Goal: Task Accomplishment & Management: Manage account settings

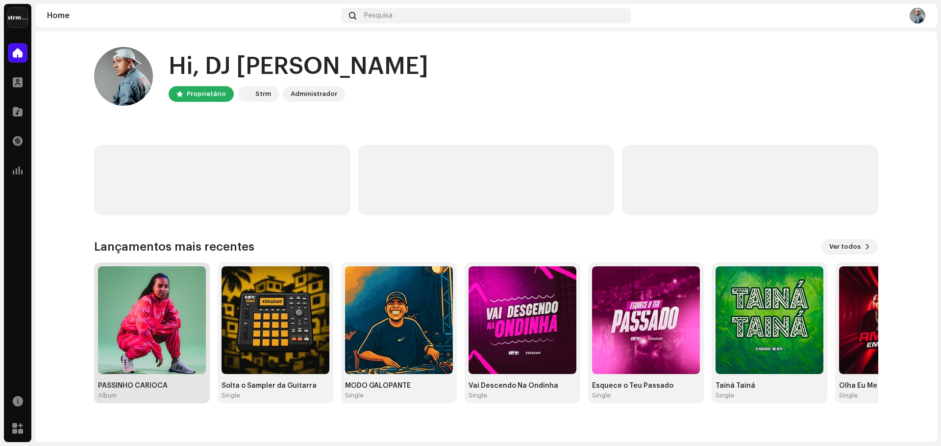
click at [163, 330] on img at bounding box center [152, 321] width 108 height 108
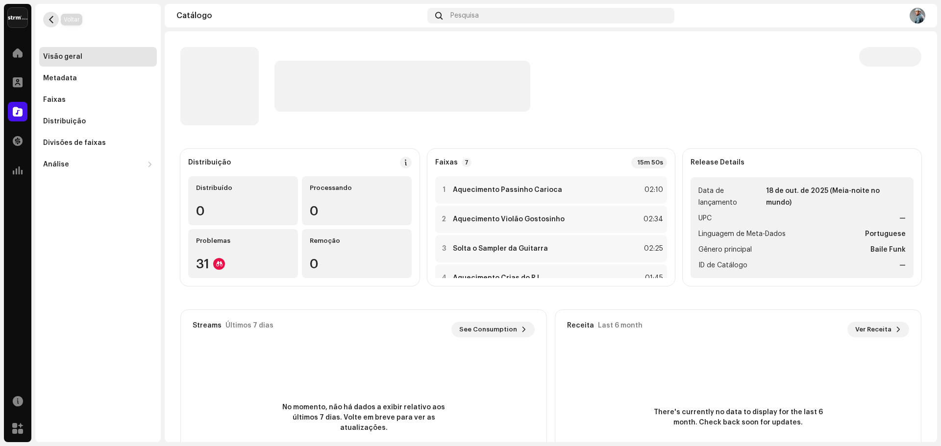
click at [52, 21] on span "button" at bounding box center [51, 20] width 7 height 8
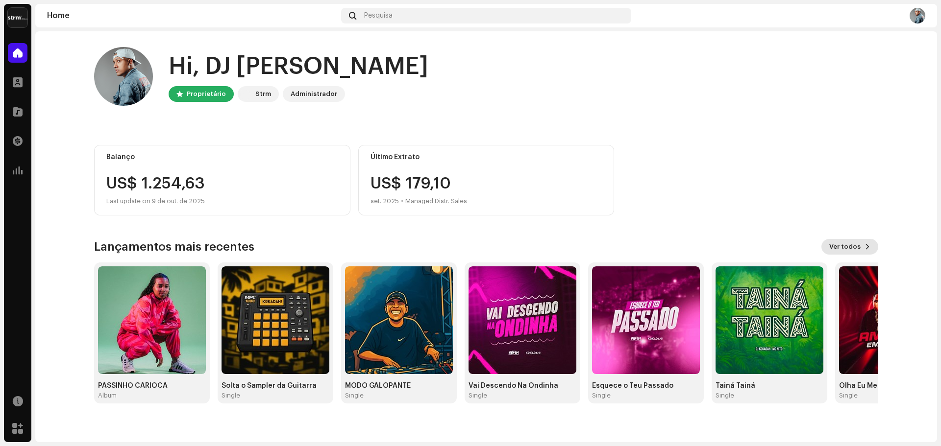
click at [851, 245] on span "Ver todos" at bounding box center [844, 247] width 31 height 20
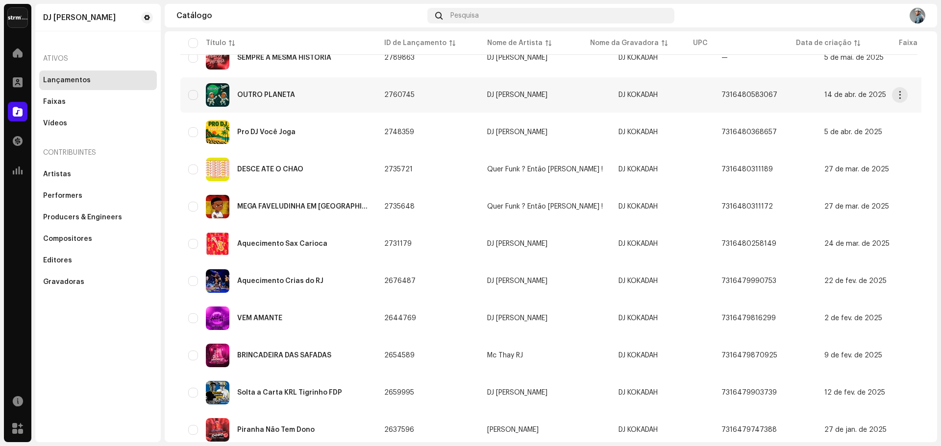
scroll to position [487, 0]
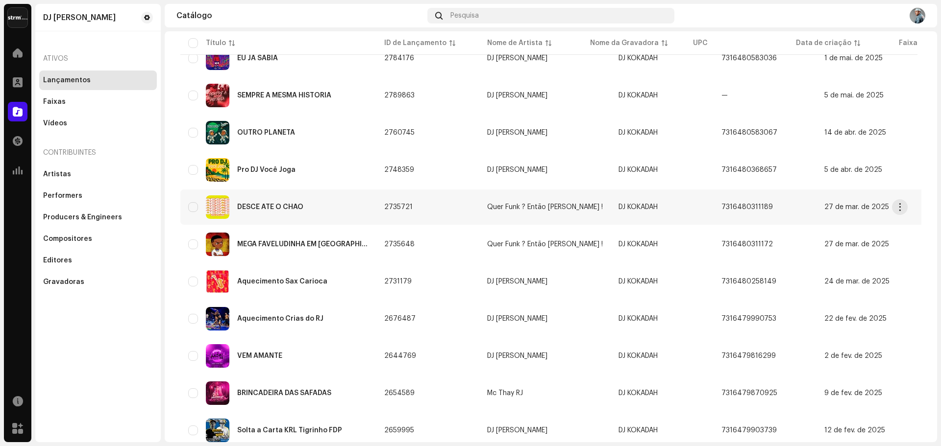
click at [282, 208] on div "DESCE ATÉ O CHÃO" at bounding box center [270, 207] width 66 height 7
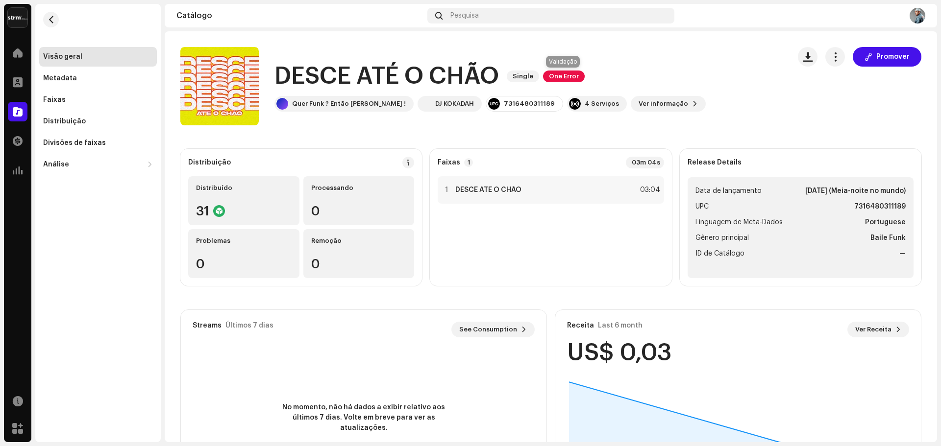
click at [561, 74] on span "One Error" at bounding box center [564, 77] width 42 height 12
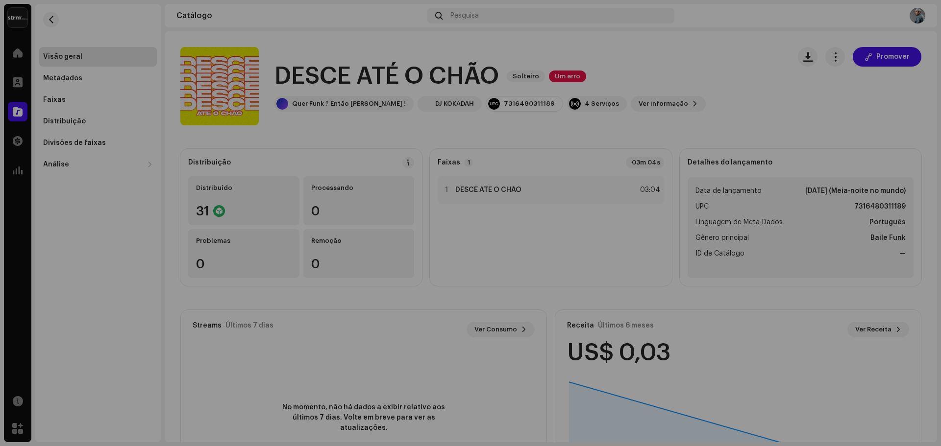
click at [211, 337] on div "Erros de validação Resolva os seguintes problemas antes de poder distribuir. Fa…" at bounding box center [470, 223] width 941 height 446
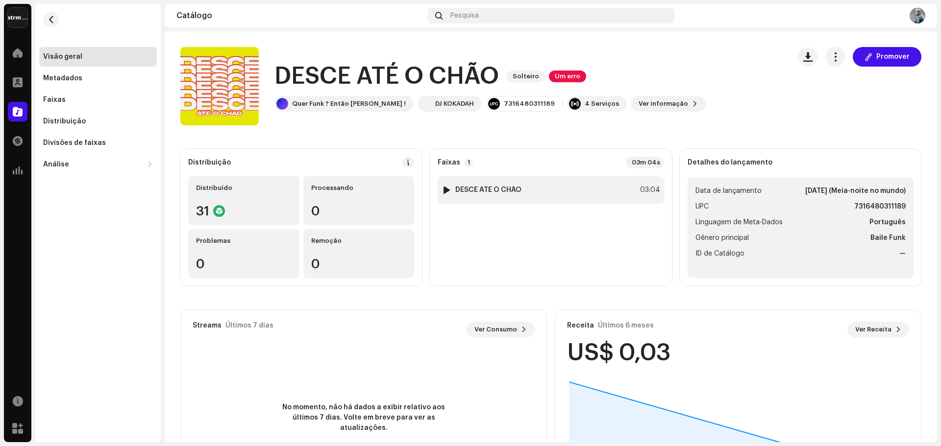
click at [444, 190] on div at bounding box center [446, 190] width 7 height 8
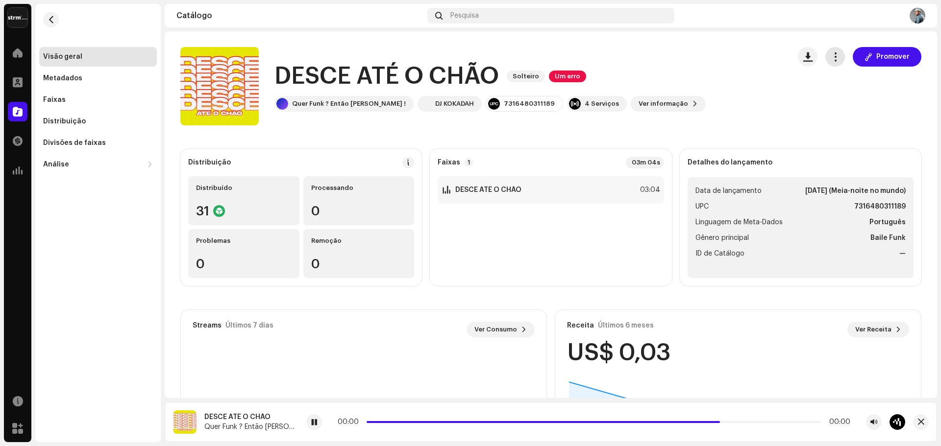
click at [834, 58] on span "button" at bounding box center [835, 57] width 9 height 8
click at [837, 97] on span "Editar" at bounding box center [839, 101] width 21 height 8
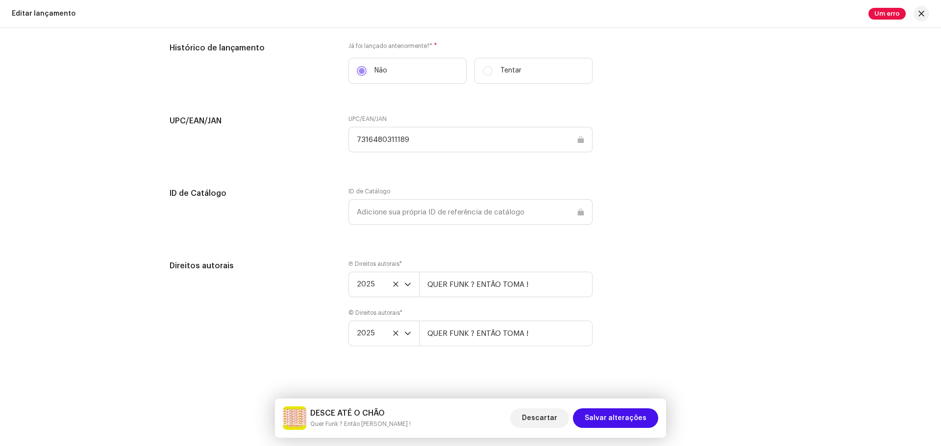
scroll to position [1299, 0]
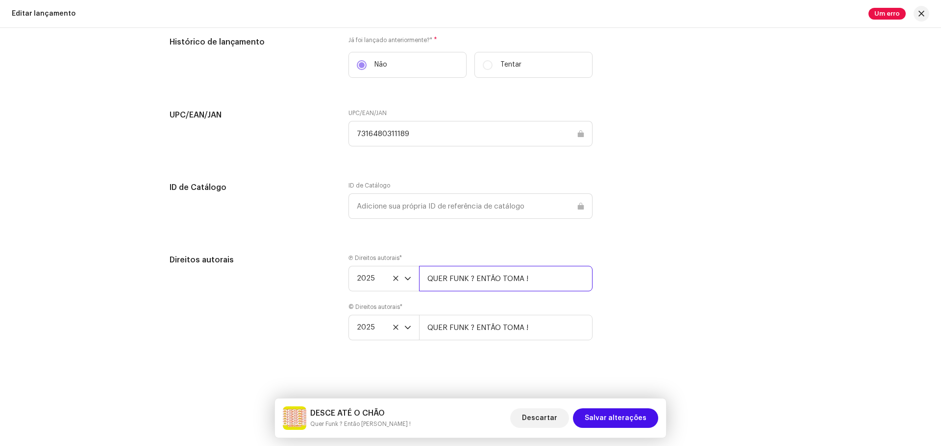
click at [502, 277] on input "QUER FUNK ? ENTÃO TOMA !" at bounding box center [505, 278] width 173 height 25
click at [443, 215] on input "text" at bounding box center [470, 206] width 244 height 25
drag, startPoint x: 364, startPoint y: 154, endPoint x: 369, endPoint y: 151, distance: 5.9
click at [364, 153] on div "UPC/EAN/JAN 7316480311189" at bounding box center [470, 133] width 244 height 49
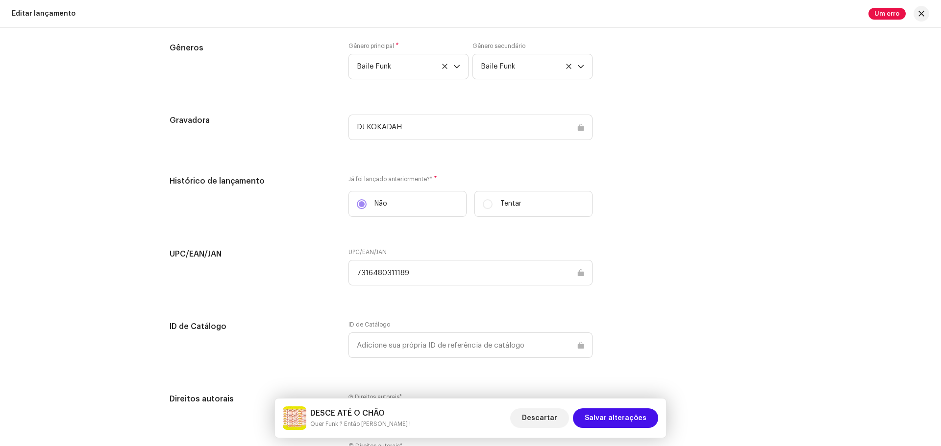
scroll to position [1152, 0]
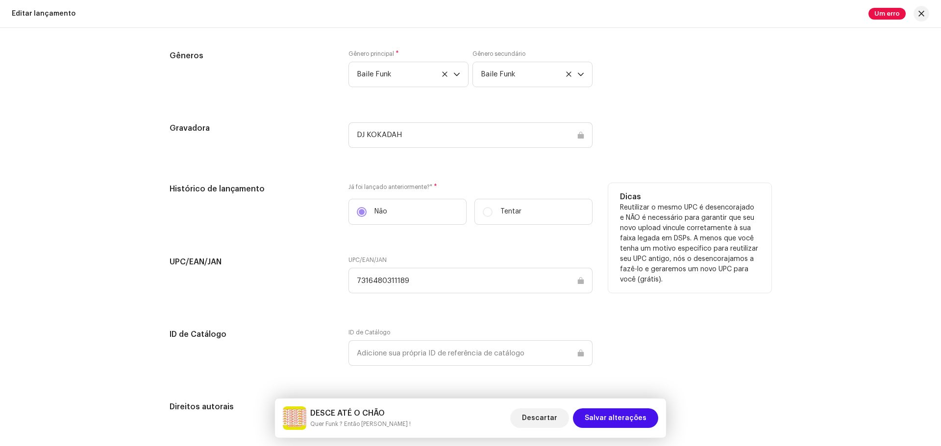
click at [484, 213] on label "Tentar" at bounding box center [533, 212] width 118 height 26
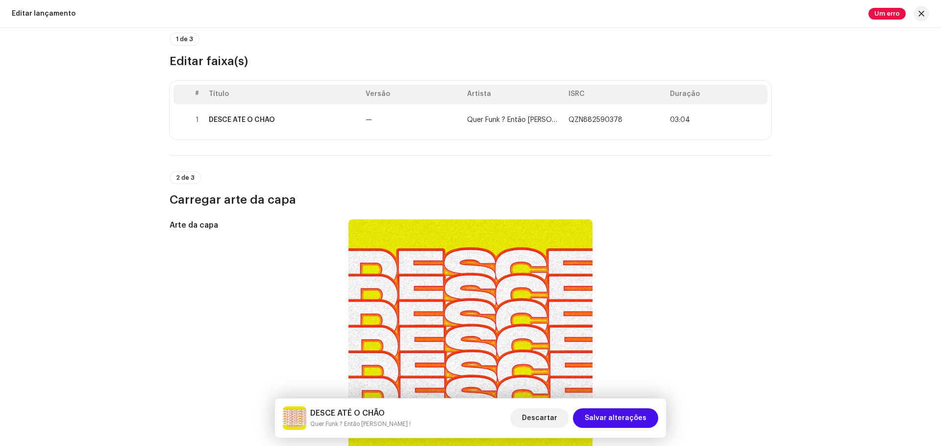
scroll to position [74, 0]
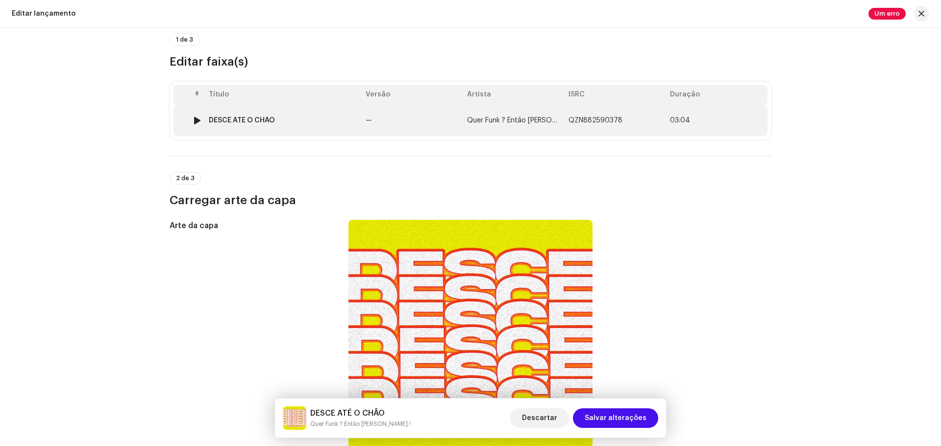
click at [285, 122] on div "DESCE ATÉ O CHÃO" at bounding box center [283, 121] width 149 height 8
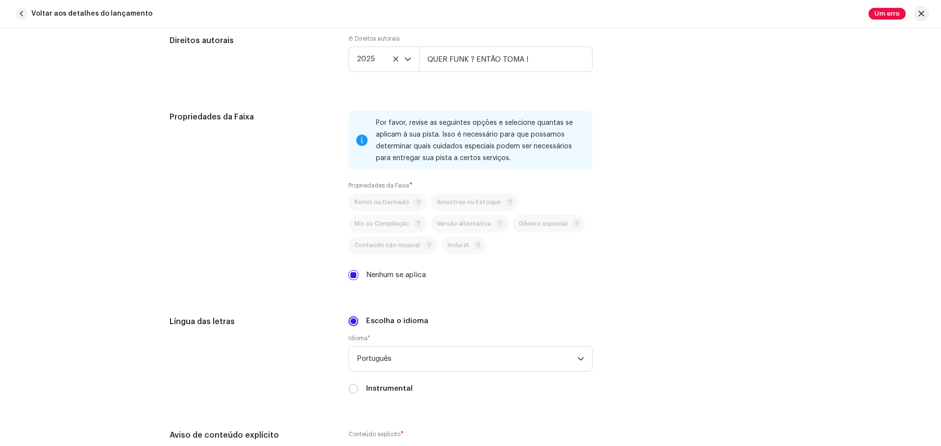
scroll to position [1230, 0]
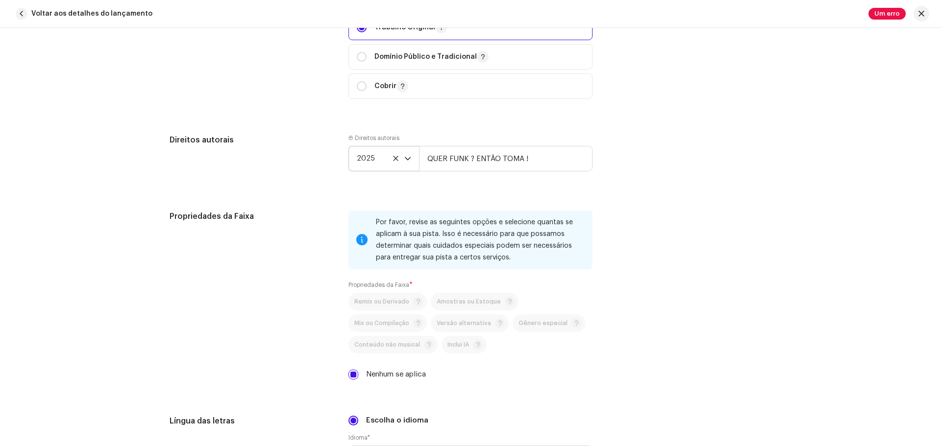
click at [393, 159] on icon at bounding box center [396, 158] width 6 height 6
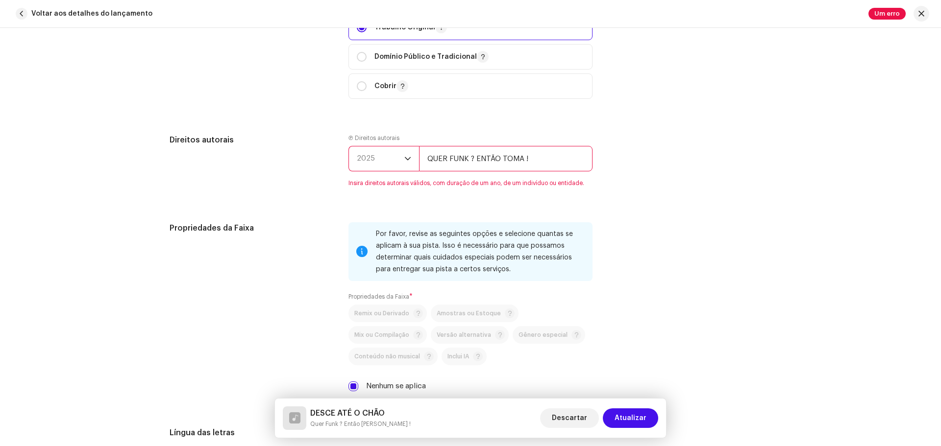
click at [400, 160] on span "2025" at bounding box center [381, 159] width 48 height 25
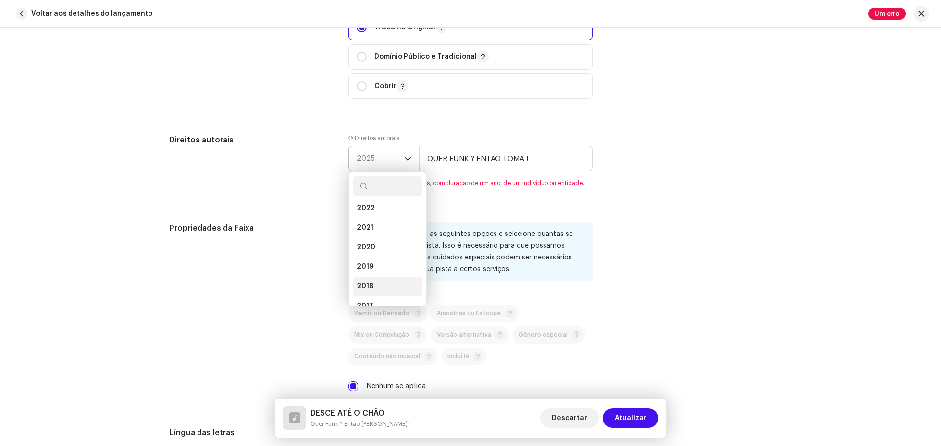
scroll to position [99, 0]
click at [370, 231] on span "2020" at bounding box center [366, 233] width 19 height 10
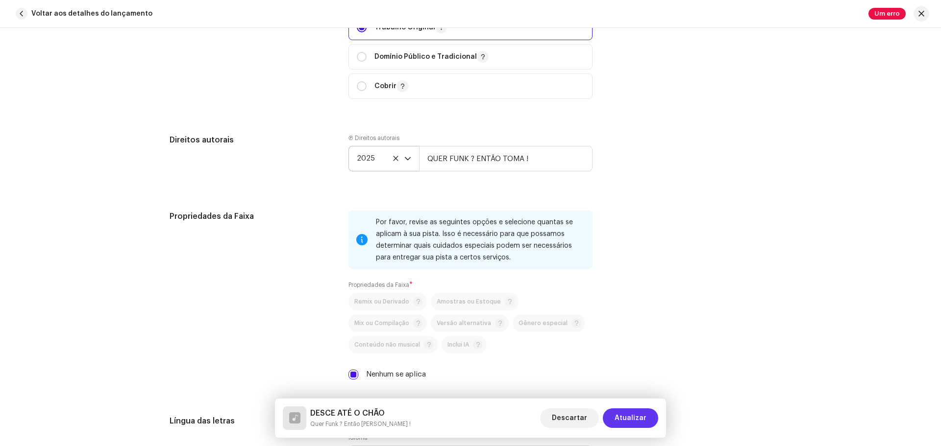
click at [653, 420] on button "Atualizar" at bounding box center [630, 419] width 55 height 20
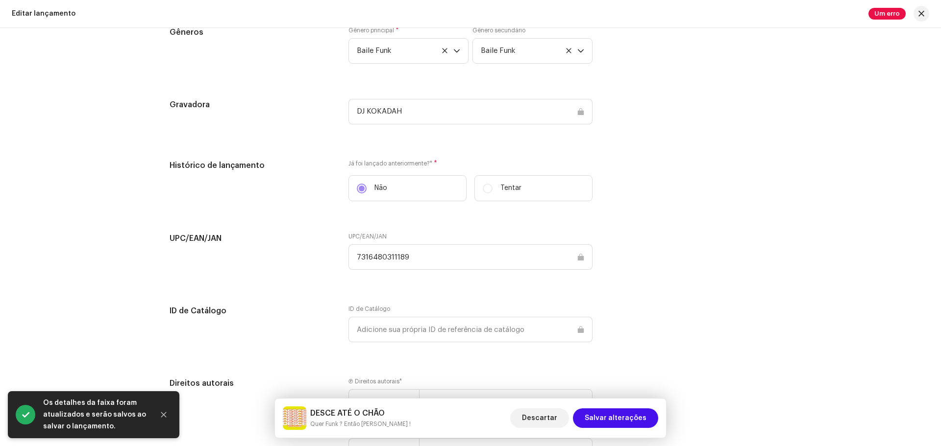
scroll to position [1250, 0]
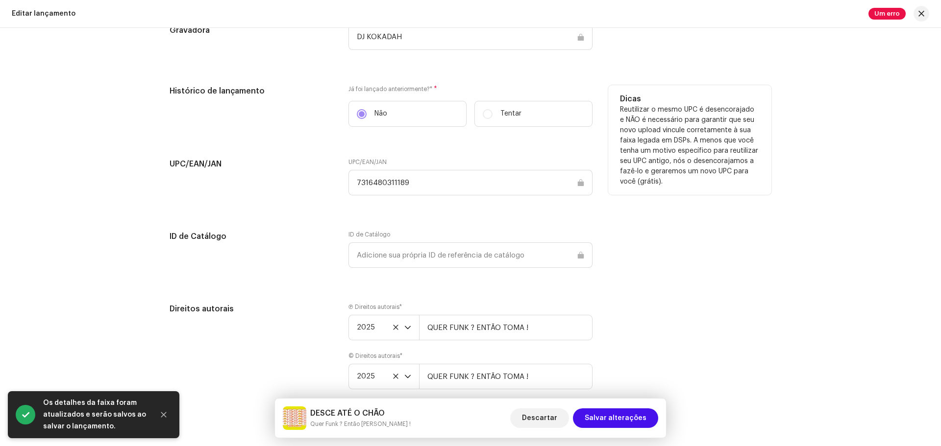
click at [484, 118] on label "Tentar" at bounding box center [533, 114] width 118 height 26
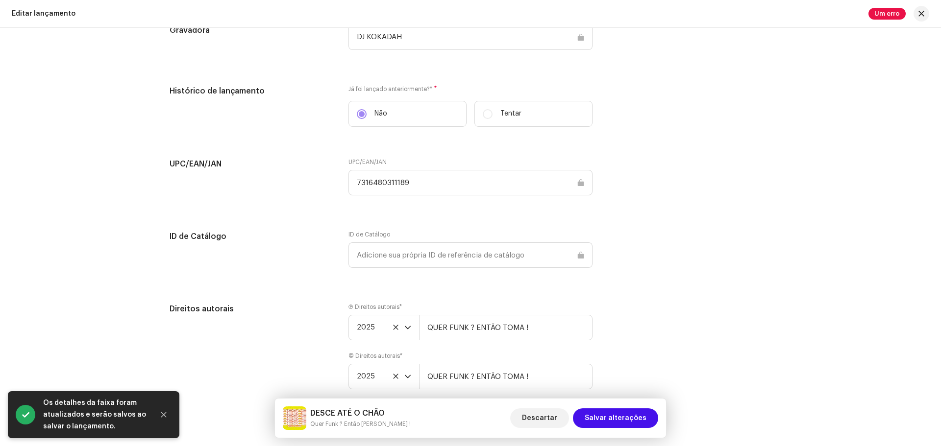
click at [454, 174] on input "7316480311189" at bounding box center [470, 182] width 244 height 25
click at [440, 193] on input "7316480311189" at bounding box center [470, 182] width 244 height 25
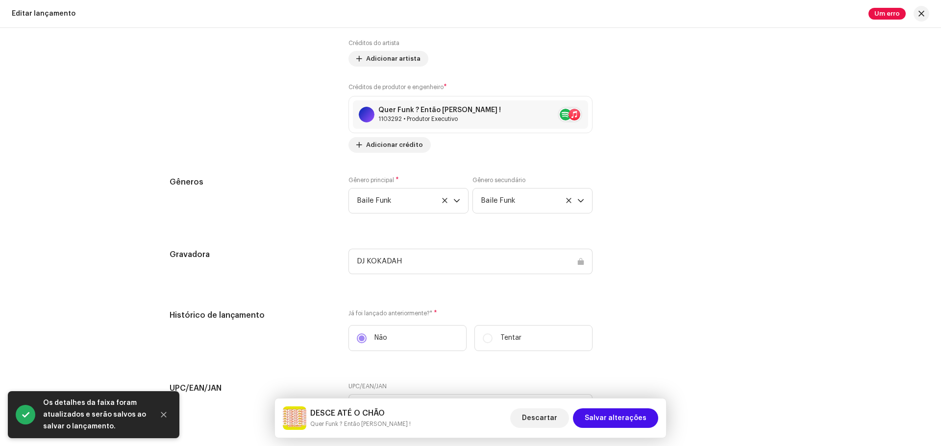
scroll to position [956, 0]
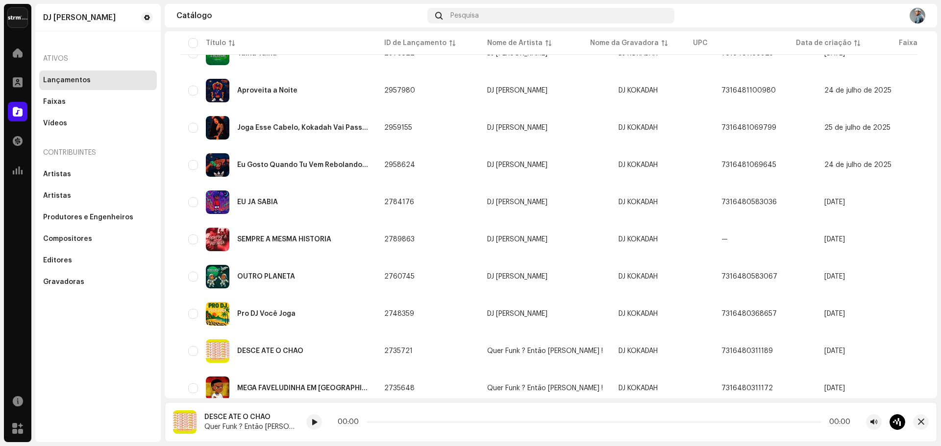
scroll to position [678, 0]
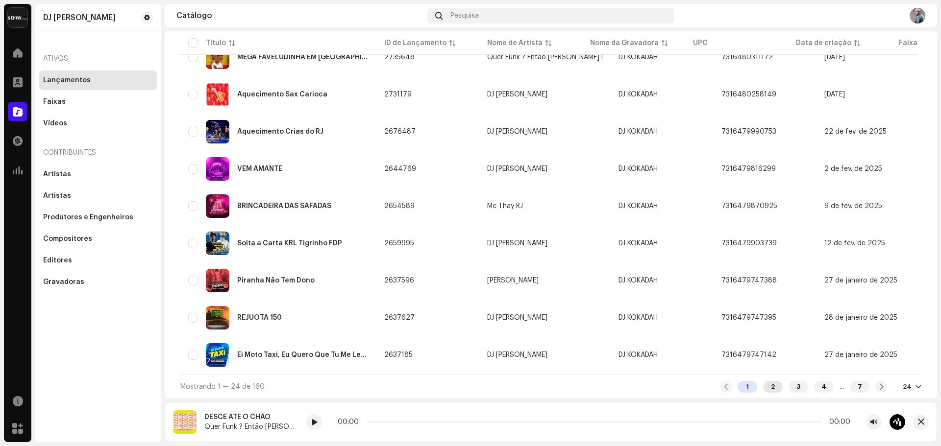
click at [763, 389] on div "2" at bounding box center [773, 387] width 20 height 12
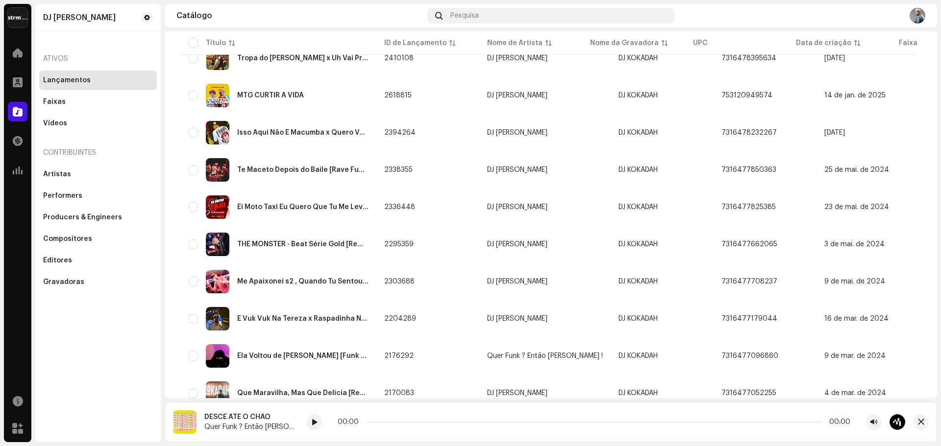
scroll to position [482, 0]
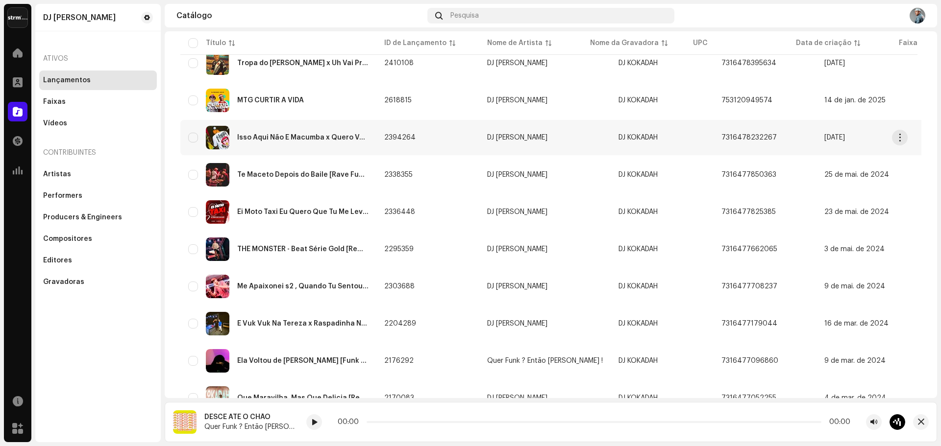
click at [315, 137] on div "Isso Aqui Não É Macumba x Quero Ver Você Descer" at bounding box center [302, 137] width 131 height 7
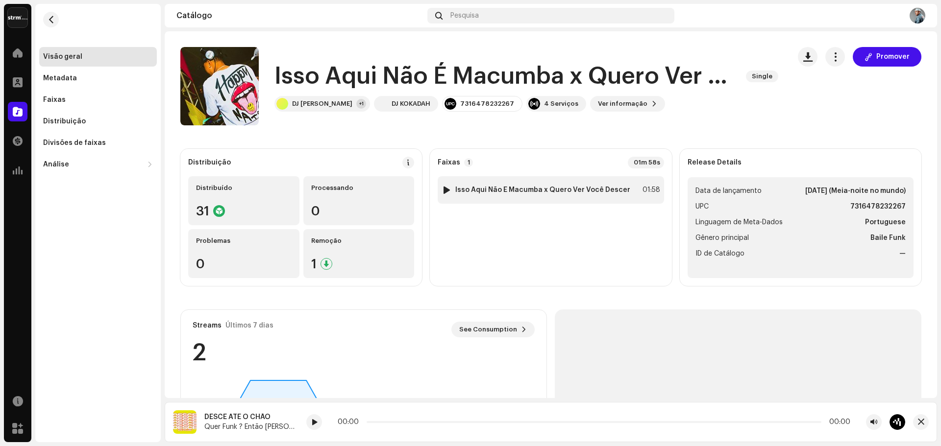
click at [443, 190] on div at bounding box center [446, 190] width 7 height 8
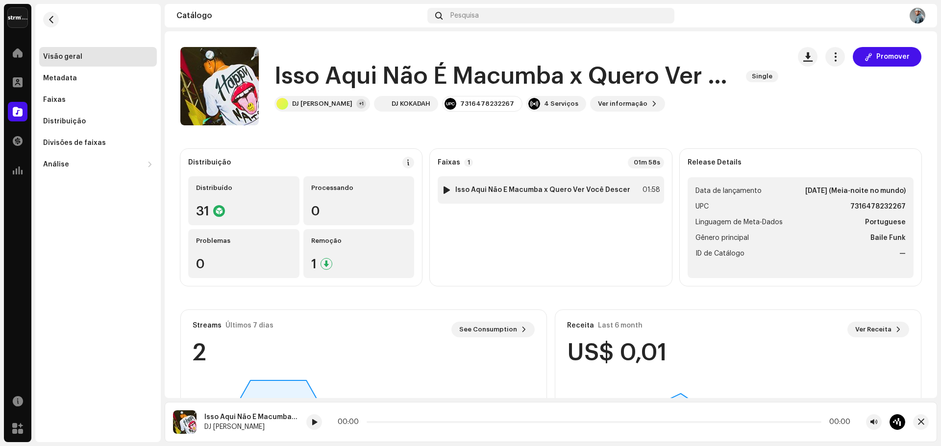
click at [447, 188] on div at bounding box center [446, 190] width 7 height 8
click at [50, 21] on span "button" at bounding box center [51, 20] width 7 height 8
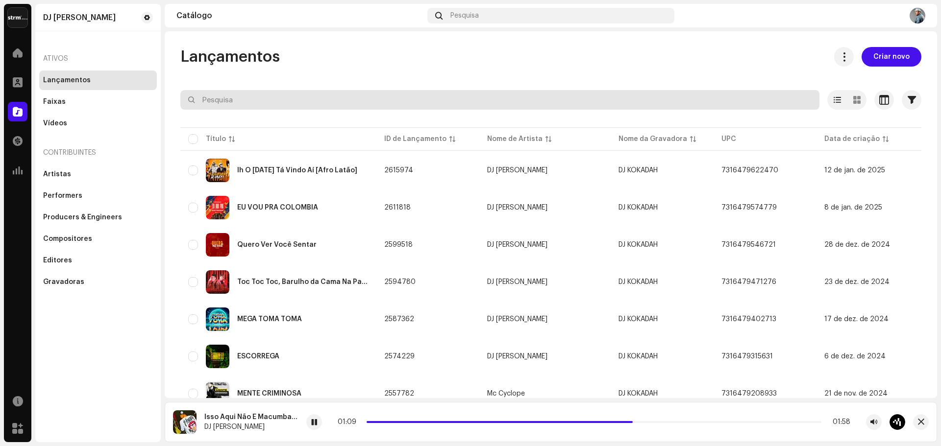
click at [283, 94] on input "text" at bounding box center [499, 100] width 639 height 20
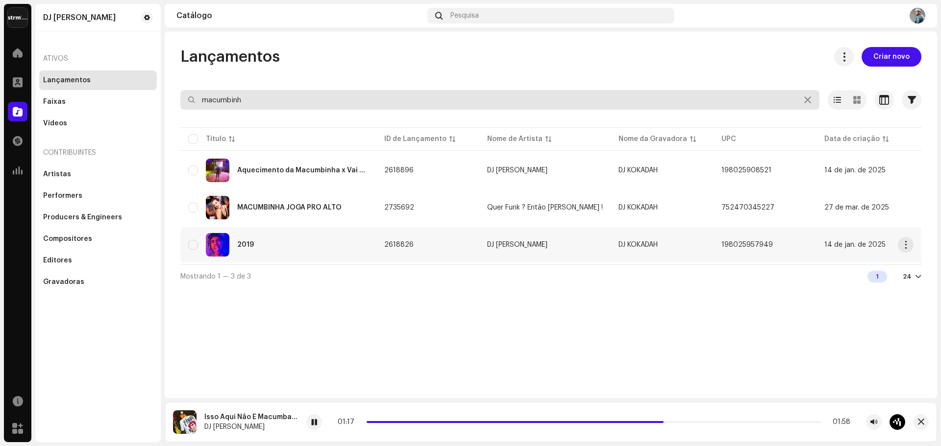
type input "macumbinh"
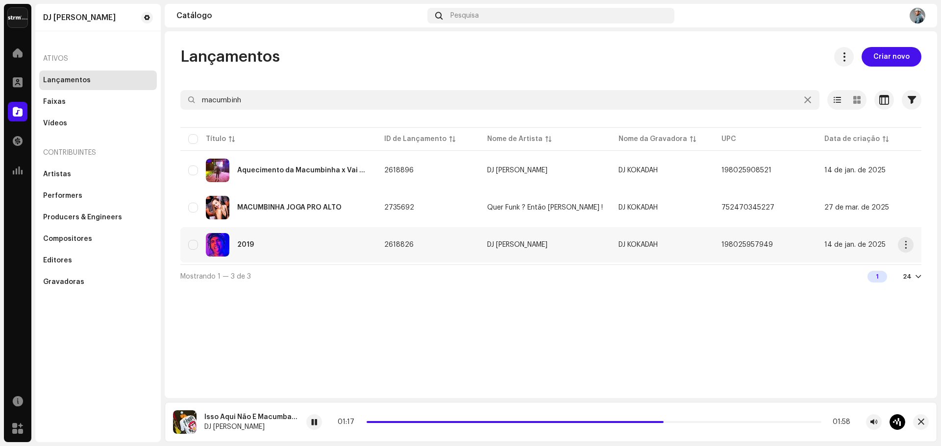
click at [247, 235] on div "2019" at bounding box center [278, 245] width 180 height 24
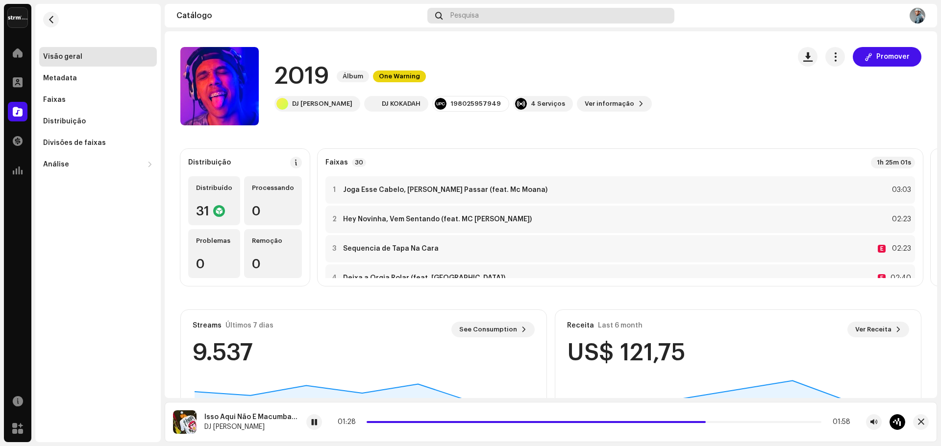
click at [456, 19] on span "Pesquisa" at bounding box center [464, 16] width 28 height 8
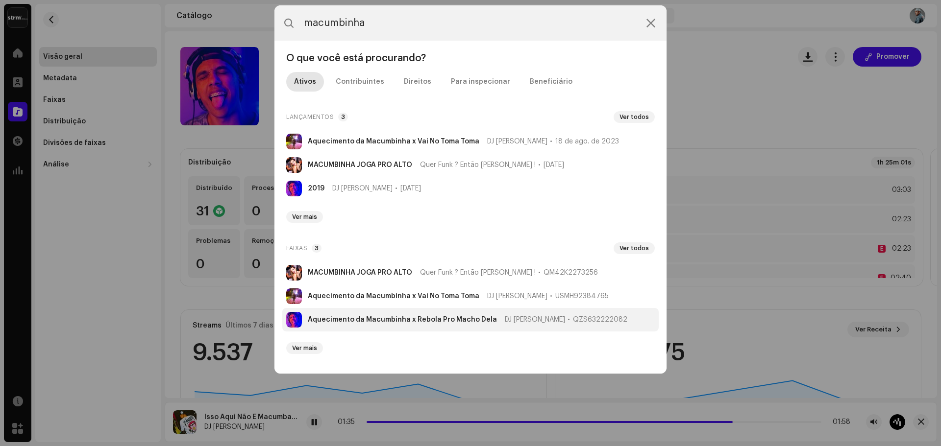
type input "macumbinha"
click at [403, 327] on li "Aquecimento da Macumbinha x Rebola Pro Macho Dela DJ Kokadah QZS632222082" at bounding box center [470, 320] width 376 height 24
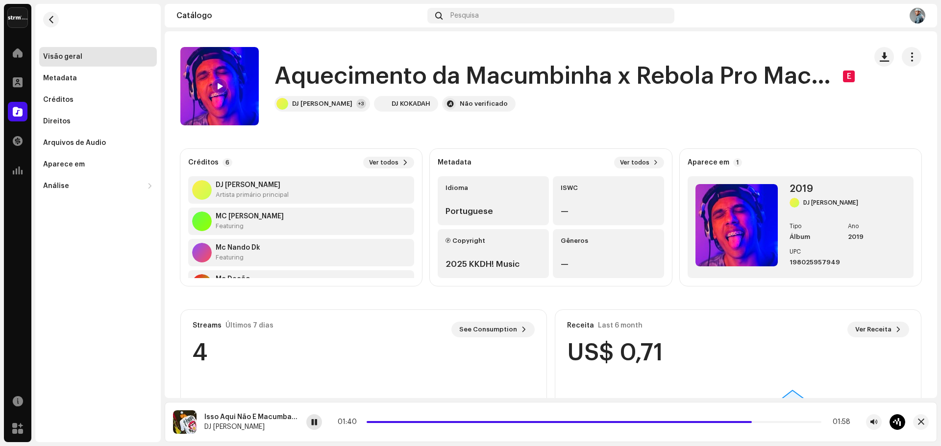
click at [310, 422] on div at bounding box center [314, 423] width 16 height 16
click at [219, 84] on span at bounding box center [220, 87] width 6 height 8
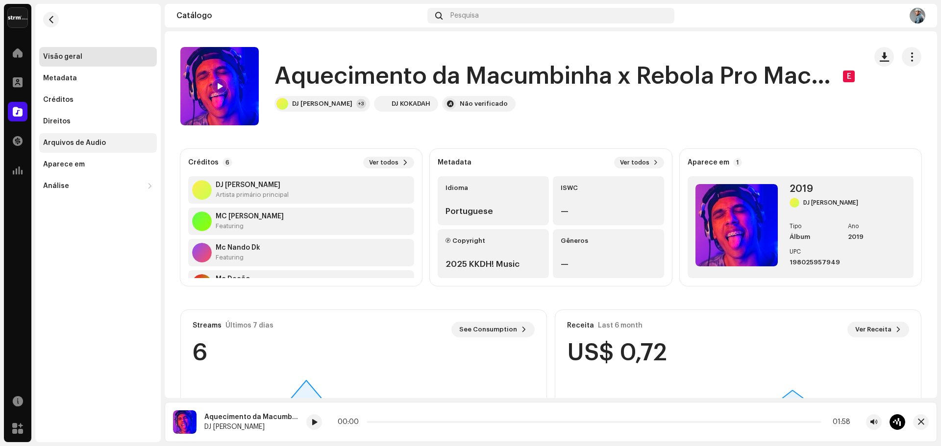
click at [101, 144] on div "Arquivos de Áudio" at bounding box center [74, 143] width 63 height 8
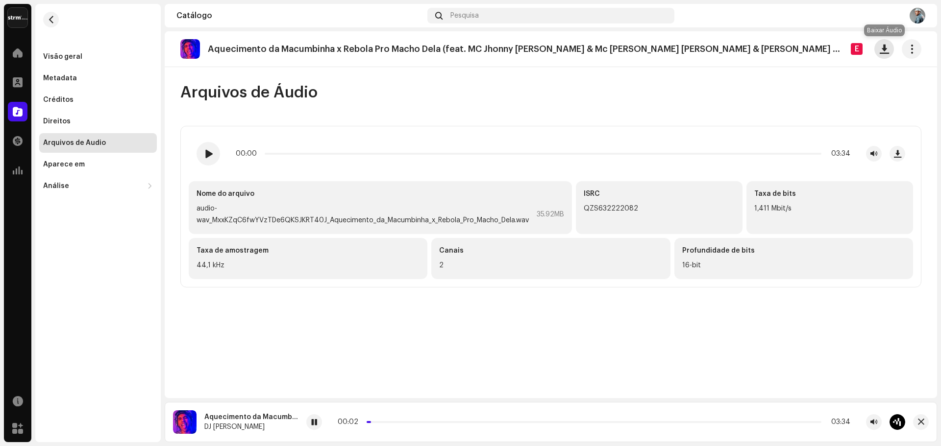
click at [882, 51] on span "button" at bounding box center [884, 49] width 9 height 8
click at [473, 13] on span "Pesquisa" at bounding box center [464, 16] width 28 height 8
click at [59, 20] on re-m-nav-back at bounding box center [51, 25] width 24 height 43
click at [54, 17] on span "button" at bounding box center [51, 20] width 7 height 8
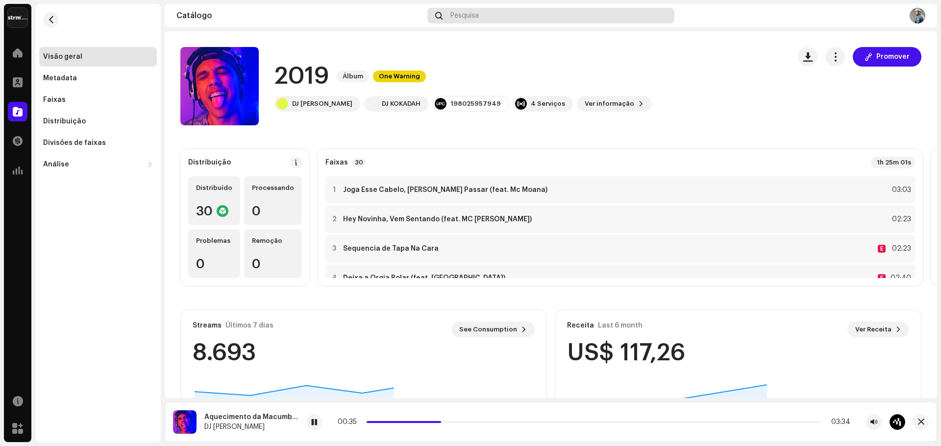
click at [487, 11] on div "Pesquisa" at bounding box center [550, 16] width 247 height 16
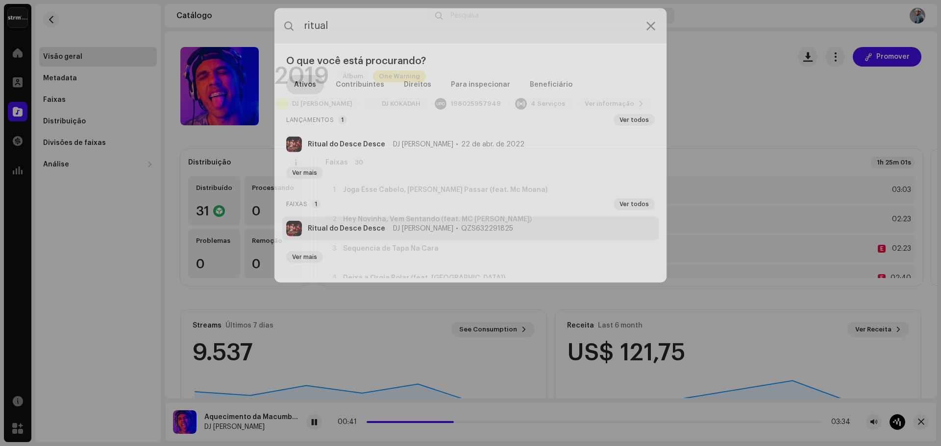
type input "ritual"
click at [361, 226] on strong "Ritual do Desce Desce" at bounding box center [346, 226] width 77 height 8
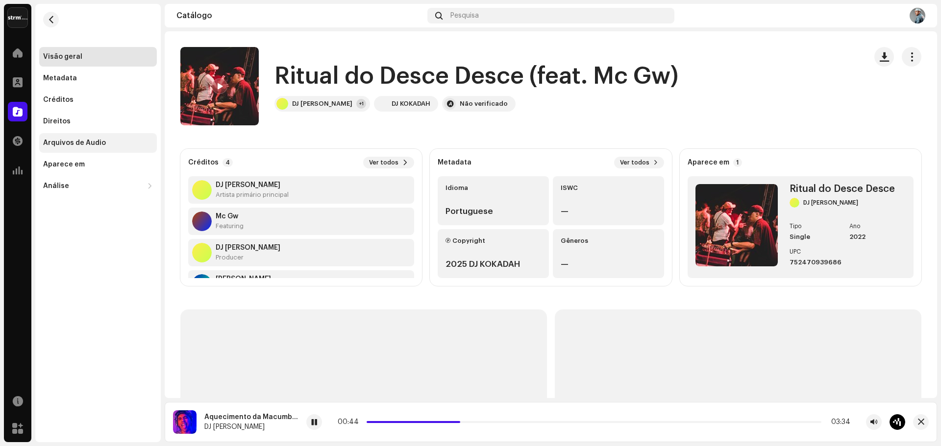
click at [97, 143] on div "Arquivos de Áudio" at bounding box center [74, 143] width 63 height 8
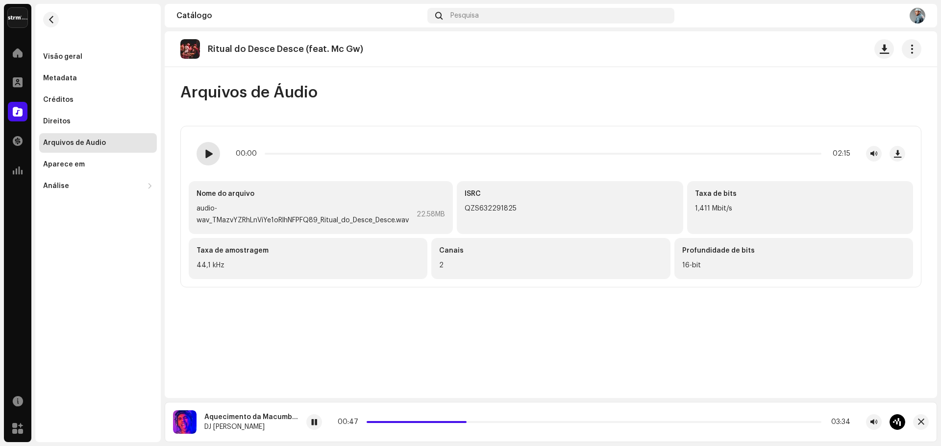
click at [205, 158] on span at bounding box center [208, 154] width 8 height 8
click at [309, 424] on div at bounding box center [314, 423] width 16 height 16
click at [895, 154] on span "button" at bounding box center [897, 154] width 7 height 8
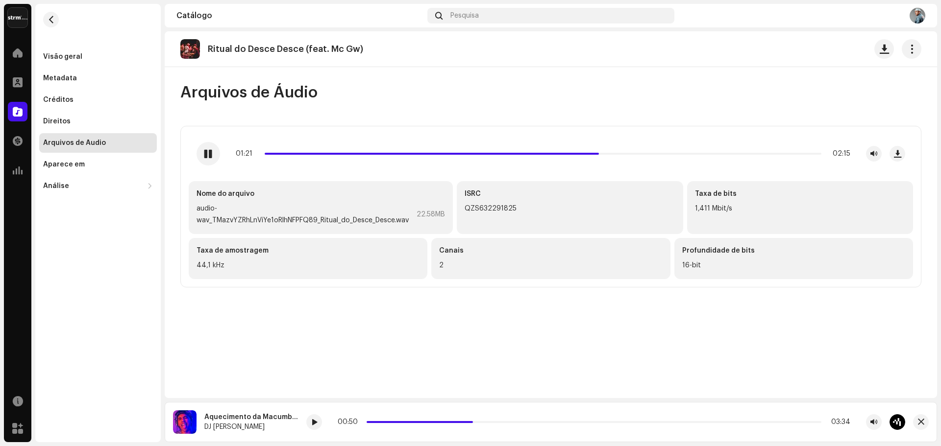
click at [207, 346] on div "Ritual do Desce Desce (feat. Mc Gw) Arquivos de Áudio 01:21 02:15 Nome do arqui…" at bounding box center [551, 214] width 772 height 367
click at [51, 20] on span "button" at bounding box center [51, 20] width 7 height 8
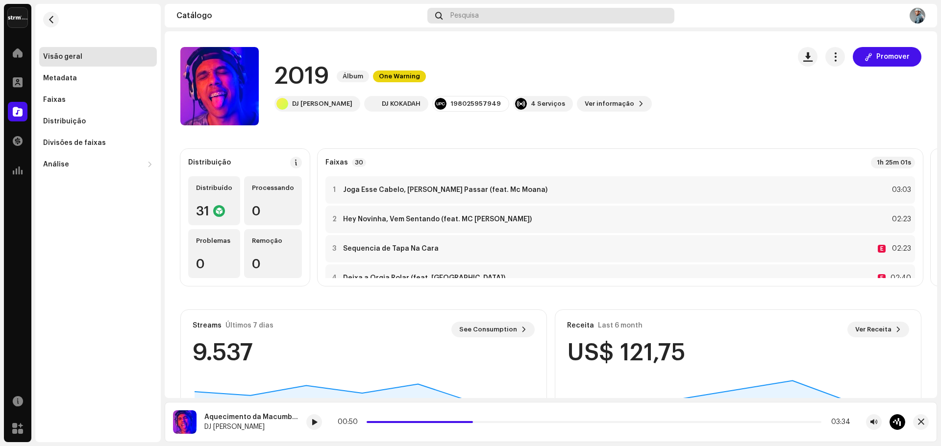
click at [475, 11] on div "Pesquisa" at bounding box center [550, 16] width 247 height 16
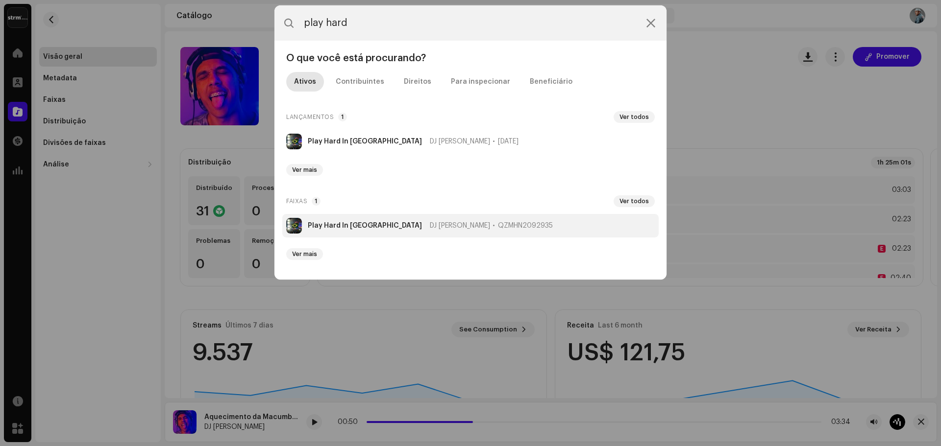
type input "play hard"
click at [295, 225] on img at bounding box center [294, 226] width 16 height 16
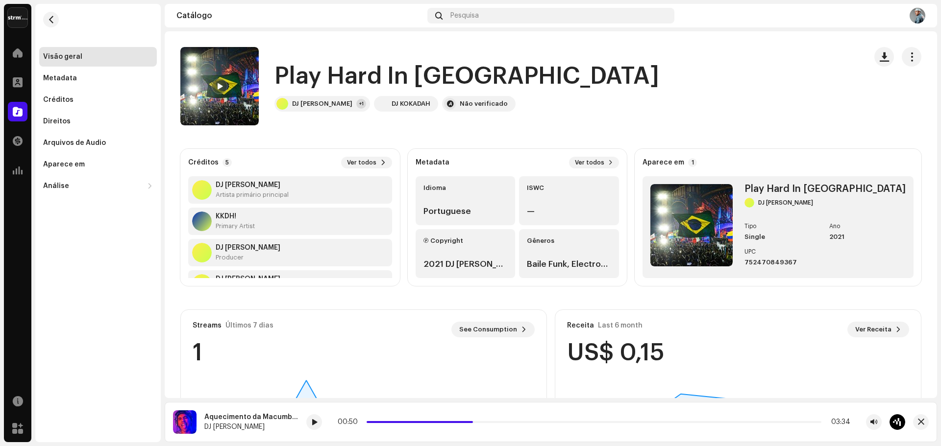
click at [220, 79] on div at bounding box center [220, 86] width 16 height 16
click at [389, 424] on div "00:01 02:14" at bounding box center [594, 423] width 513 height 8
click at [392, 420] on div "00:02 02:14" at bounding box center [594, 423] width 513 height 8
click at [392, 422] on p-slider at bounding box center [594, 422] width 455 height 2
click at [409, 423] on p-slider at bounding box center [594, 422] width 455 height 2
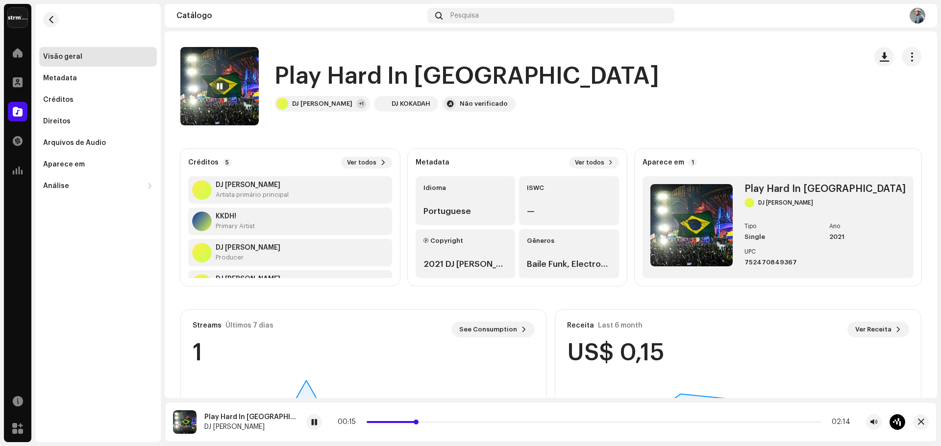
click at [422, 422] on p-slider at bounding box center [594, 422] width 455 height 2
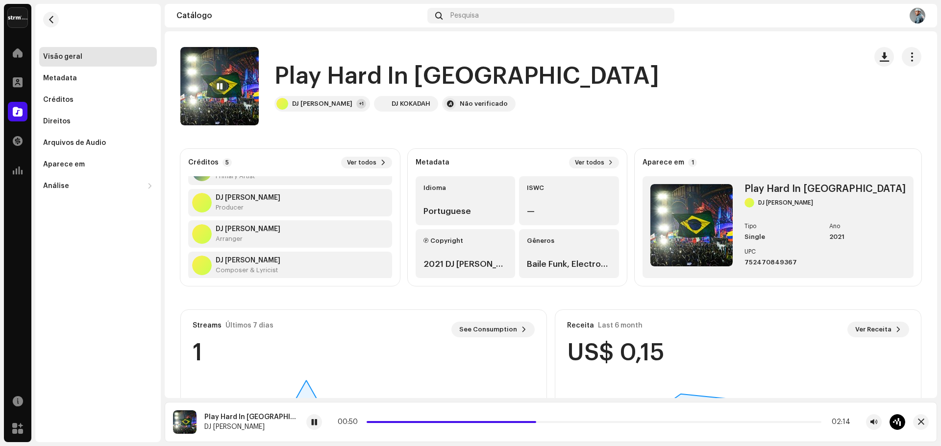
scroll to position [63, 0]
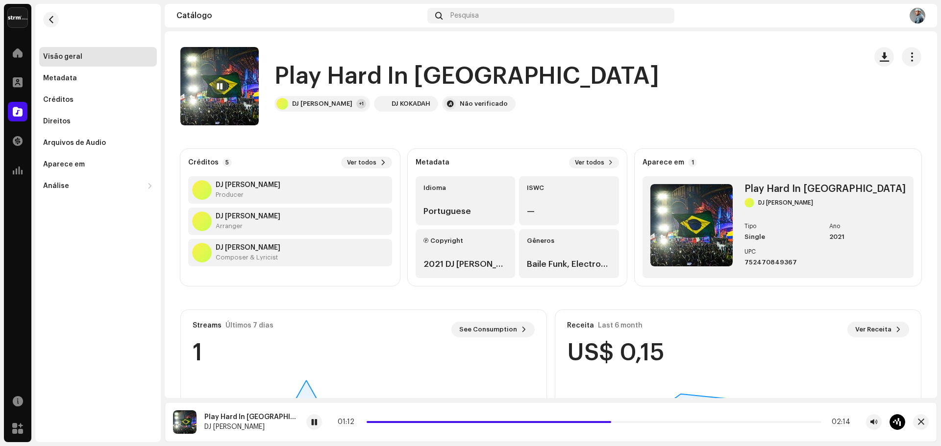
click at [352, 55] on div "Play Hard In [GEOGRAPHIC_DATA] DJ Kokadah +1 DJ KOKADAH Não verificado" at bounding box center [519, 86] width 678 height 78
click at [46, 18] on button "button" at bounding box center [51, 20] width 16 height 16
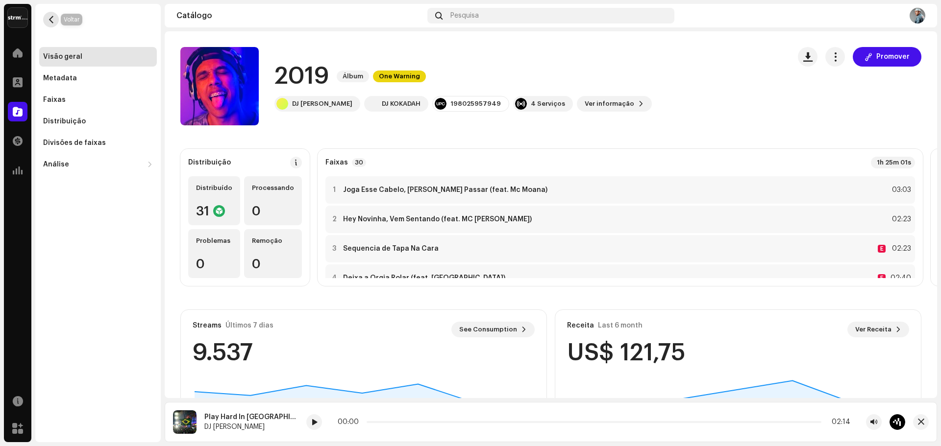
click at [54, 24] on button "button" at bounding box center [51, 20] width 16 height 16
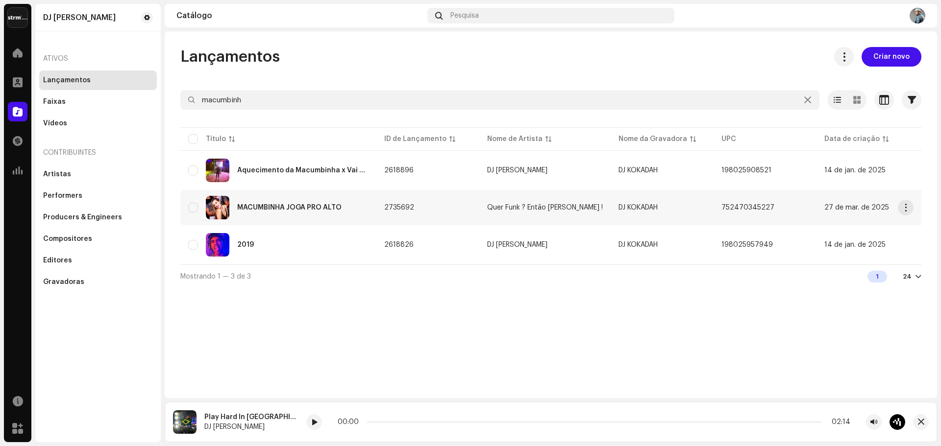
click at [330, 203] on div "MACUMBINHA JOGA PRO ALTO" at bounding box center [278, 208] width 180 height 24
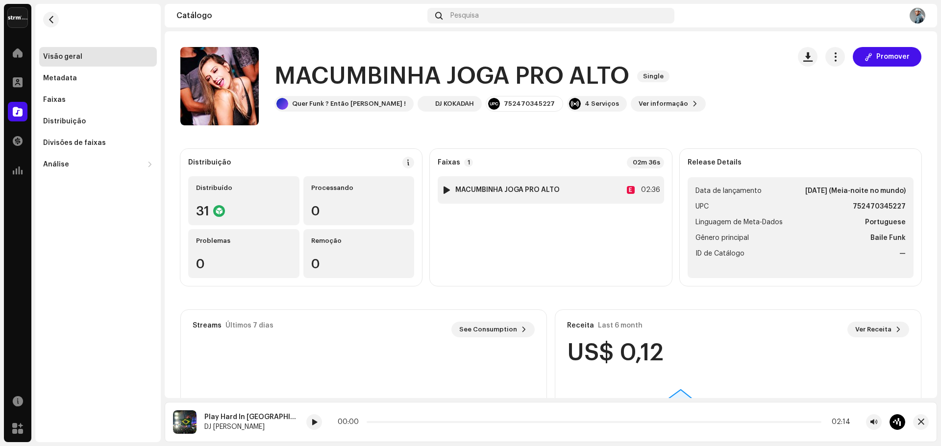
click at [447, 189] on div at bounding box center [446, 190] width 7 height 8
click at [445, 189] on div at bounding box center [446, 190] width 7 height 8
click at [801, 125] on div "Promover" at bounding box center [860, 86] width 124 height 78
click at [344, 136] on catalog-releases-details-overview "MACUMBINHA JOGA PRO ALTO Single Promover MACUMBINHA JOGA PRO ALTO Single Quer F…" at bounding box center [551, 276] width 772 height 490
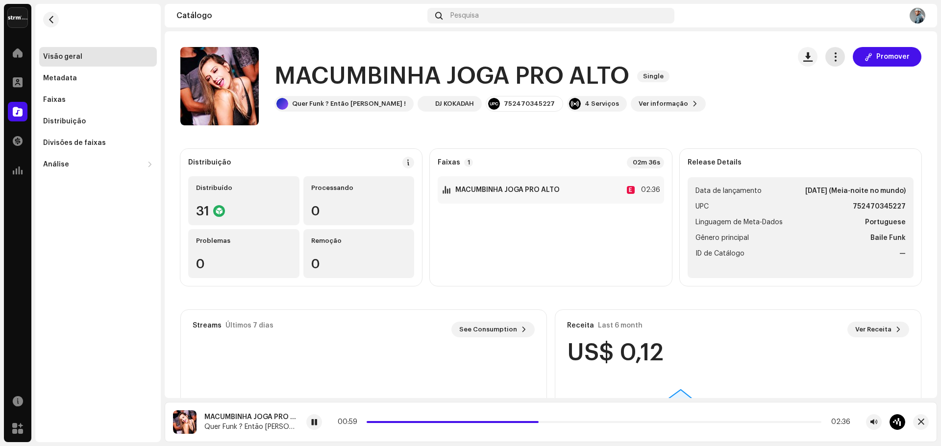
click at [831, 62] on button "button" at bounding box center [835, 57] width 20 height 20
click at [840, 104] on div "Editar" at bounding box center [874, 101] width 99 height 20
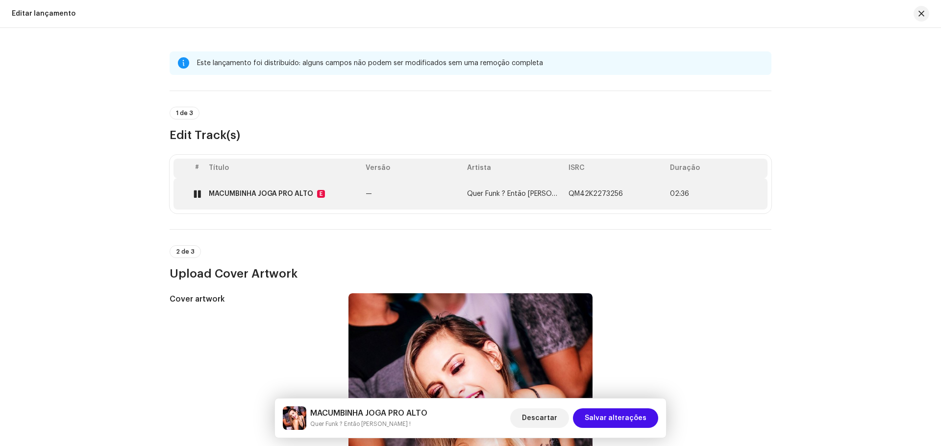
click at [288, 196] on div "MACUMBINHA JOGA PRO ALTO" at bounding box center [261, 194] width 104 height 8
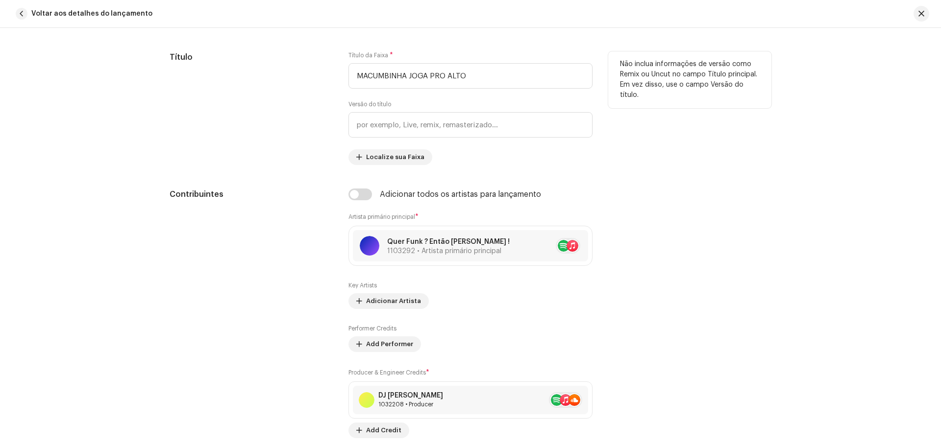
scroll to position [490, 0]
drag, startPoint x: 480, startPoint y: 74, endPoint x: 301, endPoint y: 86, distance: 179.8
click at [301, 85] on div "Título Título da Faixa * MACUMBINHA JOGA PRO ALTO Versão do título Localize sua…" at bounding box center [471, 107] width 602 height 114
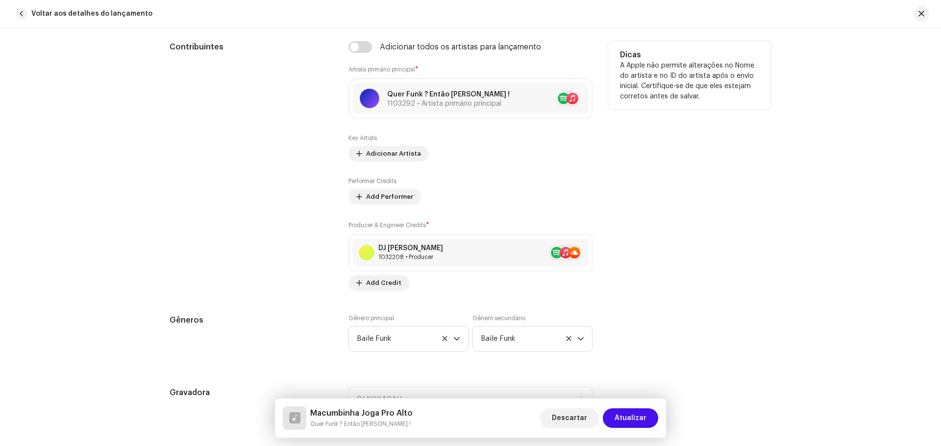
scroll to position [637, 0]
type input "Macumbinha Joga Pro Alto"
click at [572, 96] on span at bounding box center [575, 98] width 6 height 8
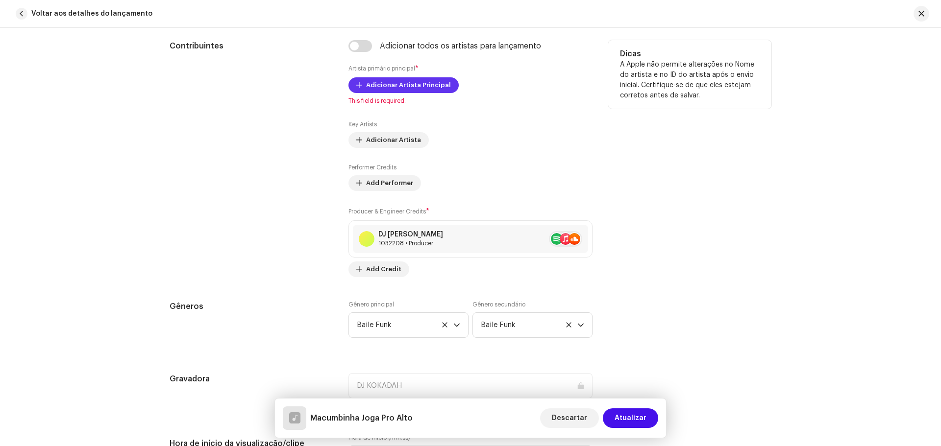
click at [380, 90] on span "Adicionar Artista Principal" at bounding box center [408, 85] width 85 height 20
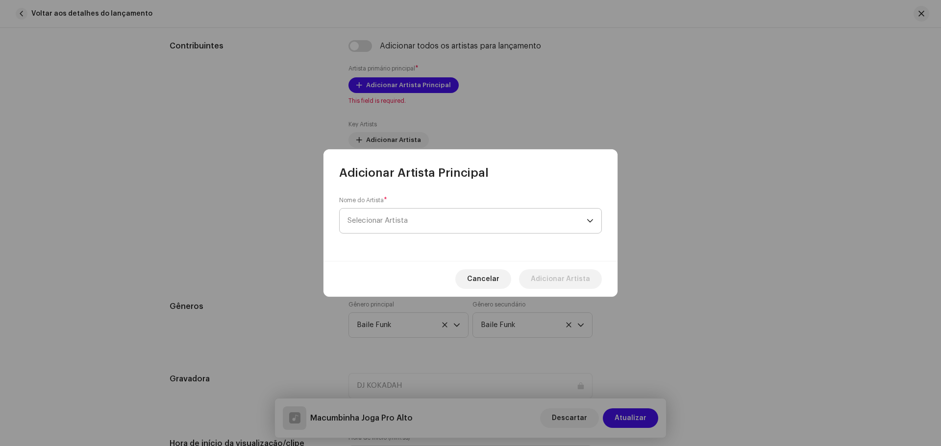
click at [438, 226] on span "Selecionar Artista" at bounding box center [466, 221] width 239 height 25
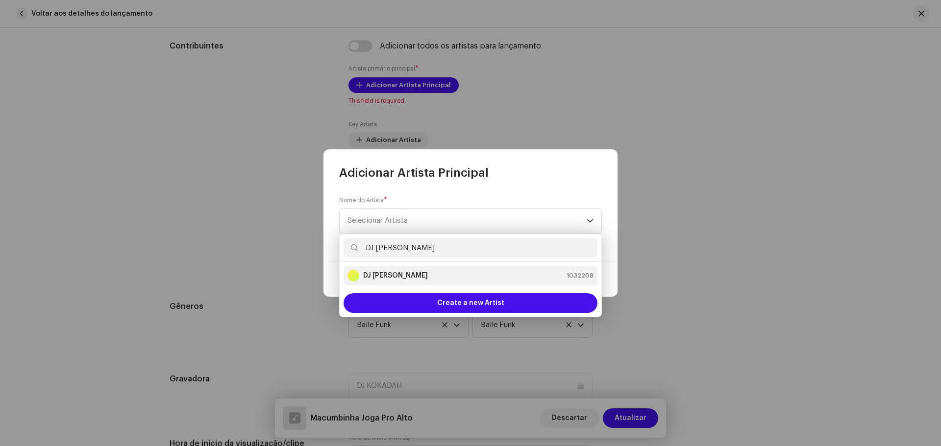
type input "DJ [PERSON_NAME]"
click at [426, 273] on div "DJ Kokadah 1032208" at bounding box center [470, 276] width 246 height 12
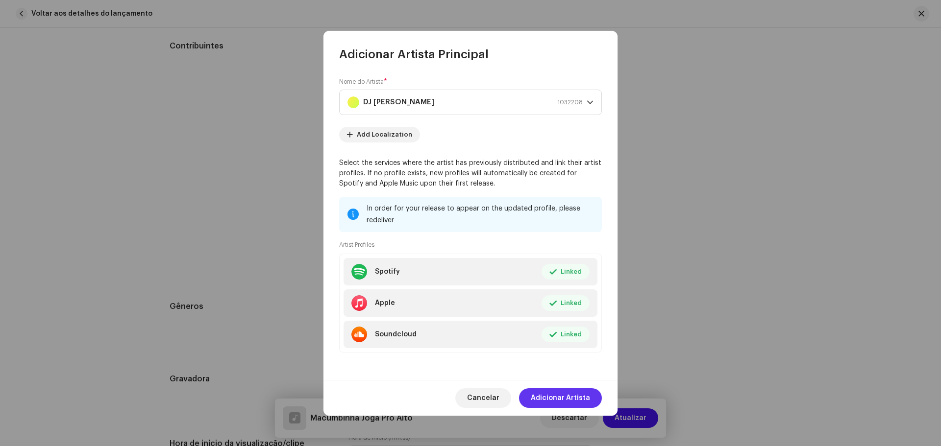
click at [584, 405] on span "Adicionar Artista" at bounding box center [560, 399] width 59 height 20
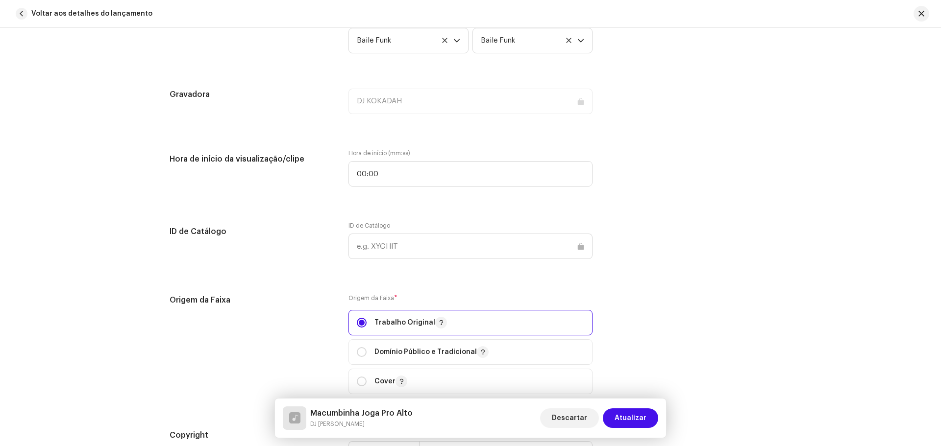
scroll to position [1127, 0]
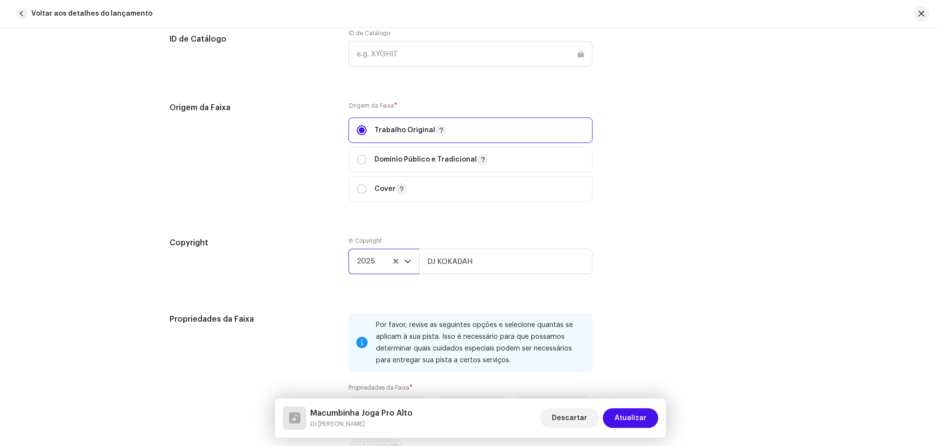
click at [393, 265] on span "2025" at bounding box center [381, 261] width 48 height 25
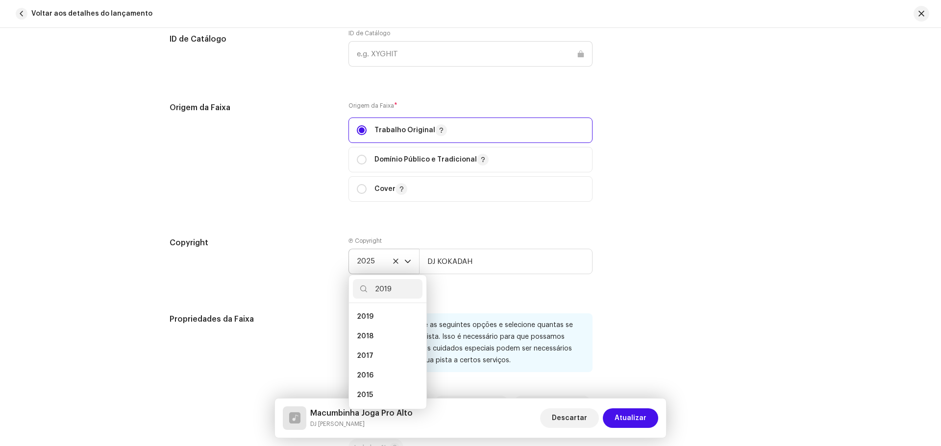
scroll to position [0, 0]
type input "2019"
click at [390, 323] on li "2019" at bounding box center [388, 317] width 70 height 20
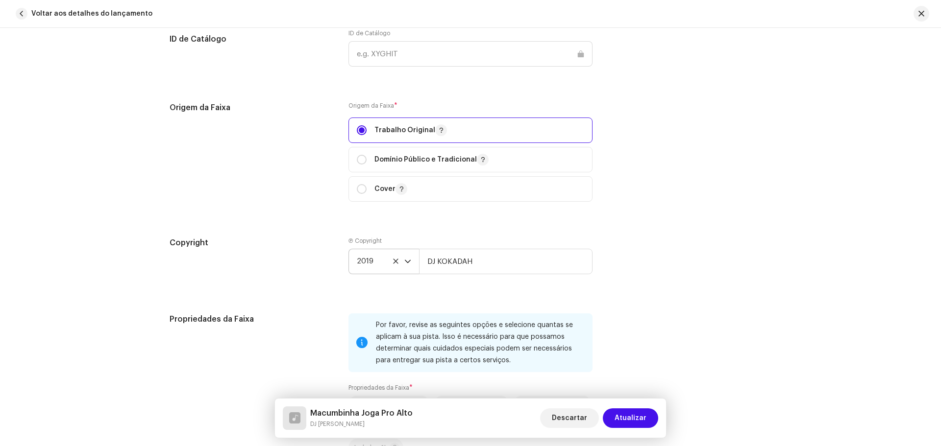
click at [654, 264] on div "Copyright Ⓟ Copyright 2019 DJ [PERSON_NAME]" at bounding box center [471, 263] width 602 height 53
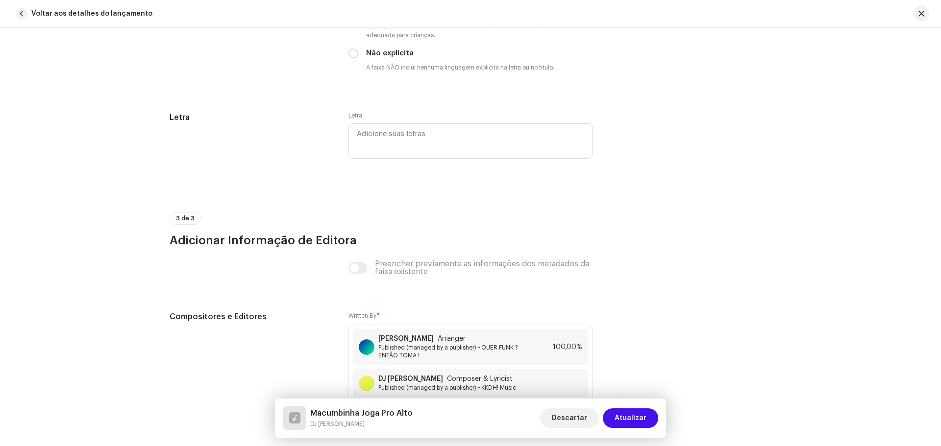
scroll to position [1917, 0]
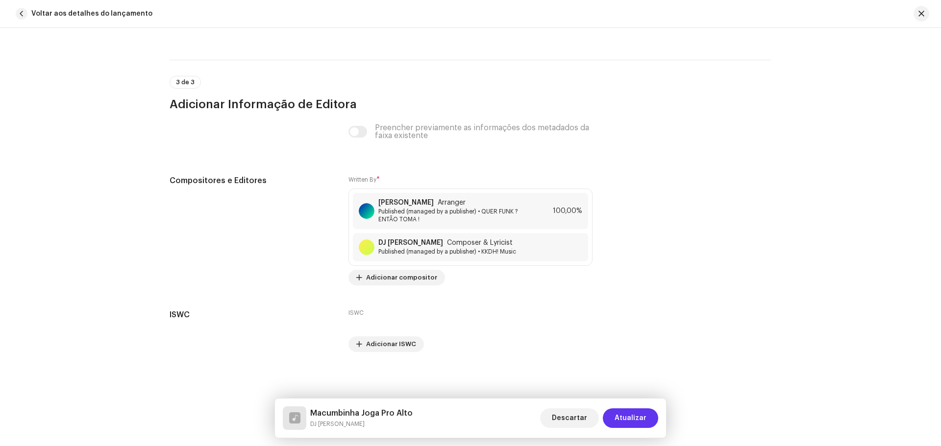
click at [643, 416] on span "Atualizar" at bounding box center [631, 419] width 32 height 20
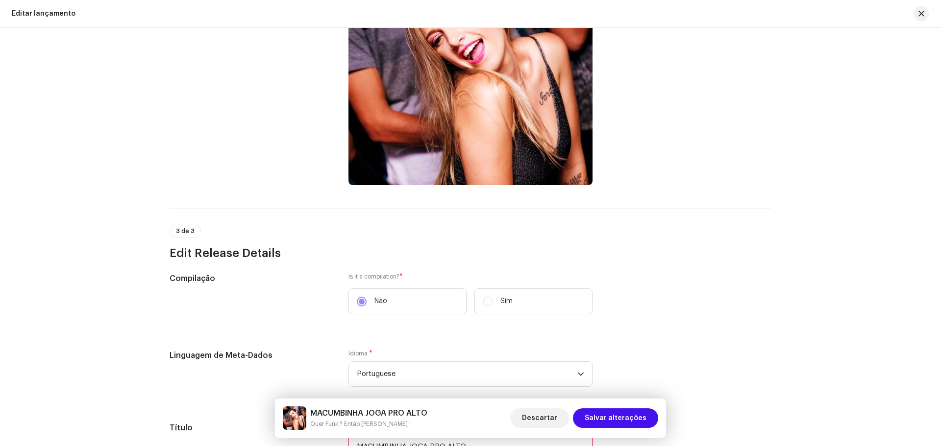
scroll to position [588, 0]
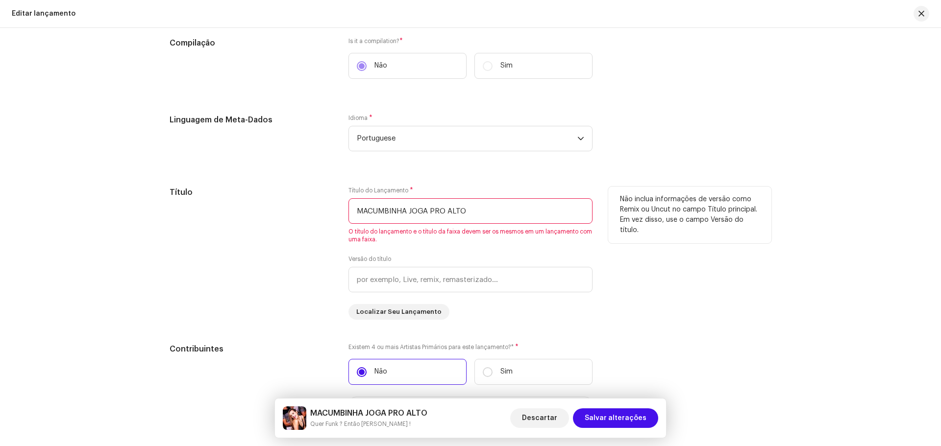
drag, startPoint x: 476, startPoint y: 208, endPoint x: 274, endPoint y: 194, distance: 202.4
click at [282, 197] on div "Título Título do Lançamento * MACUMBINHA JOGA PRO ALTO O título do lançamento e…" at bounding box center [471, 253] width 602 height 133
click at [809, 270] on div "Este lançamento foi distribuído: alguns campos não podem ser modificados sem um…" at bounding box center [470, 237] width 941 height 419
click at [356, 208] on input "Macumbinha Jogo Pro Alto" at bounding box center [470, 210] width 244 height 25
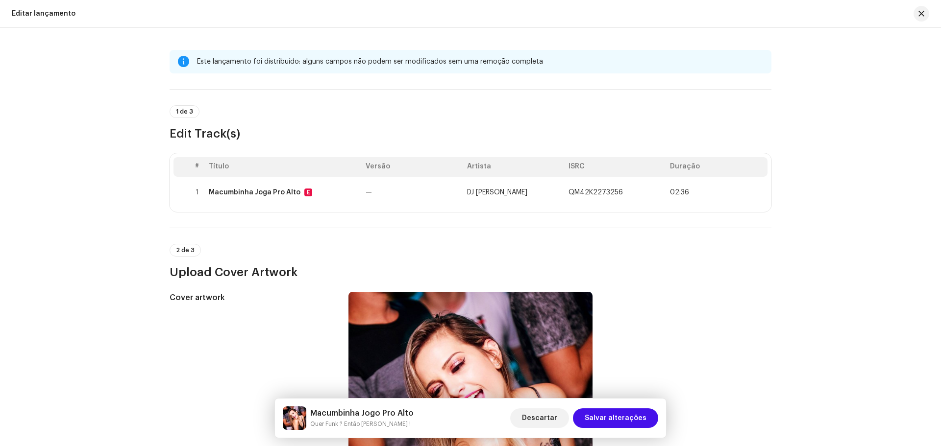
scroll to position [0, 0]
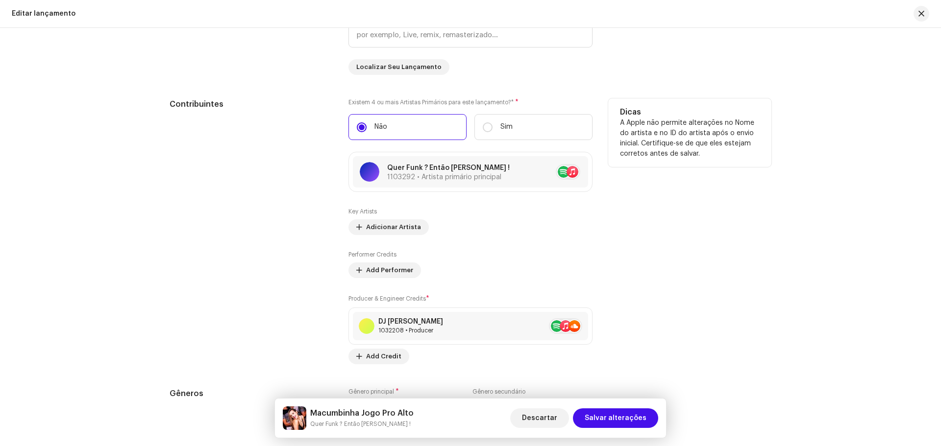
click at [767, 238] on div "Dicas A Apple não permite alterações no Nome do artista e no ID do artista após…" at bounding box center [689, 232] width 163 height 266
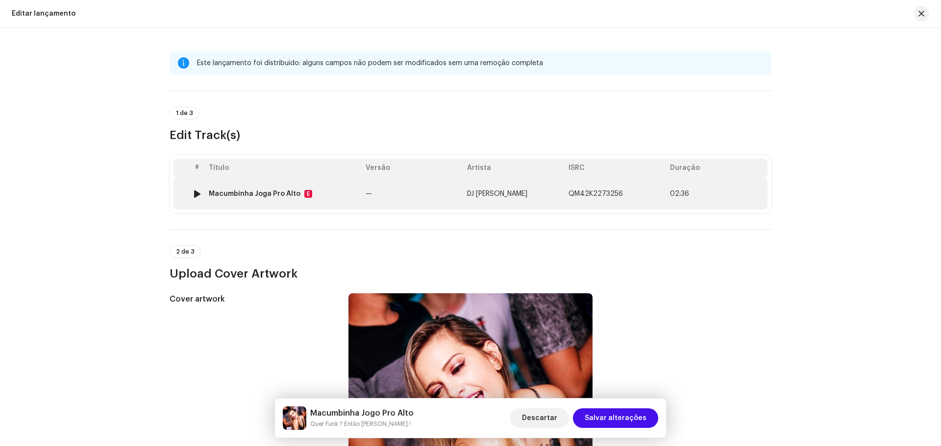
click at [297, 190] on td "Macumbinha Joga Pro Alto E" at bounding box center [283, 193] width 157 height 31
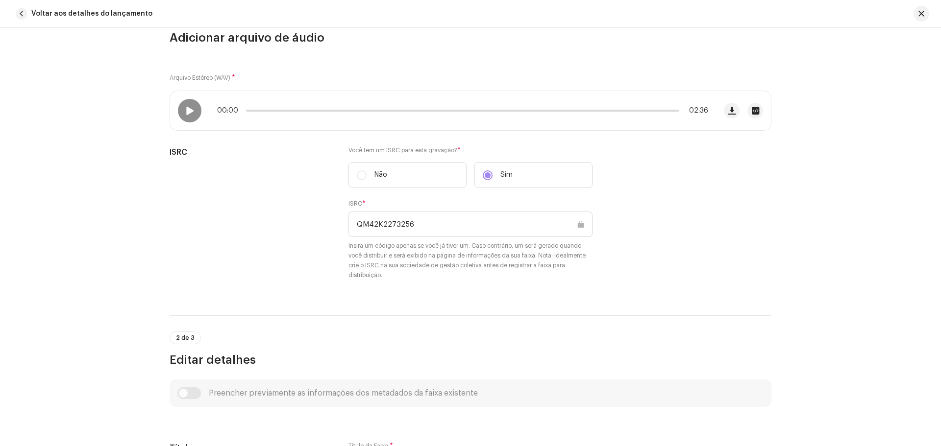
scroll to position [294, 0]
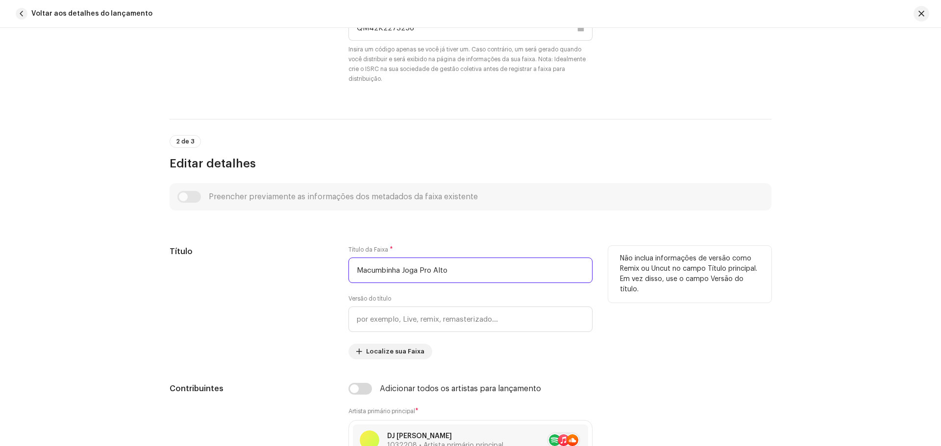
drag, startPoint x: 487, startPoint y: 272, endPoint x: 295, endPoint y: 269, distance: 192.1
click at [295, 269] on div "Título Título da Faixa * Macumbinha Joga Pro Alto Versão do título Localize sua…" at bounding box center [471, 303] width 602 height 114
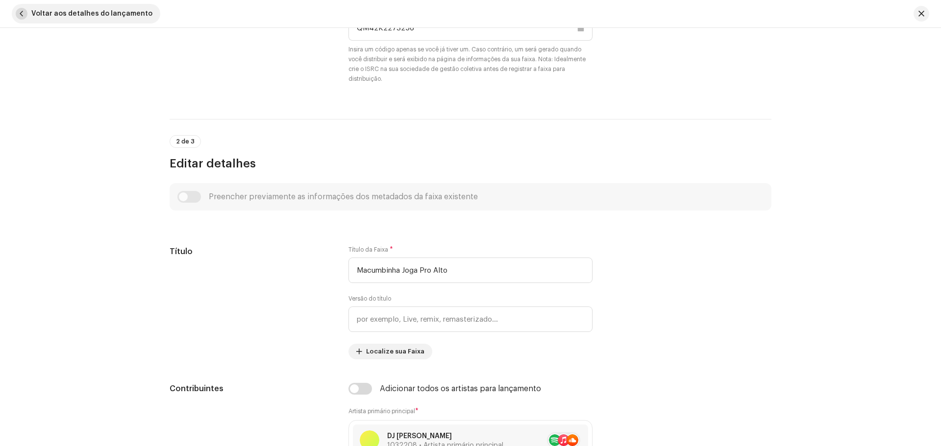
click at [100, 18] on span "Voltar aos detalhes do lançamento" at bounding box center [91, 14] width 121 height 20
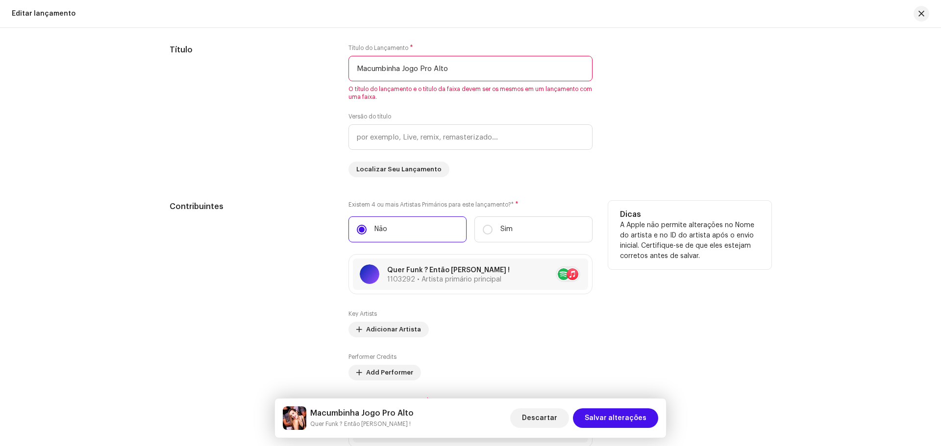
scroll to position [735, 0]
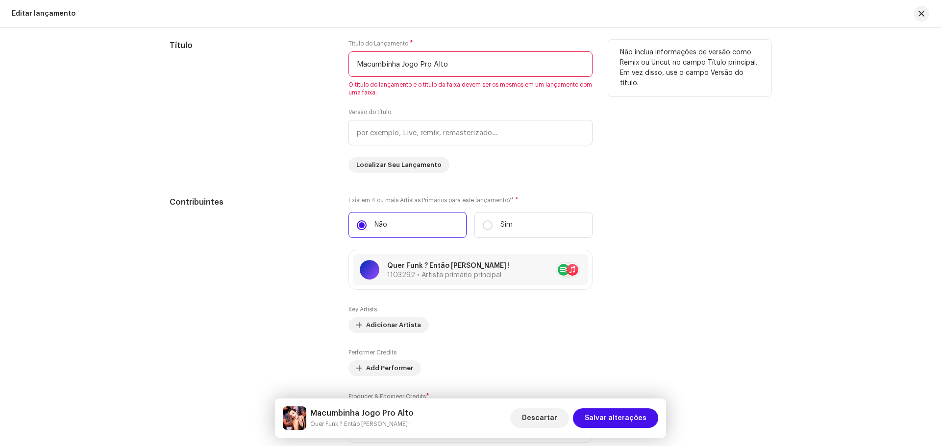
drag, startPoint x: 470, startPoint y: 66, endPoint x: 221, endPoint y: 71, distance: 249.5
click at [221, 71] on div "Título Título do Lançamento * Macumbinha Jogo Pro Alto O título do lançamento e…" at bounding box center [471, 106] width 602 height 133
paste input "a"
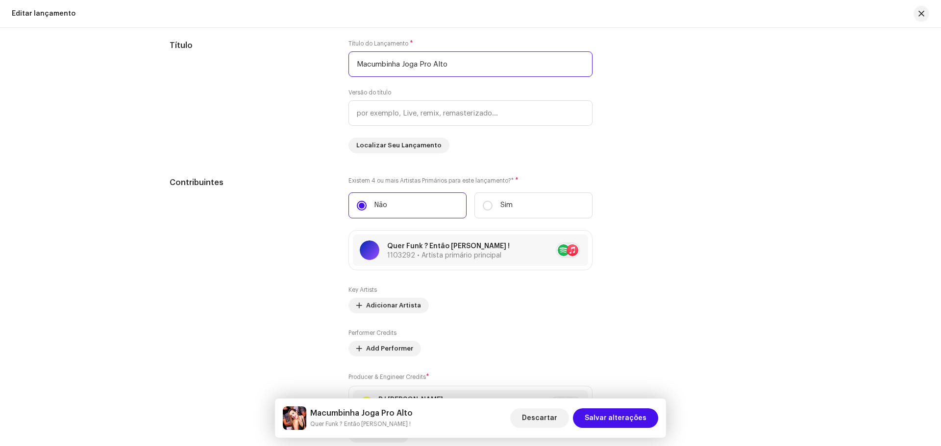
type input "Macumbinha Joga Pro Alto"
click at [773, 198] on div "Este lançamento foi distribuído: alguns campos não podem ser modificados sem um…" at bounding box center [470, 142] width 633 height 1653
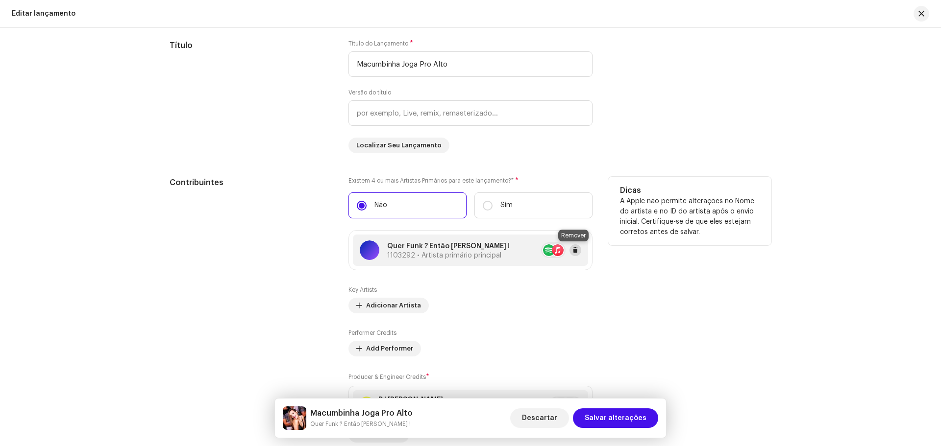
click at [573, 250] on span at bounding box center [575, 251] width 6 height 8
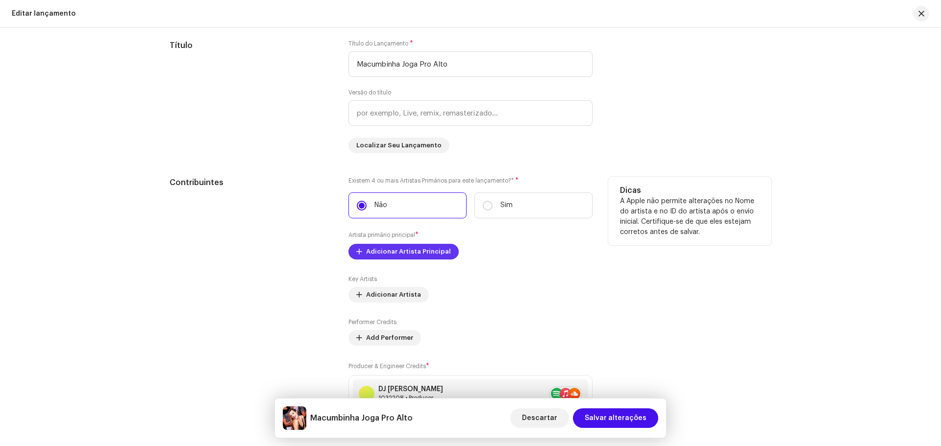
click at [395, 249] on span "Adicionar Artista Principal" at bounding box center [408, 252] width 85 height 20
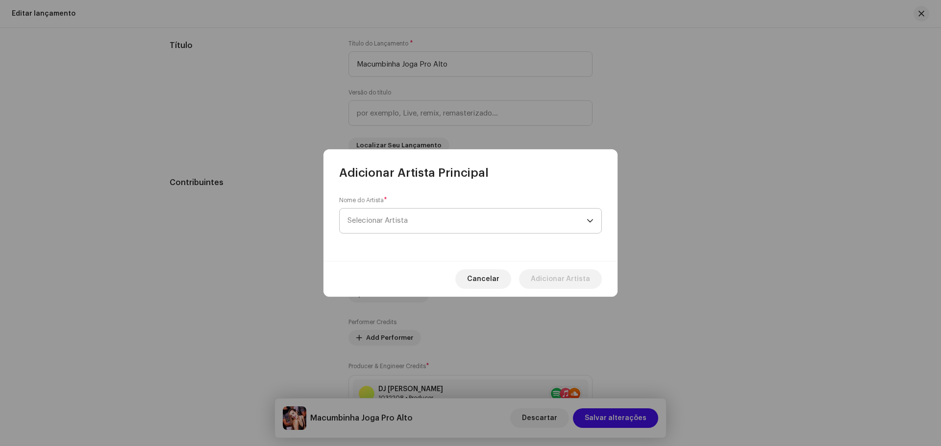
click at [400, 229] on span "Selecionar Artista" at bounding box center [466, 221] width 239 height 25
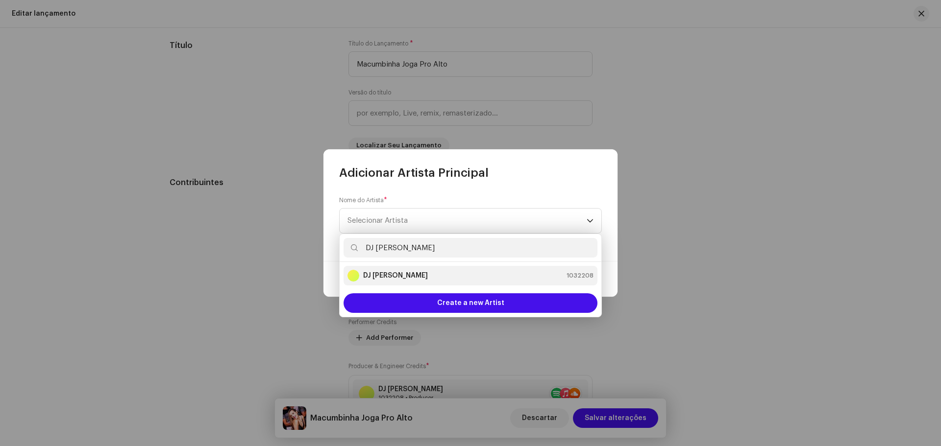
type input "DJ [PERSON_NAME]"
click at [414, 271] on div "DJ Kokadah 1032208" at bounding box center [470, 276] width 246 height 12
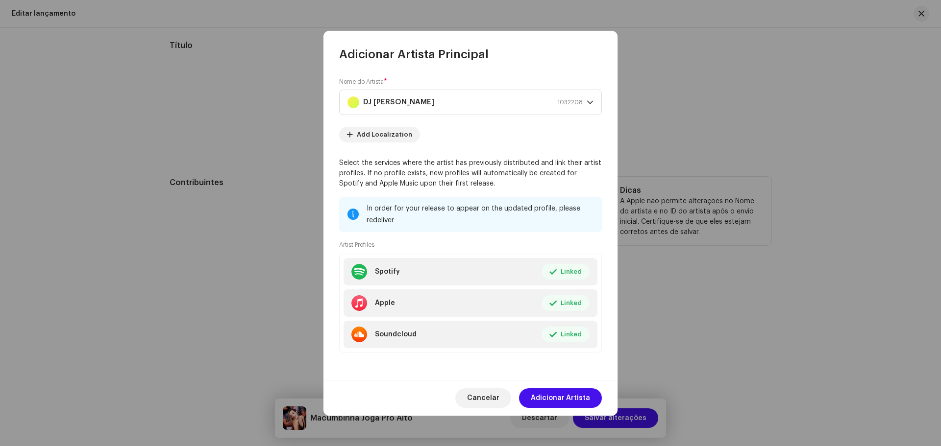
click at [582, 395] on span "Adicionar Artista" at bounding box center [560, 399] width 59 height 20
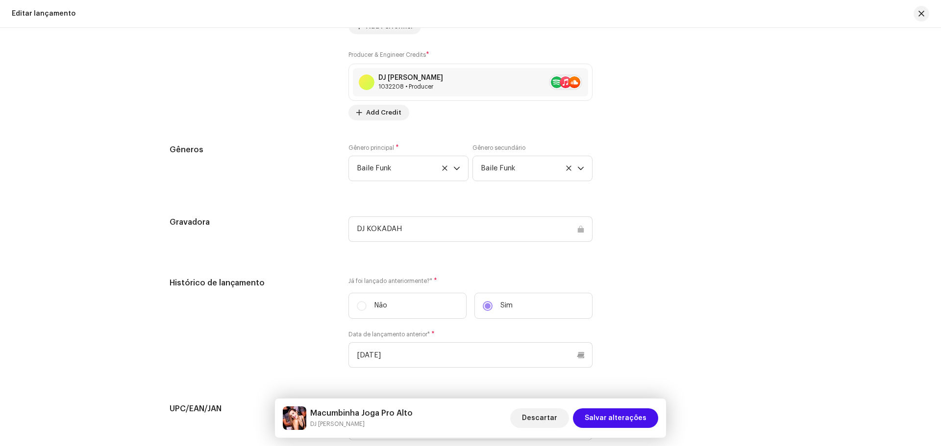
scroll to position [1352, 0]
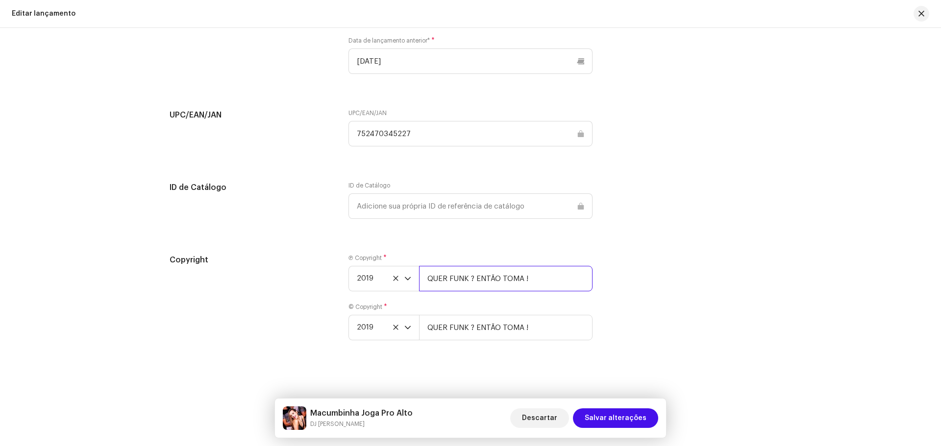
click at [540, 282] on input "QUER FUNK ? ENTÃO TOMA !" at bounding box center [505, 278] width 173 height 25
drag, startPoint x: 548, startPoint y: 279, endPoint x: 387, endPoint y: 280, distance: 161.2
click at [387, 280] on div "2019 QUER FUNK ? ENTÃO TOMA !" at bounding box center [470, 278] width 244 height 25
type input "KKDH! Music"
drag, startPoint x: 544, startPoint y: 334, endPoint x: 316, endPoint y: 323, distance: 228.1
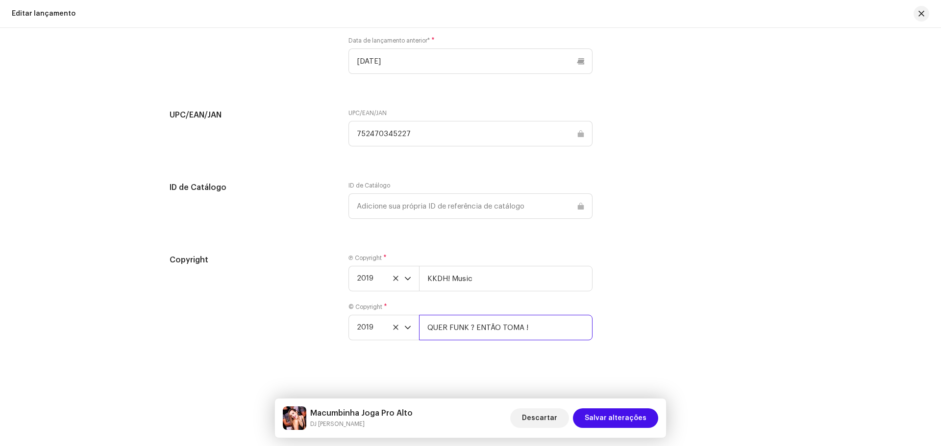
click at [317, 323] on div "Copyright Ⓟ Copyright * 2019 KKDH! Music © Copyright * 2019 QUER FUNK ? ENTÃO T…" at bounding box center [471, 303] width 602 height 98
type input "KKDH! Music"
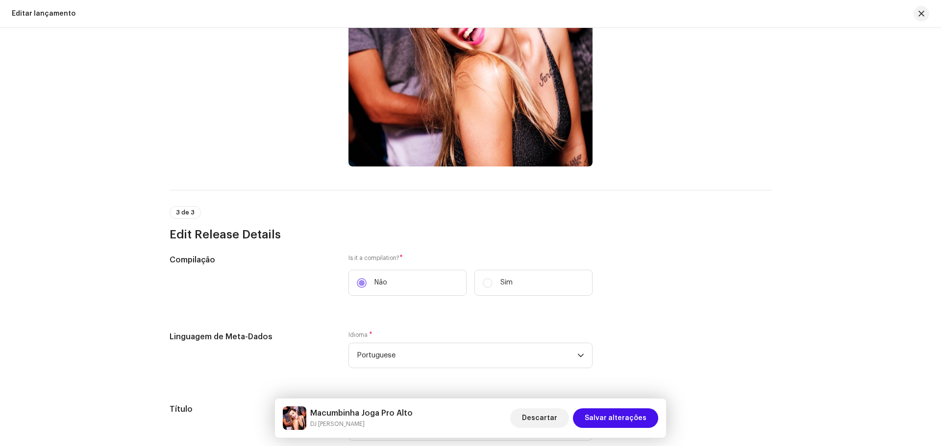
scroll to position [175, 0]
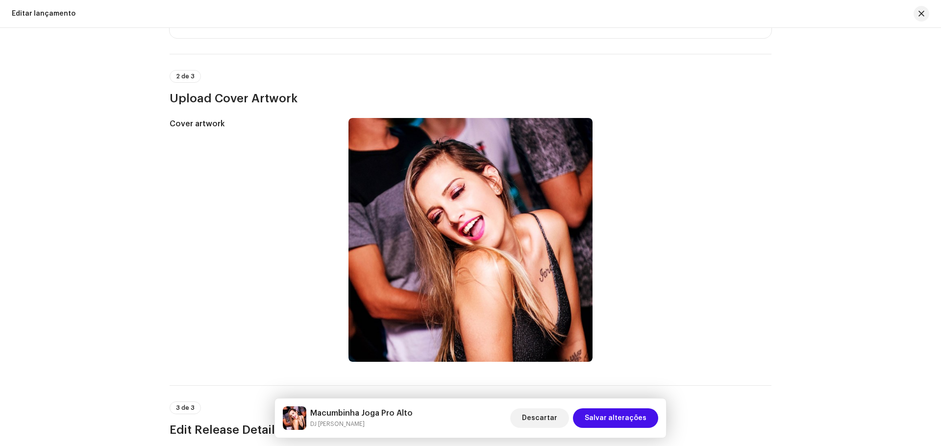
click at [880, 193] on div "Este lançamento foi distribuído: alguns campos não podem ser modificados sem um…" at bounding box center [470, 237] width 941 height 419
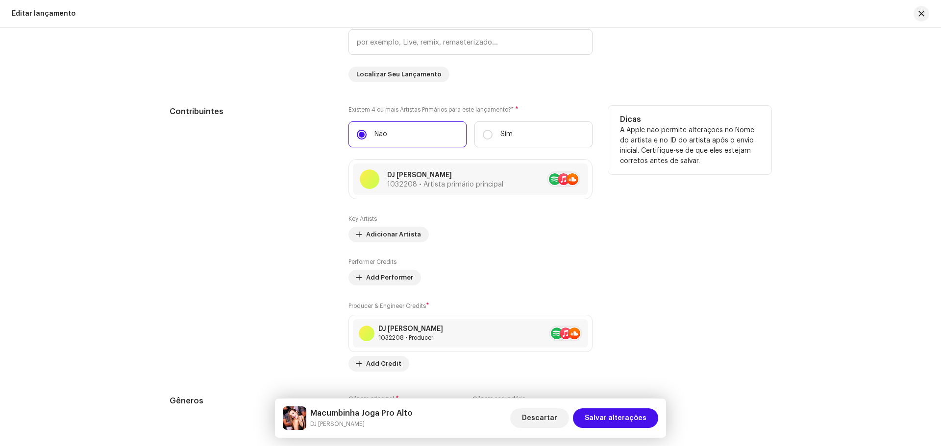
scroll to position [1009, 0]
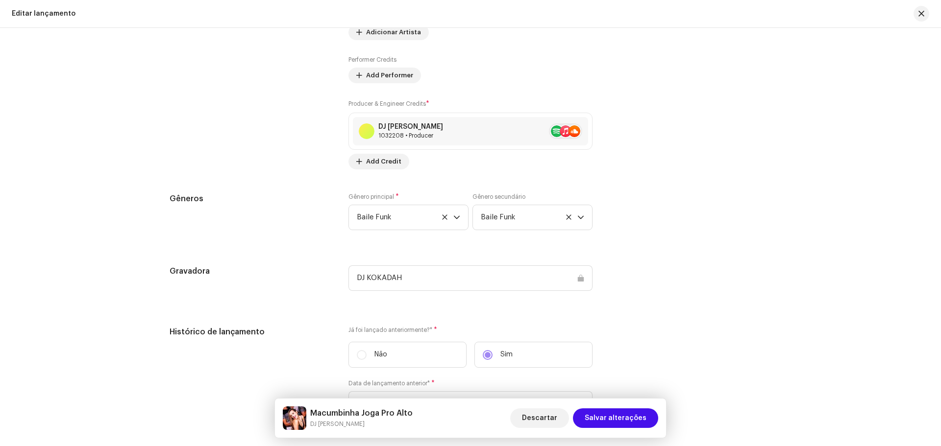
click at [51, 164] on div "Este lançamento foi distribuído: alguns campos não podem ser modificados sem um…" at bounding box center [470, 237] width 941 height 419
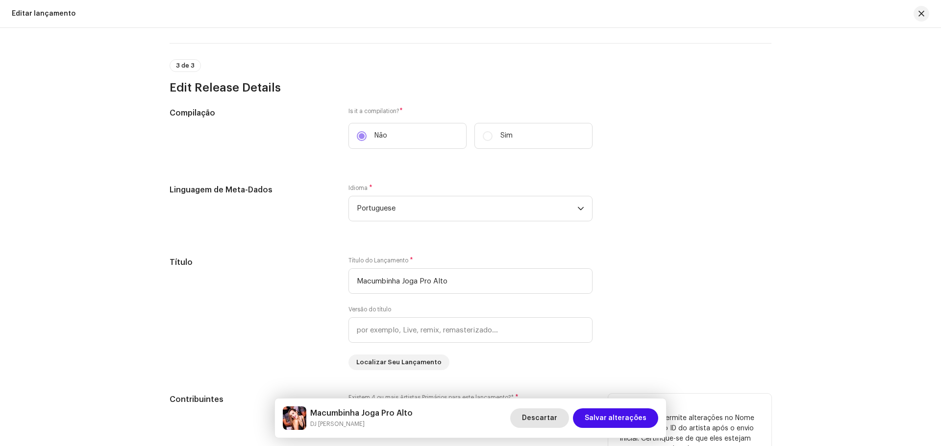
scroll to position [519, 0]
drag, startPoint x: 97, startPoint y: 257, endPoint x: 103, endPoint y: 255, distance: 6.7
click at [97, 257] on div "Este lançamento foi distribuído: alguns campos não podem ser modificados sem um…" at bounding box center [470, 237] width 941 height 419
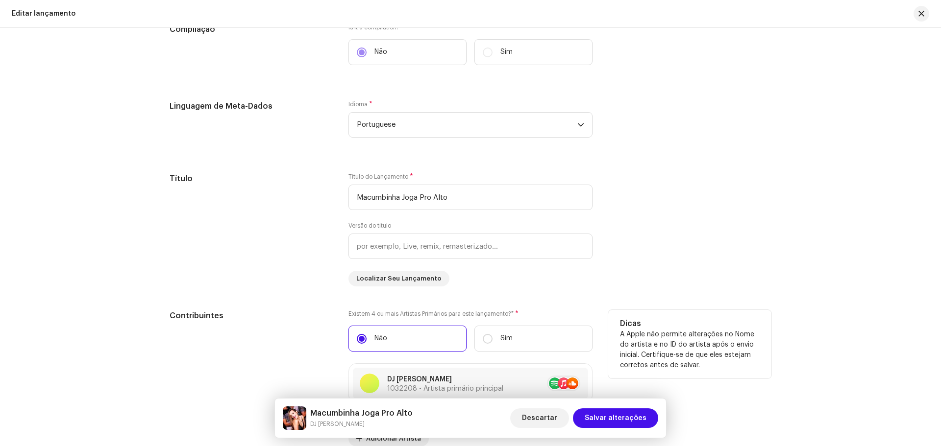
scroll to position [568, 0]
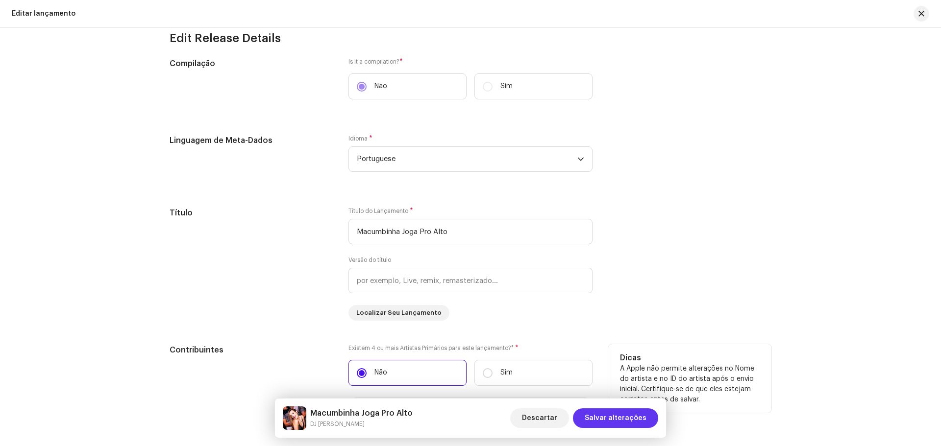
click at [624, 418] on span "Salvar alterações" at bounding box center [616, 419] width 62 height 20
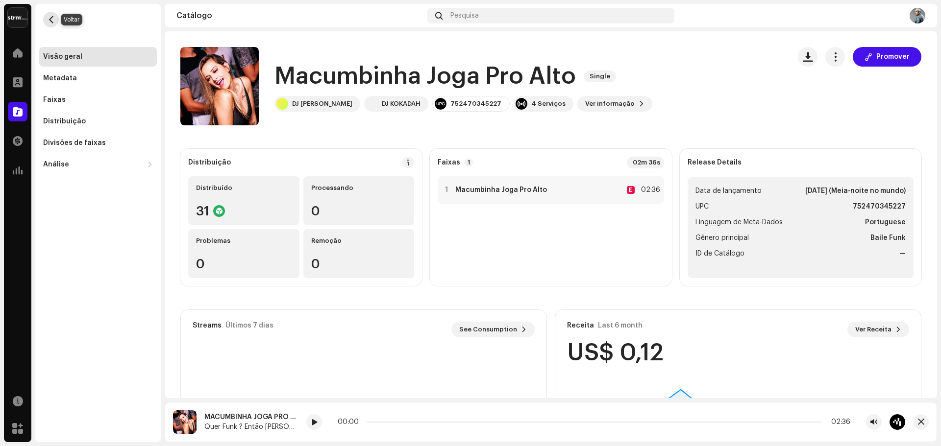
click at [50, 17] on span "button" at bounding box center [51, 20] width 7 height 8
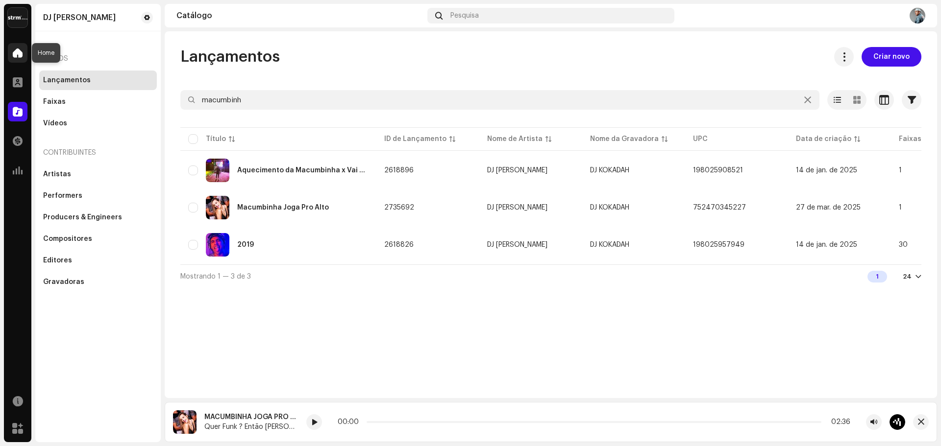
click at [22, 56] on span at bounding box center [18, 53] width 10 height 8
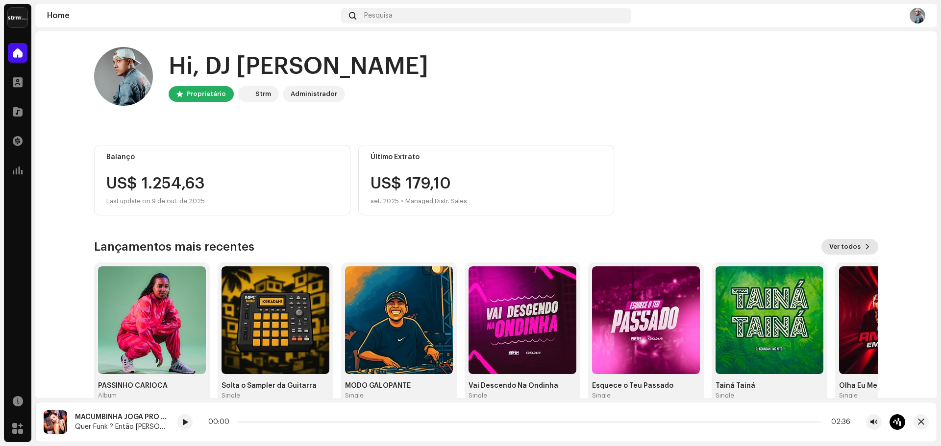
click at [845, 244] on span "Ver todos" at bounding box center [844, 247] width 31 height 20
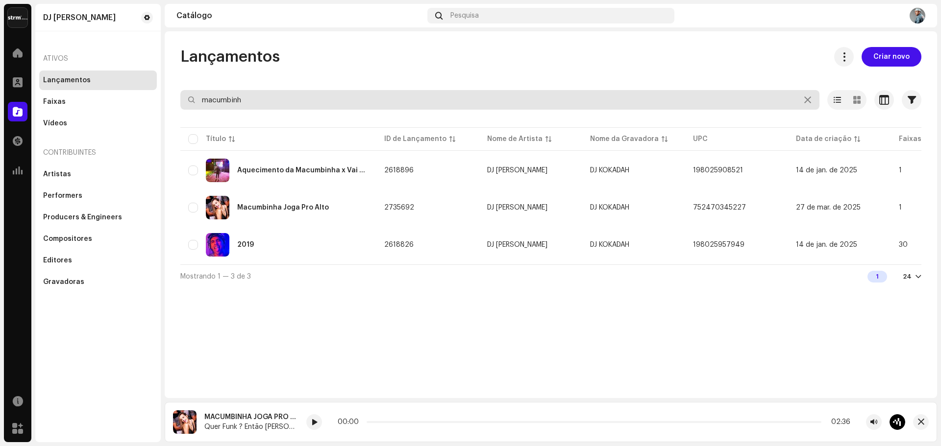
drag, startPoint x: 416, startPoint y: 96, endPoint x: 23, endPoint y: 121, distance: 393.8
click at [25, 121] on div "DJ Kokadah Home Perfil Catálogo Transações Análise Recursos Marketplace DJ Koka…" at bounding box center [470, 223] width 941 height 446
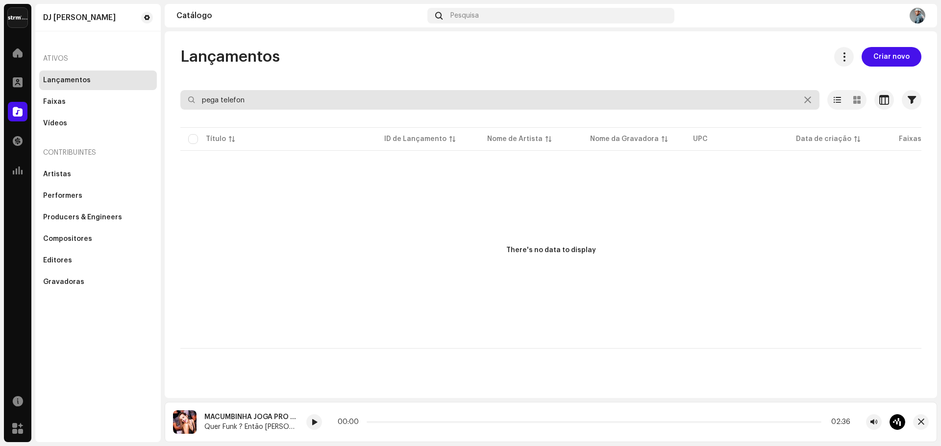
drag, startPoint x: 248, startPoint y: 100, endPoint x: 129, endPoint y: 113, distance: 119.7
click at [161, 108] on div "DJ Kokadah Home Perfil Catálogo Transações Análise Recursos Marketplace DJ Koka…" at bounding box center [470, 223] width 941 height 446
type input "pega telefon"
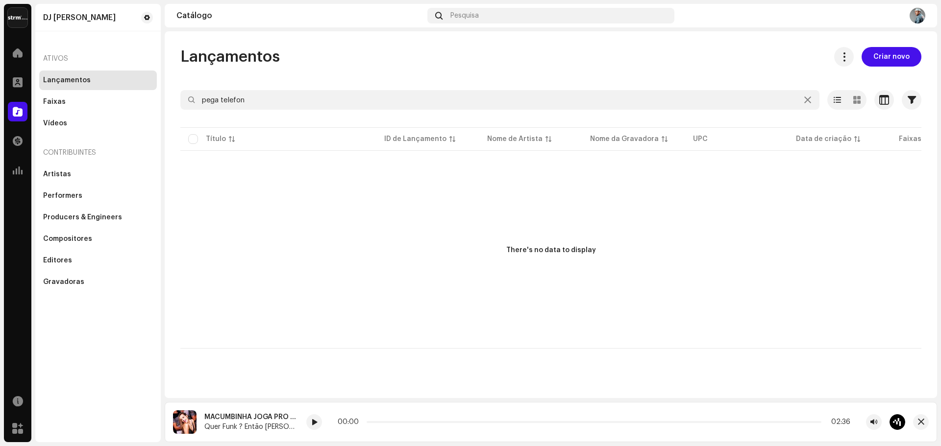
click at [55, 80] on div "Lançamentos" at bounding box center [67, 80] width 48 height 8
click at [536, 2] on div "DJ Kokadah Home Perfil Catálogo Transações Análise Recursos Marketplace DJ Koka…" at bounding box center [470, 223] width 941 height 446
click at [537, 11] on div "Pesquisa" at bounding box center [550, 16] width 247 height 16
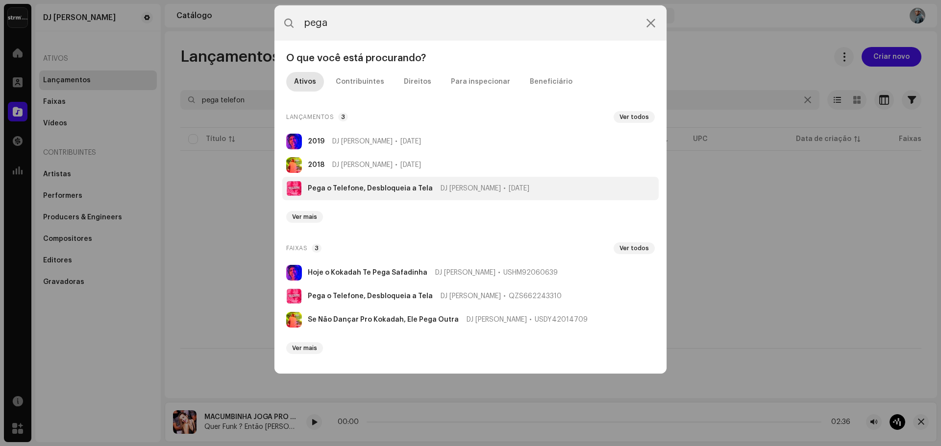
type input "pega"
click at [441, 187] on span "DJ [PERSON_NAME]" at bounding box center [471, 189] width 60 height 8
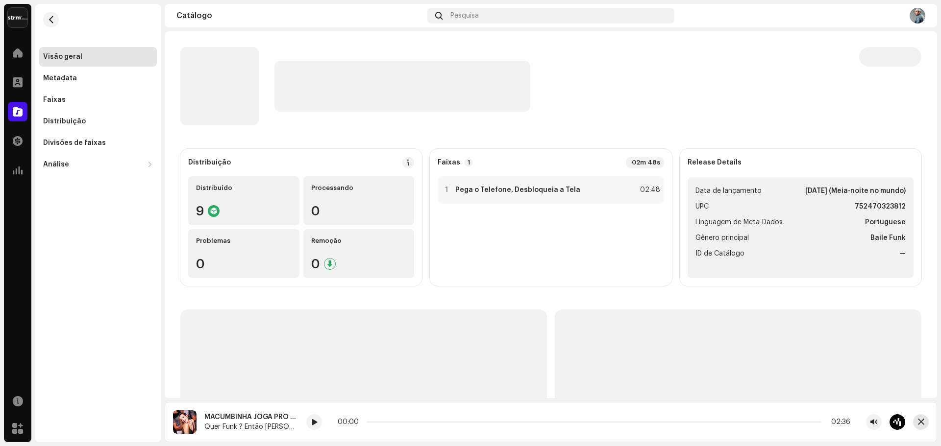
click at [922, 421] on span "button" at bounding box center [921, 423] width 6 height 8
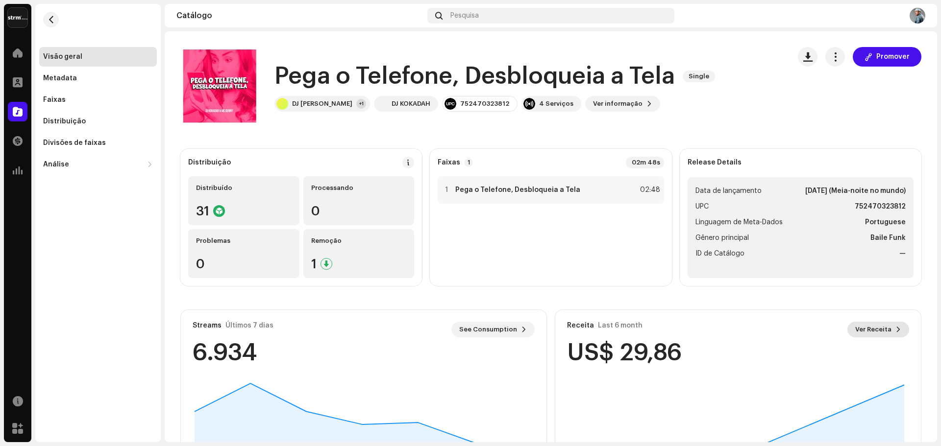
click at [878, 332] on span "Ver Receita" at bounding box center [873, 330] width 36 height 20
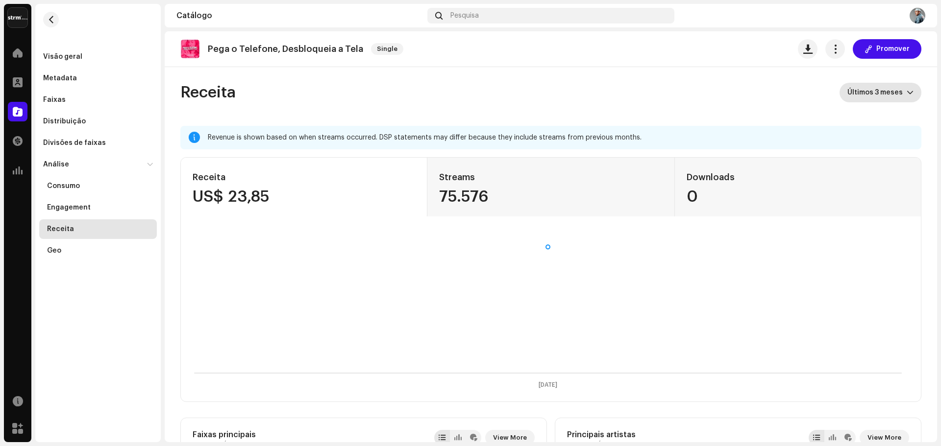
click at [879, 97] on span "Últimos 3 meses" at bounding box center [876, 93] width 59 height 20
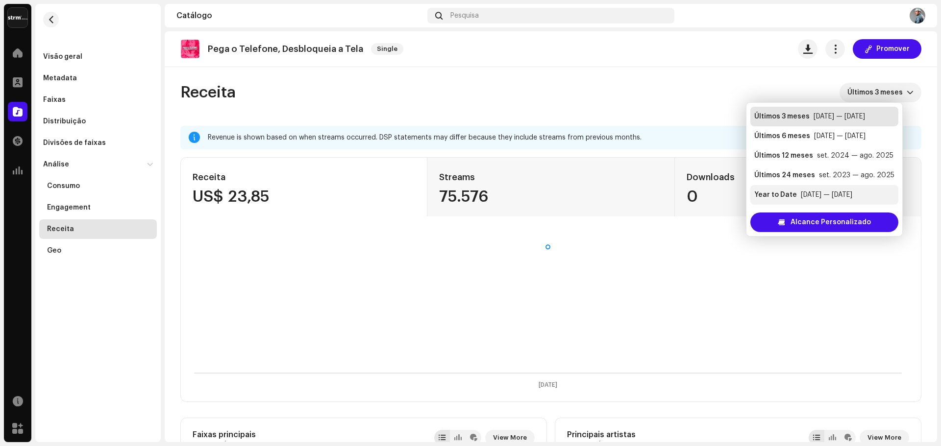
click at [852, 196] on div "[DATE] — [DATE]" at bounding box center [826, 195] width 51 height 10
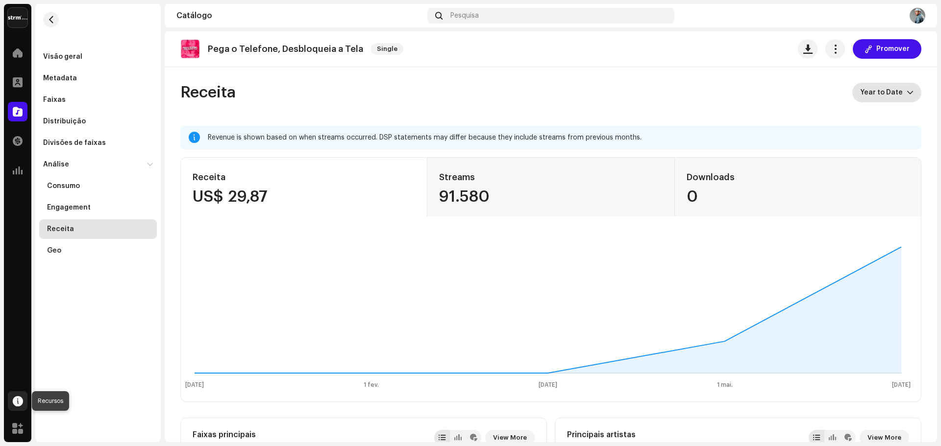
click at [16, 405] on span at bounding box center [18, 401] width 10 height 8
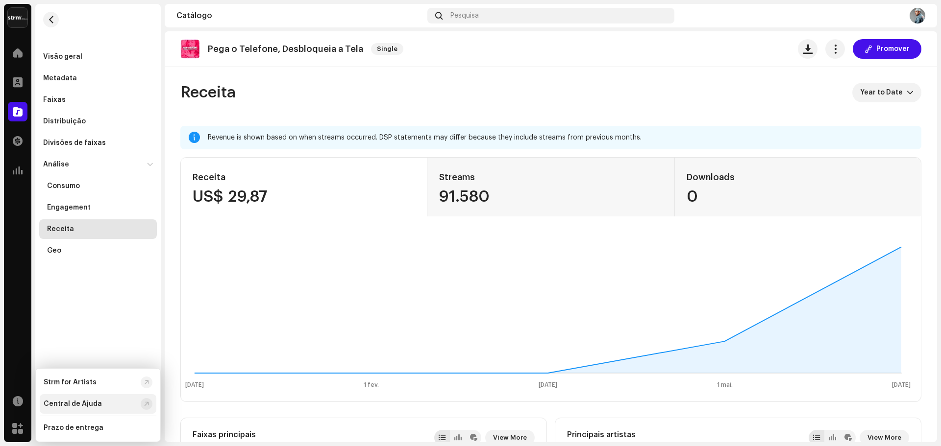
click at [104, 406] on div "Central de Ajuda" at bounding box center [90, 404] width 93 height 8
click at [22, 52] on span at bounding box center [18, 53] width 10 height 8
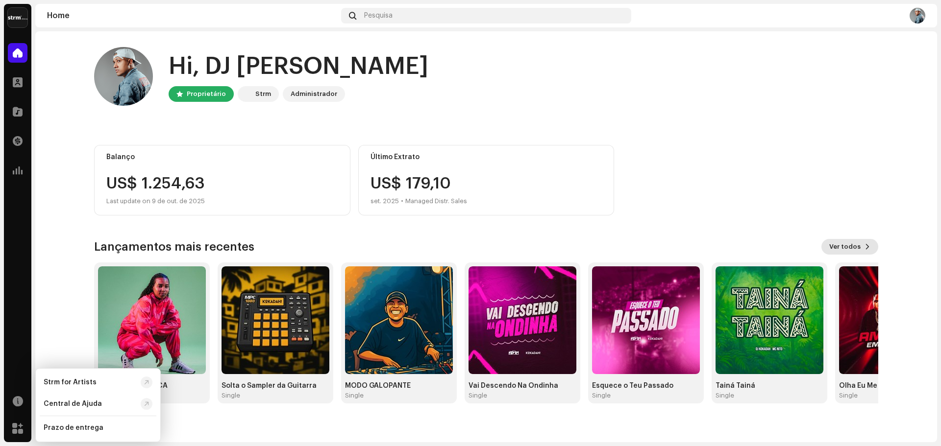
click at [850, 254] on span "Ver todos" at bounding box center [844, 247] width 31 height 20
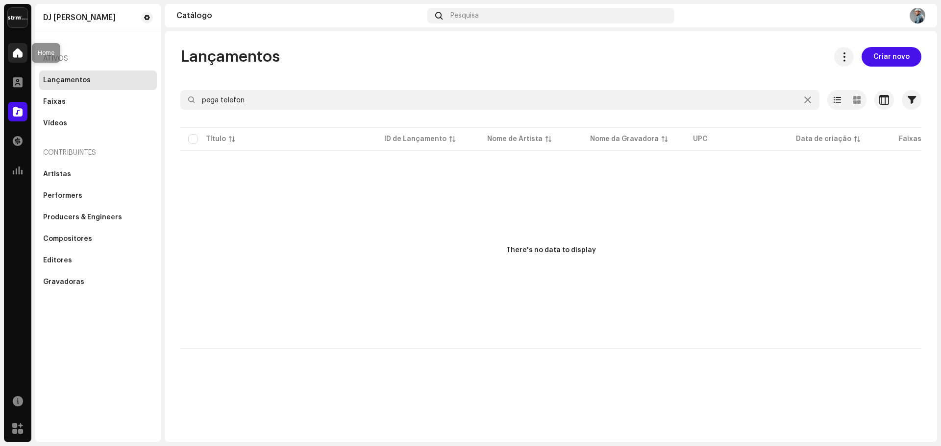
click at [16, 52] on span at bounding box center [18, 53] width 10 height 8
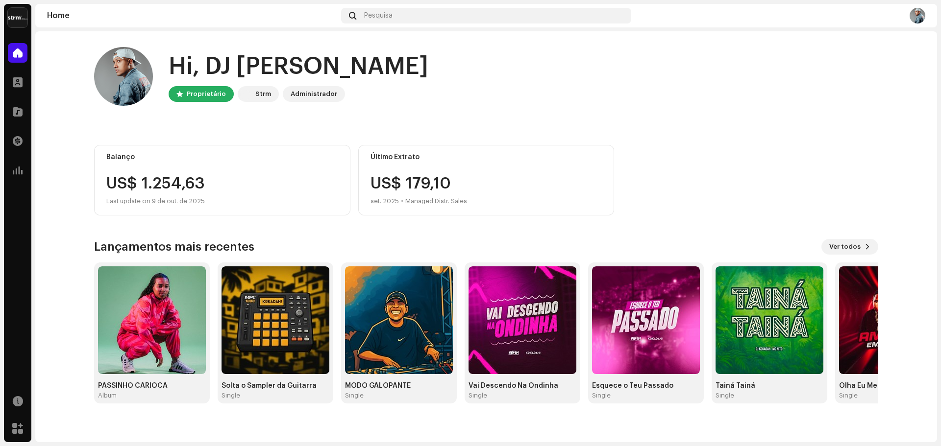
click at [717, 184] on div "Balanço US$ 1.254,63 Last update on [DATE] Último Extrato US$ 179,[DATE] • Mana…" at bounding box center [486, 180] width 784 height 71
click at [838, 242] on span "Ver todos" at bounding box center [844, 247] width 31 height 20
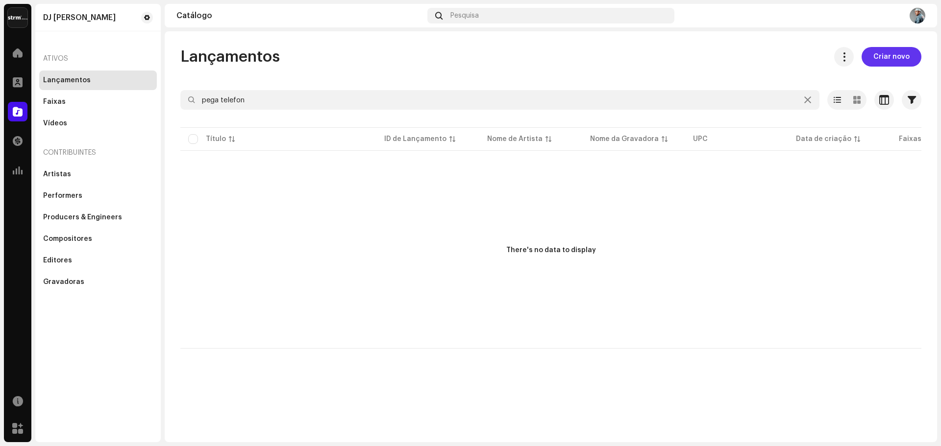
click at [880, 51] on span "Criar novo" at bounding box center [891, 57] width 36 height 20
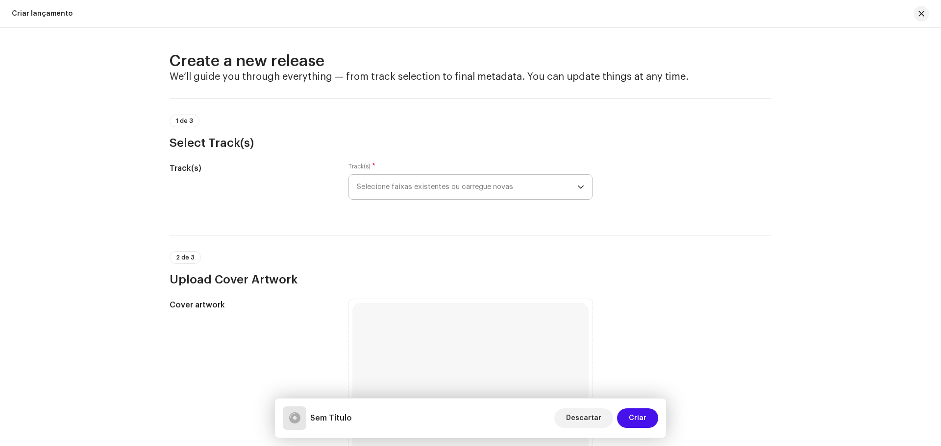
click at [445, 192] on span "Selecione faixas existentes ou carregue novas" at bounding box center [467, 187] width 221 height 25
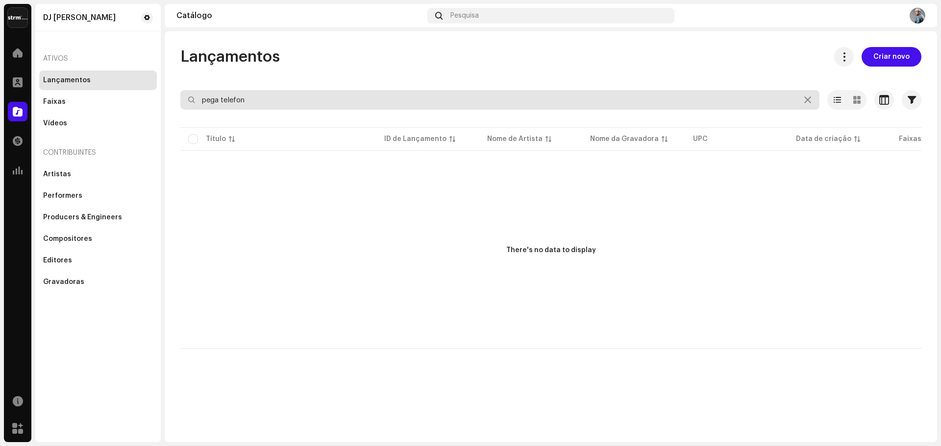
click at [293, 101] on input "pega telefon" at bounding box center [499, 100] width 639 height 20
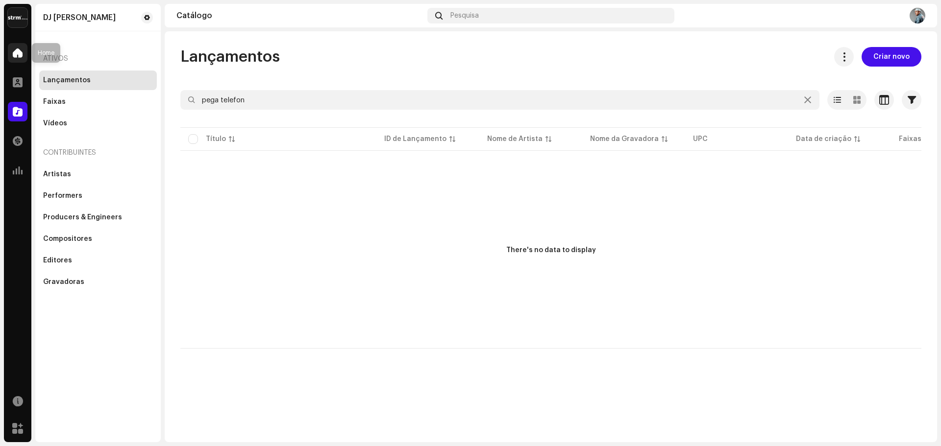
click at [9, 53] on div at bounding box center [18, 53] width 20 height 20
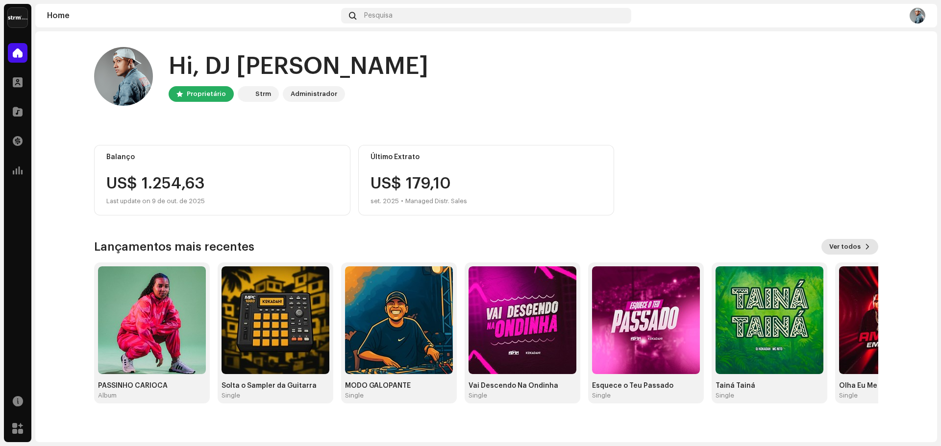
click at [879, 243] on div "Hi, DJ [PERSON_NAME] Proprietário Strm Administrador Balanço US$ 1.254,63 Last …" at bounding box center [486, 225] width 816 height 388
click at [870, 246] on button "Ver todos" at bounding box center [849, 247] width 57 height 16
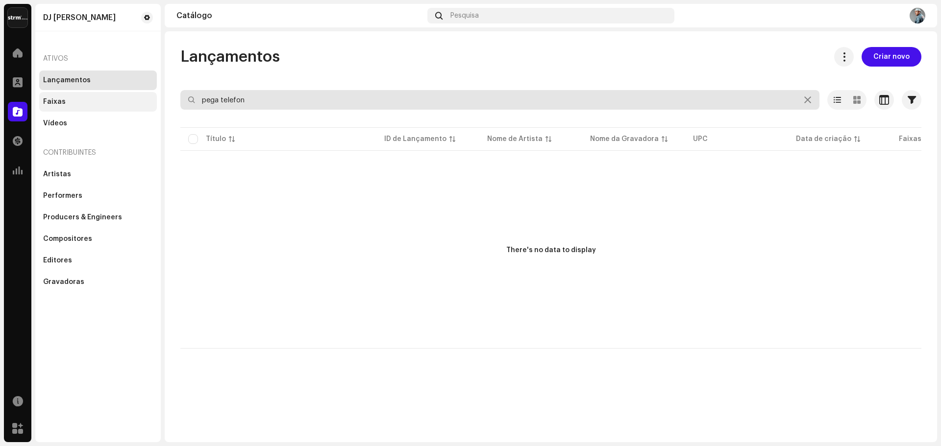
drag, startPoint x: 268, startPoint y: 98, endPoint x: 131, endPoint y: 95, distance: 136.3
click at [134, 95] on div "DJ Kokadah Home Perfil Catálogo Transações Análise Recursos Marketplace DJ Koka…" at bounding box center [470, 223] width 941 height 446
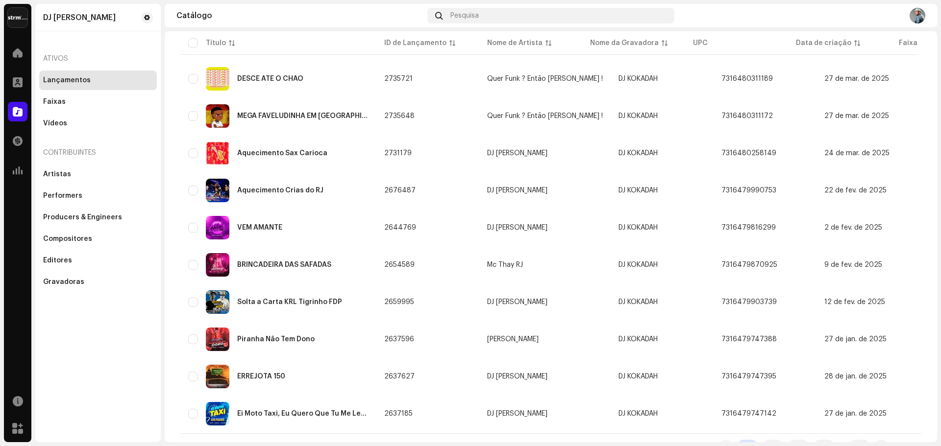
scroll to position [634, 0]
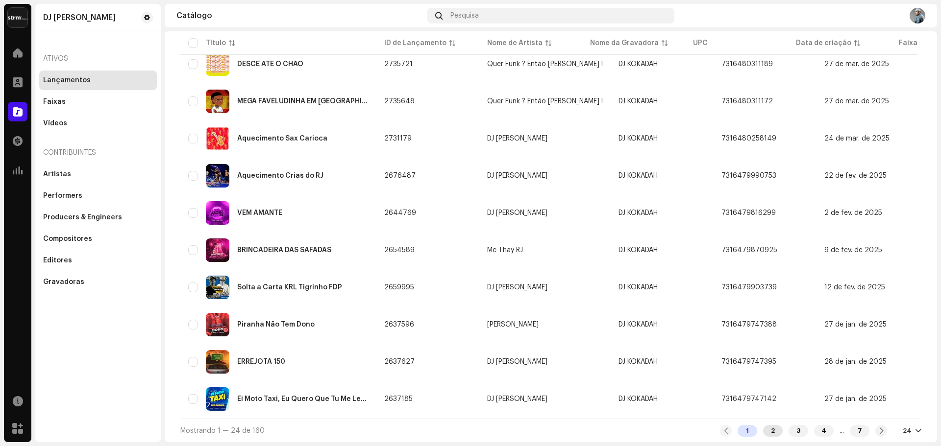
click at [766, 435] on div "2" at bounding box center [773, 431] width 20 height 12
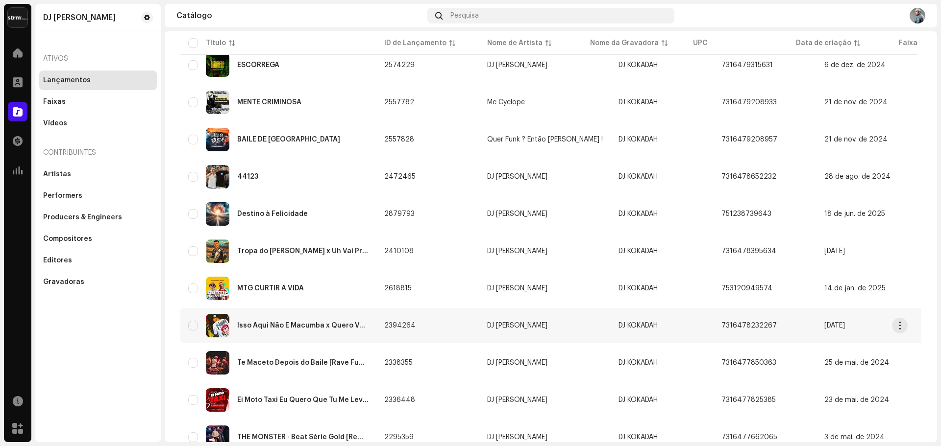
click at [322, 322] on div "Isso Aqui Não É Macumba x Quero Ver Você Descer" at bounding box center [278, 326] width 180 height 24
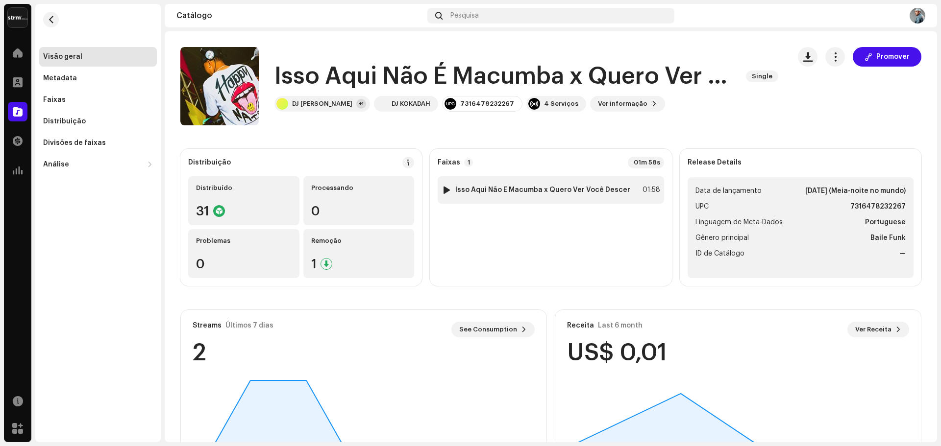
click at [448, 192] on div at bounding box center [446, 190] width 7 height 8
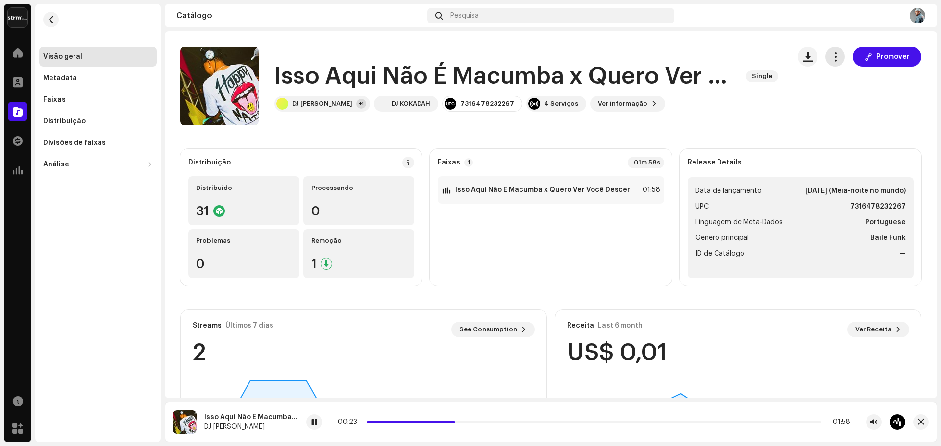
click at [833, 50] on button "button" at bounding box center [835, 57] width 20 height 20
click at [705, 119] on div "Isso Aqui Não É Macumba x Quero Ver Você Descer Single DJ [PERSON_NAME] +1 DJ K…" at bounding box center [481, 86] width 602 height 78
click at [275, 128] on catalog-releases-details-overview "Isso Aqui Não É Macumba x Quero Ver Você Descer Single Promover Isso Aqui Não É…" at bounding box center [551, 276] width 772 height 490
click at [43, 14] on re-m-nav-back at bounding box center [51, 25] width 24 height 43
click at [46, 16] on button "button" at bounding box center [51, 20] width 16 height 16
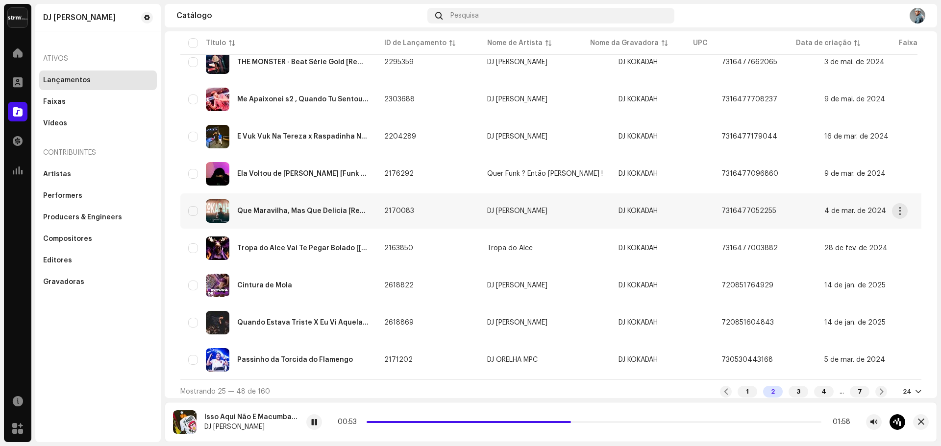
scroll to position [678, 0]
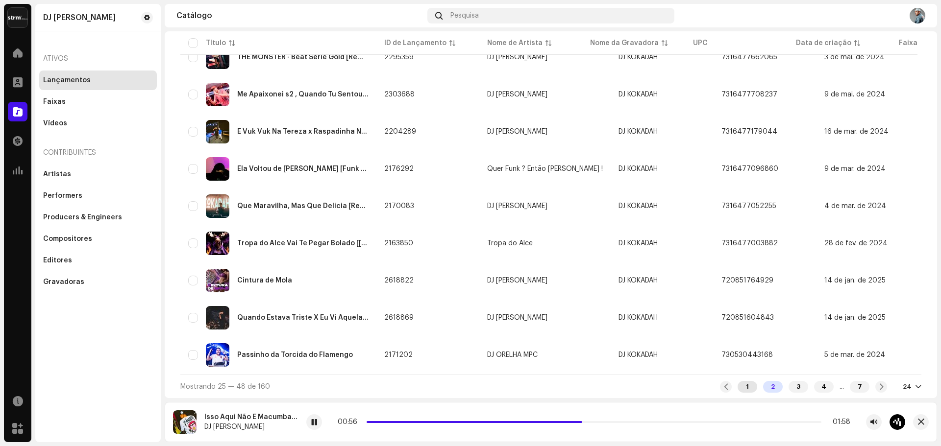
click at [738, 386] on div "1" at bounding box center [748, 387] width 20 height 12
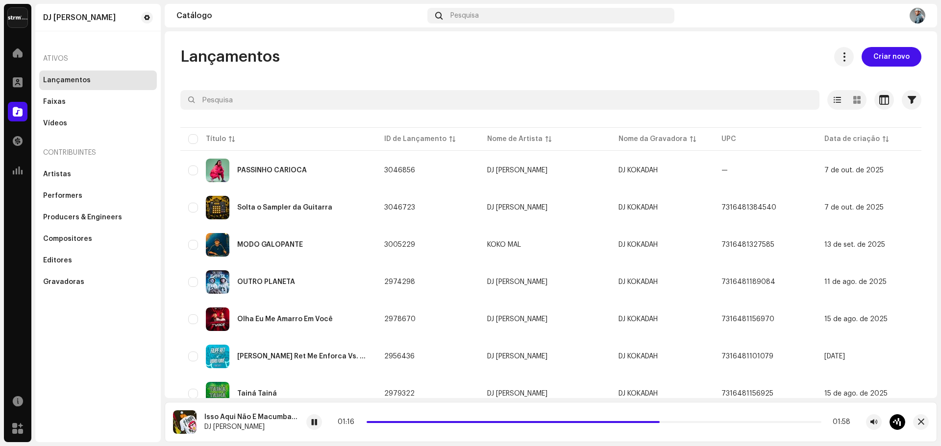
click at [261, 426] on div "DJ [PERSON_NAME]" at bounding box center [251, 427] width 94 height 8
click at [257, 421] on div "Isso Aqui Não É Macumba x Quero Ver Você Descer DJ [PERSON_NAME]" at bounding box center [251, 423] width 94 height 18
click at [244, 415] on div "Isso Aqui Não É Macumba x Quero Ver Você Descer" at bounding box center [251, 418] width 94 height 8
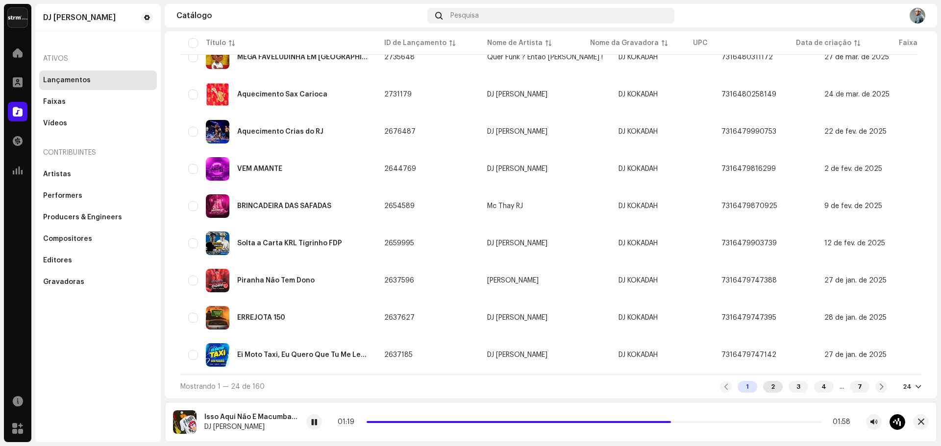
click at [763, 388] on div "2" at bounding box center [773, 387] width 20 height 12
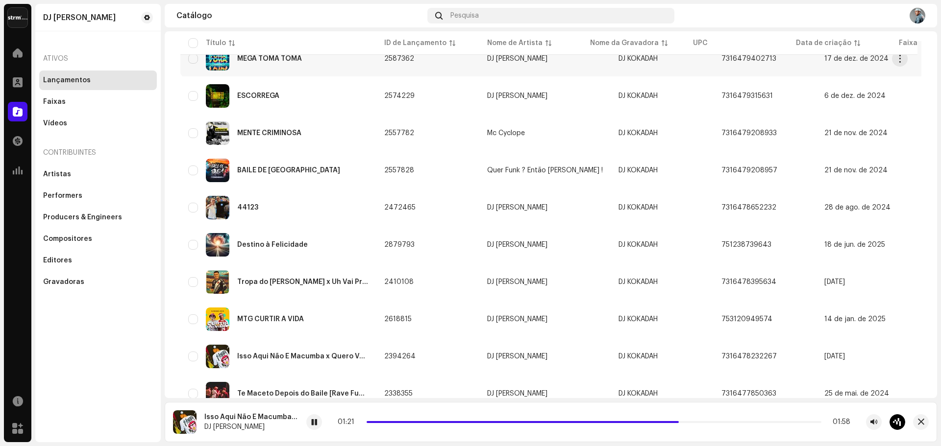
scroll to position [294, 0]
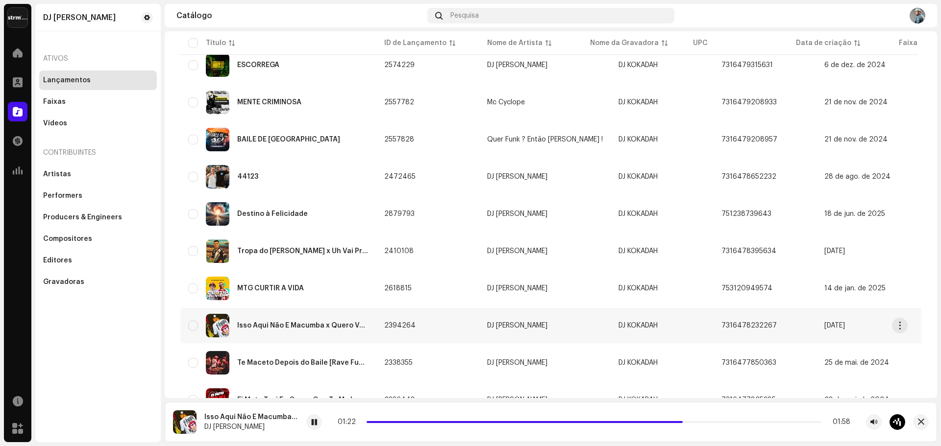
click at [335, 323] on div "Isso Aqui Não É Macumba x Quero Ver Você Descer" at bounding box center [302, 325] width 131 height 7
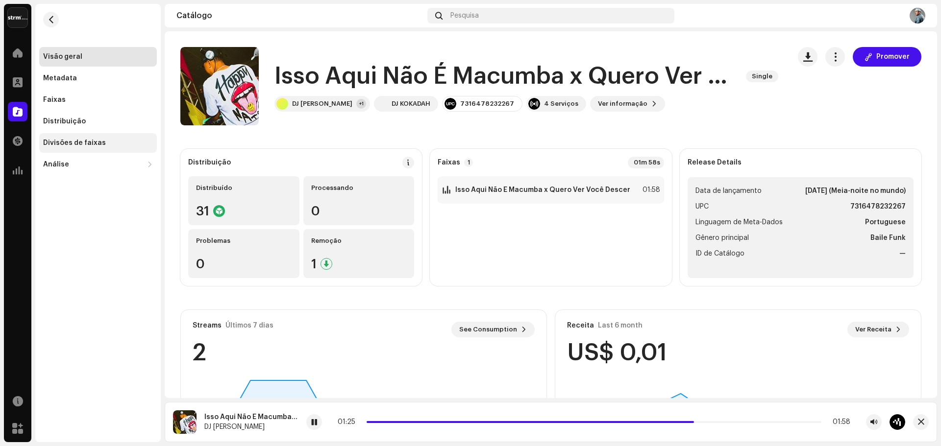
click at [85, 147] on div "Divisões de faixas" at bounding box center [98, 143] width 118 height 20
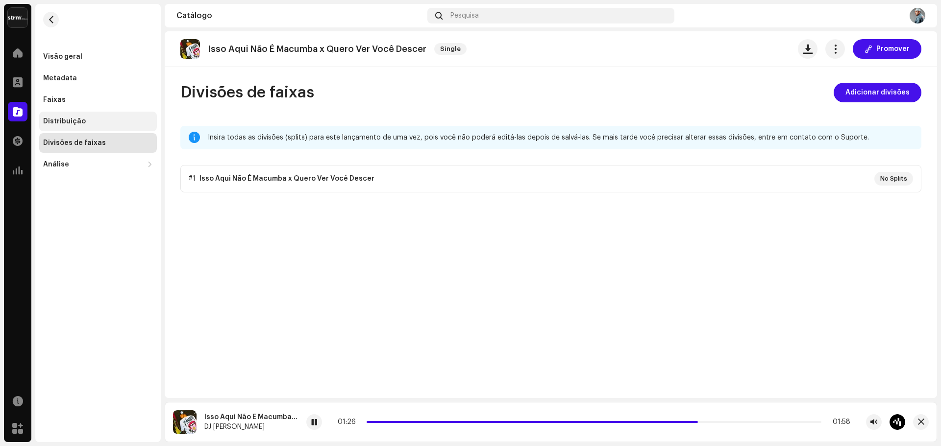
click at [58, 113] on div "Distribuição" at bounding box center [98, 122] width 118 height 20
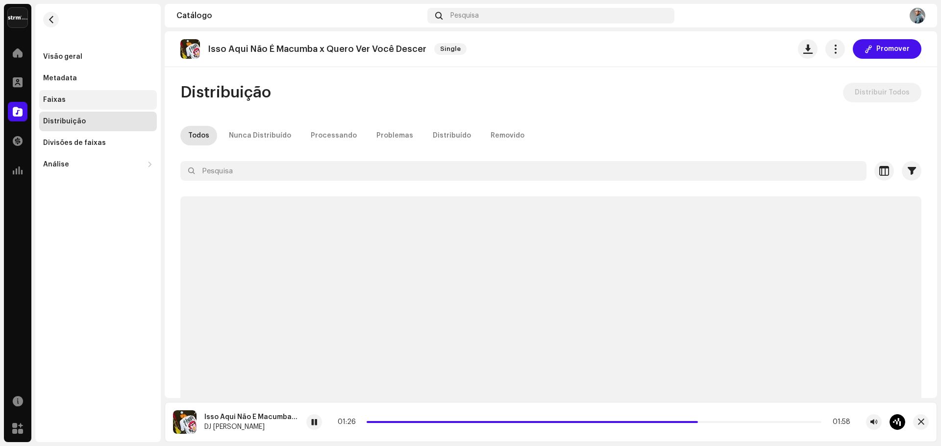
click at [61, 99] on div "Faixas" at bounding box center [54, 100] width 23 height 8
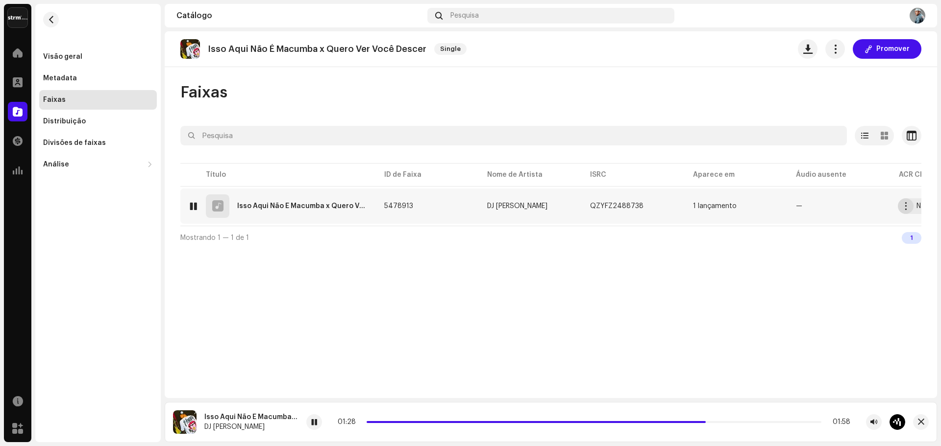
click at [903, 207] on span "button" at bounding box center [905, 206] width 7 height 8
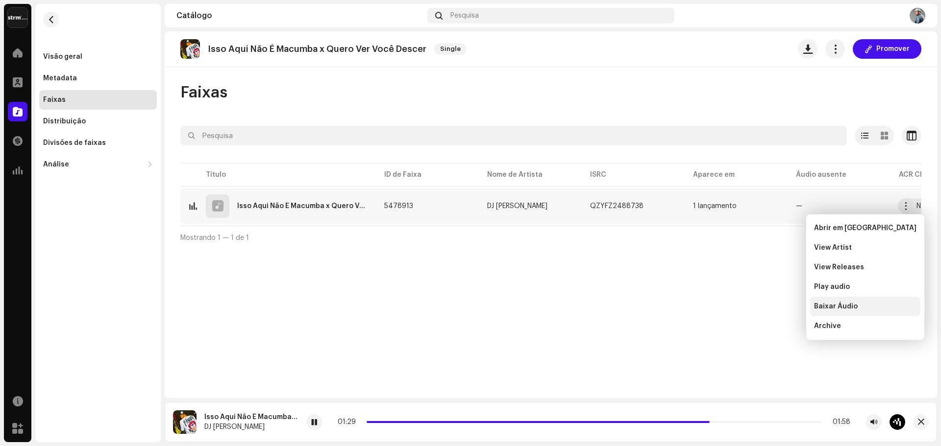
click at [836, 309] on span "Baixar Áudio" at bounding box center [836, 307] width 44 height 8
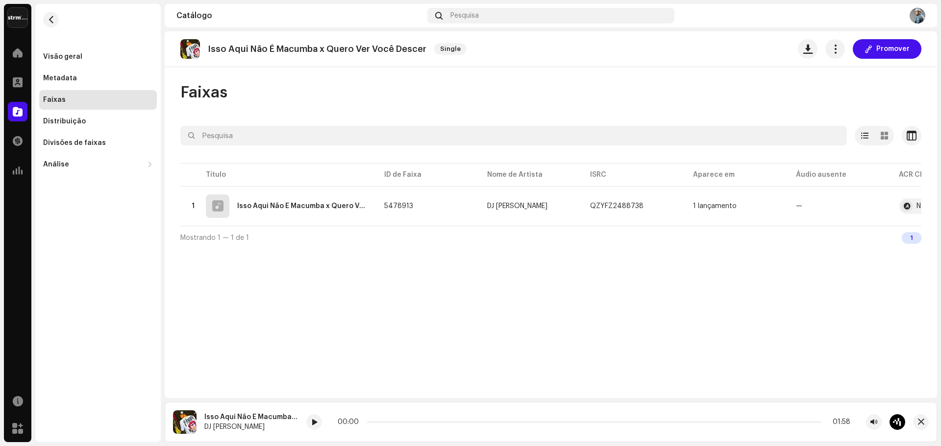
click at [202, 288] on div "Isso Aqui Não É Macumba x Quero Ver Você Descer Single Promover Faixas Selecion…" at bounding box center [551, 214] width 772 height 367
click at [346, 308] on div "Isso Aqui Não É Macumba x Quero Ver Você Descer Single Promover Faixas Selecion…" at bounding box center [551, 214] width 772 height 367
click at [19, 50] on span at bounding box center [18, 53] width 10 height 8
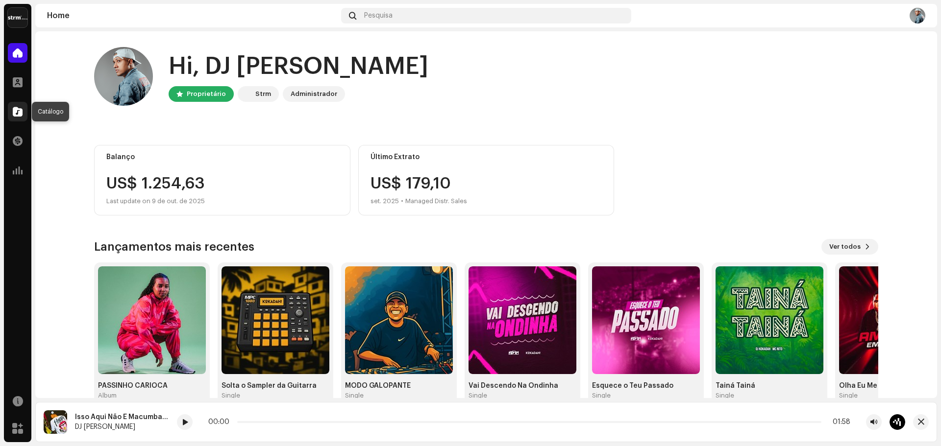
click at [20, 116] on span at bounding box center [18, 112] width 10 height 8
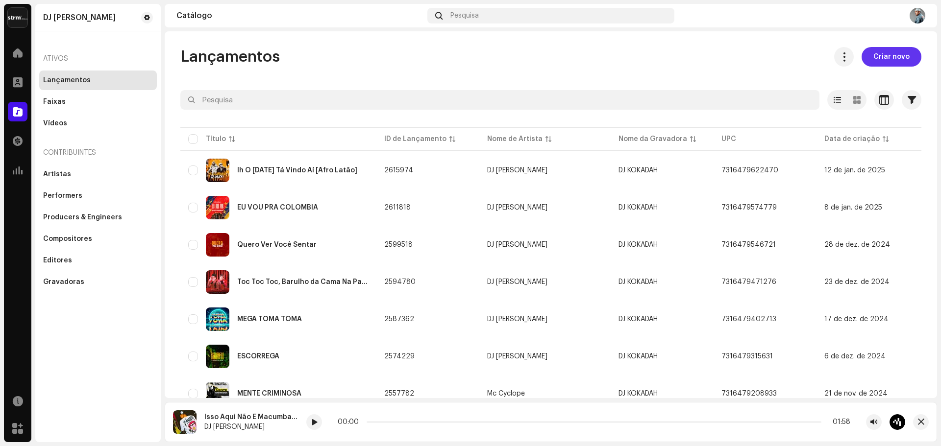
click at [911, 57] on button "Criar novo" at bounding box center [892, 57] width 60 height 20
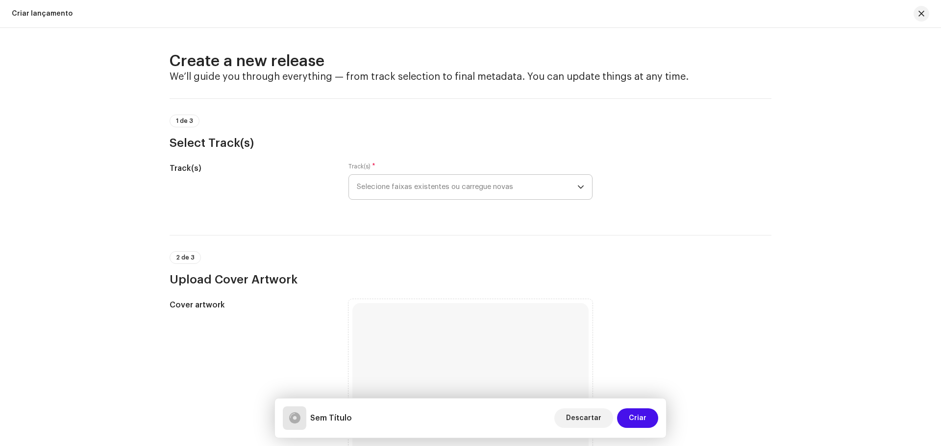
click at [424, 187] on span "Selecione faixas existentes ou carregue novas" at bounding box center [467, 187] width 221 height 25
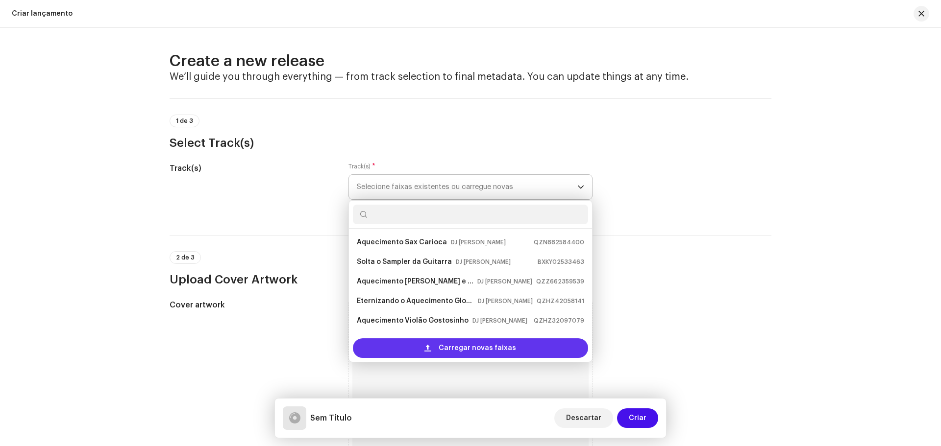
scroll to position [16, 0]
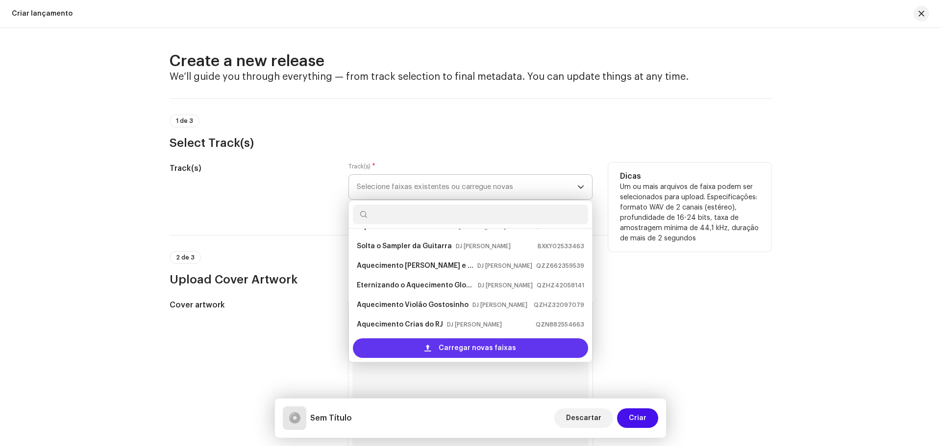
click at [468, 347] on span "Carregar novas faixas" at bounding box center [477, 349] width 77 height 20
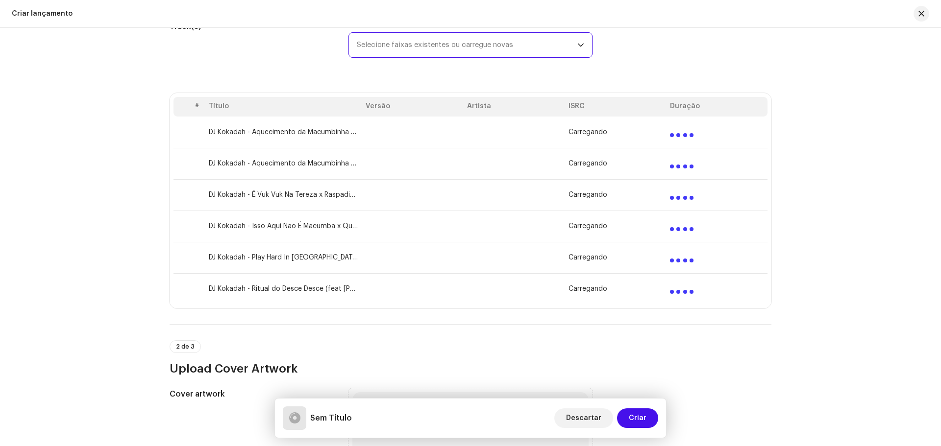
scroll to position [147, 0]
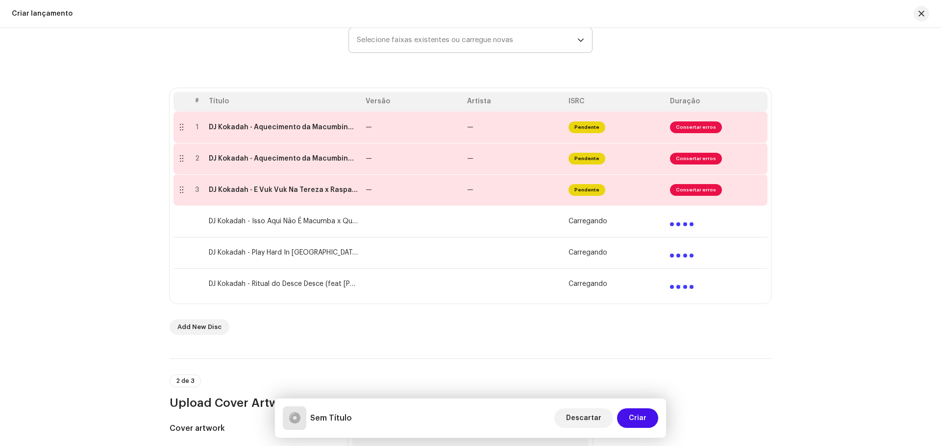
click at [907, 276] on div "Create a new release We’ll guide you through everything — from track selection …" at bounding box center [470, 237] width 941 height 419
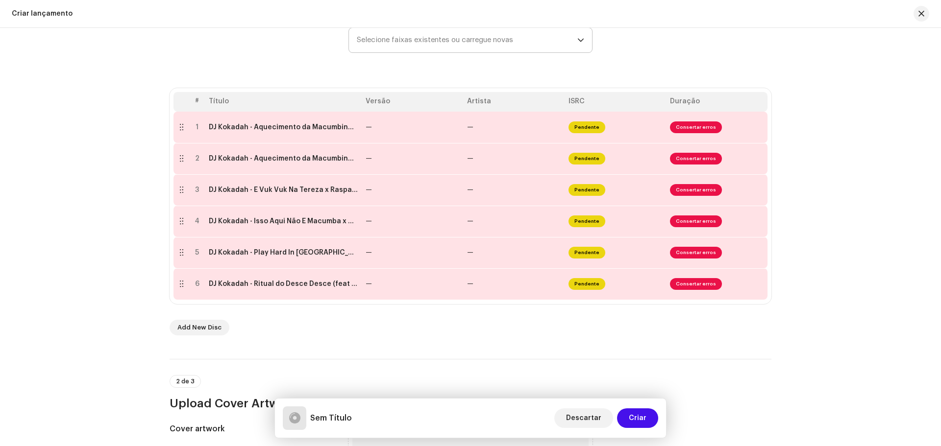
click at [848, 275] on div "Create a new release We’ll guide you through everything — from track selection …" at bounding box center [470, 237] width 941 height 419
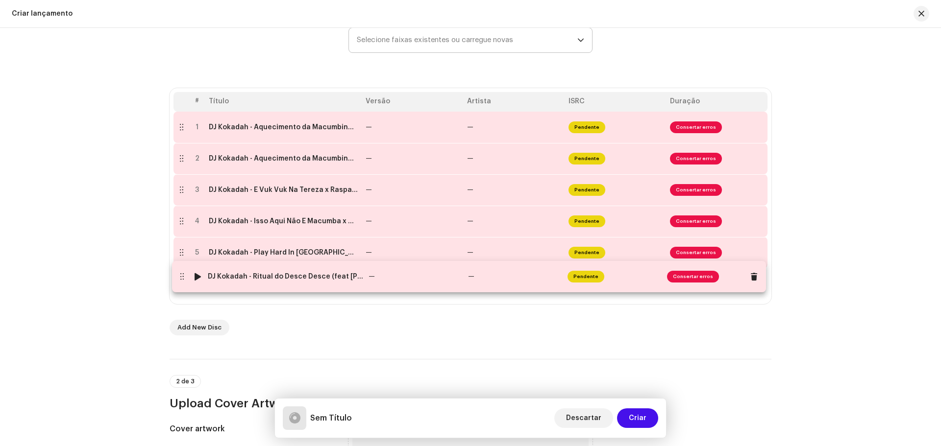
drag, startPoint x: 179, startPoint y: 286, endPoint x: 179, endPoint y: 279, distance: 7.4
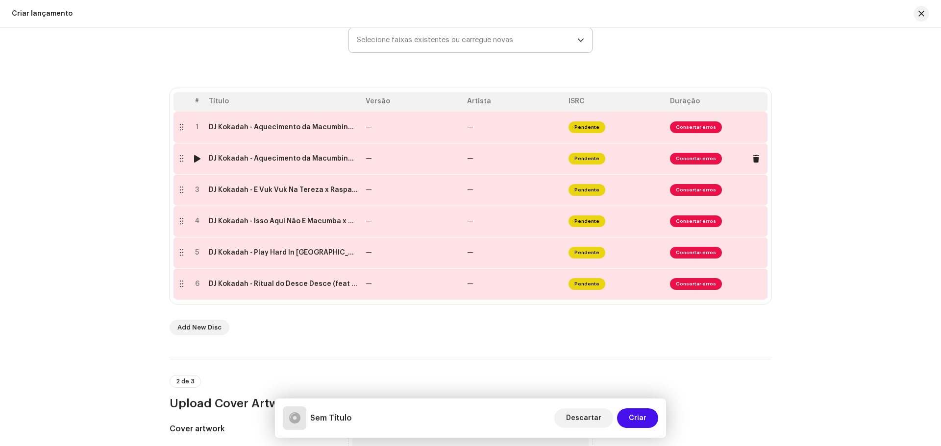
click at [194, 160] on div at bounding box center [197, 159] width 7 height 8
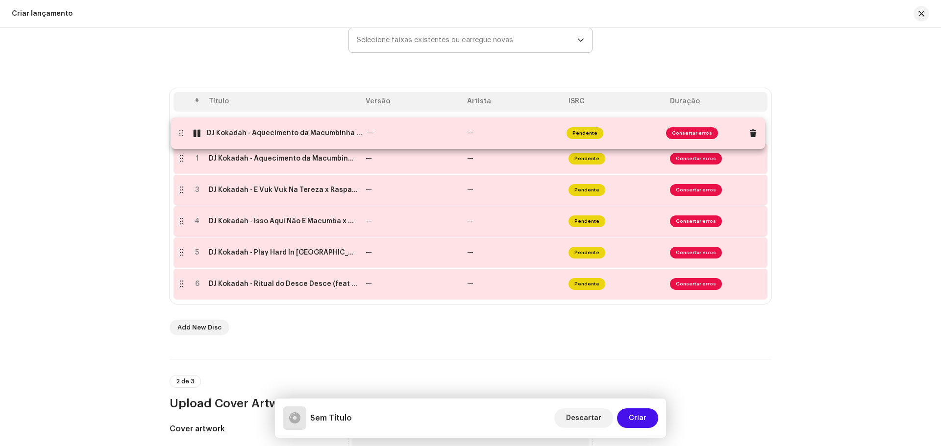
drag, startPoint x: 175, startPoint y: 161, endPoint x: 174, endPoint y: 135, distance: 25.5
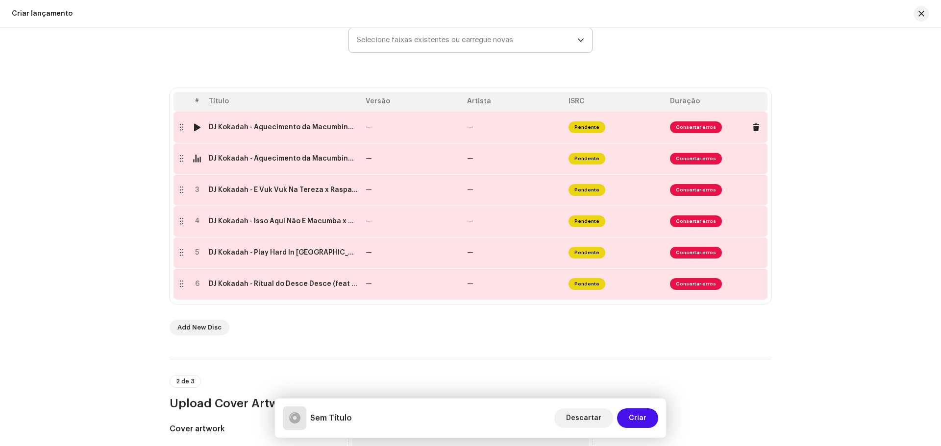
click at [689, 130] on span "Consertar erros" at bounding box center [696, 128] width 52 height 12
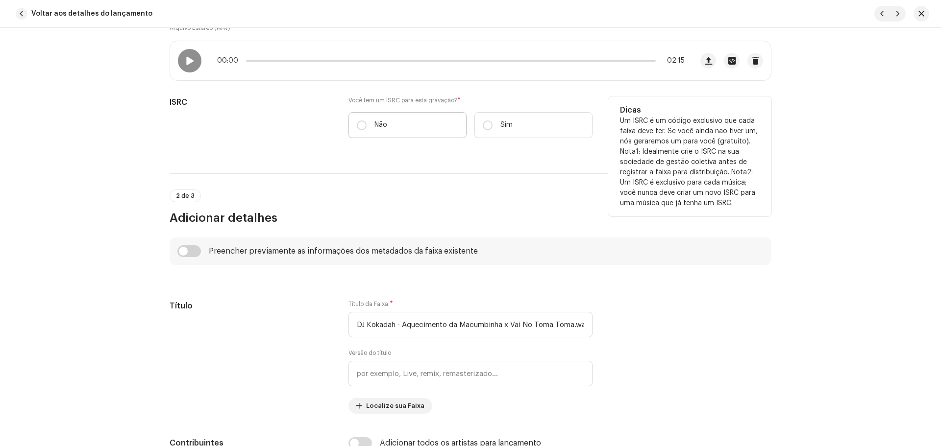
scroll to position [294, 0]
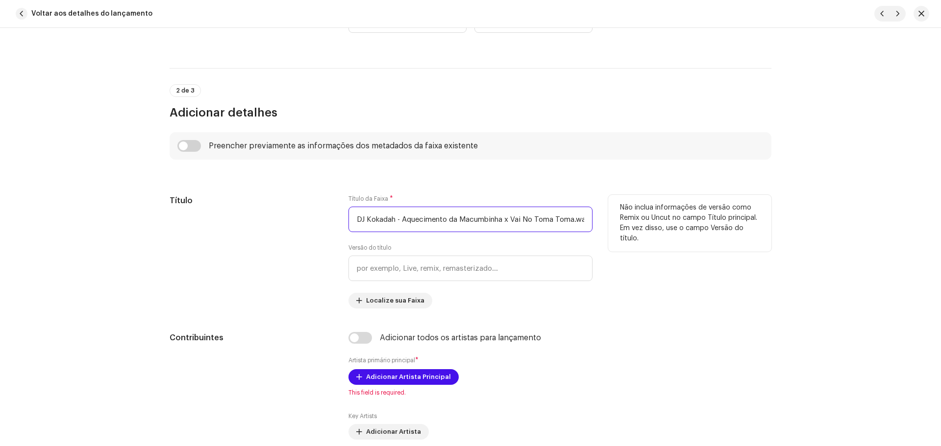
drag, startPoint x: 398, startPoint y: 218, endPoint x: 329, endPoint y: 212, distance: 69.4
click at [331, 213] on div "Título Título da Faixa * DJ [PERSON_NAME] - Aquecimento da Macumbinha x Vai No …" at bounding box center [471, 252] width 602 height 114
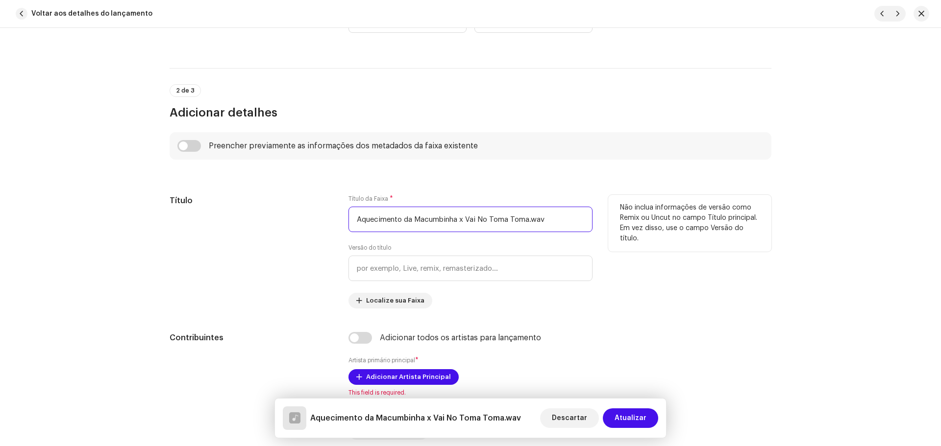
drag, startPoint x: 564, startPoint y: 211, endPoint x: 530, endPoint y: 218, distance: 34.9
click at [530, 218] on input "Aquecimento da Macumbinha x Vai No Toma Toma.wav" at bounding box center [470, 219] width 244 height 25
type input "Aquecimento da Macumbinha x Vai No Toma Toma"
click at [703, 284] on div "Não inclua informações de versão como Remix ou Uncut no campo Título principal.…" at bounding box center [689, 252] width 163 height 114
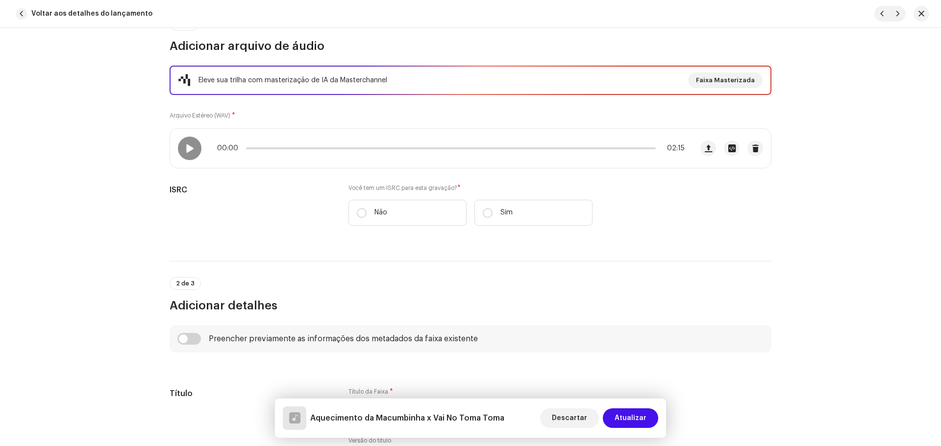
scroll to position [98, 0]
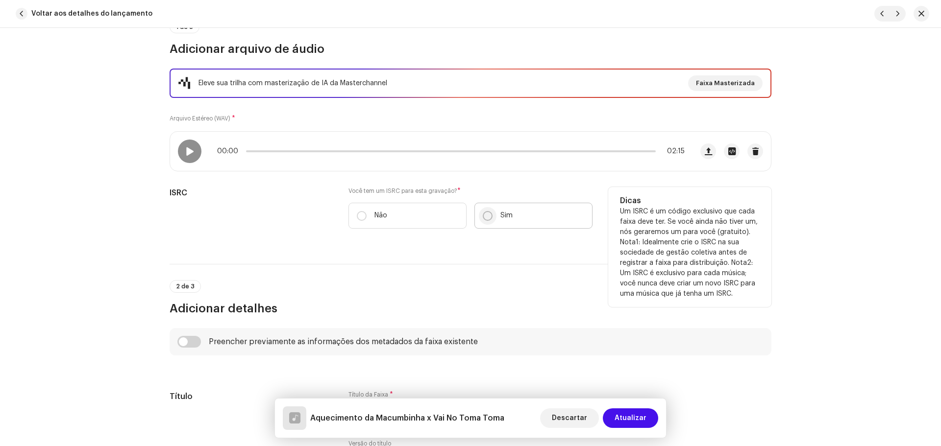
click at [489, 216] on input "Sim" at bounding box center [488, 216] width 10 height 10
radio input "true"
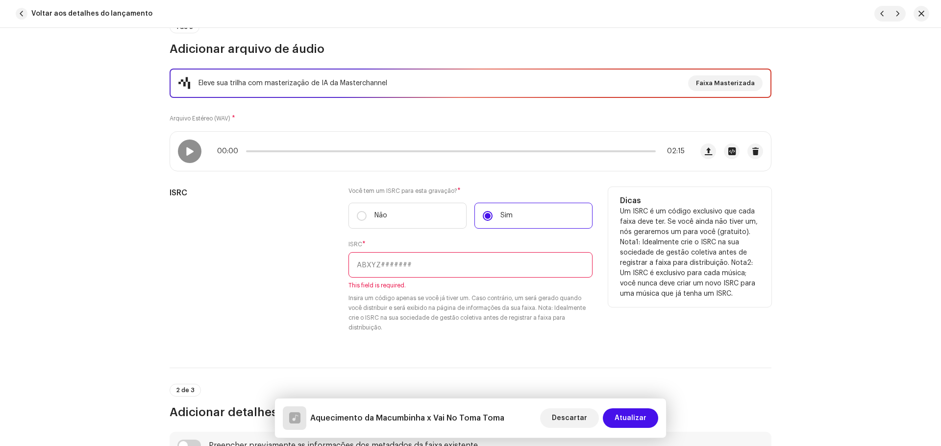
click at [456, 265] on input "text" at bounding box center [470, 264] width 244 height 25
paste input "USMH92384765"
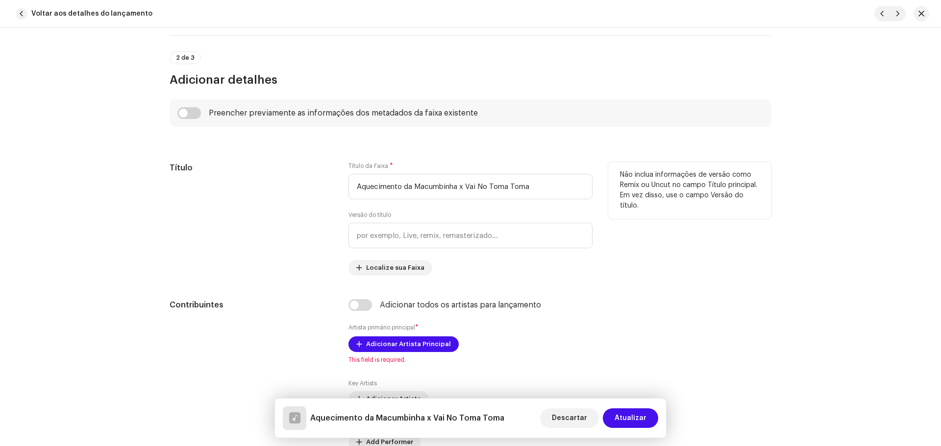
scroll to position [441, 0]
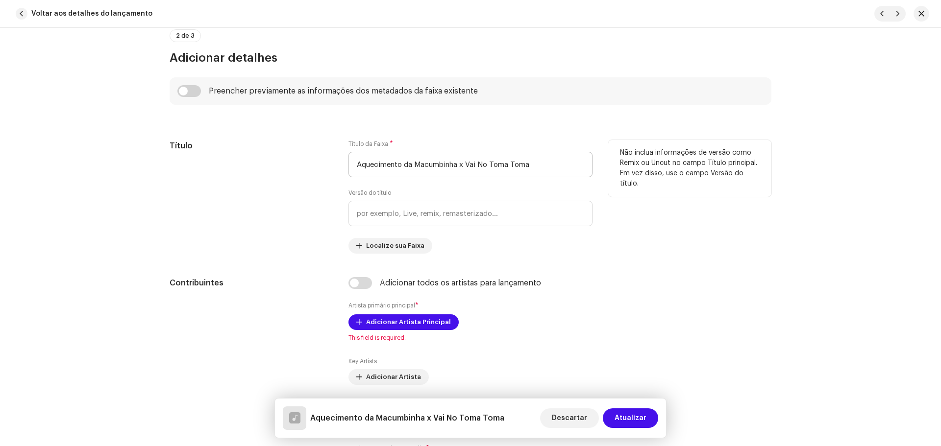
type input "USMH92384765"
click at [357, 166] on input "Aquecimento da Macumbinha x Vai No Toma Toma" at bounding box center [470, 164] width 244 height 25
click at [354, 164] on input "Aquecimento da Macumbinha x Vai No Toma Toma" at bounding box center [470, 164] width 244 height 25
click at [545, 174] on input "Aquecimento da Macumbinha x Vai No Toma Toma" at bounding box center [470, 164] width 244 height 25
click at [194, 92] on input "checkbox" at bounding box center [189, 91] width 24 height 12
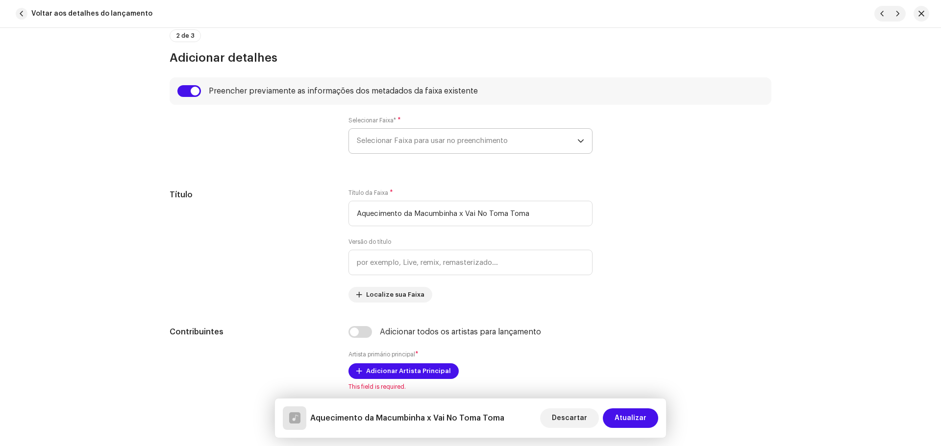
click at [455, 136] on span "Selecionar Faixa para usar no preenchimento" at bounding box center [467, 141] width 221 height 25
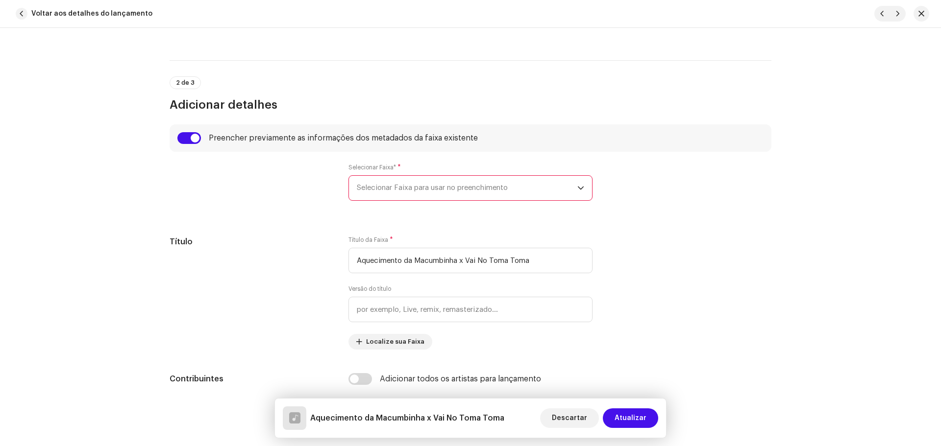
scroll to position [392, 0]
drag, startPoint x: 444, startPoint y: 176, endPoint x: 449, endPoint y: 191, distance: 15.2
click at [444, 177] on div "Selecionar Faixa* * Selecionar Faixa para usar no preenchimento" at bounding box center [470, 184] width 244 height 37
click at [449, 191] on span "Selecionar Faixa para usar no preenchimento" at bounding box center [467, 190] width 221 height 25
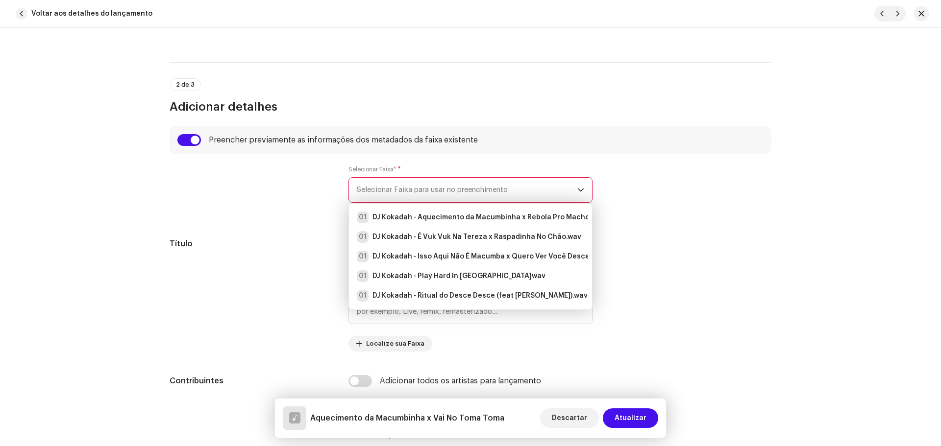
click at [184, 147] on div "Preencher previamente as informações dos metadados da faixa existente" at bounding box center [471, 139] width 602 height 27
click at [183, 139] on input "checkbox" at bounding box center [189, 140] width 24 height 12
checkbox input "false"
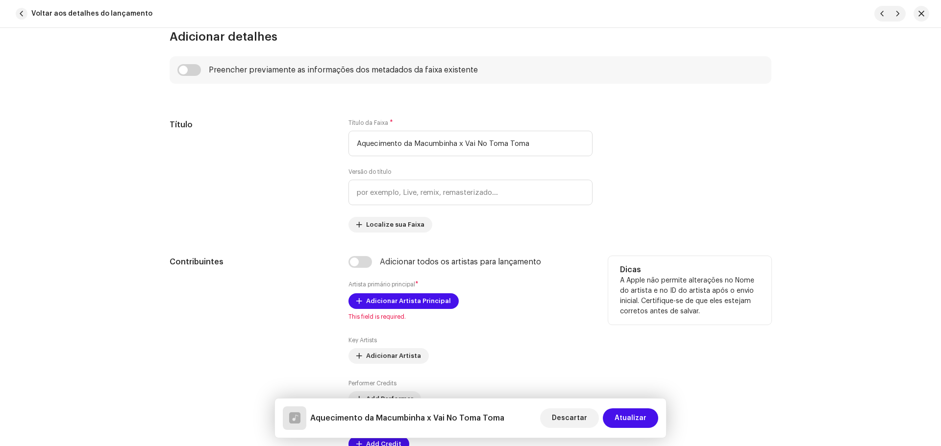
scroll to position [490, 0]
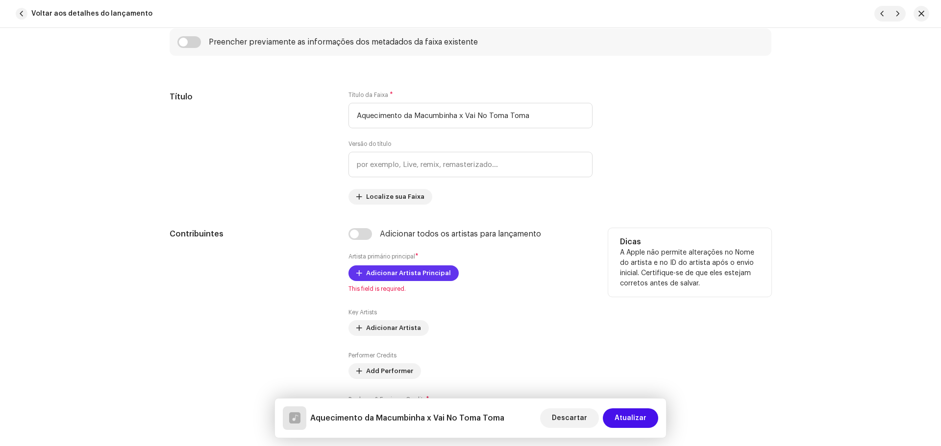
click at [428, 272] on span "Adicionar Artista Principal" at bounding box center [408, 274] width 85 height 20
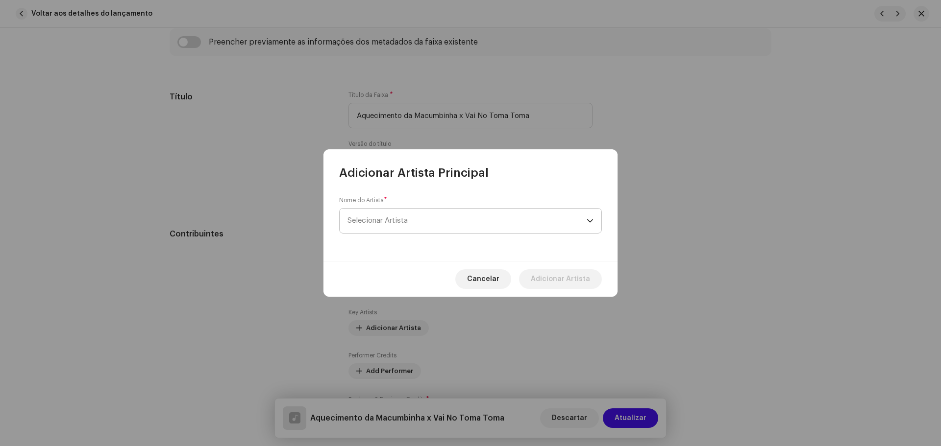
click at [422, 222] on span "Selecionar Artista" at bounding box center [466, 221] width 239 height 25
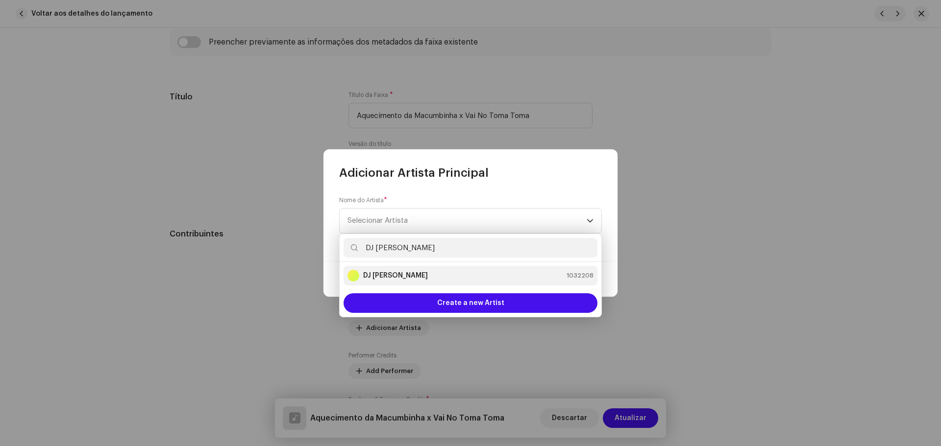
type input "DJ [PERSON_NAME]"
click at [416, 268] on li "DJ Kokadah 1032208" at bounding box center [471, 276] width 254 height 20
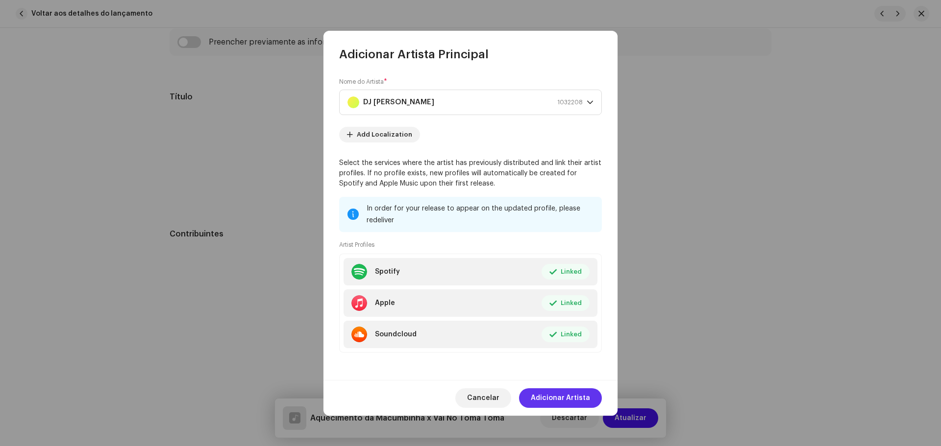
click at [581, 397] on span "Adicionar Artista" at bounding box center [560, 399] width 59 height 20
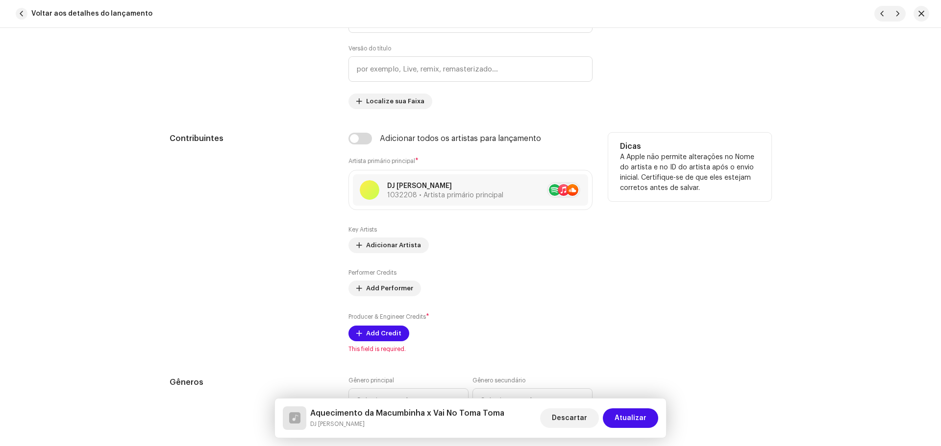
scroll to position [637, 0]
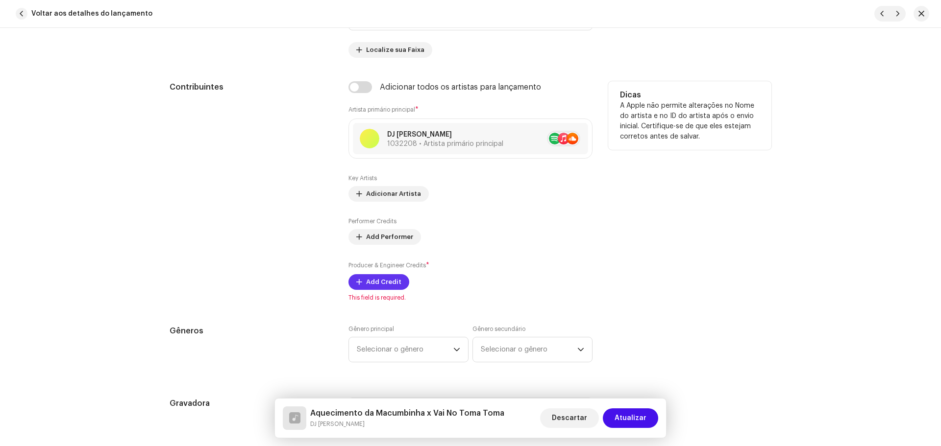
click at [390, 283] on span "Add Credit" at bounding box center [383, 282] width 35 height 20
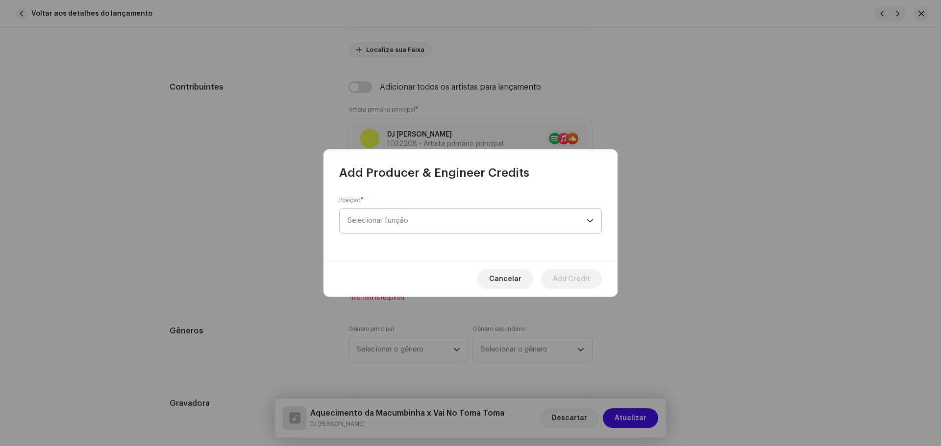
click at [391, 223] on span "Selecionar função" at bounding box center [466, 221] width 239 height 25
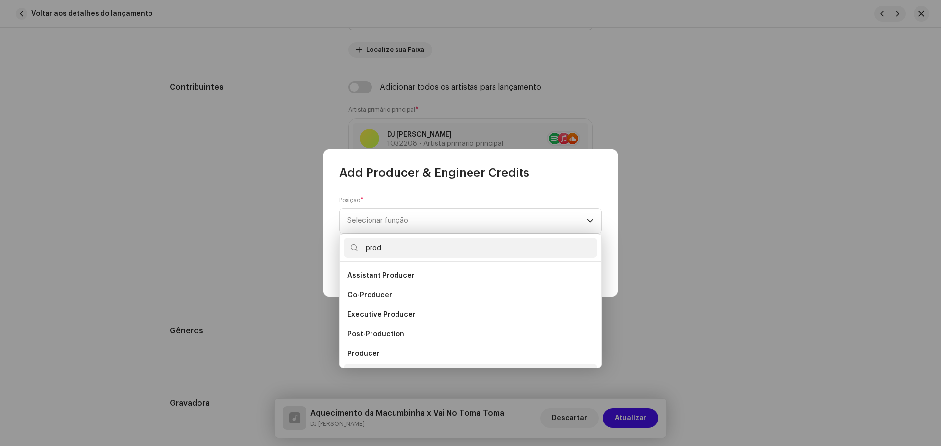
scroll to position [16, 0]
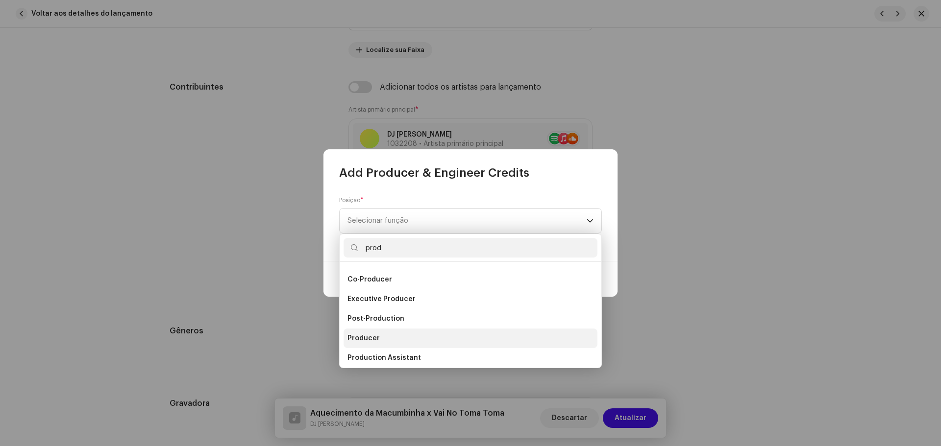
type input "prod"
click at [369, 341] on span "Producer" at bounding box center [363, 339] width 32 height 10
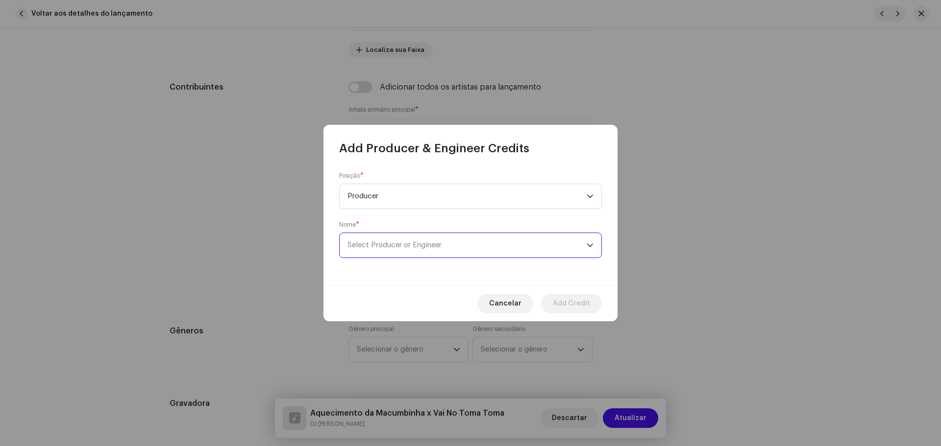
click at [437, 249] on span "Select Producer or Engineer" at bounding box center [466, 245] width 239 height 25
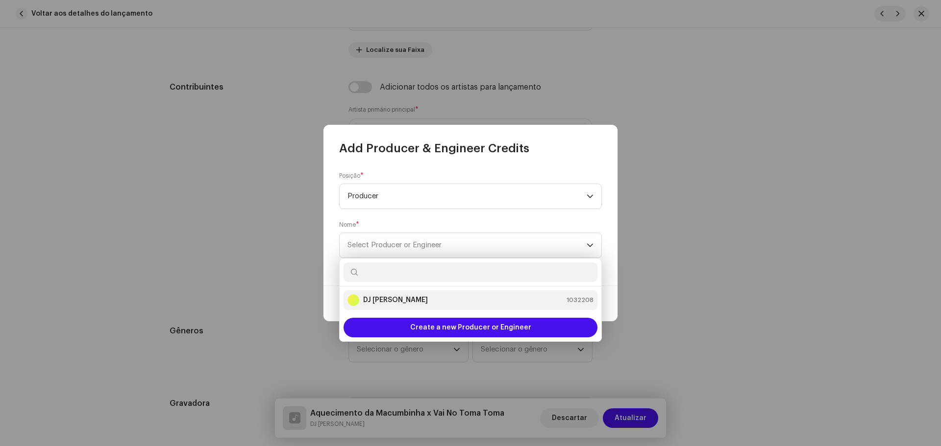
click at [427, 298] on div "DJ Kokadah 1032208" at bounding box center [470, 301] width 246 height 12
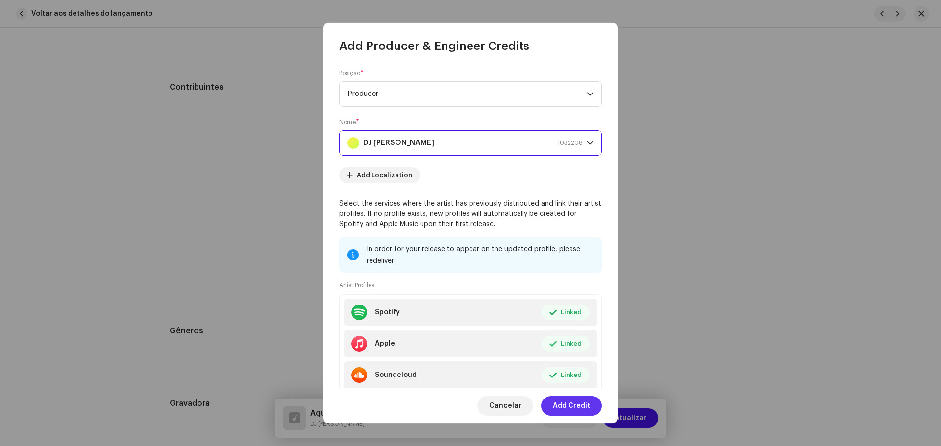
click at [572, 405] on span "Add Credit" at bounding box center [571, 406] width 37 height 20
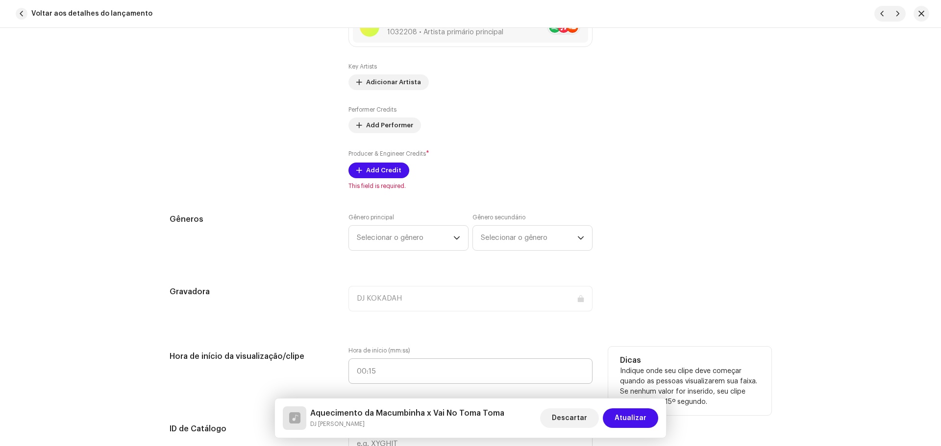
scroll to position [784, 0]
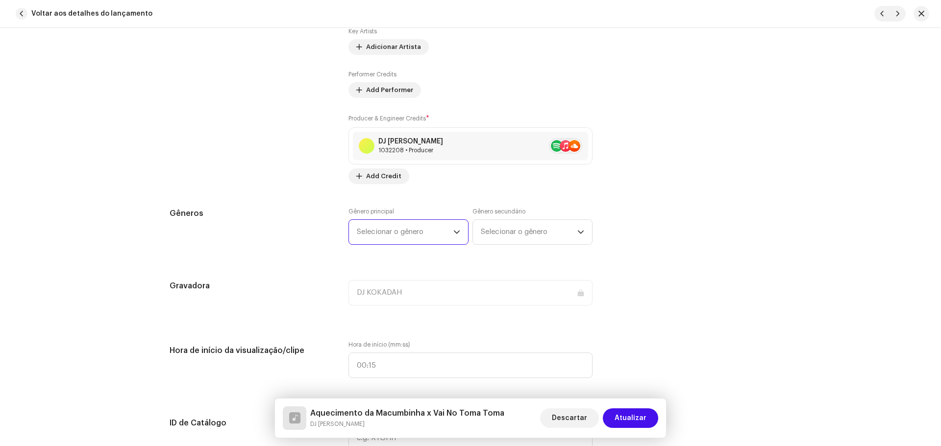
click at [402, 228] on span "Selecionar o gênero" at bounding box center [405, 232] width 97 height 25
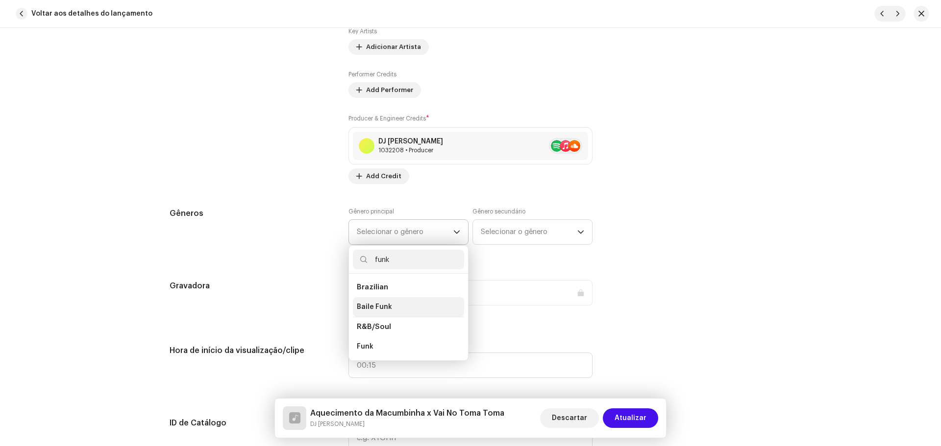
type input "funk"
click at [389, 308] on li "Baile Funk" at bounding box center [408, 307] width 111 height 20
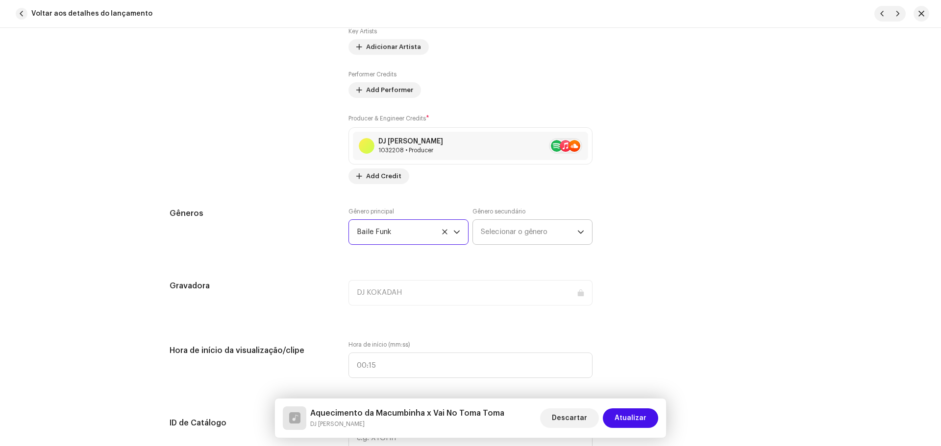
click at [501, 234] on span "Selecionar o gênero" at bounding box center [529, 232] width 97 height 25
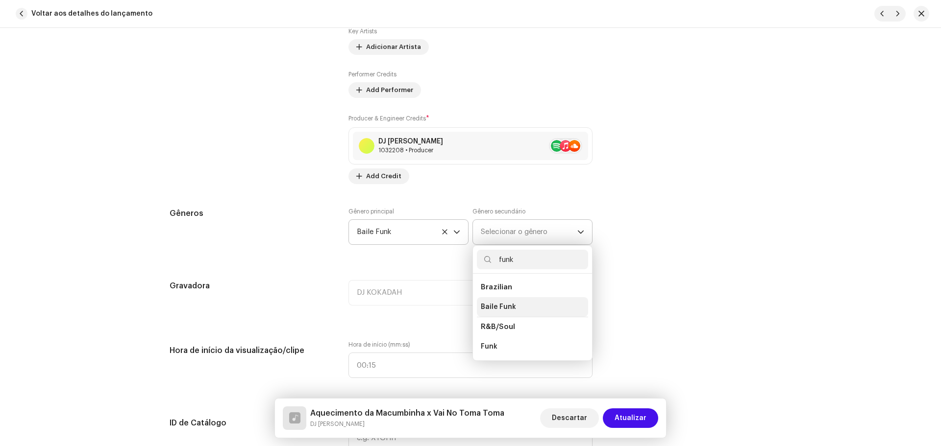
type input "funk"
click at [506, 311] on span "Baile Funk" at bounding box center [498, 307] width 35 height 10
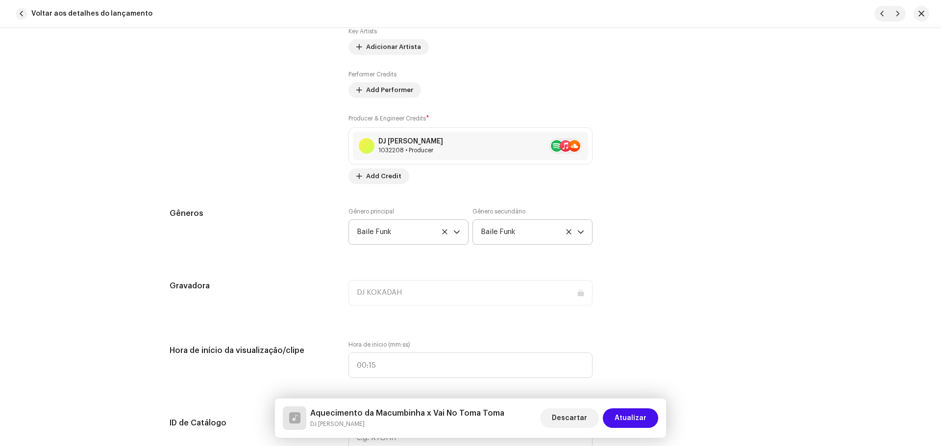
click at [742, 234] on div "Gêneros Gênero principal Baile Funk Gênero secundário Baile Funk" at bounding box center [471, 232] width 602 height 49
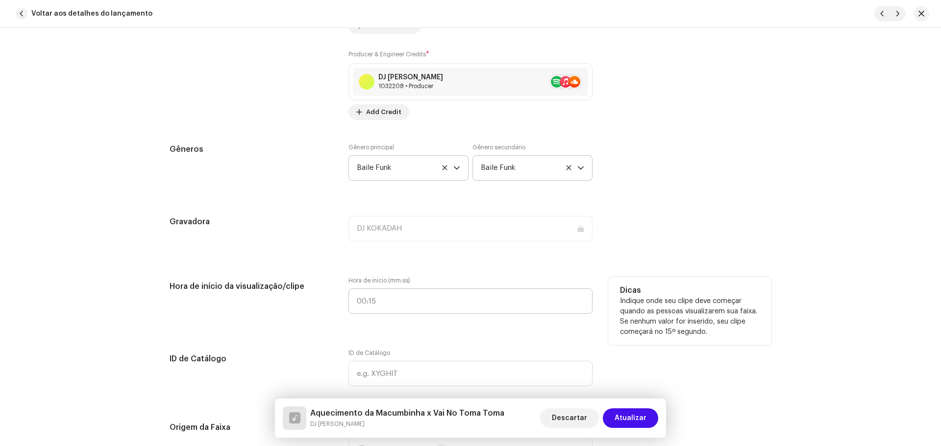
scroll to position [882, 0]
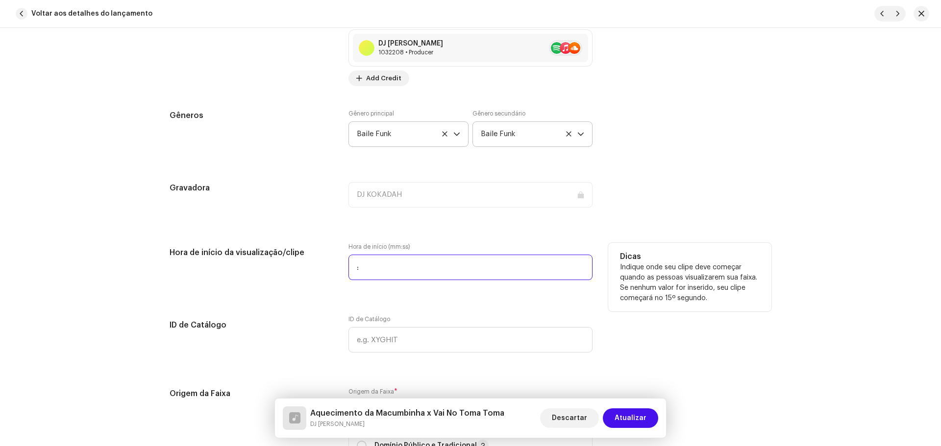
click at [378, 269] on input ":" at bounding box center [470, 267] width 244 height 25
type input "00:00"
click at [652, 250] on div "Dicas Indique onde seu clipe deve começar quando as pessoas visualizarem sua fa…" at bounding box center [689, 277] width 163 height 69
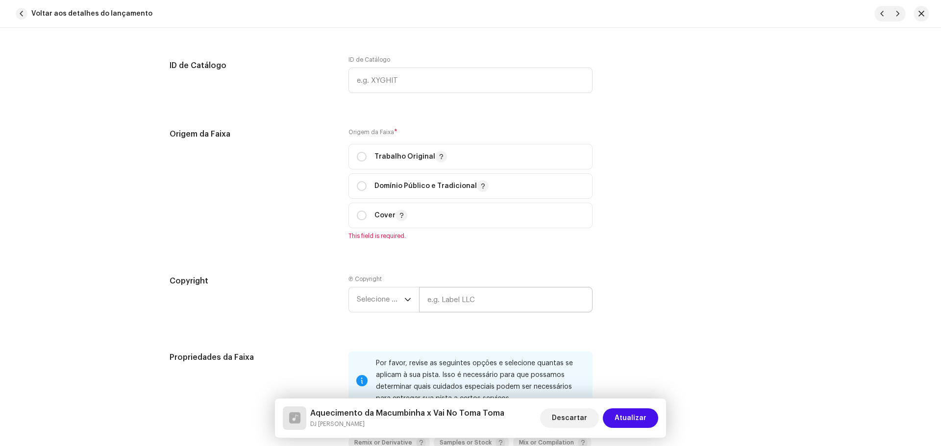
scroll to position [1176, 0]
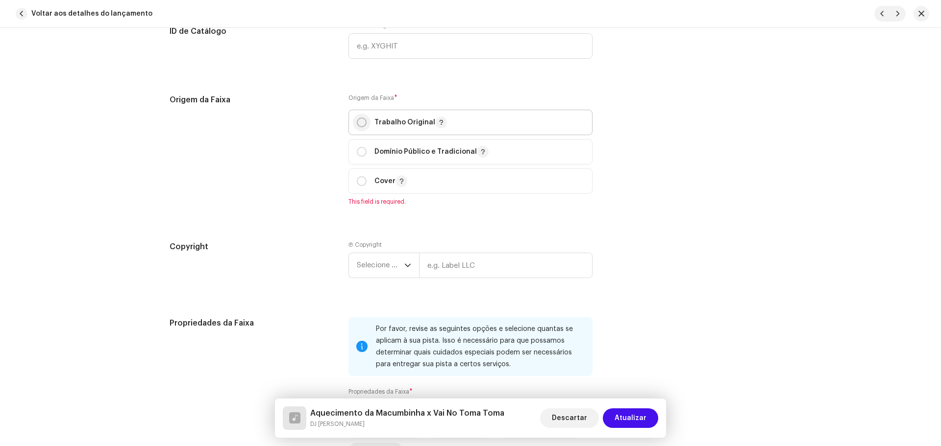
click at [358, 121] on input "radio" at bounding box center [362, 123] width 10 height 10
radio input "true"
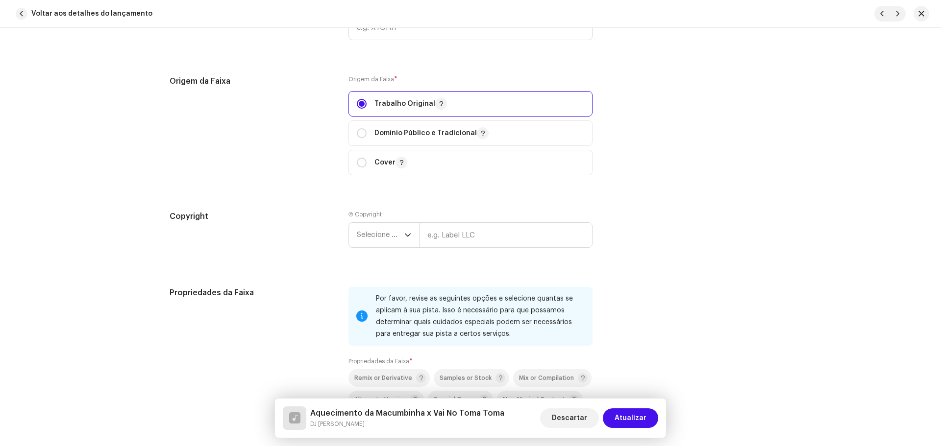
scroll to position [1274, 0]
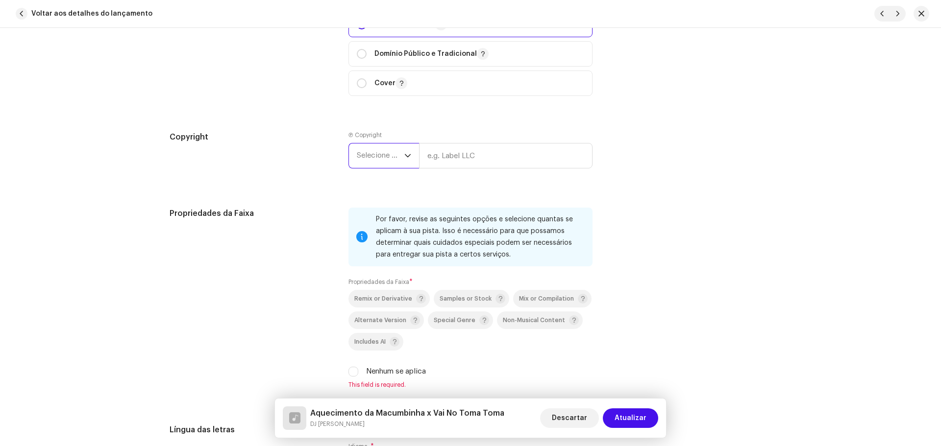
click at [393, 160] on span "Selecione o ano" at bounding box center [381, 156] width 48 height 25
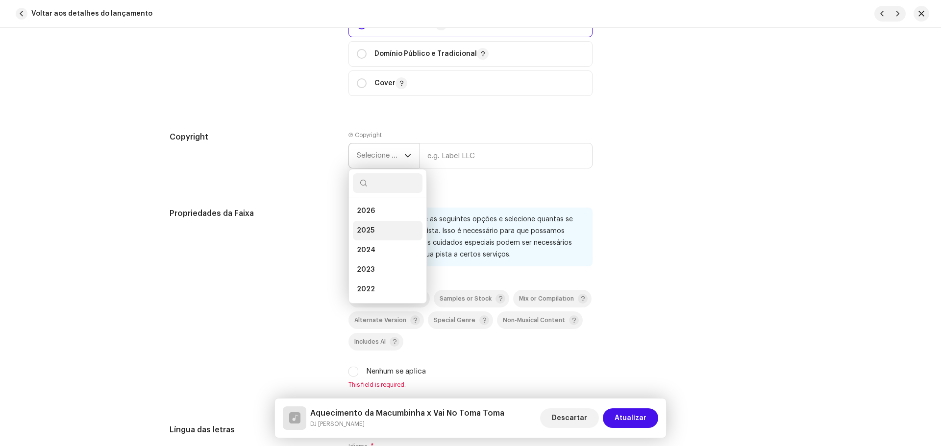
click at [375, 231] on li "2025" at bounding box center [388, 231] width 70 height 20
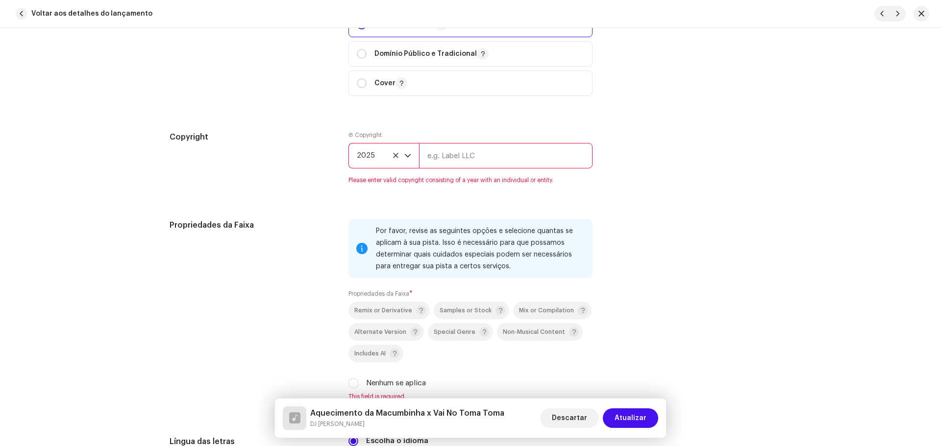
click at [465, 143] on div "Ⓟ Copyright 2025 Please enter valid copyright consisting of a year with an indi…" at bounding box center [470, 157] width 244 height 53
click at [476, 157] on input "text" at bounding box center [505, 155] width 173 height 25
type input "KKDH! Music"
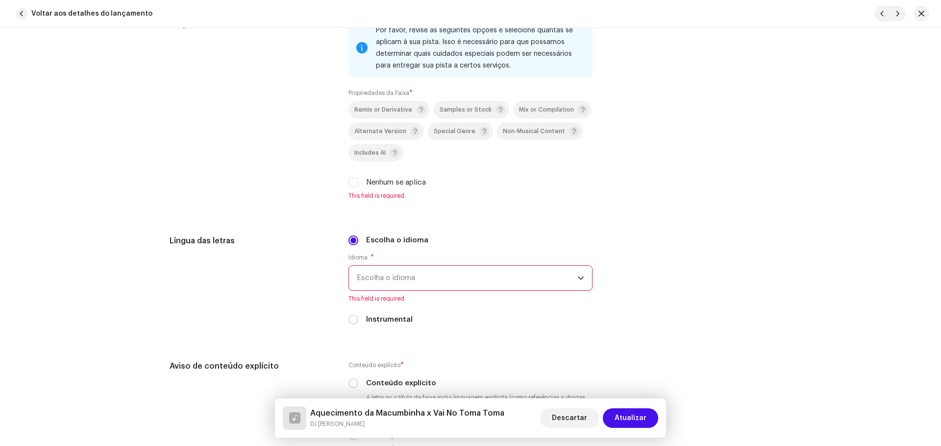
scroll to position [1470, 0]
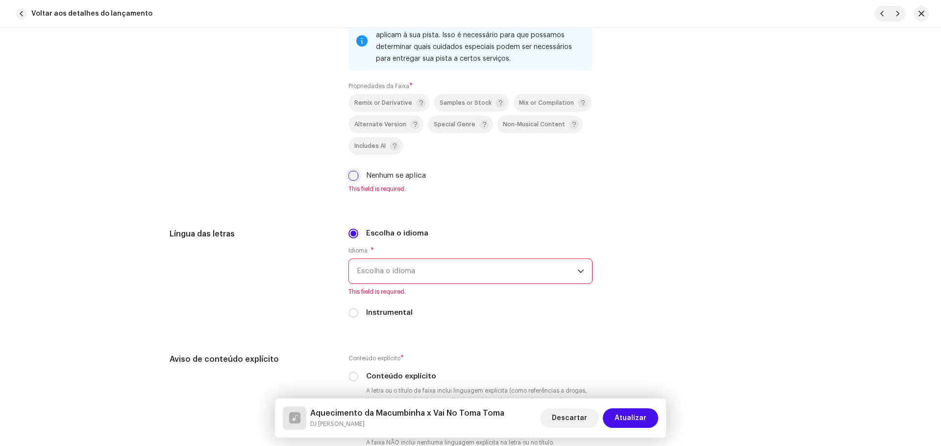
click at [349, 177] on input "Nenhum se aplica" at bounding box center [353, 176] width 10 height 10
checkbox input "true"
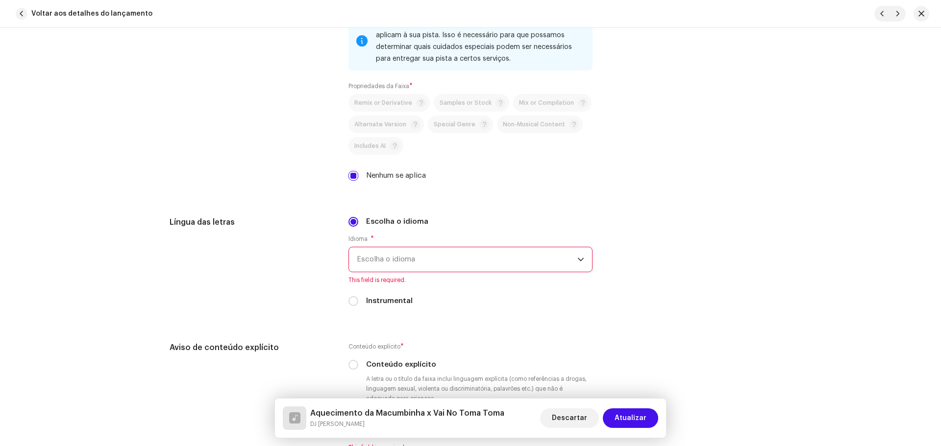
click at [391, 260] on span "Escolha o idioma" at bounding box center [467, 259] width 221 height 25
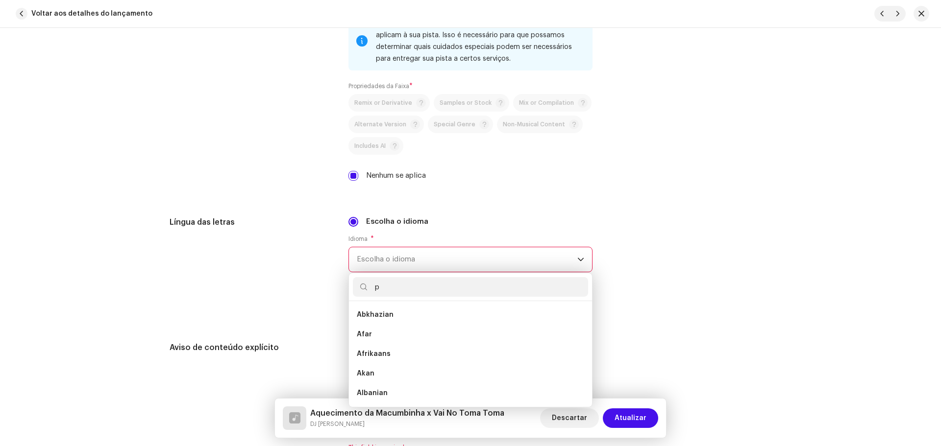
scroll to position [0, 0]
type input "portu"
click at [391, 316] on span "Portuguese" at bounding box center [377, 315] width 41 height 10
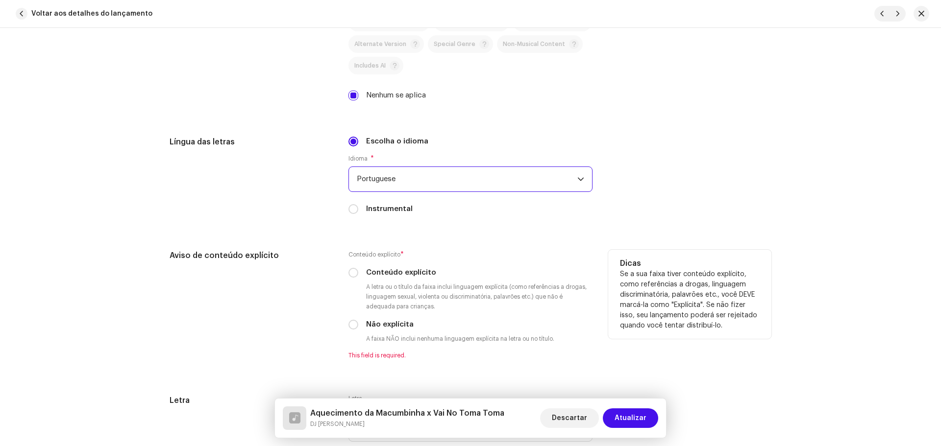
scroll to position [1617, 0]
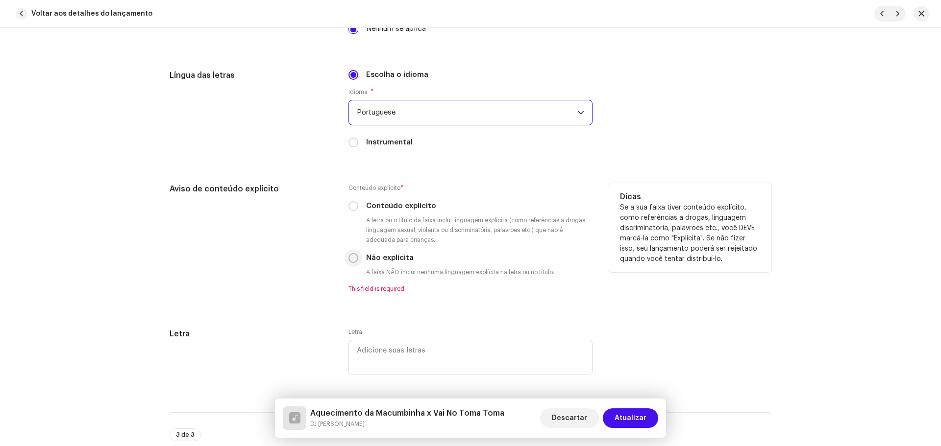
click at [353, 256] on input "Não explícita" at bounding box center [353, 258] width 10 height 10
radio input "true"
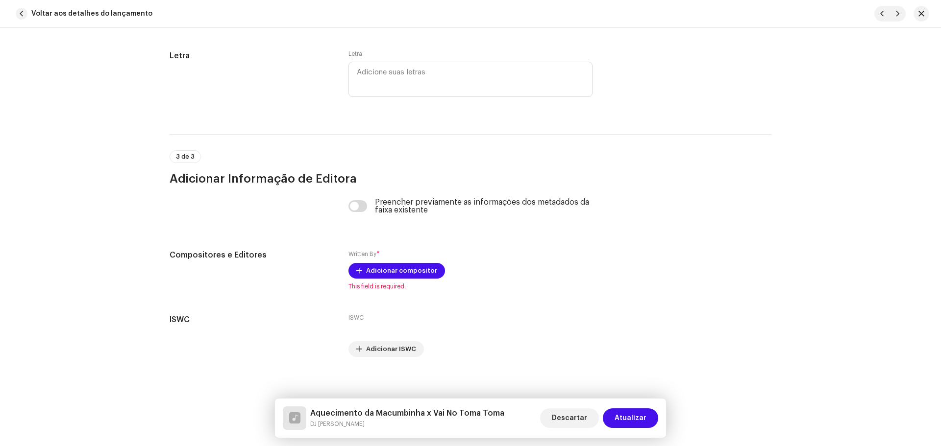
scroll to position [1889, 0]
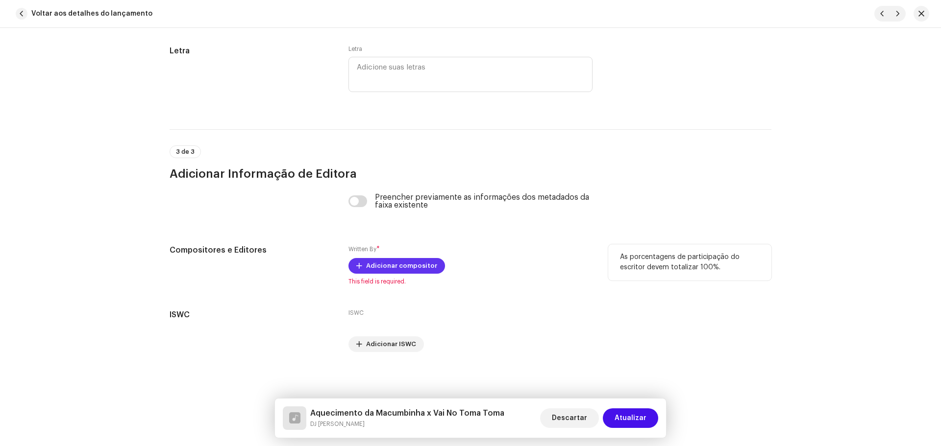
click at [419, 268] on span "Adicionar compositor" at bounding box center [401, 266] width 71 height 20
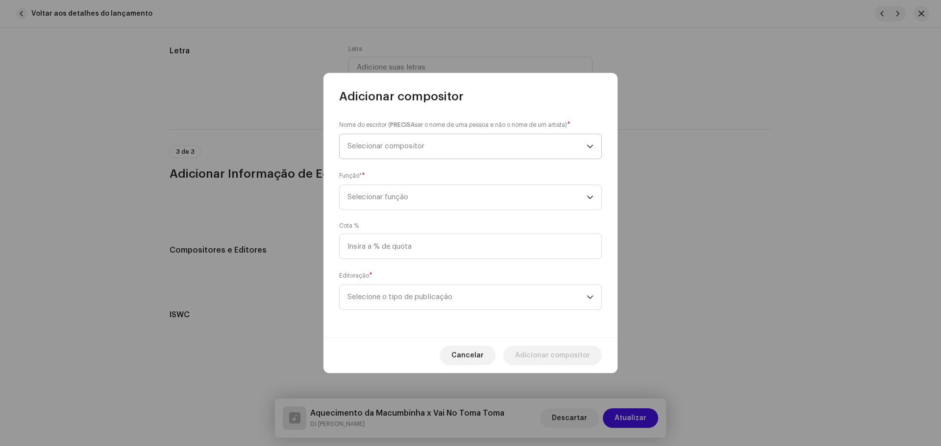
click at [373, 136] on span "Selecionar compositor" at bounding box center [466, 146] width 239 height 25
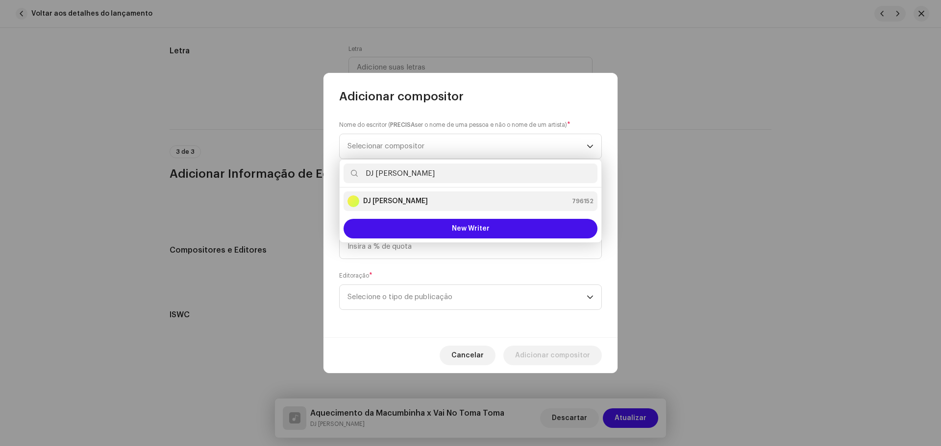
type input "DJ [PERSON_NAME]"
click at [389, 208] on li "DJ Kokadah 796152" at bounding box center [471, 202] width 254 height 20
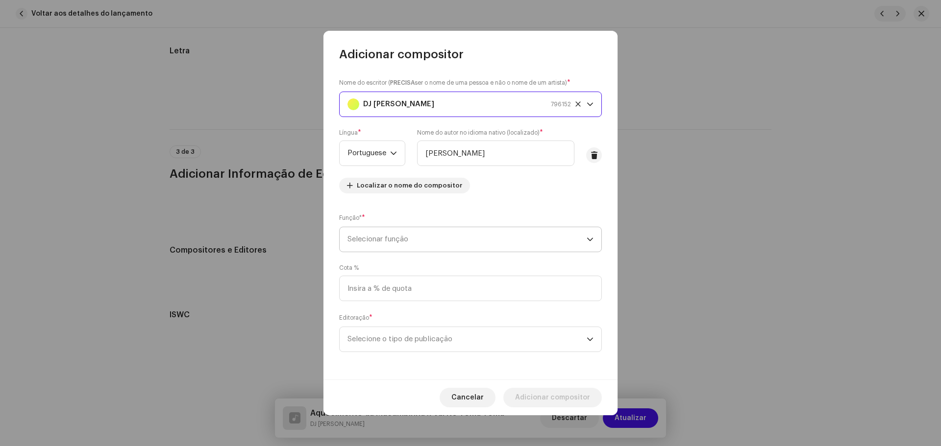
click at [396, 245] on span "Selecionar função" at bounding box center [466, 239] width 239 height 25
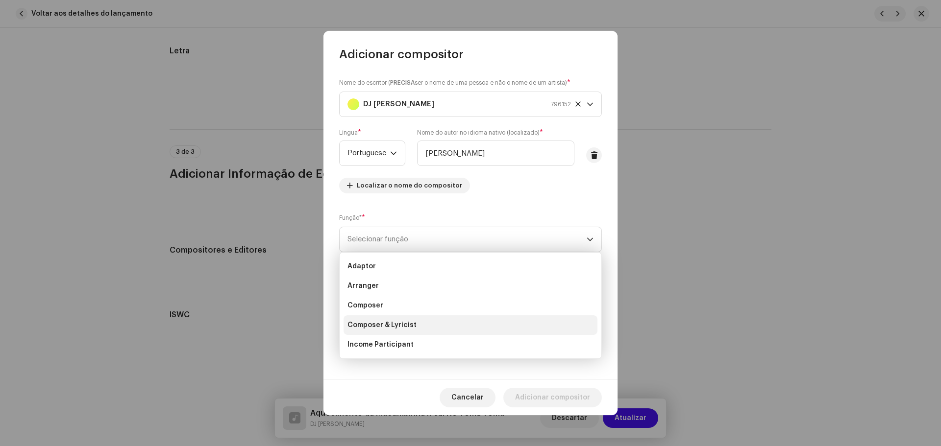
click at [412, 323] on span "Composer & Lyricist" at bounding box center [381, 326] width 69 height 10
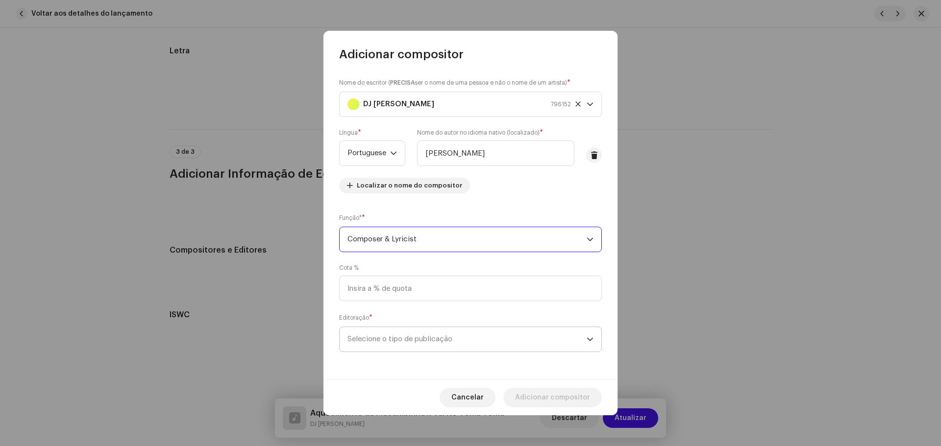
click at [448, 338] on span "Selecione o tipo de publicação" at bounding box center [466, 339] width 239 height 25
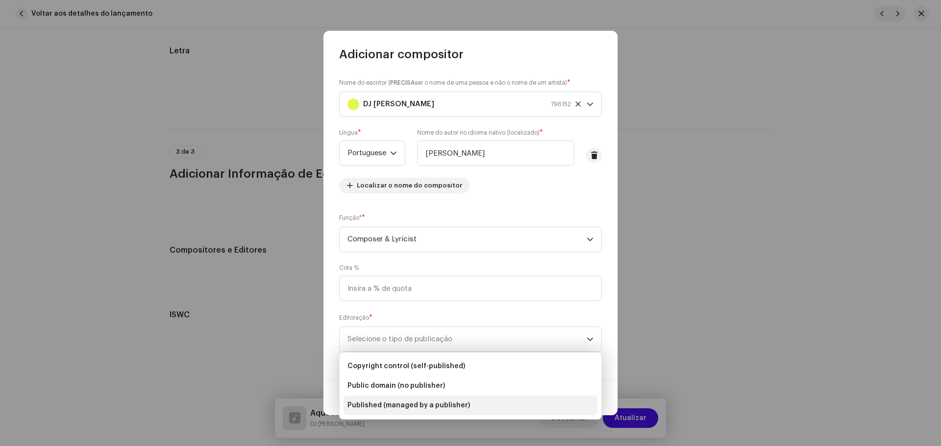
click at [430, 401] on span "Published (managed by a publisher)" at bounding box center [408, 406] width 123 height 10
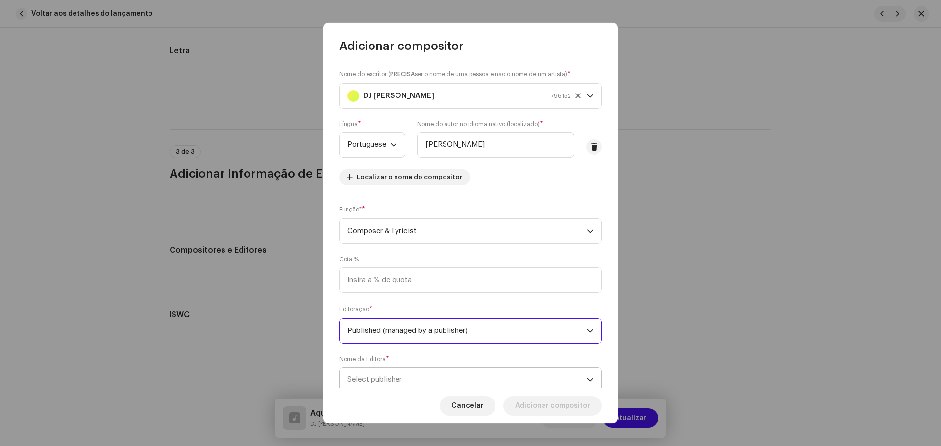
click at [415, 374] on span "Select publisher" at bounding box center [466, 380] width 239 height 25
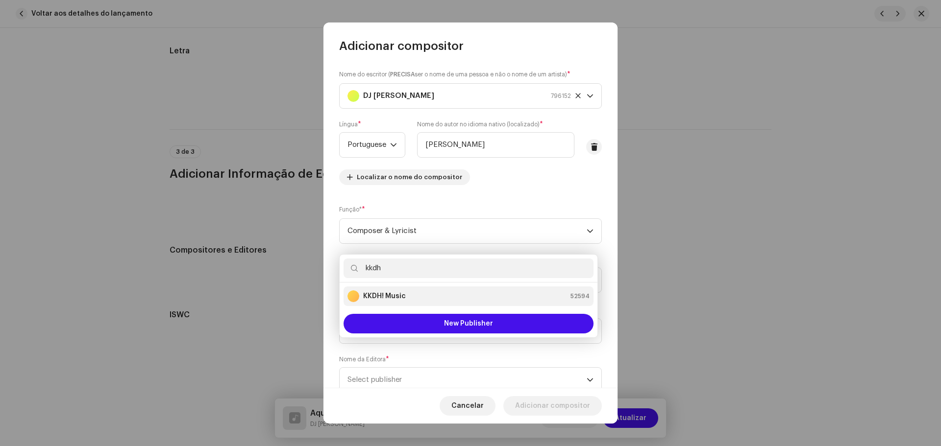
type input "kkdh"
click at [475, 303] on li "KKDH! Music 52594" at bounding box center [469, 297] width 250 height 20
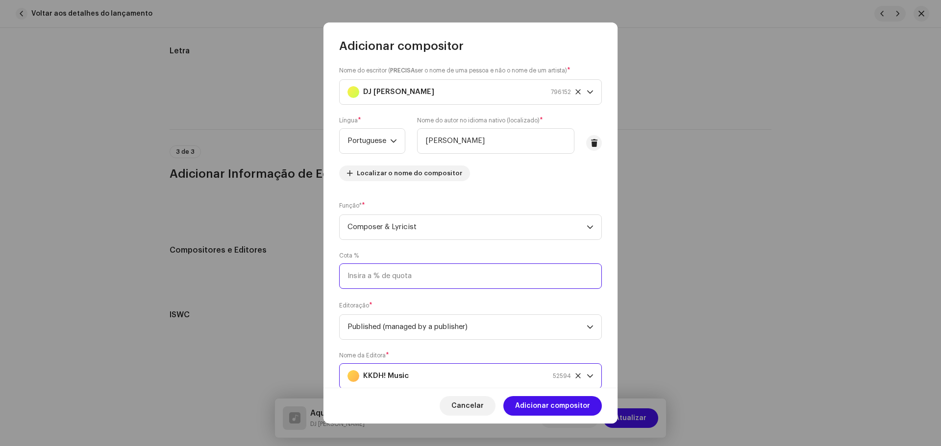
click at [449, 273] on input at bounding box center [470, 276] width 263 height 25
type input "100,00"
click at [564, 409] on span "Adicionar compositor" at bounding box center [552, 406] width 75 height 20
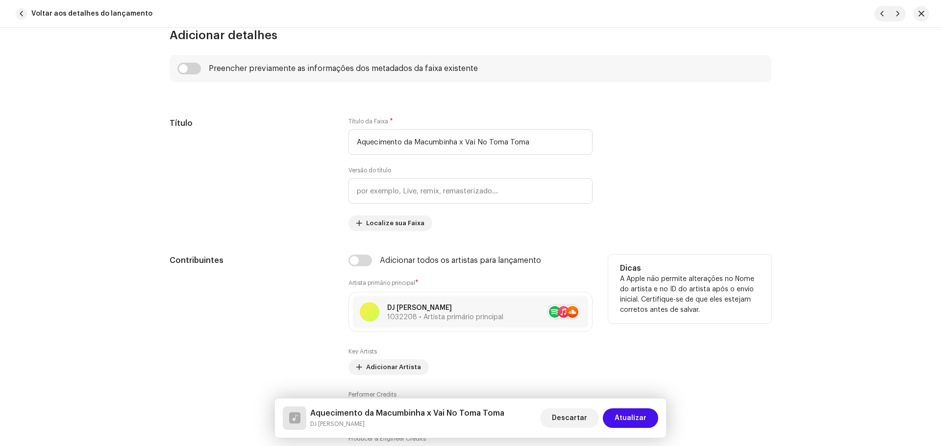
scroll to position [441, 0]
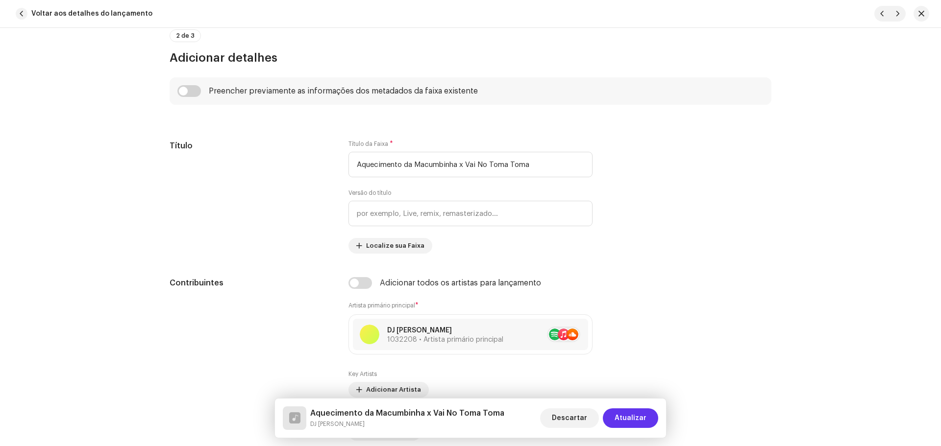
click at [646, 415] on span "Atualizar" at bounding box center [631, 419] width 32 height 20
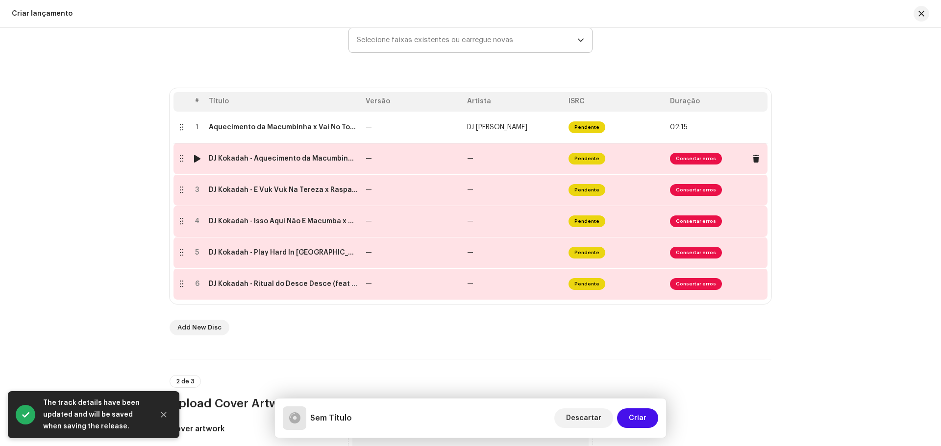
click at [420, 158] on td "—" at bounding box center [412, 158] width 101 height 31
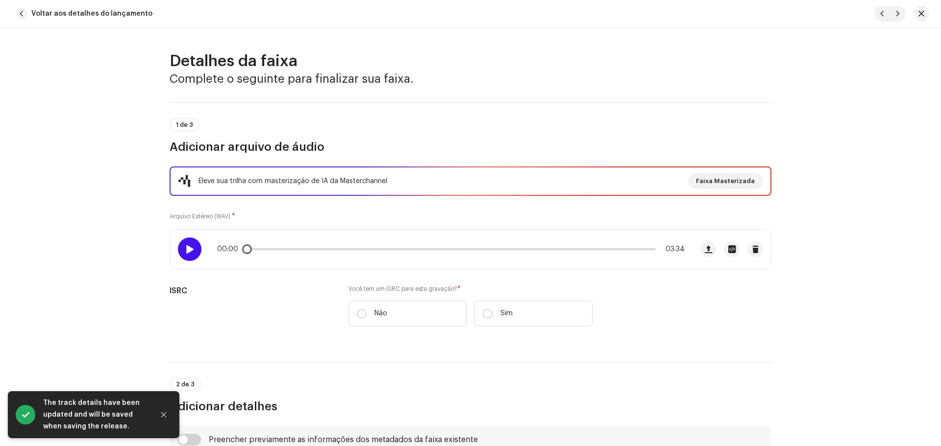
click at [188, 241] on div at bounding box center [190, 250] width 24 height 24
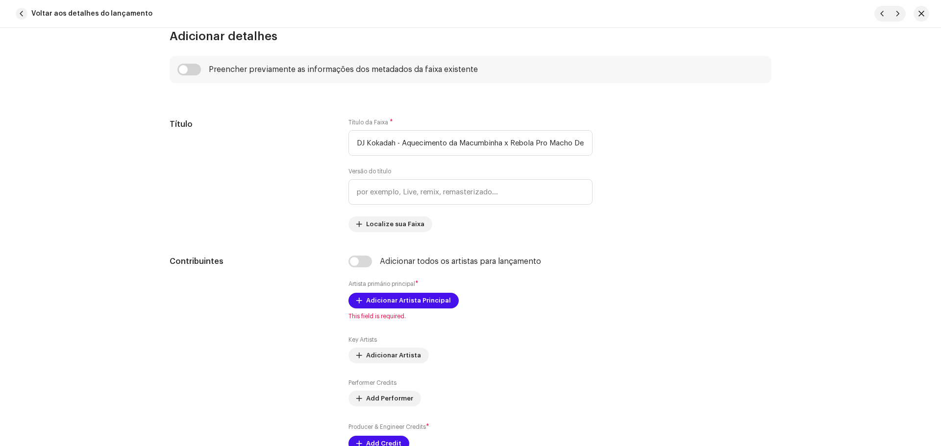
scroll to position [294, 0]
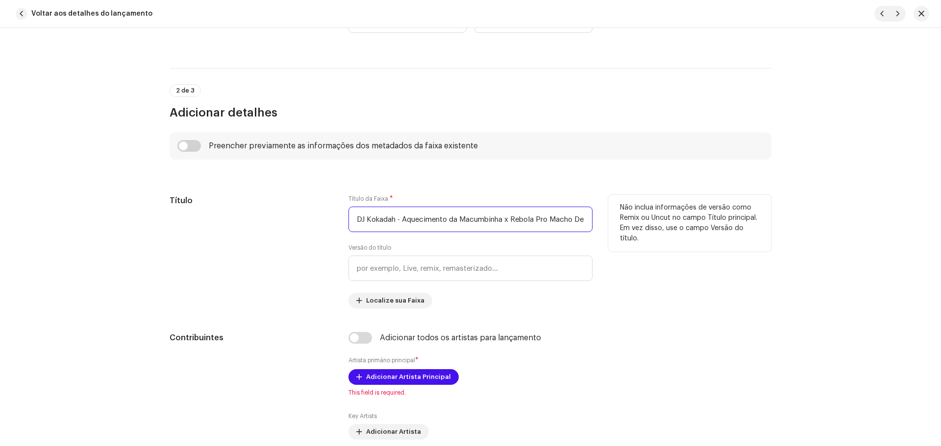
drag, startPoint x: 400, startPoint y: 219, endPoint x: 314, endPoint y: 212, distance: 86.5
click at [314, 212] on div "Título Título da Faixa * DJ [PERSON_NAME] - Aquecimento da Macumbinha x Rebola …" at bounding box center [471, 252] width 602 height 114
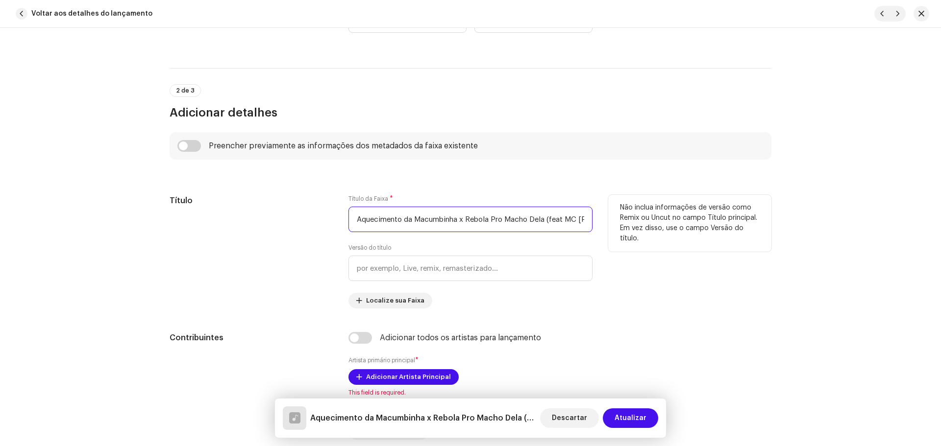
scroll to position [0, 159]
drag, startPoint x: 547, startPoint y: 217, endPoint x: 715, endPoint y: 231, distance: 168.7
click at [715, 231] on div "Título Título da Faixa * Aquecimento da Macumbinha x Rebola Pro Macho Dela (fea…" at bounding box center [471, 252] width 602 height 114
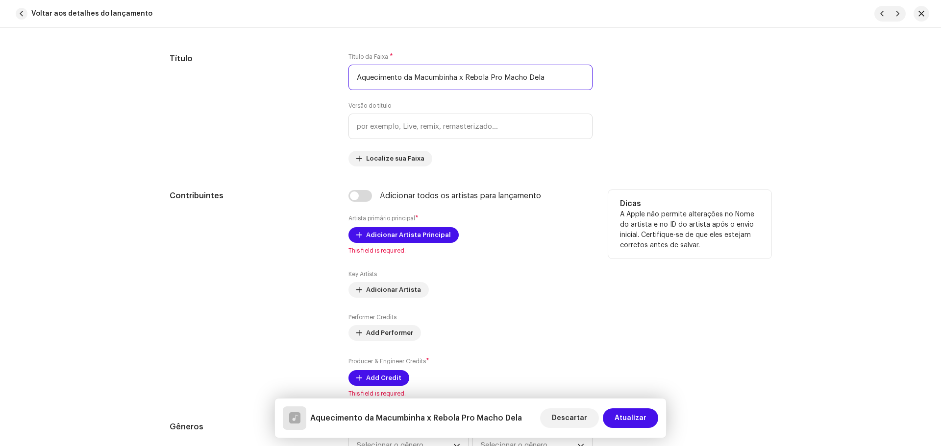
scroll to position [441, 0]
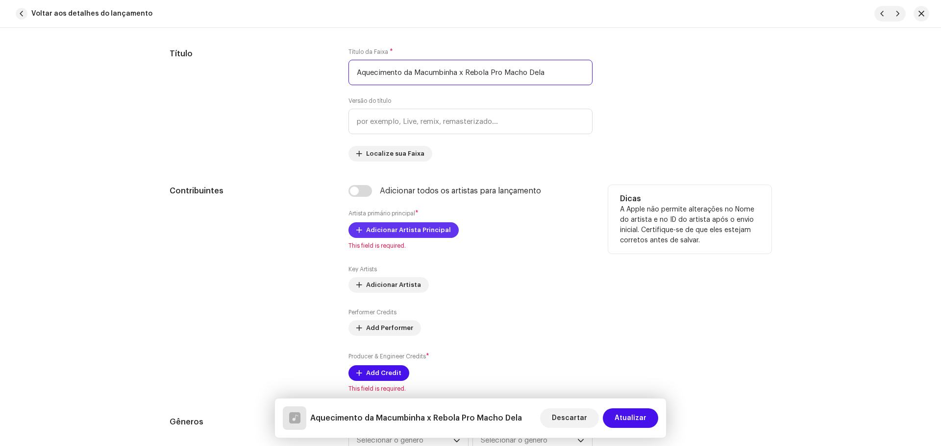
type input "Aquecimento da Macumbinha x Rebola Pro Macho Dela"
click at [402, 227] on span "Adicionar Artista Principal" at bounding box center [408, 231] width 85 height 20
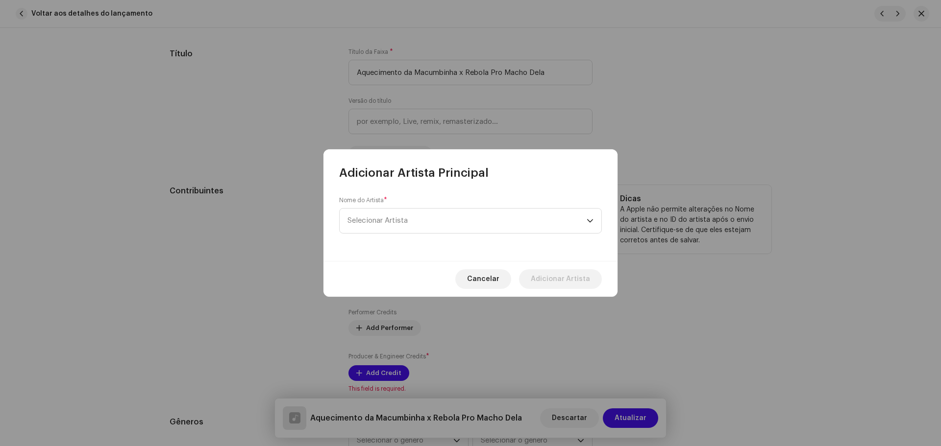
click at [402, 227] on span "Selecionar Artista" at bounding box center [466, 221] width 239 height 25
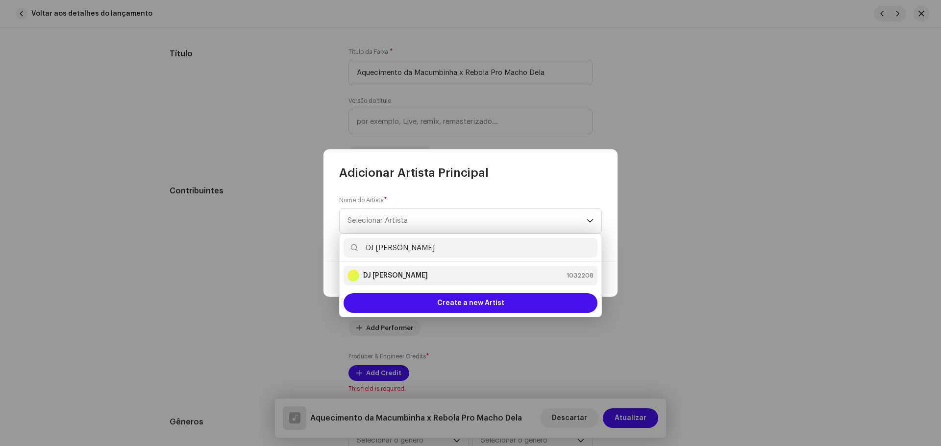
type input "DJ [PERSON_NAME]"
click at [406, 270] on div "DJ Kokadah 1032208" at bounding box center [470, 276] width 246 height 12
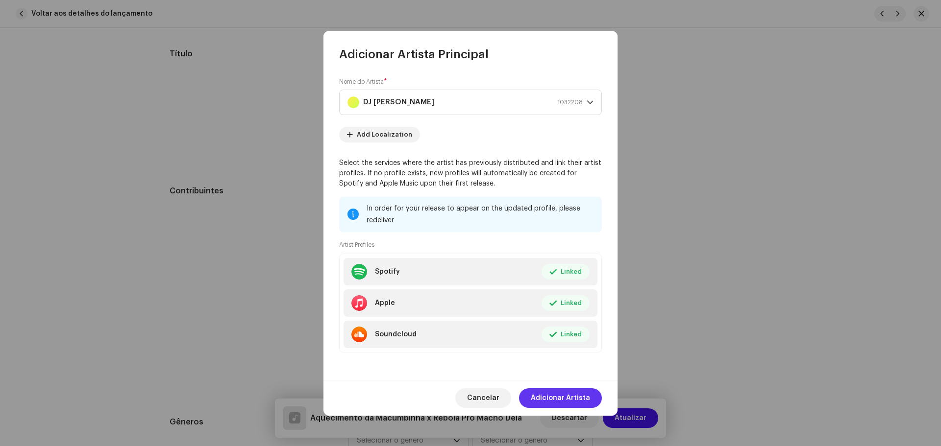
click at [587, 394] on span "Adicionar Artista" at bounding box center [560, 399] width 59 height 20
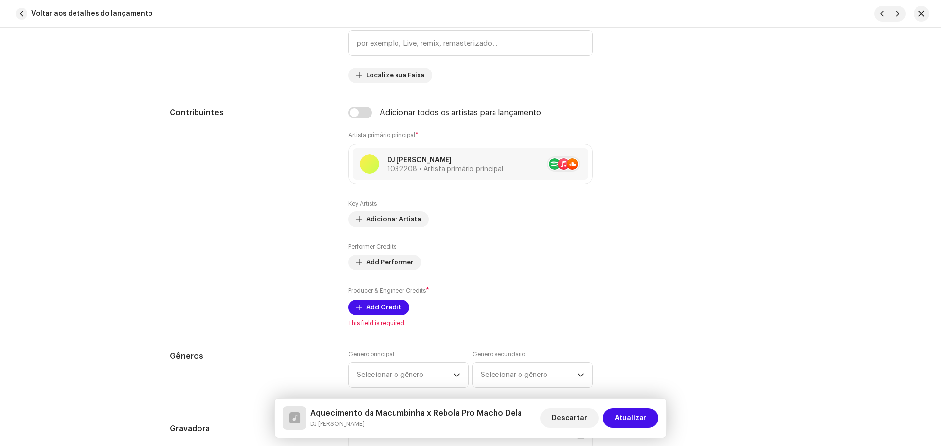
scroll to position [539, 0]
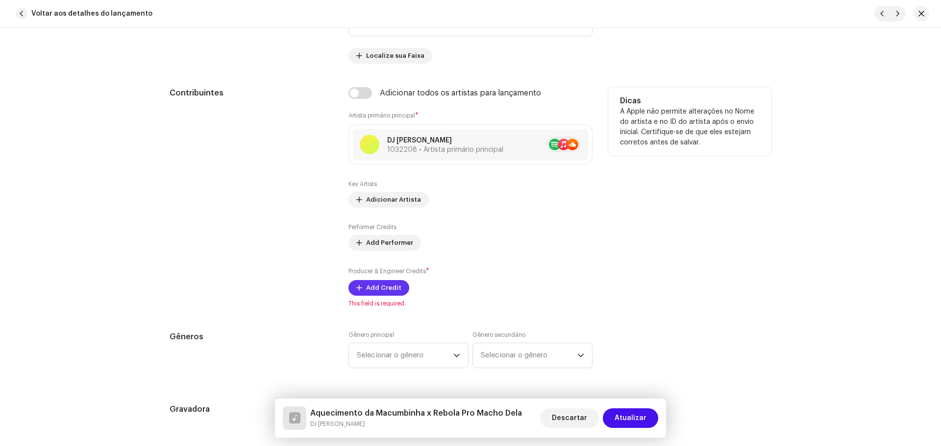
click at [379, 287] on span "Add Credit" at bounding box center [383, 288] width 35 height 20
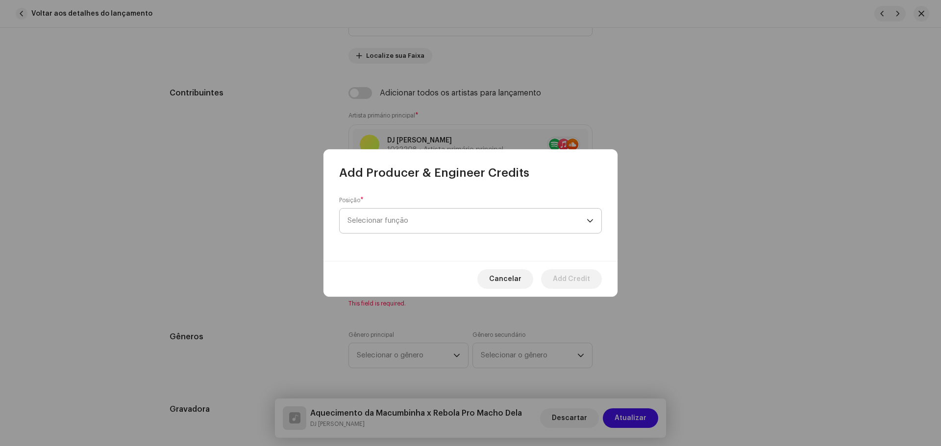
click at [440, 216] on span "Selecionar função" at bounding box center [466, 221] width 239 height 25
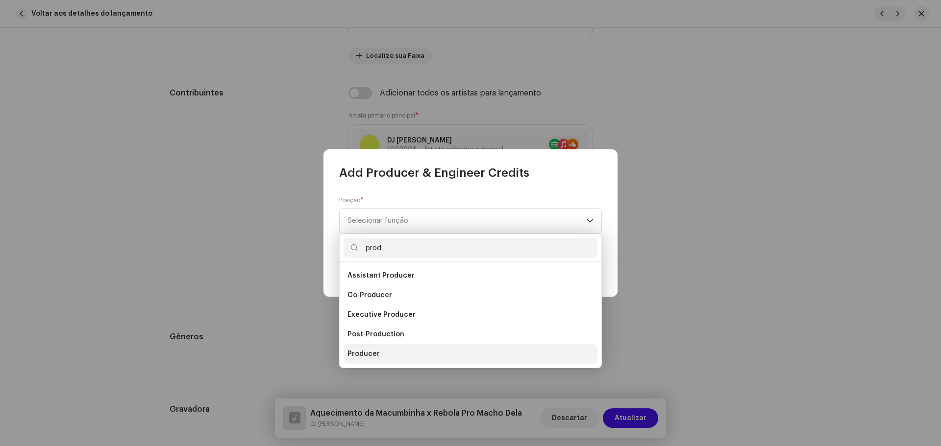
type input "prod"
click at [361, 362] on li "Producer" at bounding box center [471, 355] width 254 height 20
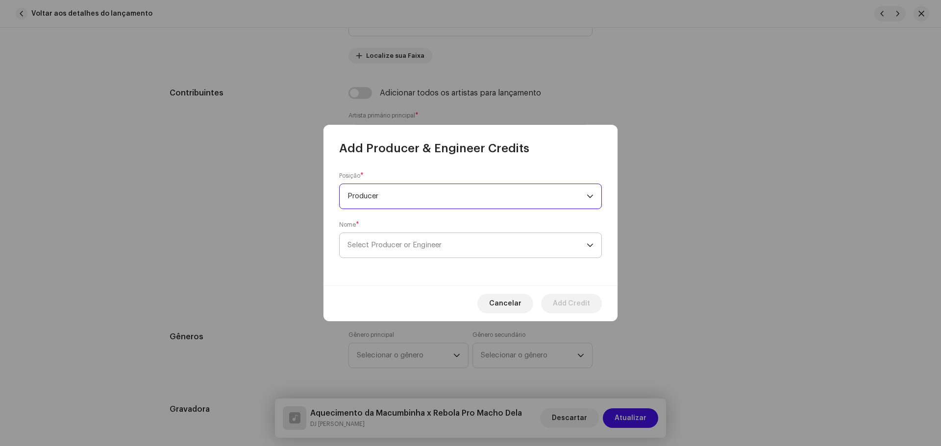
click at [466, 254] on span "Select Producer or Engineer" at bounding box center [466, 245] width 239 height 25
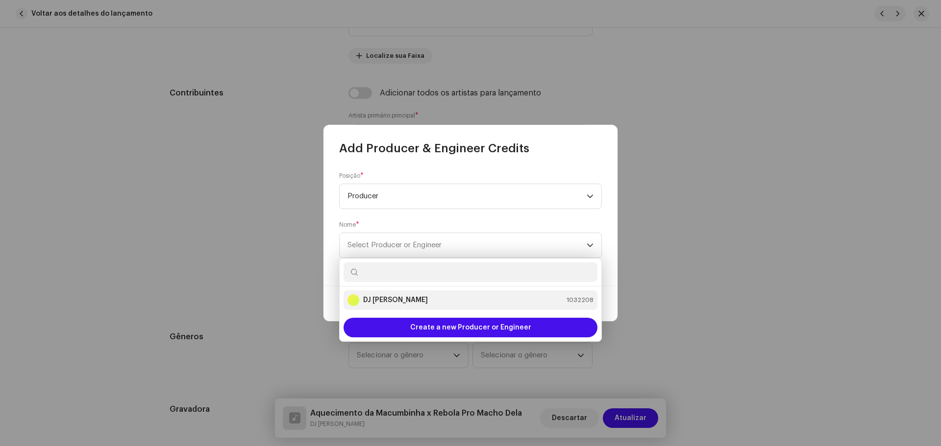
click at [454, 295] on div "DJ Kokadah 1032208" at bounding box center [470, 301] width 246 height 12
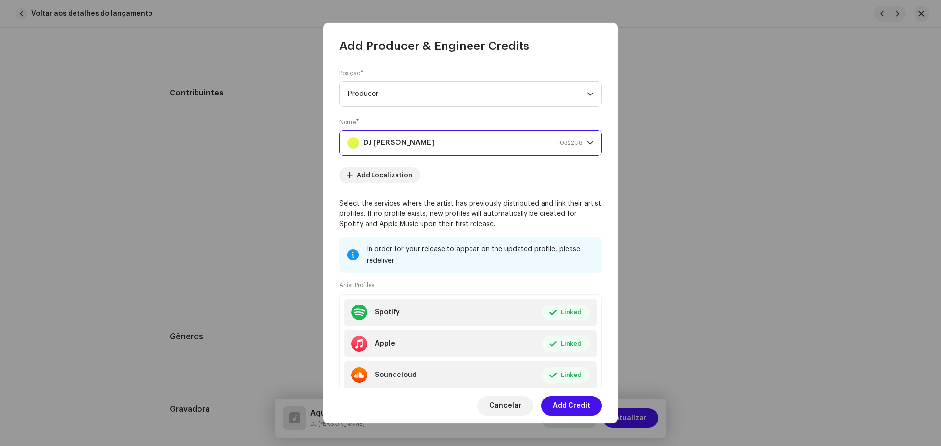
click at [574, 409] on span "Add Credit" at bounding box center [571, 406] width 37 height 20
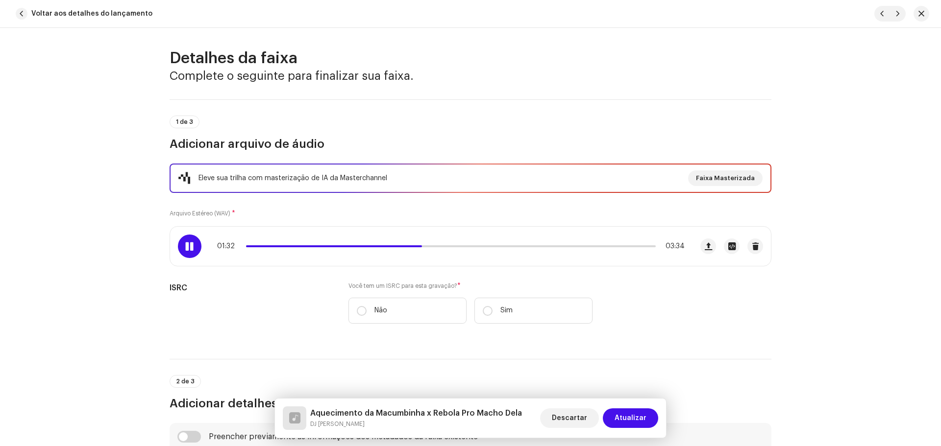
scroll to position [0, 0]
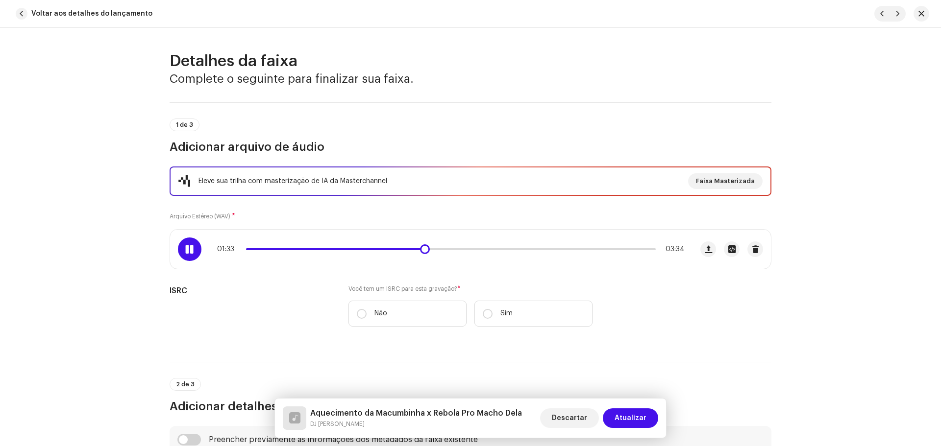
click at [182, 248] on div at bounding box center [190, 250] width 24 height 24
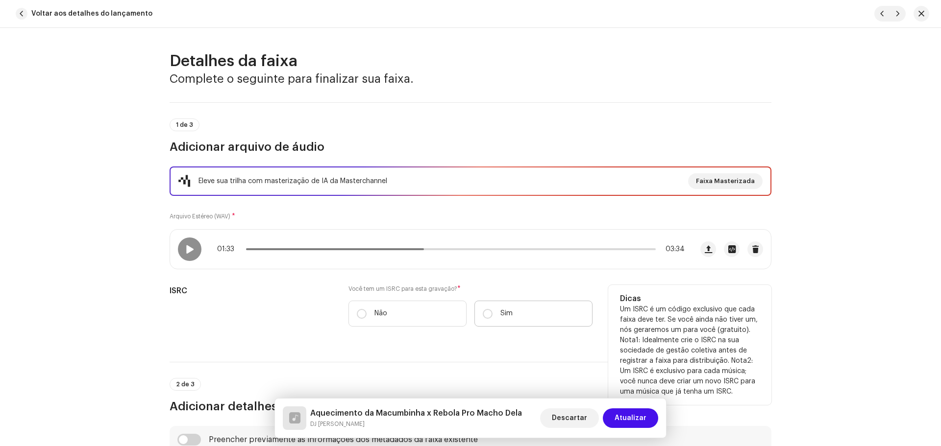
click at [492, 313] on label "Sim" at bounding box center [533, 314] width 118 height 26
click at [492, 313] on input "Sim" at bounding box center [488, 314] width 10 height 10
radio input "true"
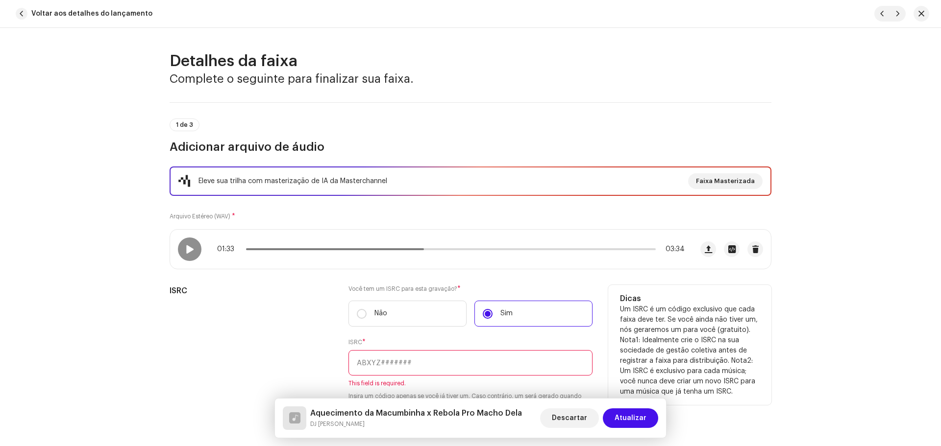
click at [502, 356] on input "text" at bounding box center [470, 362] width 244 height 25
paste input "QZS632222082"
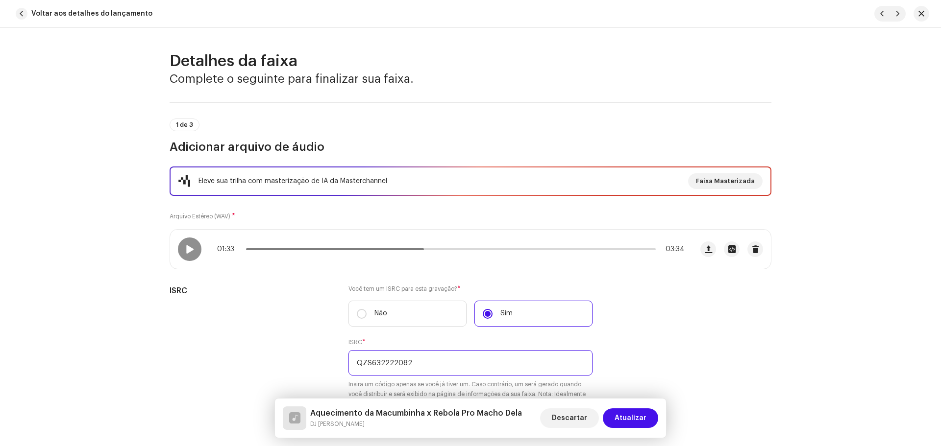
type input "QZS632222082"
click at [877, 269] on div "Detalhes da faixa Complete o seguinte para finalizar sua faixa. 1 de 3 Adiciona…" at bounding box center [470, 237] width 941 height 419
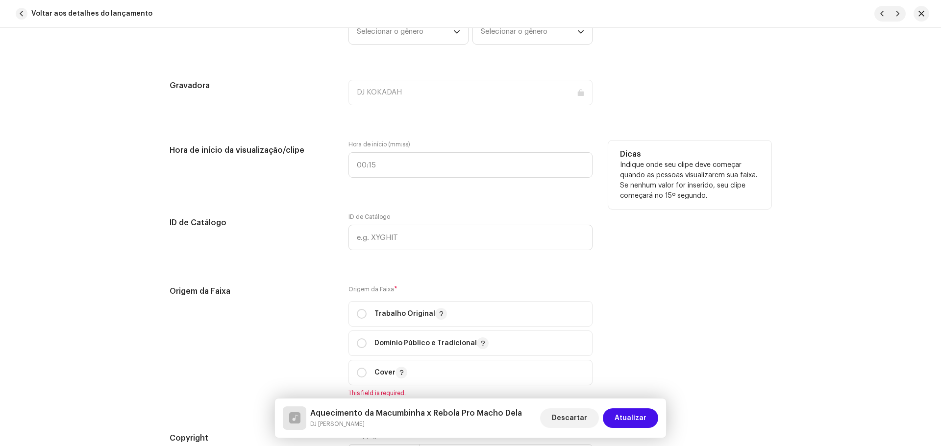
scroll to position [1029, 0]
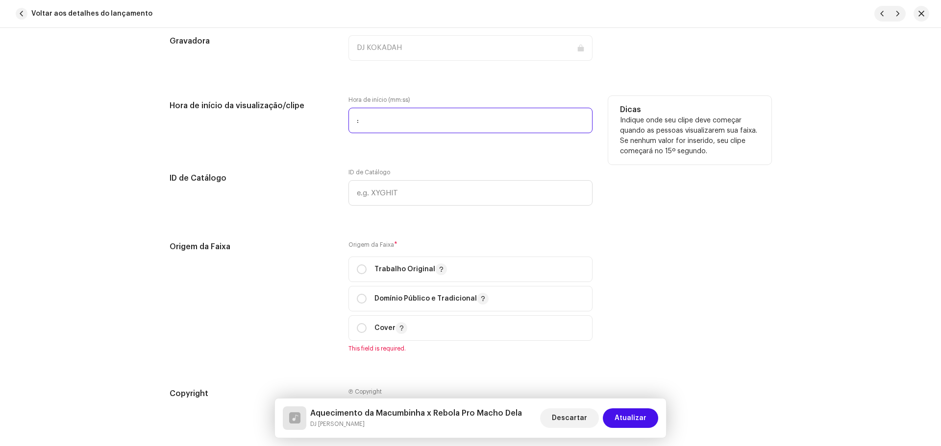
click at [386, 121] on input ":" at bounding box center [470, 120] width 244 height 25
type input "00:00"
click at [367, 265] on div "Trabalho Original" at bounding box center [402, 270] width 90 height 12
radio input "true"
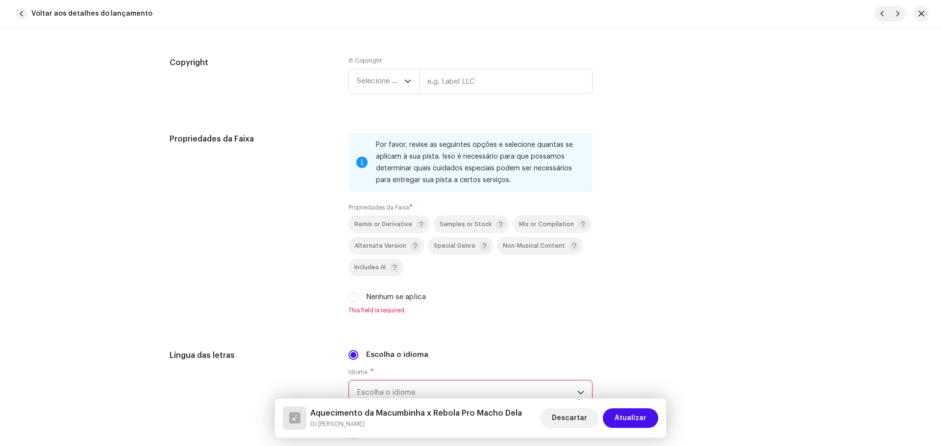
scroll to position [1323, 0]
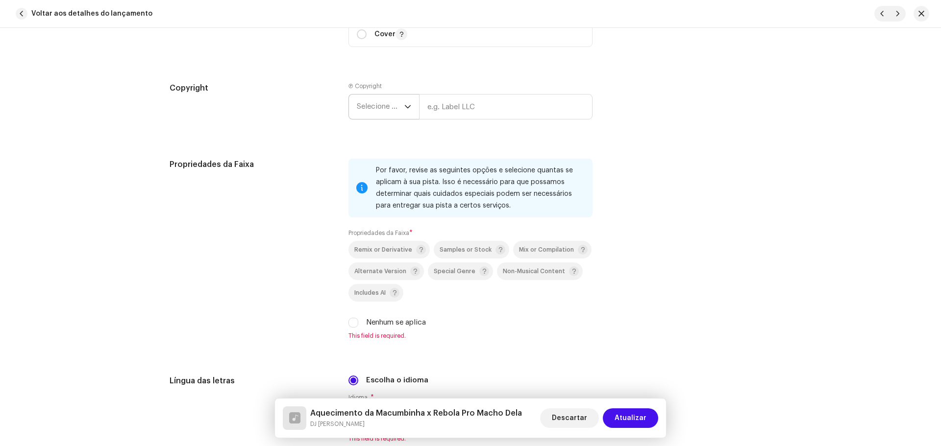
click at [379, 100] on span "Selecione o ano" at bounding box center [381, 107] width 48 height 25
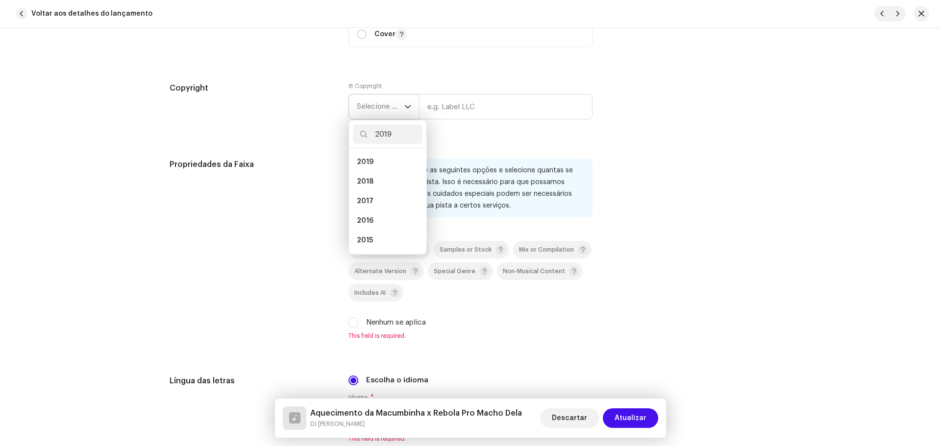
scroll to position [0, 0]
type input "2019"
click at [357, 163] on span "2019" at bounding box center [365, 162] width 17 height 10
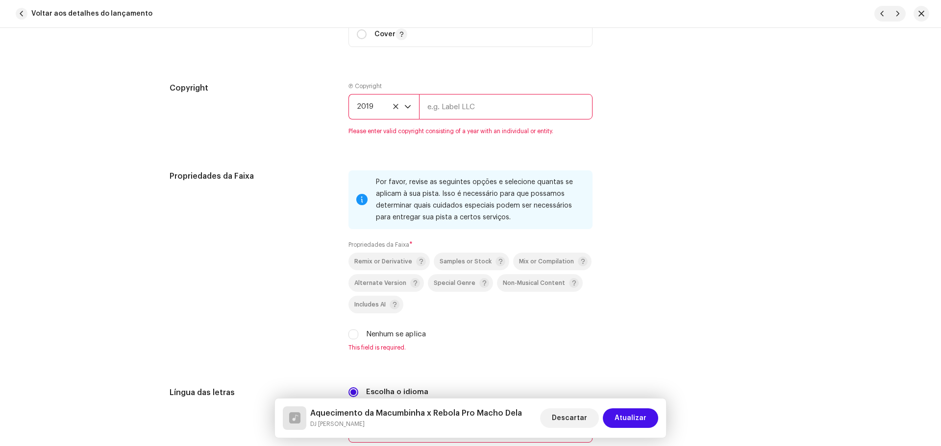
click at [448, 108] on input "text" at bounding box center [505, 106] width 173 height 25
type input "DJ [PERSON_NAME]"
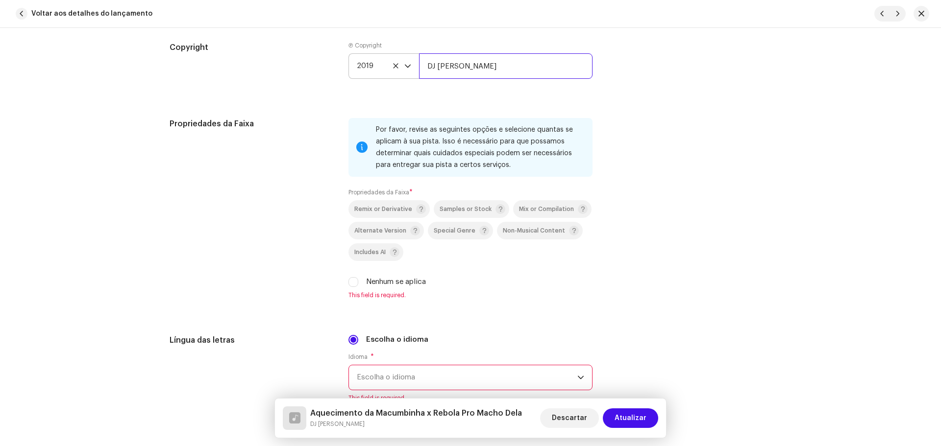
scroll to position [1470, 0]
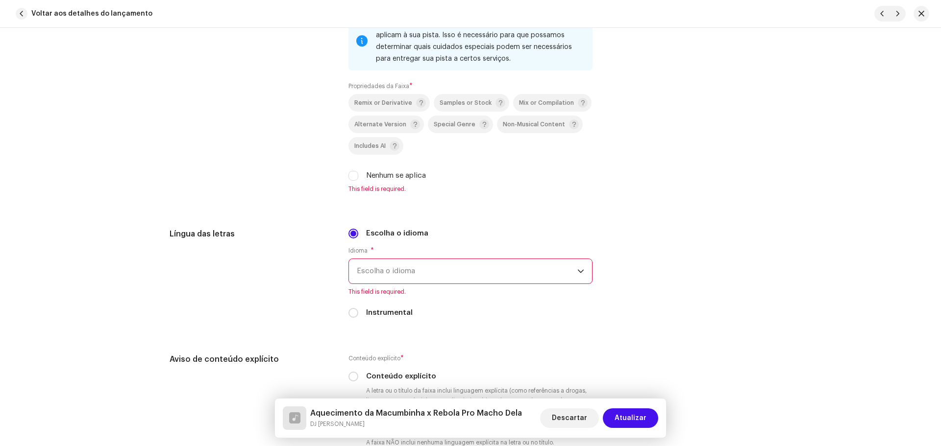
click at [383, 276] on span "Escolha o idioma" at bounding box center [467, 271] width 221 height 25
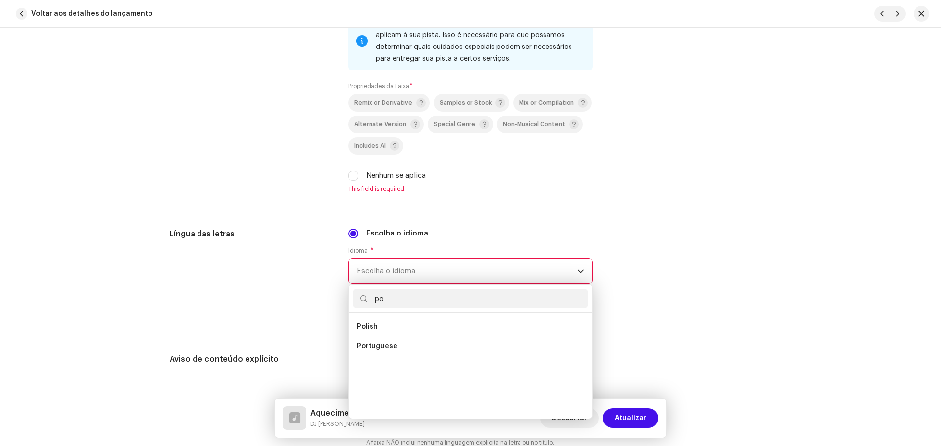
scroll to position [0, 0]
type input "portu"
click at [443, 322] on li "Portuguese" at bounding box center [470, 327] width 235 height 20
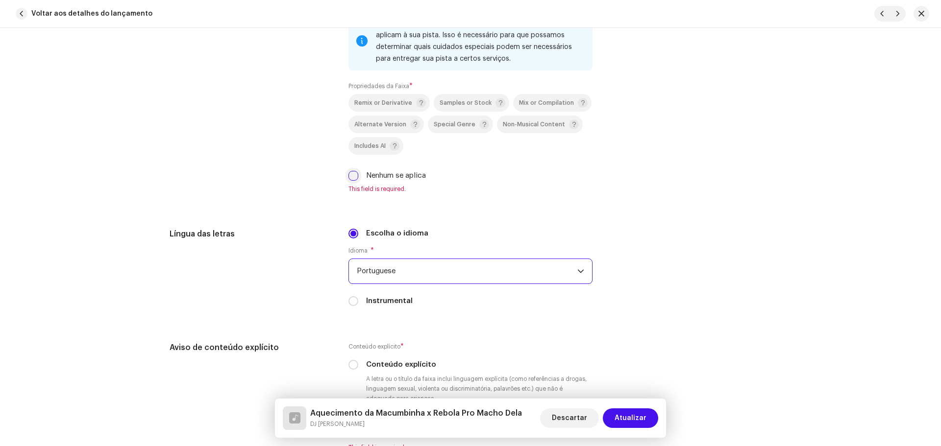
click at [351, 174] on input "Nenhum se aplica" at bounding box center [353, 176] width 10 height 10
checkbox input "true"
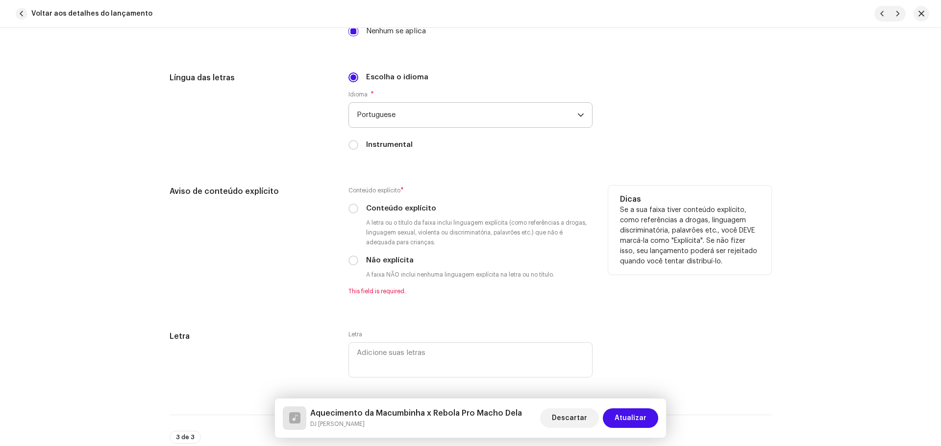
scroll to position [1666, 0]
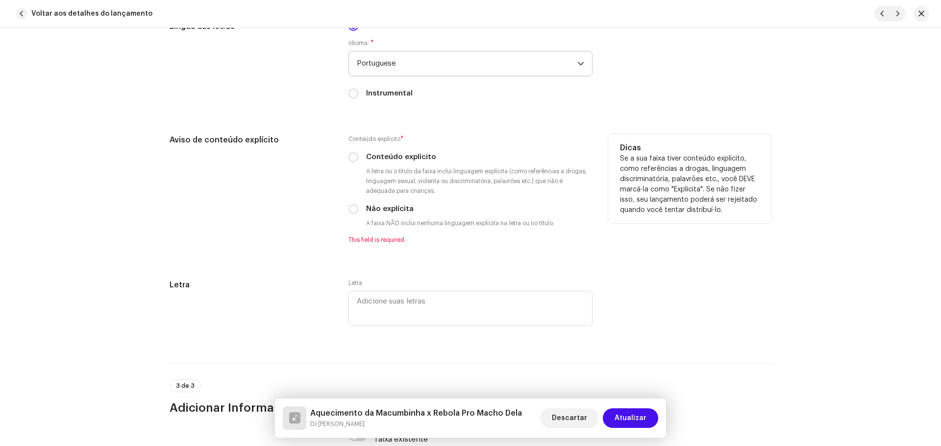
click at [345, 208] on div "Aviso de conteúdo explícito Conteúdo explícito * Conteúdo explícito A letra ou …" at bounding box center [471, 195] width 602 height 122
click at [349, 208] on input "Não explícita" at bounding box center [353, 209] width 10 height 10
radio input "true"
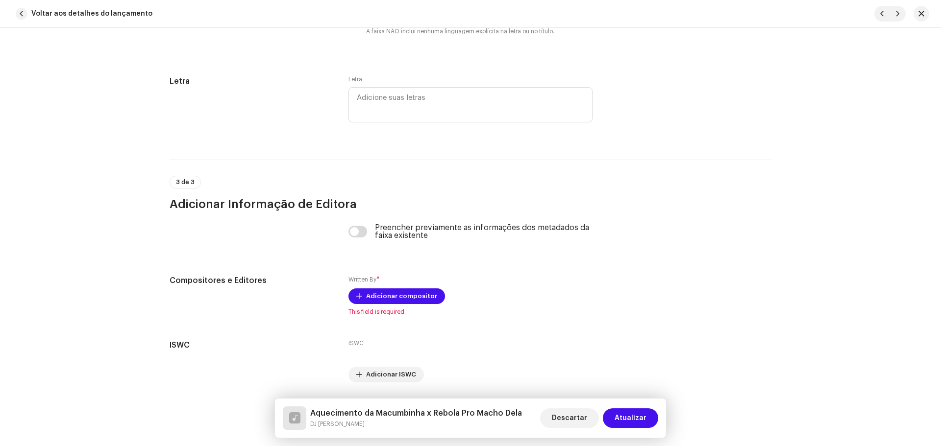
scroll to position [1889, 0]
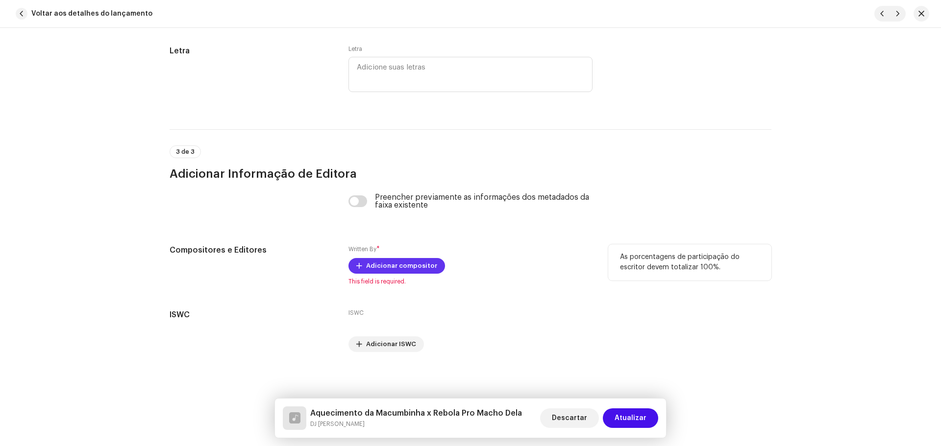
click at [409, 258] on span "Adicionar compositor" at bounding box center [401, 266] width 71 height 20
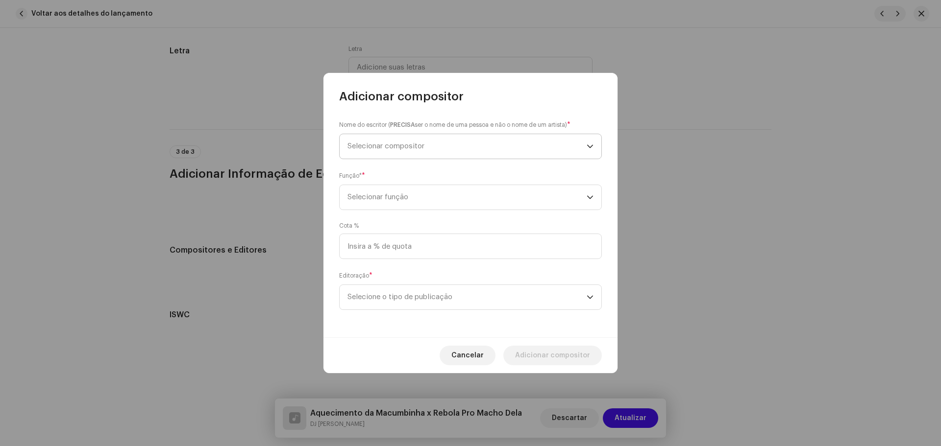
click at [384, 149] on span "Selecionar compositor" at bounding box center [466, 146] width 239 height 25
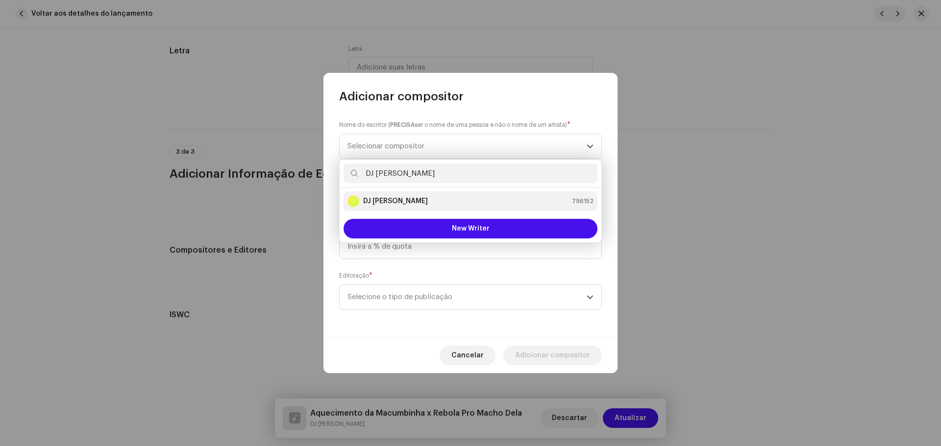
type input "DJ [PERSON_NAME]"
click at [421, 198] on div "DJ Kokadah 796152" at bounding box center [470, 202] width 246 height 12
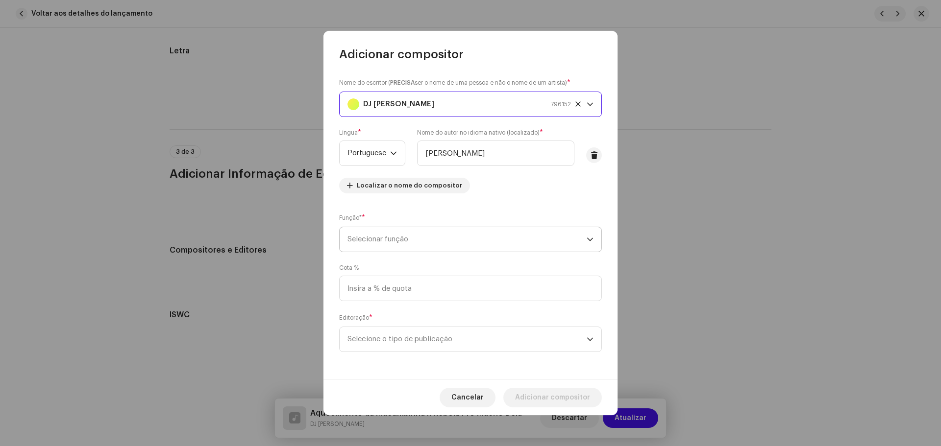
click at [401, 239] on span "Selecionar função" at bounding box center [466, 239] width 239 height 25
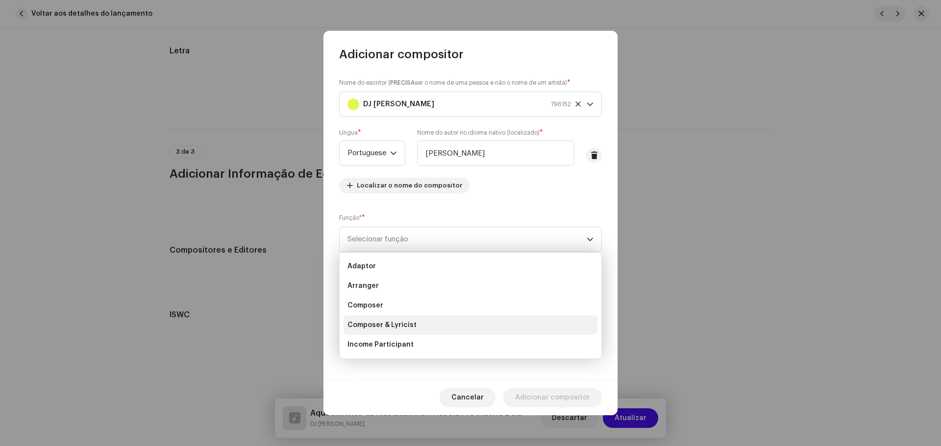
click at [421, 326] on li "Composer & Lyricist" at bounding box center [471, 326] width 254 height 20
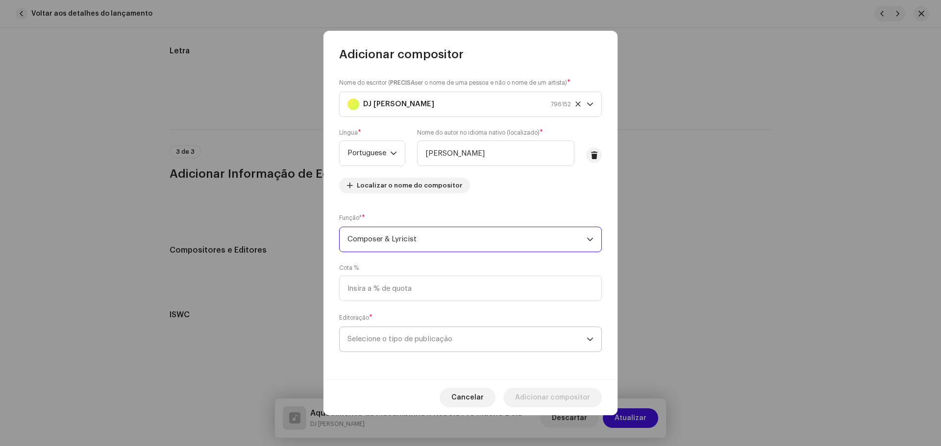
click at [438, 337] on span "Selecione o tipo de publicação" at bounding box center [466, 339] width 239 height 25
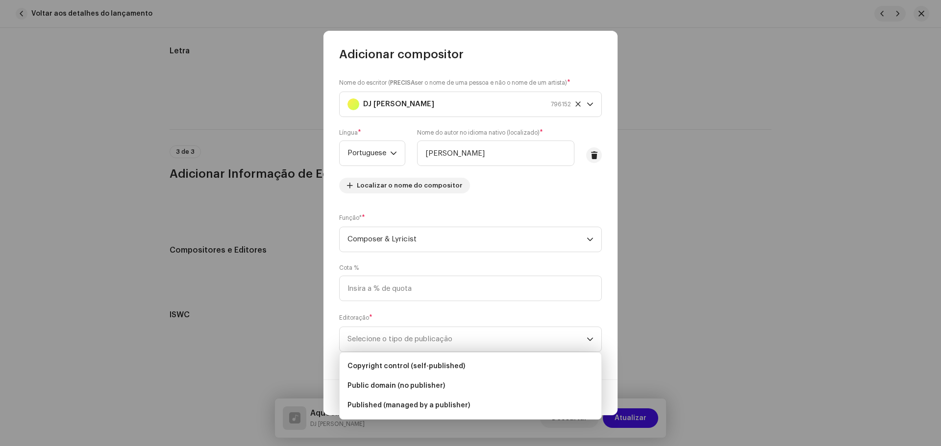
click at [443, 404] on span "Published (managed by a publisher)" at bounding box center [408, 406] width 123 height 10
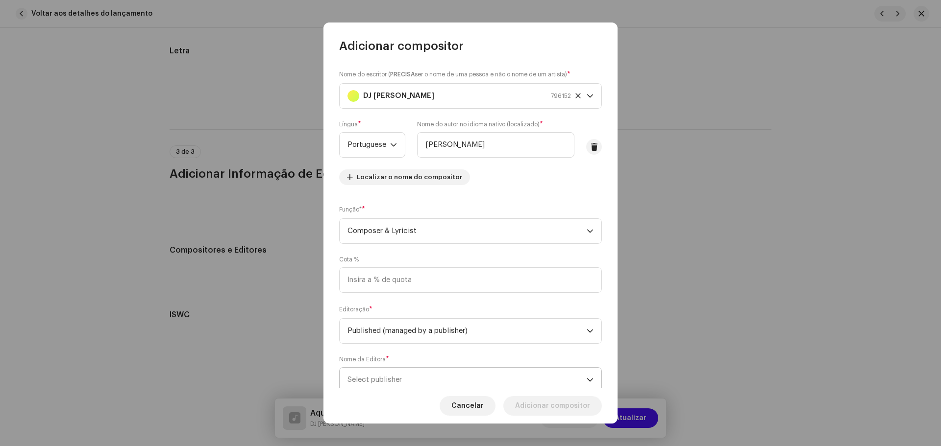
click at [445, 376] on span "Select publisher" at bounding box center [466, 380] width 239 height 25
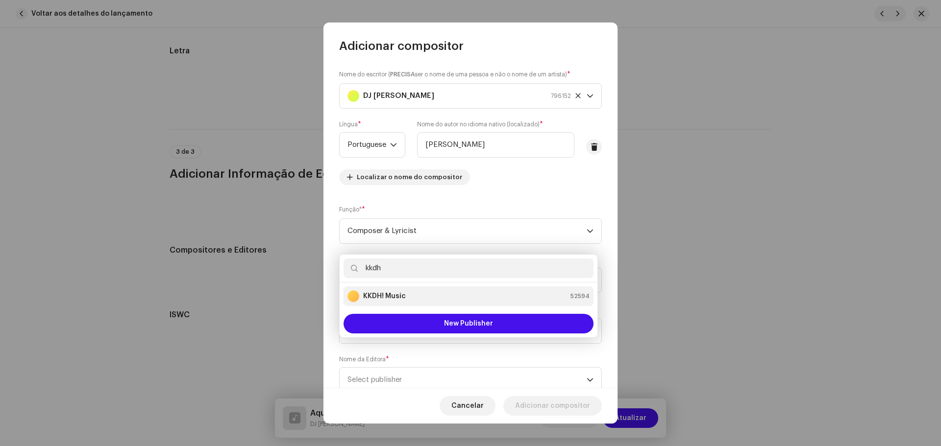
type input "kkdh"
click at [426, 302] on li "KKDH! Music 52594" at bounding box center [469, 297] width 250 height 20
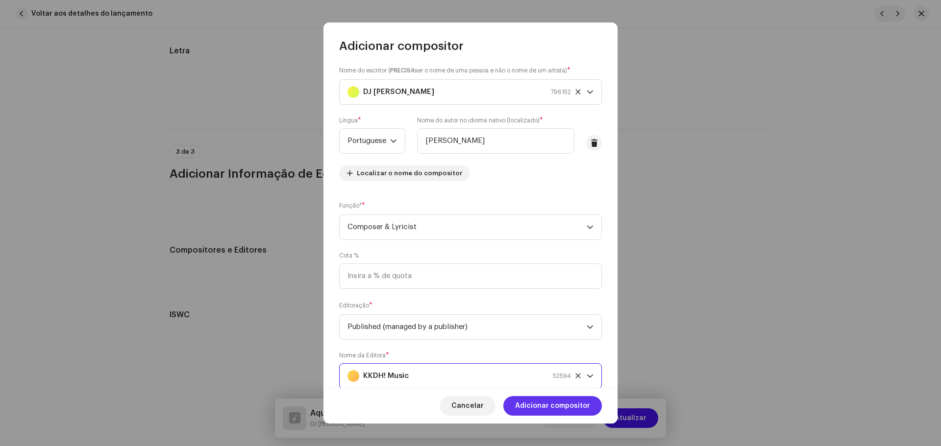
click at [573, 402] on span "Adicionar compositor" at bounding box center [552, 406] width 75 height 20
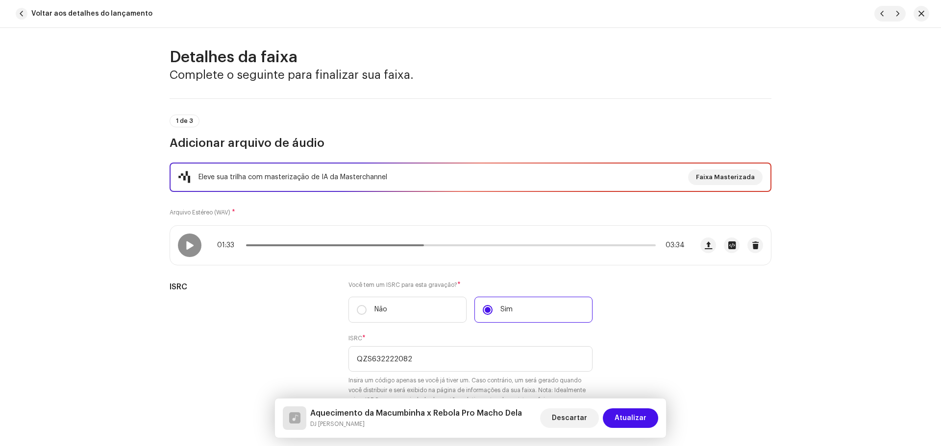
scroll to position [0, 0]
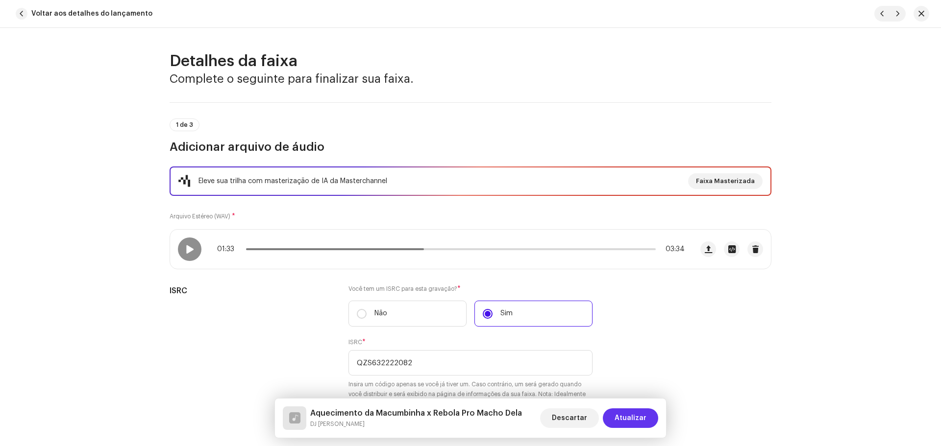
click at [628, 418] on span "Atualizar" at bounding box center [631, 419] width 32 height 20
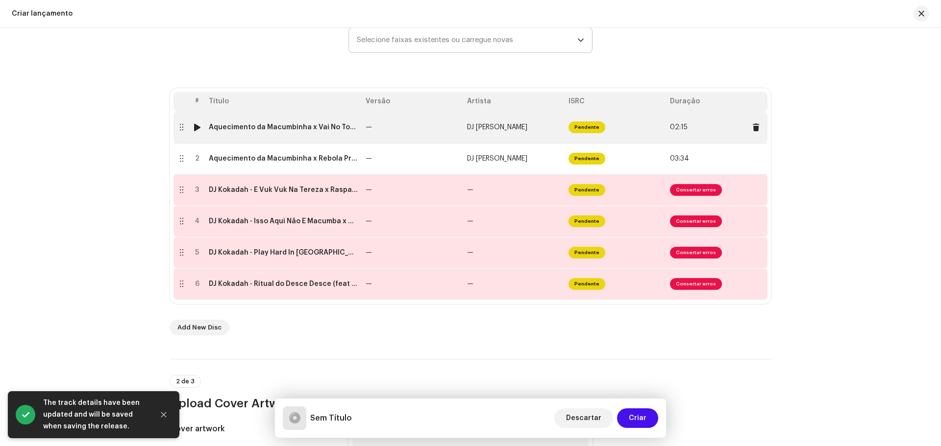
click at [295, 131] on td "Aquecimento da Macumbinha x Vai No Toma Toma" at bounding box center [283, 127] width 157 height 31
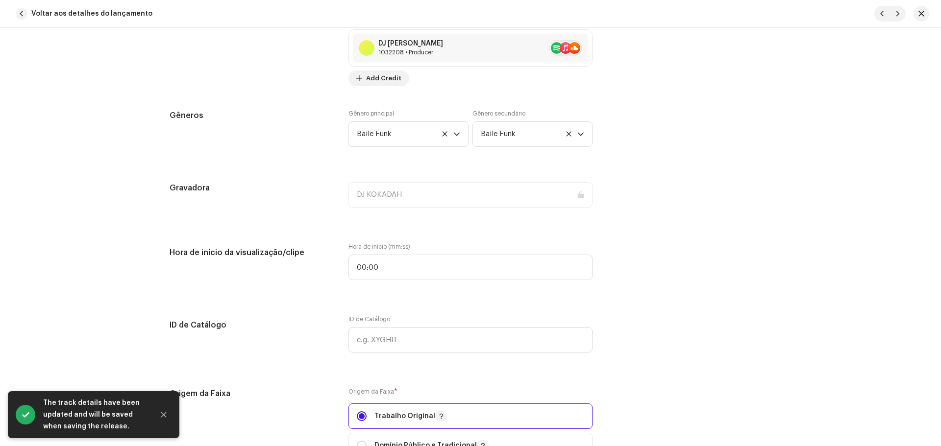
scroll to position [1225, 0]
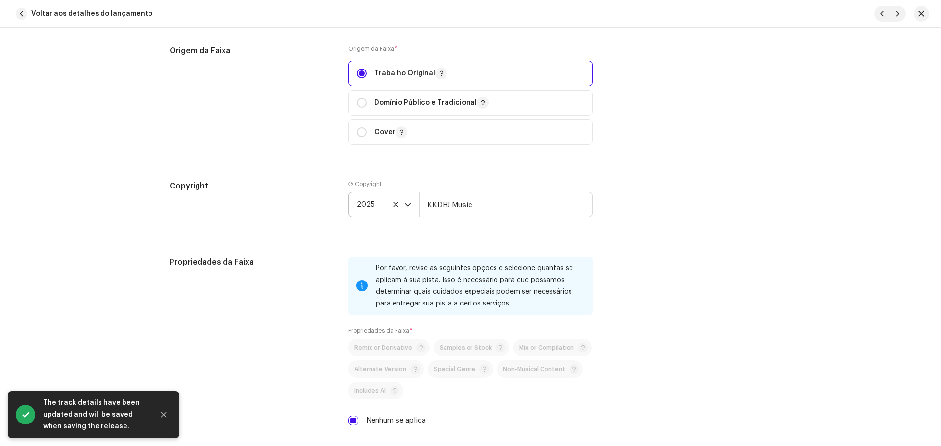
click at [394, 205] on icon at bounding box center [396, 204] width 6 height 6
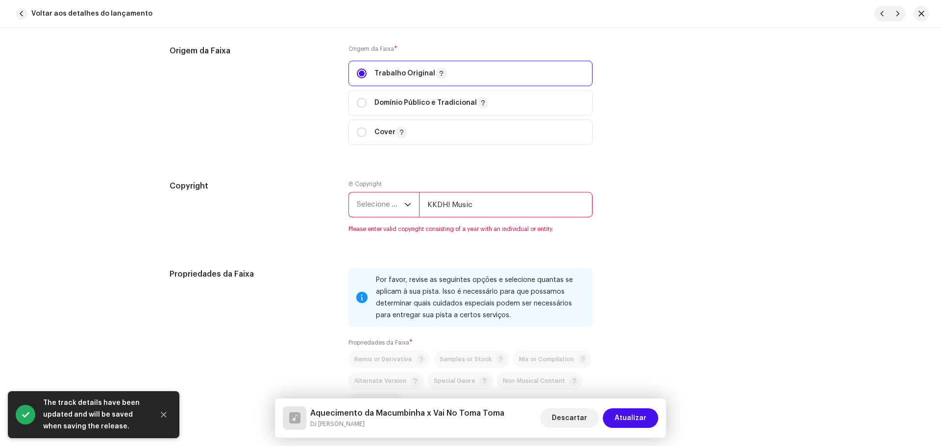
click at [375, 206] on span "Selecione o ano" at bounding box center [381, 205] width 48 height 25
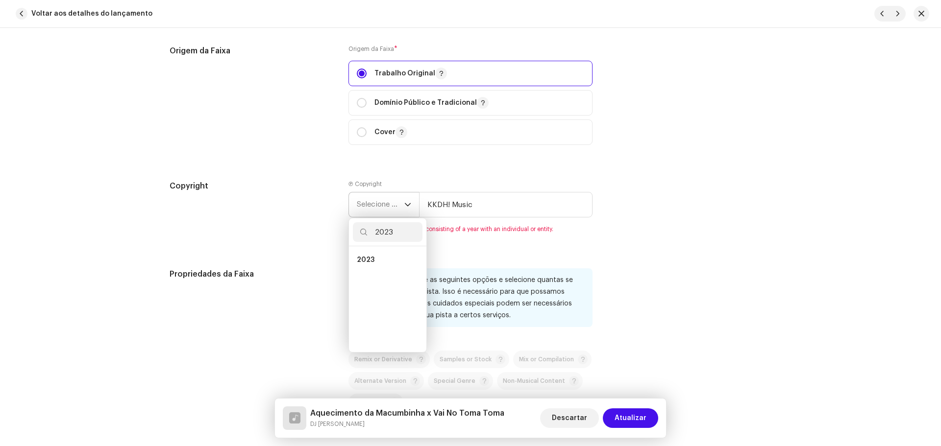
scroll to position [0, 0]
type input "2023"
click at [366, 257] on span "2023" at bounding box center [366, 260] width 18 height 10
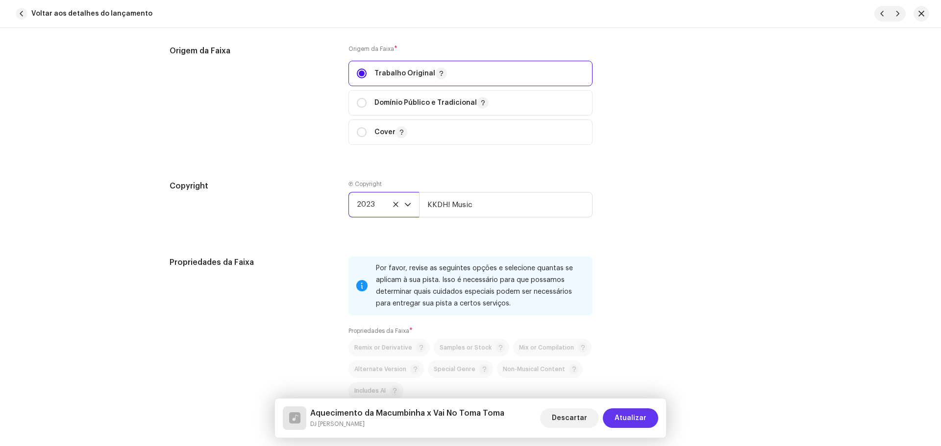
click at [647, 420] on button "Atualizar" at bounding box center [630, 419] width 55 height 20
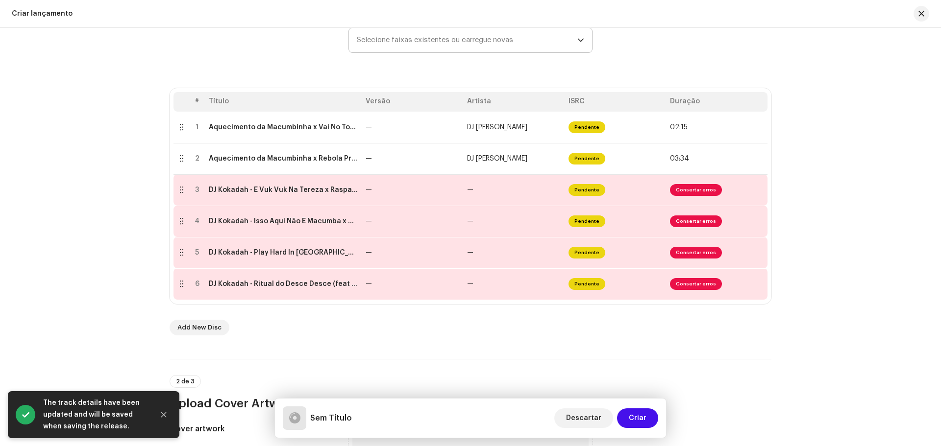
click at [454, 50] on span "Selecione faixas existentes ou carregue novas" at bounding box center [467, 40] width 221 height 25
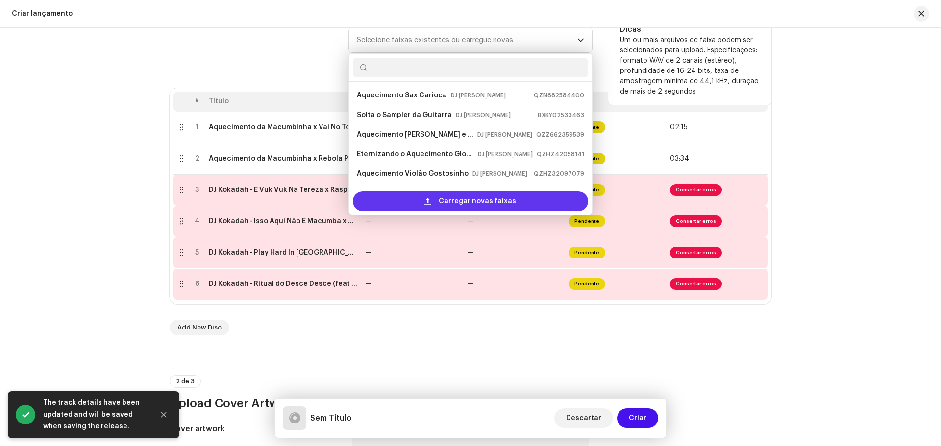
scroll to position [16, 0]
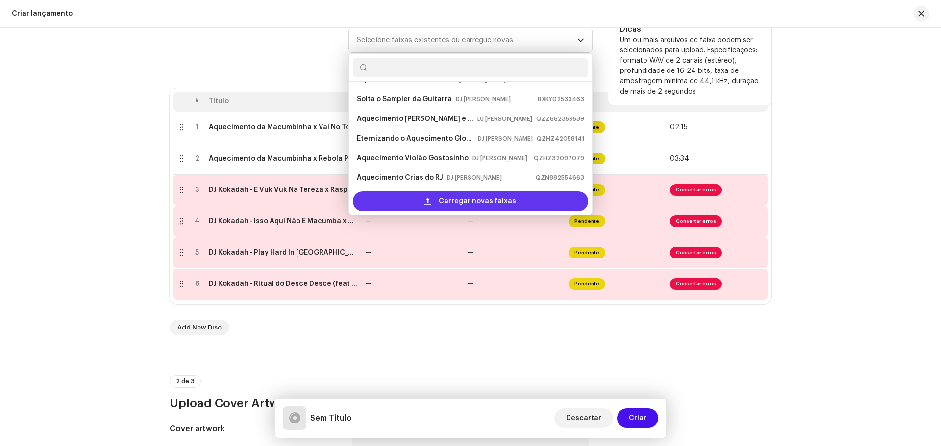
click at [427, 201] on span at bounding box center [427, 202] width 6 height 8
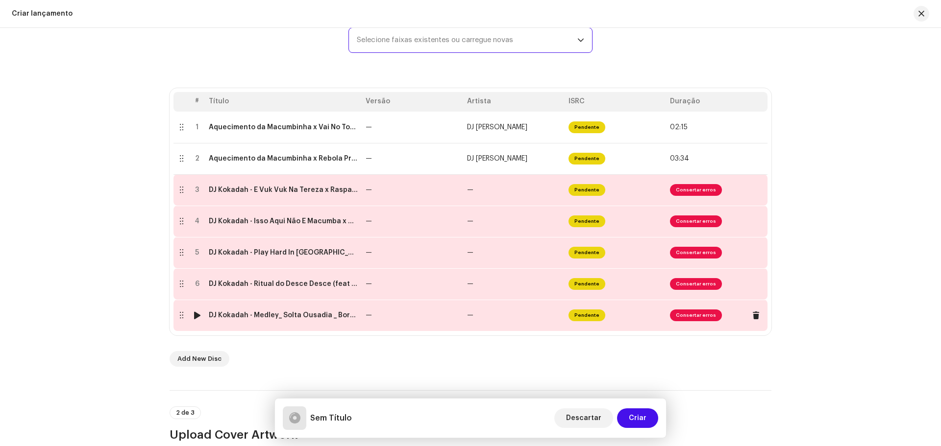
click at [406, 316] on td "—" at bounding box center [412, 315] width 101 height 31
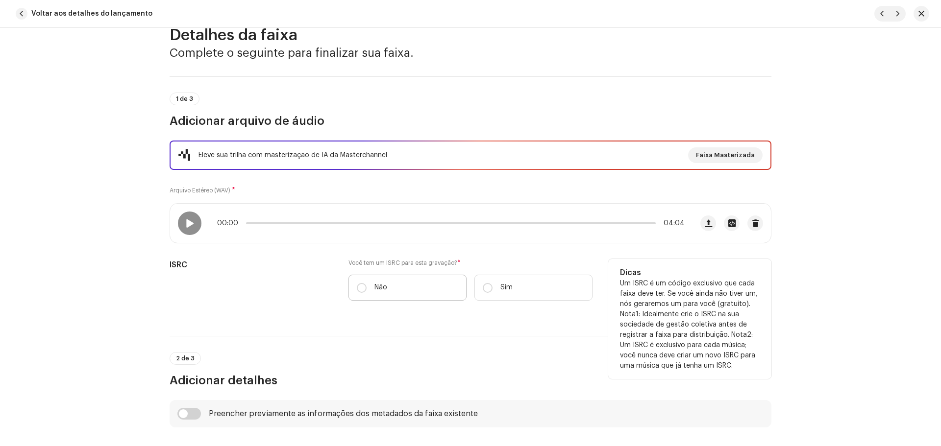
scroll to position [196, 0]
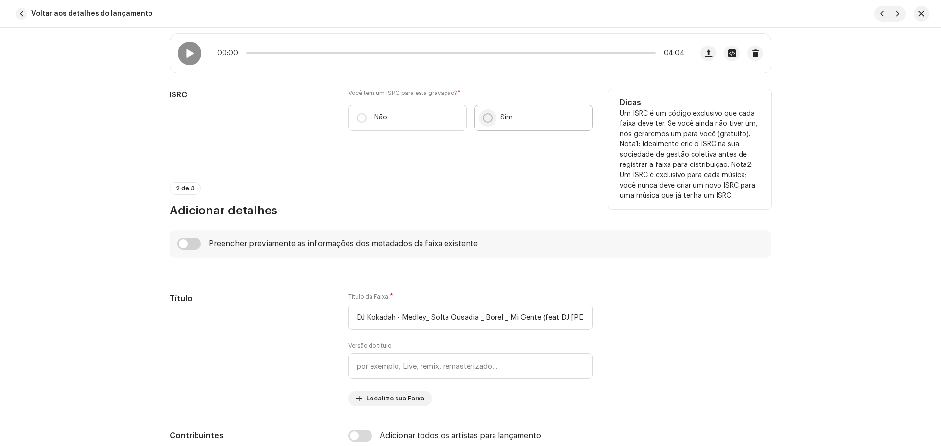
click at [489, 121] on input "Sim" at bounding box center [488, 118] width 10 height 10
radio input "true"
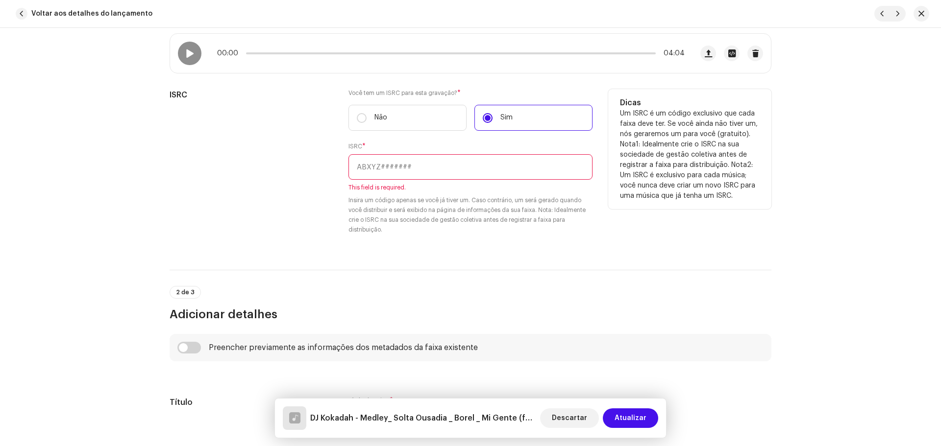
click at [440, 174] on input "text" at bounding box center [470, 166] width 244 height 25
paste input "USHM92060647"
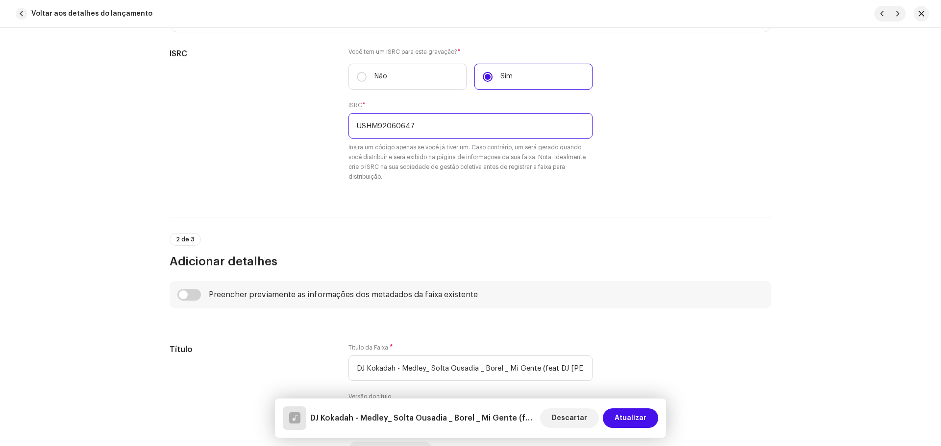
scroll to position [441, 0]
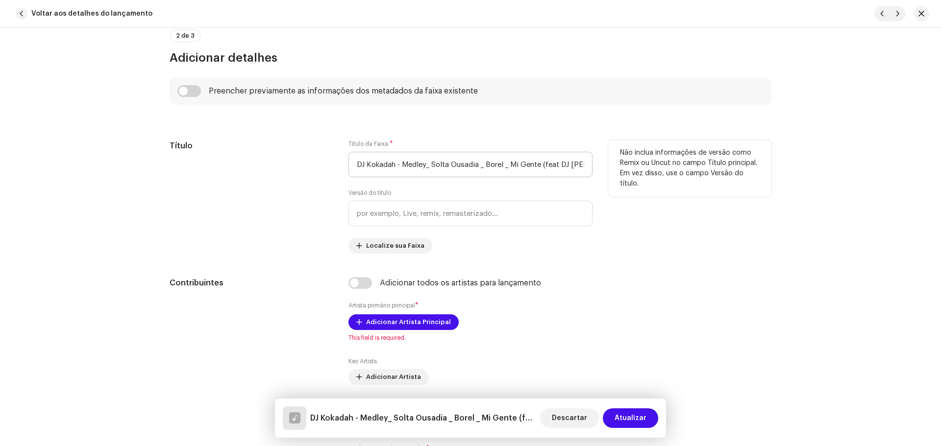
type input "USHM92060647"
click at [532, 169] on input "DJ Kokadah - Medley_ Solta Ousadia _ Borel _ Mi Gente (feat DJ [PERSON_NAME] o …" at bounding box center [470, 164] width 244 height 25
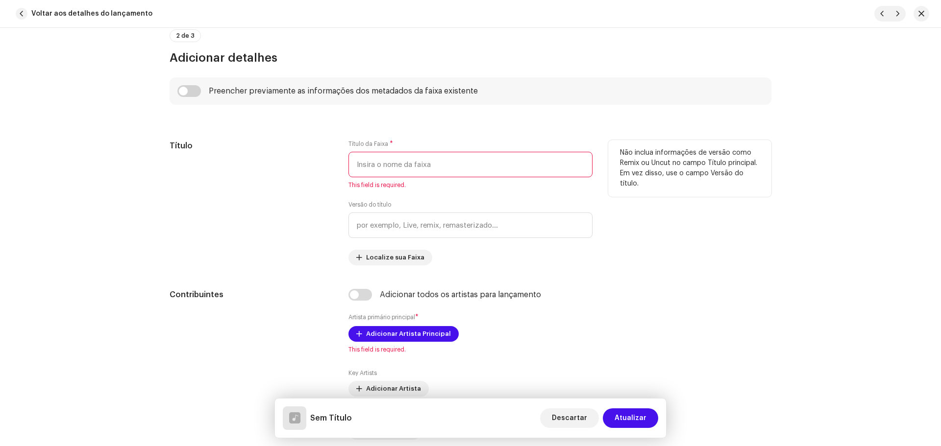
paste input "Medley: [PERSON_NAME] / Borel / Mi Gente"
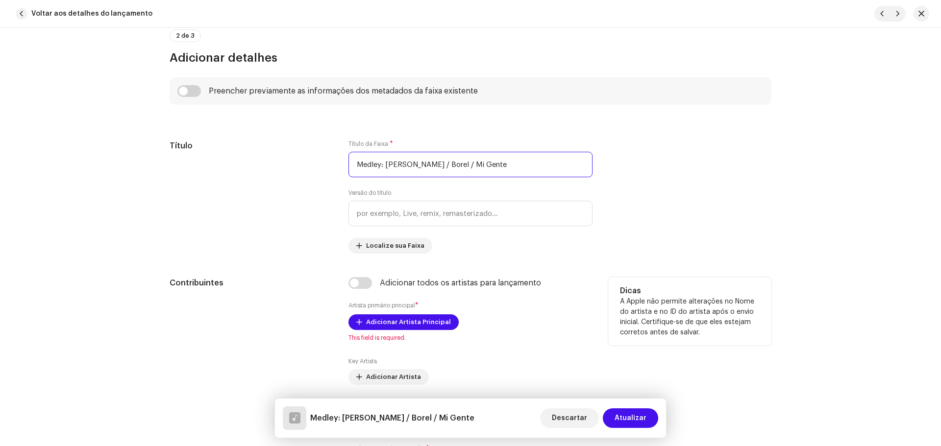
type input "Medley: [PERSON_NAME] / Borel / Mi Gente"
click at [655, 279] on div "Dicas A Apple não permite alterações no Nome do artista e no ID do artista após…" at bounding box center [689, 311] width 163 height 69
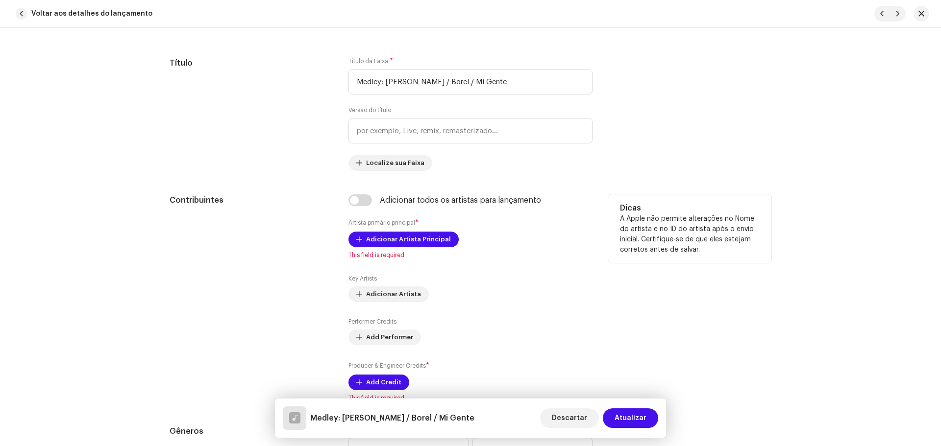
scroll to position [539, 0]
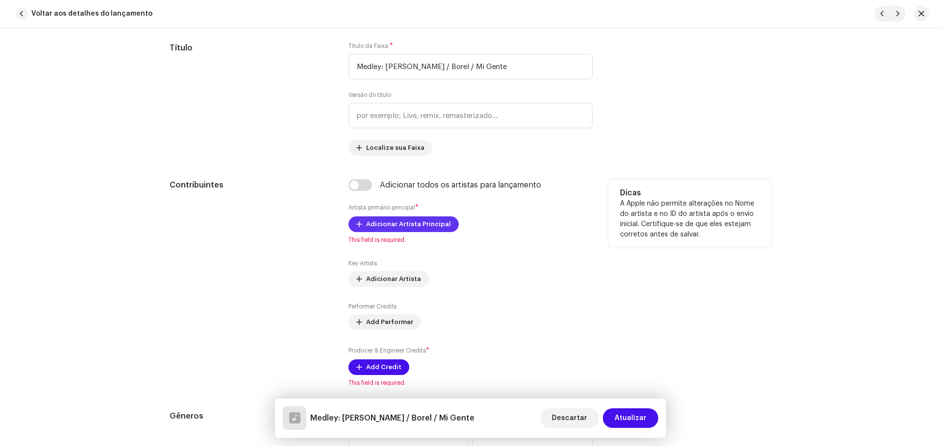
click at [406, 225] on span "Adicionar Artista Principal" at bounding box center [408, 225] width 85 height 20
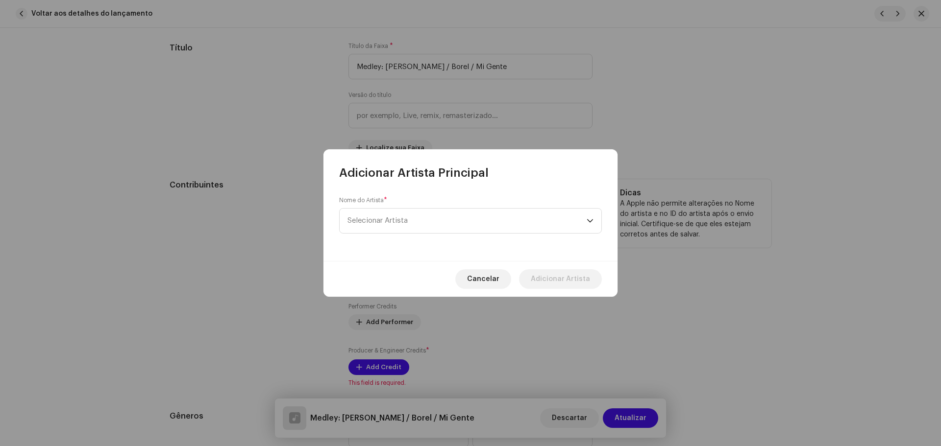
click at [406, 225] on span "Selecionar Artista" at bounding box center [466, 221] width 239 height 25
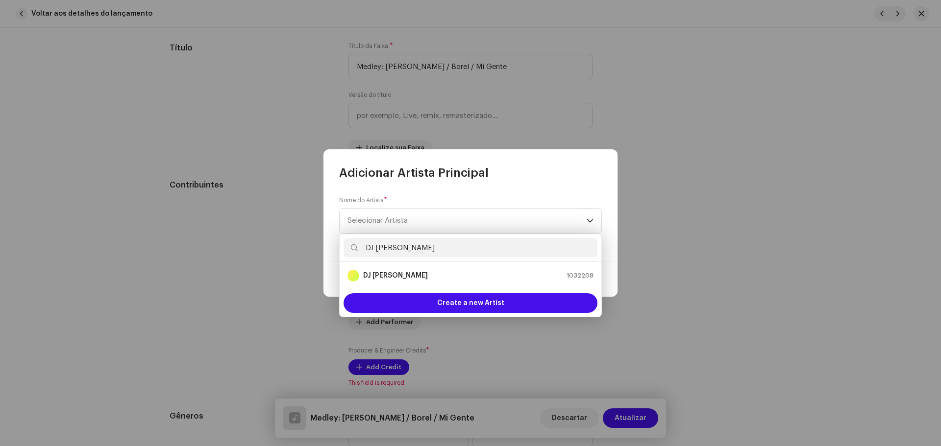
type input "DJ [PERSON_NAME]"
click at [445, 273] on div "DJ Kokadah 1032208" at bounding box center [470, 276] width 246 height 12
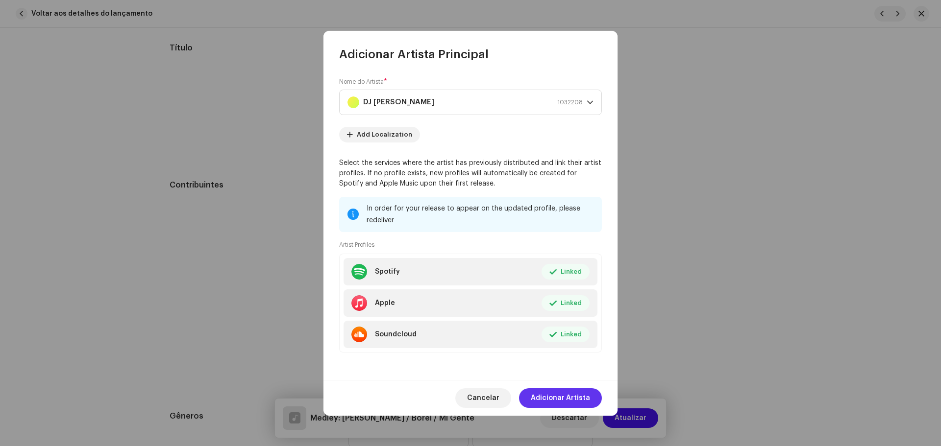
click at [579, 395] on span "Adicionar Artista" at bounding box center [560, 399] width 59 height 20
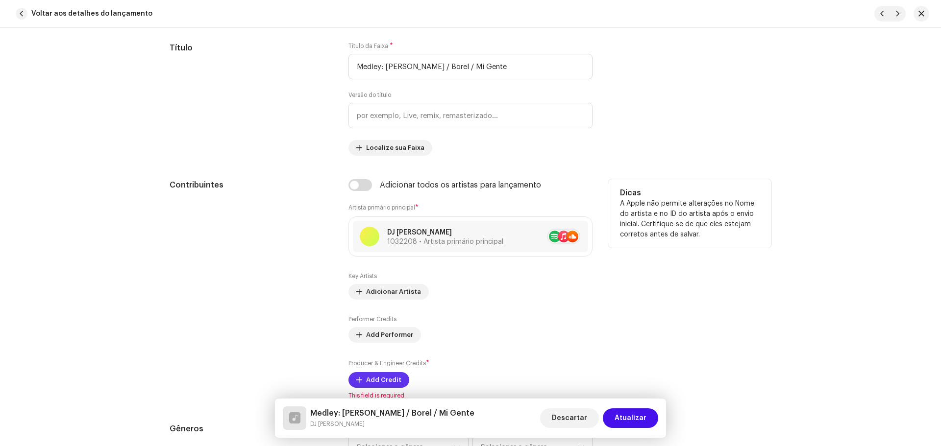
click at [379, 378] on span "Add Credit" at bounding box center [383, 381] width 35 height 20
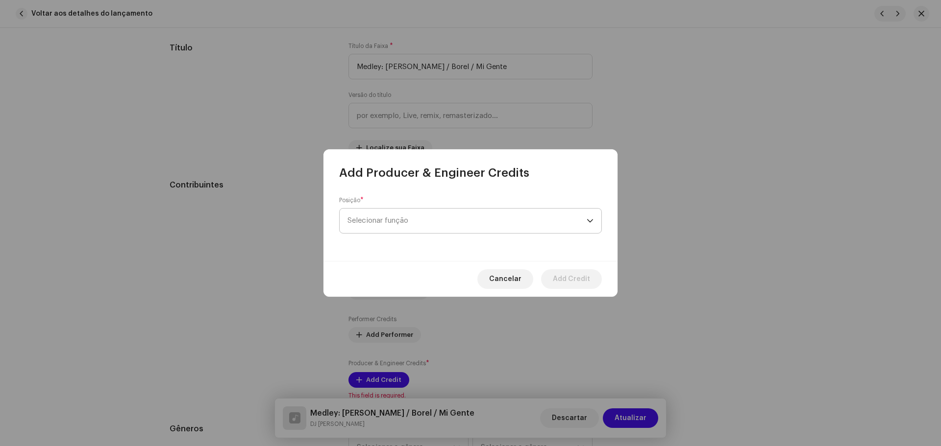
click at [411, 227] on span "Selecionar função" at bounding box center [466, 221] width 239 height 25
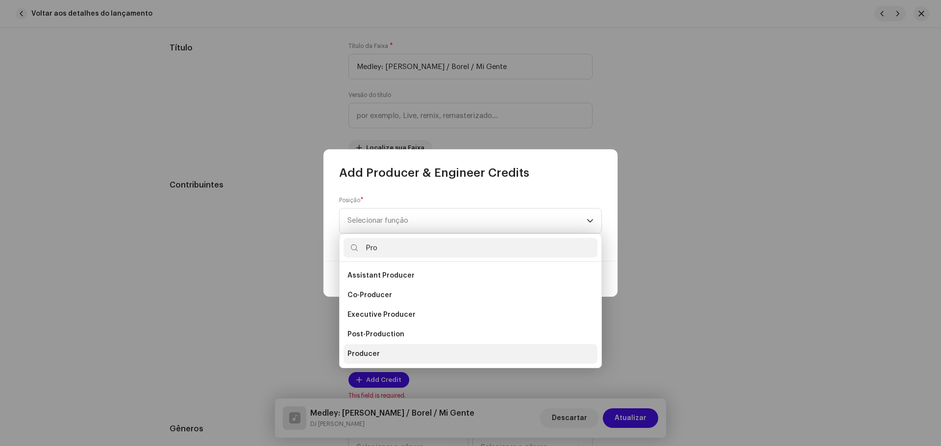
type input "Pro"
click at [362, 353] on span "Producer" at bounding box center [363, 354] width 32 height 10
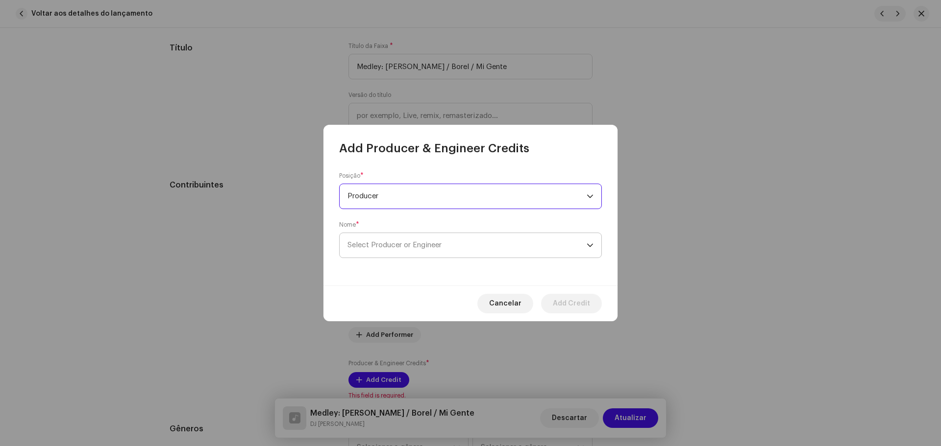
click at [459, 250] on span "Select Producer or Engineer" at bounding box center [466, 245] width 239 height 25
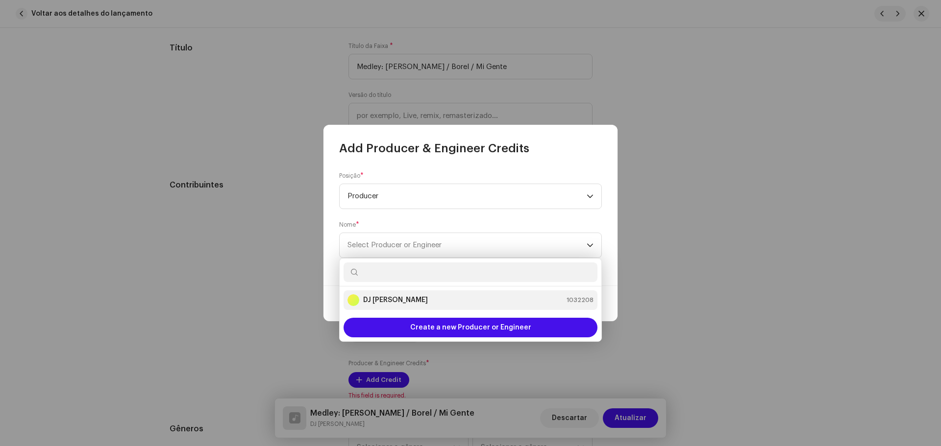
click at [435, 298] on div "DJ Kokadah 1032208" at bounding box center [470, 301] width 246 height 12
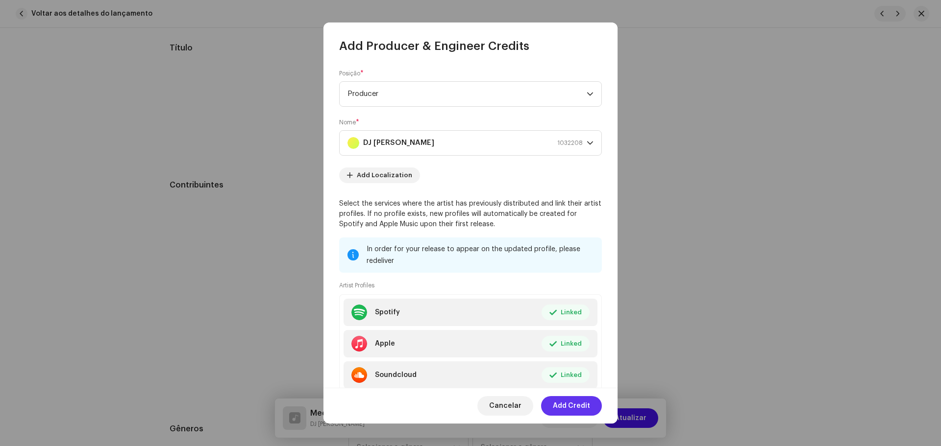
click at [592, 398] on button "Add Credit" at bounding box center [571, 406] width 61 height 20
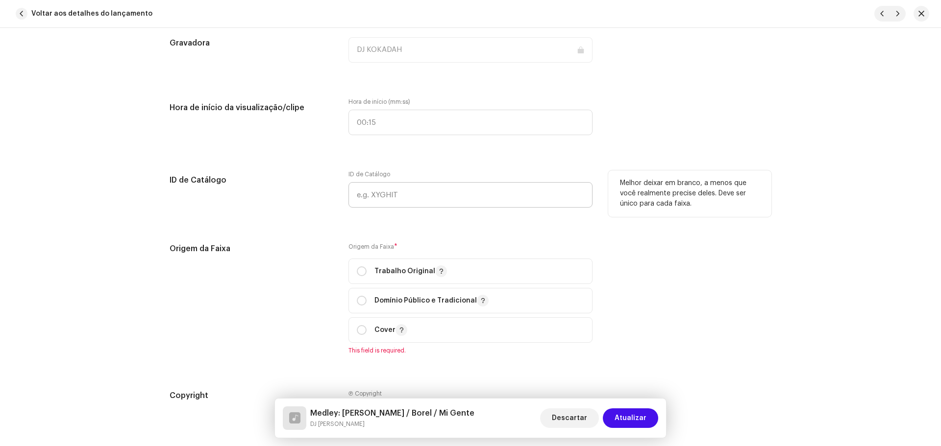
scroll to position [1029, 0]
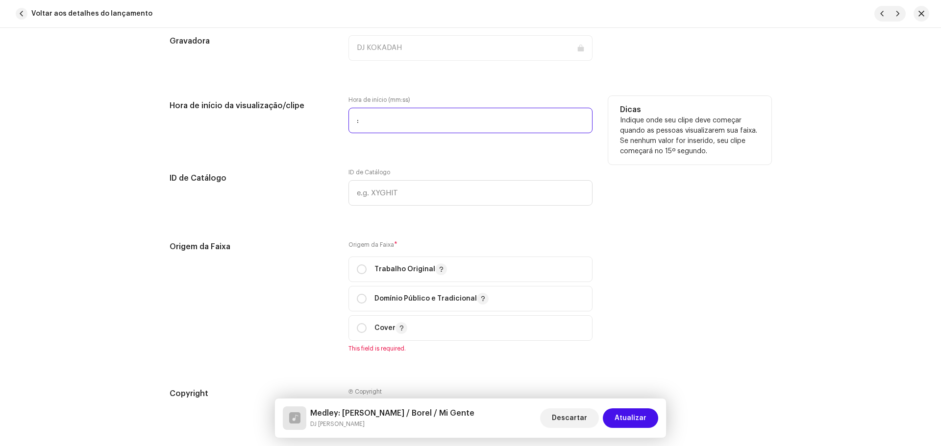
click at [375, 124] on input ":" at bounding box center [470, 120] width 244 height 25
type input "00:00"
click at [360, 270] on input "radio" at bounding box center [362, 270] width 10 height 10
radio input "true"
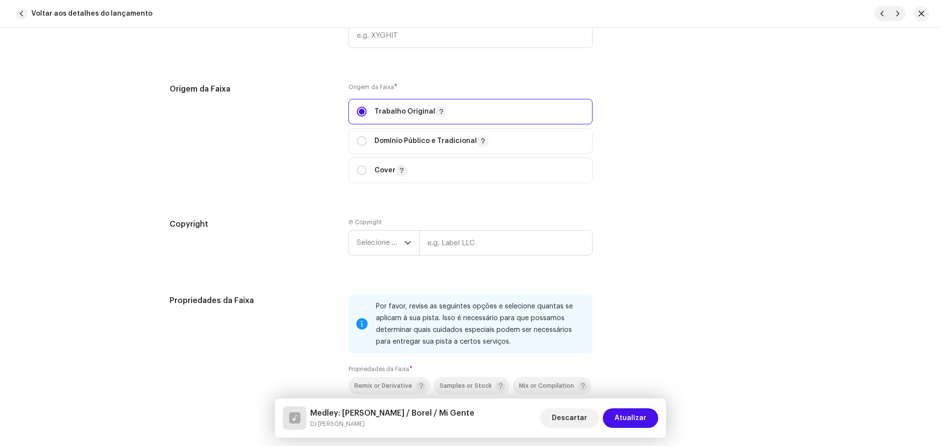
scroll to position [1225, 0]
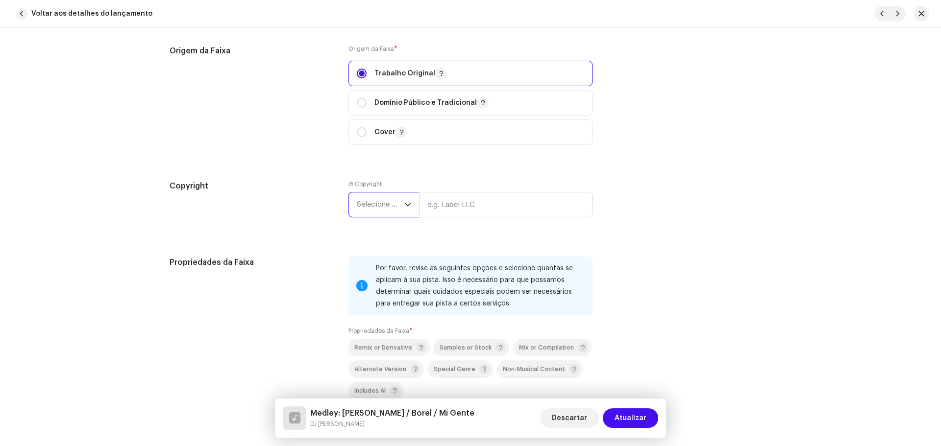
click at [380, 204] on span "Selecione o ano" at bounding box center [381, 205] width 48 height 25
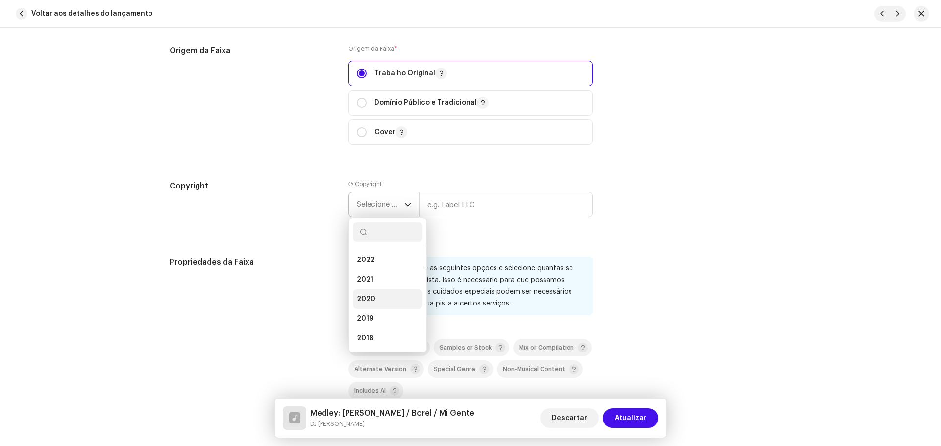
scroll to position [98, 0]
click at [381, 300] on li "2019" at bounding box center [388, 300] width 70 height 20
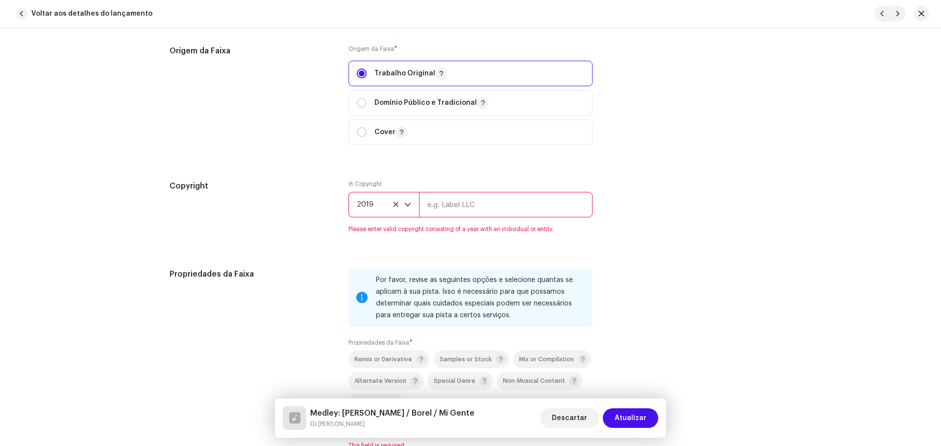
click at [443, 210] on input "text" at bounding box center [505, 204] width 173 height 25
type input "DJ [PERSON_NAME]"
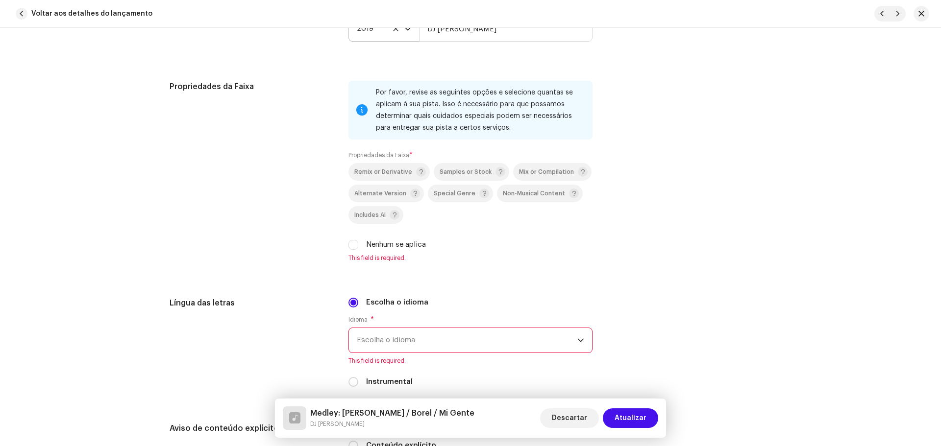
scroll to position [1421, 0]
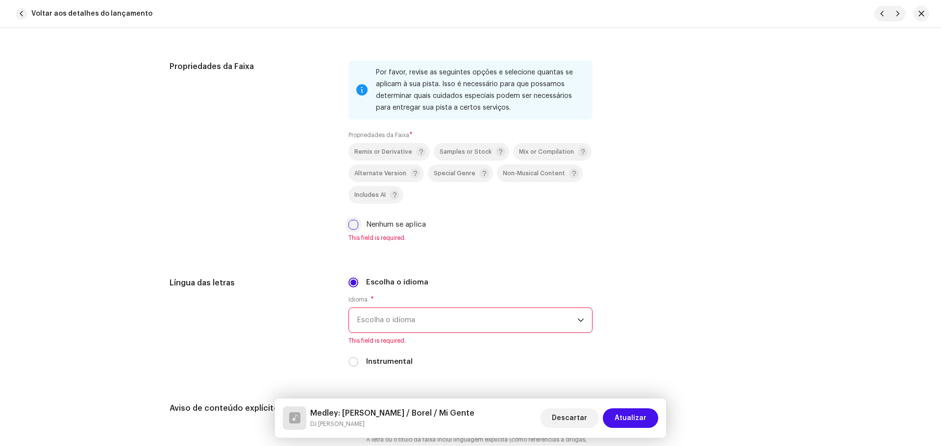
click at [350, 221] on input "Nenhum se aplica" at bounding box center [353, 225] width 10 height 10
checkbox input "true"
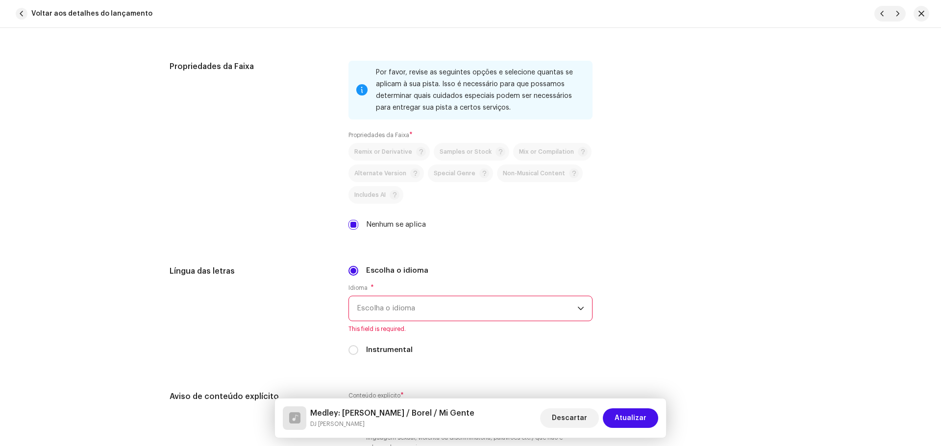
click at [399, 309] on span "Escolha o idioma" at bounding box center [467, 309] width 221 height 25
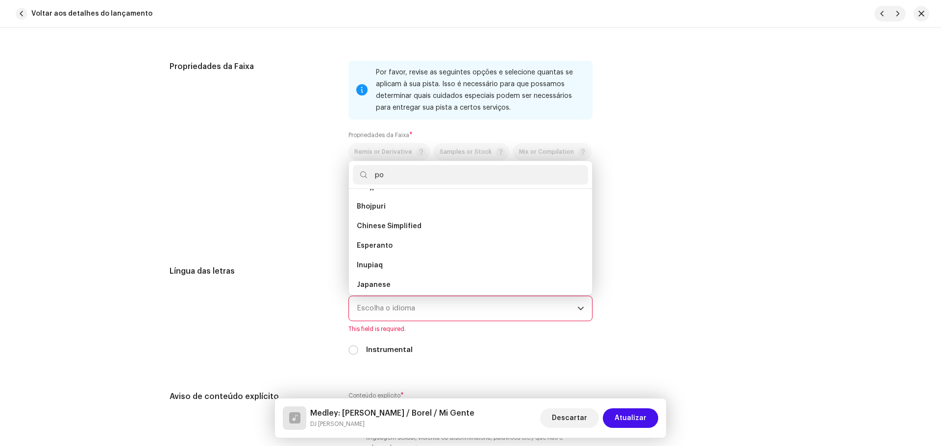
scroll to position [0, 0]
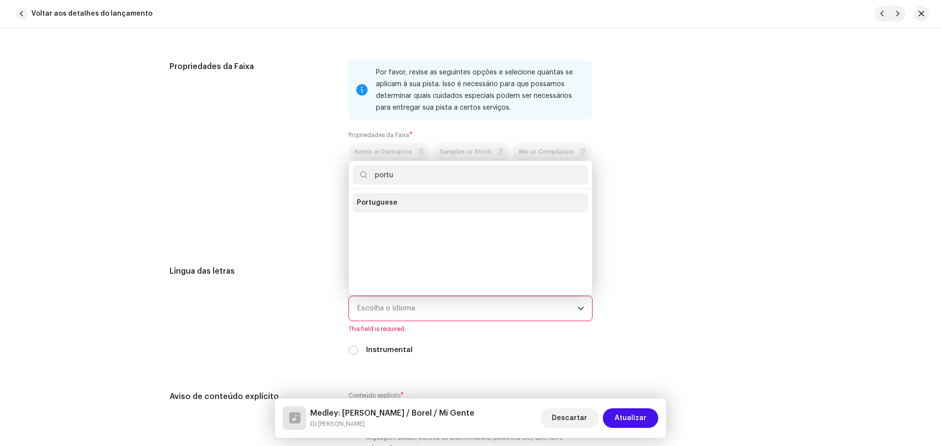
type input "portu"
click at [375, 209] on li "Portuguese" at bounding box center [470, 203] width 235 height 20
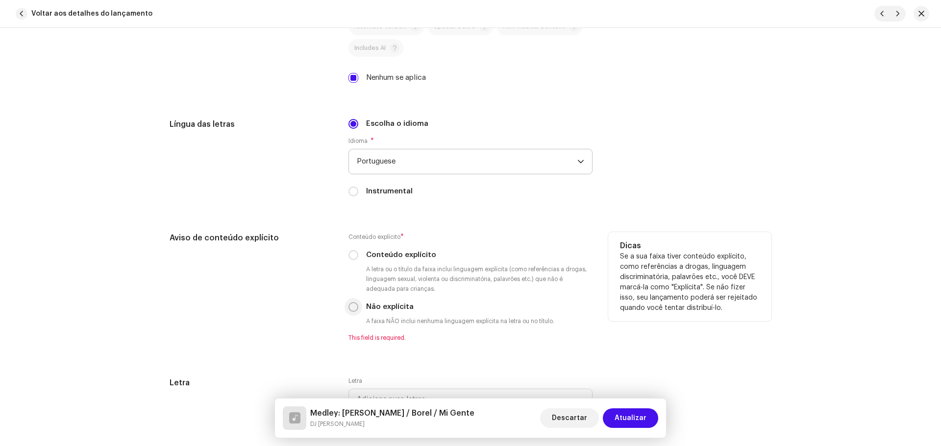
click at [348, 307] on input "Não explícita" at bounding box center [353, 307] width 10 height 10
radio input "true"
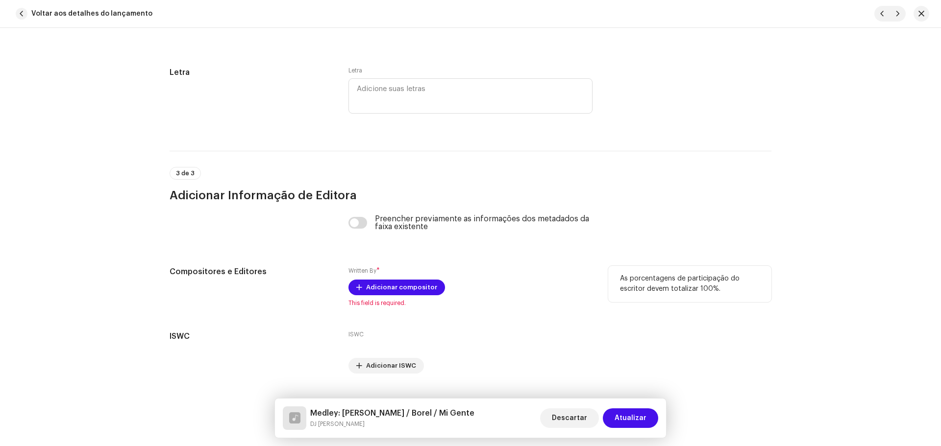
scroll to position [1889, 0]
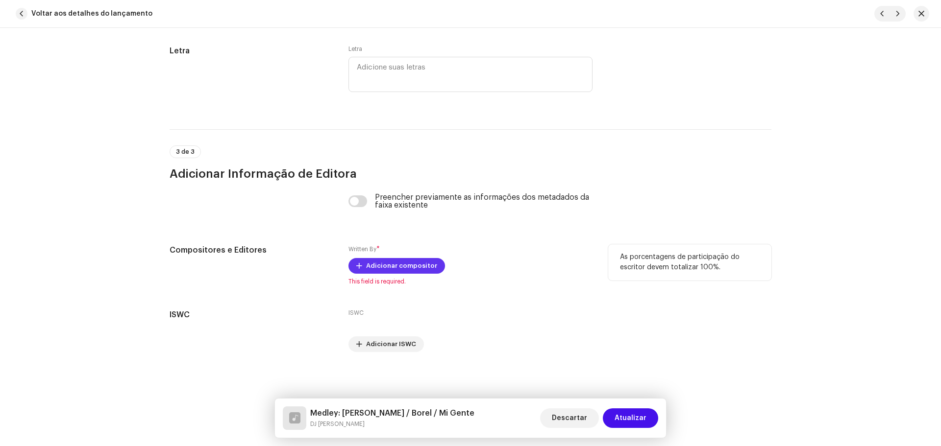
click at [382, 268] on span "Adicionar compositor" at bounding box center [401, 266] width 71 height 20
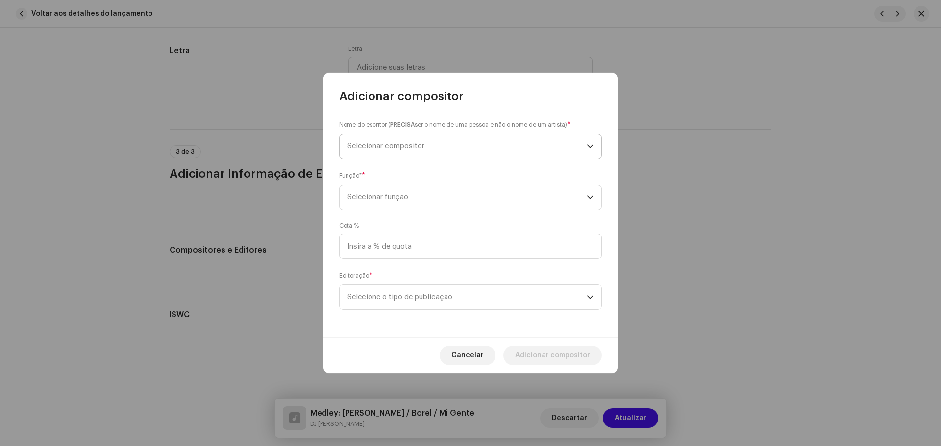
click at [393, 146] on span "Selecionar compositor" at bounding box center [385, 146] width 77 height 7
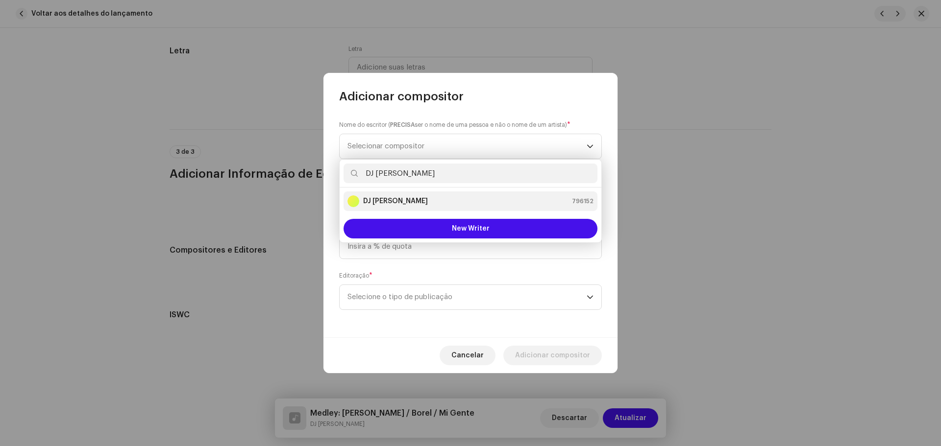
type input "DJ [PERSON_NAME]"
click at [402, 198] on div "DJ Kokadah 796152" at bounding box center [470, 202] width 246 height 12
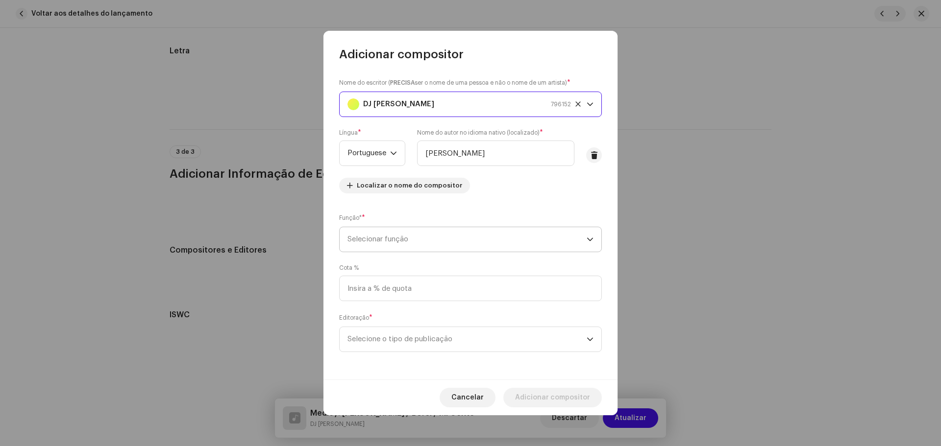
click at [426, 241] on span "Selecionar função" at bounding box center [466, 239] width 239 height 25
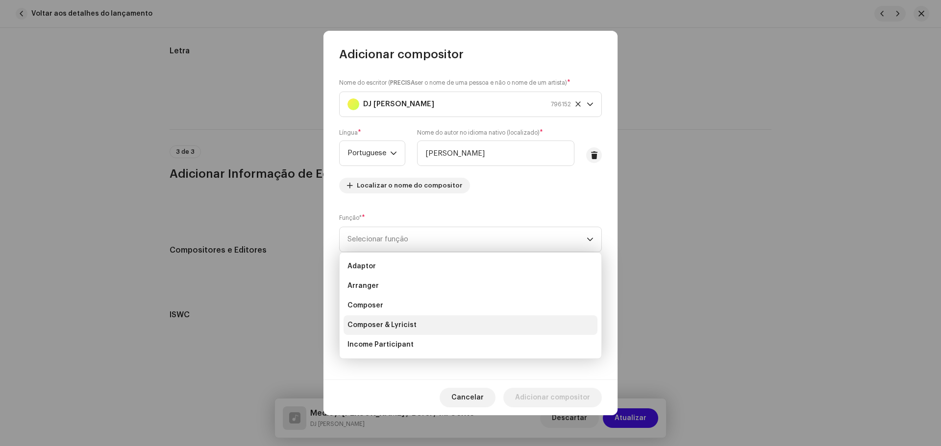
click at [404, 325] on span "Composer & Lyricist" at bounding box center [381, 326] width 69 height 10
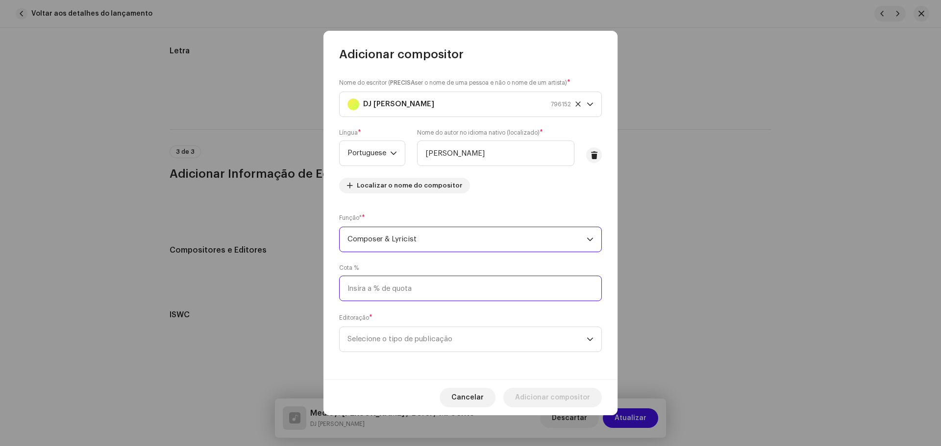
click at [402, 292] on input at bounding box center [470, 288] width 263 height 25
type input "100,00"
click at [433, 335] on span "Selecione o tipo de publicação" at bounding box center [466, 339] width 239 height 25
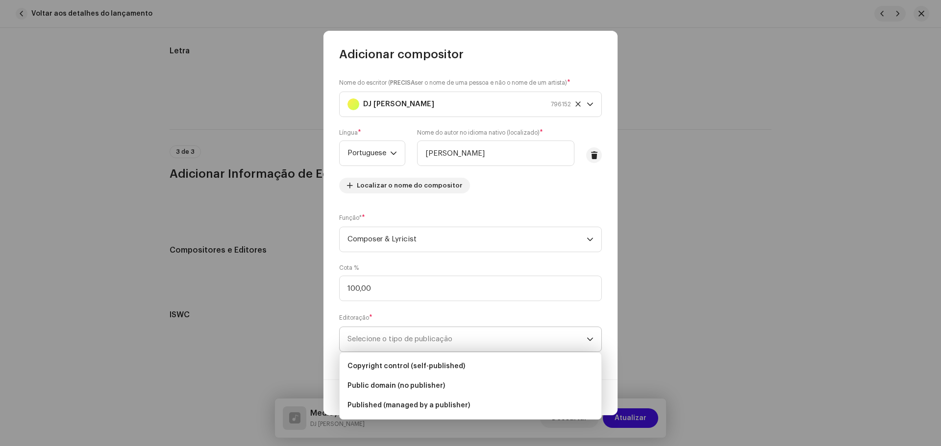
click at [457, 347] on span "Selecione o tipo de publicação" at bounding box center [466, 339] width 239 height 25
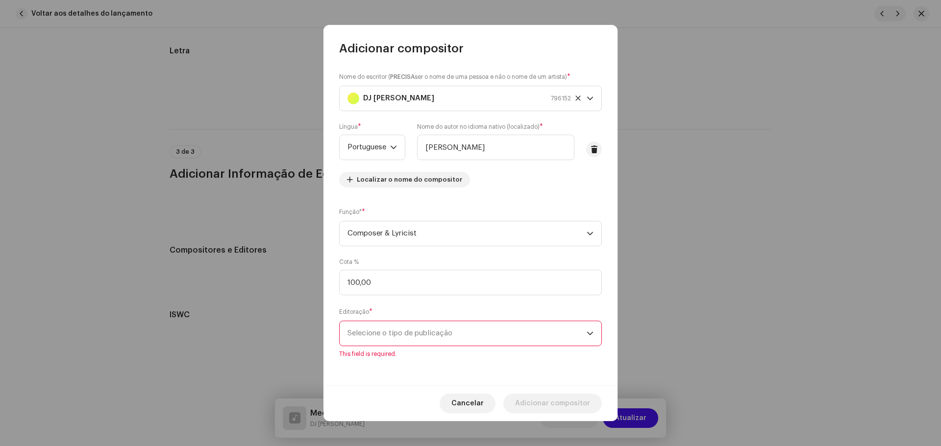
click at [444, 336] on span "Selecione o tipo de publicação" at bounding box center [466, 333] width 239 height 25
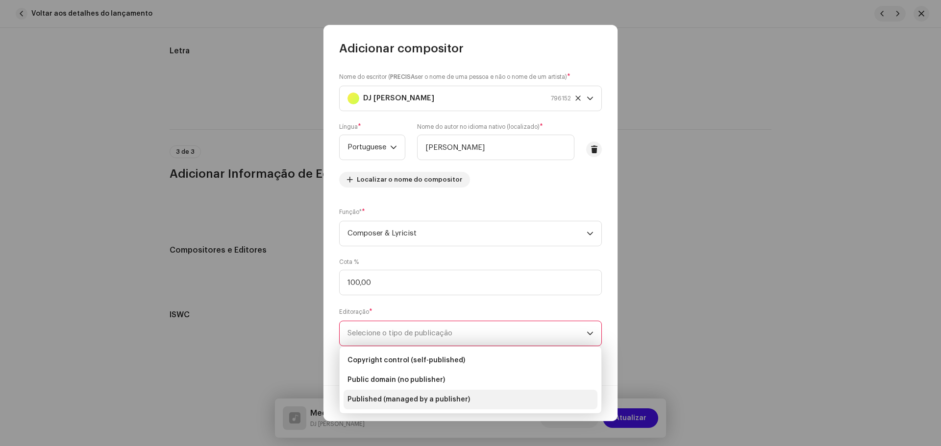
click at [429, 402] on span "Published (managed by a publisher)" at bounding box center [408, 400] width 123 height 10
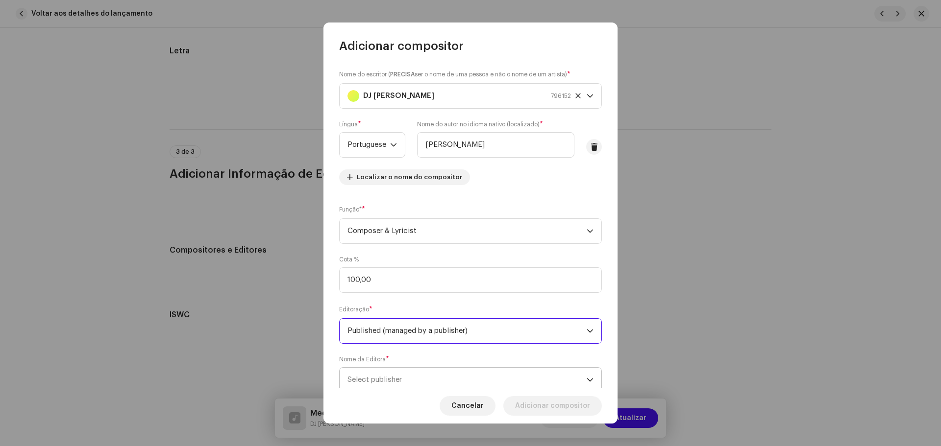
click at [400, 382] on span "Select publisher" at bounding box center [374, 379] width 54 height 7
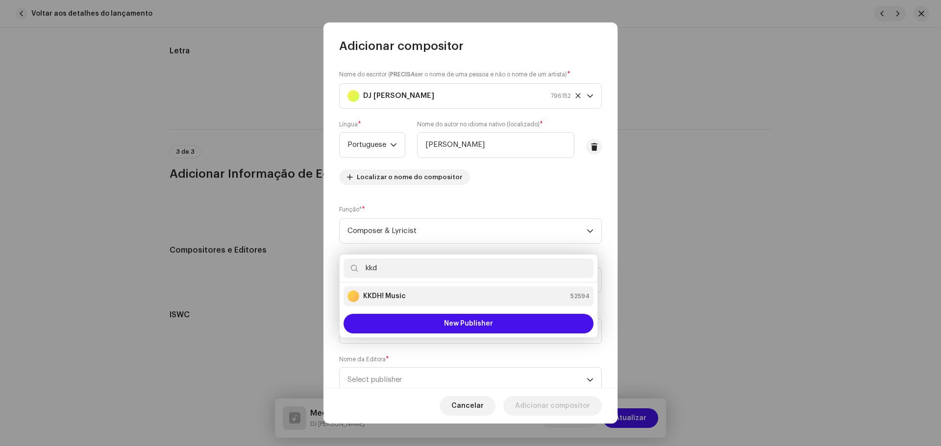
type input "kkd"
click at [394, 293] on strong "KKDH! Music" at bounding box center [384, 297] width 43 height 10
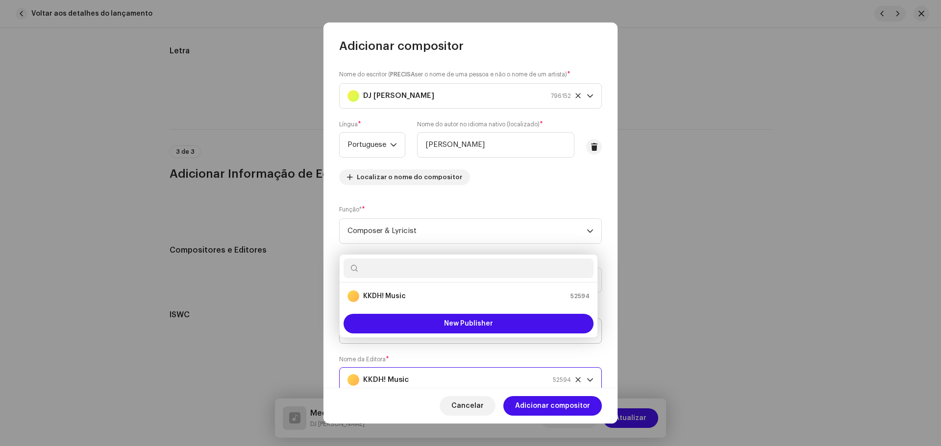
scroll to position [4, 0]
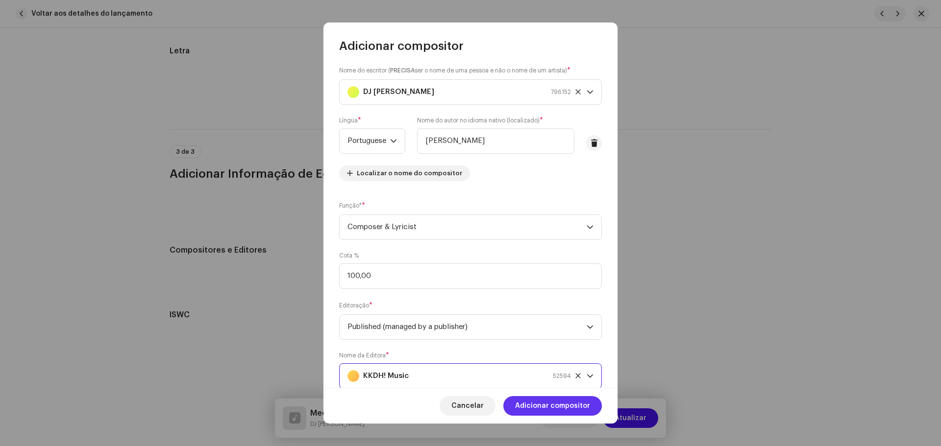
click at [565, 406] on span "Adicionar compositor" at bounding box center [552, 406] width 75 height 20
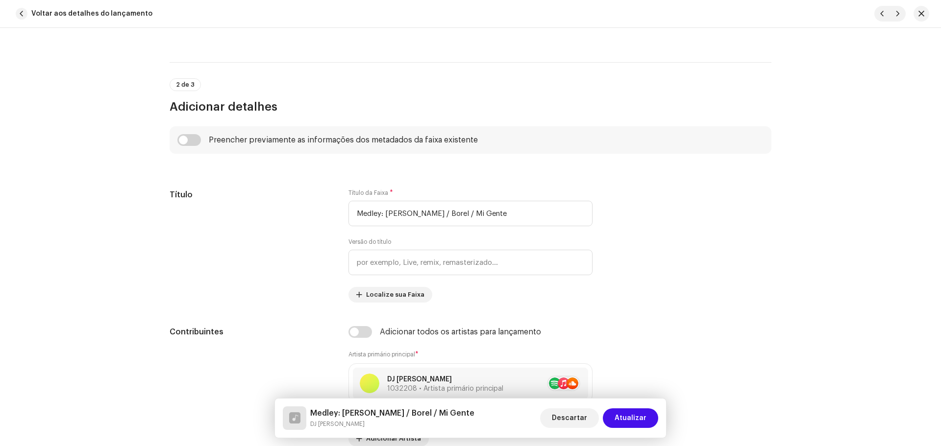
scroll to position [686, 0]
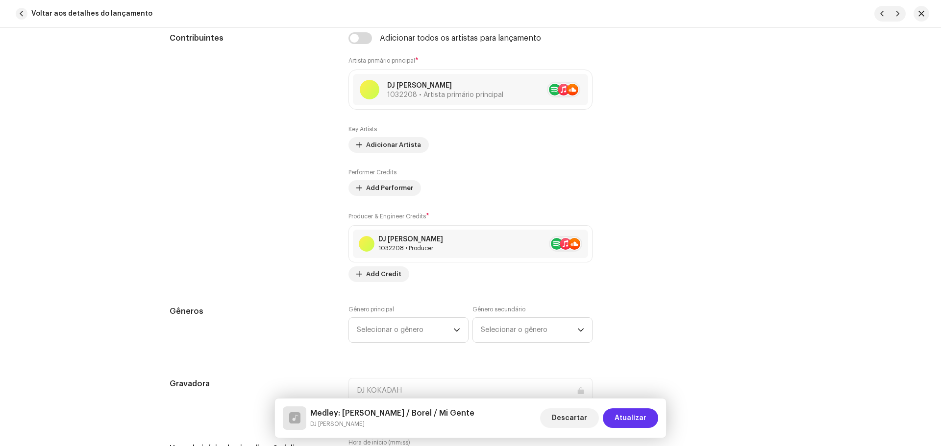
click at [625, 421] on span "Atualizar" at bounding box center [631, 419] width 32 height 20
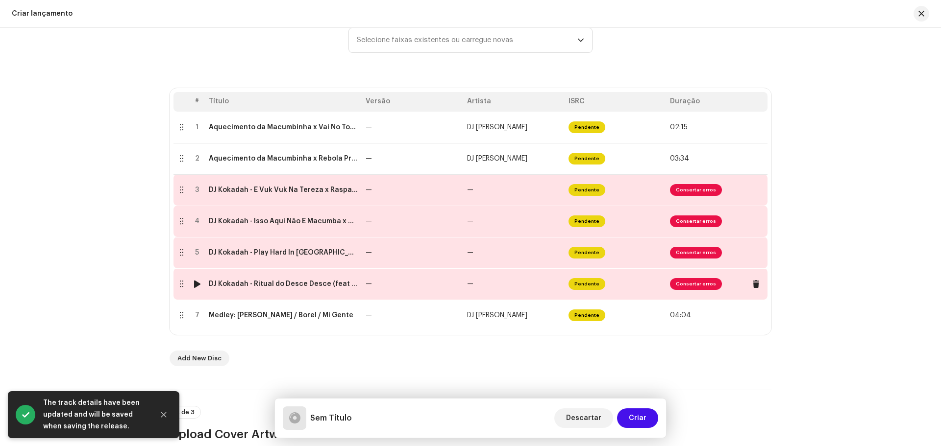
click at [324, 285] on div "DJ Kokadah - Ritual do Desce Desce (feat [PERSON_NAME]).wav" at bounding box center [283, 284] width 149 height 8
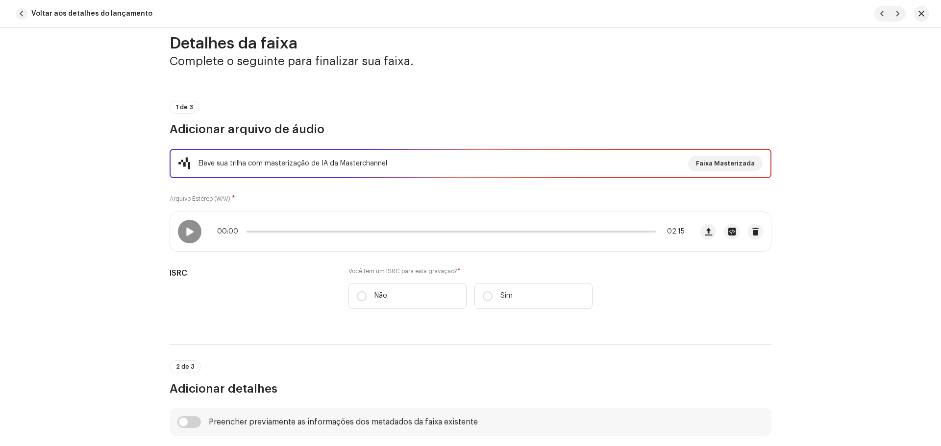
scroll to position [49, 0]
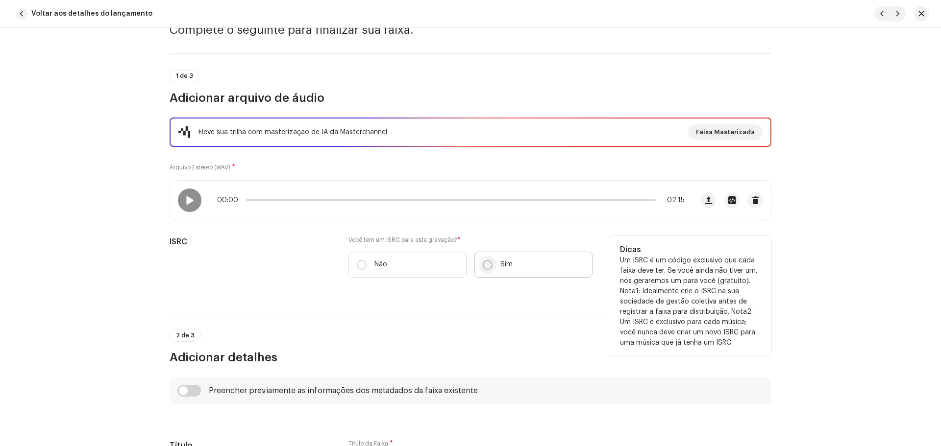
click at [483, 260] on p-radiobutton at bounding box center [488, 265] width 10 height 10
click at [483, 260] on input "Sim" at bounding box center [488, 265] width 10 height 10
radio input "true"
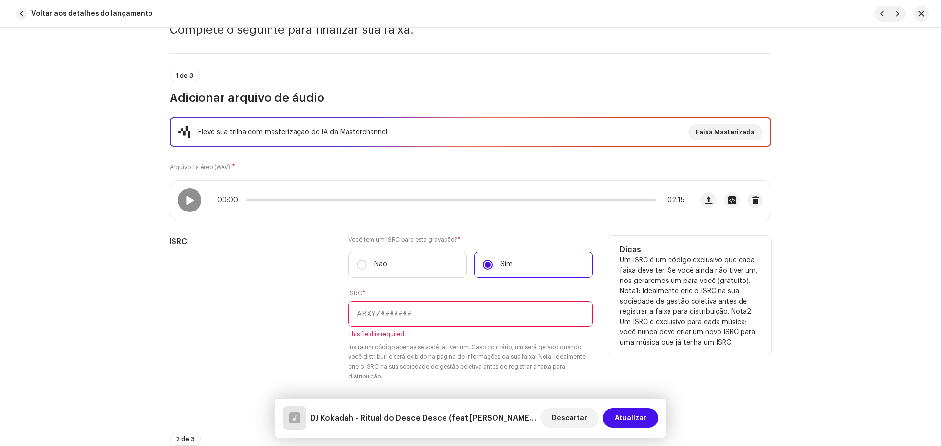
click at [460, 316] on input "text" at bounding box center [470, 313] width 244 height 25
paste input "QZS632291825"
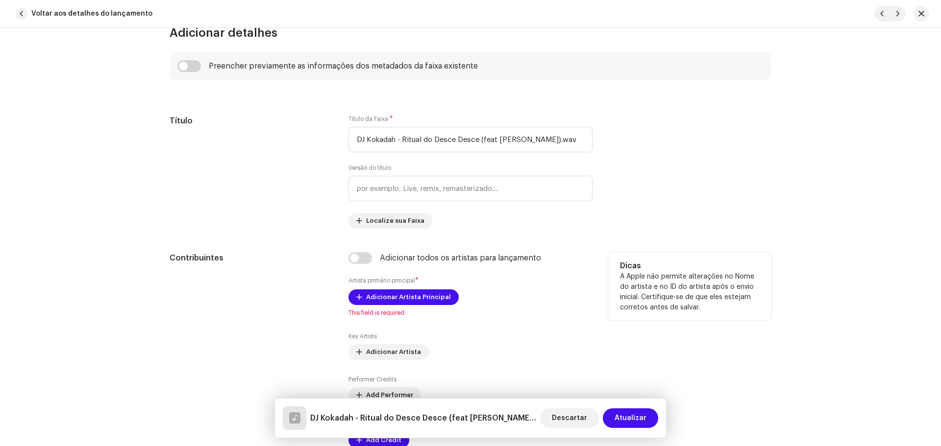
scroll to position [490, 0]
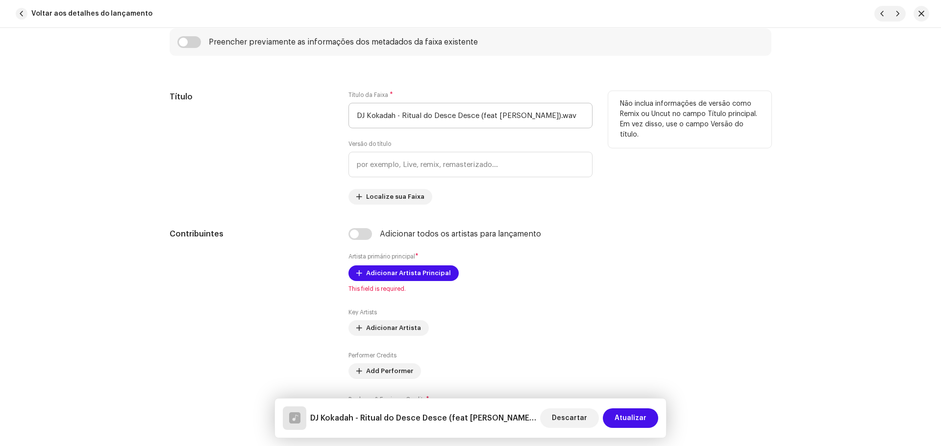
type input "QZS632291825"
click at [399, 109] on input "DJ Kokadah - Ritual do Desce Desce (feat [PERSON_NAME]).wav" at bounding box center [470, 115] width 244 height 25
drag, startPoint x: 500, startPoint y: 118, endPoint x: 431, endPoint y: 121, distance: 69.7
click at [431, 121] on input "Ritual do Desce Desce (feat Mc Gw).wav" at bounding box center [470, 115] width 244 height 25
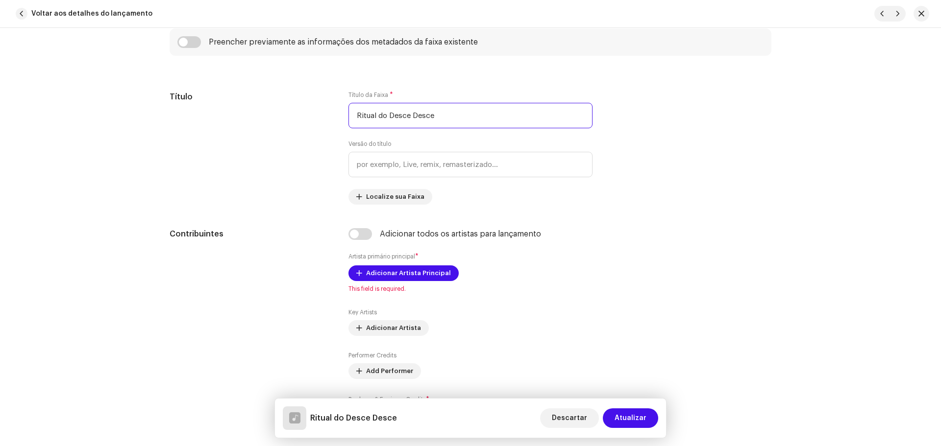
type input "Ritual do Desce Desce"
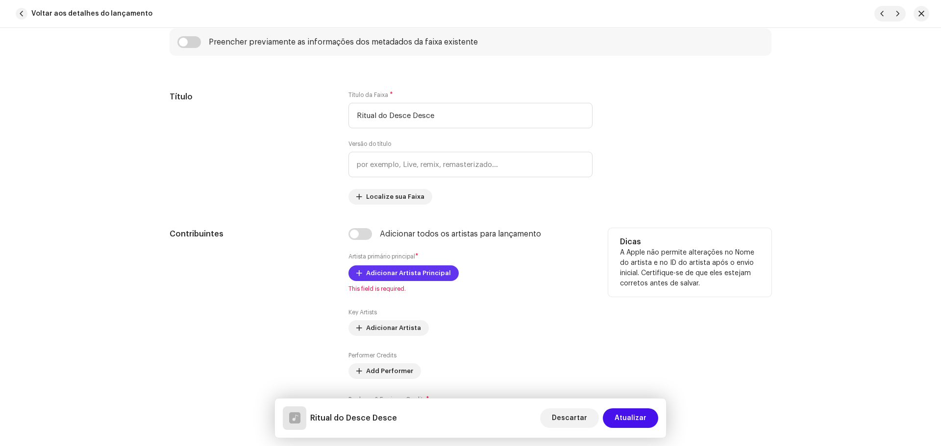
click at [419, 272] on span "Adicionar Artista Principal" at bounding box center [408, 274] width 85 height 20
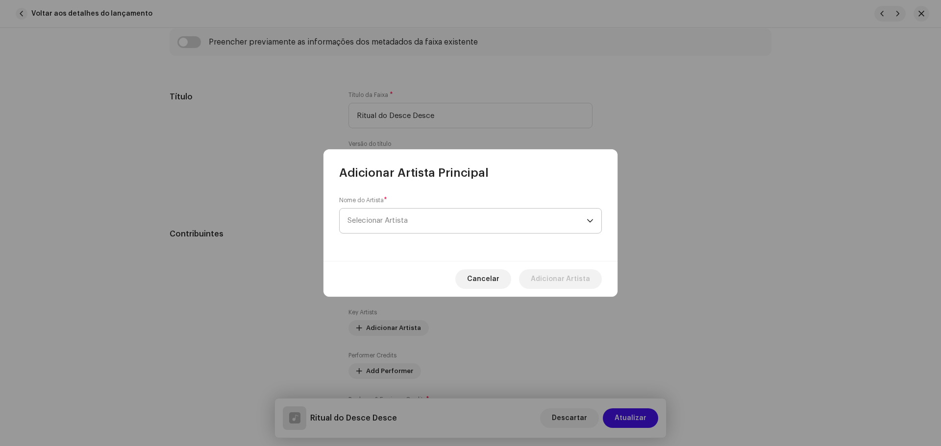
click at [426, 213] on span "Selecionar Artista" at bounding box center [466, 221] width 239 height 25
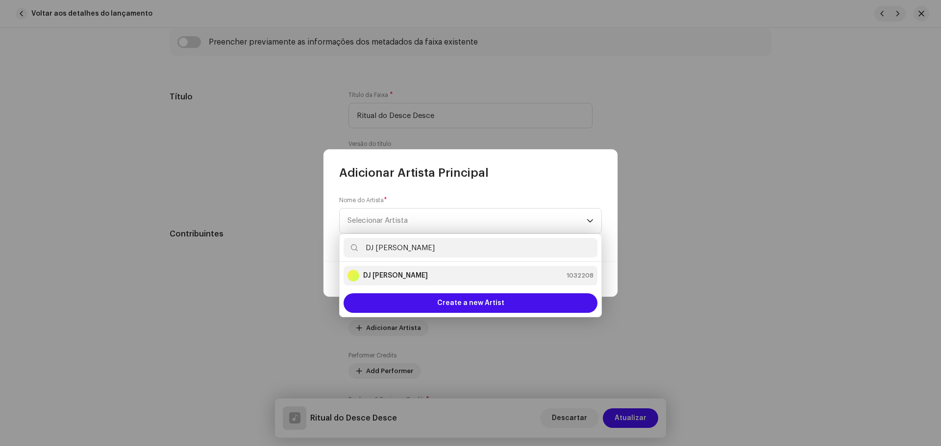
type input "DJ [PERSON_NAME]"
click at [436, 273] on div "DJ Kokadah 1032208" at bounding box center [470, 276] width 246 height 12
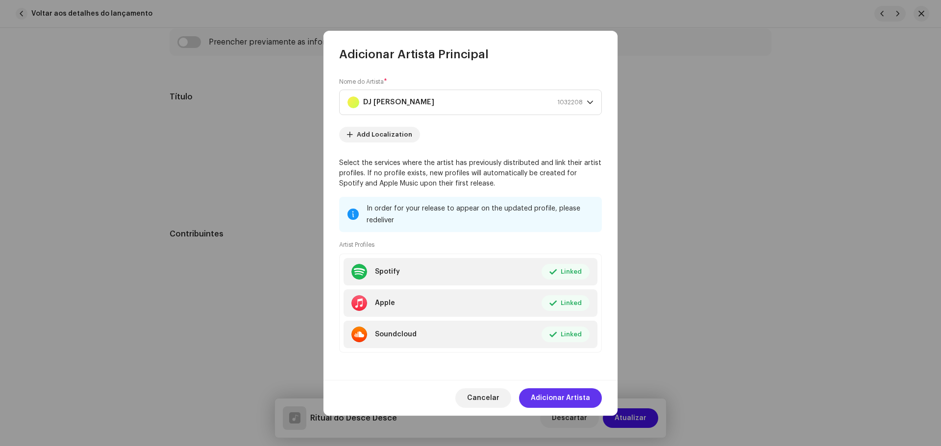
click at [573, 402] on span "Adicionar Artista" at bounding box center [560, 399] width 59 height 20
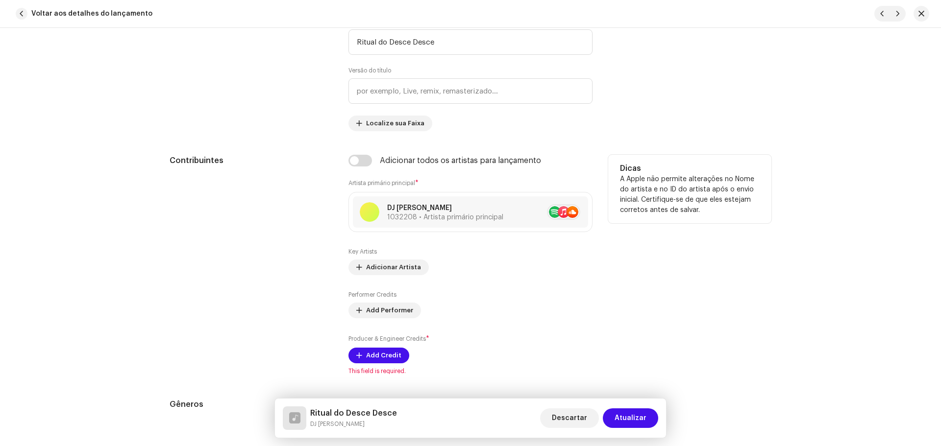
scroll to position [637, 0]
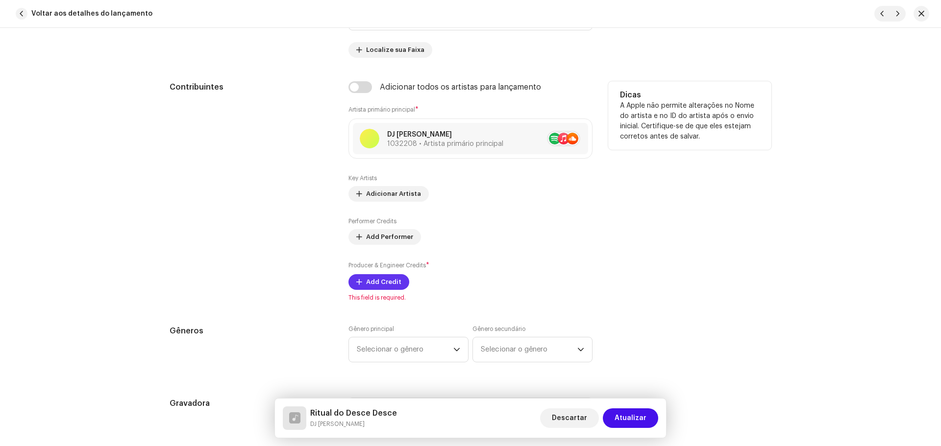
click at [366, 286] on span "Add Credit" at bounding box center [383, 282] width 35 height 20
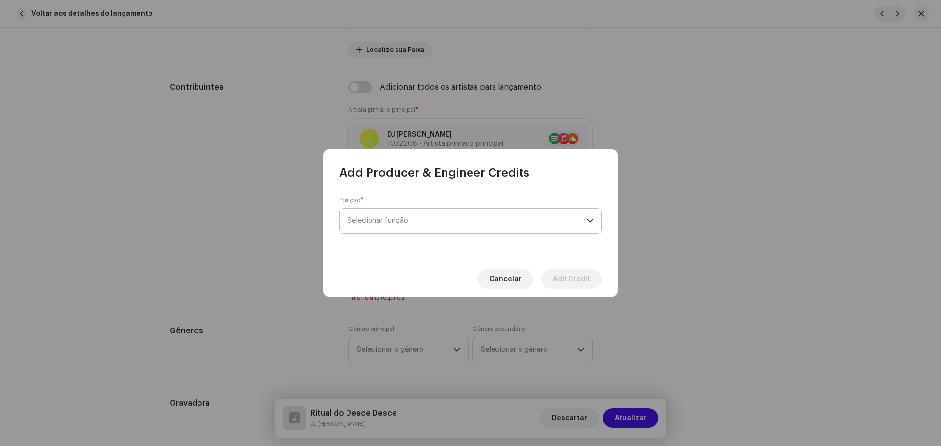
click at [403, 217] on span "Selecionar função" at bounding box center [466, 221] width 239 height 25
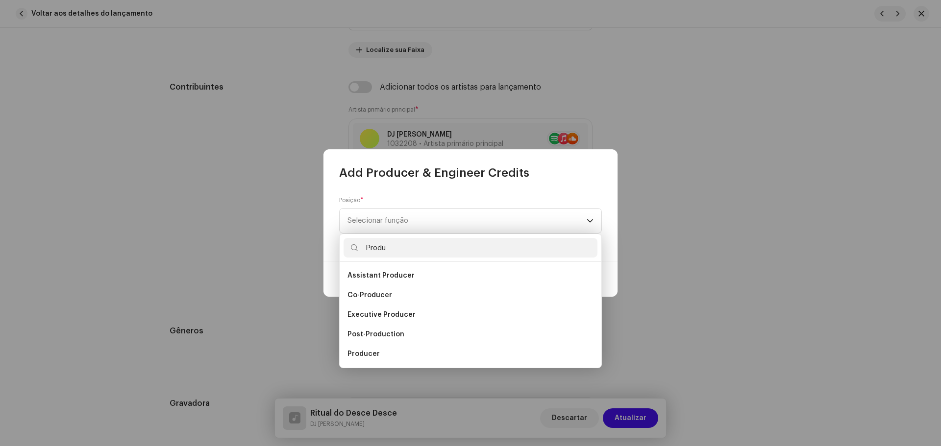
scroll to position [16, 0]
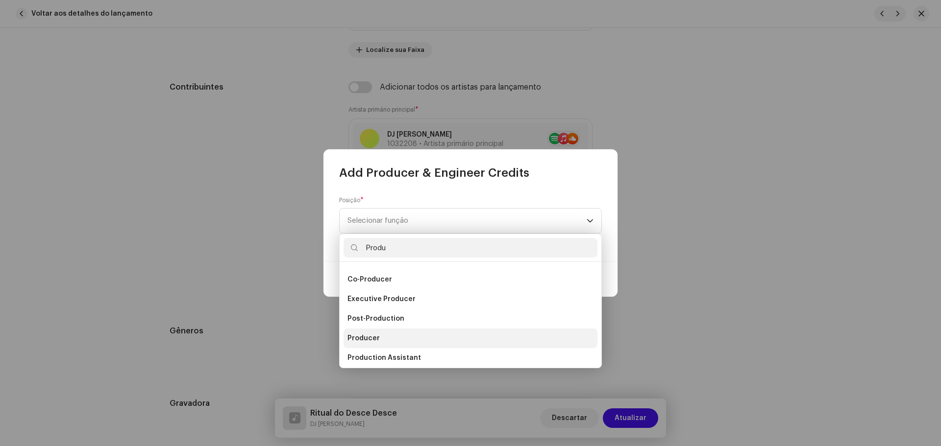
type input "Produ"
click at [360, 337] on span "Producer" at bounding box center [363, 339] width 32 height 10
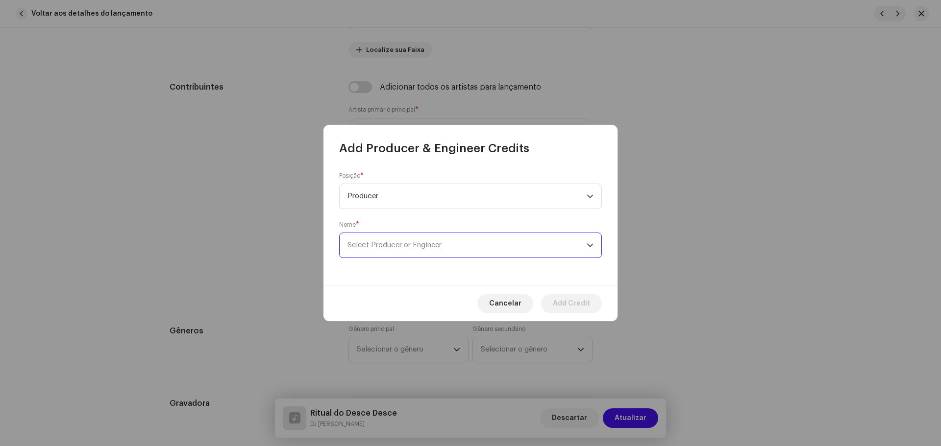
click at [439, 240] on span "Select Producer or Engineer" at bounding box center [466, 245] width 239 height 25
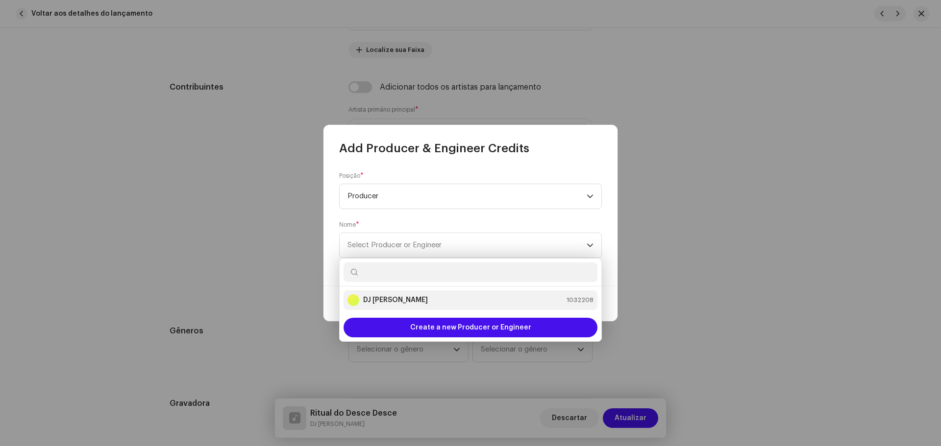
click at [424, 298] on div "DJ Kokadah 1032208" at bounding box center [470, 301] width 246 height 12
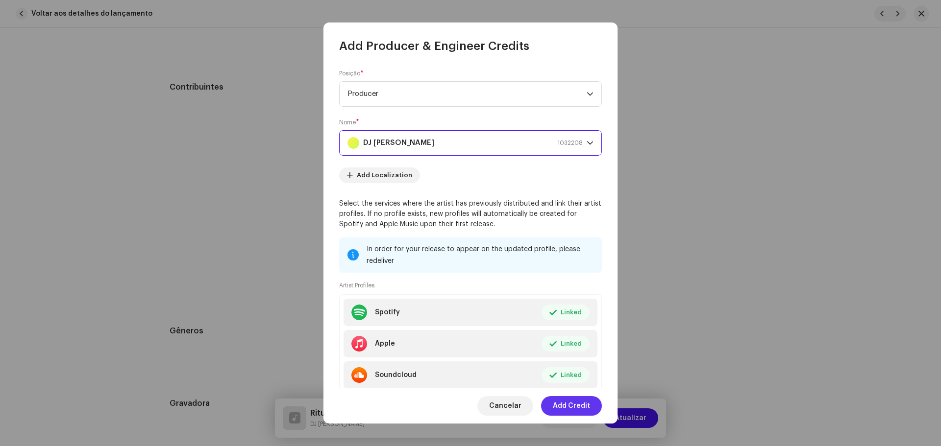
click at [576, 407] on span "Add Credit" at bounding box center [571, 406] width 37 height 20
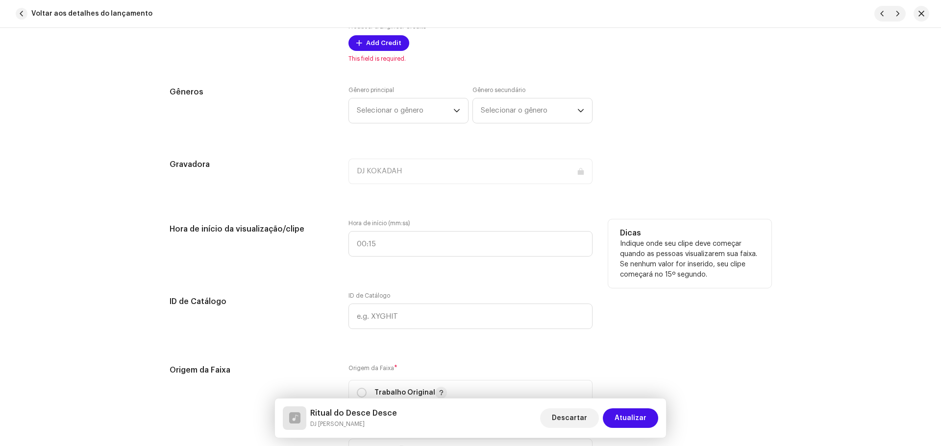
scroll to position [882, 0]
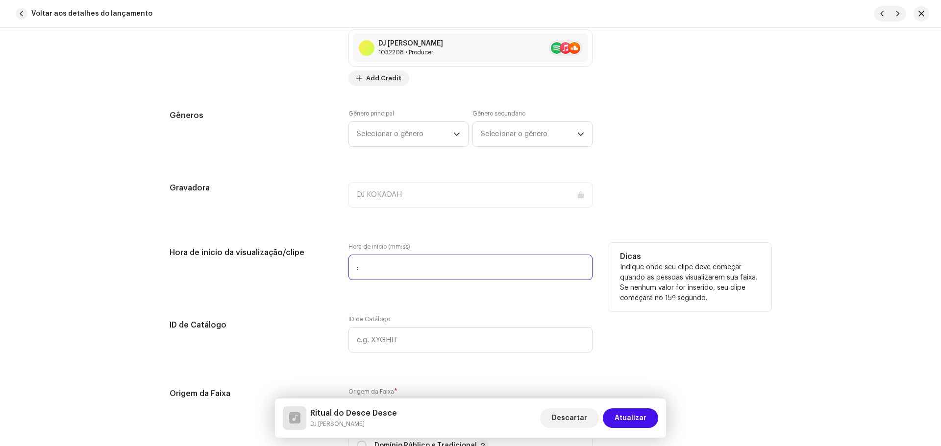
click at [459, 268] on input ":" at bounding box center [470, 267] width 244 height 25
type input "00:00"
click at [773, 299] on div "Detalhes da faixa Complete o seguinte para finalizar sua faixa. 1 de 3 Adiciona…" at bounding box center [470, 287] width 633 height 2237
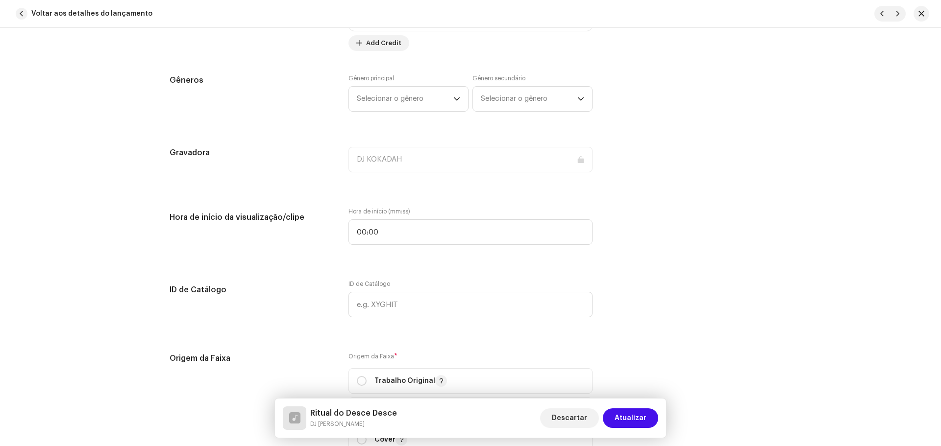
scroll to position [1078, 0]
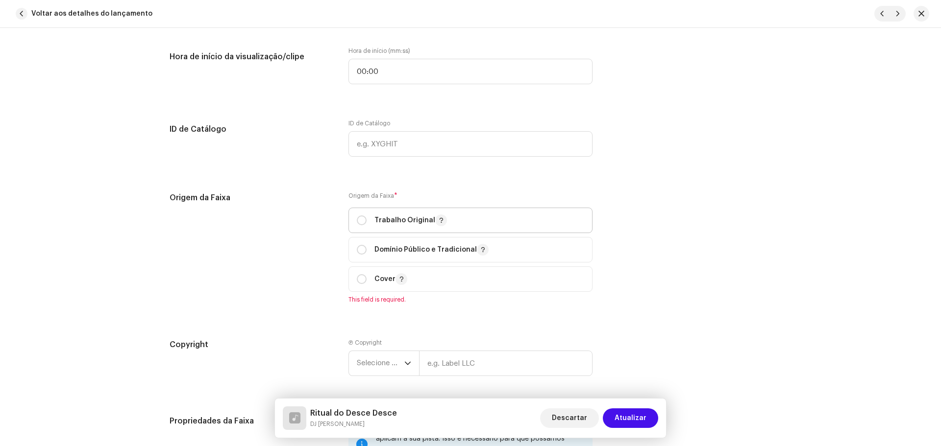
click at [390, 220] on p "Trabalho Original" at bounding box center [410, 221] width 73 height 12
radio input "true"
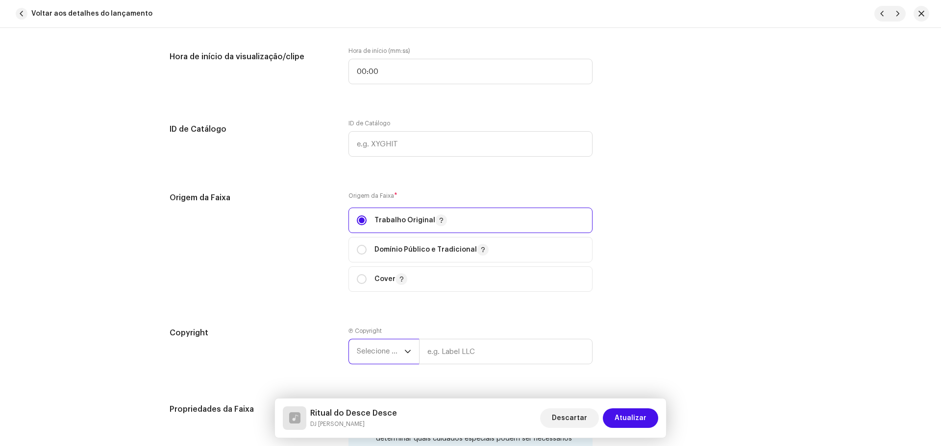
click at [380, 346] on span "Selecione o ano" at bounding box center [381, 352] width 48 height 25
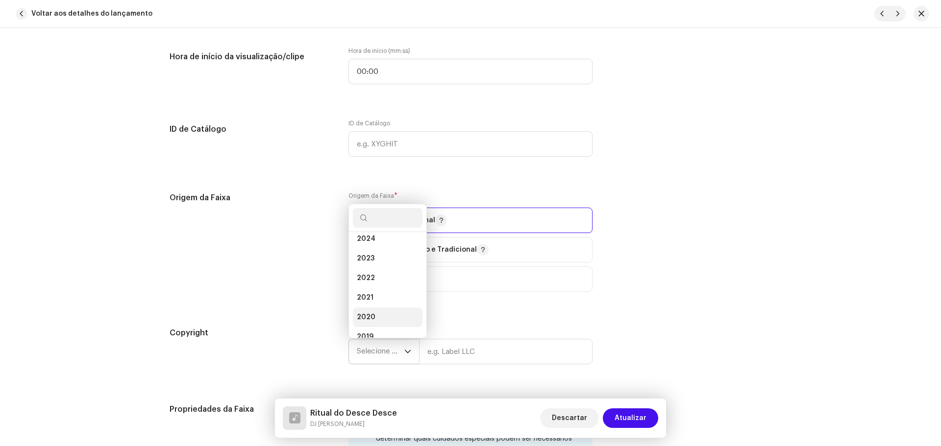
scroll to position [53, 0]
click at [369, 275] on span "2022" at bounding box center [366, 272] width 18 height 10
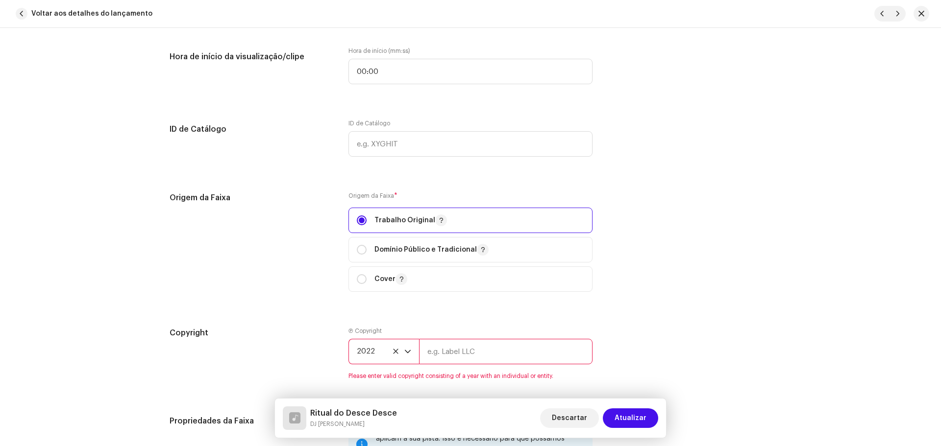
click at [469, 347] on input "text" at bounding box center [505, 351] width 173 height 25
type input "DJ [PERSON_NAME]"
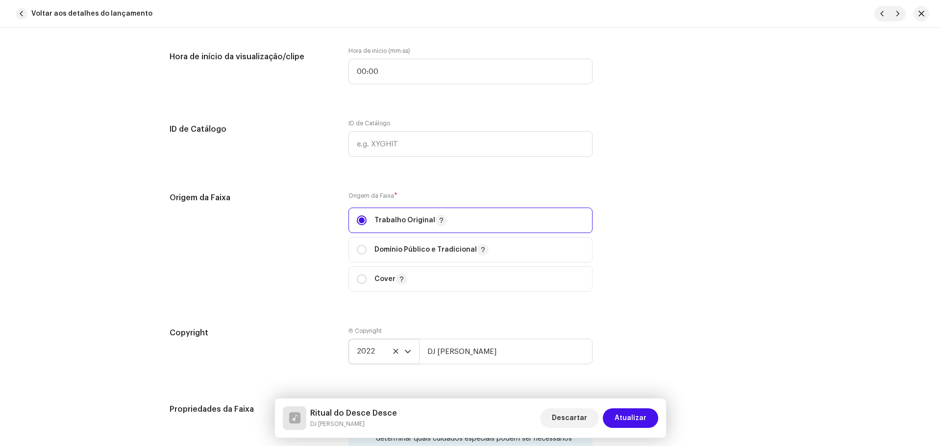
click at [684, 315] on div "Detalhes da faixa Complete o seguinte para finalizar sua faixa. 1 de 3 Adiciona…" at bounding box center [470, 85] width 633 height 2225
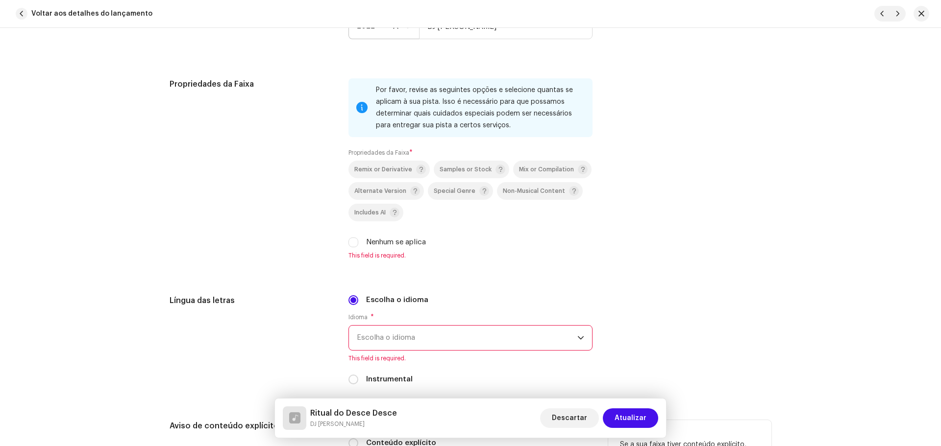
scroll to position [1568, 0]
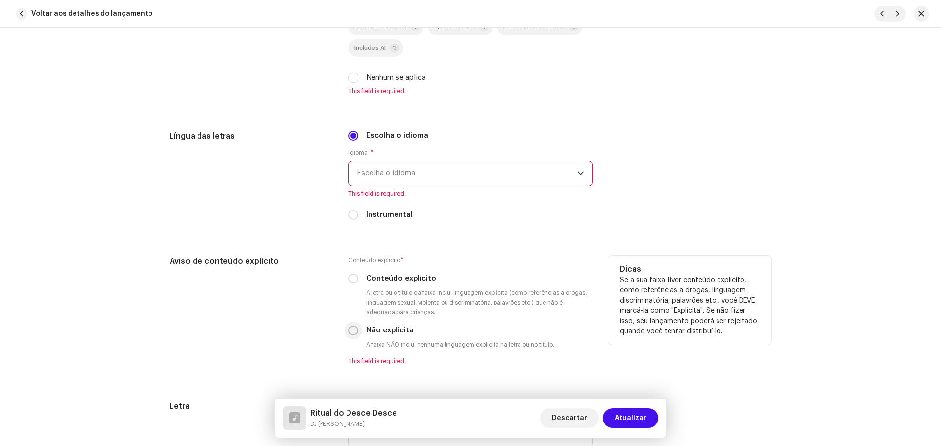
click at [350, 334] on input "Não explícita" at bounding box center [353, 331] width 10 height 10
radio input "true"
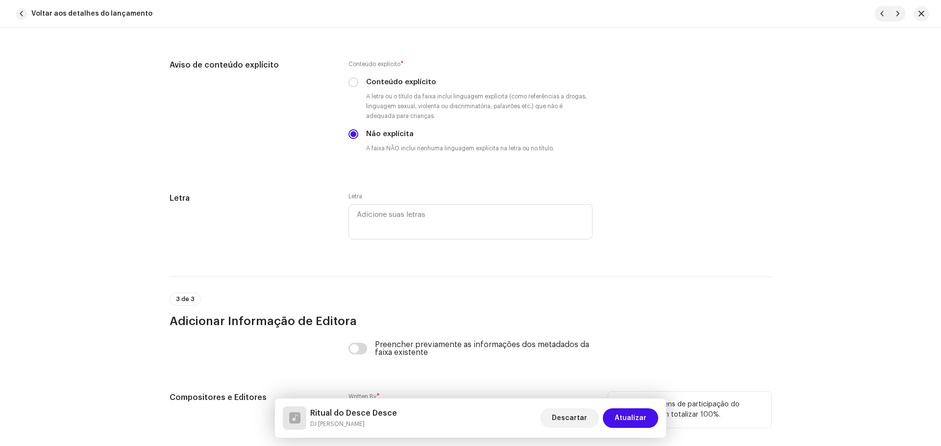
scroll to position [1862, 0]
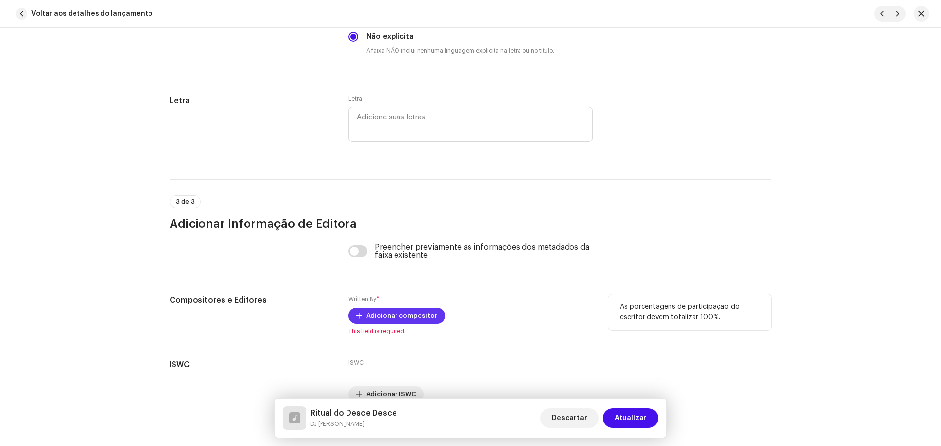
click at [390, 317] on span "Adicionar compositor" at bounding box center [401, 316] width 71 height 20
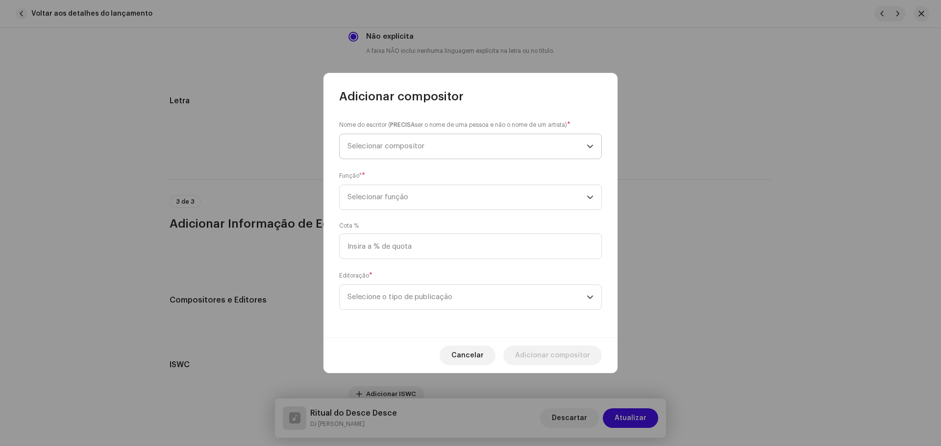
click at [396, 152] on span "Selecionar compositor" at bounding box center [466, 146] width 239 height 25
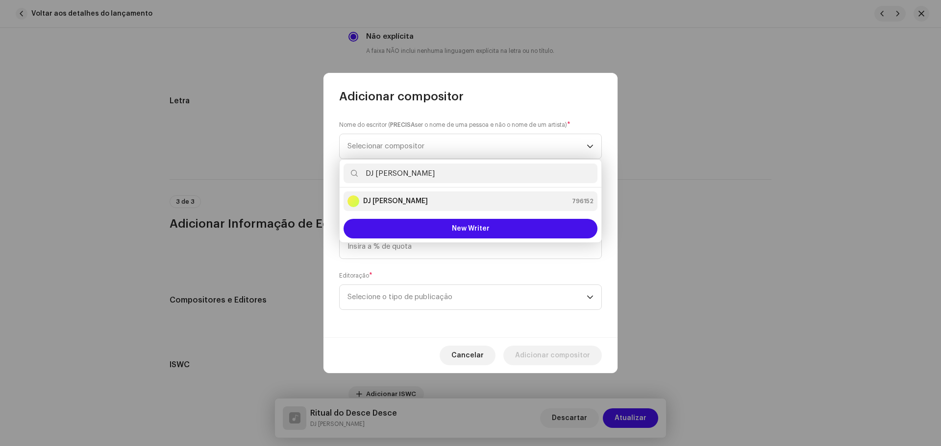
type input "DJ [PERSON_NAME]"
click at [414, 201] on div "DJ Kokadah 796152" at bounding box center [470, 202] width 246 height 12
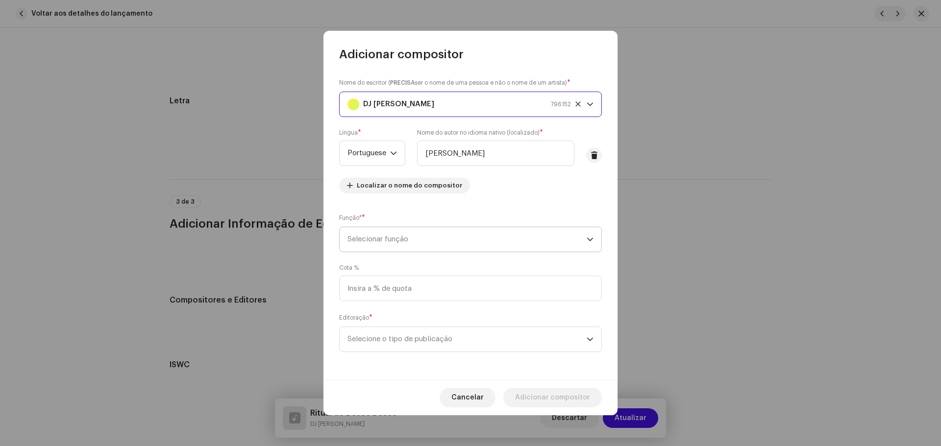
click at [443, 241] on span "Selecionar função" at bounding box center [466, 239] width 239 height 25
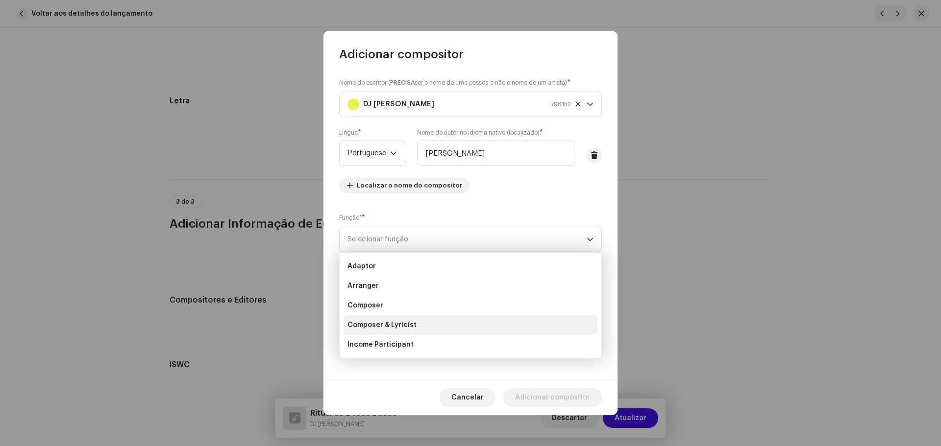
click at [403, 330] on span "Composer & Lyricist" at bounding box center [381, 326] width 69 height 10
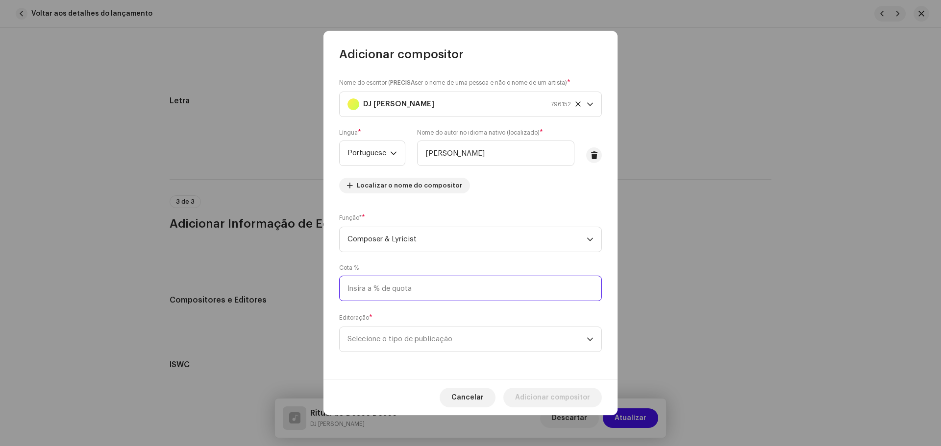
click at [395, 294] on input at bounding box center [470, 288] width 263 height 25
type input "100,00"
click at [437, 335] on span "Selecione o tipo de publicação" at bounding box center [466, 339] width 239 height 25
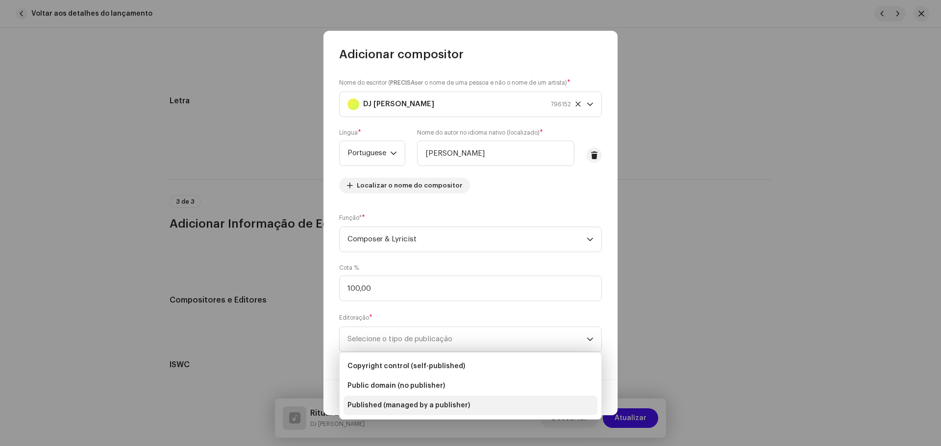
click at [418, 403] on span "Published (managed by a publisher)" at bounding box center [408, 406] width 123 height 10
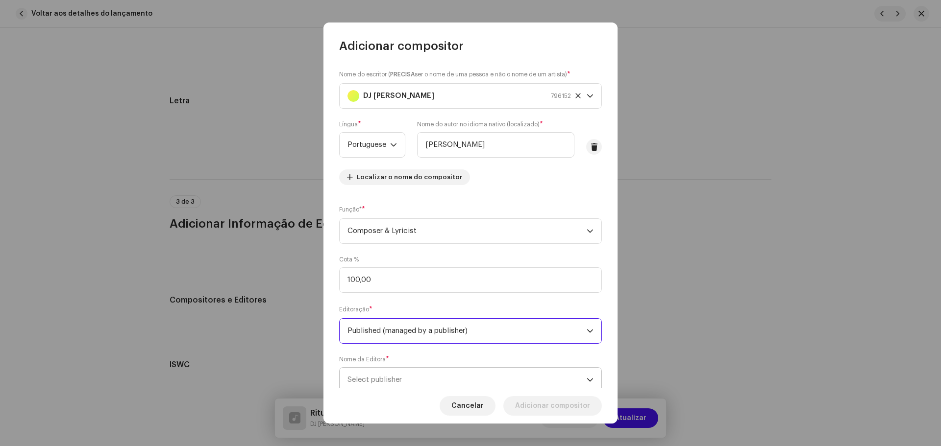
click at [424, 381] on span "Select publisher" at bounding box center [466, 380] width 239 height 25
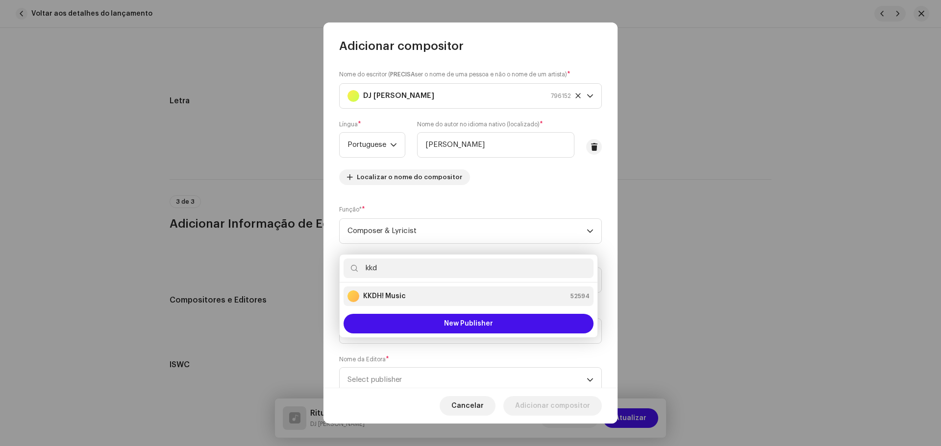
type input "kkd"
click at [397, 301] on strong "KKDH! Music" at bounding box center [384, 297] width 43 height 10
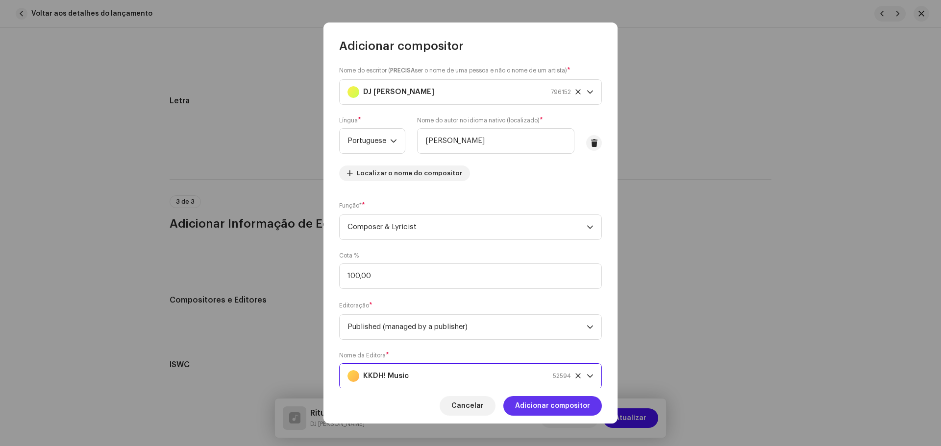
click at [584, 408] on span "Adicionar compositor" at bounding box center [552, 406] width 75 height 20
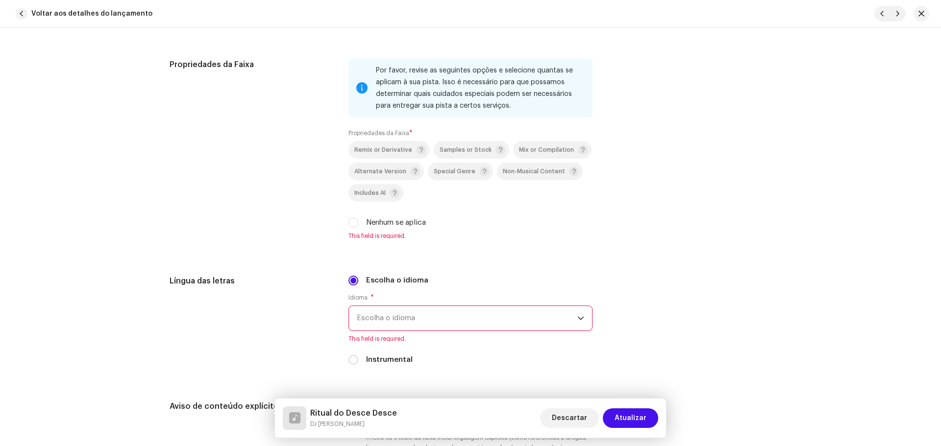
scroll to position [1403, 0]
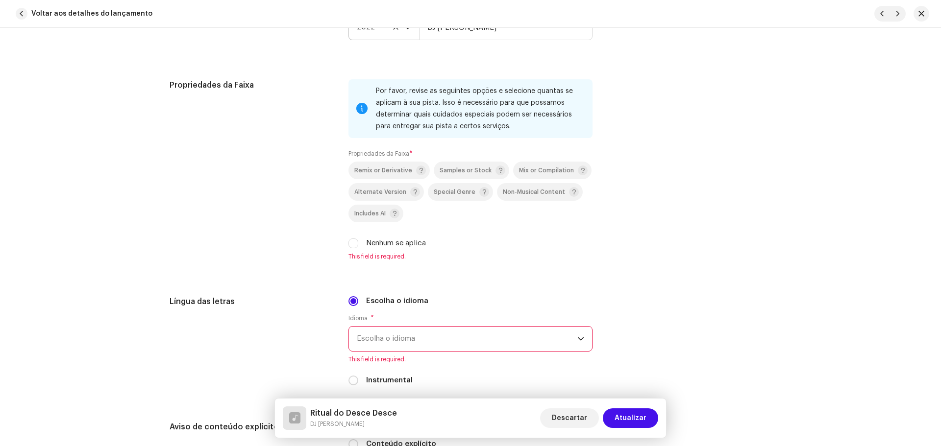
click at [475, 336] on span "Escolha o idioma" at bounding box center [467, 339] width 221 height 25
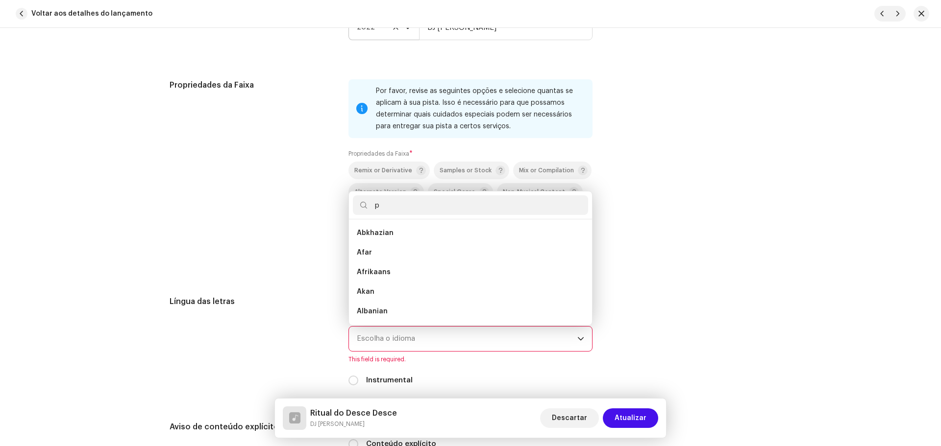
scroll to position [0, 0]
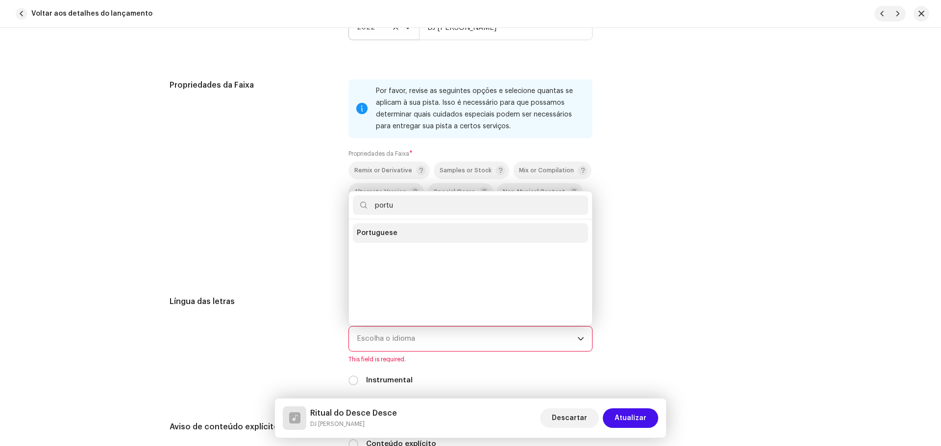
type input "portu"
click at [417, 239] on li "Portuguese" at bounding box center [470, 233] width 235 height 20
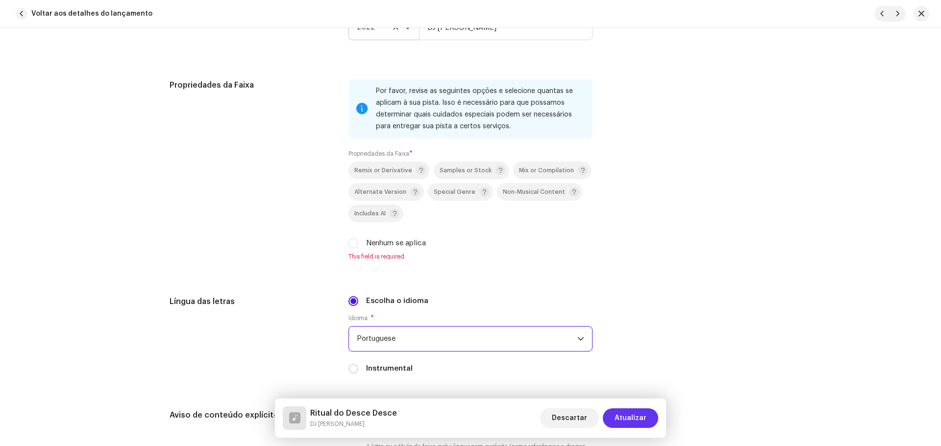
click at [648, 418] on button "Atualizar" at bounding box center [630, 419] width 55 height 20
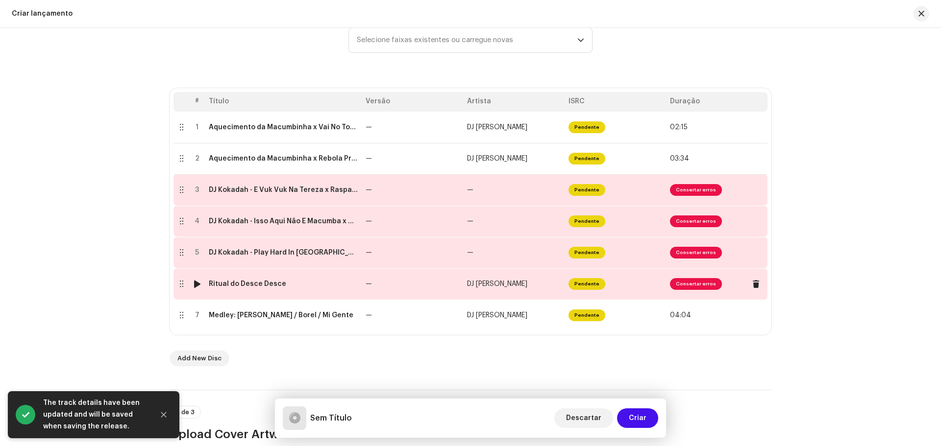
click at [680, 283] on span "Consertar erros" at bounding box center [696, 284] width 52 height 12
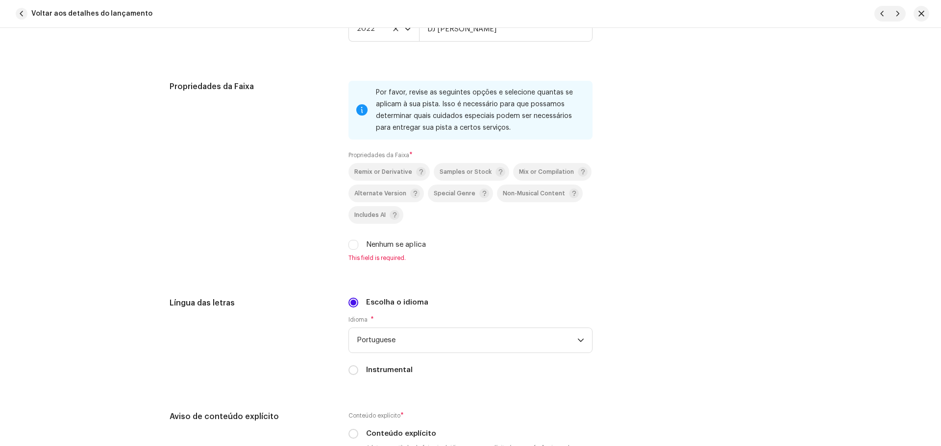
scroll to position [1470, 0]
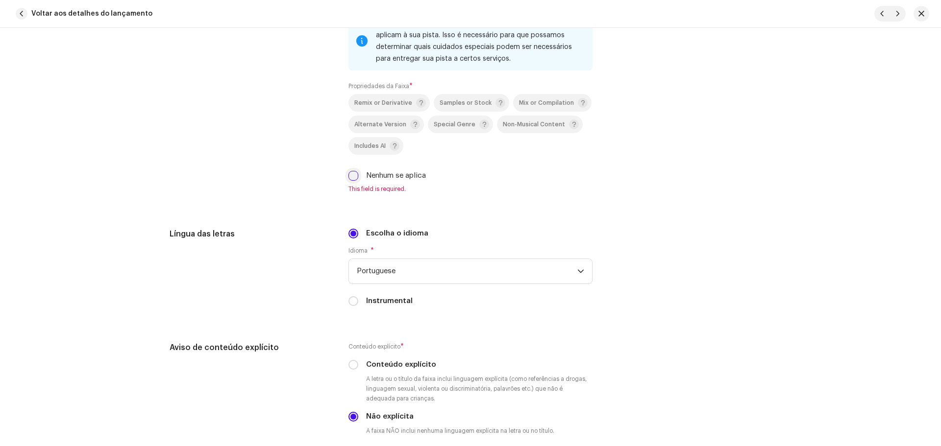
click at [351, 175] on input "Nenhum se aplica" at bounding box center [353, 176] width 10 height 10
checkbox input "true"
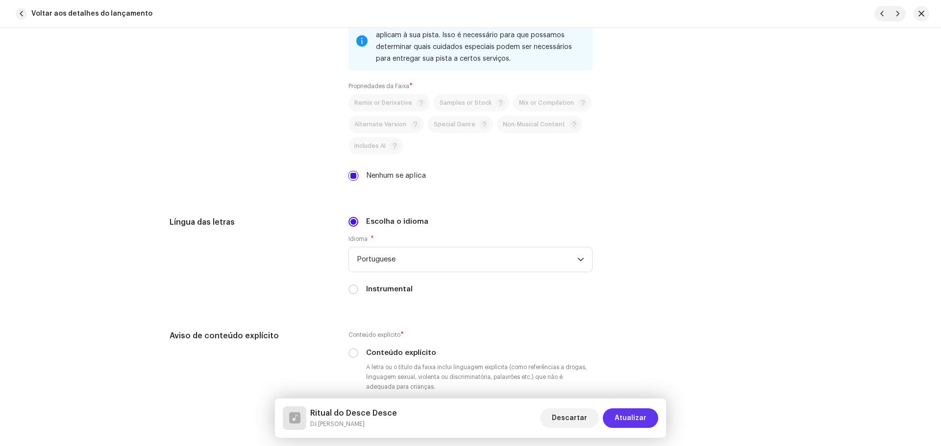
click at [643, 423] on span "Atualizar" at bounding box center [631, 419] width 32 height 20
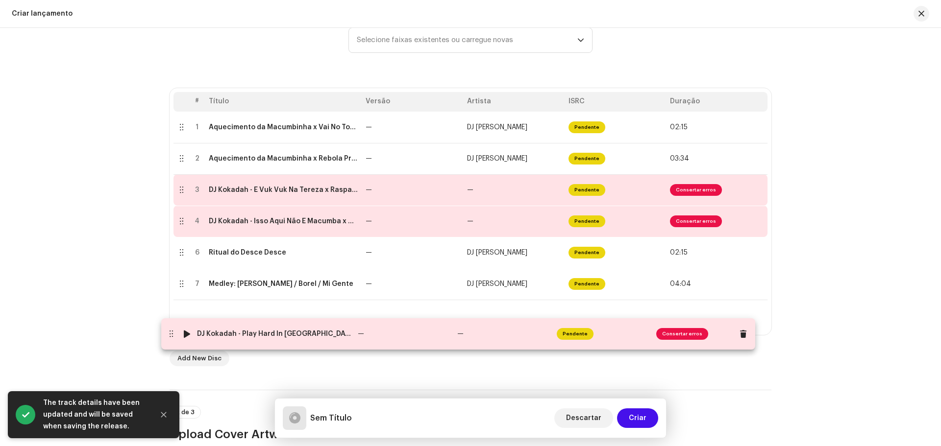
drag, startPoint x: 180, startPoint y: 257, endPoint x: 170, endPoint y: 338, distance: 82.0
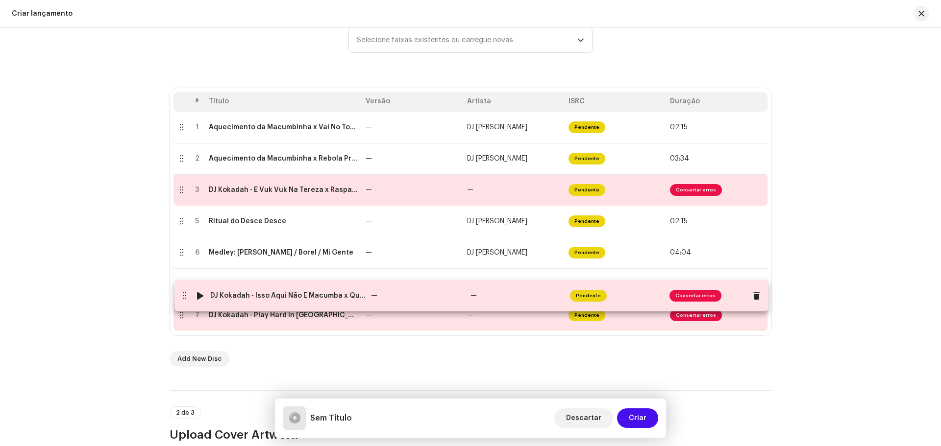
drag, startPoint x: 174, startPoint y: 222, endPoint x: 177, endPoint y: 297, distance: 74.6
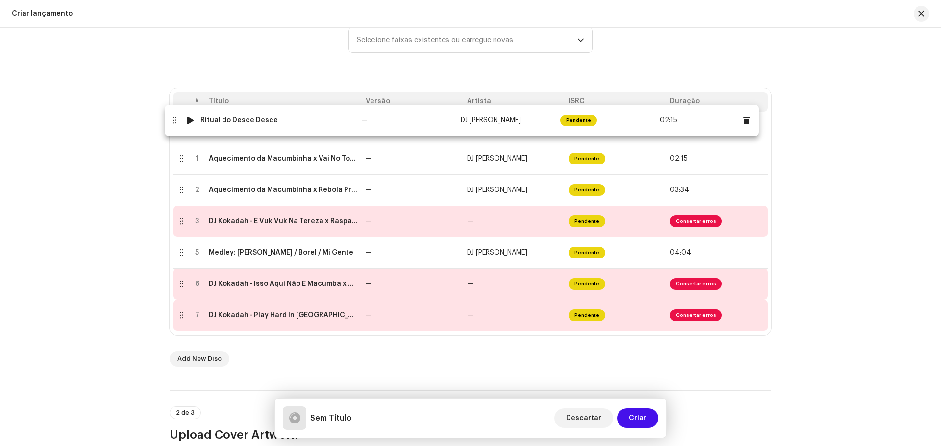
drag, startPoint x: 174, startPoint y: 222, endPoint x: 168, endPoint y: 121, distance: 101.2
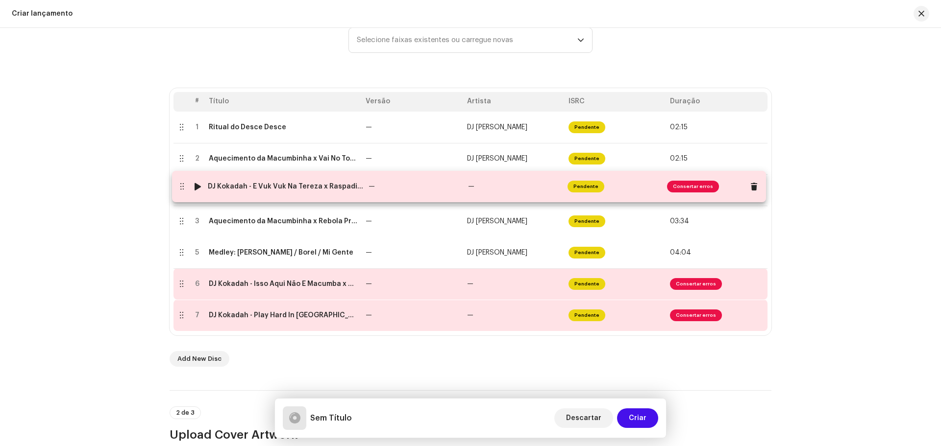
drag, startPoint x: 181, startPoint y: 225, endPoint x: 182, endPoint y: 190, distance: 34.8
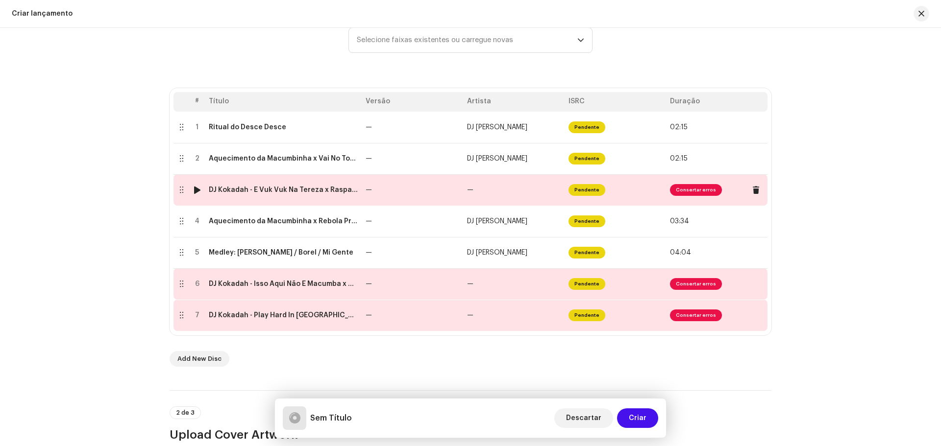
click at [295, 196] on td "DJ Kokadah - É Vuk Vuk Na Tereza x Raspadinha No Chão.wav" at bounding box center [283, 189] width 157 height 31
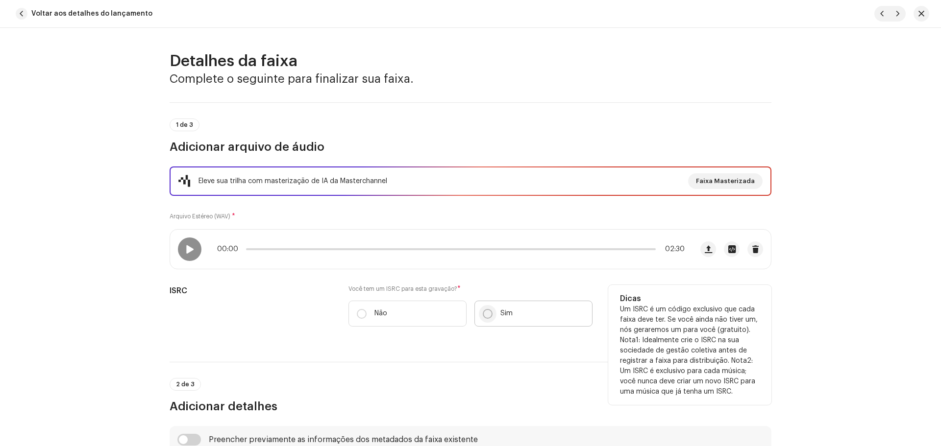
click at [483, 318] on p-radiobutton at bounding box center [488, 314] width 10 height 10
click at [483, 318] on input "Sim" at bounding box center [488, 314] width 10 height 10
radio input "true"
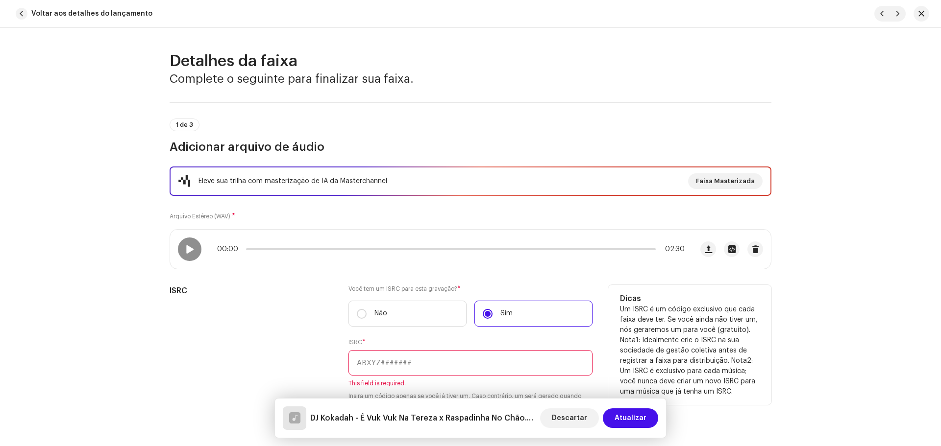
click at [401, 360] on input "text" at bounding box center [470, 362] width 244 height 25
paste input "QZZ662464523"
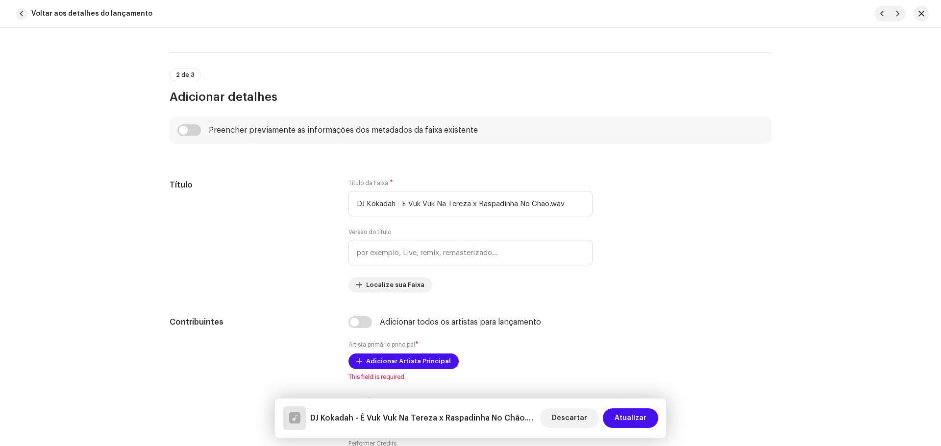
scroll to position [441, 0]
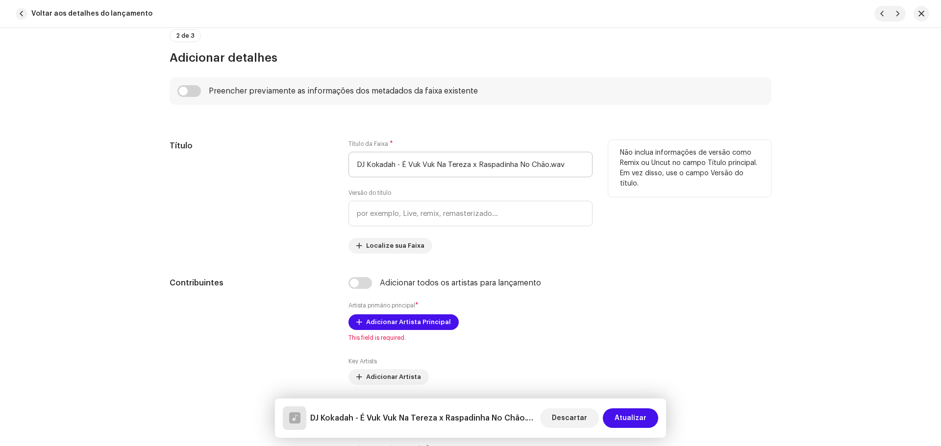
type input "QZZ662464523"
drag, startPoint x: 569, startPoint y: 163, endPoint x: 266, endPoint y: 169, distance: 303.4
click at [283, 168] on div "Título Título da Faixa * DJ Kokadah - É Vuk Vuk Na Tereza x Raspadinha No Chão.…" at bounding box center [471, 197] width 602 height 114
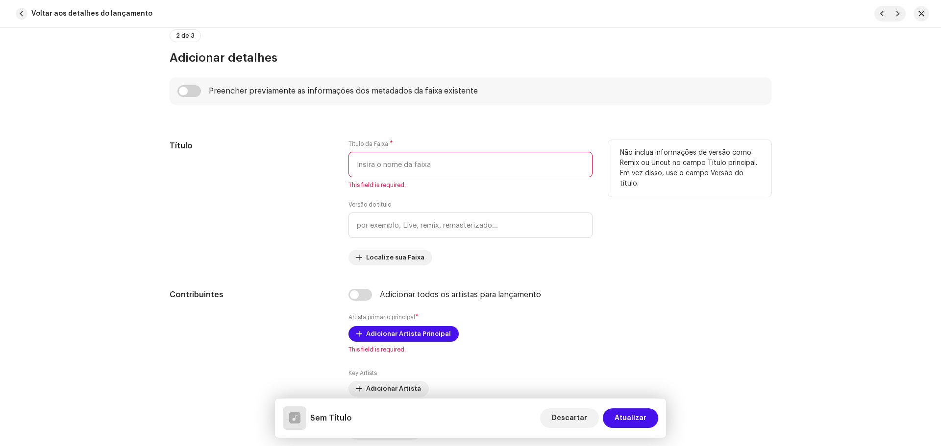
paste input "É Vuk Vuk Na Tereza x Raspadinha No Chão"
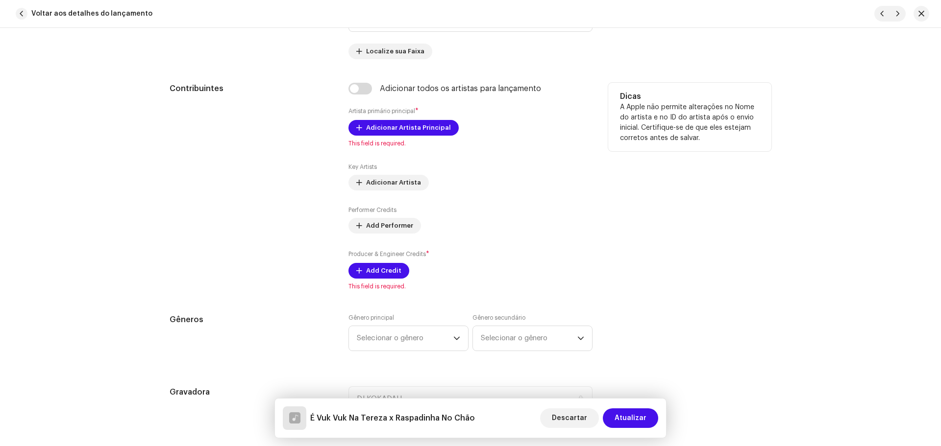
scroll to position [637, 0]
type input "É Vuk Vuk Na Tereza x Raspadinha No Chão"
click at [382, 123] on span "Adicionar Artista Principal" at bounding box center [408, 127] width 85 height 20
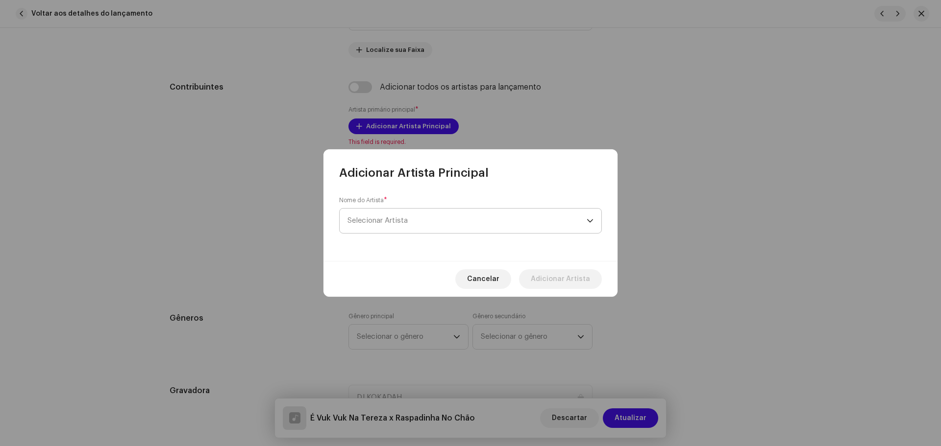
click at [435, 222] on span "Selecionar Artista" at bounding box center [466, 221] width 239 height 25
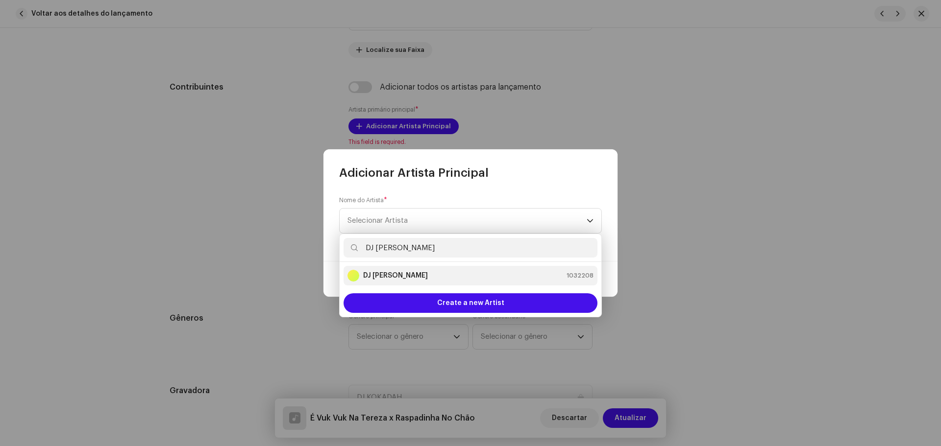
type input "DJ [PERSON_NAME]"
click at [414, 273] on div "DJ Kokadah 1032208" at bounding box center [470, 276] width 246 height 12
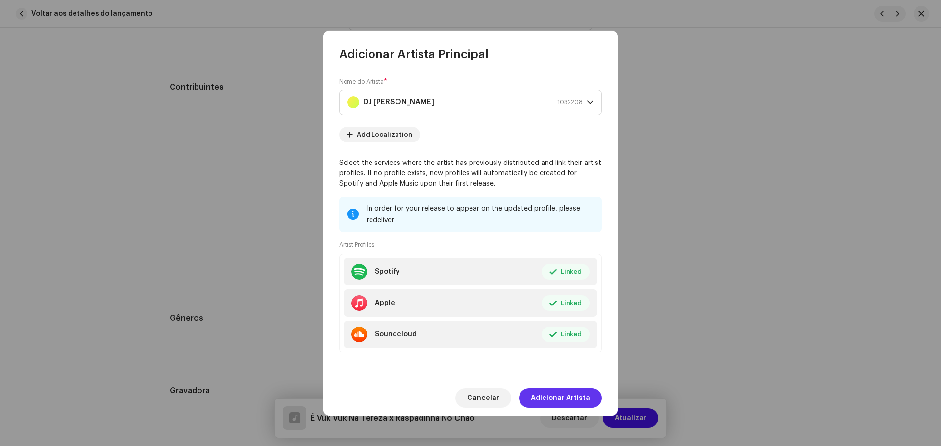
click at [581, 396] on span "Adicionar Artista" at bounding box center [560, 399] width 59 height 20
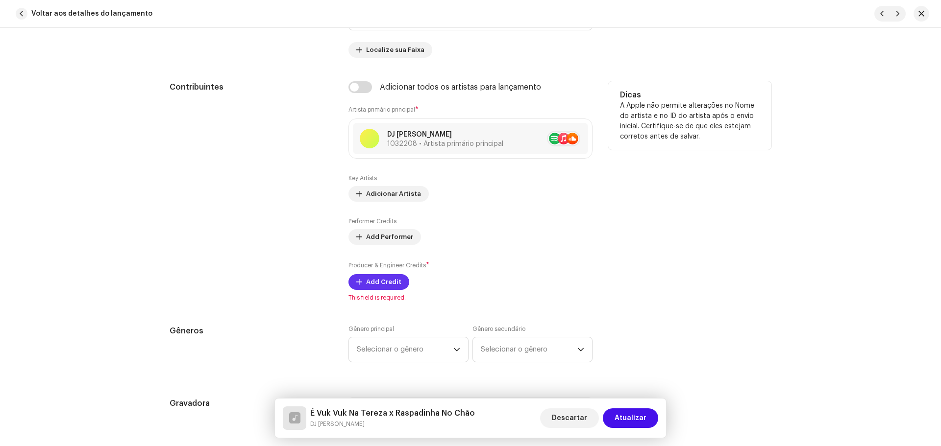
click at [376, 288] on span "Add Credit" at bounding box center [383, 282] width 35 height 20
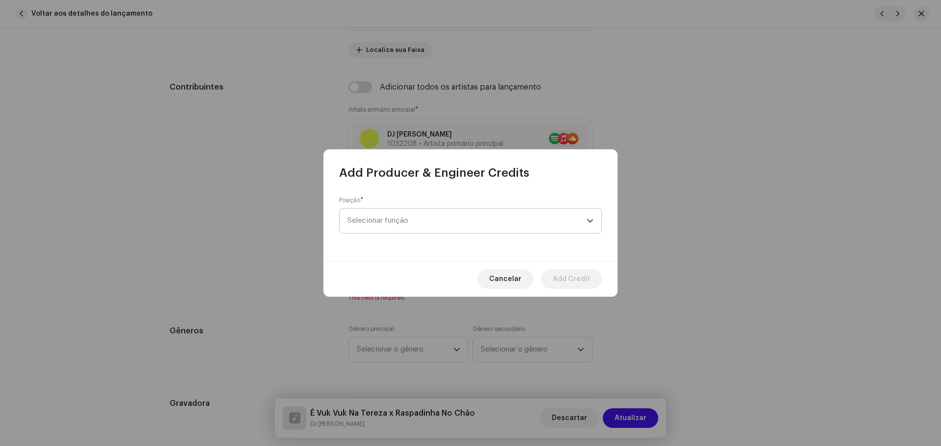
click at [376, 222] on span "Selecionar função" at bounding box center [466, 221] width 239 height 25
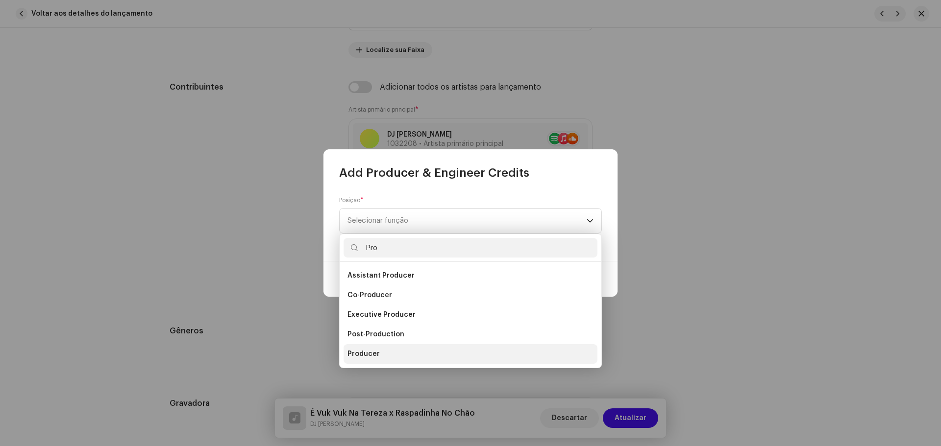
type input "Pro"
click at [378, 360] on li "Producer" at bounding box center [471, 355] width 254 height 20
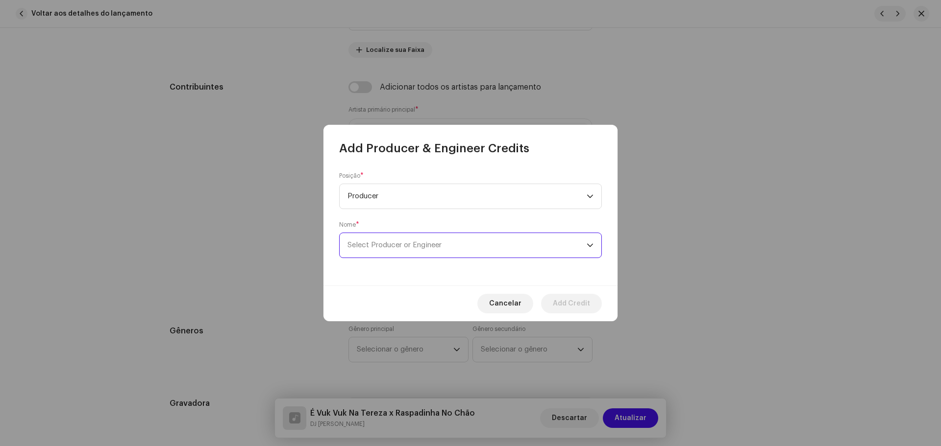
click at [382, 239] on span "Select Producer or Engineer" at bounding box center [466, 245] width 239 height 25
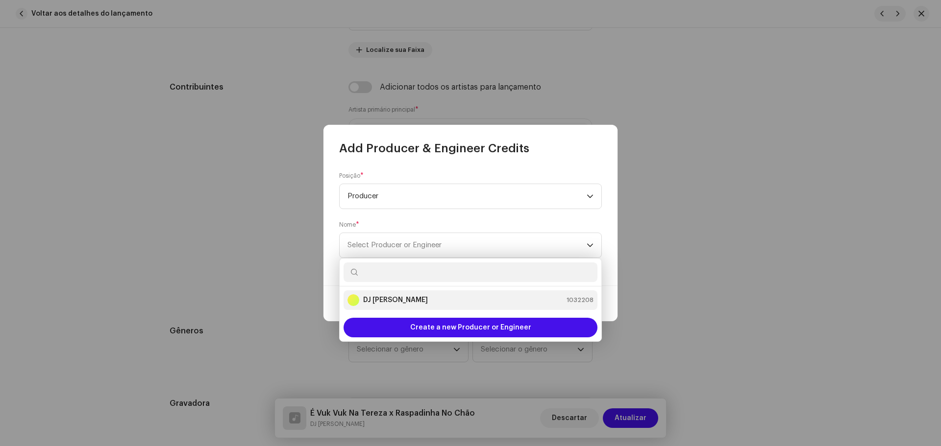
click at [399, 301] on strong "DJ [PERSON_NAME]" at bounding box center [395, 301] width 65 height 10
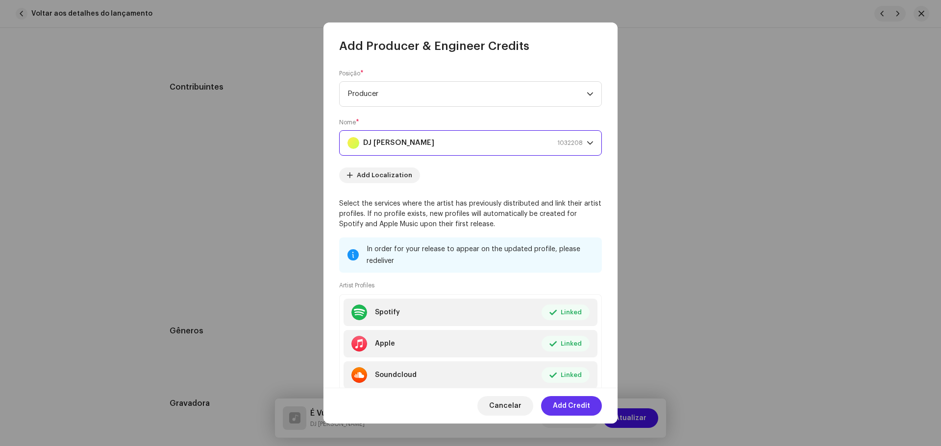
click at [588, 408] on span "Add Credit" at bounding box center [571, 406] width 37 height 20
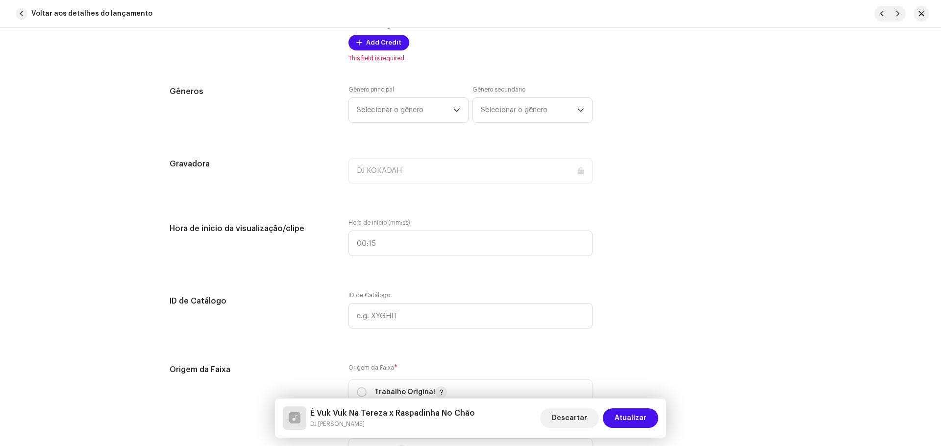
scroll to position [882, 0]
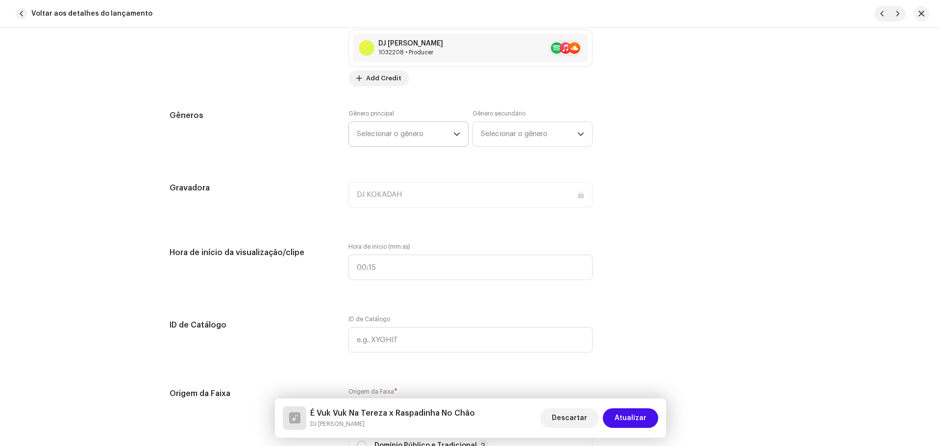
click at [380, 137] on span "Selecionar o gênero" at bounding box center [405, 134] width 97 height 25
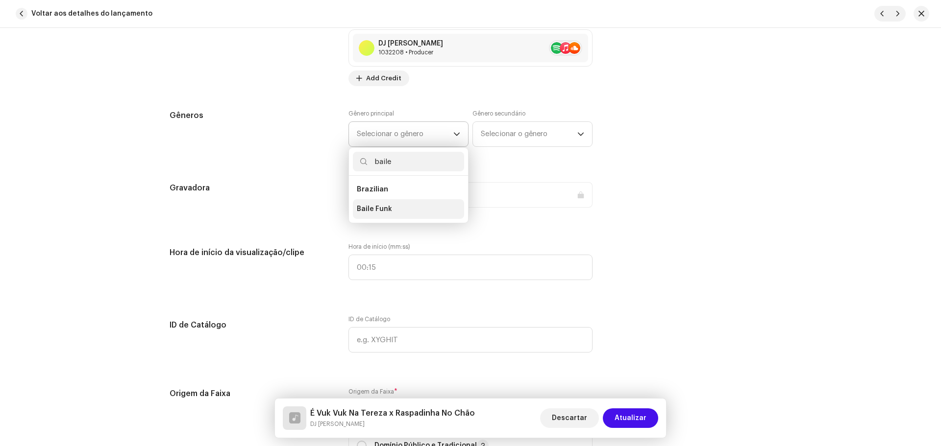
type input "baile"
click at [370, 214] on span "Baile Funk" at bounding box center [374, 209] width 35 height 10
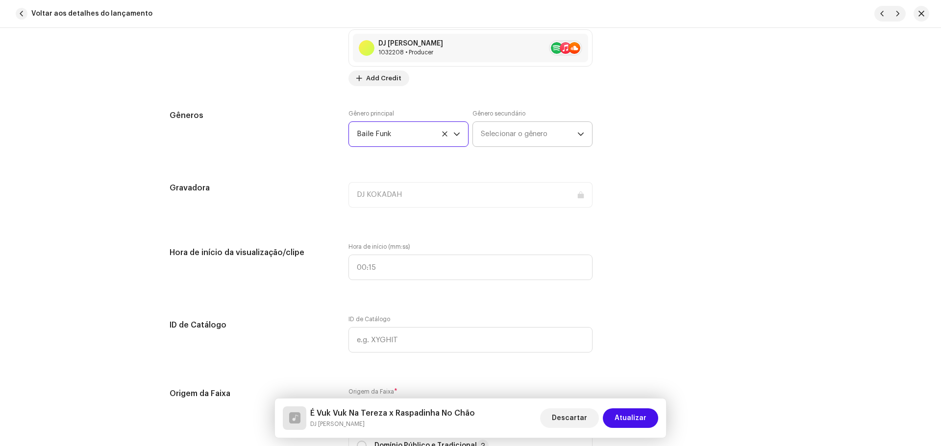
click at [504, 136] on span "Selecionar o gênero" at bounding box center [529, 134] width 97 height 25
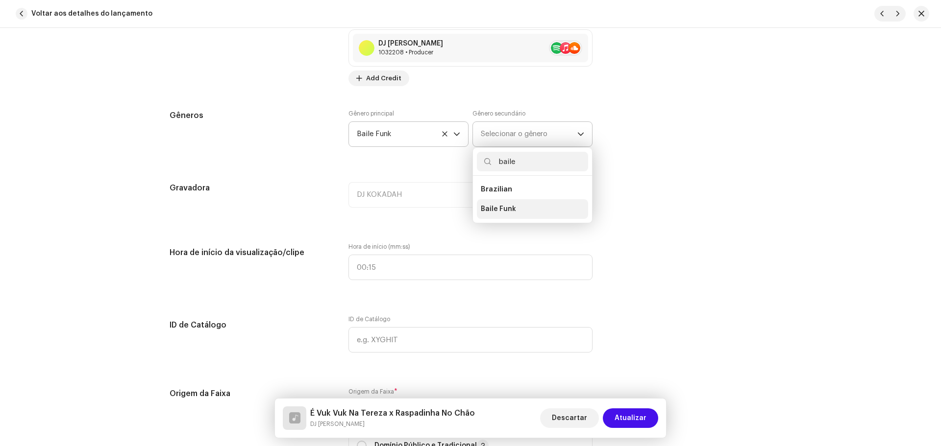
type input "baile"
click at [501, 202] on li "Baile Funk" at bounding box center [532, 209] width 111 height 20
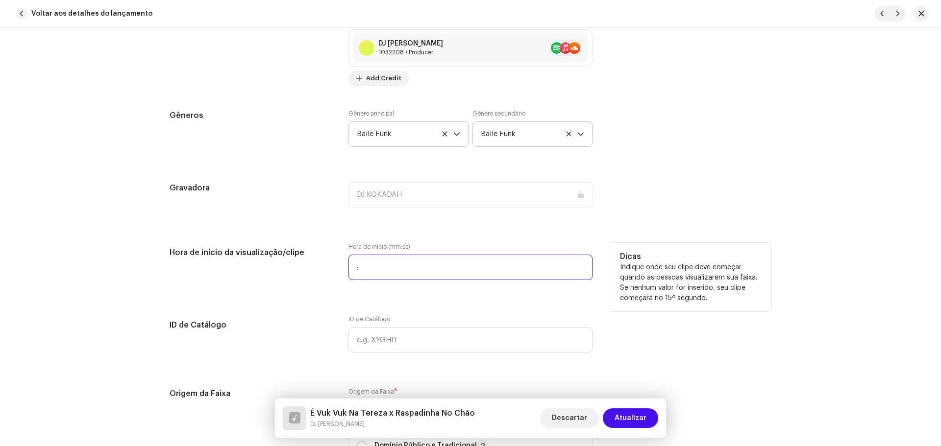
click at [384, 269] on input ":" at bounding box center [470, 267] width 244 height 25
click at [392, 274] on input ":" at bounding box center [470, 267] width 244 height 25
click at [382, 267] on input ":" at bounding box center [470, 267] width 244 height 25
click at [379, 267] on input ":" at bounding box center [470, 267] width 244 height 25
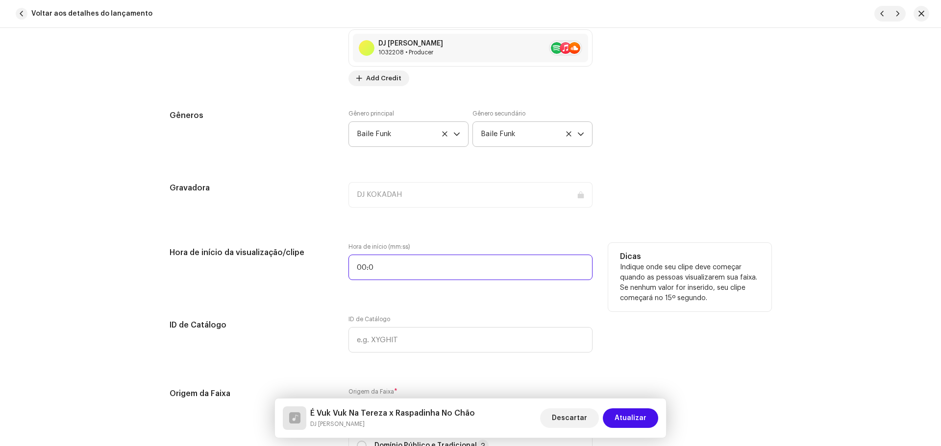
type input "00:00"
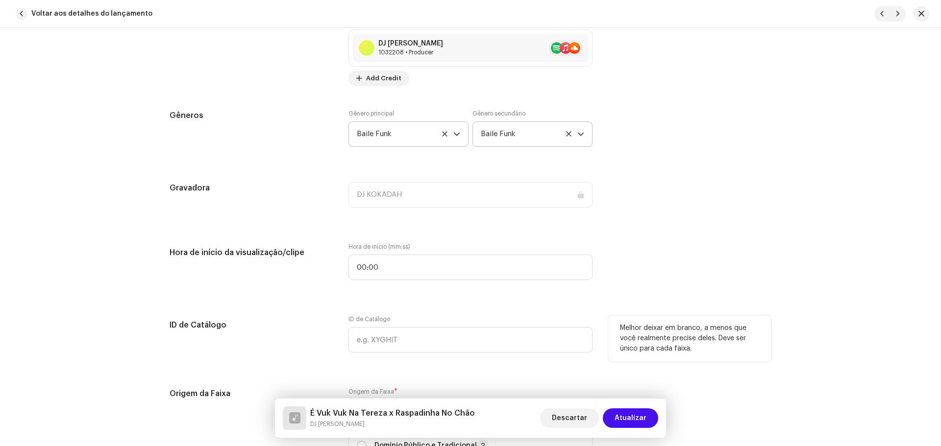
click at [311, 322] on h5 "ID de Catálogo" at bounding box center [251, 326] width 163 height 20
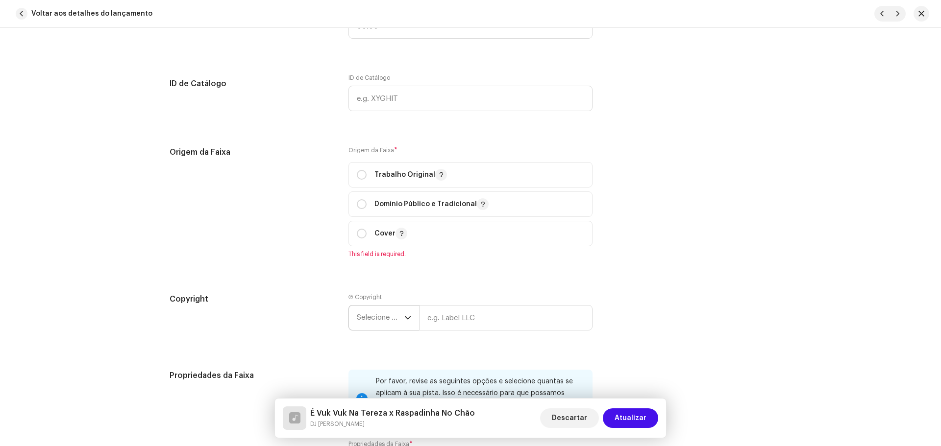
scroll to position [1127, 0]
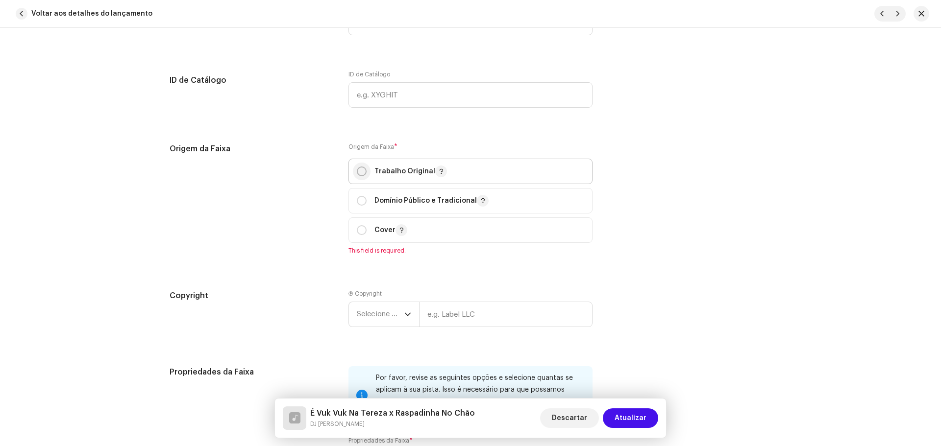
click at [364, 170] on input "radio" at bounding box center [362, 172] width 10 height 10
radio input "true"
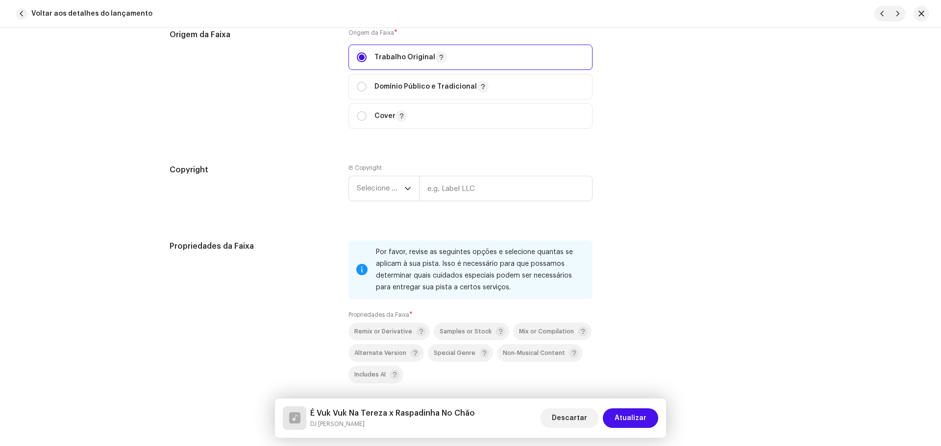
scroll to position [1274, 0]
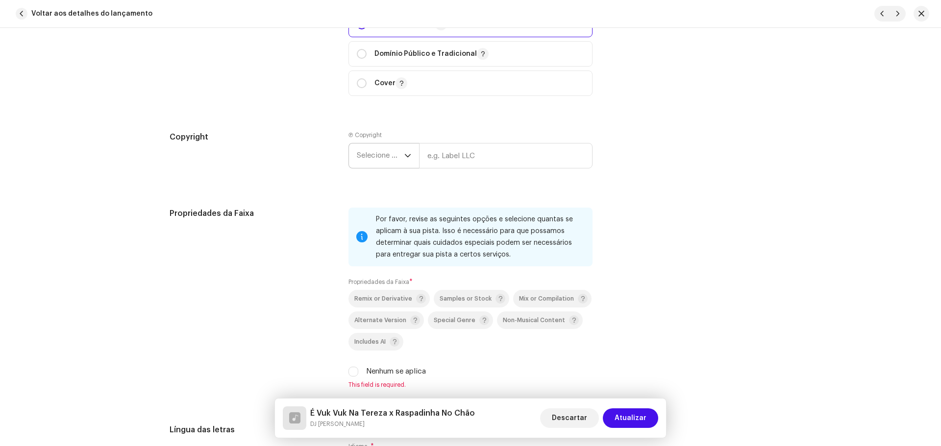
click at [381, 159] on span "Selecione o ano" at bounding box center [381, 156] width 48 height 25
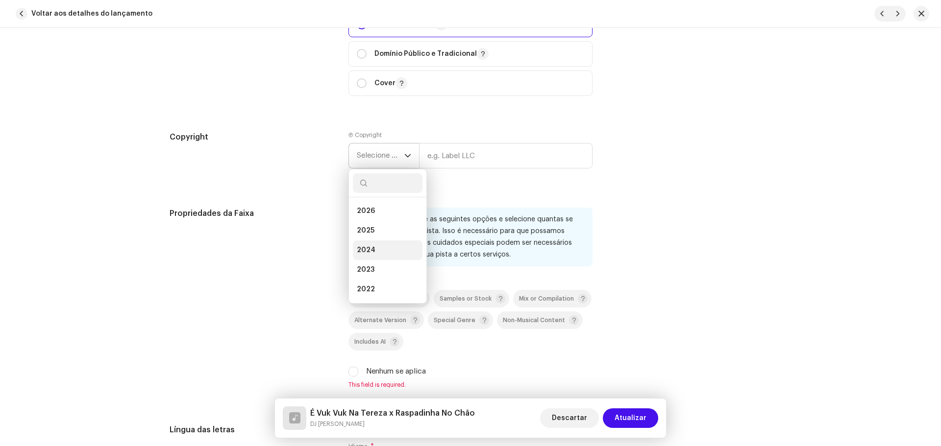
click at [371, 248] on span "2024" at bounding box center [366, 251] width 19 height 10
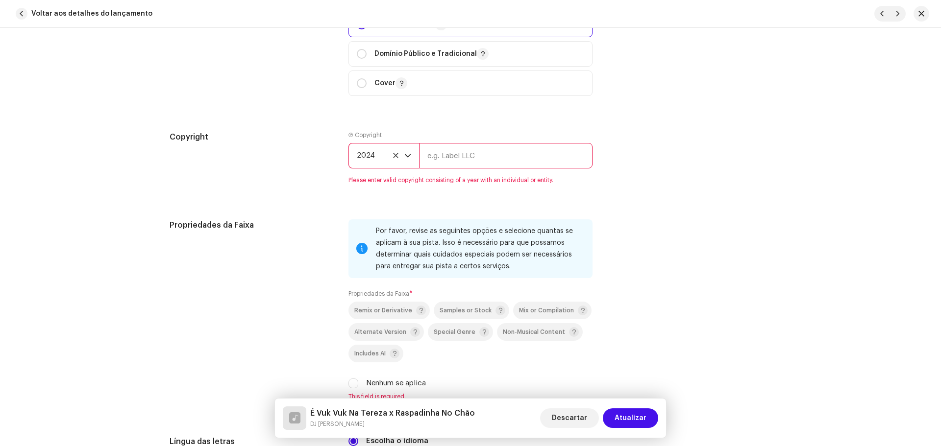
click at [453, 158] on input "text" at bounding box center [505, 155] width 173 height 25
type input "KKDH! Music"
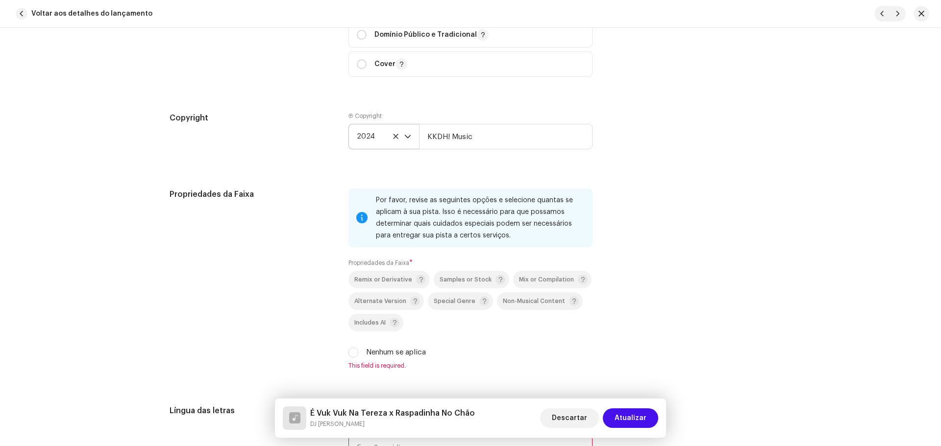
scroll to position [1372, 0]
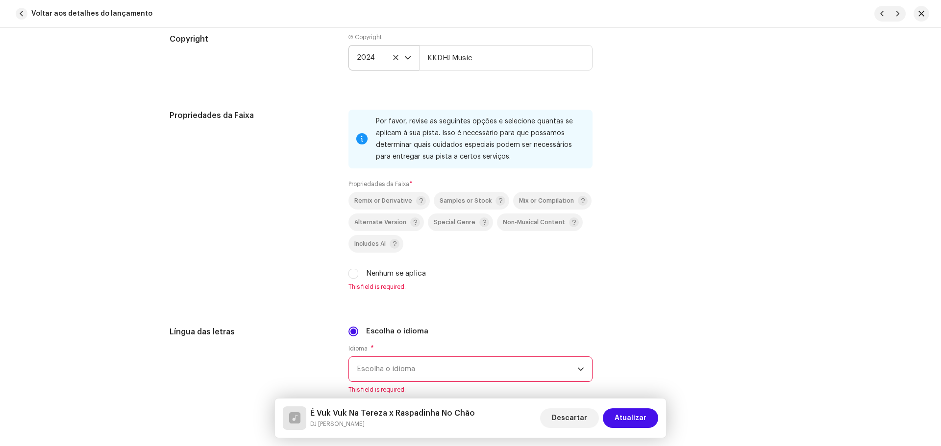
click at [350, 268] on div "Remix or Derivative Samples or Stock Mix or Compilation Alternate Version Speci…" at bounding box center [470, 235] width 244 height 87
click at [351, 271] on input "Nenhum se aplica" at bounding box center [353, 274] width 10 height 10
checkbox input "true"
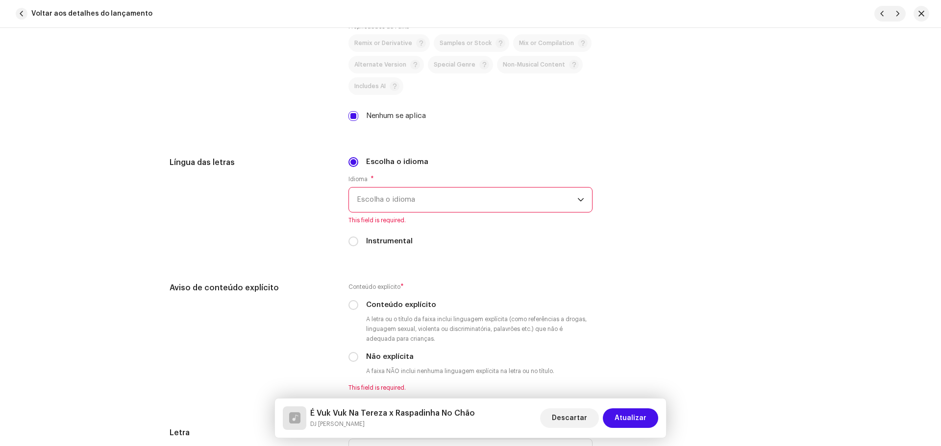
scroll to position [1568, 0]
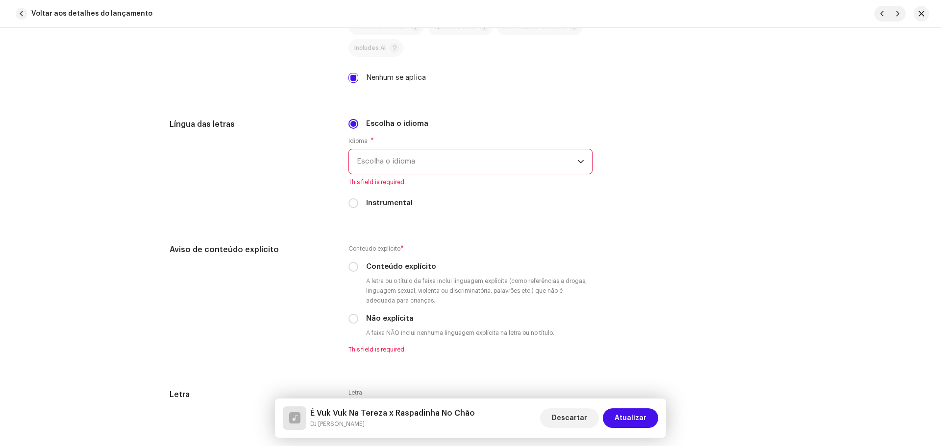
click at [412, 167] on span "Escolha o idioma" at bounding box center [467, 161] width 221 height 25
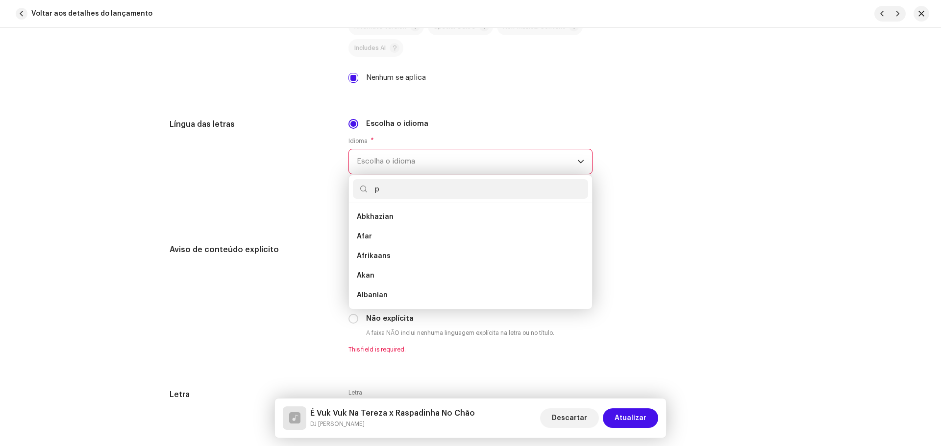
scroll to position [0, 0]
type input "portu"
click at [397, 213] on li "Portuguese" at bounding box center [470, 217] width 235 height 20
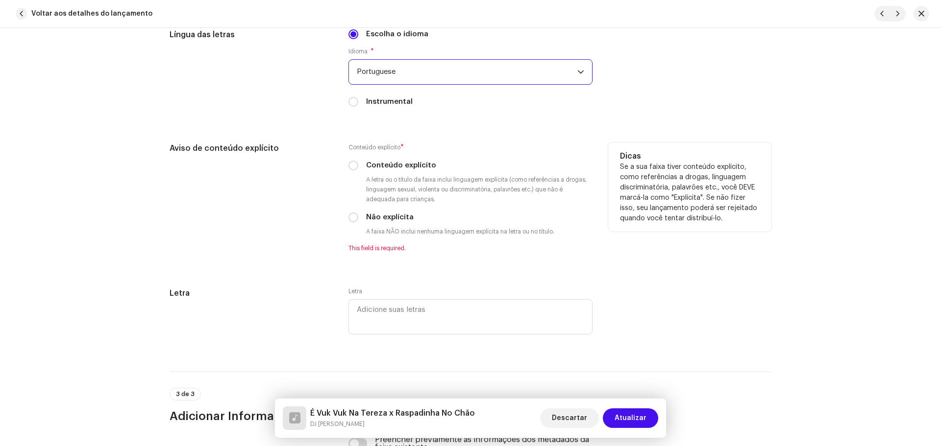
scroll to position [1666, 0]
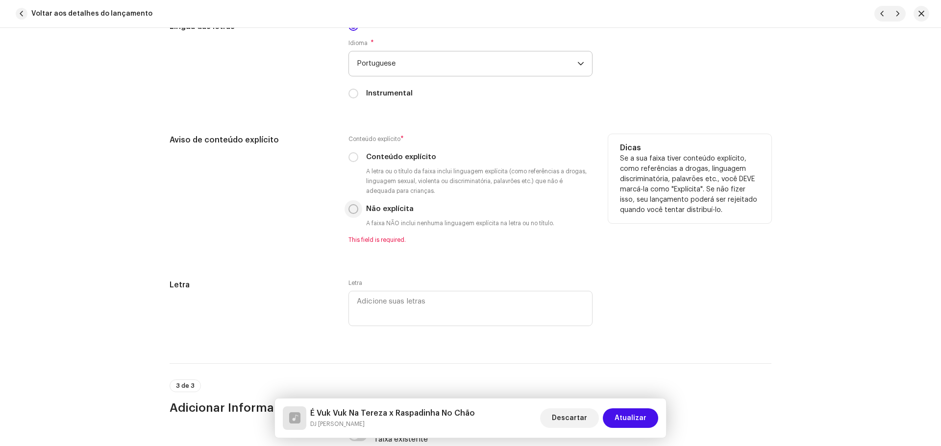
click at [352, 209] on input "Não explícita" at bounding box center [353, 209] width 10 height 10
radio input "true"
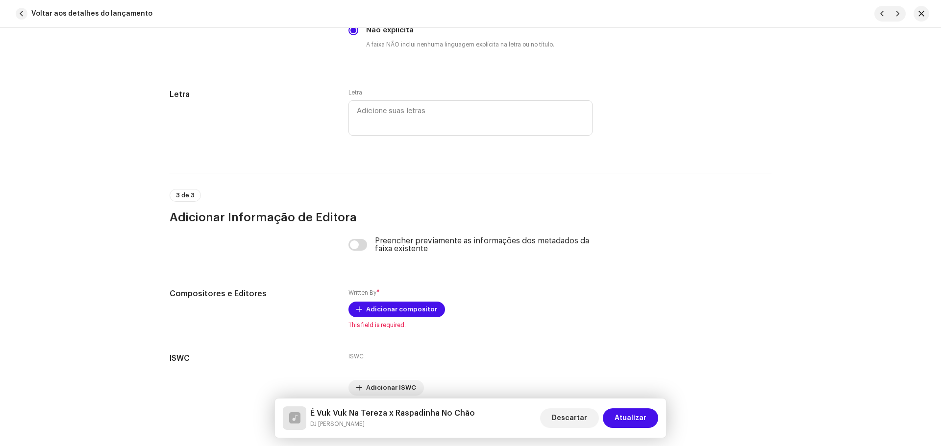
scroll to position [1862, 0]
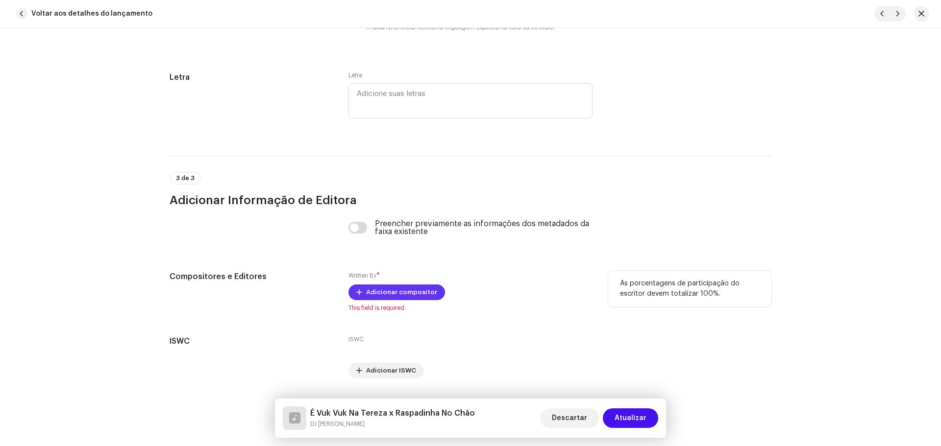
click at [402, 285] on span "Adicionar compositor" at bounding box center [401, 293] width 71 height 20
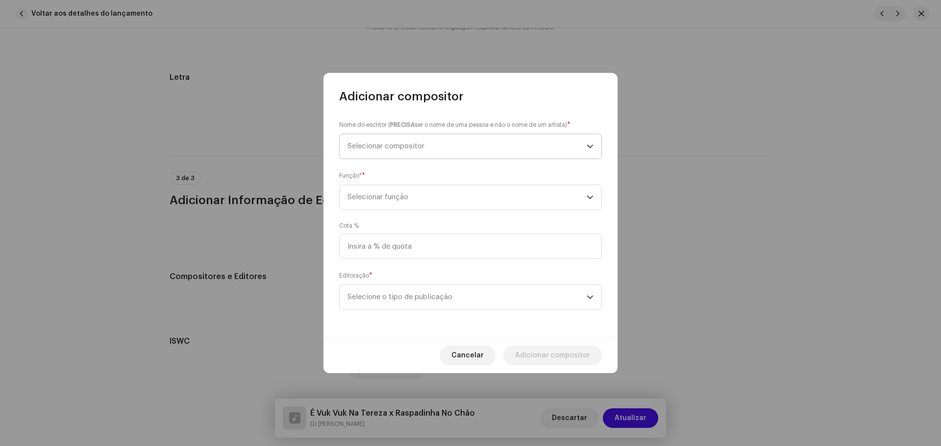
click at [423, 141] on span "Selecionar compositor" at bounding box center [466, 146] width 239 height 25
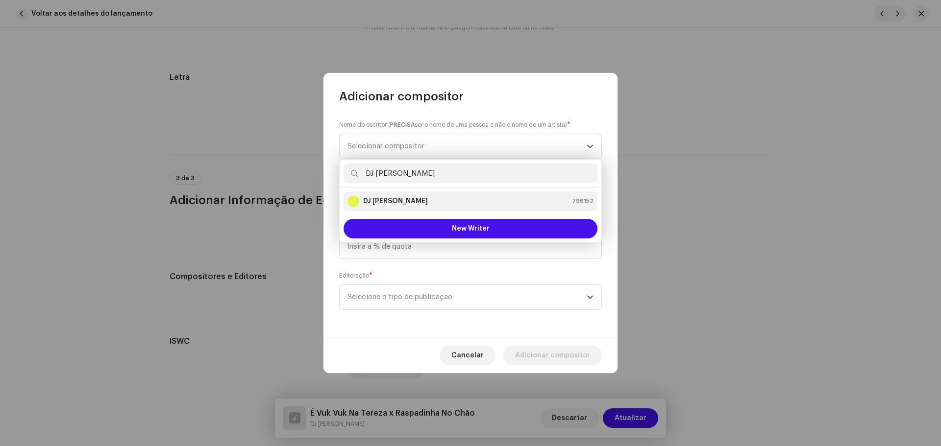
type input "DJ [PERSON_NAME]"
click at [410, 197] on div "DJ Kokadah 796152" at bounding box center [470, 202] width 246 height 12
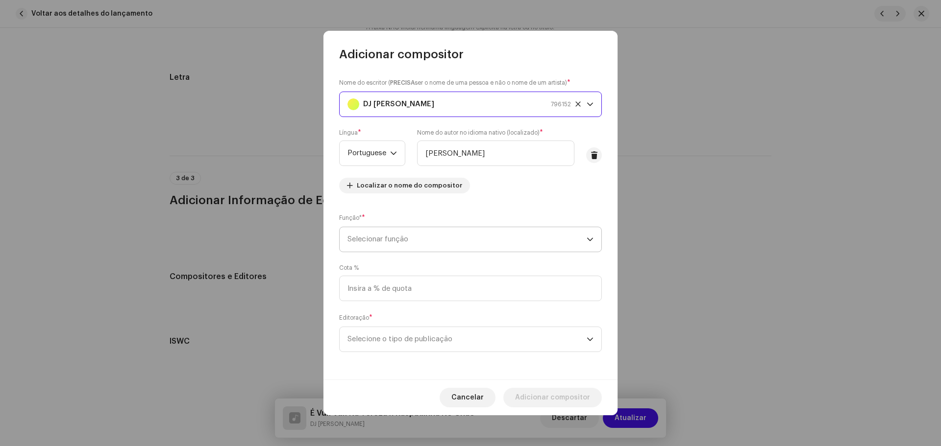
click at [442, 227] on p-select "Selecionar função" at bounding box center [470, 239] width 263 height 25
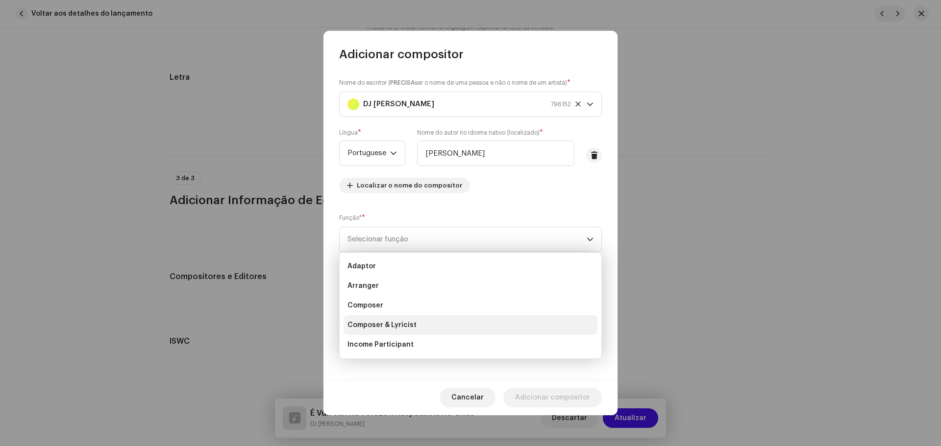
click at [411, 327] on span "Composer & Lyricist" at bounding box center [381, 326] width 69 height 10
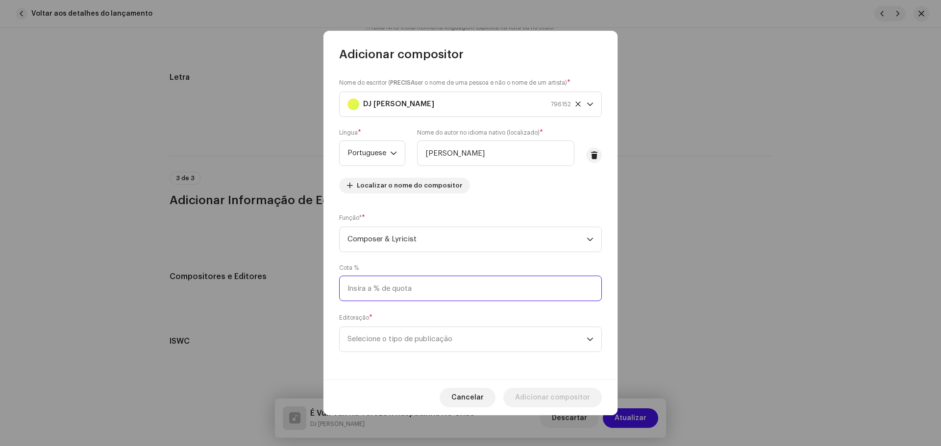
click at [424, 281] on input at bounding box center [470, 288] width 263 height 25
type input "100,00"
click at [408, 332] on span "Selecione o tipo de publicação" at bounding box center [466, 339] width 239 height 25
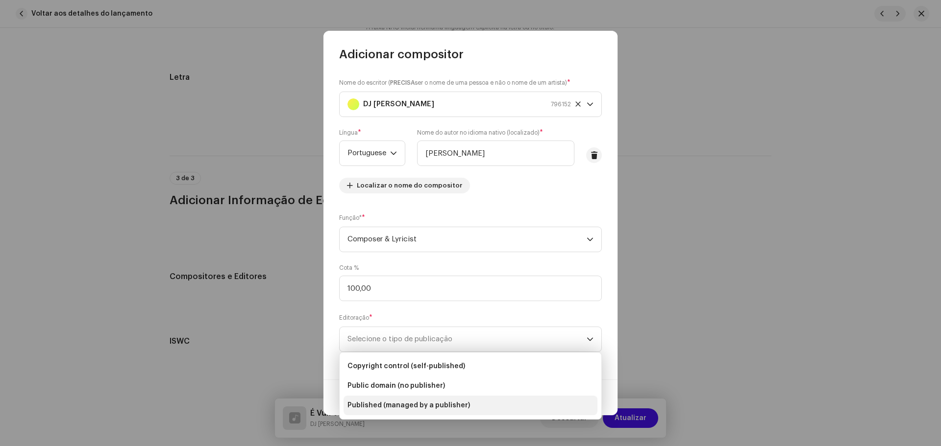
click at [412, 402] on span "Published (managed by a publisher)" at bounding box center [408, 406] width 123 height 10
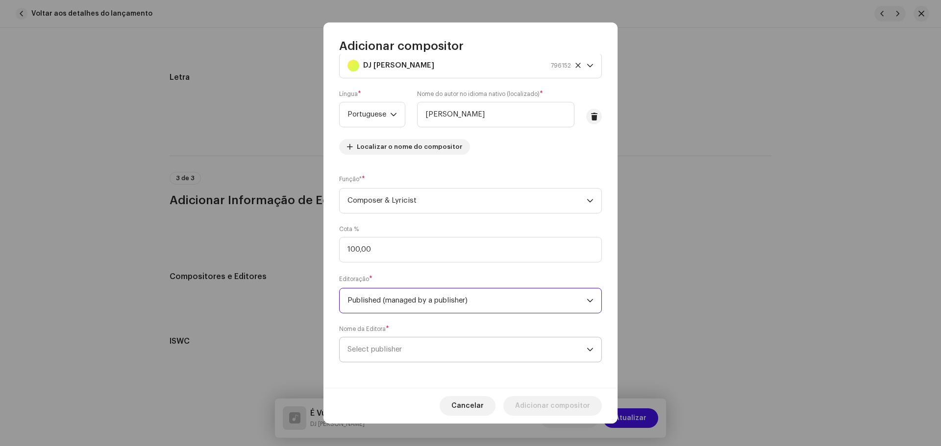
scroll to position [32, 0]
click at [418, 341] on span "Select publisher" at bounding box center [466, 348] width 239 height 25
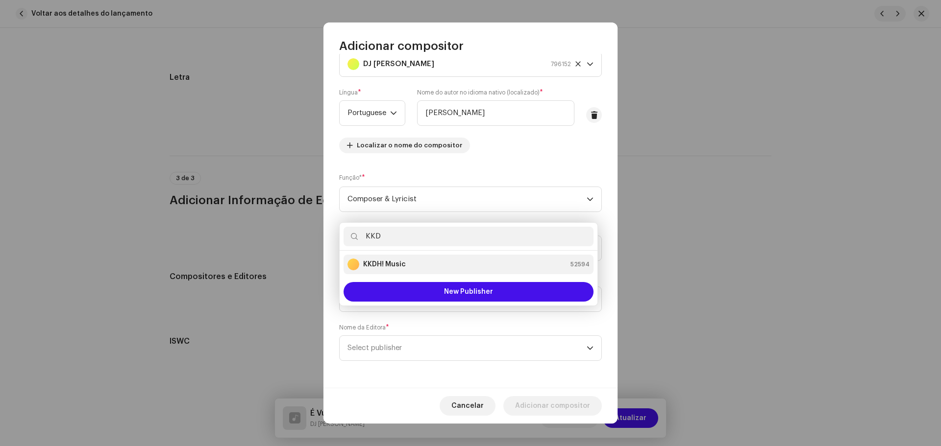
type input "KKD"
click at [404, 267] on strong "KKDH! Music" at bounding box center [384, 265] width 43 height 10
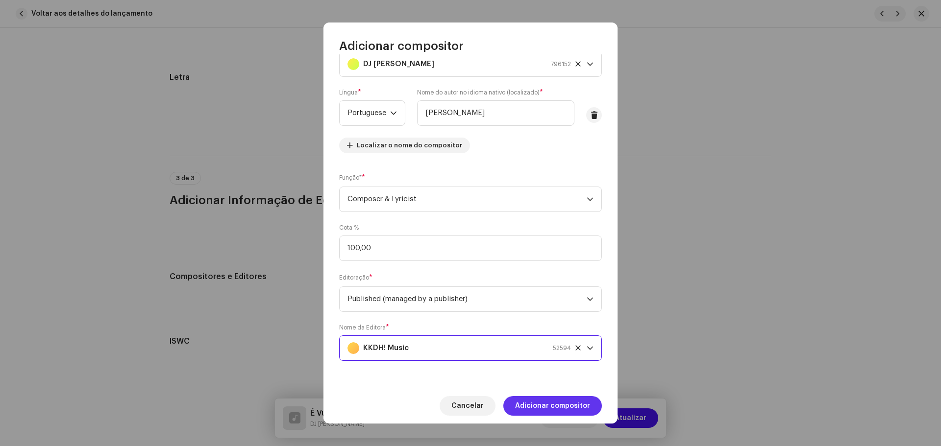
click at [577, 406] on span "Adicionar compositor" at bounding box center [552, 406] width 75 height 20
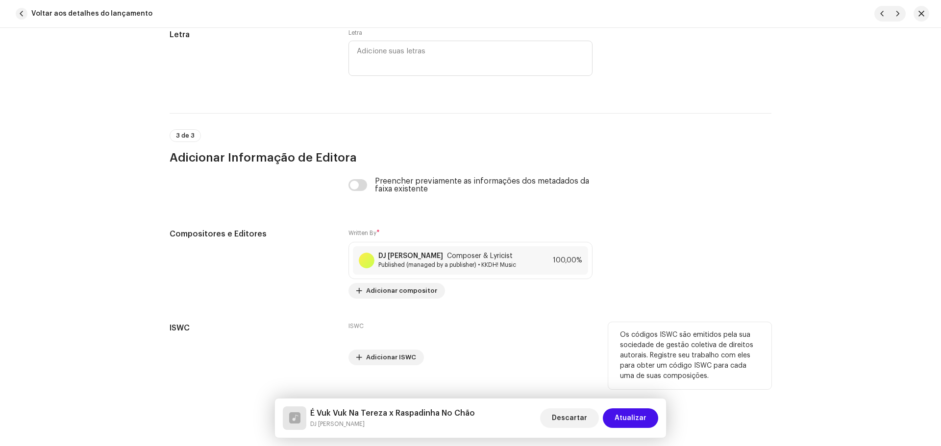
scroll to position [1918, 0]
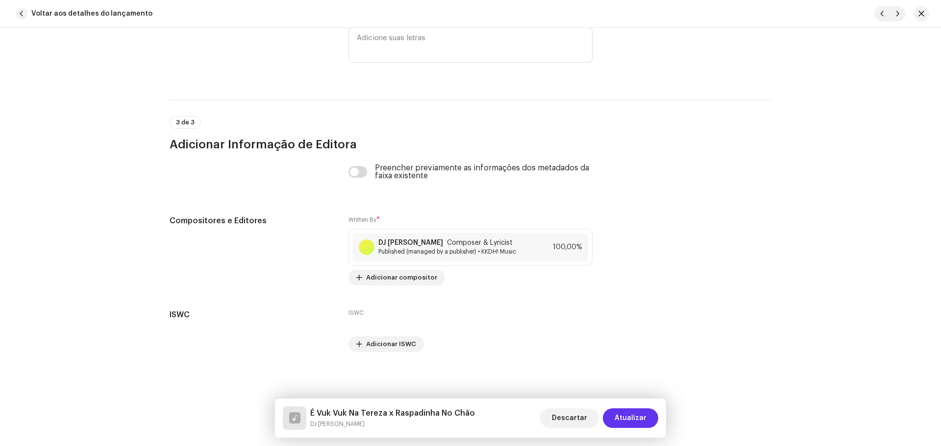
click at [634, 418] on span "Atualizar" at bounding box center [631, 419] width 32 height 20
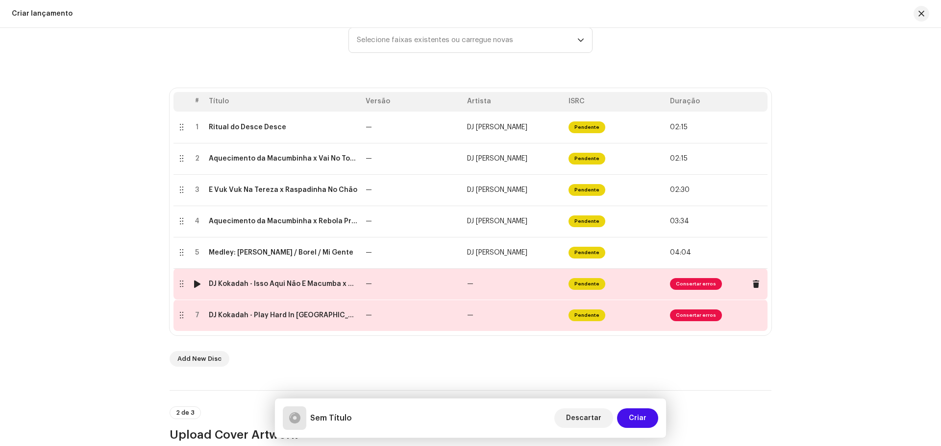
click at [393, 284] on td "—" at bounding box center [412, 284] width 101 height 31
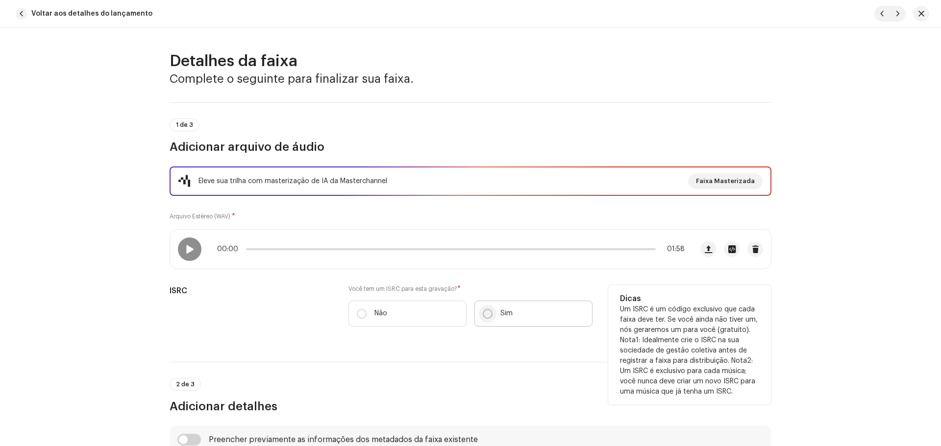
click at [487, 314] on input "Sim" at bounding box center [488, 314] width 10 height 10
radio input "true"
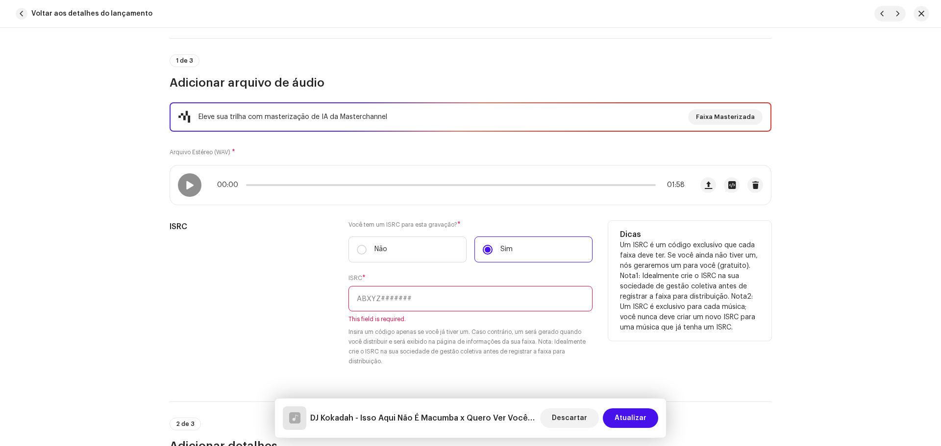
scroll to position [98, 0]
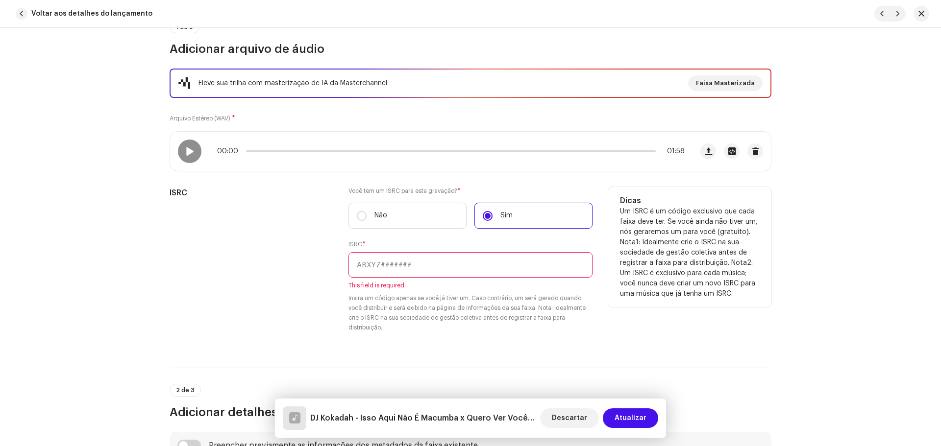
click at [374, 272] on input "text" at bounding box center [470, 264] width 244 height 25
paste input "QZYFZ2488738"
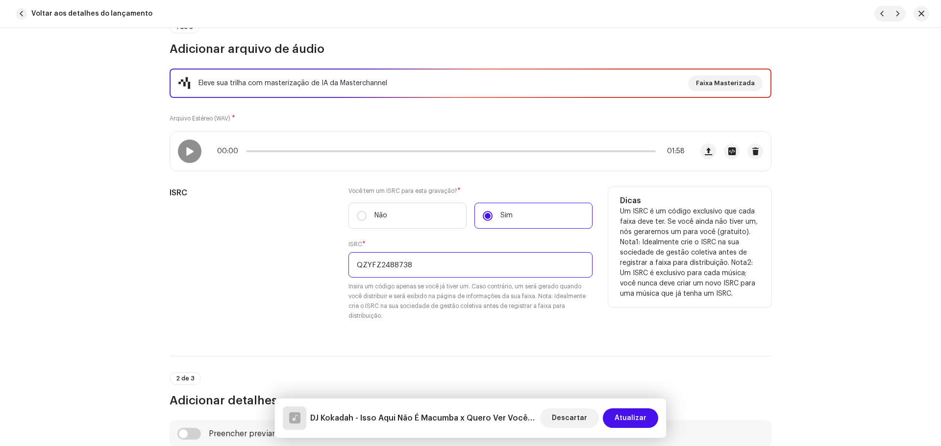
type input "QZYFZ2488738"
click at [505, 328] on div "Você tem um ISRC para esta gravação? * Não Sim ISRC * QZYFZ2488738 Insira um có…" at bounding box center [470, 260] width 244 height 146
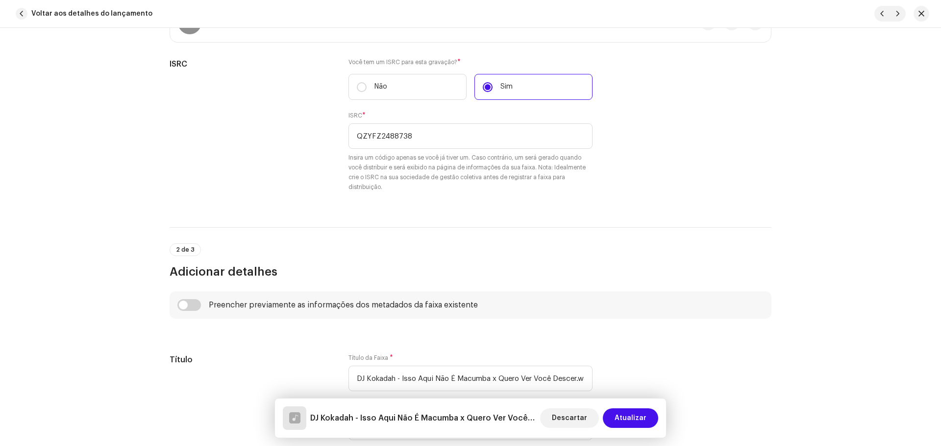
scroll to position [392, 0]
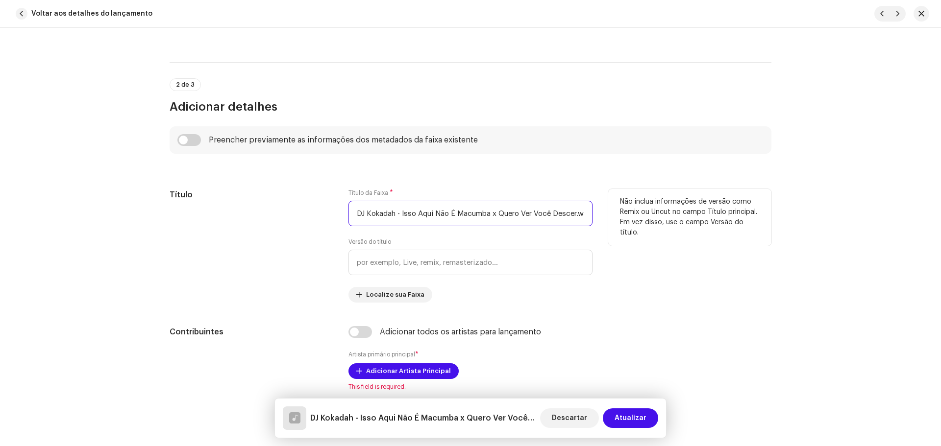
click at [584, 212] on input "DJ Kokadah - Isso Aqui Não É Macumba x Quero Ver Você Descer.wav" at bounding box center [470, 213] width 244 height 25
click at [564, 212] on input "DJ Kokadah - Isso Aqui Não É Macumba x Quero Ver Você Descer.wav" at bounding box center [470, 213] width 244 height 25
paste input "Isso Aqui Não É Macumba x Quero Ver Você Descer"
type input "Isso Aqui Não É Macumba x Quero Ver Você Descer"
click at [639, 288] on div "Não inclua informações de versão como Remix ou Uncut no campo Título principal.…" at bounding box center [689, 246] width 163 height 114
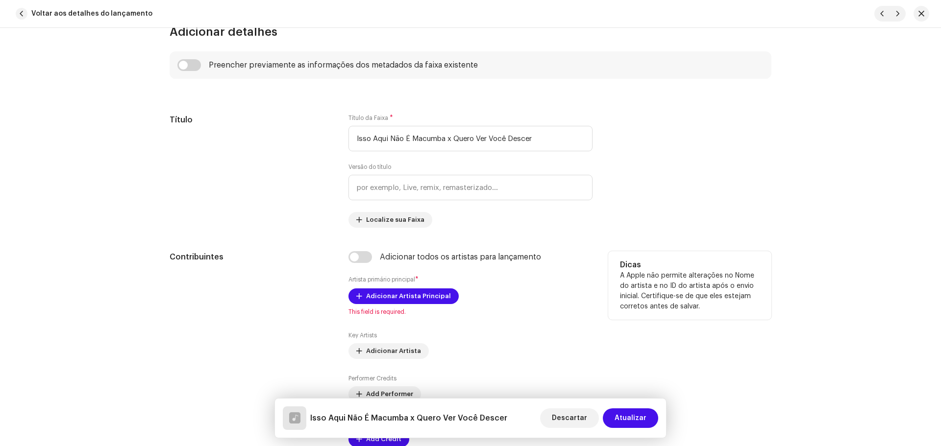
scroll to position [490, 0]
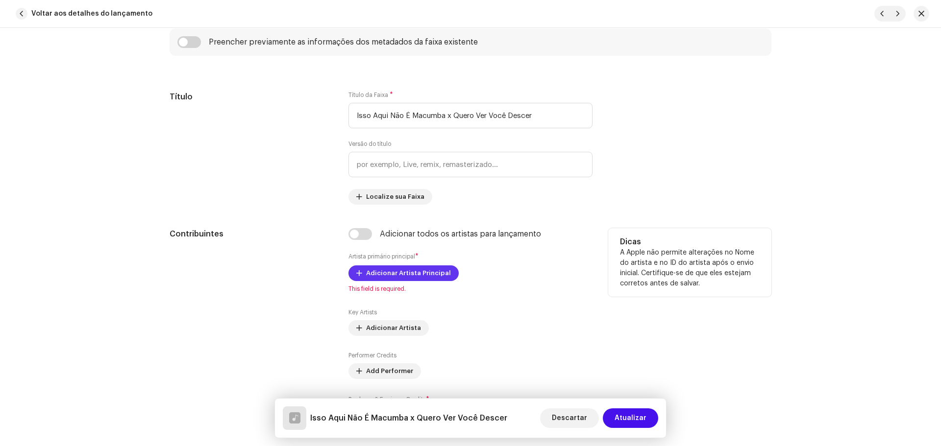
click at [410, 273] on span "Adicionar Artista Principal" at bounding box center [408, 274] width 85 height 20
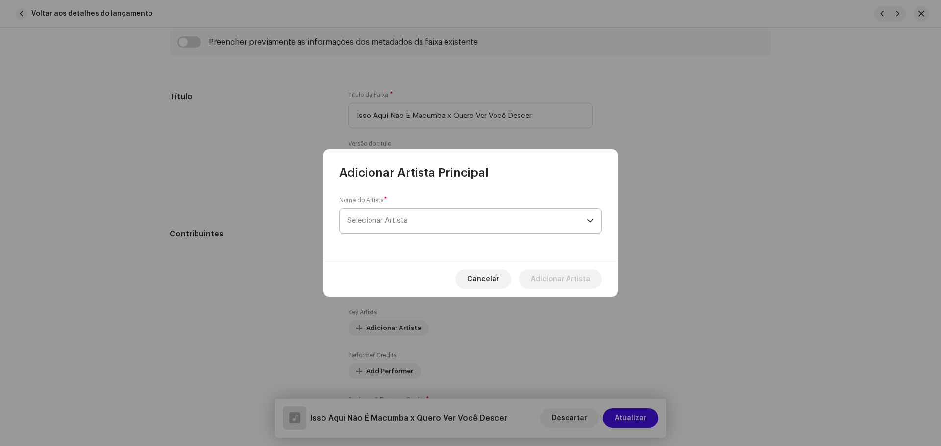
click at [414, 224] on span "Selecionar Artista" at bounding box center [466, 221] width 239 height 25
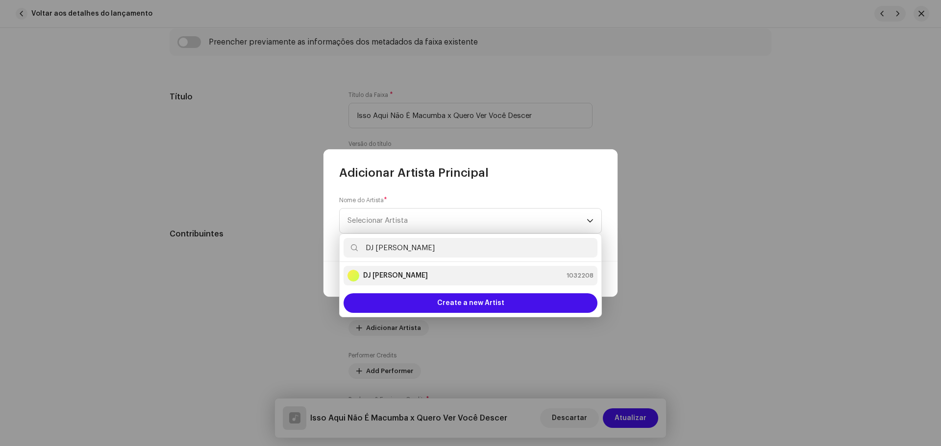
type input "DJ [PERSON_NAME]"
click at [395, 273] on strong "DJ [PERSON_NAME]" at bounding box center [395, 276] width 65 height 10
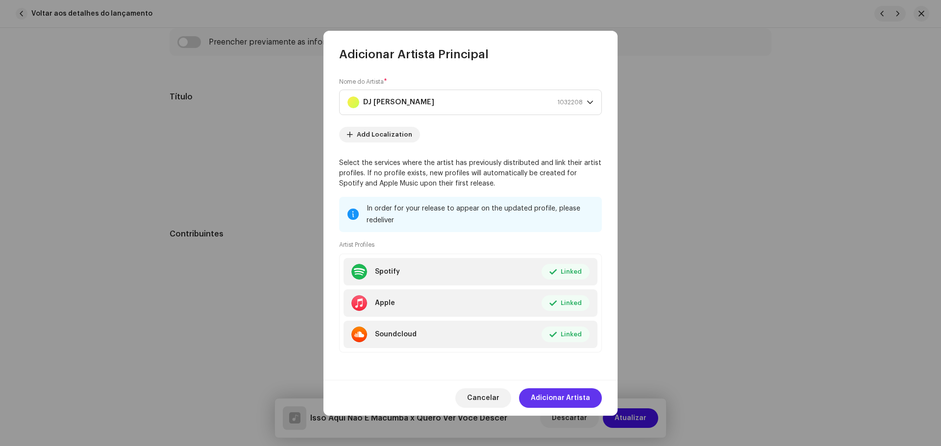
click at [568, 395] on span "Adicionar Artista" at bounding box center [560, 399] width 59 height 20
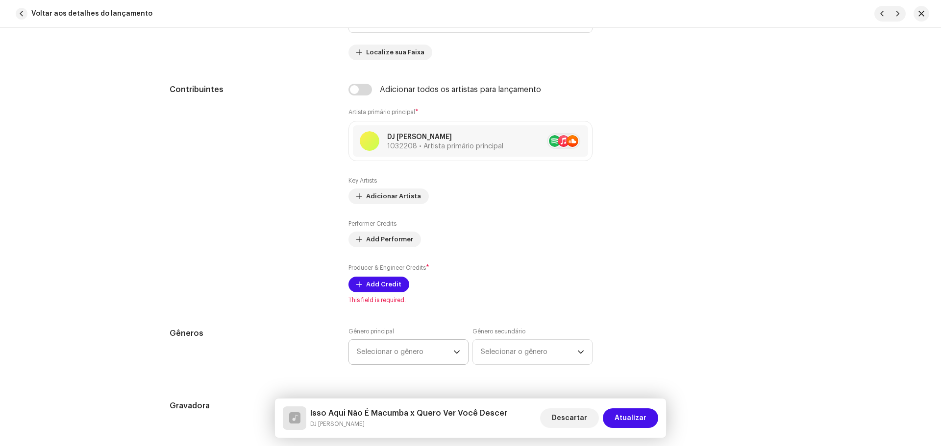
scroll to position [686, 0]
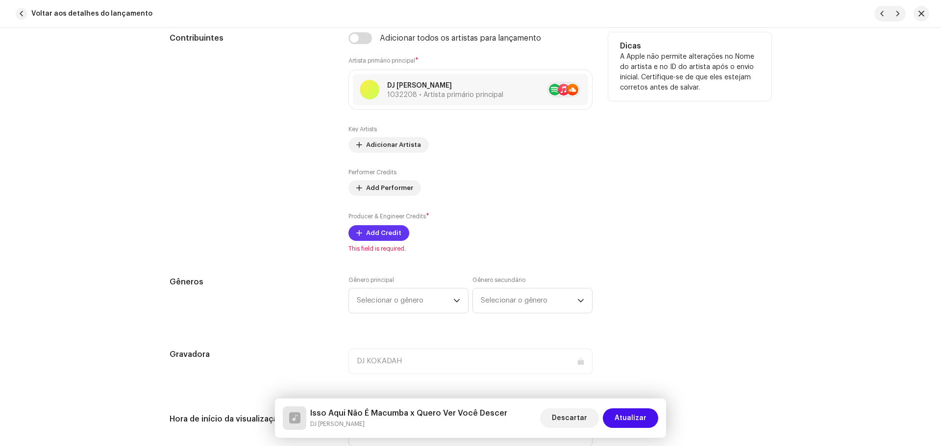
click at [384, 231] on span "Add Credit" at bounding box center [383, 233] width 35 height 20
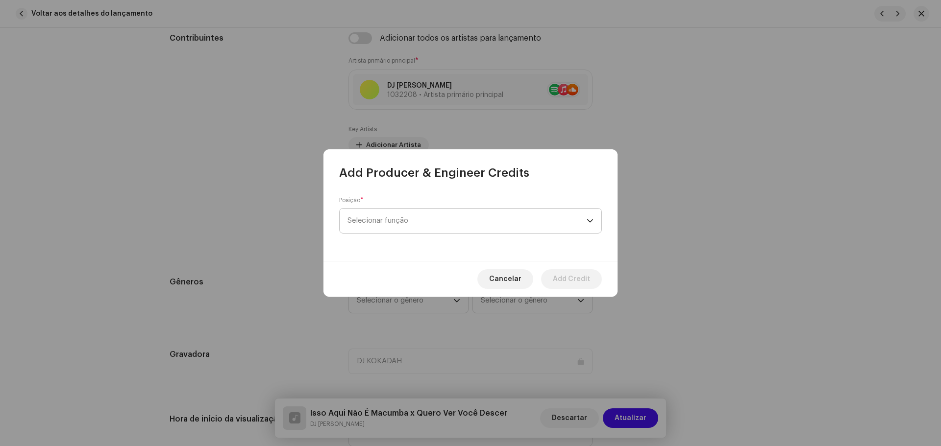
click at [433, 223] on span "Selecionar função" at bounding box center [466, 221] width 239 height 25
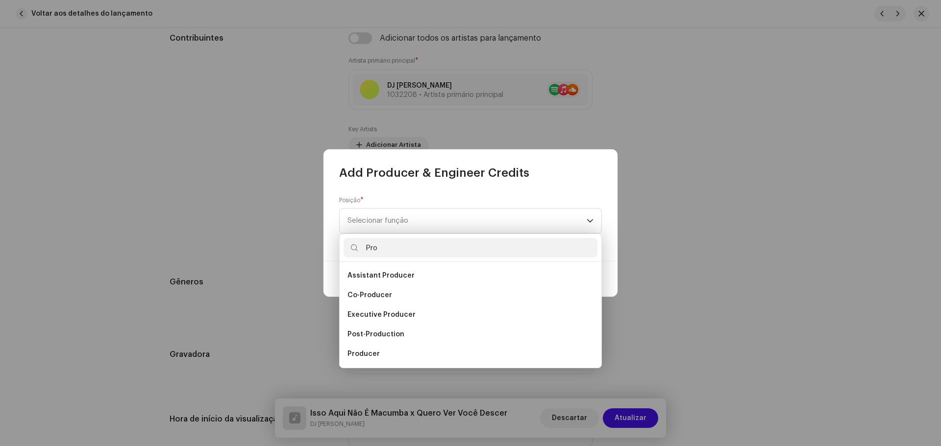
scroll to position [16, 0]
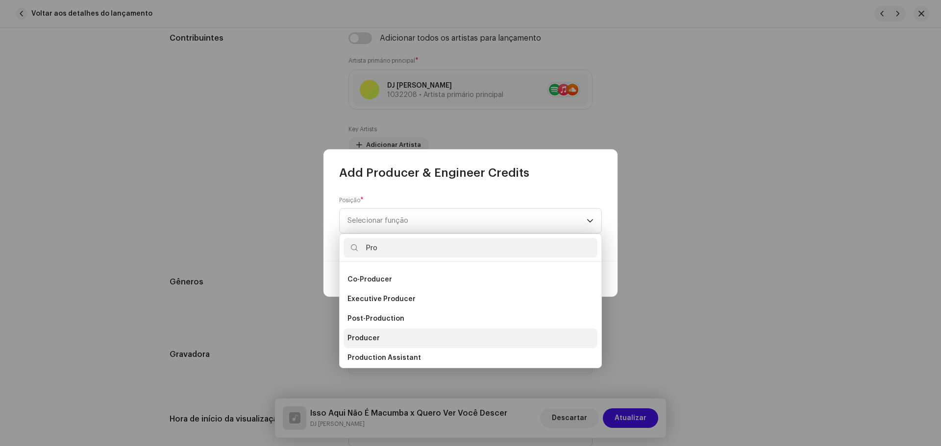
type input "Pro"
click at [369, 334] on span "Producer" at bounding box center [363, 339] width 32 height 10
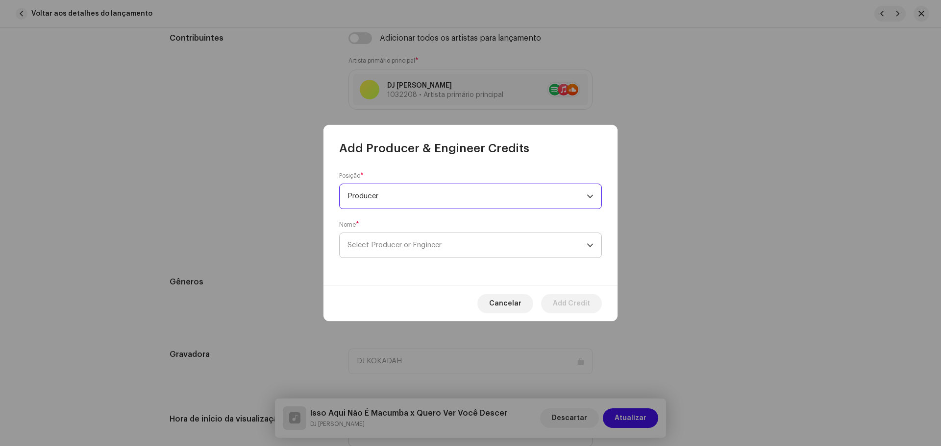
click at [390, 240] on span "Select Producer or Engineer" at bounding box center [466, 245] width 239 height 25
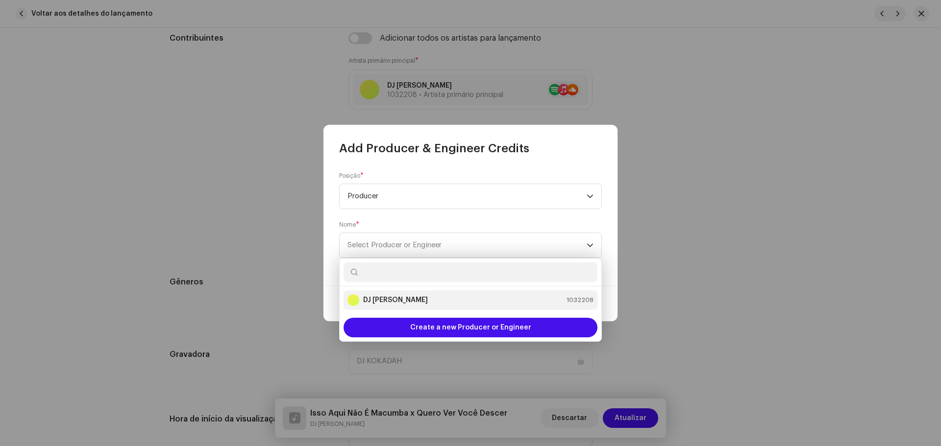
click at [378, 297] on strong "DJ [PERSON_NAME]" at bounding box center [395, 301] width 65 height 10
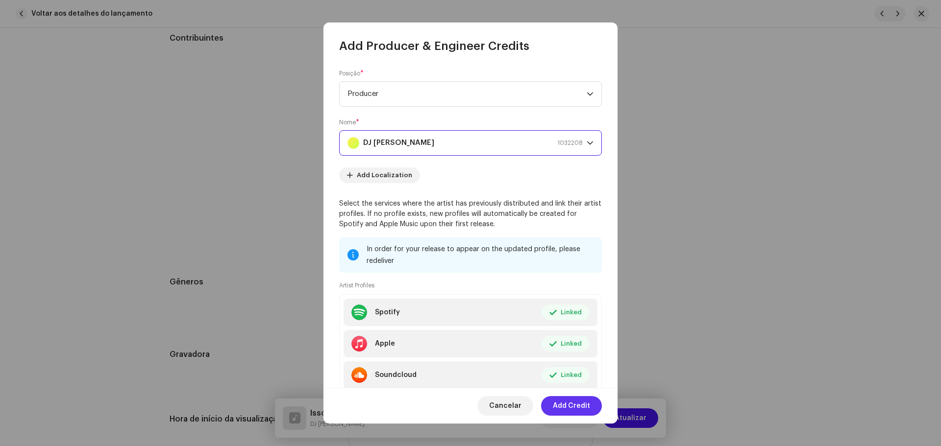
click at [583, 405] on span "Add Credit" at bounding box center [571, 406] width 37 height 20
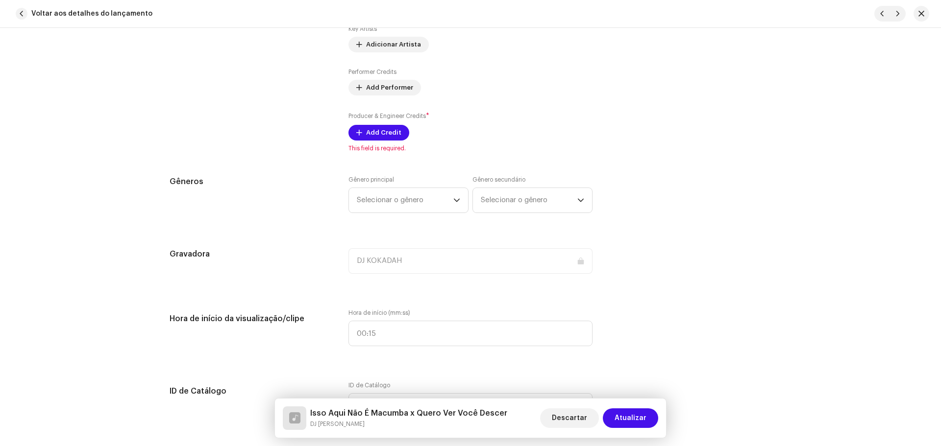
scroll to position [833, 0]
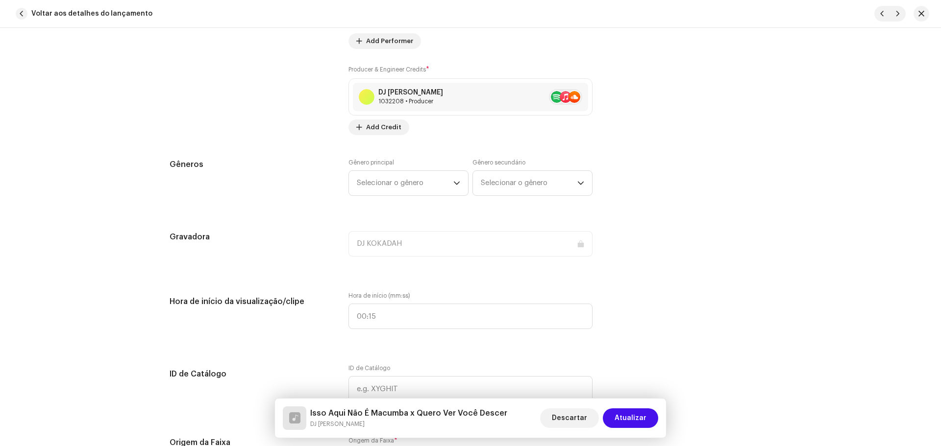
click at [371, 160] on label "Gênero principal" at bounding box center [371, 163] width 46 height 8
click at [390, 181] on span "Selecionar o gênero" at bounding box center [405, 183] width 97 height 25
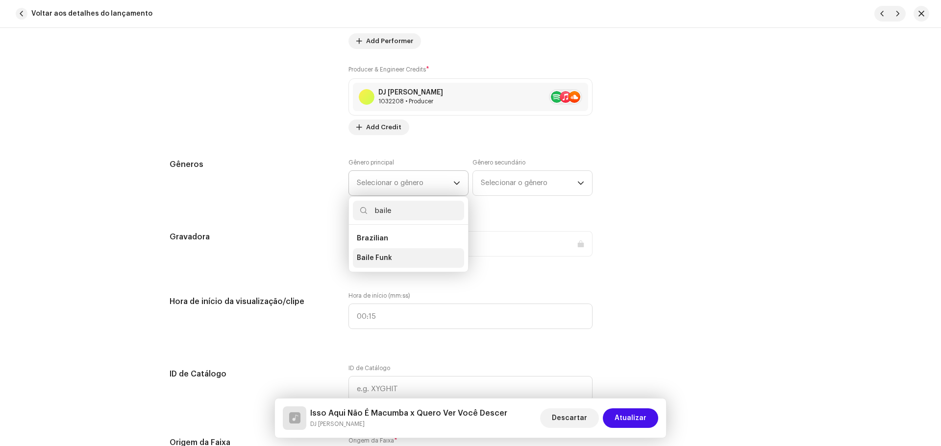
type input "baile"
click at [386, 260] on span "Baile Funk" at bounding box center [374, 258] width 35 height 10
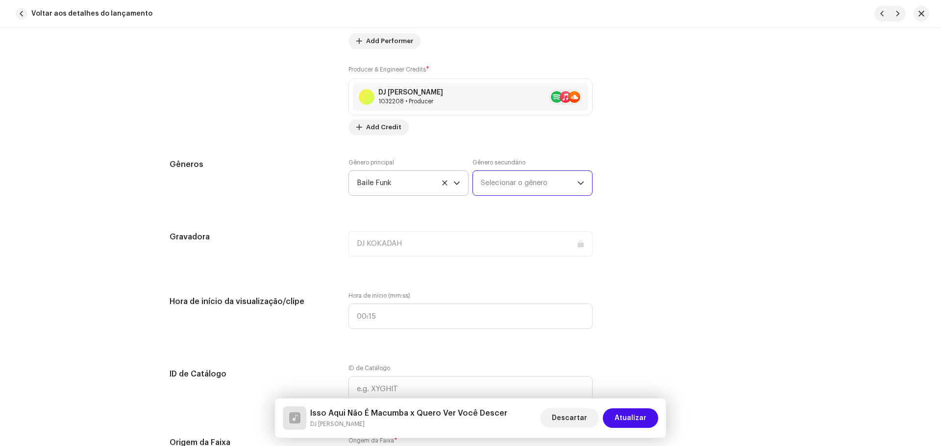
click at [495, 182] on span "Selecionar o gênero" at bounding box center [529, 183] width 97 height 25
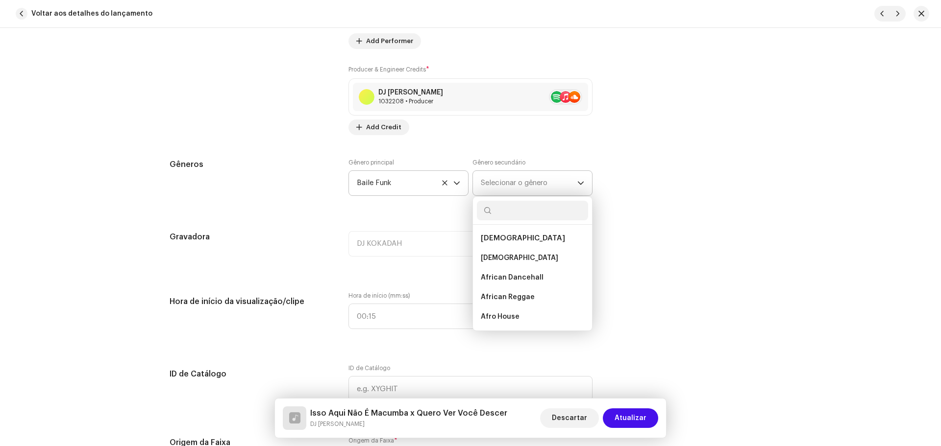
click at [500, 239] on span "[DEMOGRAPHIC_DATA]" at bounding box center [523, 238] width 84 height 7
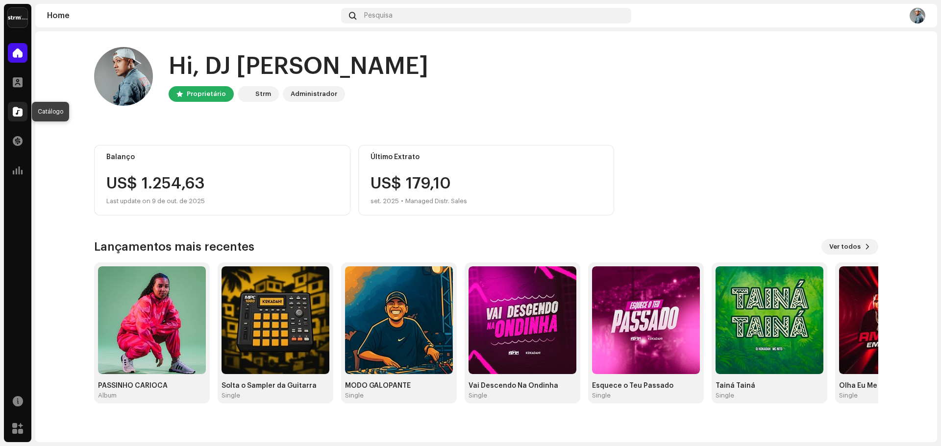
click at [13, 114] on span at bounding box center [18, 112] width 10 height 8
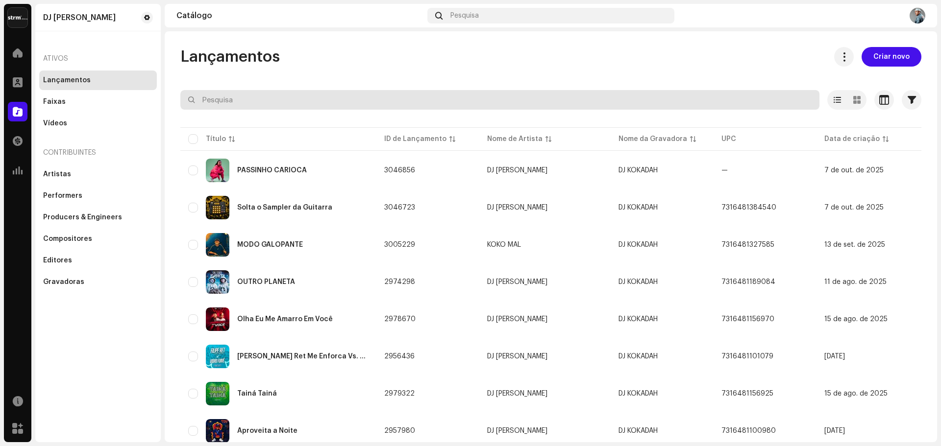
click at [411, 101] on input "text" at bounding box center [499, 100] width 639 height 20
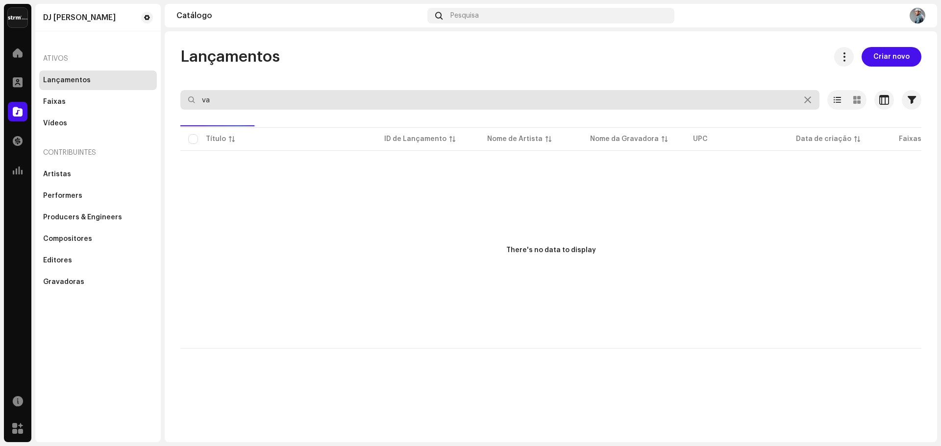
type input "v"
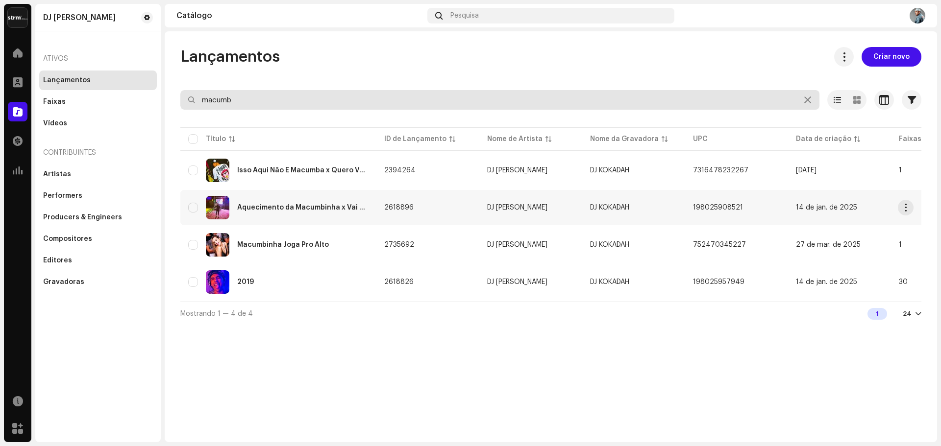
type input "macumb"
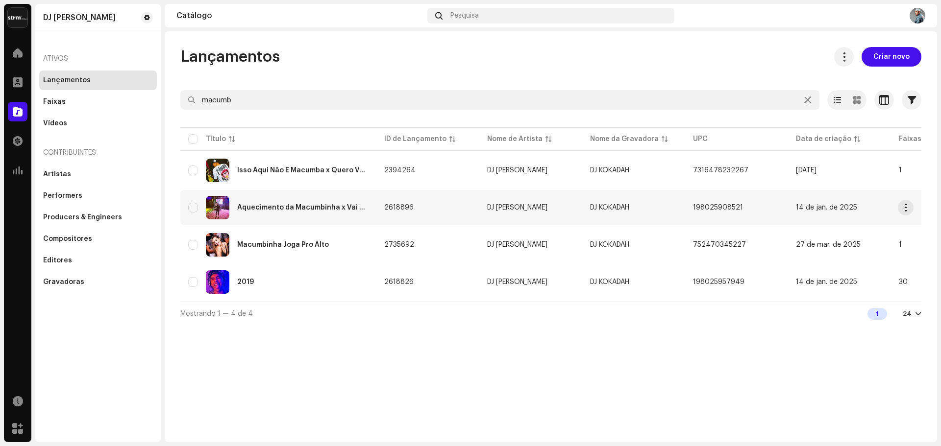
click at [324, 206] on div "Aquecimento da Macumbinha x Vai No Toma Toma" at bounding box center [302, 207] width 131 height 7
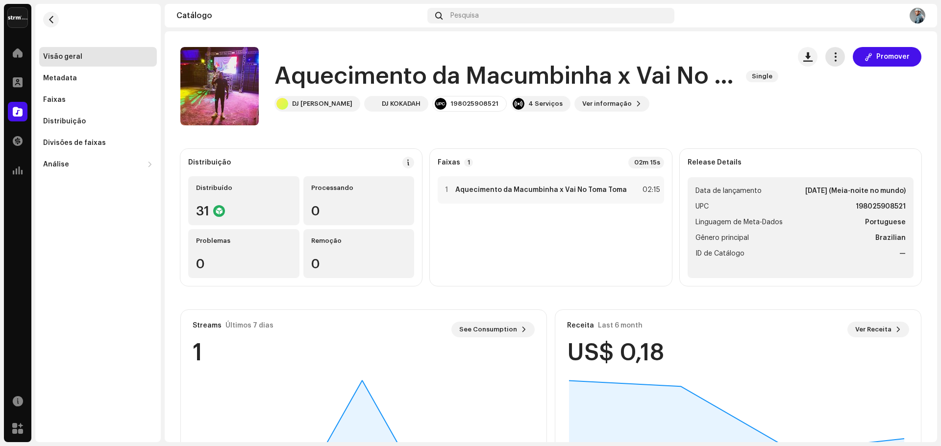
click at [832, 57] on span "button" at bounding box center [835, 57] width 9 height 8
click at [842, 106] on div "Editar" at bounding box center [874, 101] width 99 height 20
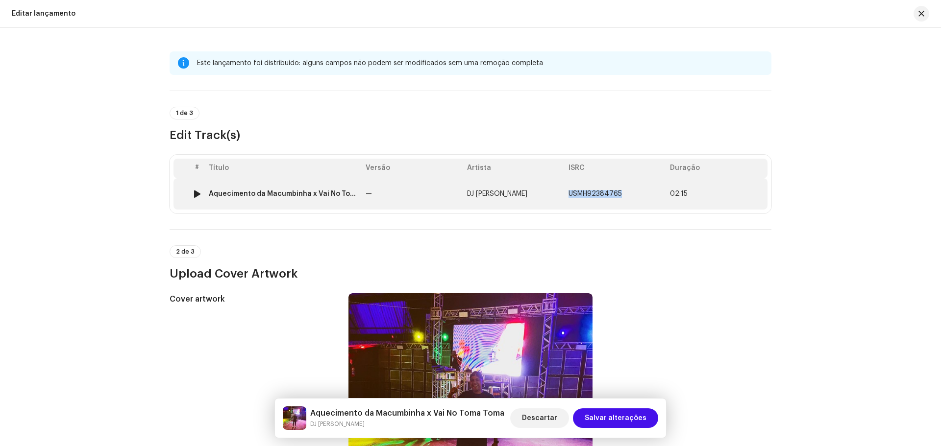
drag, startPoint x: 619, startPoint y: 192, endPoint x: 567, endPoint y: 193, distance: 52.4
click at [567, 193] on td "USMH92384765" at bounding box center [615, 193] width 101 height 31
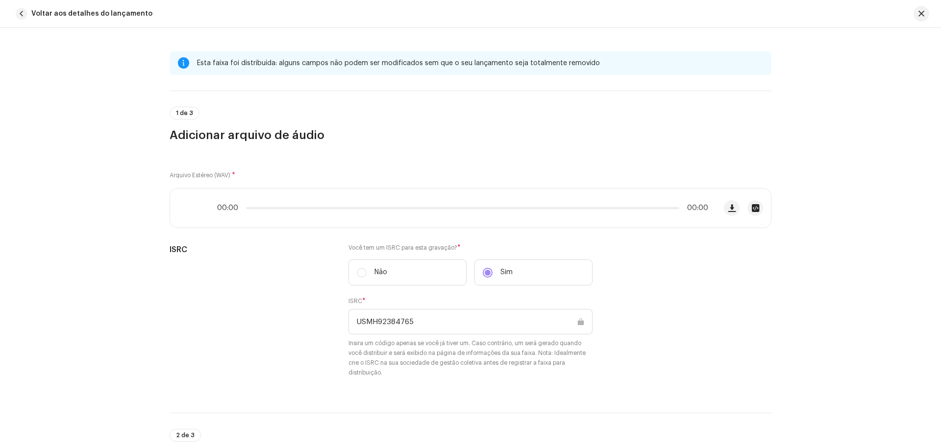
copy span "USMH92384765"
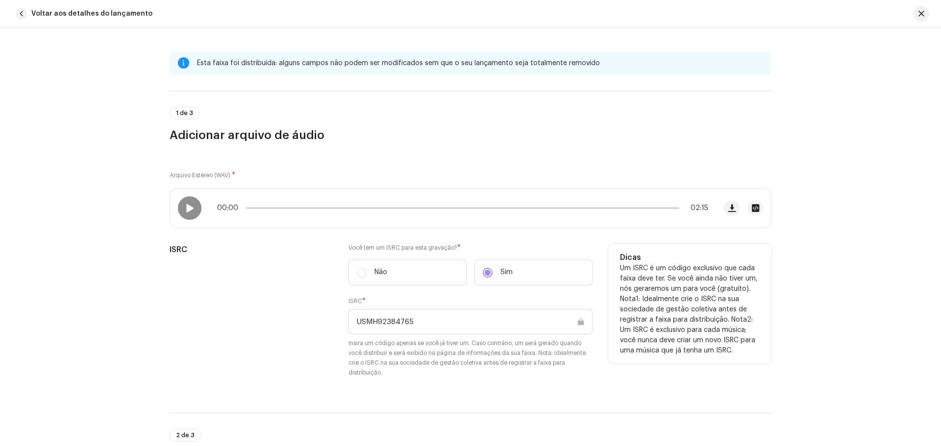
drag, startPoint x: 427, startPoint y: 318, endPoint x: 412, endPoint y: 321, distance: 16.1
click at [412, 321] on input "USMH92384765" at bounding box center [470, 321] width 244 height 25
drag, startPoint x: 424, startPoint y: 324, endPoint x: 383, endPoint y: 322, distance: 41.7
click at [400, 321] on input "USMH92384765" at bounding box center [470, 321] width 244 height 25
drag, startPoint x: 383, startPoint y: 322, endPoint x: 356, endPoint y: 324, distance: 27.0
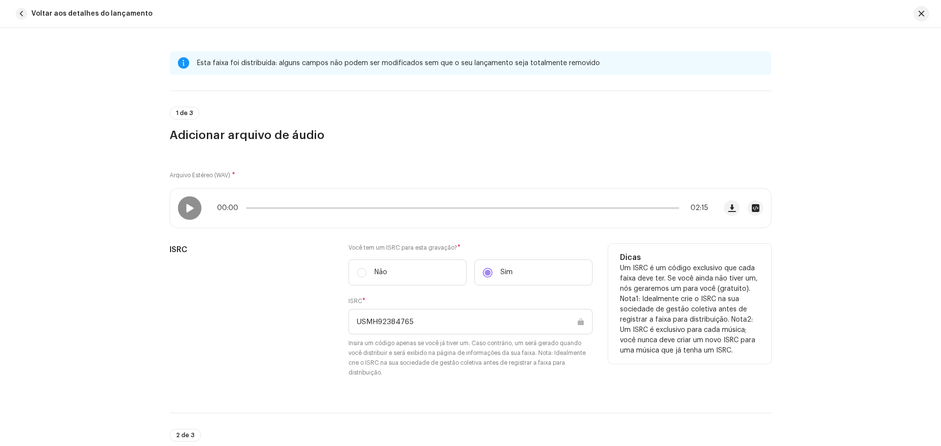
click at [359, 326] on input "USMH92384765" at bounding box center [470, 321] width 244 height 25
click at [352, 323] on input "USMH92384765" at bounding box center [470, 321] width 244 height 25
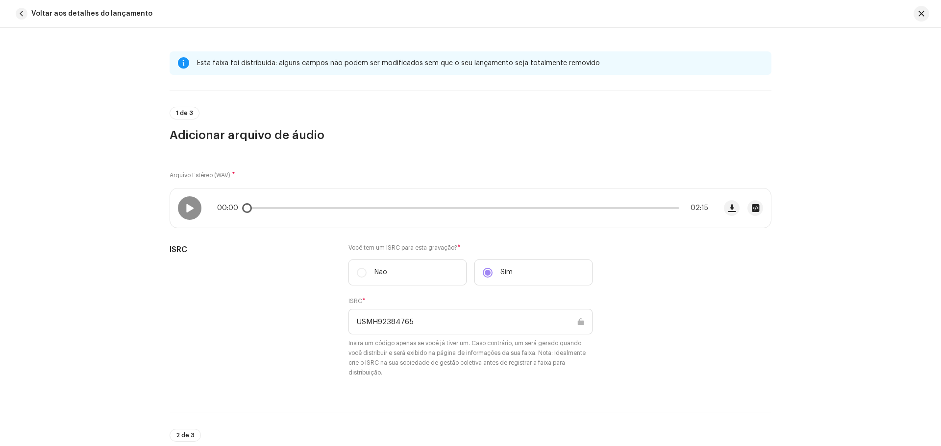
drag, startPoint x: 422, startPoint y: 321, endPoint x: 297, endPoint y: 217, distance: 162.5
click at [326, 323] on div "ISRC Você tem um ISRC para esta gravação? * Não Sim ISRC * USMH92384765 Insira …" at bounding box center [471, 317] width 602 height 146
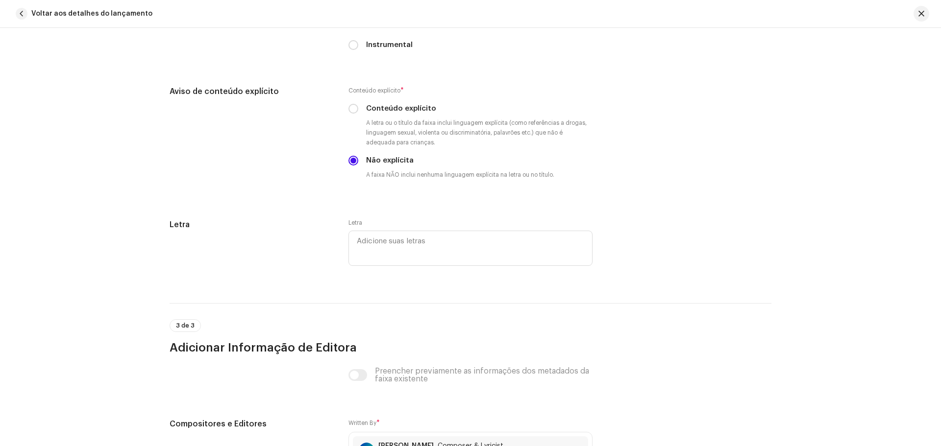
scroll to position [1877, 0]
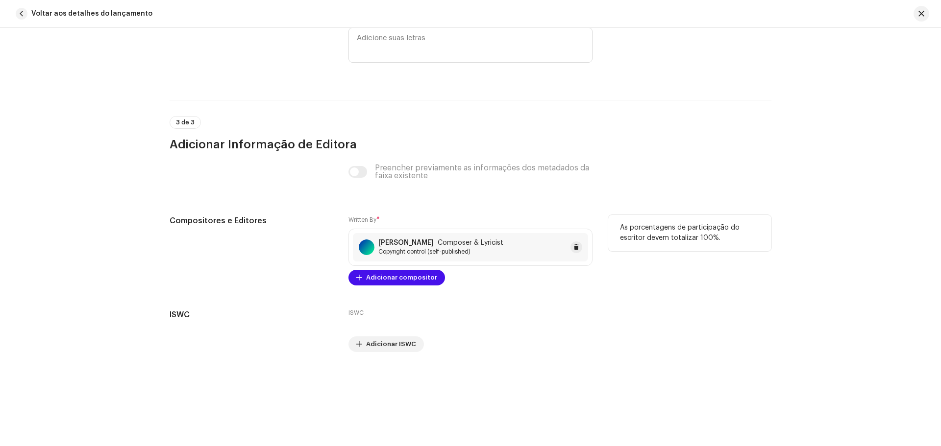
click at [445, 254] on span "Copyright control (self-published)" at bounding box center [440, 252] width 125 height 8
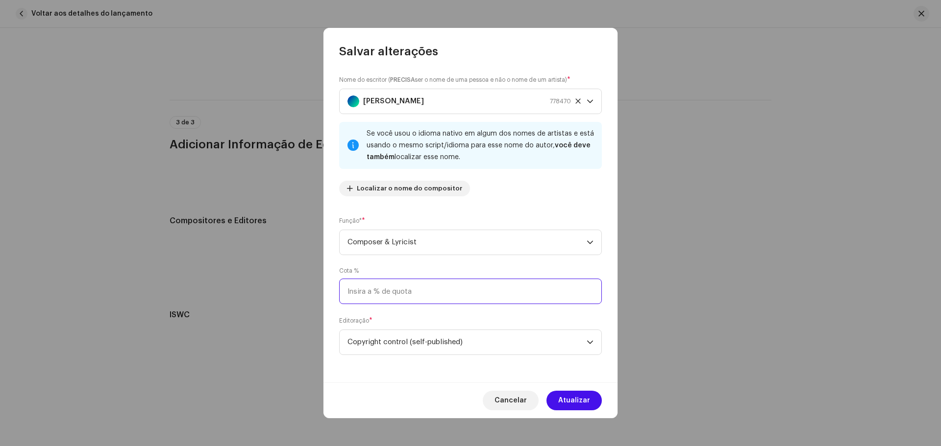
click at [449, 297] on input at bounding box center [470, 291] width 263 height 25
type input "100,00"
click at [590, 408] on button "Atualizar" at bounding box center [573, 401] width 55 height 20
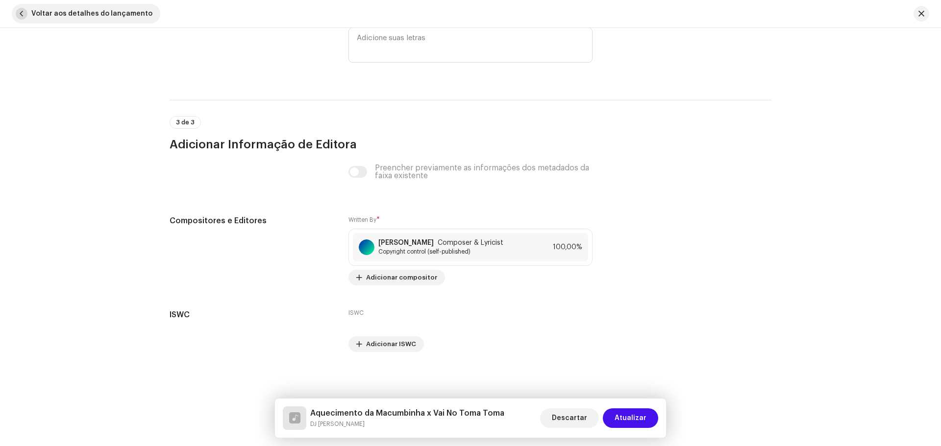
click at [26, 8] on button "Voltar aos detalhes do lançamento" at bounding box center [86, 14] width 148 height 20
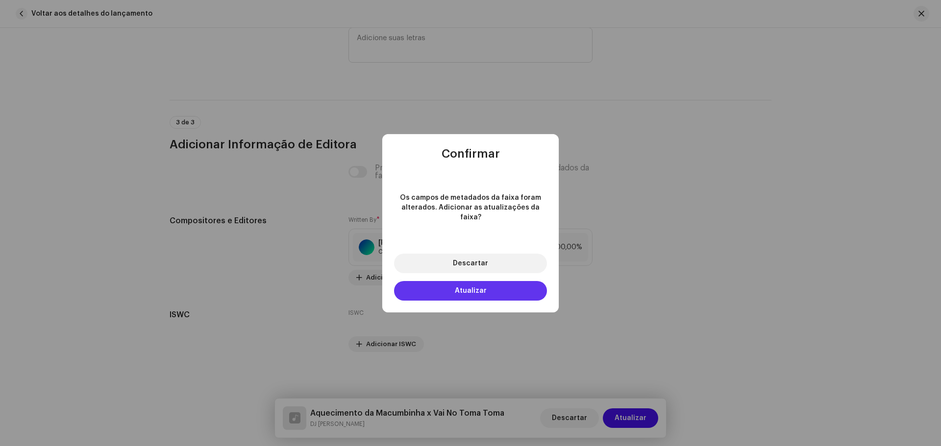
click at [486, 288] on button "Atualizar" at bounding box center [470, 291] width 153 height 20
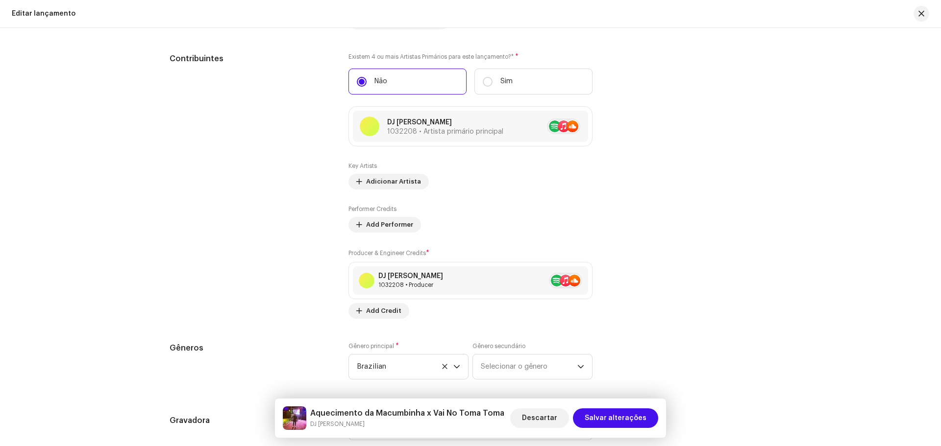
scroll to position [813, 0]
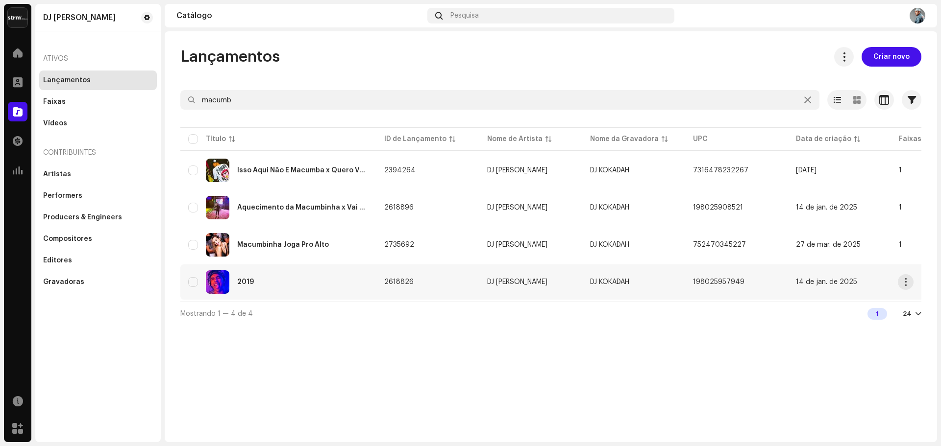
click at [293, 285] on div "2019" at bounding box center [278, 283] width 180 height 24
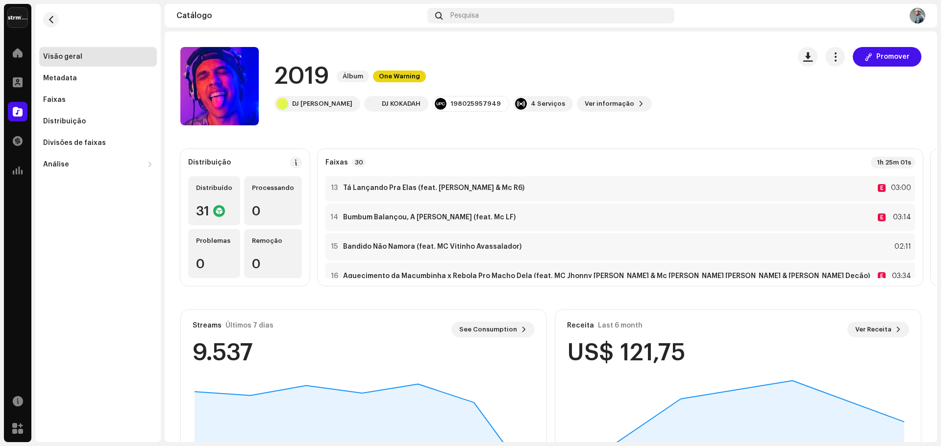
scroll to position [392, 0]
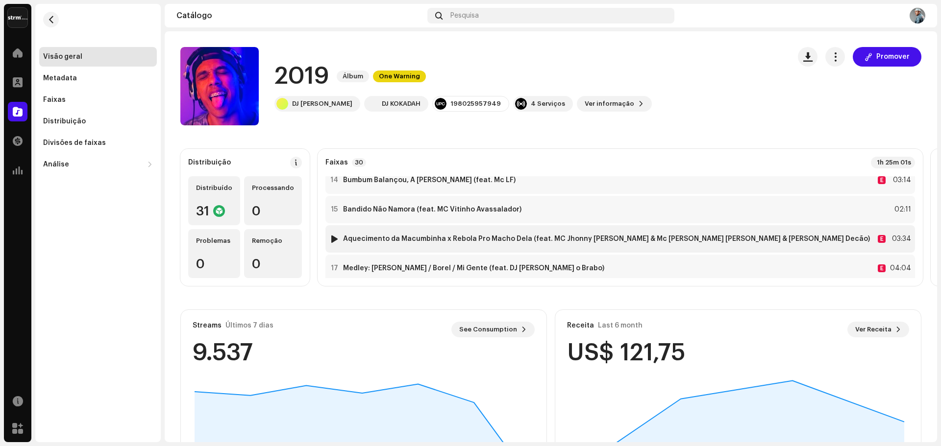
click at [537, 237] on strong "Aquecimento da Macumbinha x Rebola Pro Macho Dela (feat. MC Jhonny [PERSON_NAME…" at bounding box center [606, 239] width 527 height 8
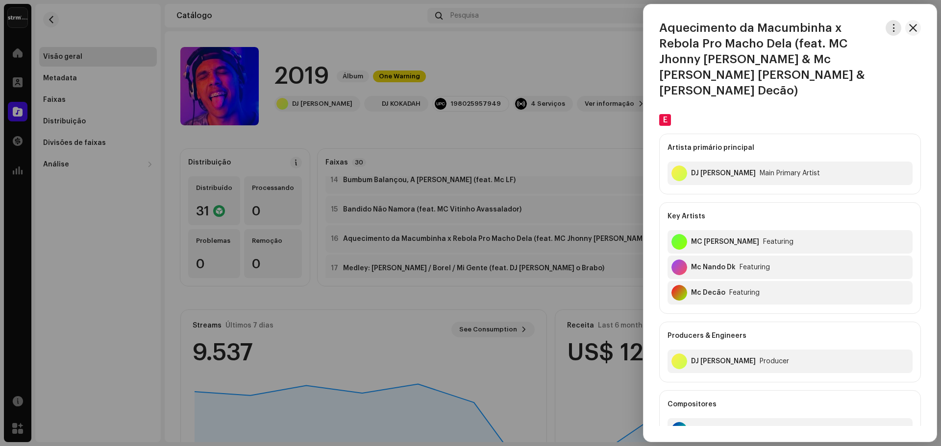
click at [890, 25] on span "button" at bounding box center [893, 28] width 7 height 8
click at [477, 168] on div at bounding box center [470, 223] width 941 height 446
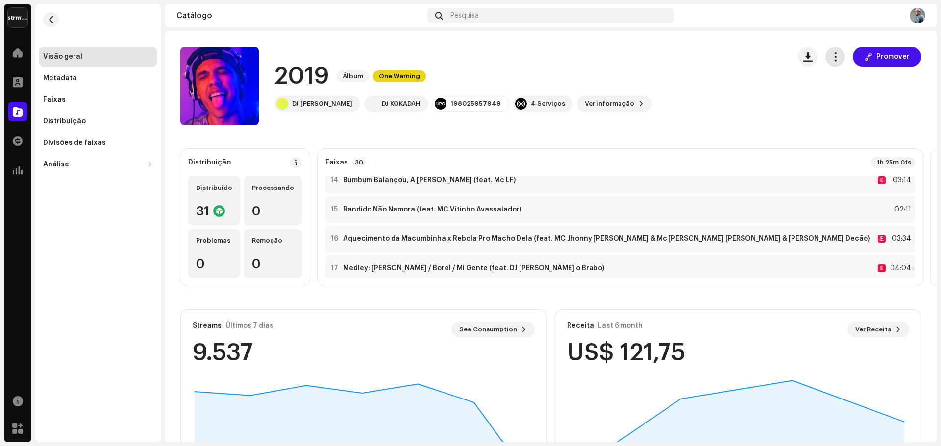
click at [831, 60] on span "button" at bounding box center [835, 57] width 9 height 8
click at [839, 106] on div "Editar" at bounding box center [874, 101] width 99 height 20
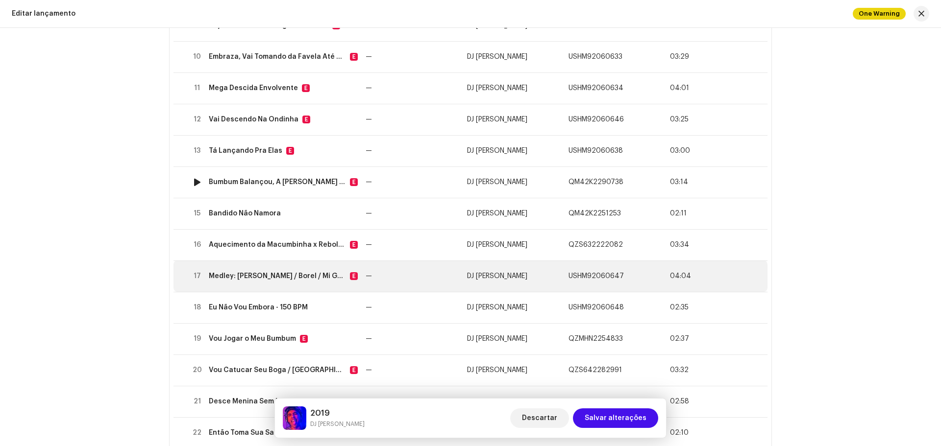
scroll to position [490, 0]
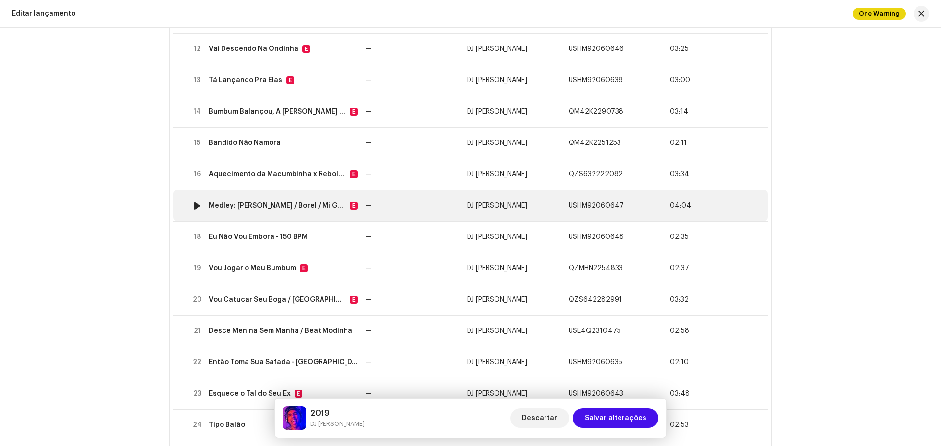
click at [194, 204] on div at bounding box center [197, 206] width 7 height 8
click at [283, 205] on div "Medley: [PERSON_NAME] / Borel / Mi Gente" at bounding box center [277, 206] width 137 height 8
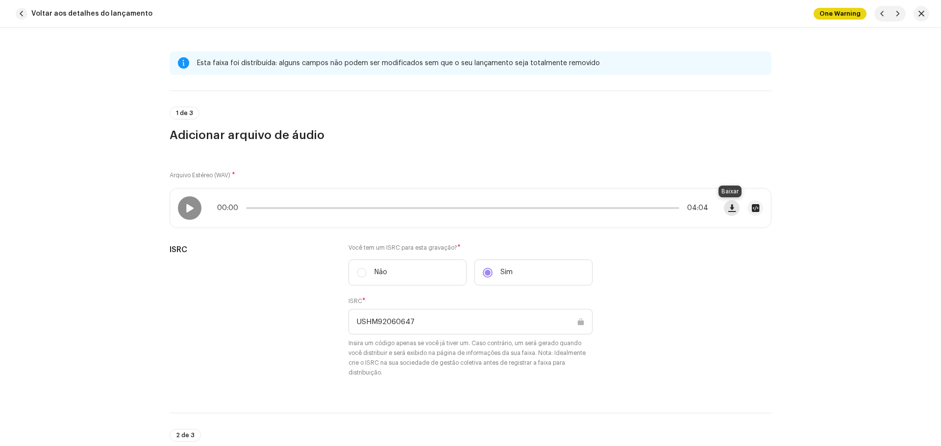
click at [733, 209] on span "button" at bounding box center [731, 208] width 7 height 8
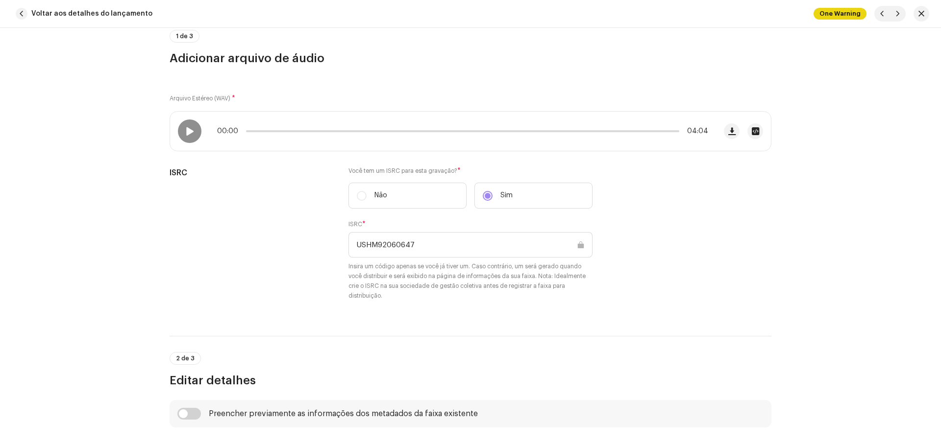
scroll to position [49, 0]
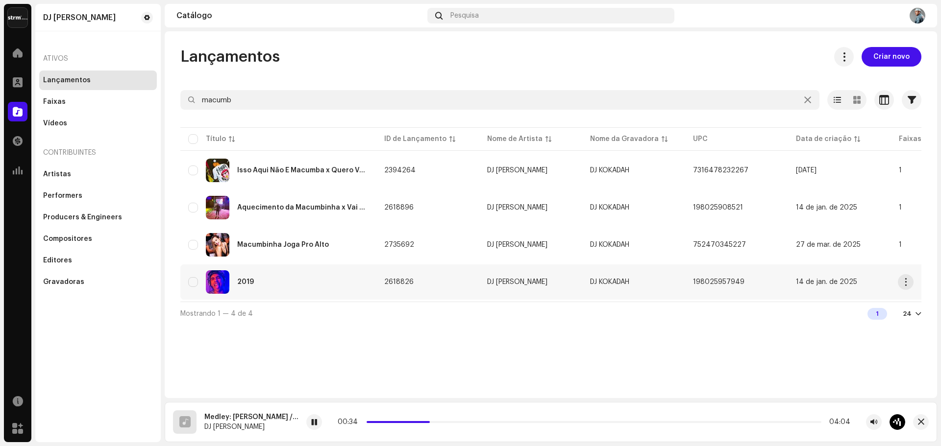
click at [283, 278] on div "2019" at bounding box center [278, 283] width 180 height 24
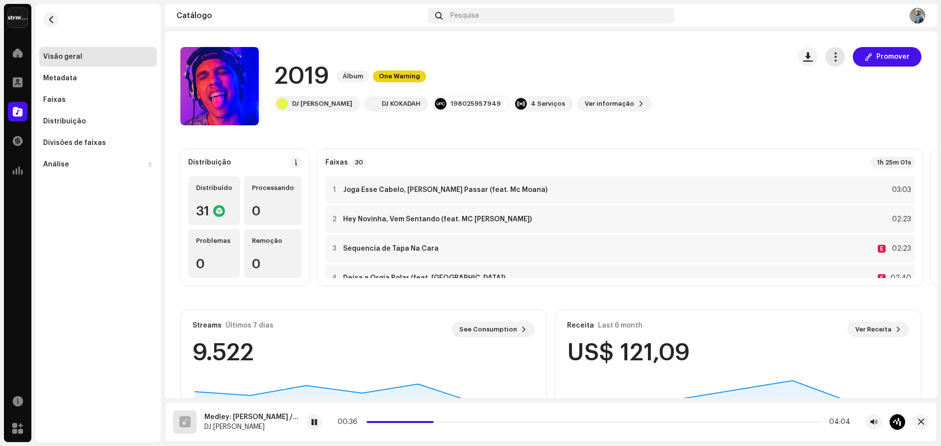
click at [835, 56] on span "button" at bounding box center [835, 57] width 9 height 8
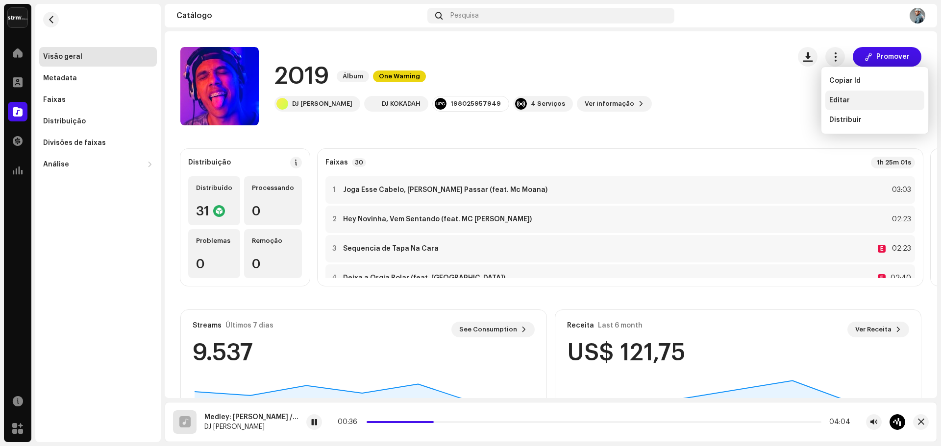
click at [840, 97] on span "Editar" at bounding box center [839, 101] width 21 height 8
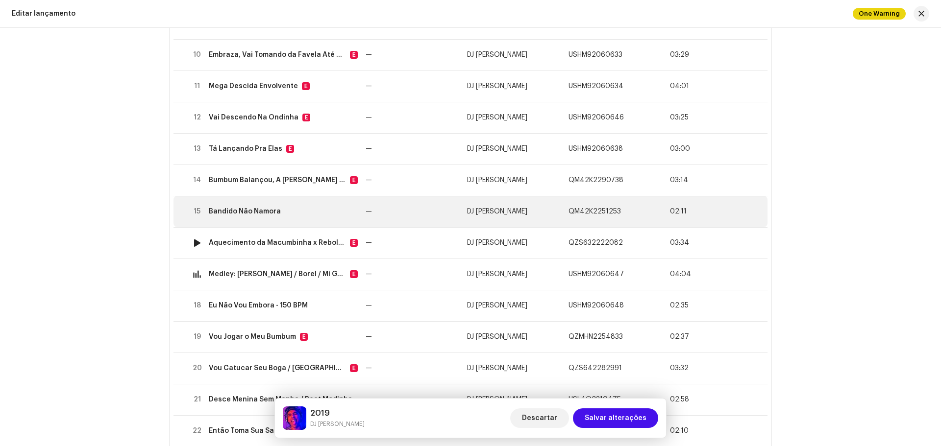
scroll to position [441, 0]
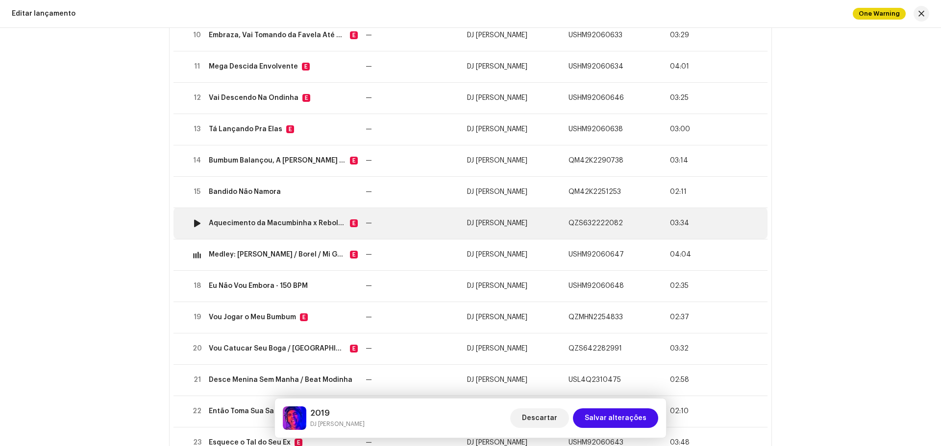
click at [321, 225] on div "Aquecimento da Macumbinha x Rebola Pro Macho Dela" at bounding box center [277, 224] width 137 height 8
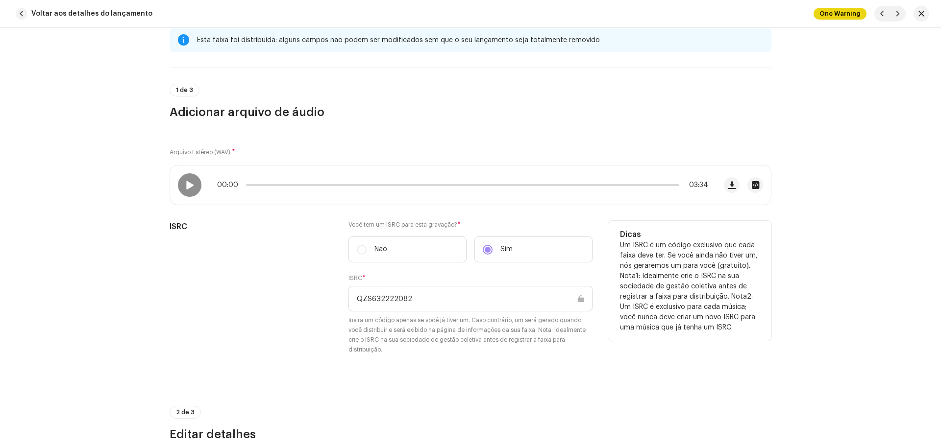
scroll to position [0, 0]
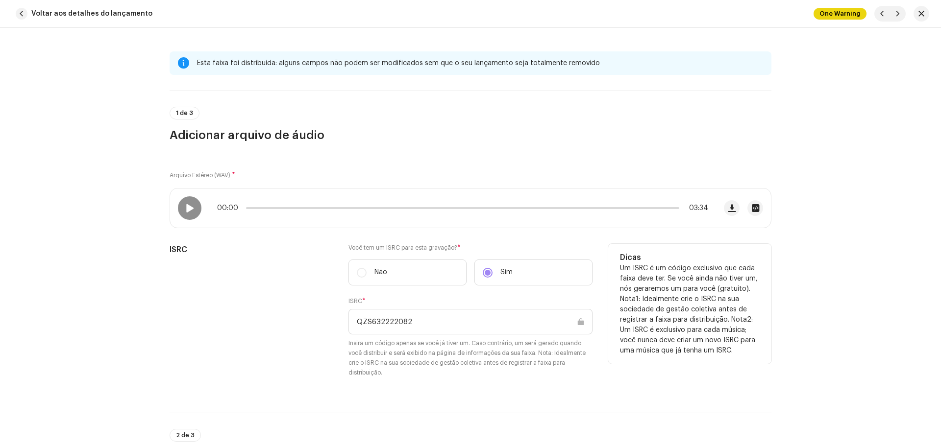
drag, startPoint x: 396, startPoint y: 318, endPoint x: 307, endPoint y: 277, distance: 98.3
click at [316, 309] on div "ISRC Você tem um ISRC para esta gravação? * Não Sim ISRC * QZS632222082 Insira …" at bounding box center [471, 317] width 602 height 146
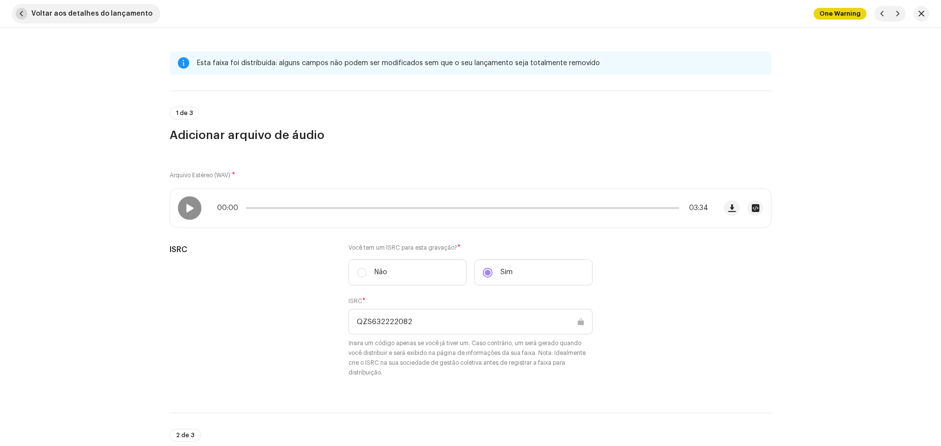
click at [20, 11] on span "button" at bounding box center [22, 14] width 12 height 12
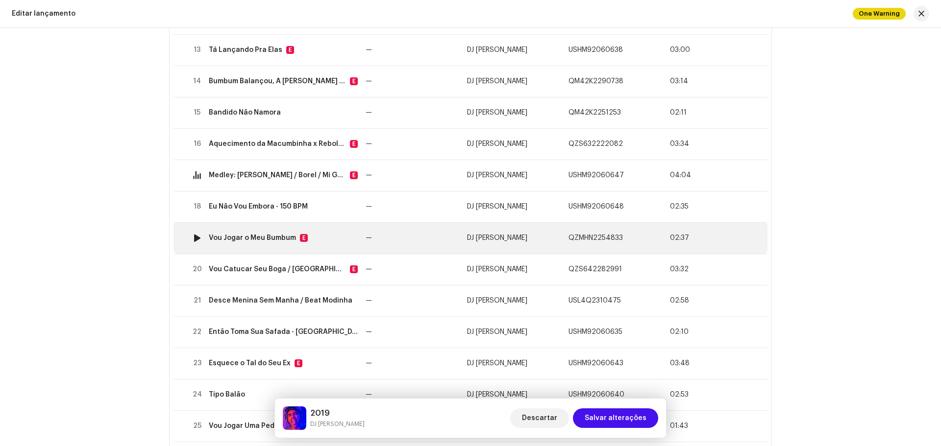
scroll to position [490, 0]
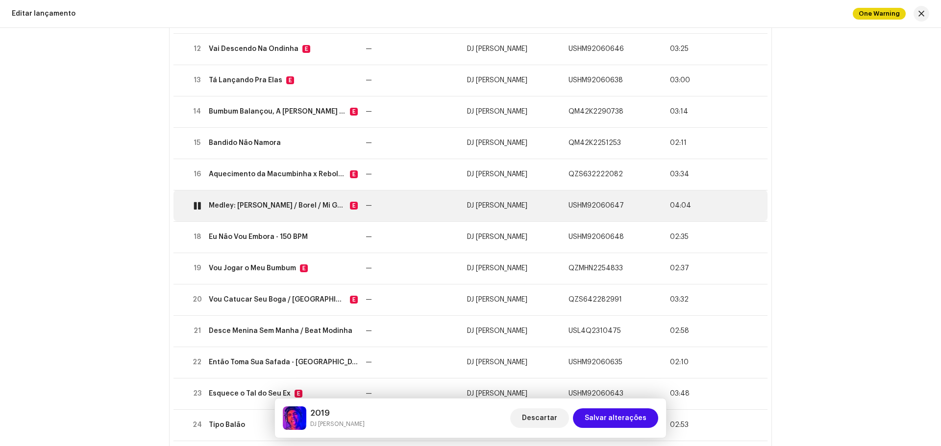
click at [318, 206] on div "Medley: [PERSON_NAME] / Borel / Mi Gente" at bounding box center [277, 206] width 137 height 8
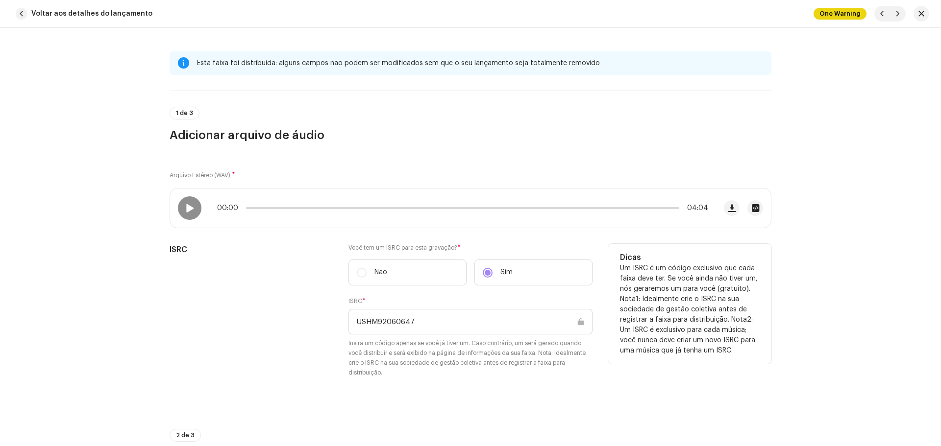
drag, startPoint x: 430, startPoint y: 319, endPoint x: 313, endPoint y: 310, distance: 118.0
click at [315, 310] on div "ISRC Você tem um ISRC para esta gravação? * Não Sim ISRC * USHM92060647 Insira …" at bounding box center [471, 317] width 602 height 146
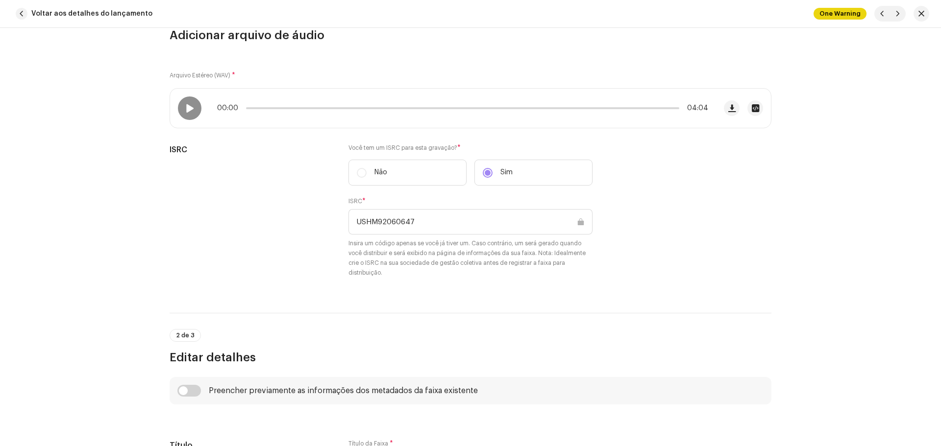
scroll to position [343, 0]
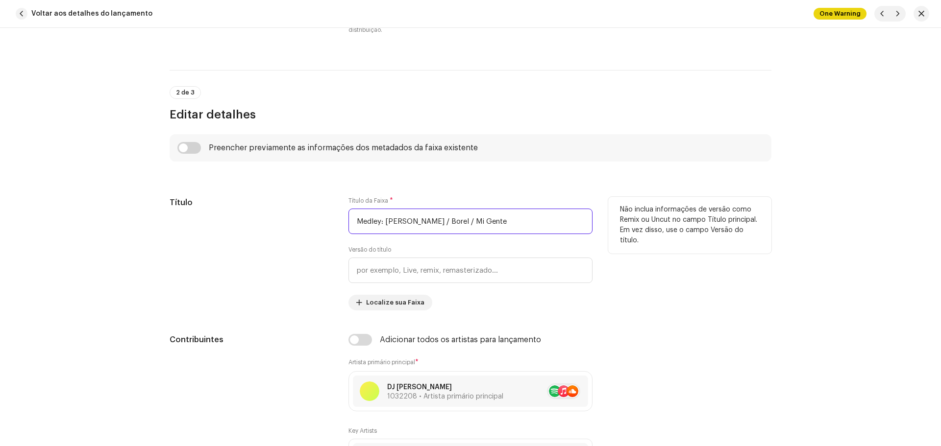
drag, startPoint x: 517, startPoint y: 220, endPoint x: 213, endPoint y: 198, distance: 304.7
click at [220, 201] on div "Título Título da Faixa * Medley: Solta Ousadia / Borel / Mi Gente Versão do tít…" at bounding box center [471, 254] width 602 height 114
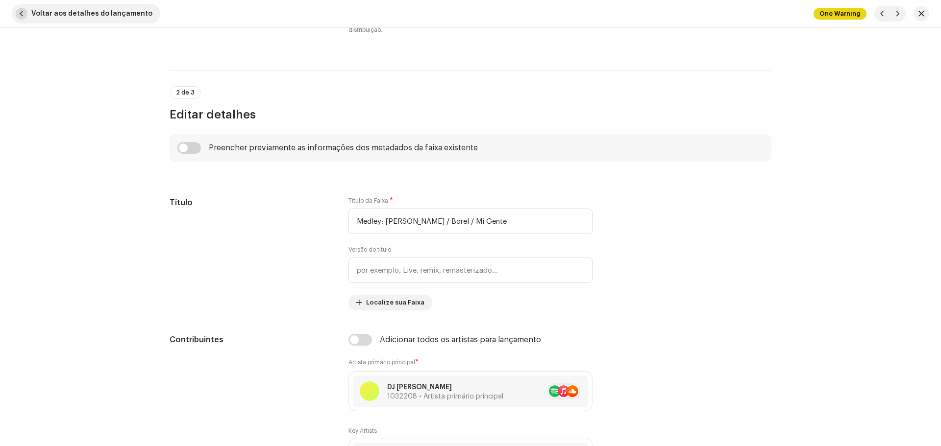
click at [26, 8] on button "Voltar aos detalhes do lançamento" at bounding box center [86, 14] width 148 height 20
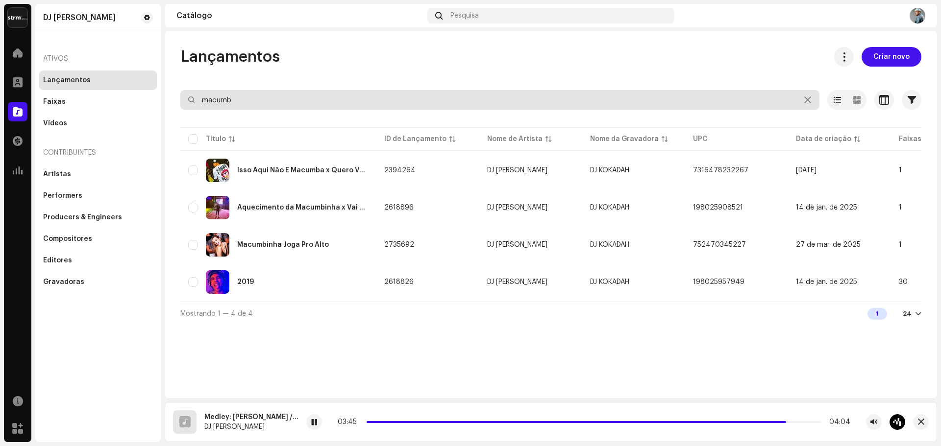
click at [277, 98] on input "macumb" at bounding box center [499, 100] width 639 height 20
drag, startPoint x: 246, startPoint y: 97, endPoint x: 139, endPoint y: 86, distance: 106.9
click at [139, 86] on div "DJ Kokadah Home Perfil Catálogo Transações Análise Recursos Marketplace DJ Koka…" at bounding box center [470, 223] width 941 height 446
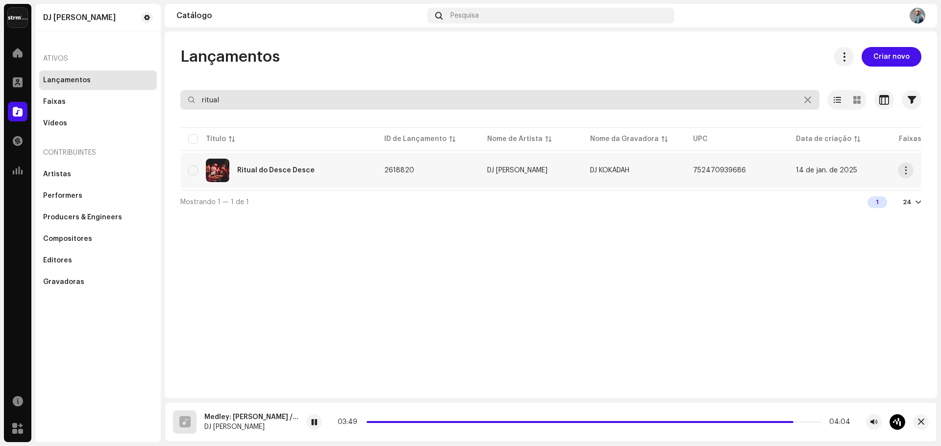
type input "ritual"
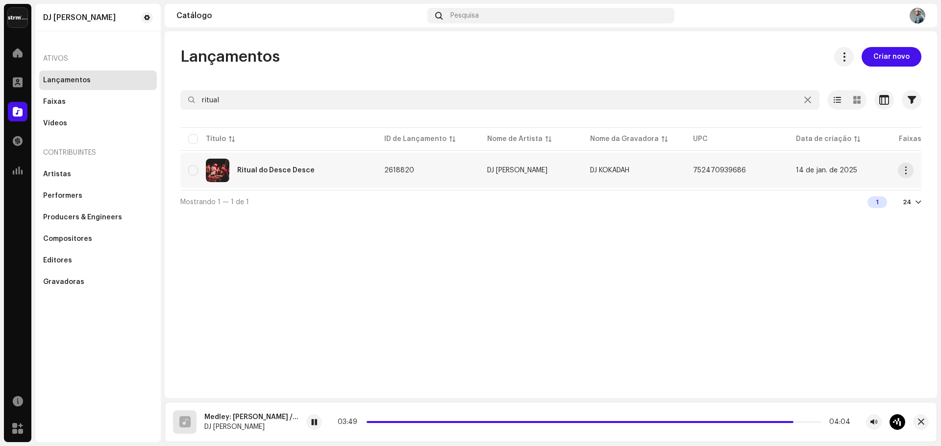
click at [265, 176] on div "Ritual do Desce Desce" at bounding box center [278, 171] width 180 height 24
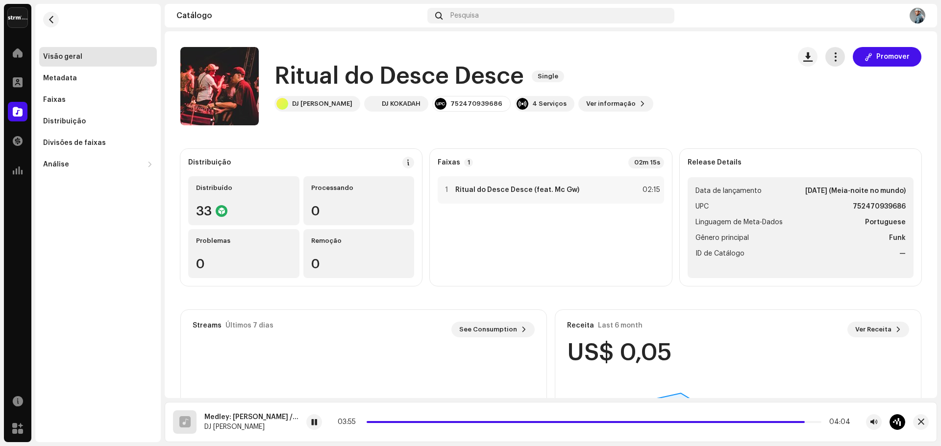
click at [828, 64] on button "button" at bounding box center [835, 57] width 20 height 20
click at [839, 99] on span "Editar" at bounding box center [839, 101] width 21 height 8
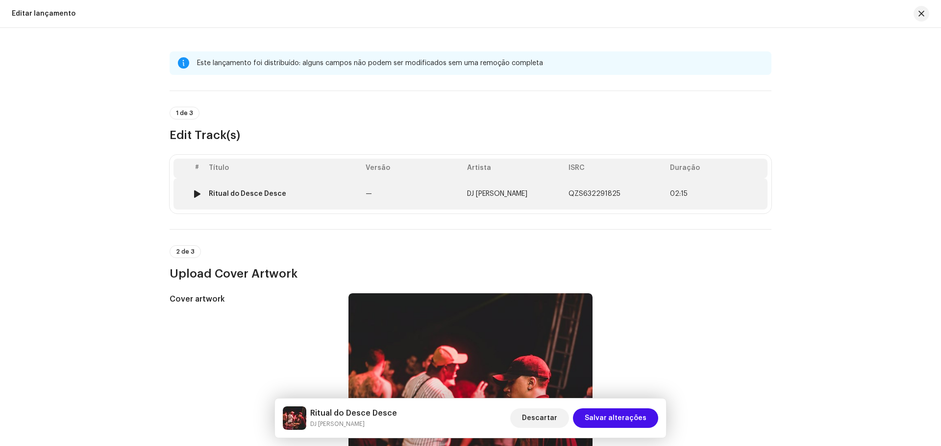
click at [196, 195] on div at bounding box center [197, 194] width 7 height 8
drag, startPoint x: 623, startPoint y: 196, endPoint x: 567, endPoint y: 195, distance: 56.4
click at [567, 195] on td "QZS632291825" at bounding box center [615, 193] width 101 height 31
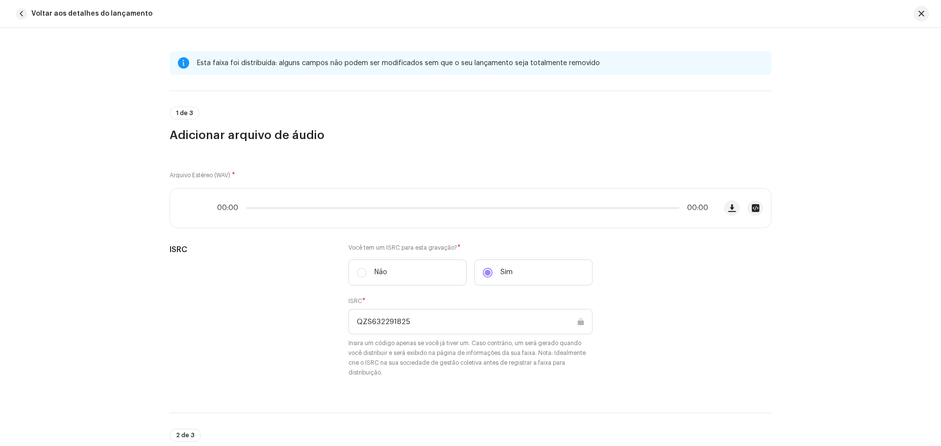
copy span "QZS632291825"
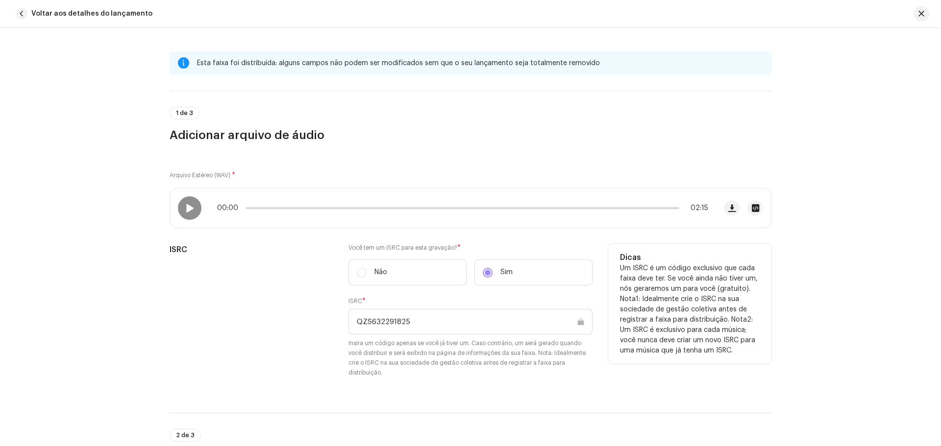
drag, startPoint x: 365, startPoint y: 316, endPoint x: 282, endPoint y: 250, distance: 106.1
click at [316, 311] on div "ISRC Você tem um ISRC para esta gravação? * Não Sim ISRC * QZS632291825 Insira …" at bounding box center [471, 317] width 602 height 146
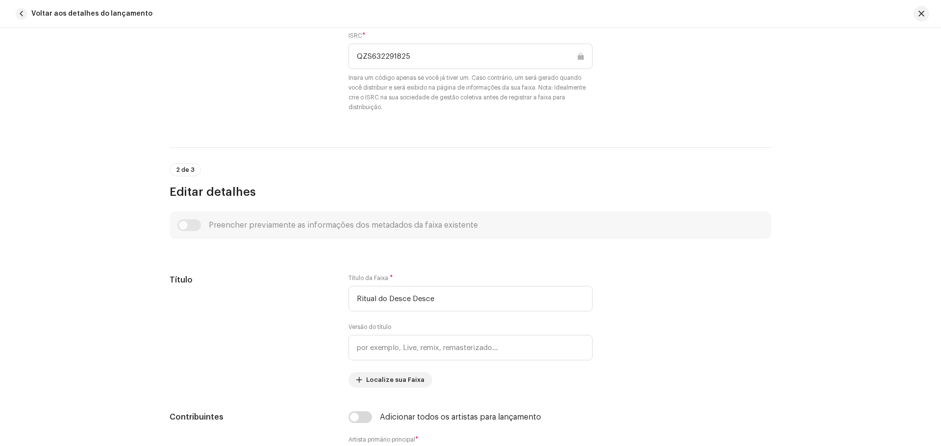
scroll to position [98, 0]
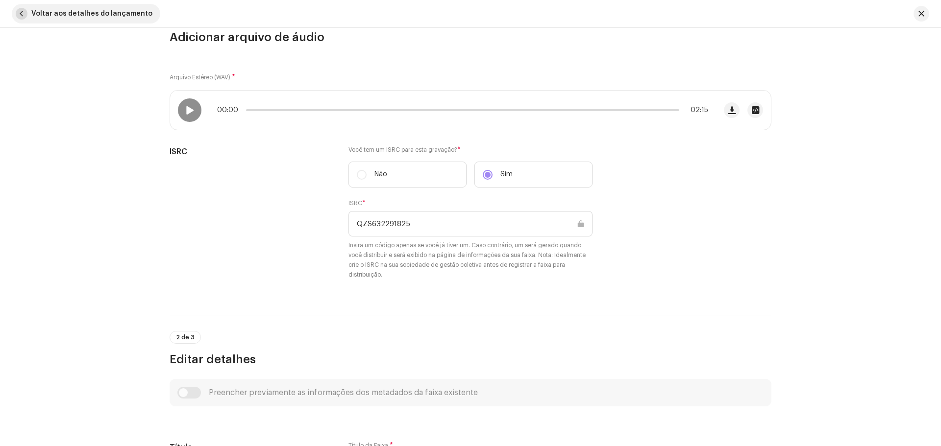
click at [25, 12] on span "button" at bounding box center [22, 14] width 12 height 12
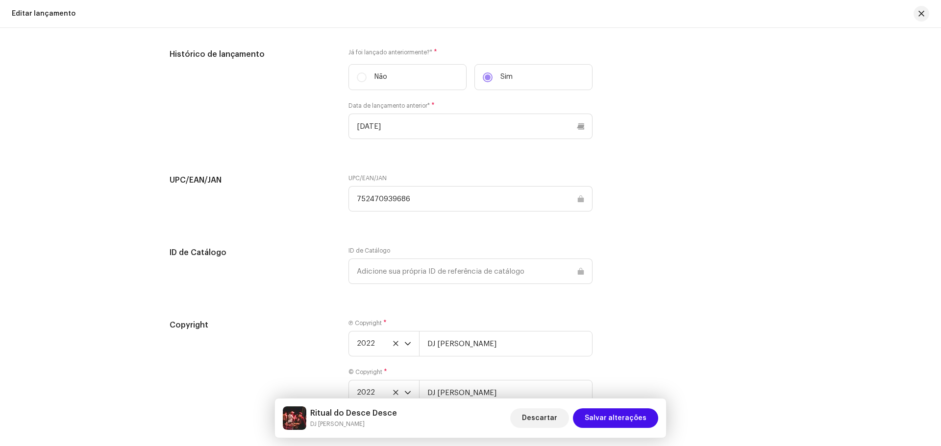
scroll to position [1058, 0]
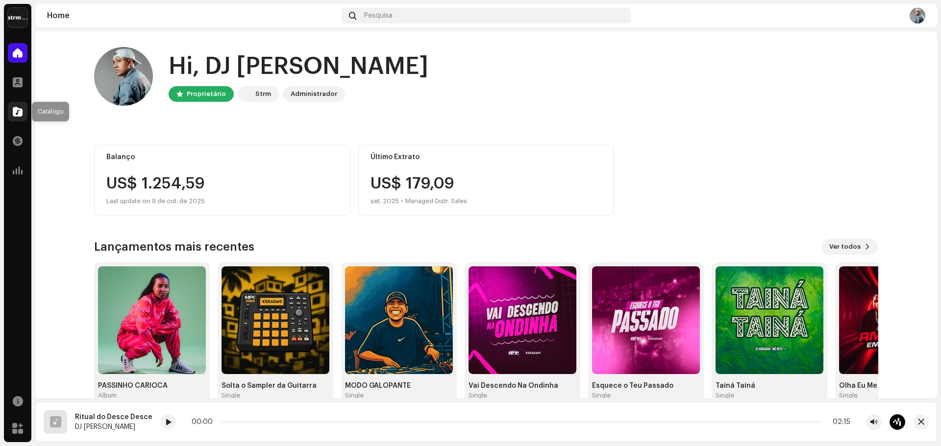
click at [18, 109] on span at bounding box center [18, 112] width 10 height 8
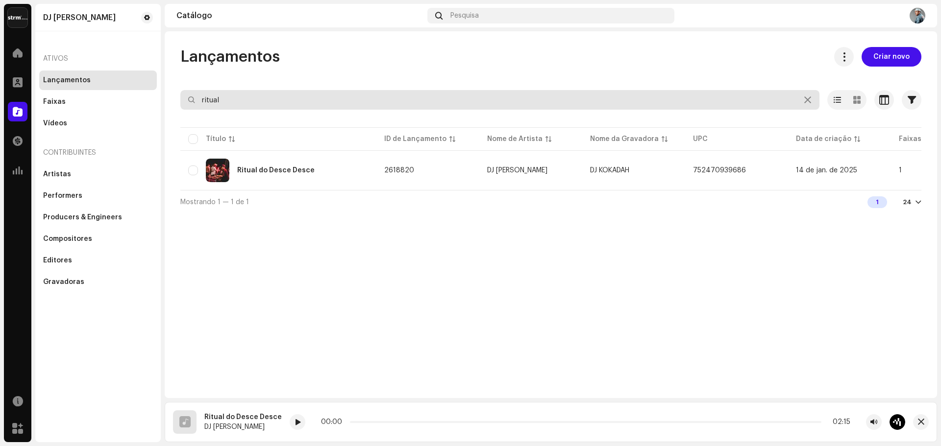
click at [375, 108] on input "ritual" at bounding box center [499, 100] width 639 height 20
drag, startPoint x: 350, startPoint y: 107, endPoint x: 143, endPoint y: 71, distance: 210.4
click at [150, 94] on div "DJ Kokadah Home Perfil Catálogo Transações Análise Recursos Marketplace DJ Koka…" at bounding box center [470, 223] width 941 height 446
type input "vuk vuk"
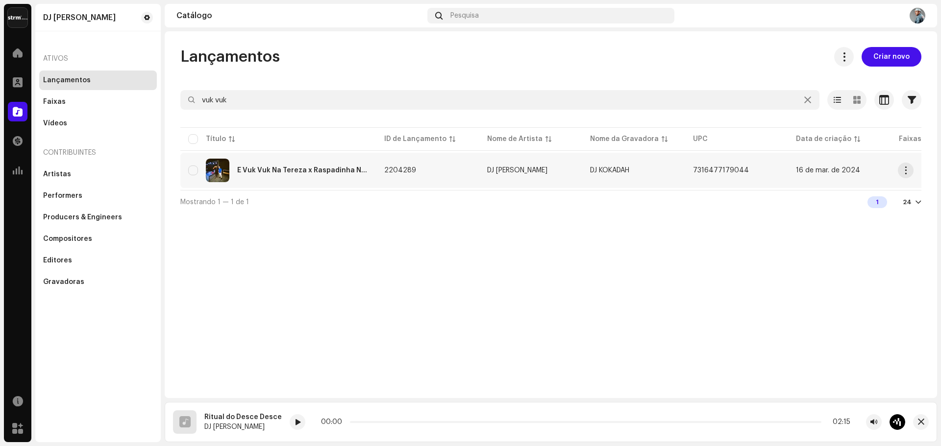
click at [313, 170] on div "É Vuk Vuk Na Tereza x Raspadinha No Chão" at bounding box center [302, 170] width 131 height 7
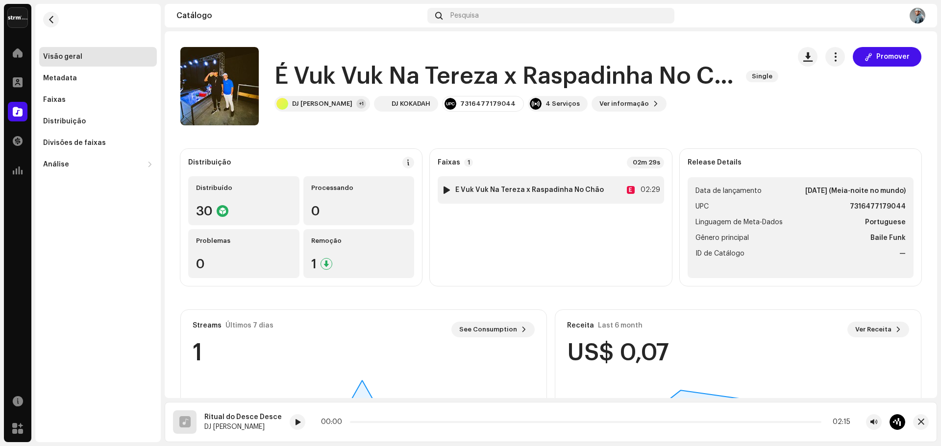
click at [443, 190] on div at bounding box center [446, 190] width 7 height 8
click at [837, 56] on button "button" at bounding box center [835, 57] width 20 height 20
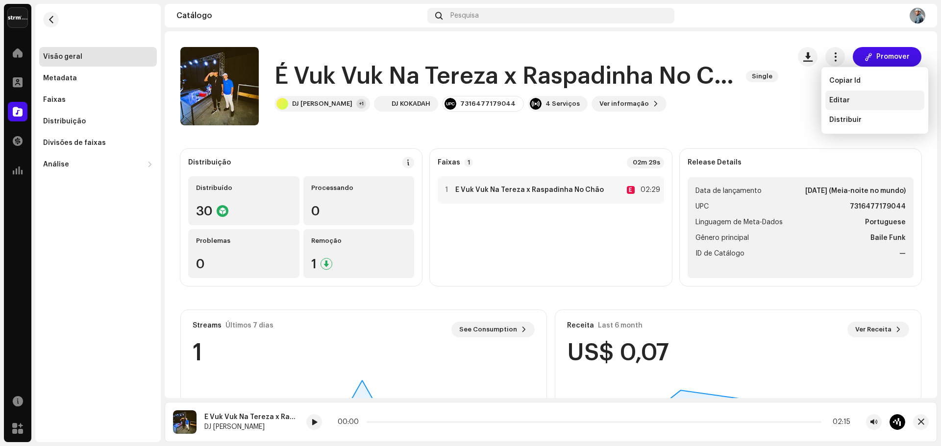
click at [828, 101] on div "Editar" at bounding box center [874, 101] width 99 height 20
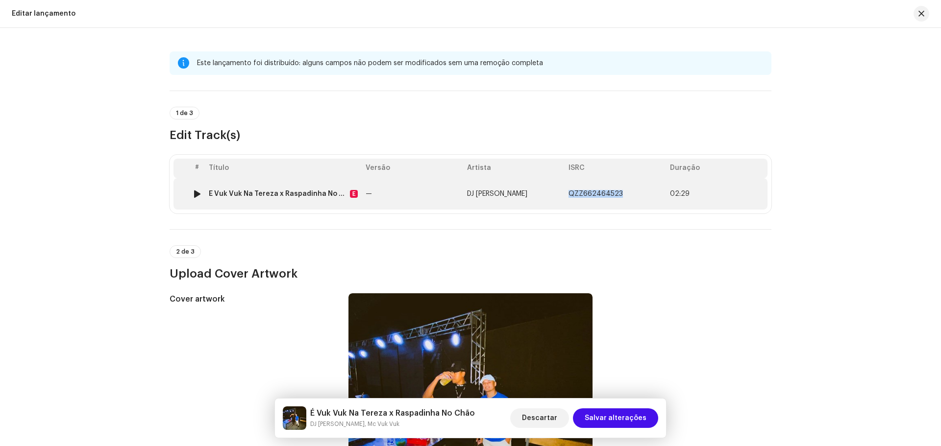
drag, startPoint x: 620, startPoint y: 194, endPoint x: 567, endPoint y: 195, distance: 52.9
click at [567, 195] on td "QZZ662464523" at bounding box center [615, 193] width 101 height 31
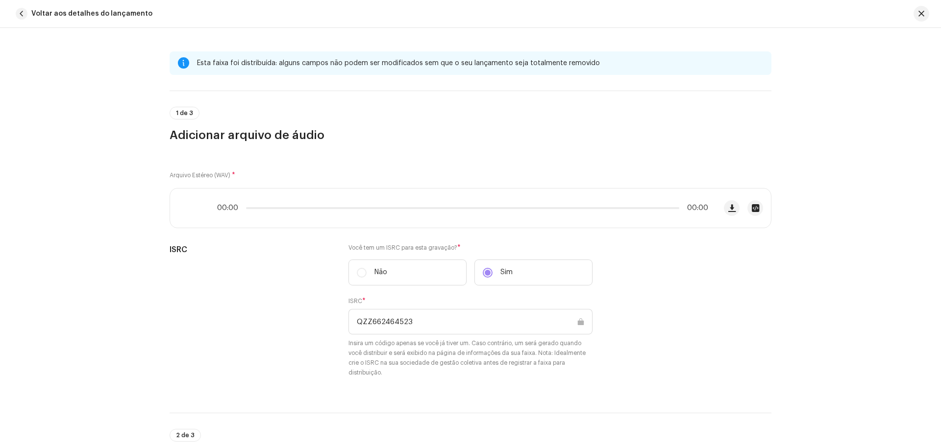
copy span "QZZ662464523"
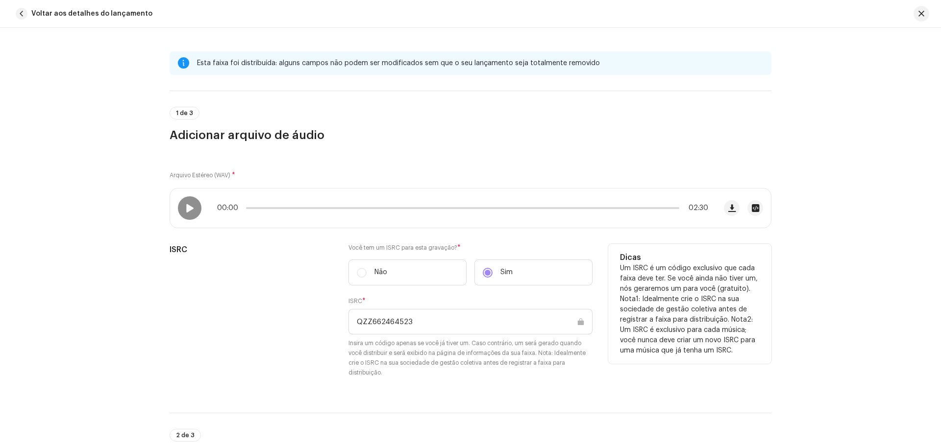
drag, startPoint x: 429, startPoint y: 327, endPoint x: 311, endPoint y: 275, distance: 129.2
click at [337, 322] on div "ISRC Você tem um ISRC para esta gravação? * Não Sim ISRC * QZZ662464523 Insira …" at bounding box center [471, 317] width 602 height 146
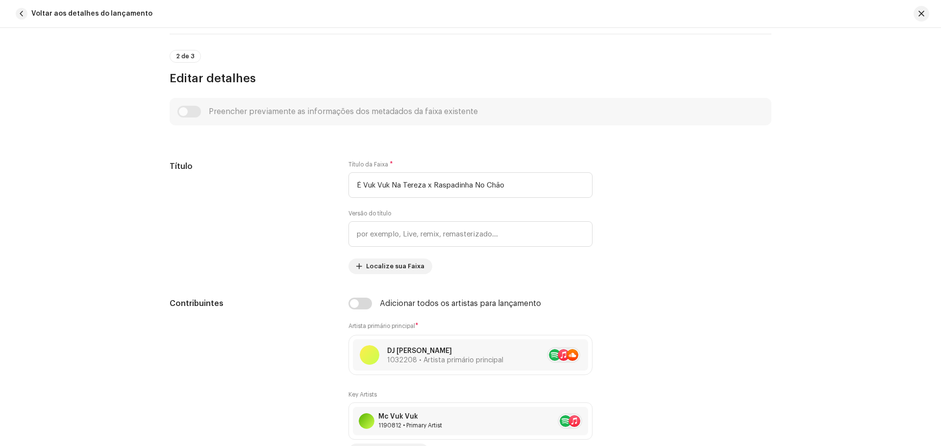
scroll to position [392, 0]
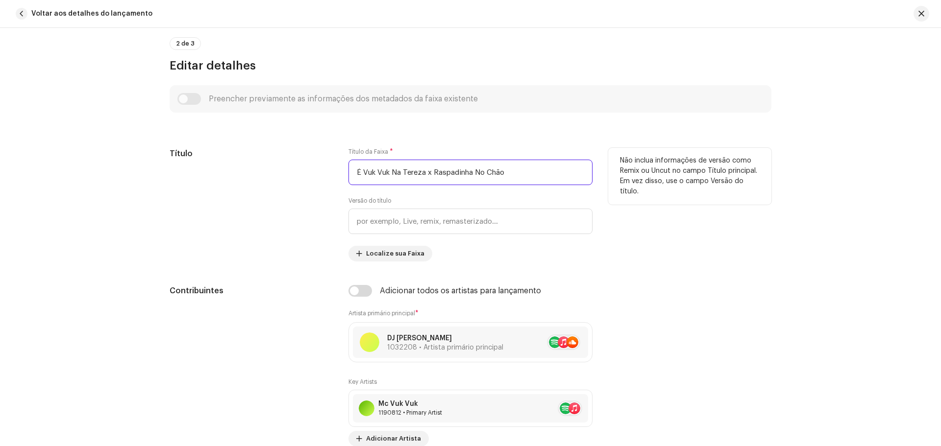
drag, startPoint x: 494, startPoint y: 173, endPoint x: 249, endPoint y: 174, distance: 245.0
click at [257, 174] on div "Título Título da Faixa * É Vuk Vuk Na Tereza x Raspadinha No Chão Versão do tít…" at bounding box center [471, 205] width 602 height 114
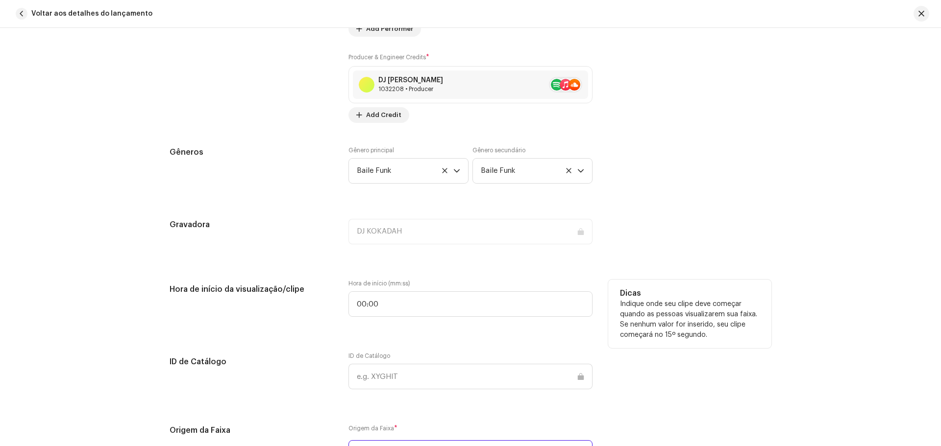
scroll to position [1127, 0]
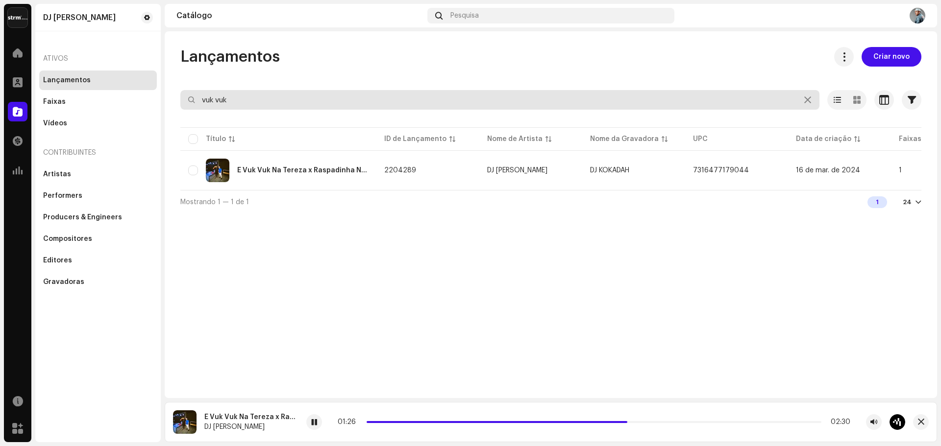
drag, startPoint x: 183, startPoint y: 94, endPoint x: 136, endPoint y: 90, distance: 46.8
click at [148, 92] on div "DJ Kokadah Home Perfil Catálogo Transações Análise Recursos Marketplace DJ Koka…" at bounding box center [470, 223] width 941 height 446
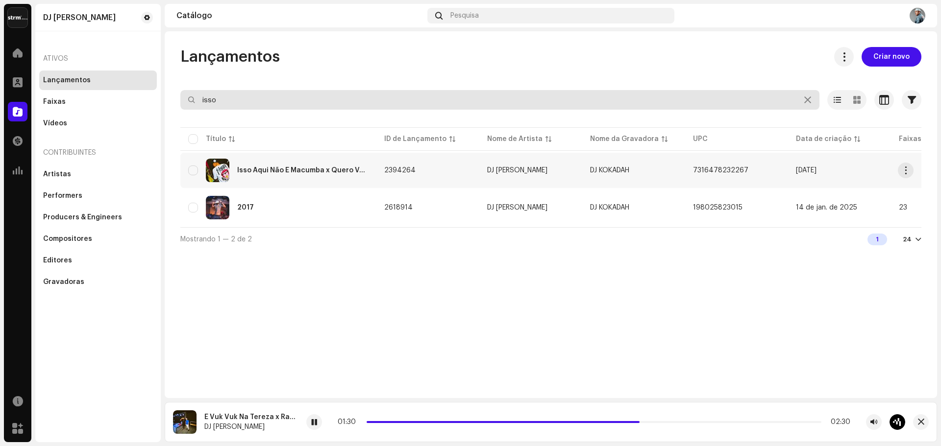
type input "isso"
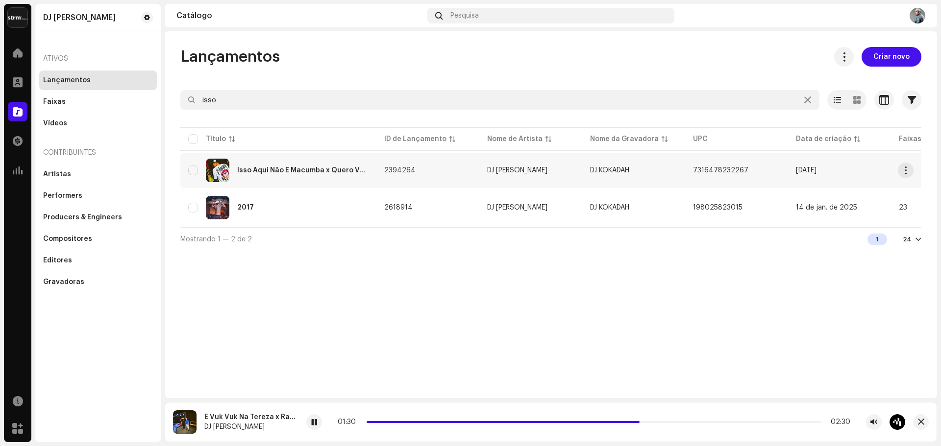
click at [304, 173] on div "Isso Aqui Não É Macumba x Quero Ver Você Descer" at bounding box center [302, 170] width 131 height 7
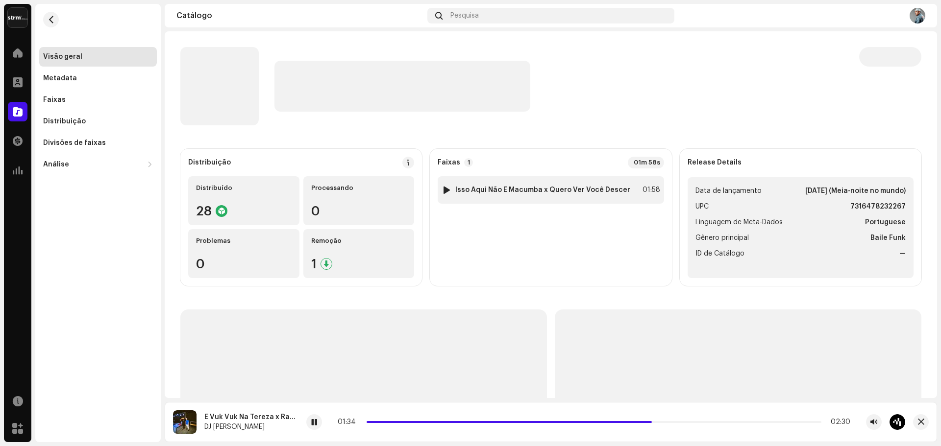
click at [445, 192] on div at bounding box center [446, 190] width 7 height 8
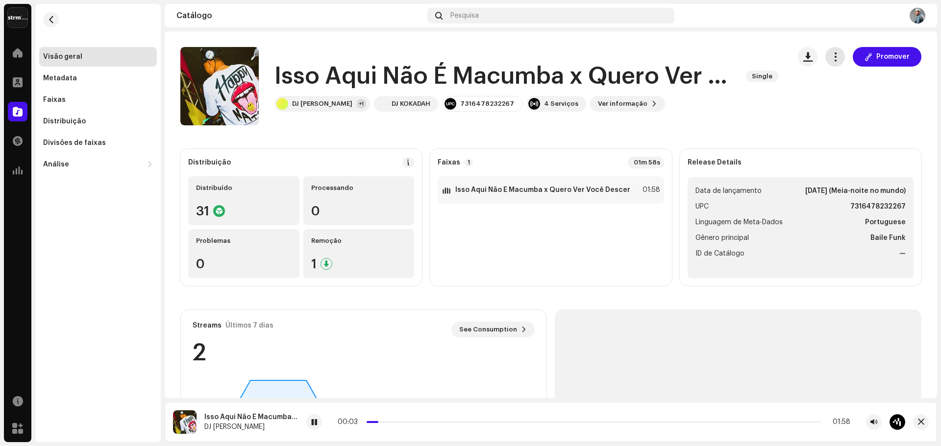
click at [837, 55] on button "button" at bounding box center [835, 57] width 20 height 20
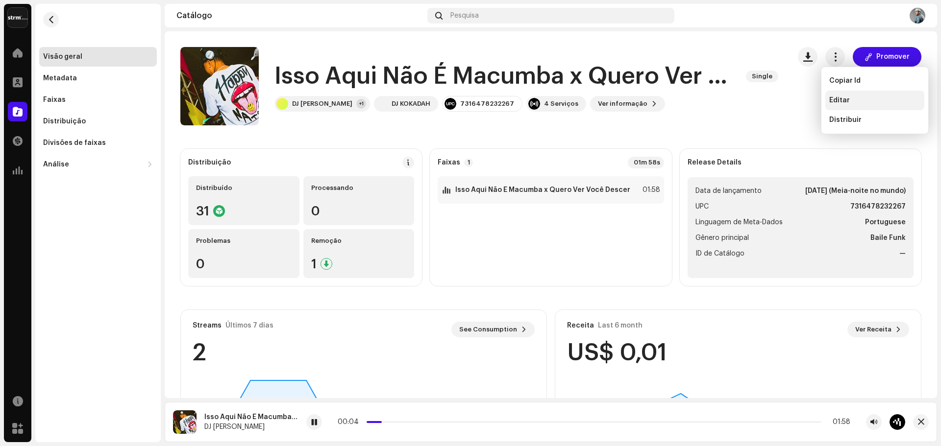
click at [835, 101] on span "Editar" at bounding box center [839, 101] width 21 height 8
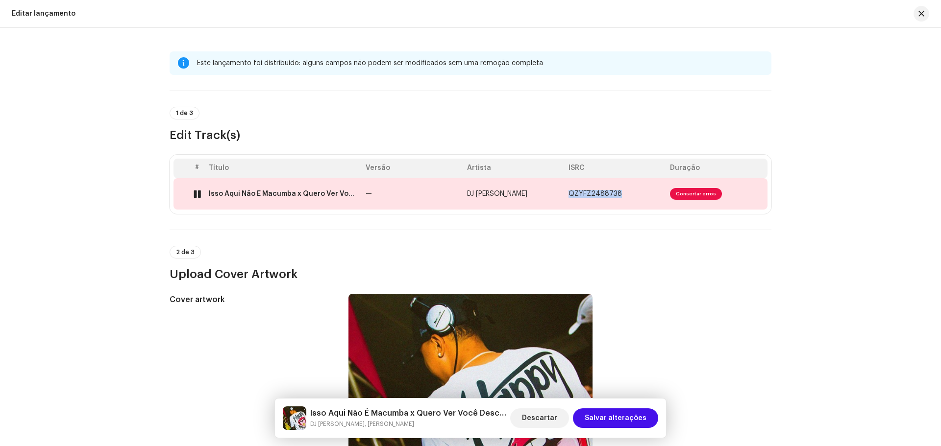
drag, startPoint x: 617, startPoint y: 196, endPoint x: 563, endPoint y: 196, distance: 54.4
click at [565, 196] on td "QZYFZ2488738" at bounding box center [615, 193] width 101 height 31
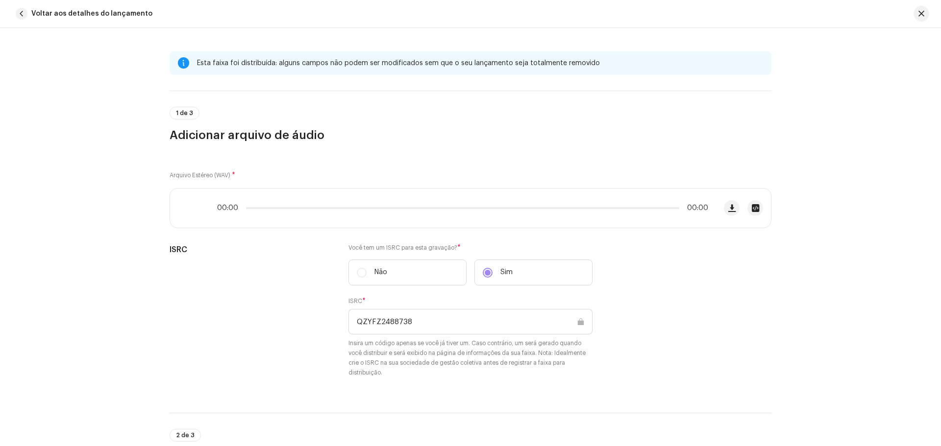
copy span "QZYFZ2488738"
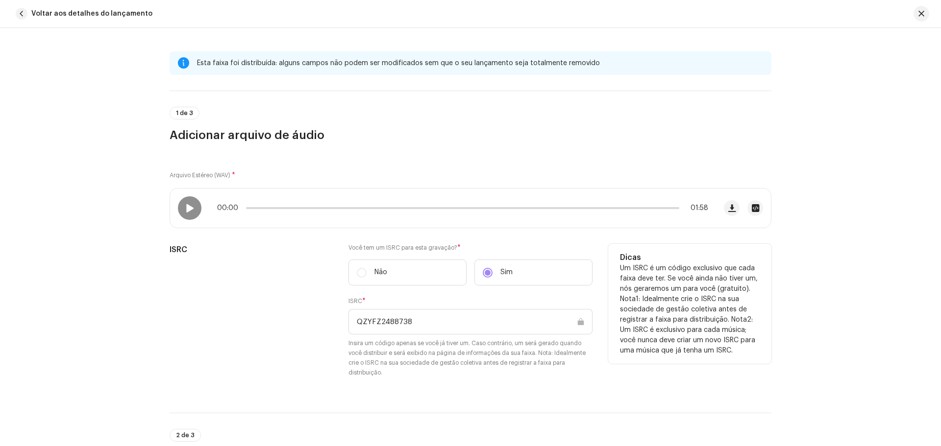
drag, startPoint x: 411, startPoint y: 322, endPoint x: 292, endPoint y: 261, distance: 133.9
click at [323, 321] on div "ISRC Você tem um ISRC para esta gravação? * Não Sim ISRC * QZYFZ2488738 Insira …" at bounding box center [471, 317] width 602 height 146
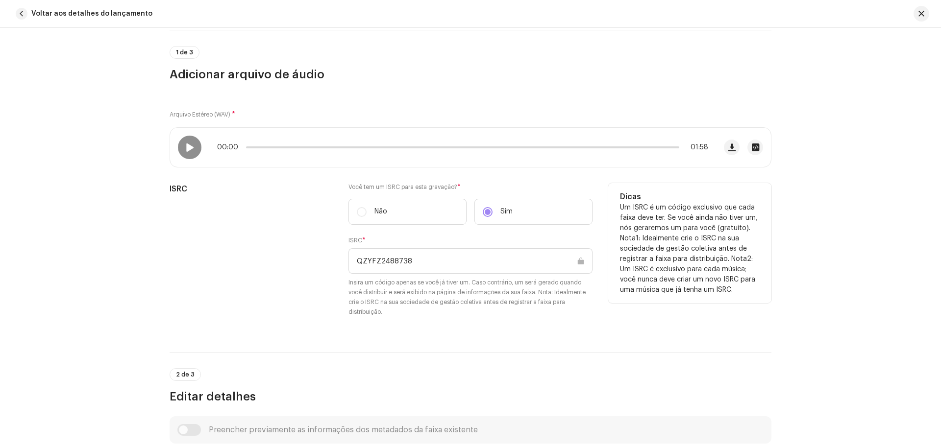
scroll to position [245, 0]
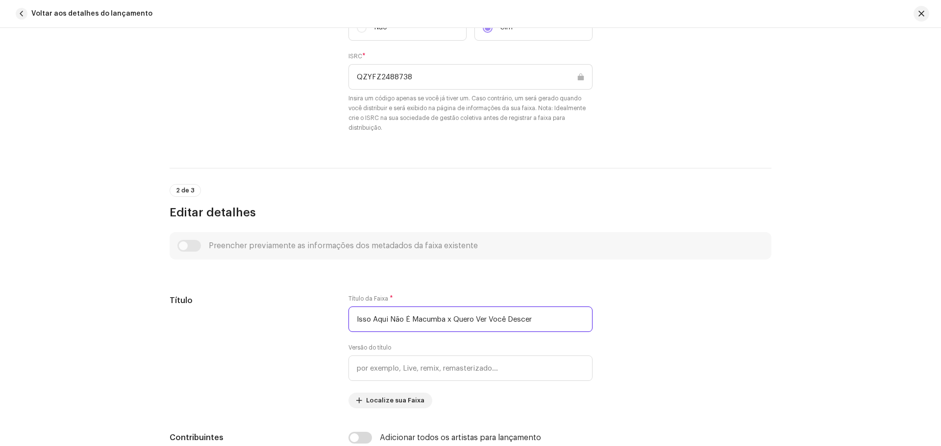
drag, startPoint x: 551, startPoint y: 324, endPoint x: 218, endPoint y: 259, distance: 339.6
click at [232, 297] on div "Título Título da Faixa * Isso Aqui Não É Macumba x Quero Ver Você Descer Versão…" at bounding box center [471, 352] width 602 height 114
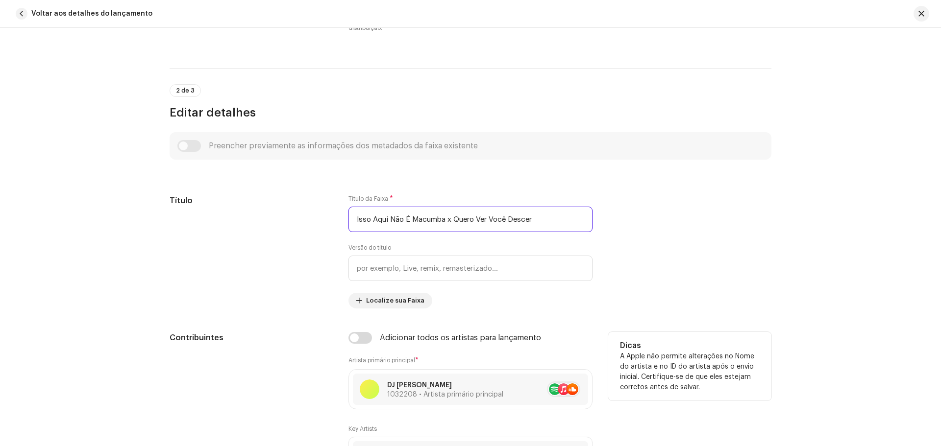
scroll to position [539, 0]
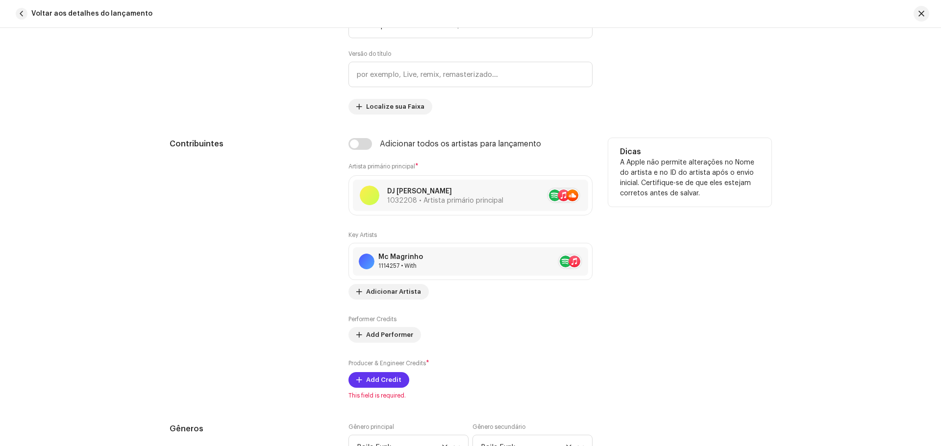
click at [386, 387] on span "Add Credit" at bounding box center [383, 381] width 35 height 20
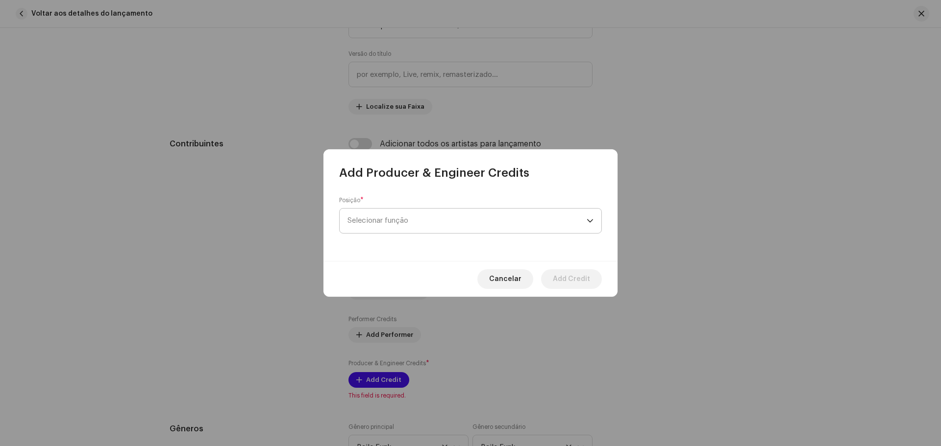
click at [392, 215] on span "Selecionar função" at bounding box center [466, 221] width 239 height 25
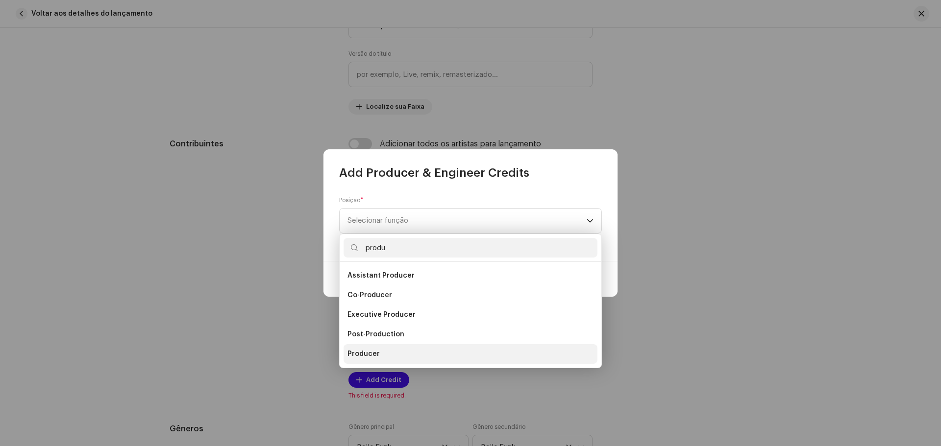
type input "produ"
click at [393, 354] on li "Producer" at bounding box center [471, 355] width 254 height 20
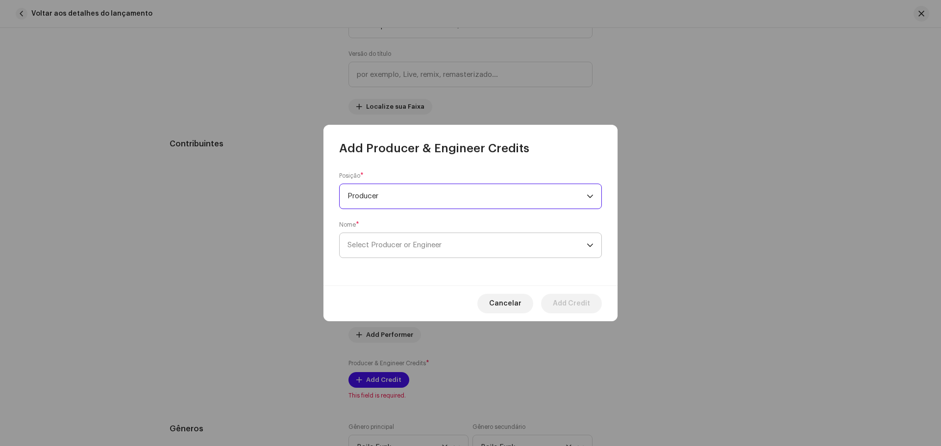
click at [393, 252] on span "Select Producer or Engineer" at bounding box center [466, 245] width 239 height 25
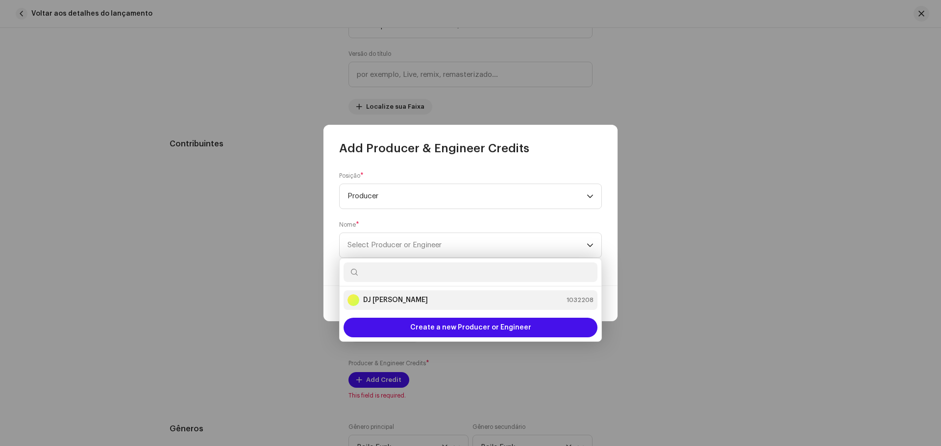
click at [408, 292] on li "DJ Kokadah 1032208" at bounding box center [471, 301] width 254 height 20
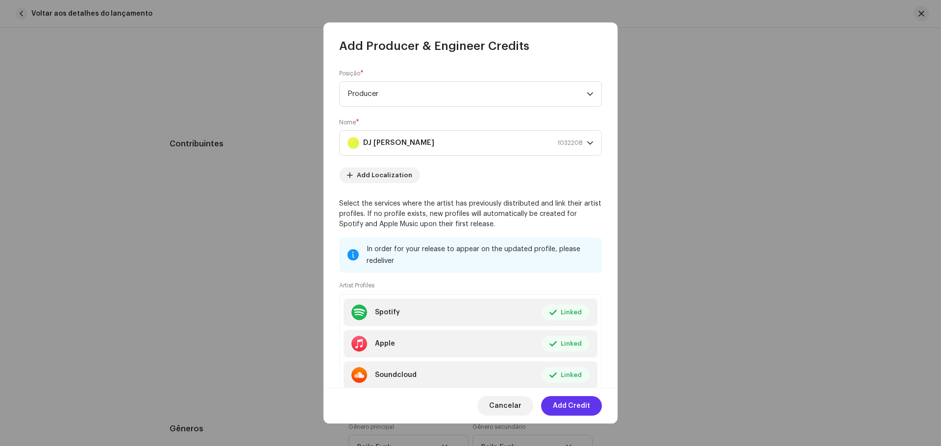
click at [587, 405] on span "Add Credit" at bounding box center [571, 406] width 37 height 20
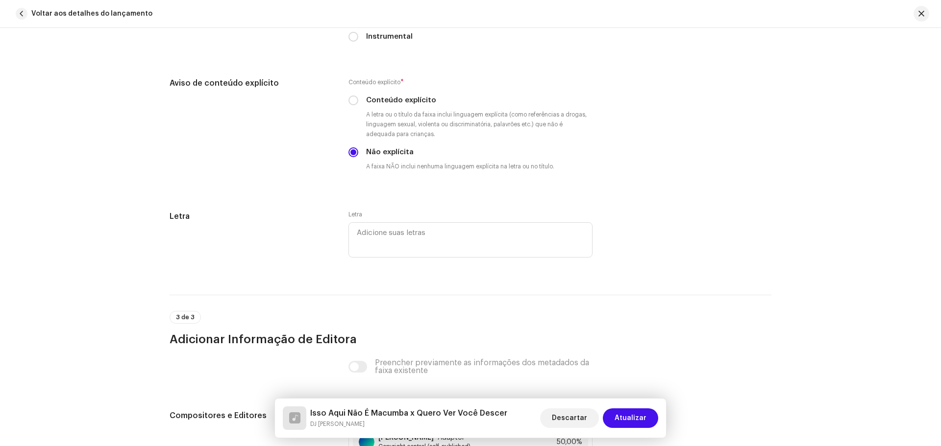
scroll to position [1951, 0]
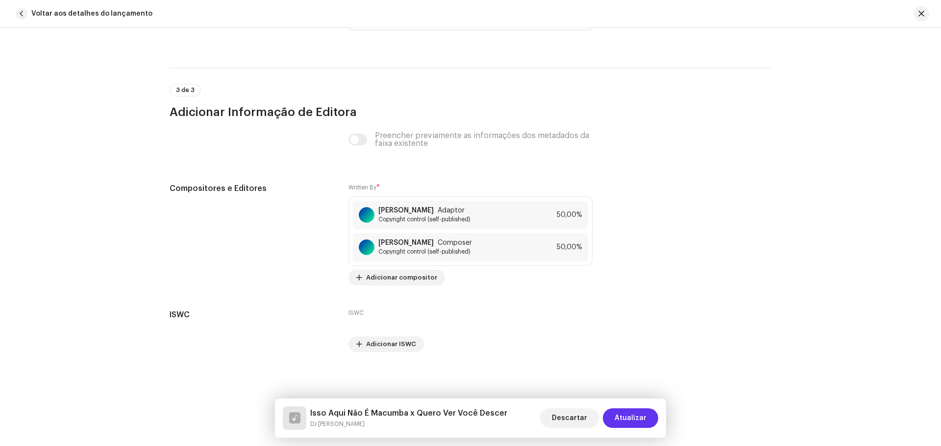
click at [648, 418] on button "Atualizar" at bounding box center [630, 419] width 55 height 20
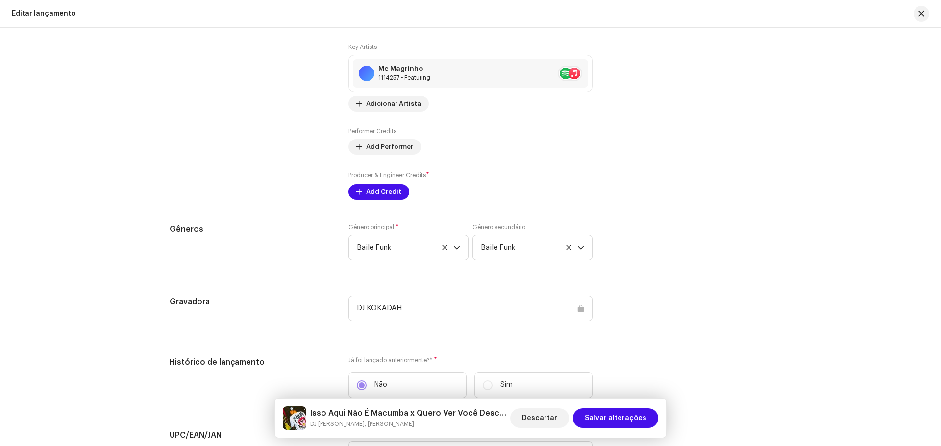
scroll to position [956, 0]
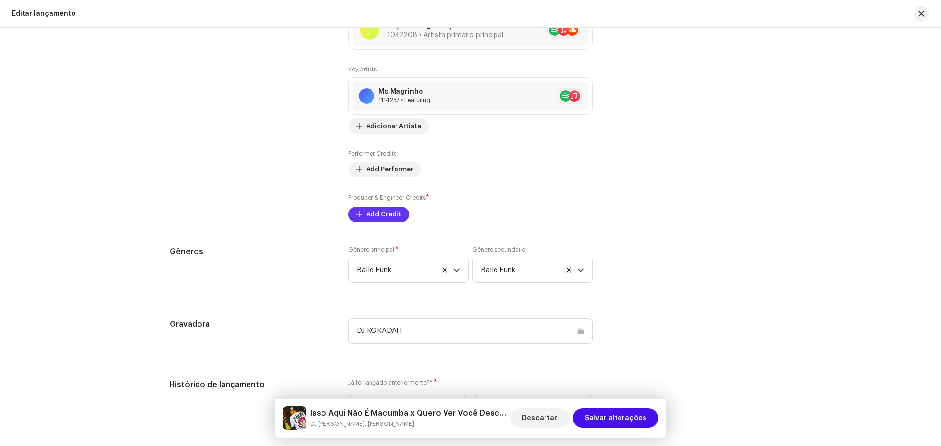
click at [366, 215] on span "Add Credit" at bounding box center [383, 215] width 35 height 20
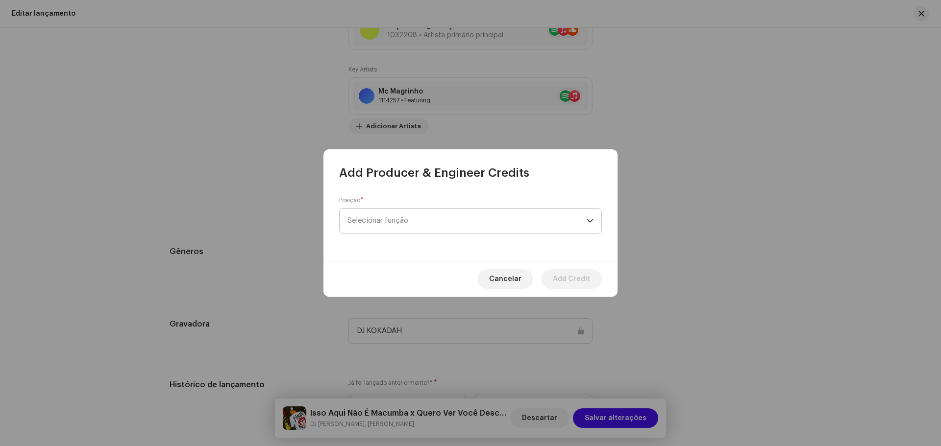
click at [431, 222] on span "Selecionar função" at bounding box center [466, 221] width 239 height 25
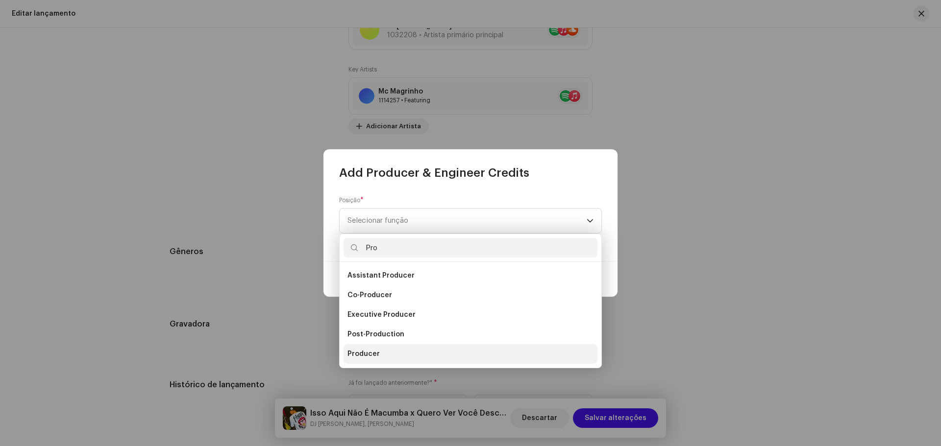
type input "Pro"
click at [432, 360] on li "Producer" at bounding box center [471, 355] width 254 height 20
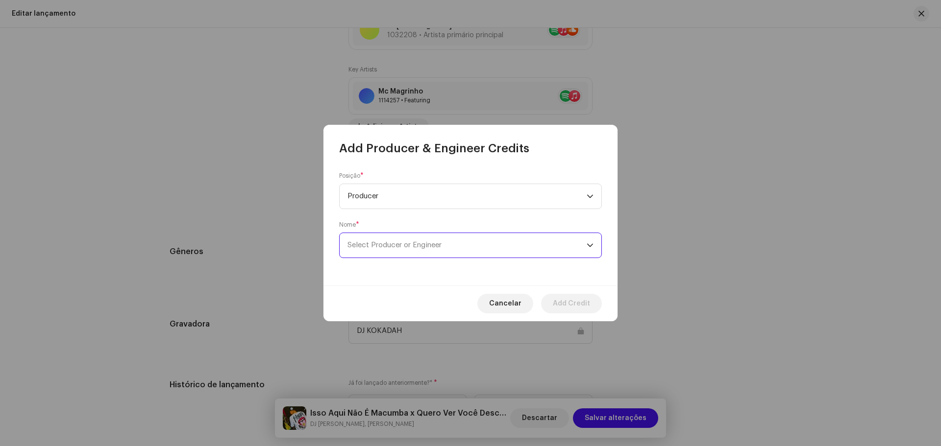
click at [374, 246] on span "Select Producer or Engineer" at bounding box center [394, 245] width 94 height 7
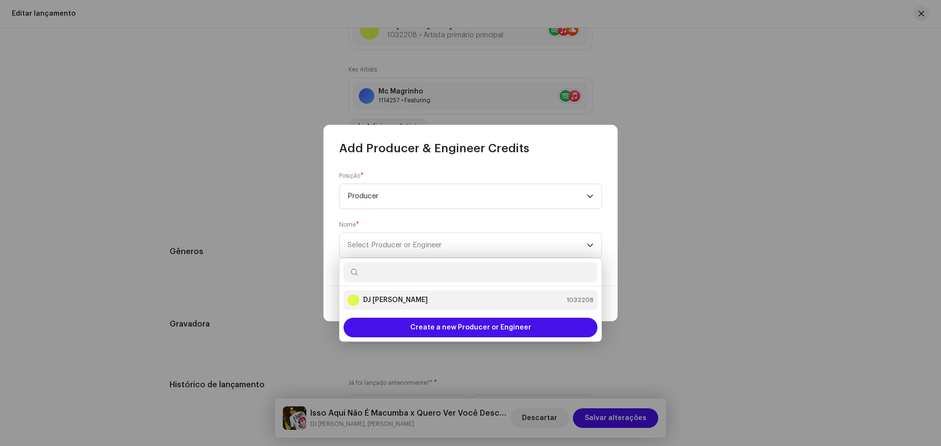
click at [391, 301] on strong "DJ [PERSON_NAME]" at bounding box center [395, 301] width 65 height 10
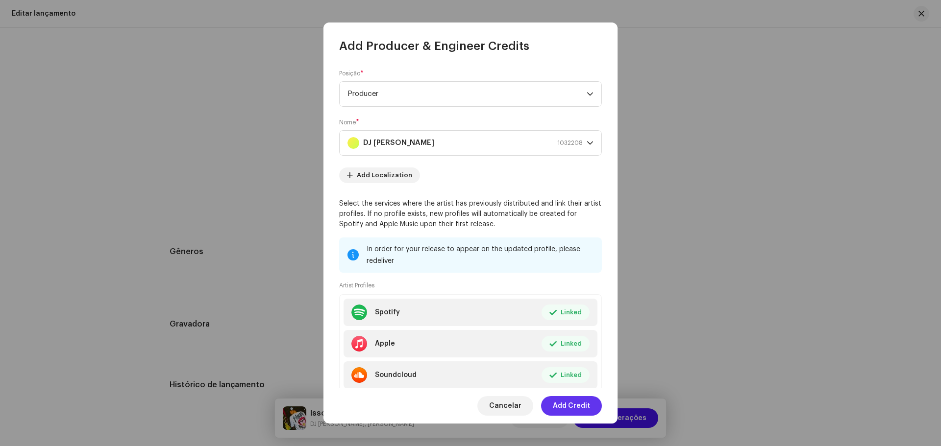
click at [585, 409] on span "Add Credit" at bounding box center [571, 406] width 37 height 20
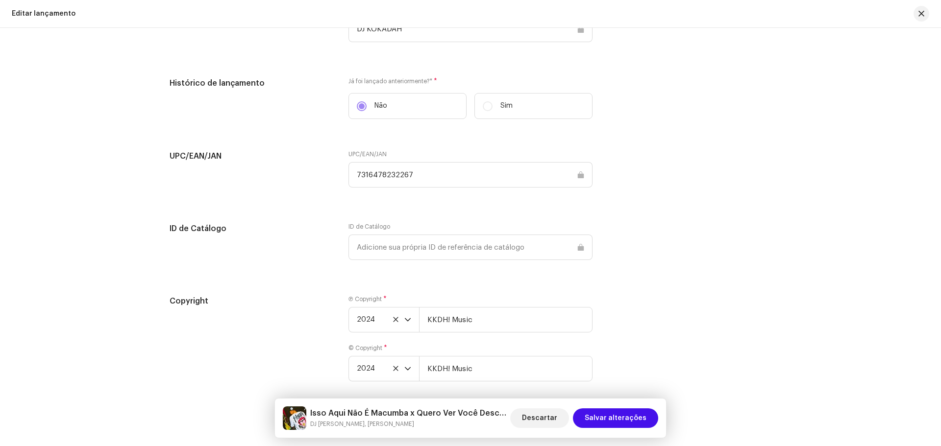
scroll to position [1340, 0]
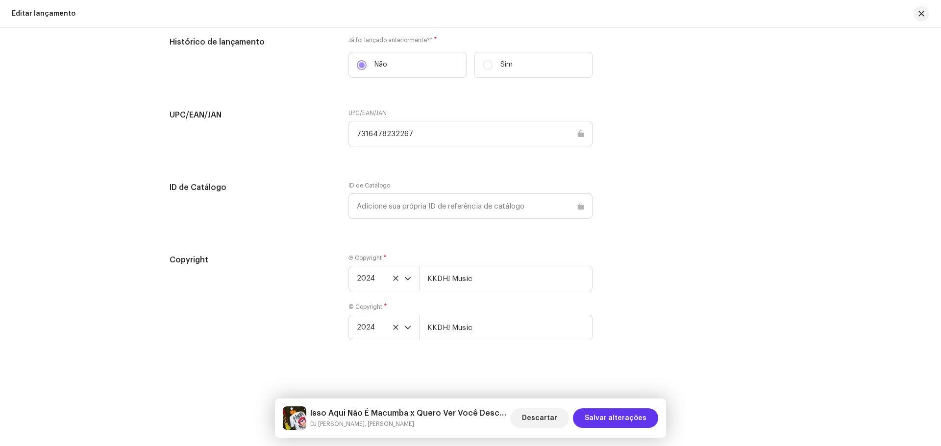
click at [625, 418] on span "Salvar alterações" at bounding box center [616, 419] width 62 height 20
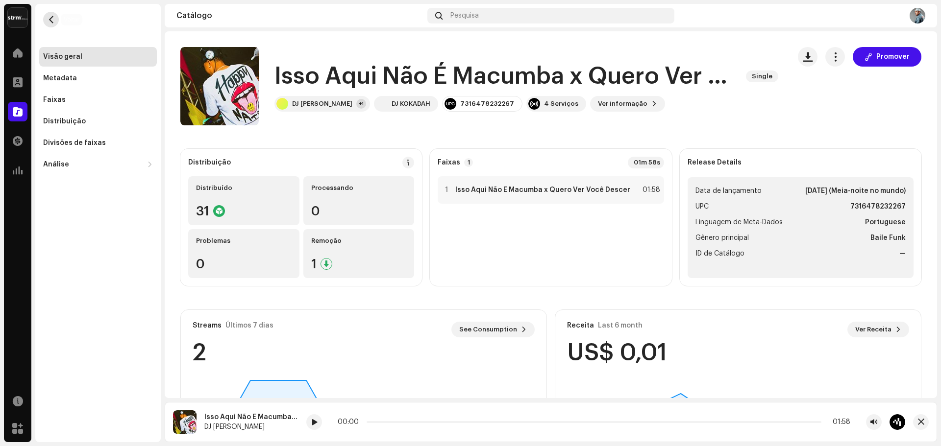
click at [48, 20] on span "button" at bounding box center [51, 20] width 7 height 8
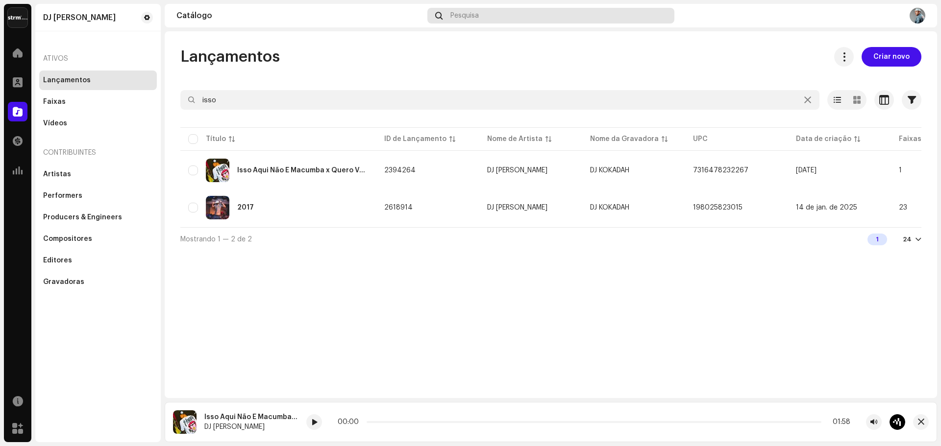
click at [468, 17] on span "Pesquisa" at bounding box center [464, 16] width 28 height 8
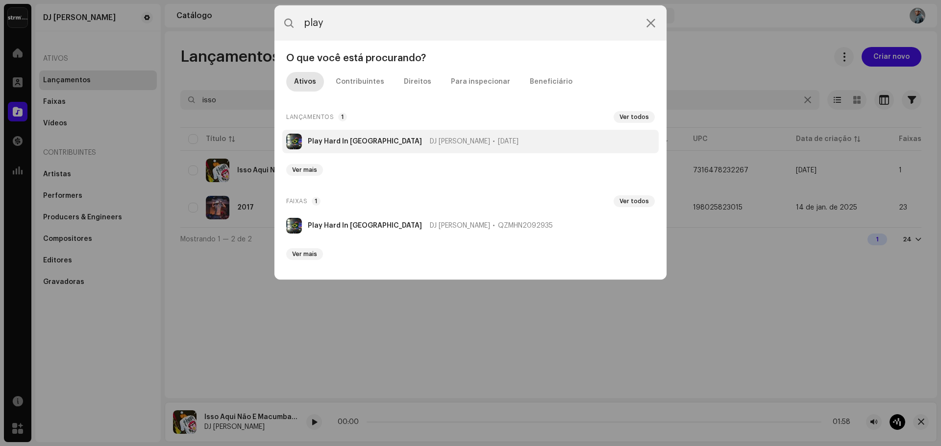
type input "play"
click at [377, 138] on strong "Play Hard In [GEOGRAPHIC_DATA]" at bounding box center [365, 142] width 114 height 8
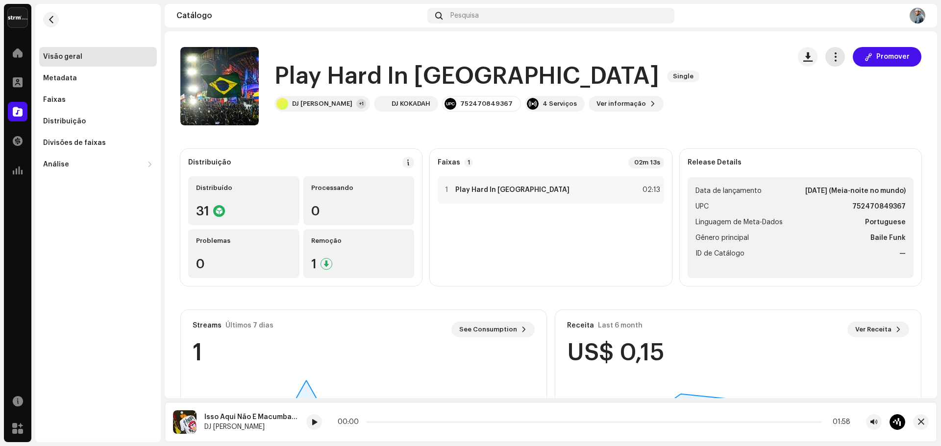
click at [833, 55] on span "button" at bounding box center [835, 57] width 9 height 8
click at [838, 100] on span "Editar" at bounding box center [839, 101] width 21 height 8
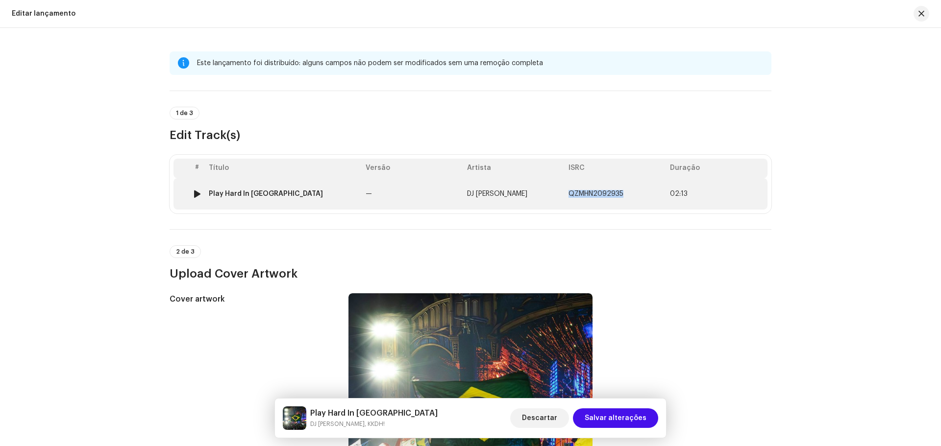
drag, startPoint x: 624, startPoint y: 194, endPoint x: 568, endPoint y: 196, distance: 55.9
click at [568, 196] on td "QZMHN2092935" at bounding box center [615, 193] width 101 height 31
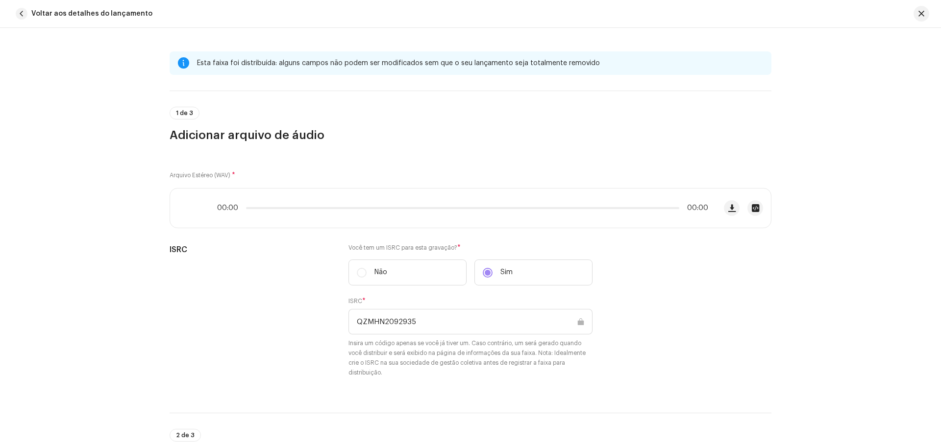
copy span "QZMHN2092935"
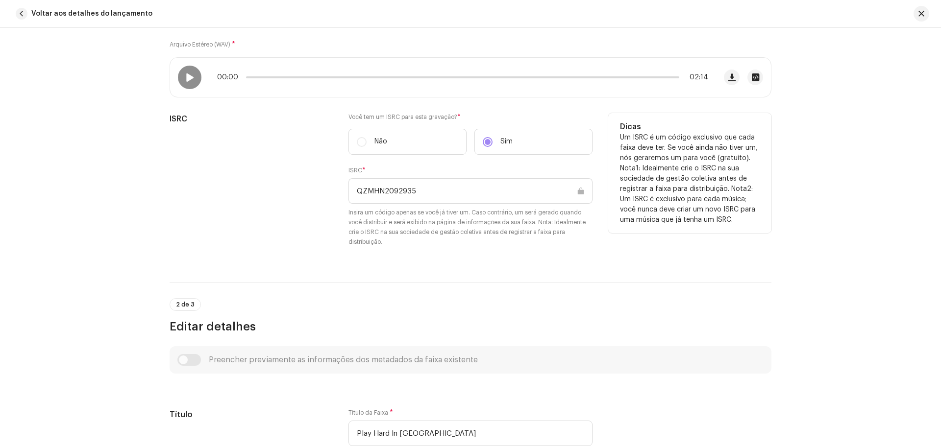
scroll to position [147, 0]
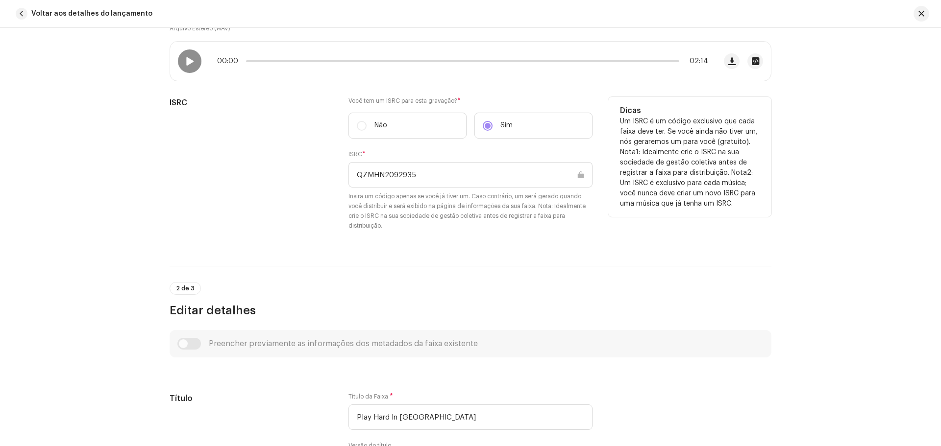
drag, startPoint x: 424, startPoint y: 173, endPoint x: 322, endPoint y: 166, distance: 102.2
click at [329, 168] on div "ISRC Você tem um ISRC para esta gravação? * Não Sim ISRC * QZMHN2092935 Insira …" at bounding box center [471, 170] width 602 height 146
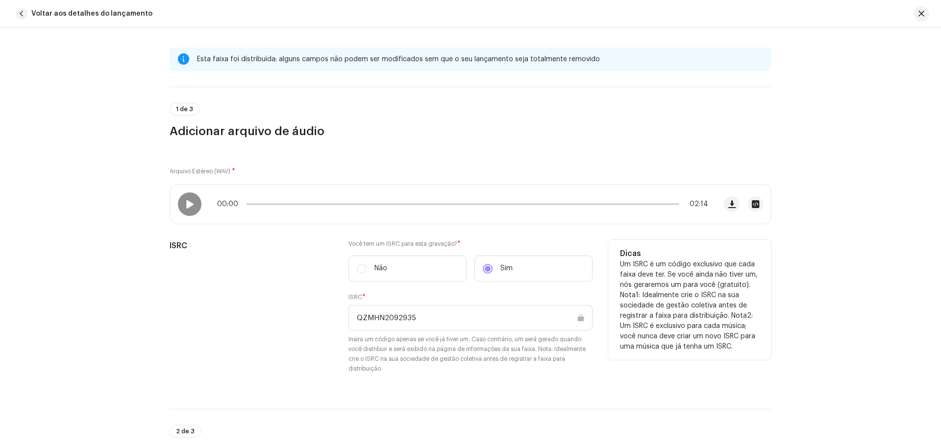
scroll to position [0, 0]
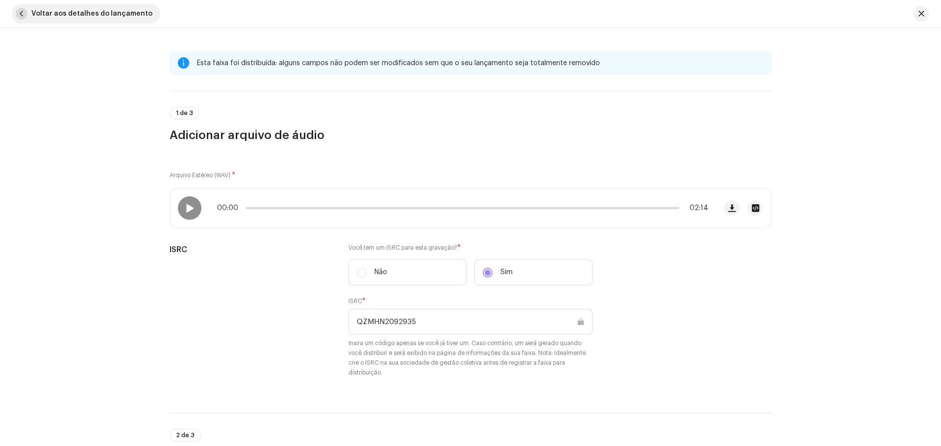
click at [24, 9] on span "button" at bounding box center [22, 14] width 12 height 12
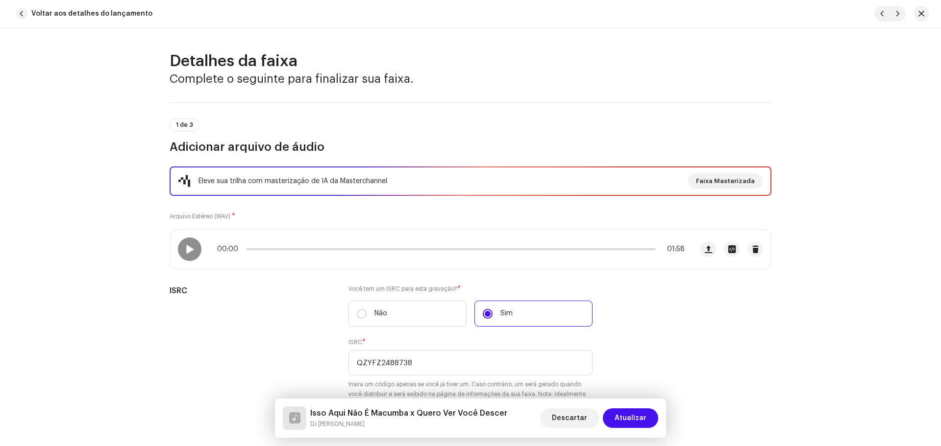
scroll to position [833, 0]
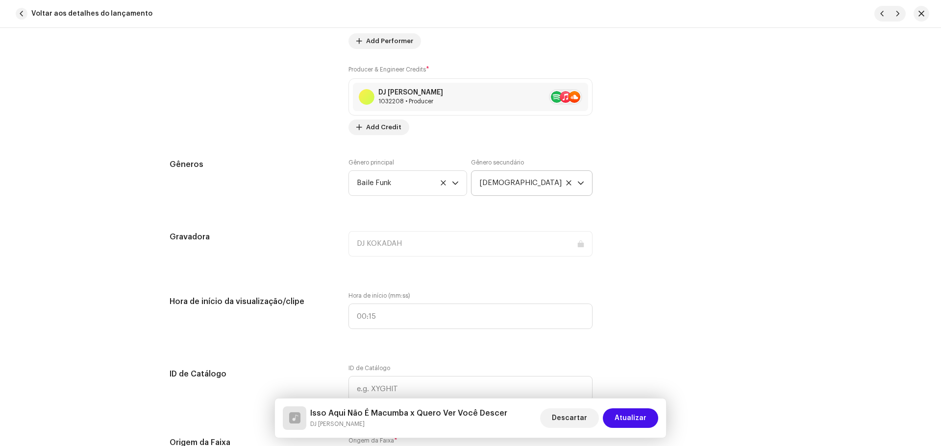
click at [566, 183] on icon at bounding box center [569, 183] width 6 height 6
click at [532, 183] on span "Selecionar o gênero" at bounding box center [529, 183] width 97 height 25
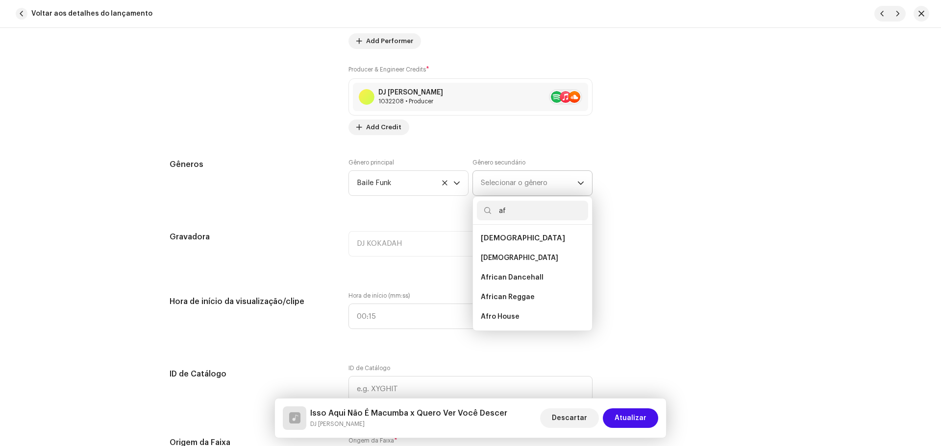
type input "a"
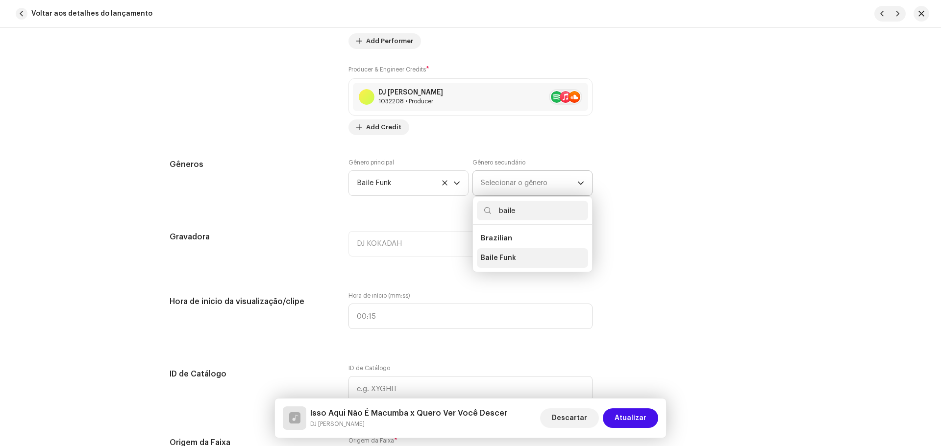
type input "baile"
click at [493, 259] on span "Baile Funk" at bounding box center [498, 258] width 35 height 10
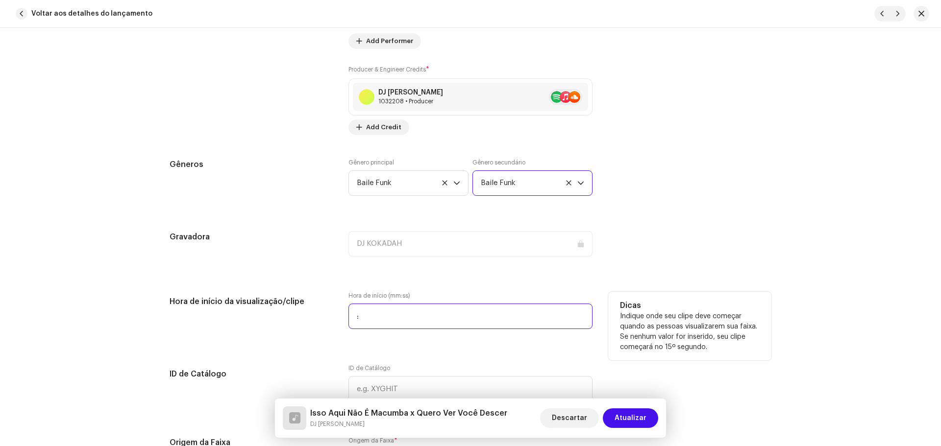
click at [409, 316] on input ":" at bounding box center [470, 316] width 244 height 25
type input "00:00"
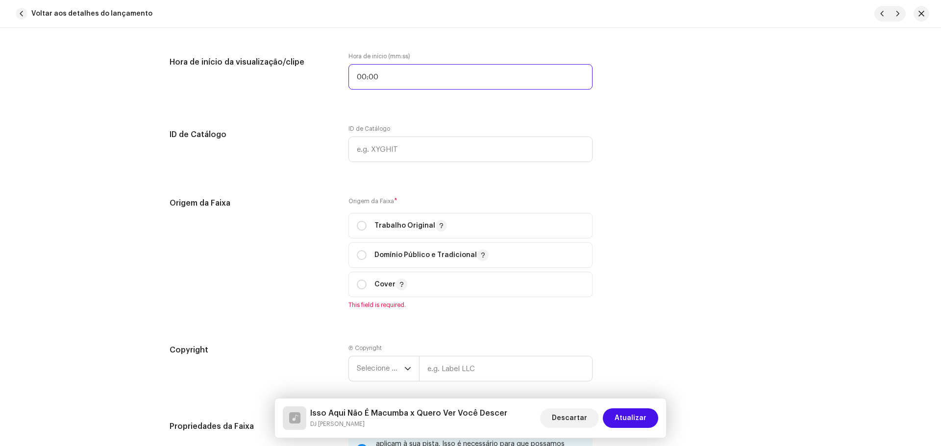
scroll to position [1127, 0]
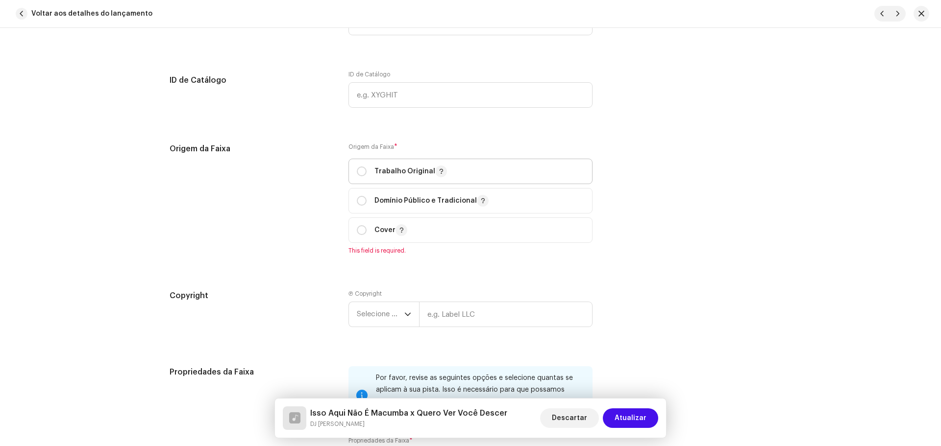
click at [366, 170] on div "Trabalho Original" at bounding box center [402, 172] width 90 height 12
radio input "true"
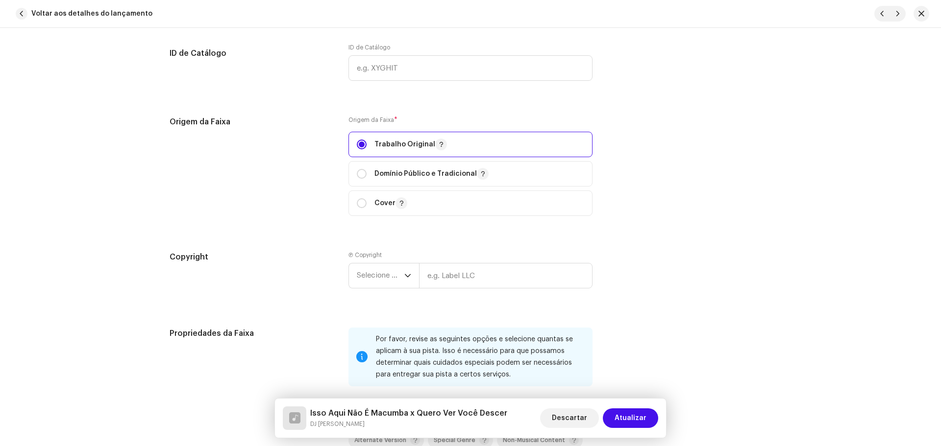
scroll to position [1274, 0]
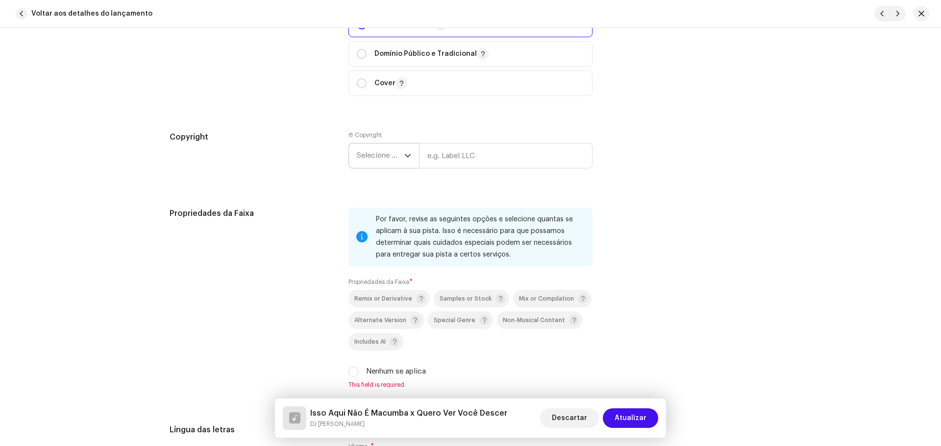
click at [376, 158] on span "Selecione o ano" at bounding box center [381, 156] width 48 height 25
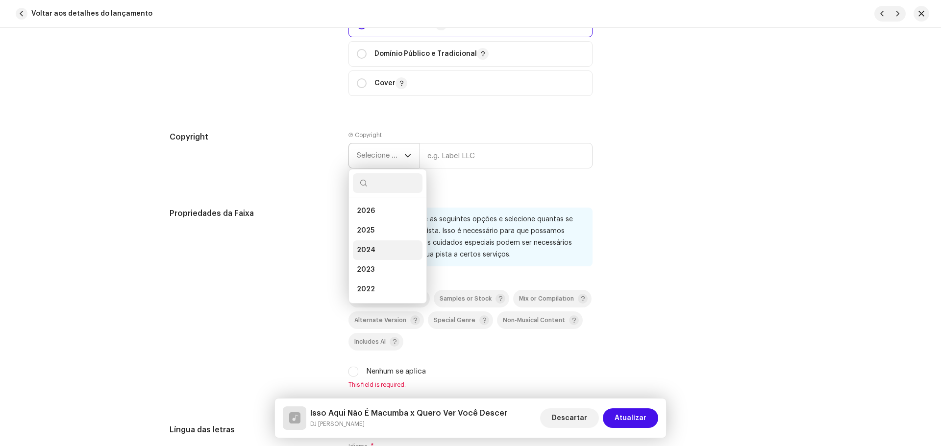
click at [381, 250] on li "2024" at bounding box center [388, 251] width 70 height 20
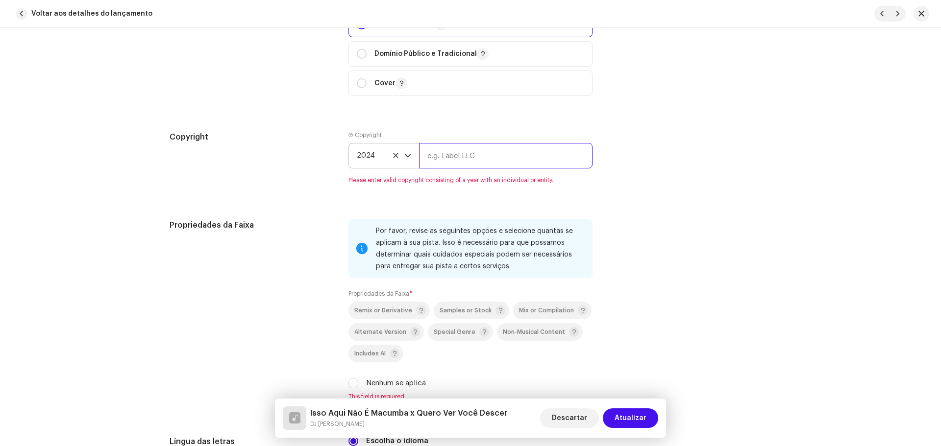
click at [428, 153] on input "text" at bounding box center [505, 155] width 173 height 25
type input "DJ [PERSON_NAME]"
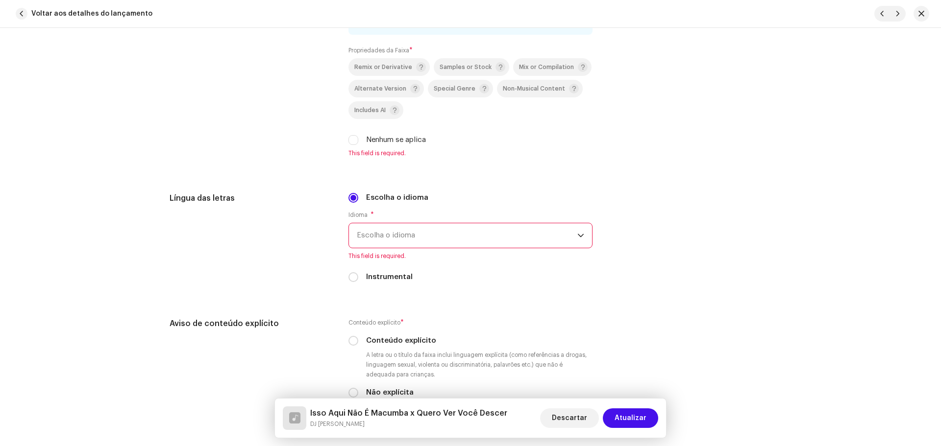
scroll to position [1519, 0]
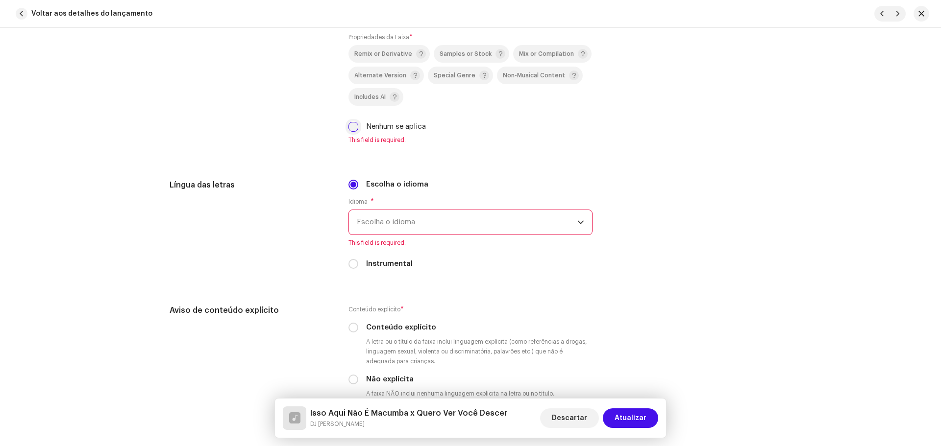
click at [353, 124] on input "Nenhum se aplica" at bounding box center [353, 127] width 10 height 10
checkbox input "true"
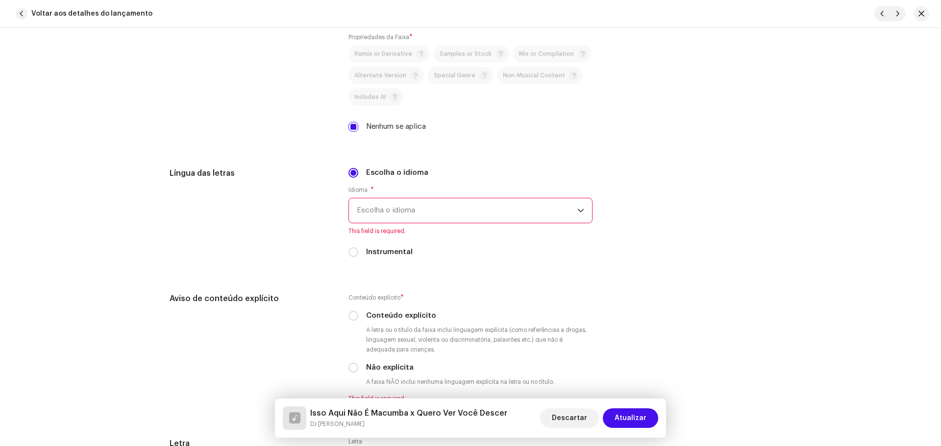
click at [395, 204] on span "Escolha o idioma" at bounding box center [467, 210] width 221 height 25
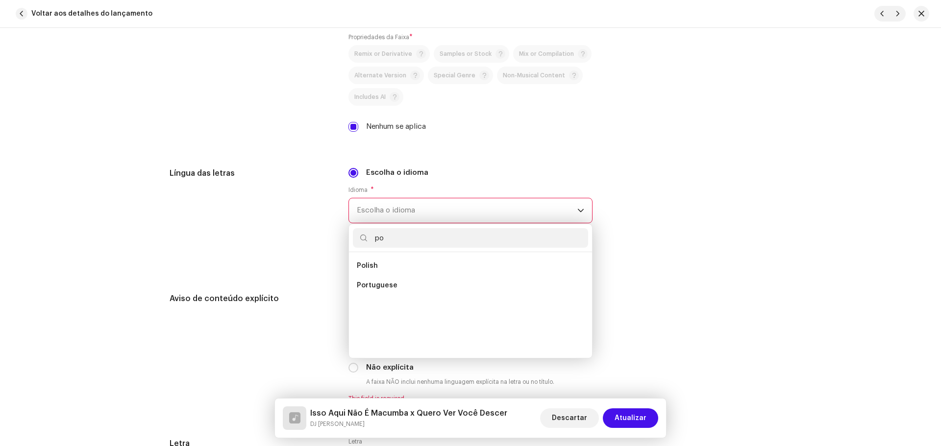
scroll to position [0, 0]
type input "portu"
click at [428, 267] on li "Portuguese" at bounding box center [470, 266] width 235 height 20
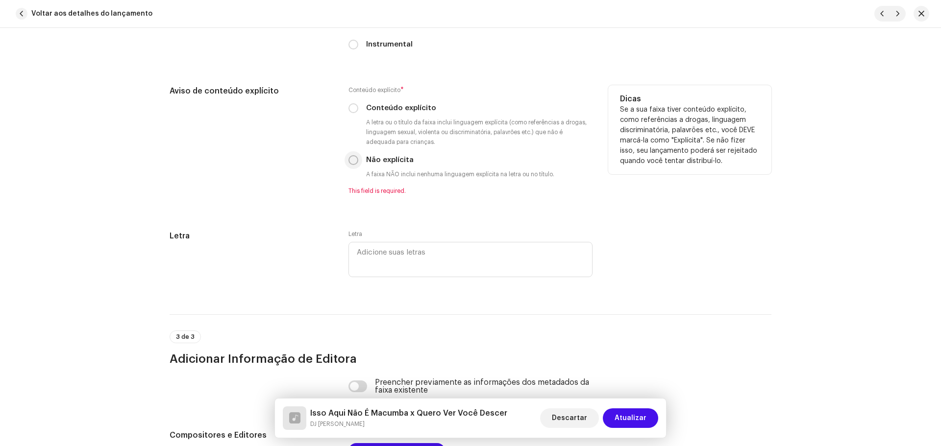
click at [351, 161] on input "Não explícita" at bounding box center [353, 160] width 10 height 10
radio input "true"
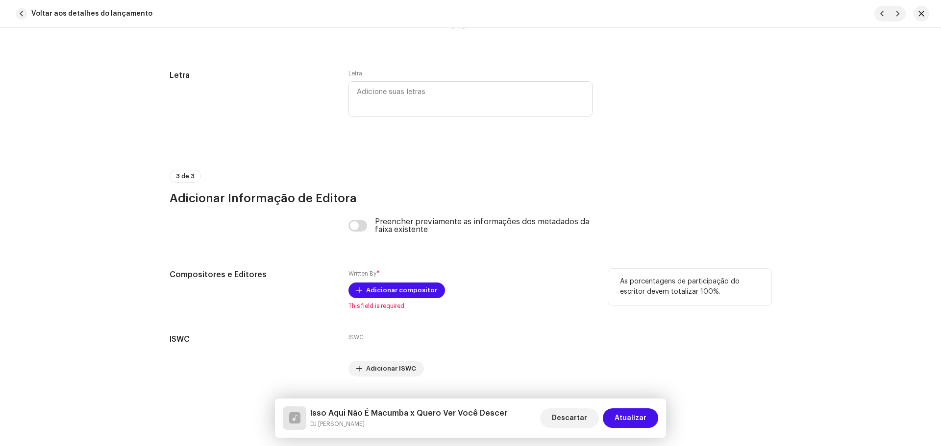
scroll to position [1889, 0]
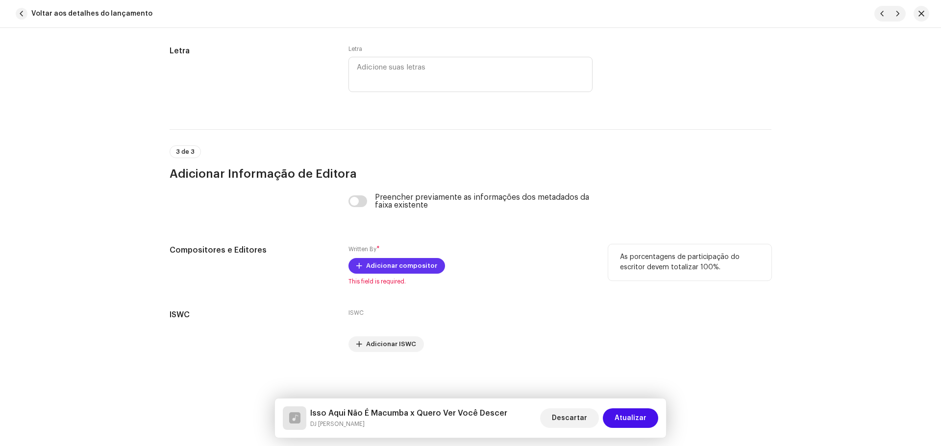
click at [419, 266] on span "Adicionar compositor" at bounding box center [401, 266] width 71 height 20
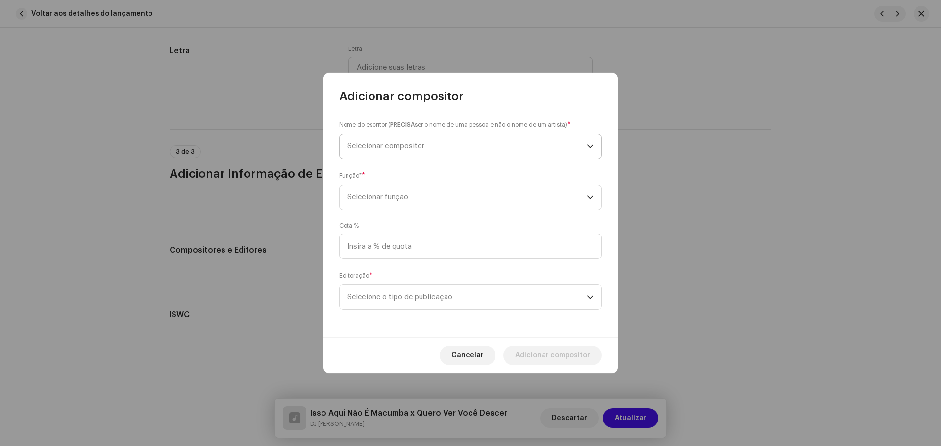
click at [383, 149] on span "Selecionar compositor" at bounding box center [385, 146] width 77 height 7
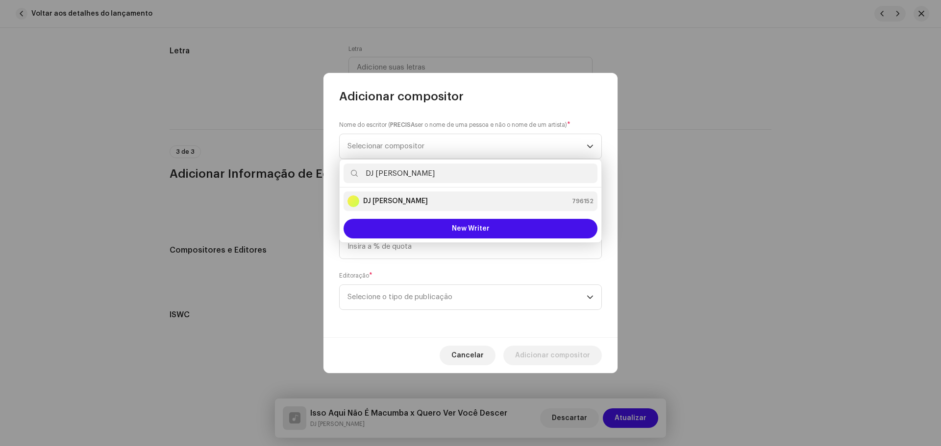
type input "DJ [PERSON_NAME]"
click at [429, 200] on div "DJ Kokadah 796152" at bounding box center [470, 202] width 246 height 12
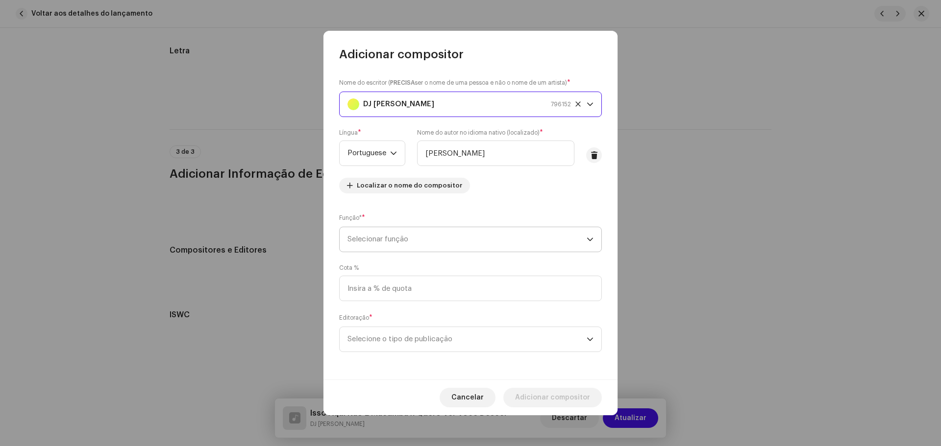
click at [420, 229] on span "Selecionar função" at bounding box center [466, 239] width 239 height 25
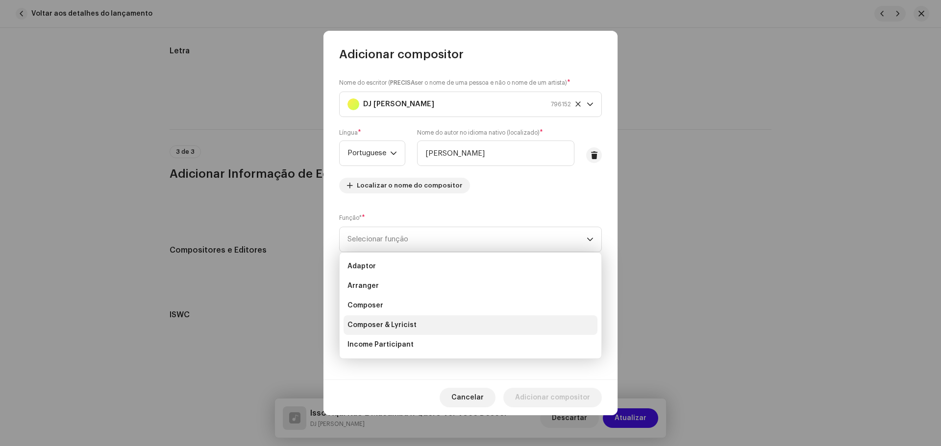
click at [400, 325] on span "Composer & Lyricist" at bounding box center [381, 326] width 69 height 10
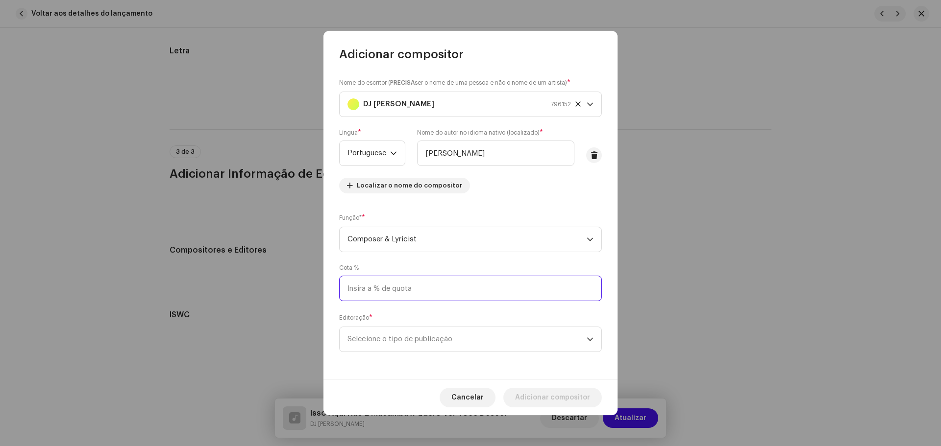
click at [415, 283] on input at bounding box center [470, 288] width 263 height 25
type input "100,00"
click at [397, 332] on span "Selecione o tipo de publicação" at bounding box center [466, 339] width 239 height 25
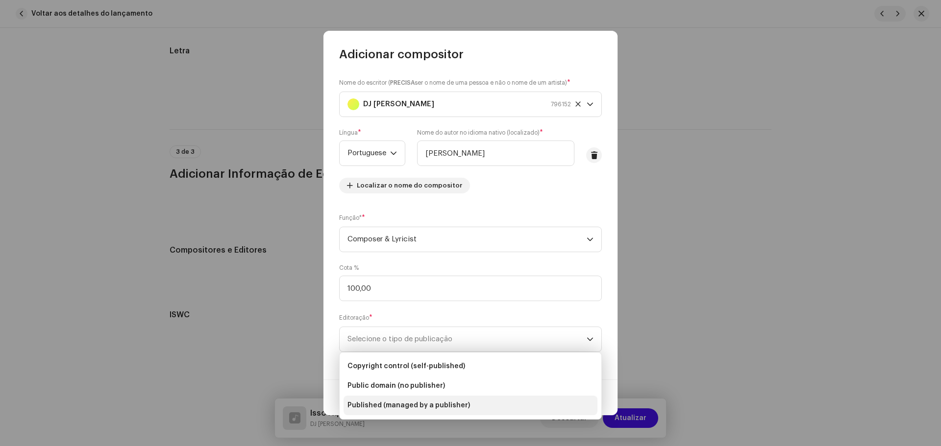
click at [431, 402] on span "Published (managed by a publisher)" at bounding box center [408, 406] width 123 height 10
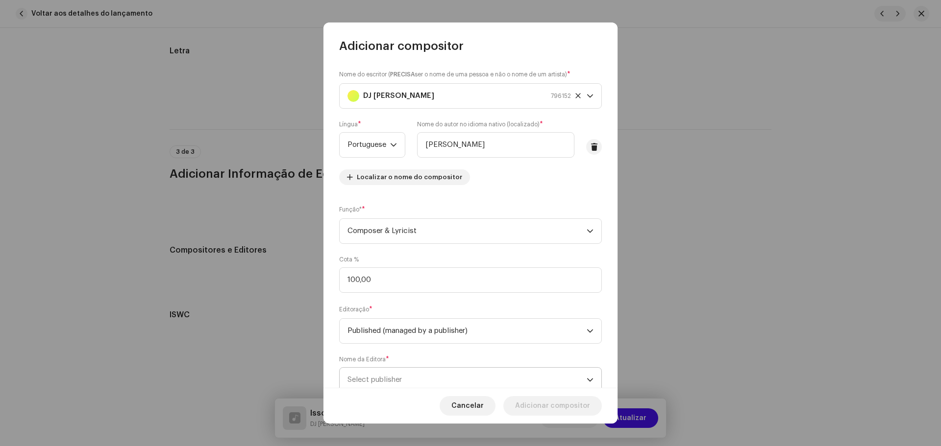
click at [381, 380] on span "Select publisher" at bounding box center [374, 379] width 54 height 7
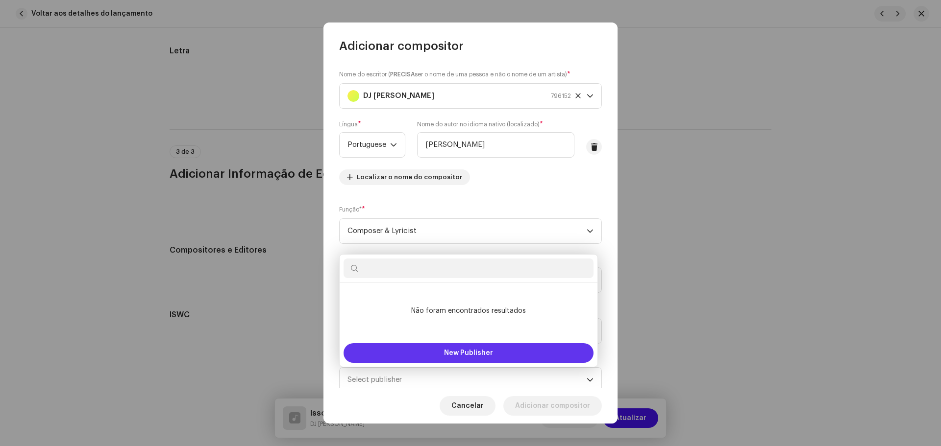
click at [426, 350] on button "New Publisher" at bounding box center [469, 354] width 250 height 20
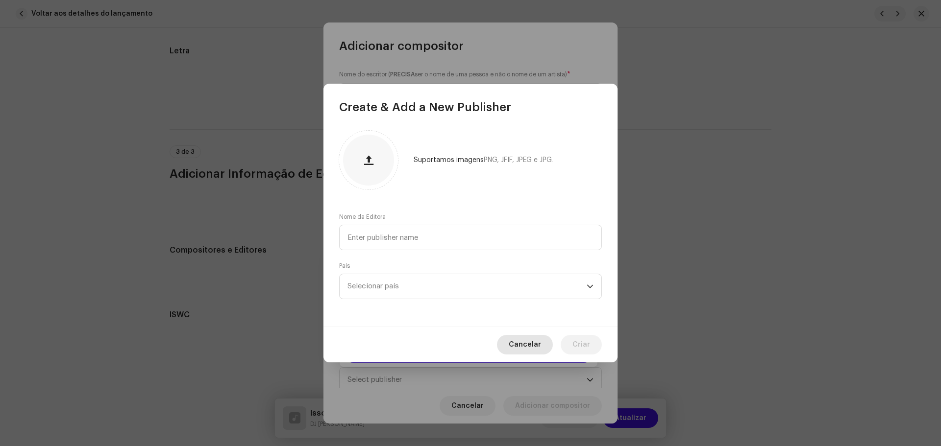
click at [534, 344] on span "Cancelar" at bounding box center [525, 345] width 32 height 20
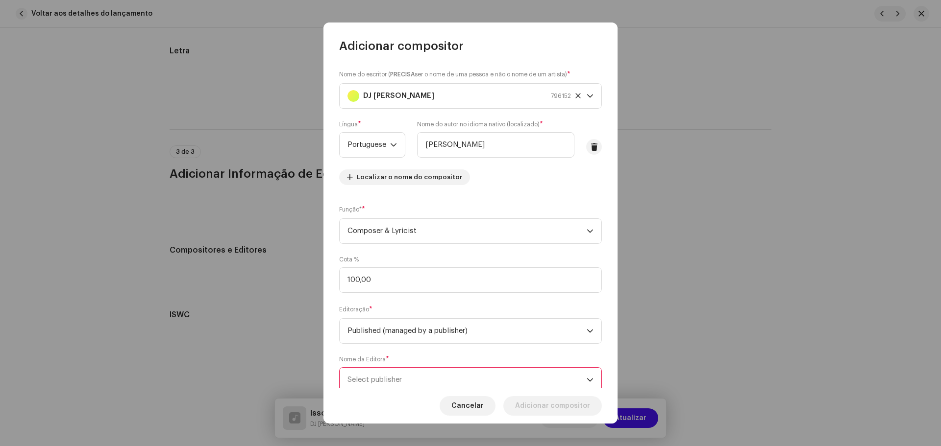
click at [425, 369] on span "Select publisher" at bounding box center [466, 380] width 239 height 25
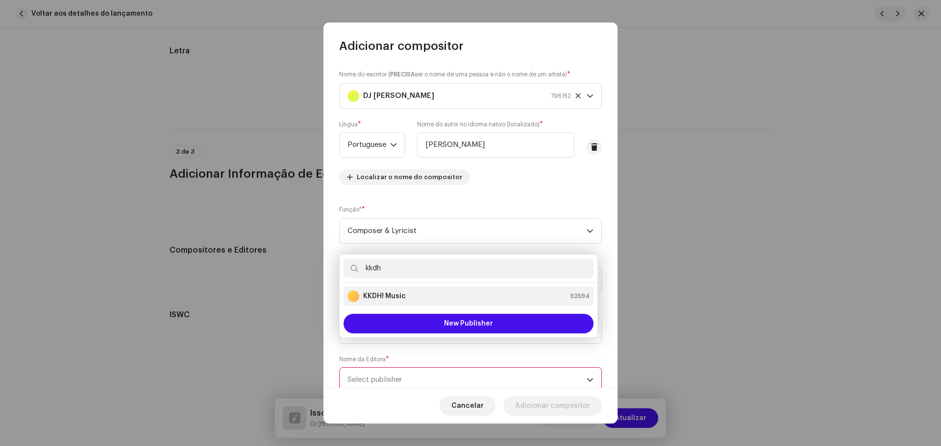
type input "kkdh"
click at [398, 292] on strong "KKDH! Music" at bounding box center [384, 297] width 43 height 10
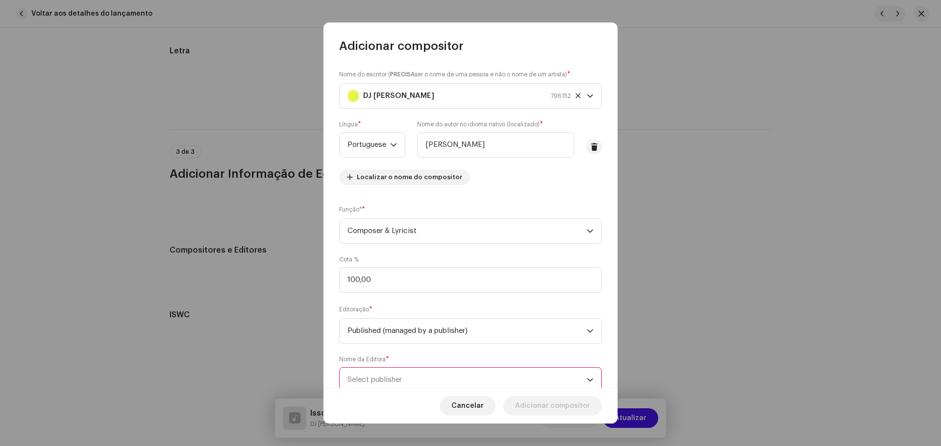
scroll to position [4, 0]
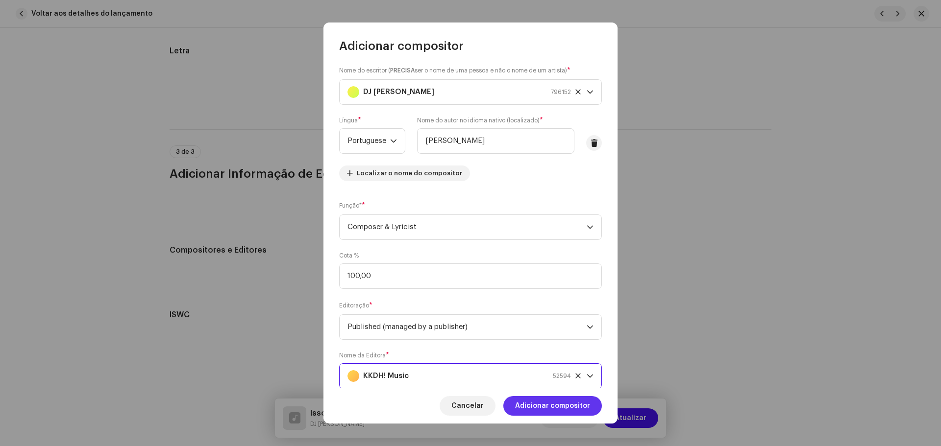
click at [568, 410] on span "Adicionar compositor" at bounding box center [552, 406] width 75 height 20
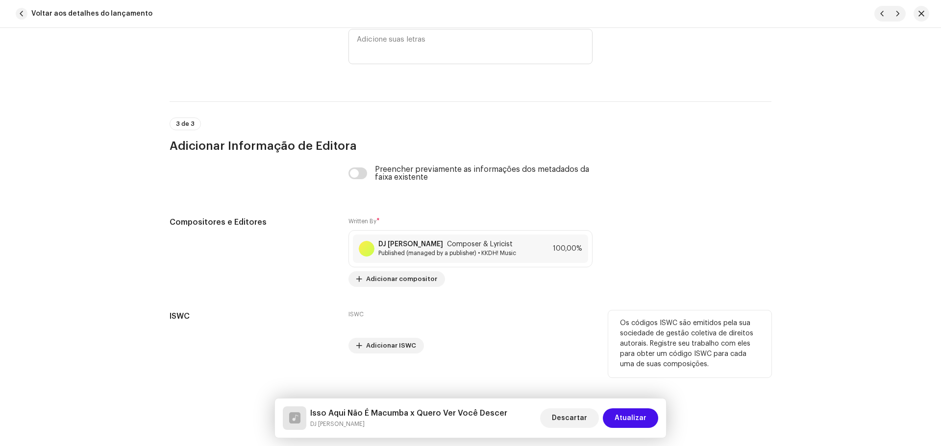
scroll to position [1918, 0]
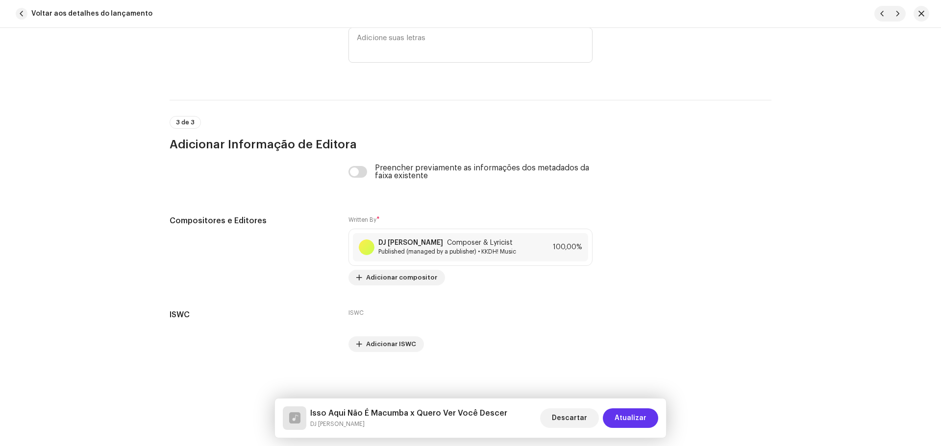
click at [639, 416] on span "Atualizar" at bounding box center [631, 419] width 32 height 20
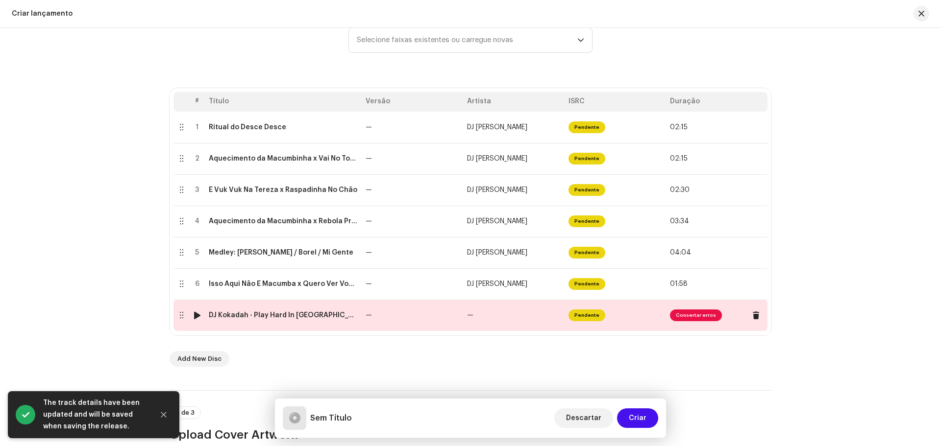
click at [704, 317] on span "Consertar erros" at bounding box center [696, 316] width 52 height 12
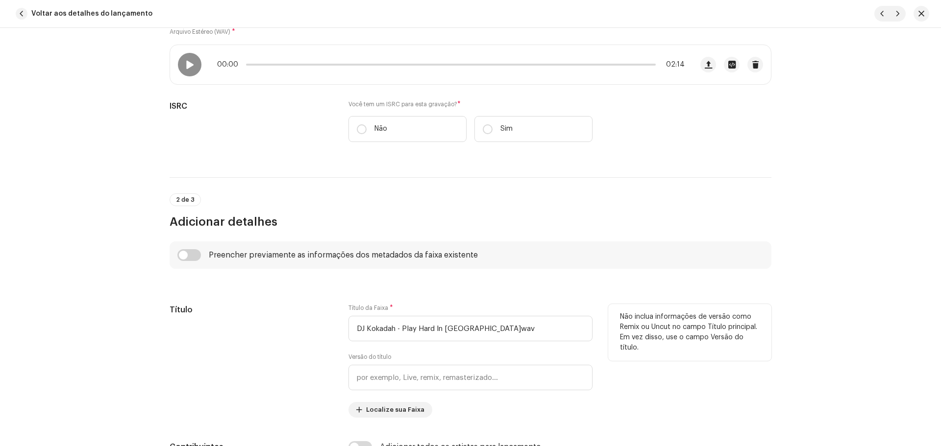
scroll to position [245, 0]
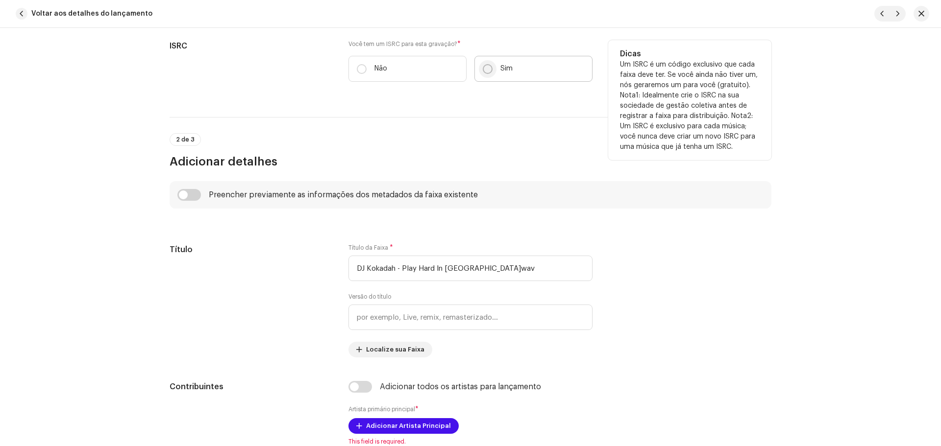
click at [483, 72] on p-radiobutton at bounding box center [488, 69] width 10 height 10
click at [483, 72] on input "Sim" at bounding box center [488, 69] width 10 height 10
radio input "true"
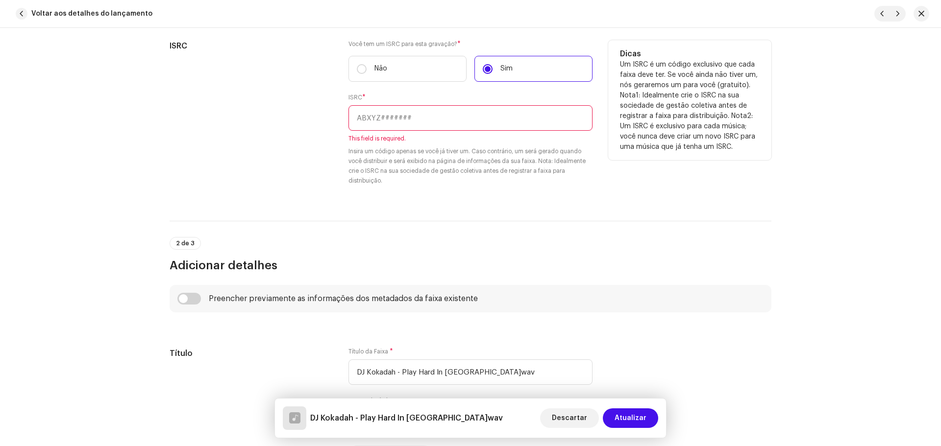
click at [479, 119] on input "text" at bounding box center [470, 117] width 244 height 25
paste input "QZMHN2092935"
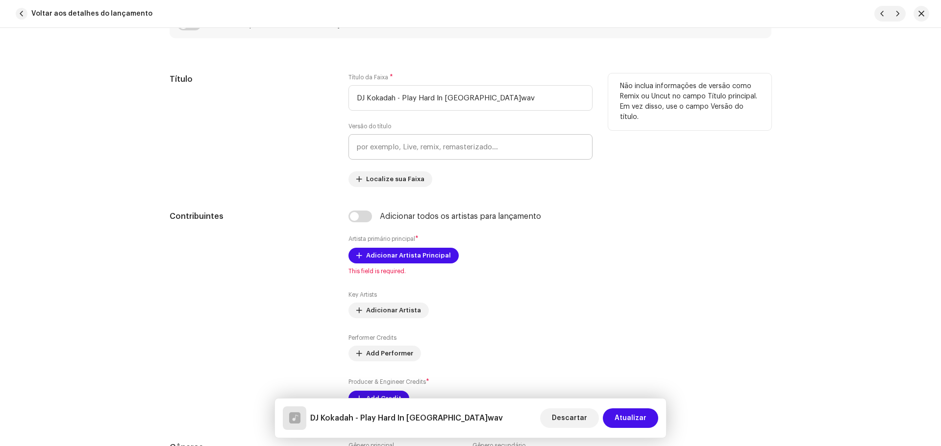
scroll to position [539, 0]
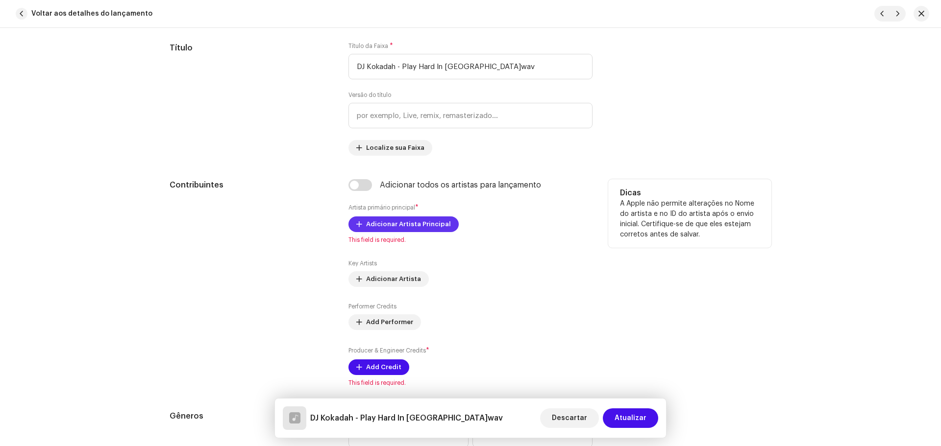
type input "QZMHN2092935"
click at [398, 223] on span "Adicionar Artista Principal" at bounding box center [408, 225] width 85 height 20
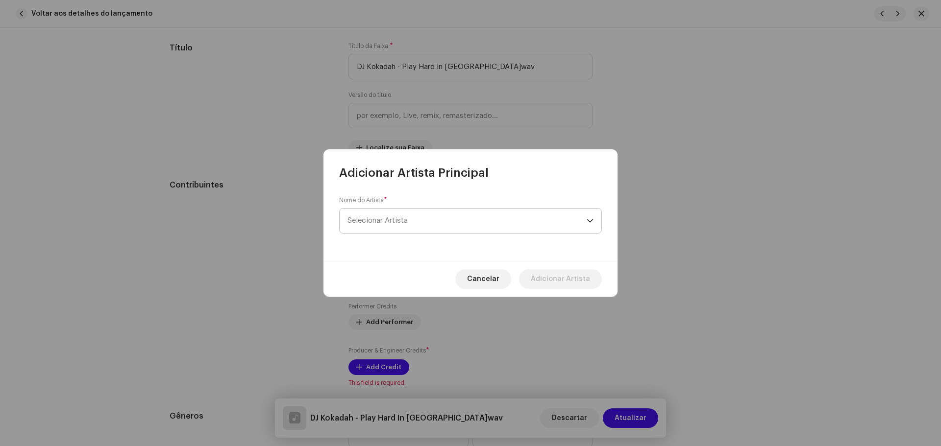
click at [397, 223] on span "Selecionar Artista" at bounding box center [377, 220] width 60 height 7
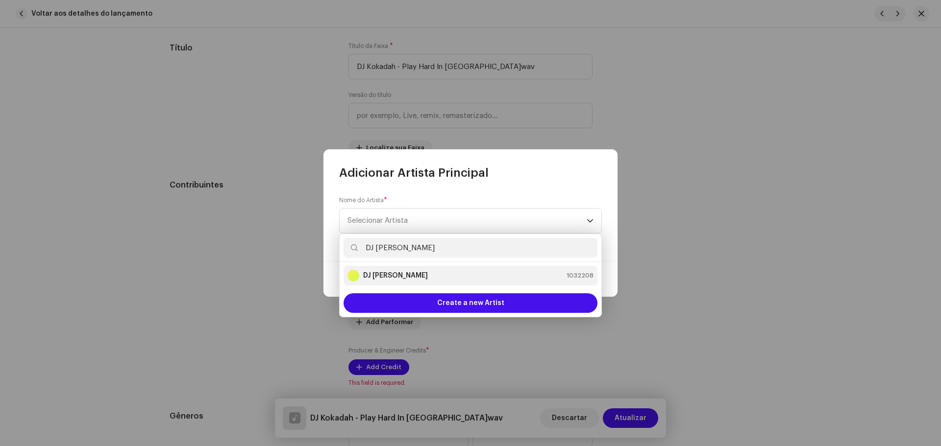
type input "DJ [PERSON_NAME]"
click at [380, 280] on strong "DJ [PERSON_NAME]" at bounding box center [395, 276] width 65 height 10
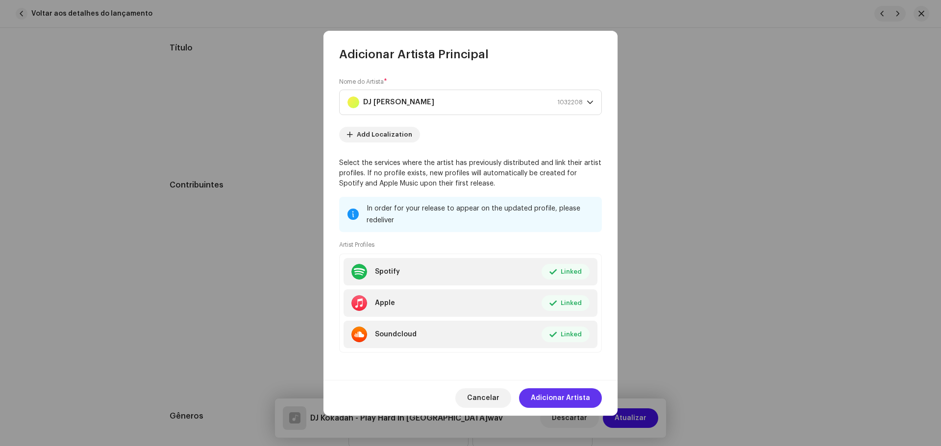
click at [580, 397] on span "Adicionar Artista" at bounding box center [560, 399] width 59 height 20
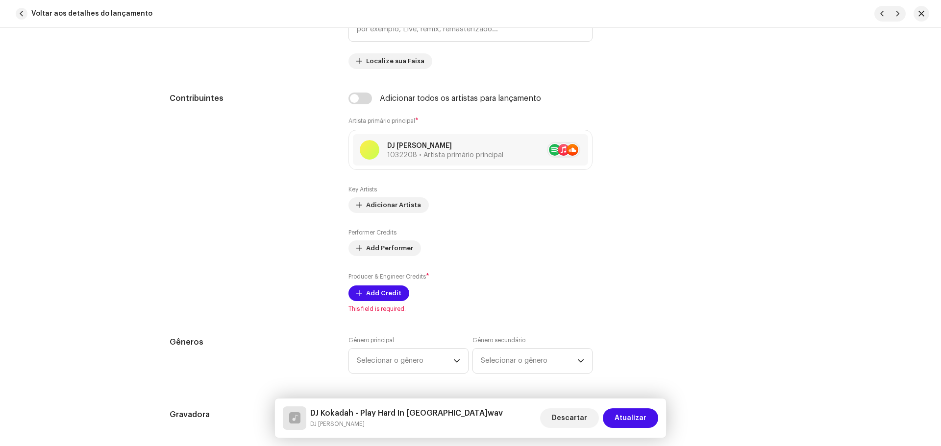
scroll to position [637, 0]
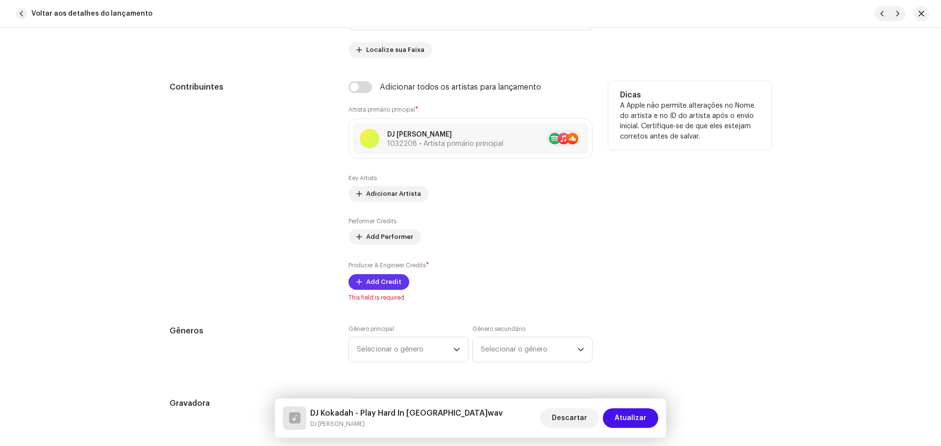
click at [363, 287] on button "Add Credit" at bounding box center [378, 282] width 61 height 16
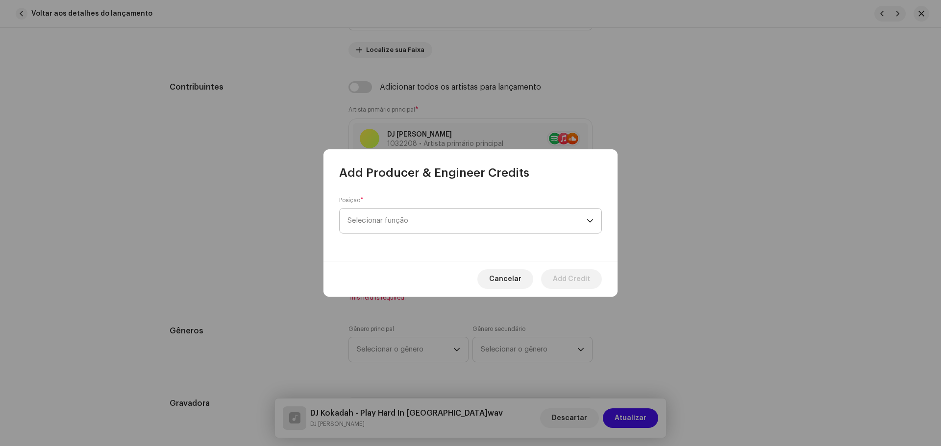
click at [417, 219] on span "Selecionar função" at bounding box center [466, 221] width 239 height 25
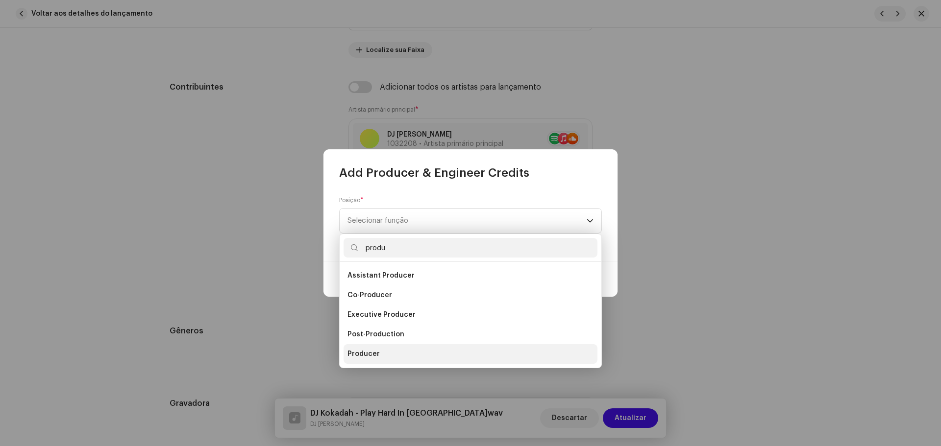
type input "produ"
click at [363, 359] on span "Producer" at bounding box center [363, 354] width 32 height 10
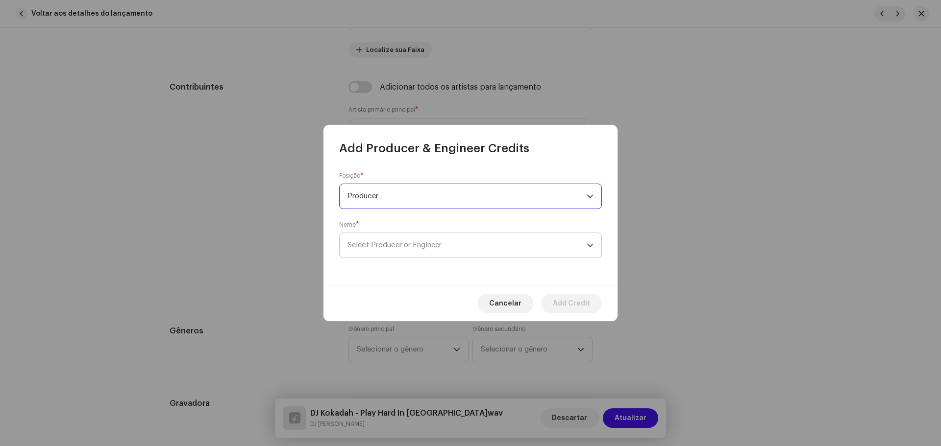
click at [380, 246] on span "Select Producer or Engineer" at bounding box center [394, 245] width 94 height 7
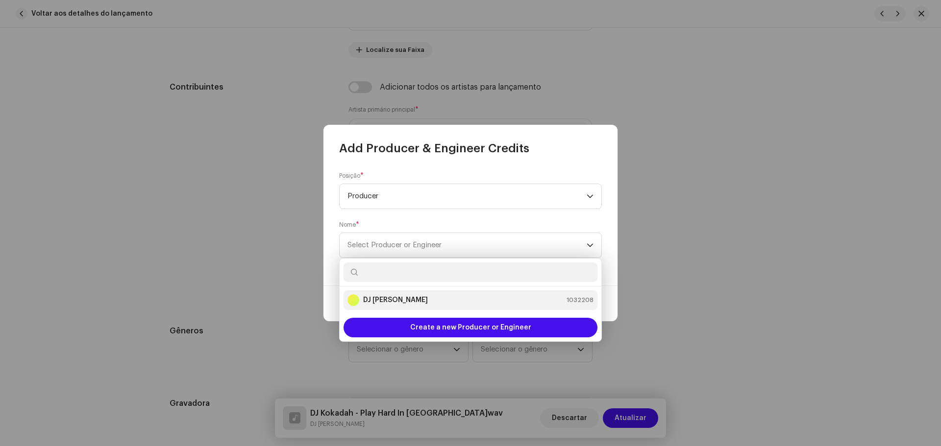
click at [401, 304] on div "DJ Kokadah 1032208" at bounding box center [470, 301] width 246 height 12
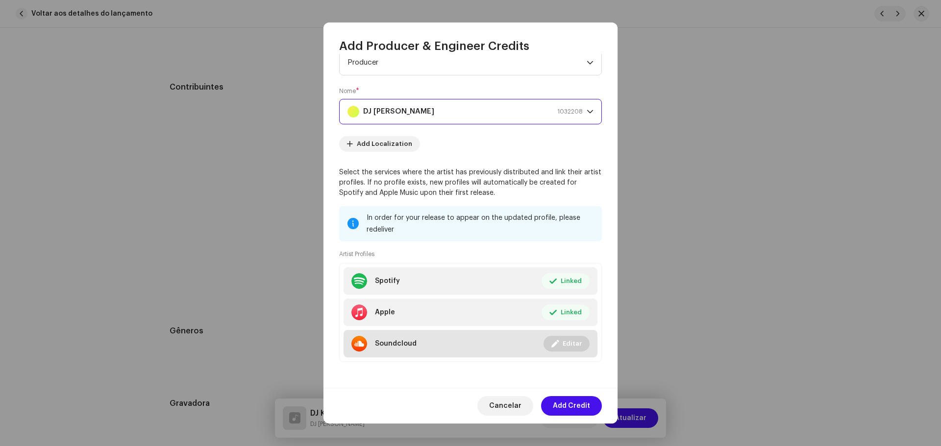
scroll to position [32, 0]
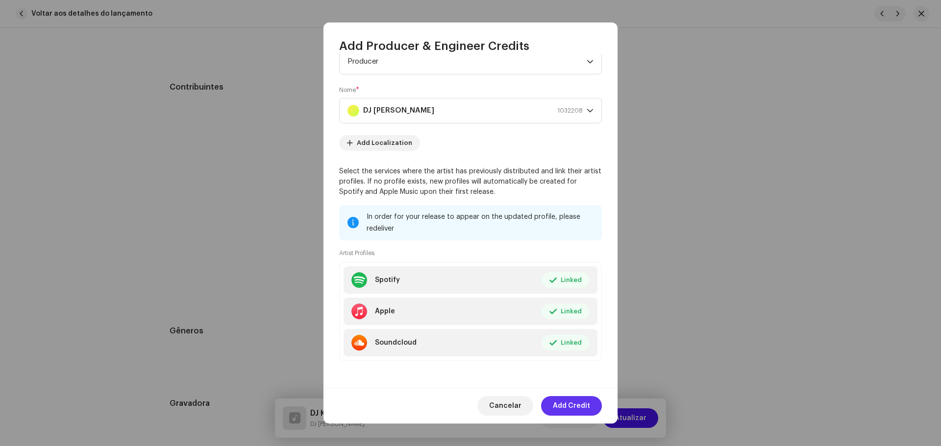
click at [574, 398] on span "Add Credit" at bounding box center [571, 406] width 37 height 20
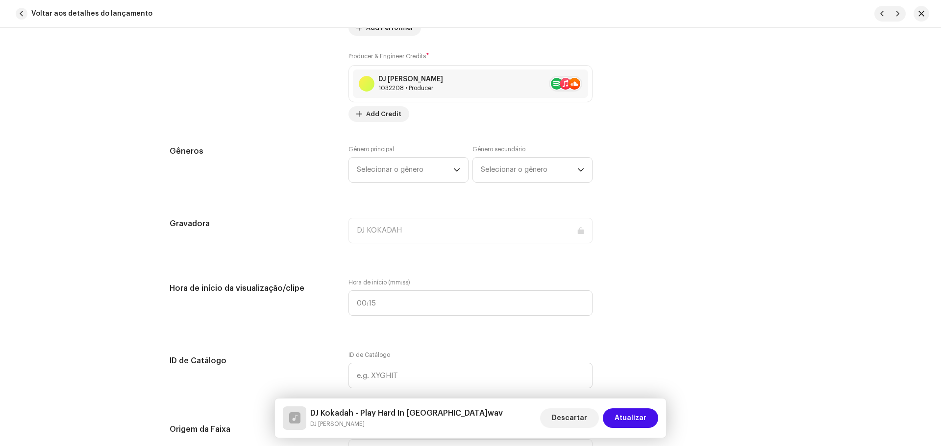
scroll to position [882, 0]
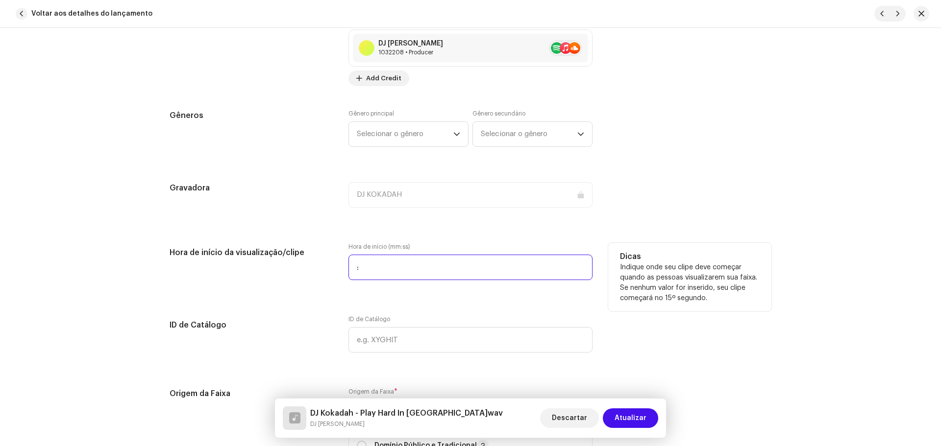
click at [473, 260] on input ":" at bounding box center [470, 267] width 244 height 25
type input "00:00"
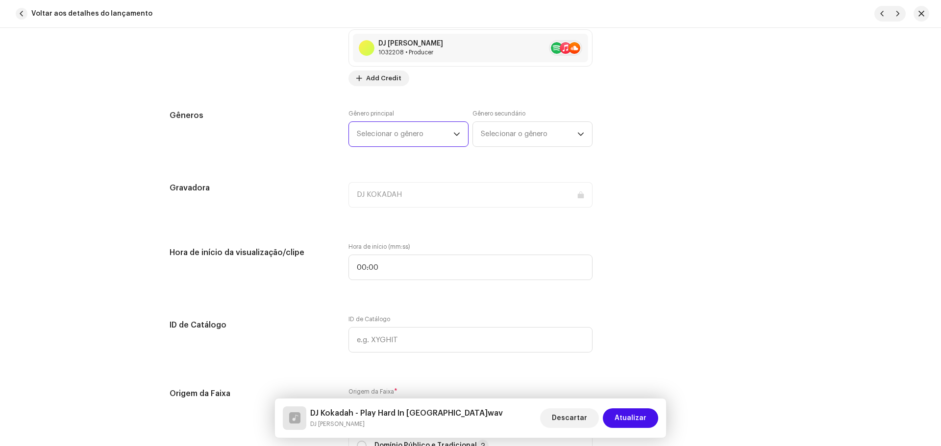
click at [409, 139] on span "Selecionar o gênero" at bounding box center [405, 134] width 97 height 25
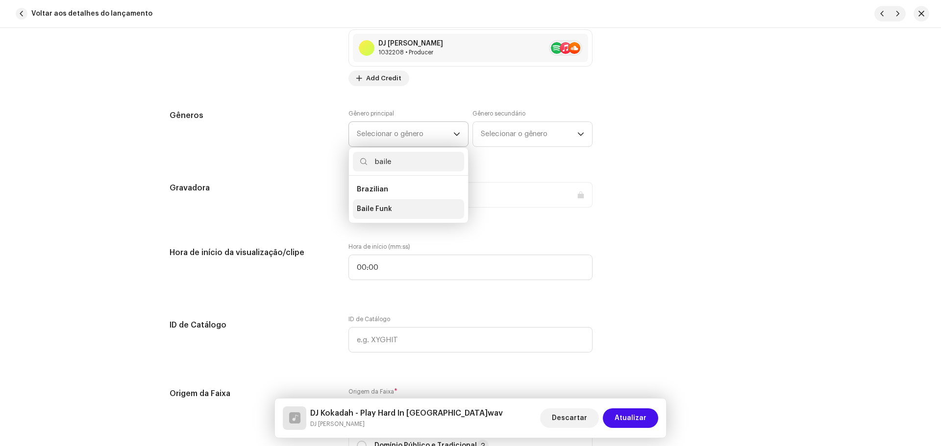
type input "baile"
click at [363, 202] on li "Baile Funk" at bounding box center [408, 209] width 111 height 20
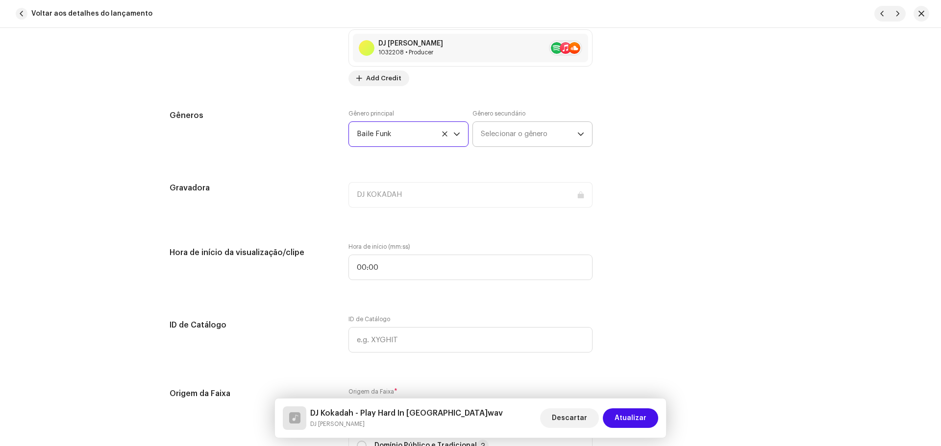
click at [500, 127] on span "Selecionar o gênero" at bounding box center [529, 134] width 97 height 25
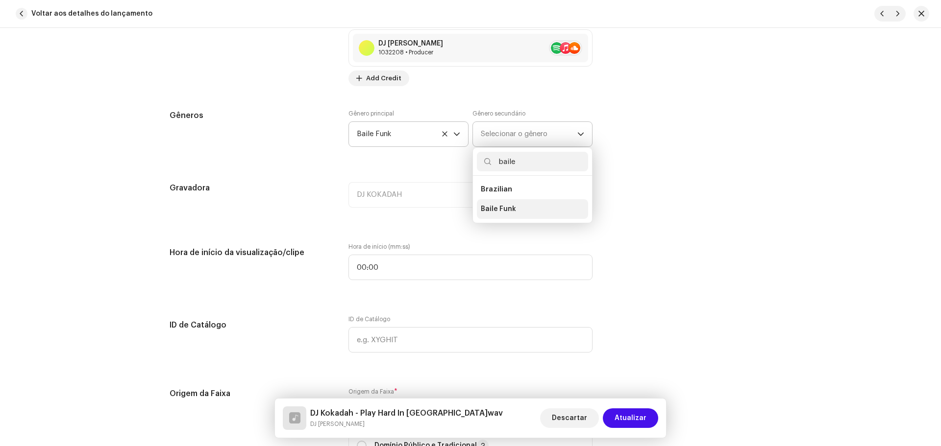
type input "baile"
click at [501, 209] on span "Baile Funk" at bounding box center [498, 209] width 35 height 10
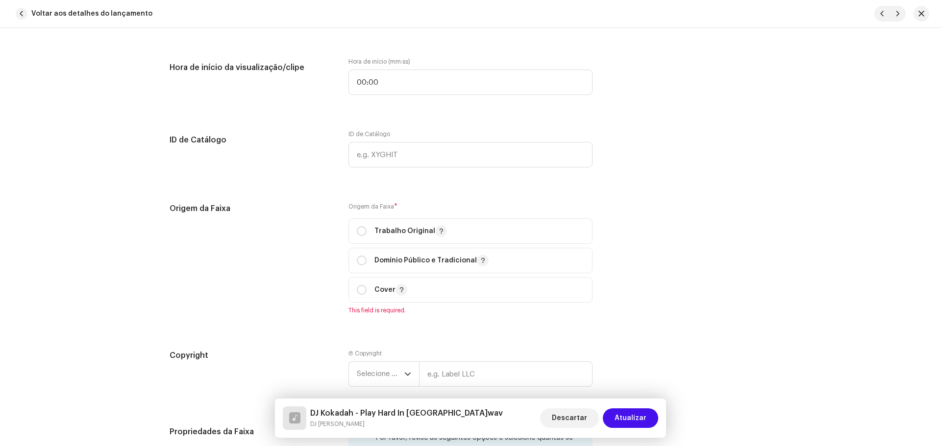
scroll to position [1127, 0]
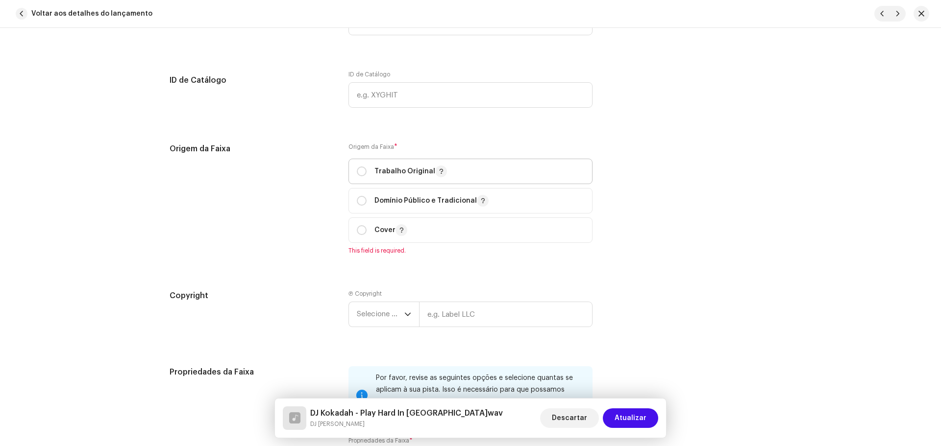
click at [384, 169] on p "Trabalho Original" at bounding box center [410, 172] width 73 height 12
radio input "true"
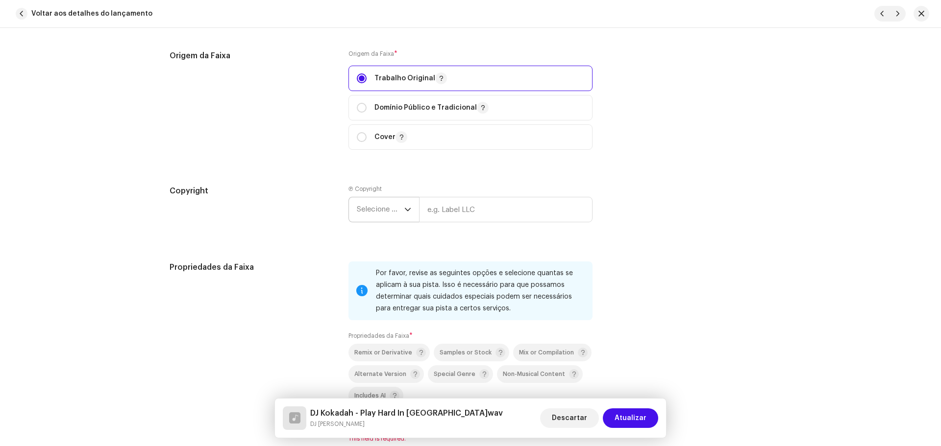
scroll to position [1274, 0]
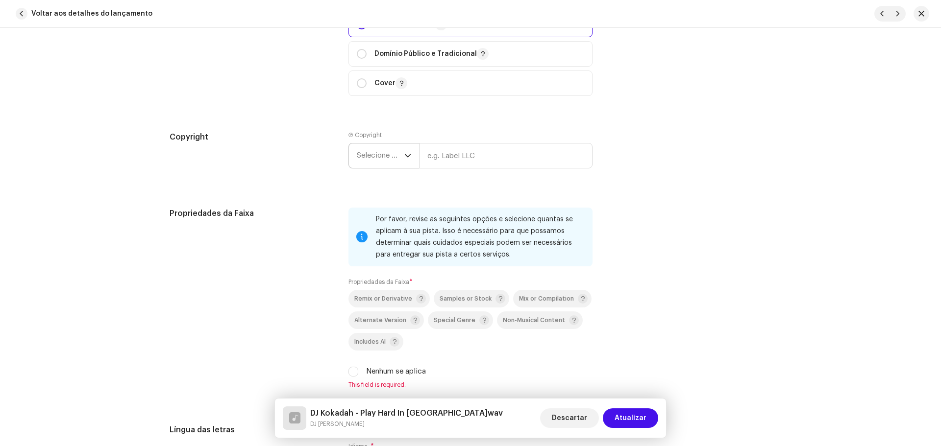
click at [371, 150] on span "Selecione o ano" at bounding box center [381, 156] width 48 height 25
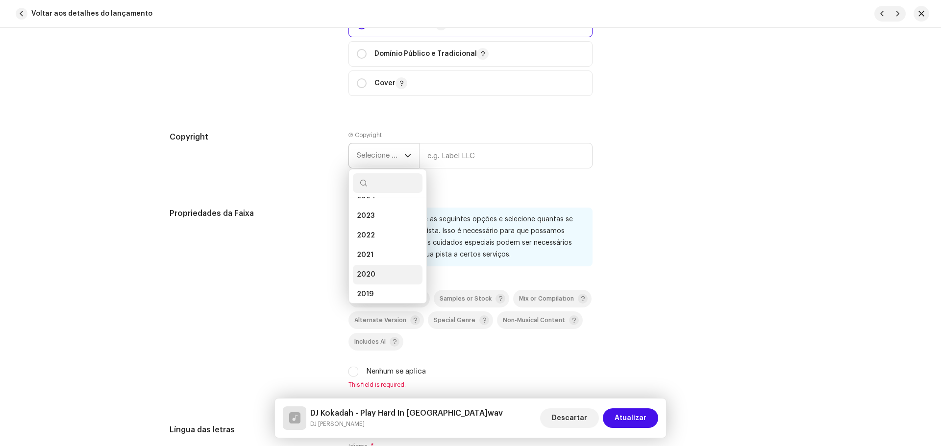
scroll to position [58, 0]
click at [379, 251] on li "2021" at bounding box center [388, 252] width 70 height 20
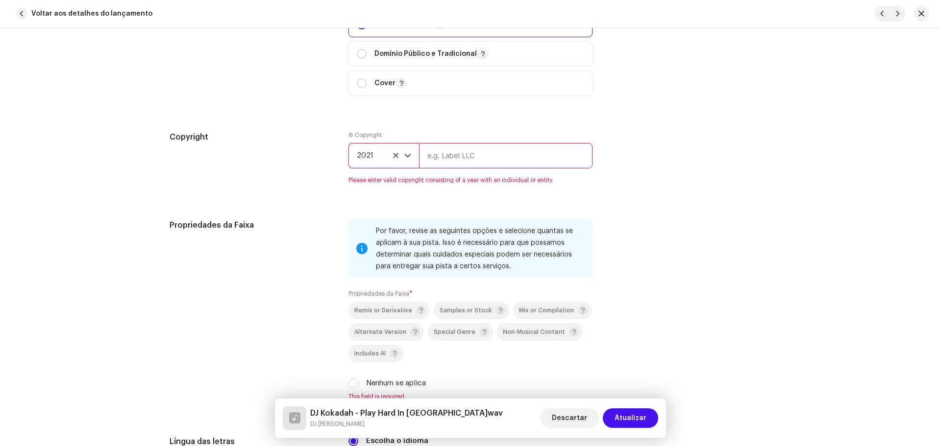
click at [453, 153] on input "text" at bounding box center [505, 155] width 173 height 25
type input "KKDH! Music"
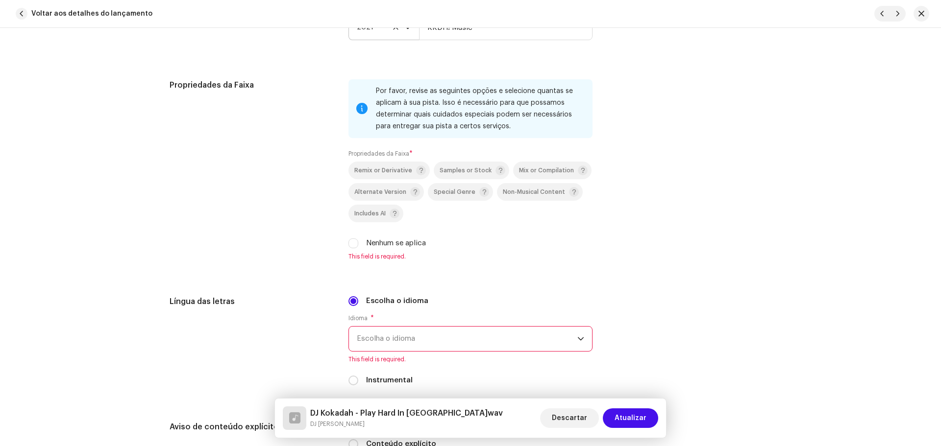
scroll to position [1421, 0]
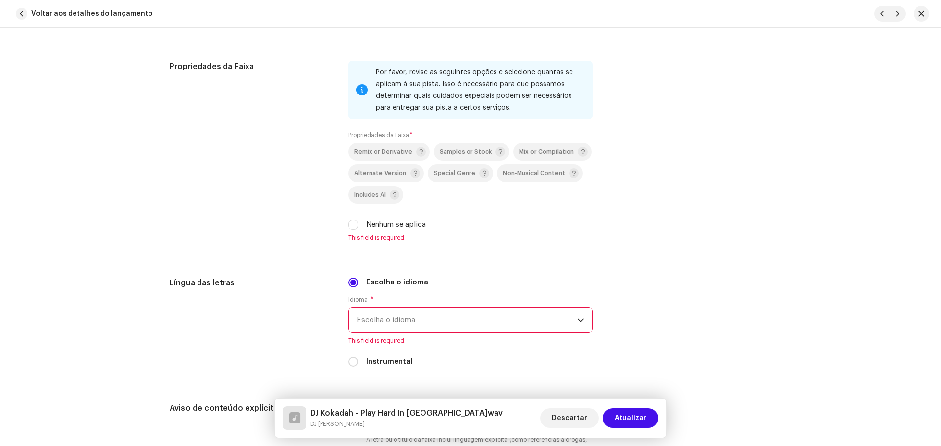
click at [357, 226] on div "Nenhum se aplica" at bounding box center [470, 225] width 244 height 11
click at [349, 224] on input "Nenhum se aplica" at bounding box center [353, 225] width 10 height 10
checkbox input "true"
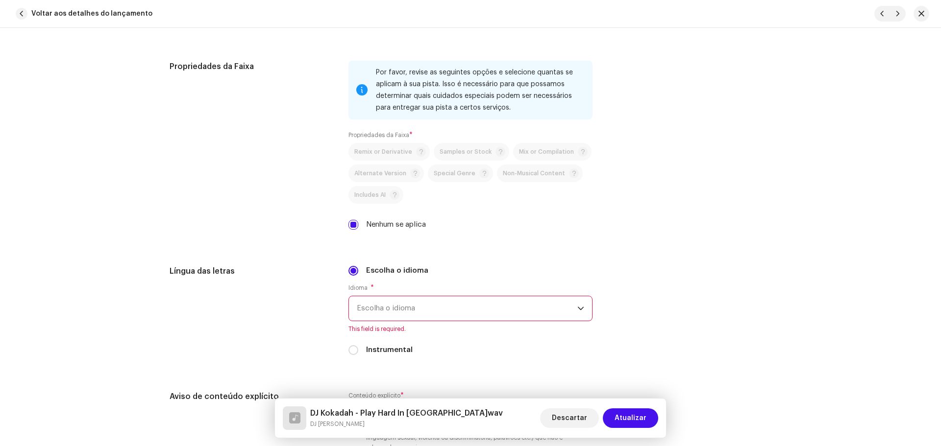
click at [438, 313] on span "Escolha o idioma" at bounding box center [467, 309] width 221 height 25
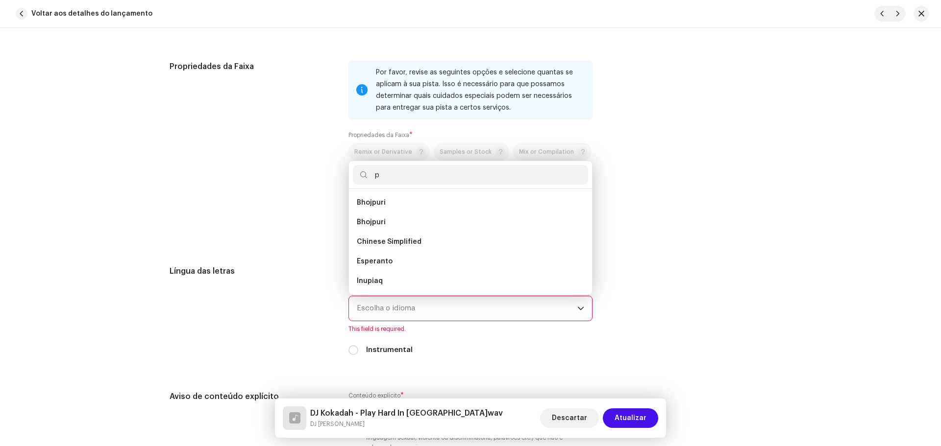
scroll to position [0, 0]
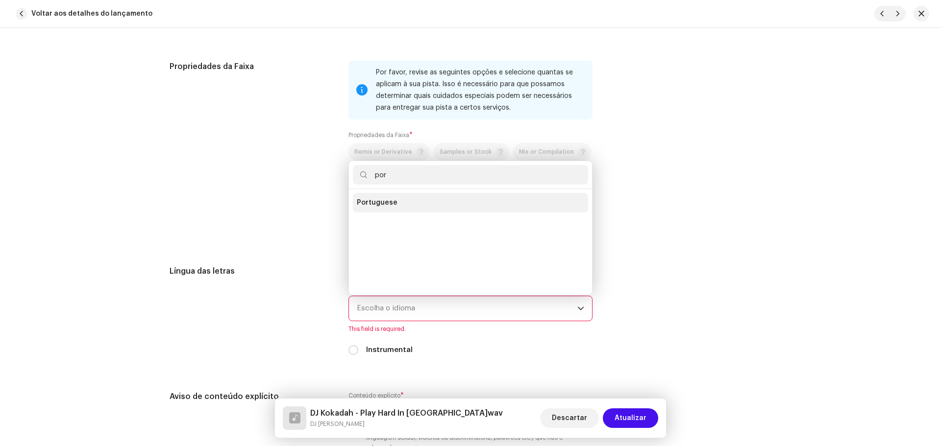
type input "por"
click at [437, 203] on li "Portuguese" at bounding box center [470, 203] width 235 height 20
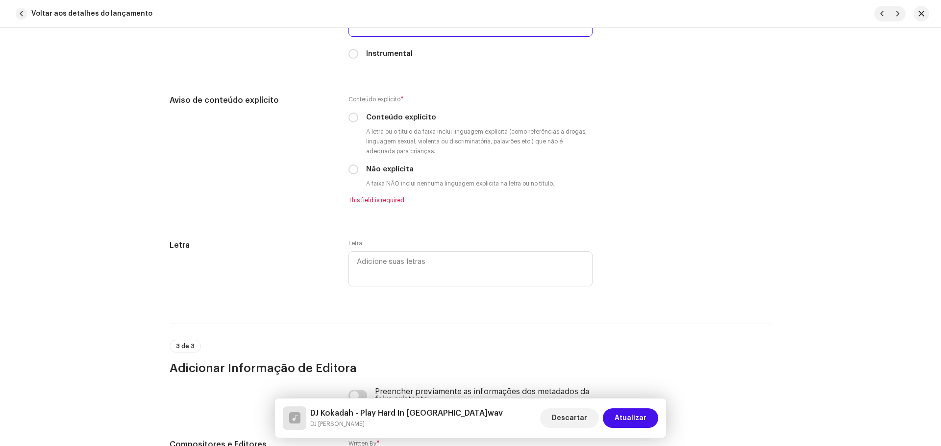
scroll to position [1715, 0]
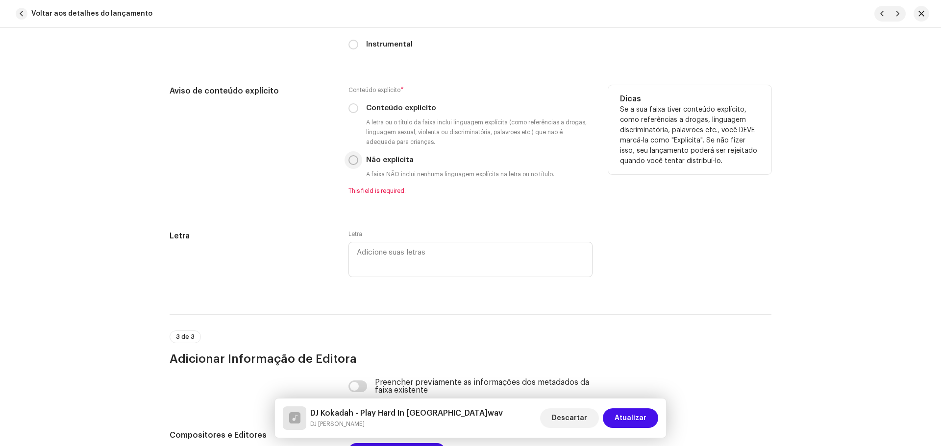
click at [348, 164] on input "Não explícita" at bounding box center [353, 160] width 10 height 10
radio input "true"
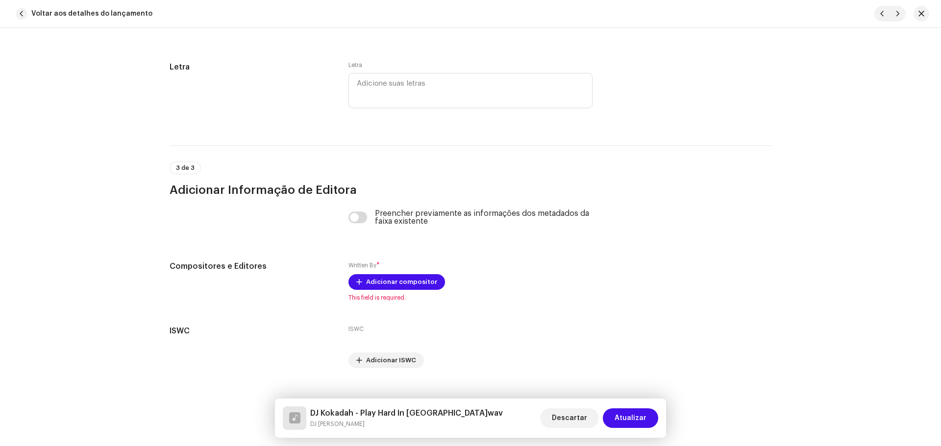
scroll to position [1889, 0]
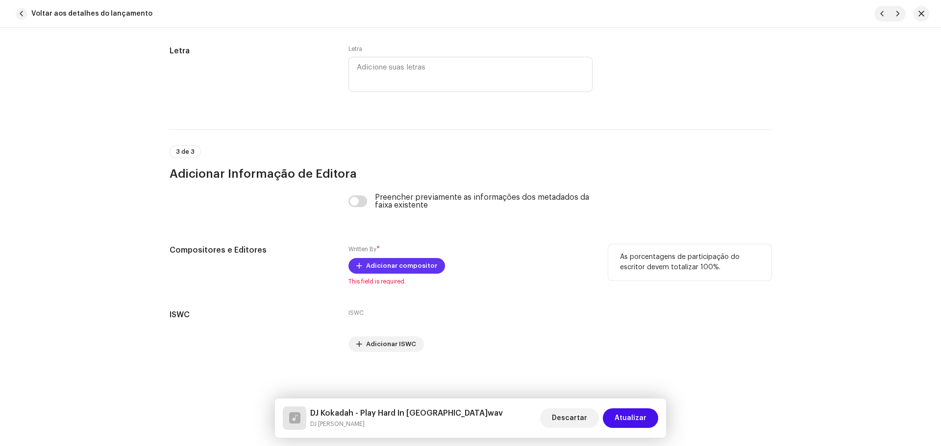
click at [407, 264] on span "Adicionar compositor" at bounding box center [401, 266] width 71 height 20
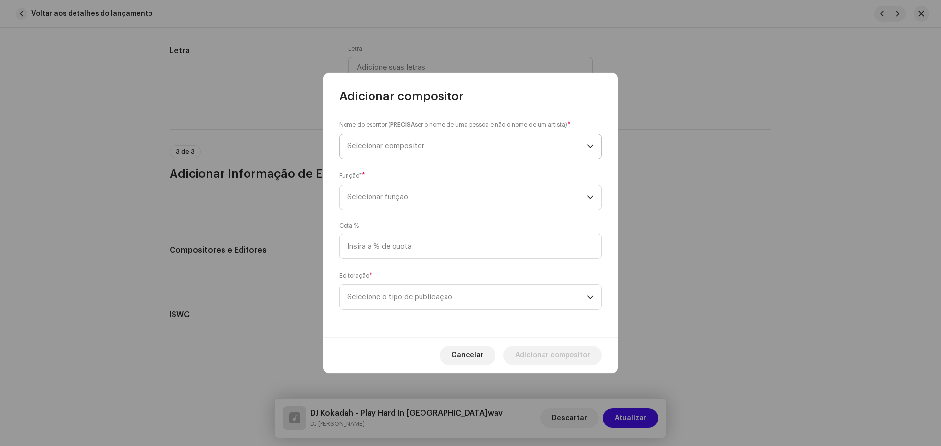
click at [379, 138] on span "Selecionar compositor" at bounding box center [466, 146] width 239 height 25
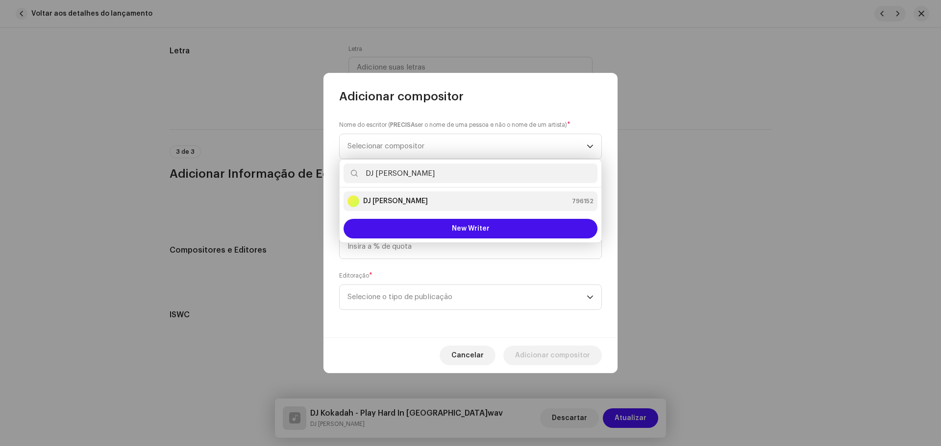
type input "DJ [PERSON_NAME]"
click at [449, 204] on div "DJ Kokadah 796152" at bounding box center [470, 202] width 246 height 12
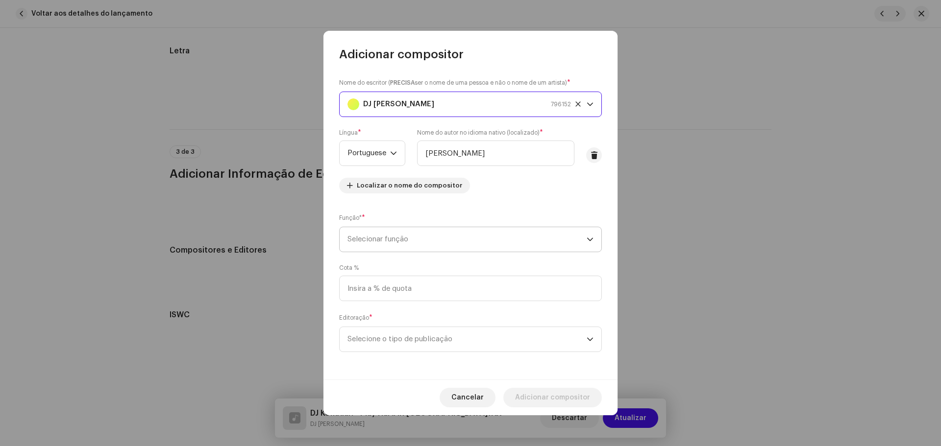
click at [399, 241] on span "Selecionar função" at bounding box center [466, 239] width 239 height 25
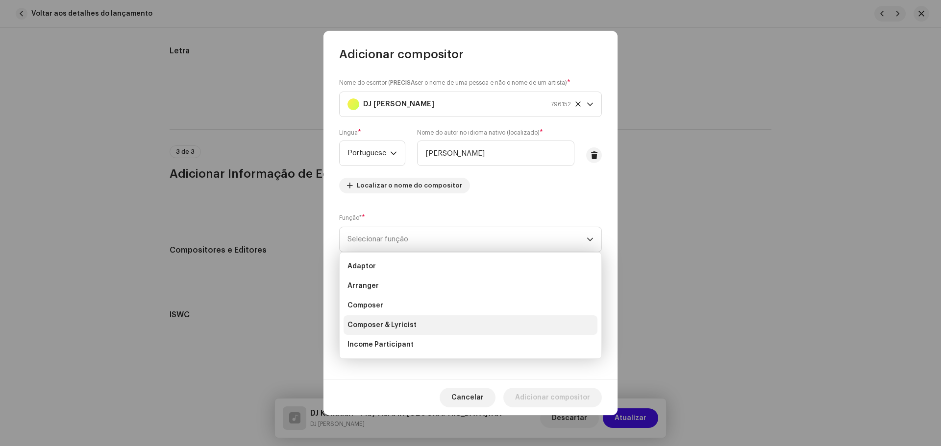
click at [405, 325] on span "Composer & Lyricist" at bounding box center [381, 326] width 69 height 10
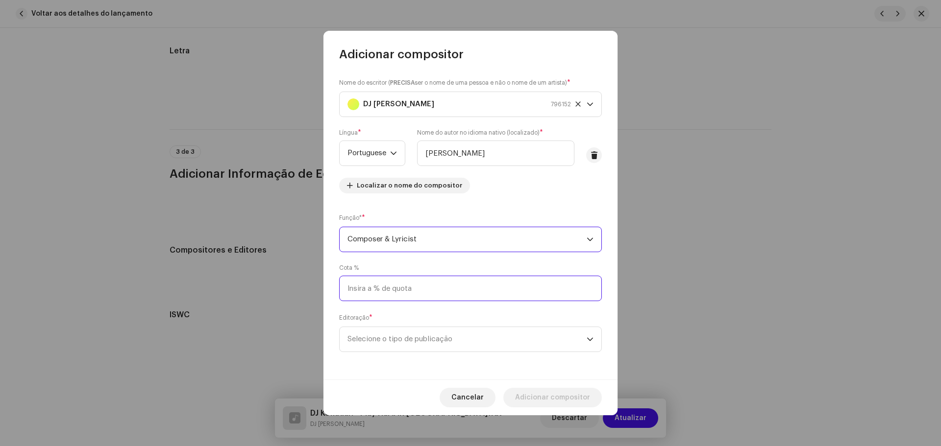
click at [396, 285] on input at bounding box center [470, 288] width 263 height 25
type input "100,00"
click at [413, 333] on span "Selecione o tipo de publicação" at bounding box center [466, 339] width 239 height 25
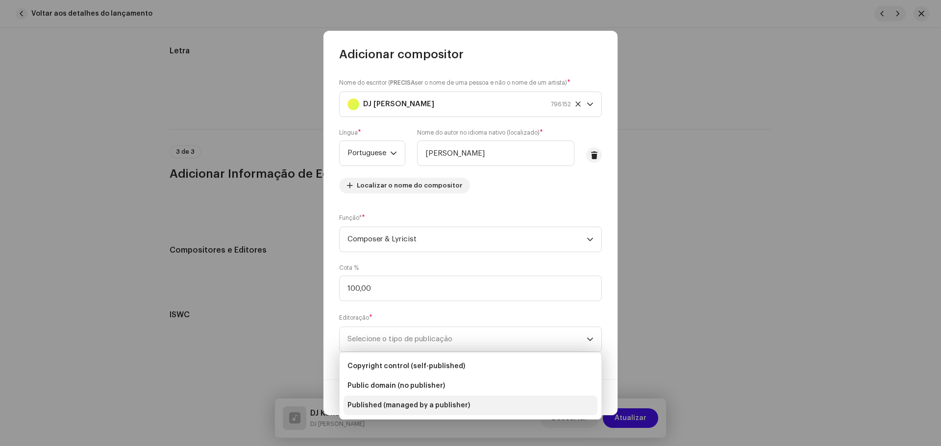
click at [425, 404] on span "Published (managed by a publisher)" at bounding box center [408, 406] width 123 height 10
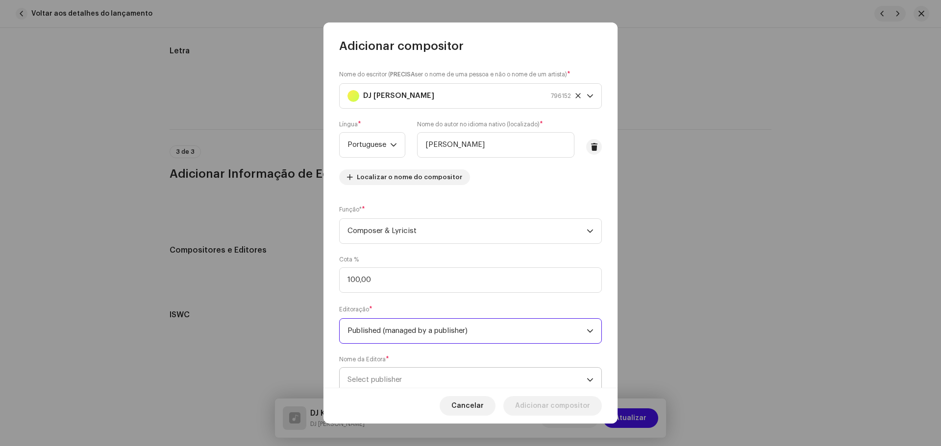
click at [402, 377] on span "Select publisher" at bounding box center [374, 379] width 54 height 7
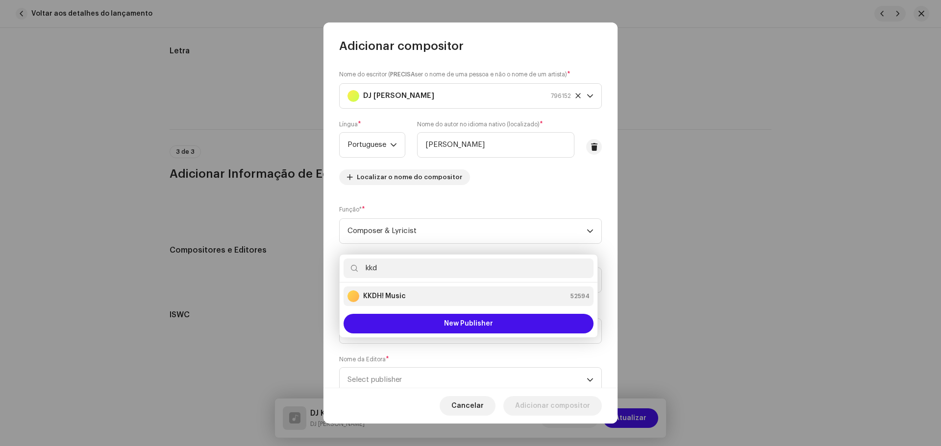
type input "kkd"
click at [418, 295] on div "KKDH! Music 52594" at bounding box center [468, 297] width 242 height 12
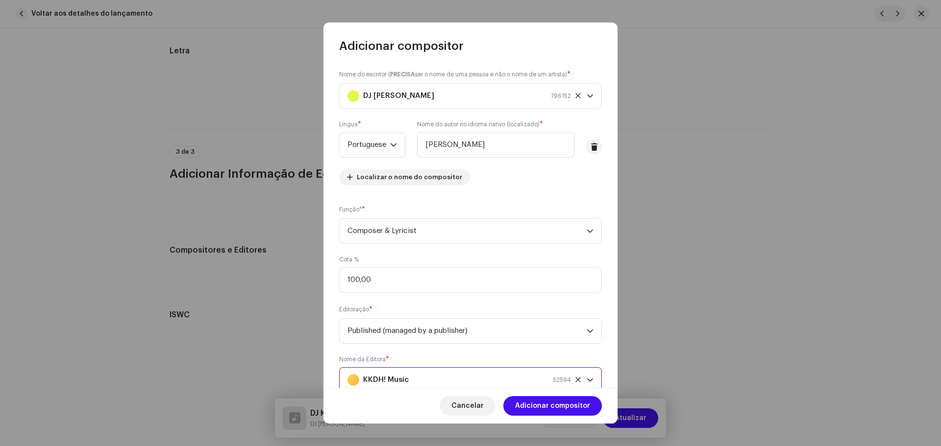
scroll to position [4, 0]
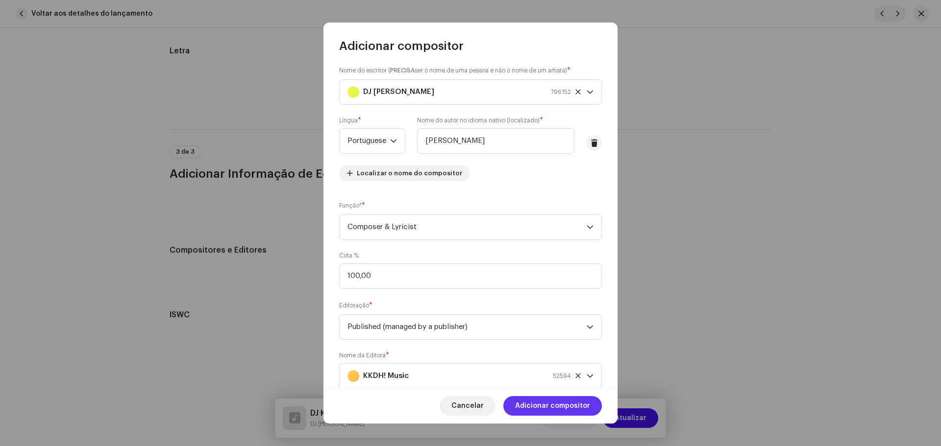
click at [562, 413] on span "Adicionar compositor" at bounding box center [552, 406] width 75 height 20
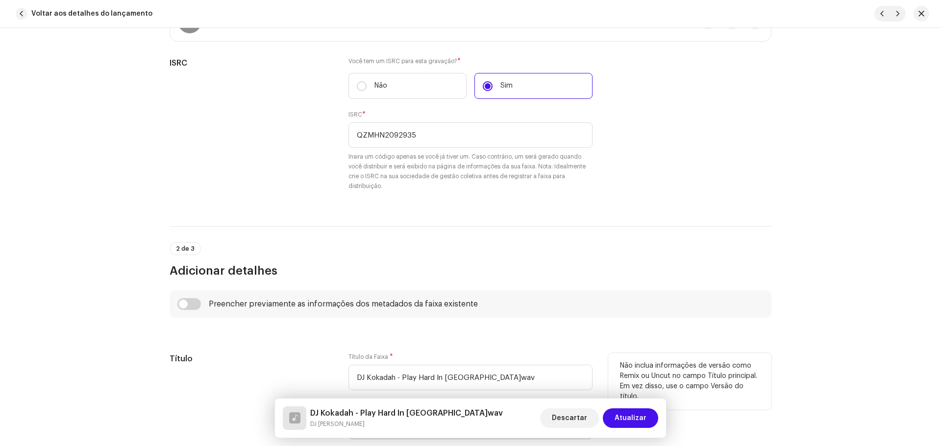
scroll to position [350, 0]
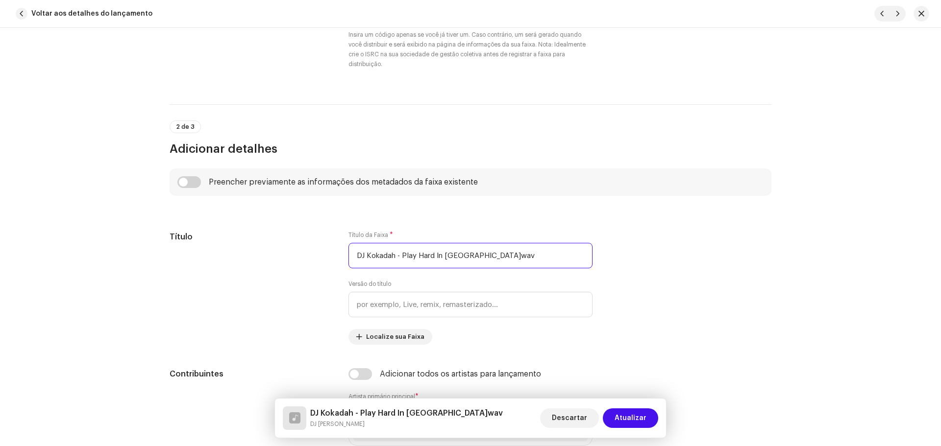
drag, startPoint x: 400, startPoint y: 253, endPoint x: 161, endPoint y: 249, distance: 239.7
click at [173, 248] on div "Título Título da Faixa * DJ Kokadah - Play Hard In Rio de Janeiro.wav Versão do…" at bounding box center [471, 288] width 602 height 114
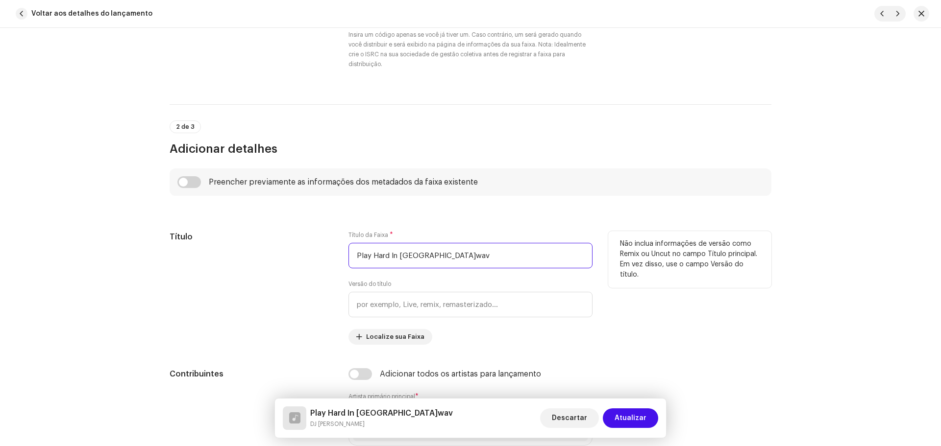
click at [493, 257] on input "Play Hard In Rio de Janeiro.wav" at bounding box center [470, 255] width 244 height 25
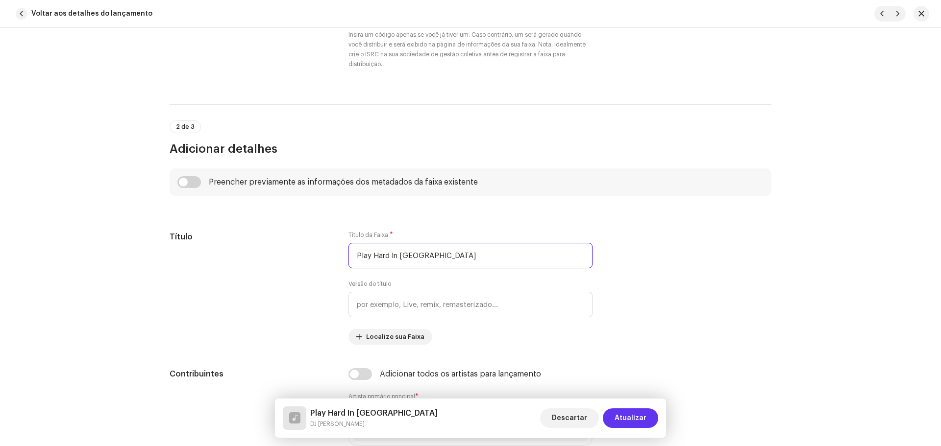
type input "Play Hard In [GEOGRAPHIC_DATA]"
click at [621, 419] on span "Atualizar" at bounding box center [631, 419] width 32 height 20
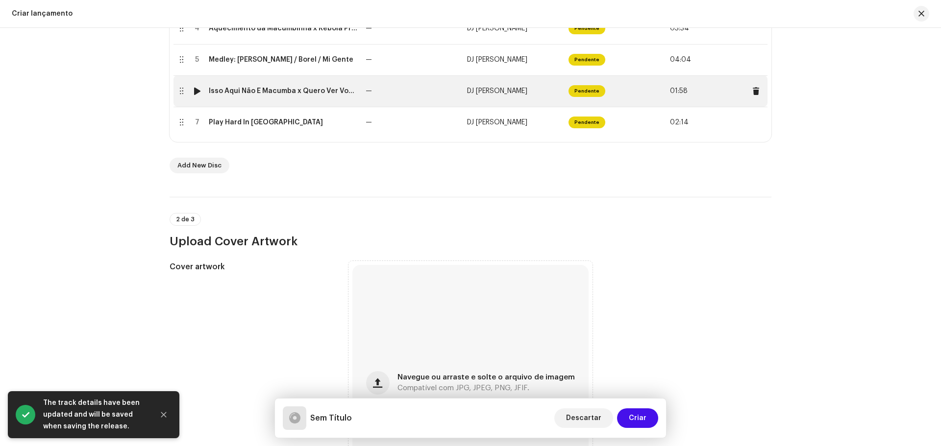
scroll to position [441, 0]
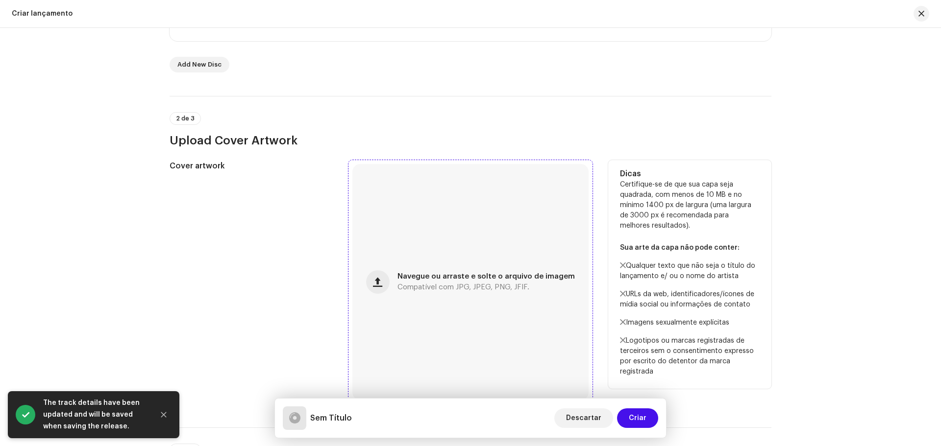
click at [482, 240] on div "Navegue ou arraste e solte o arquivo de imagem Compatível com JPG, JPEG, PNG, J…" at bounding box center [470, 282] width 236 height 236
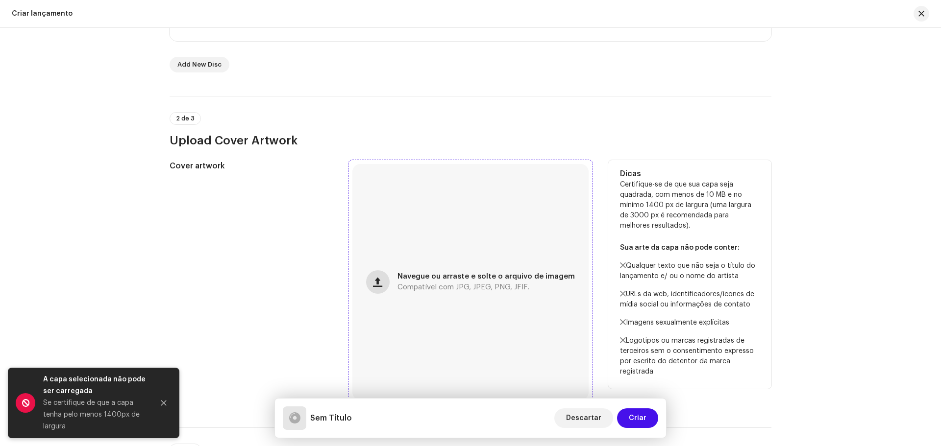
click at [387, 285] on button "button" at bounding box center [378, 283] width 24 height 24
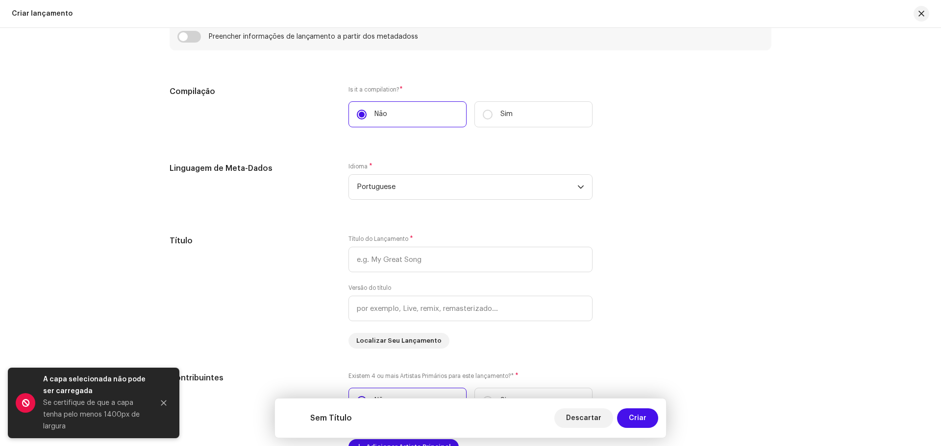
scroll to position [931, 0]
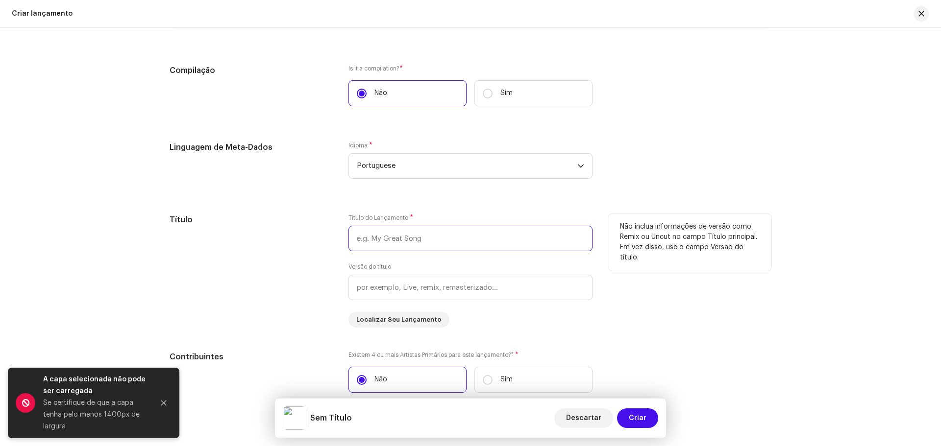
click at [451, 244] on input "text" at bounding box center [470, 238] width 244 height 25
type input "AFRO BEATS"
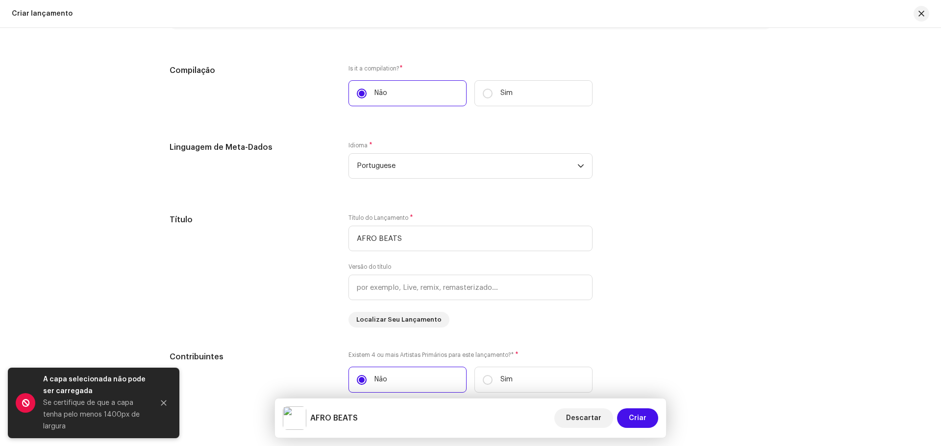
click at [808, 194] on div "Create a new release We’ll guide you through everything — from track selection …" at bounding box center [470, 237] width 941 height 419
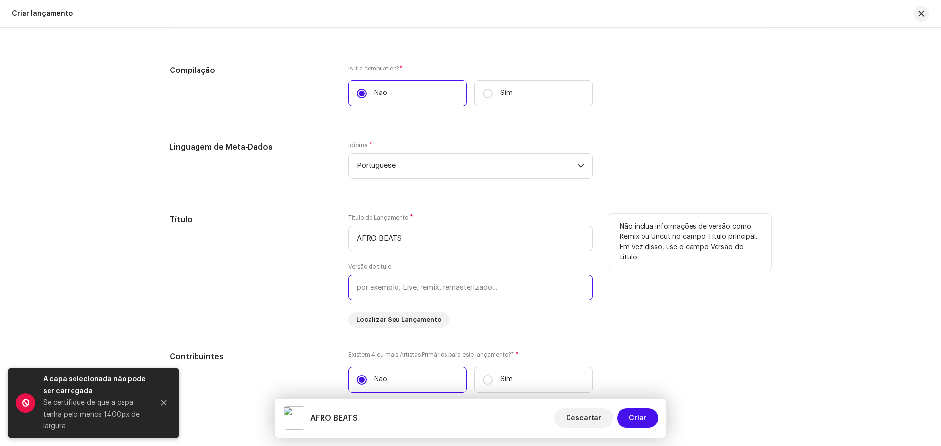
click at [428, 286] on input "text" at bounding box center [470, 287] width 244 height 25
type input "a"
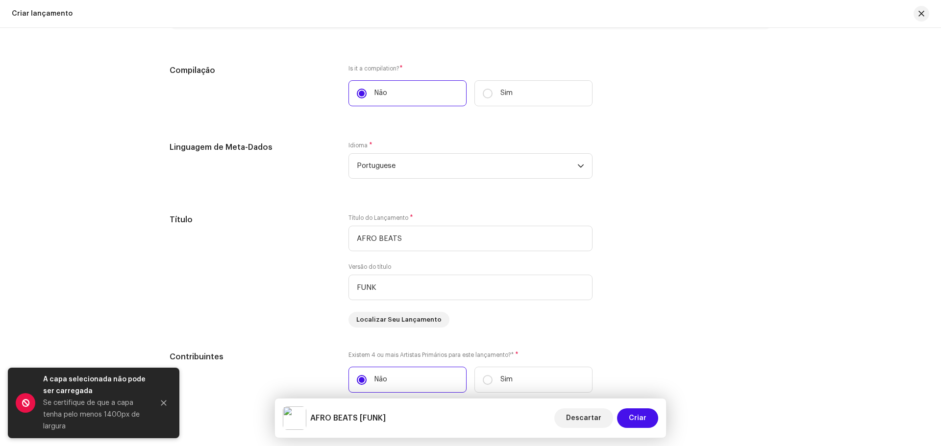
drag, startPoint x: 858, startPoint y: 281, endPoint x: 864, endPoint y: 280, distance: 5.5
click at [863, 280] on div "Create a new release We’ll guide you through everything — from track selection …" at bounding box center [470, 237] width 941 height 419
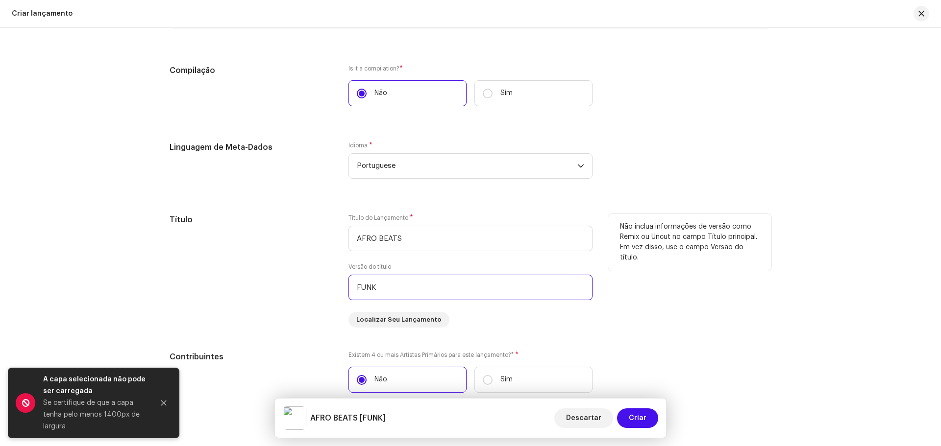
click at [413, 278] on input "FUNK" at bounding box center [470, 287] width 244 height 25
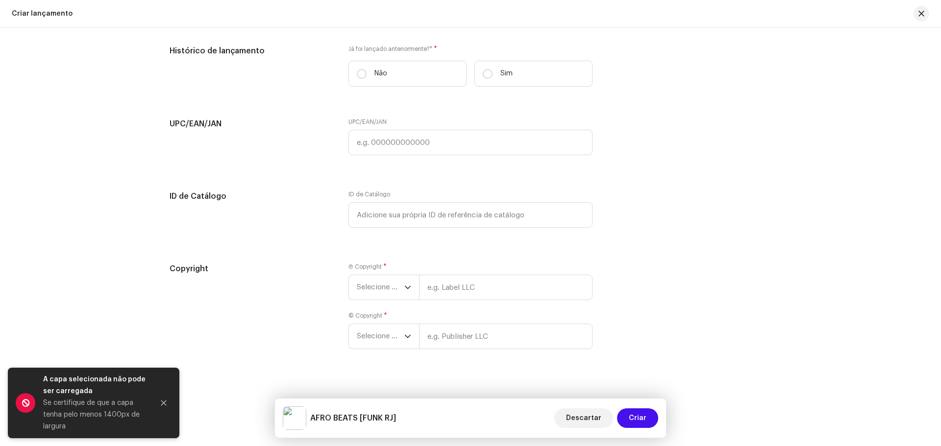
scroll to position [1617, 0]
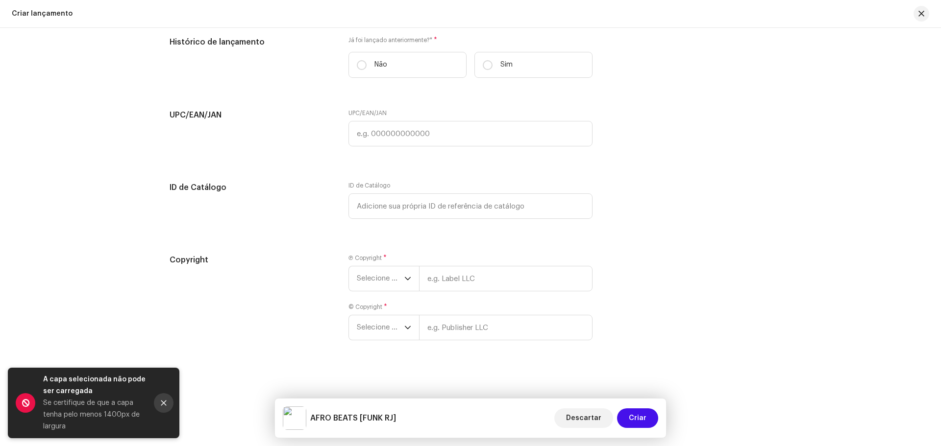
click at [158, 397] on button "Close" at bounding box center [164, 404] width 20 height 20
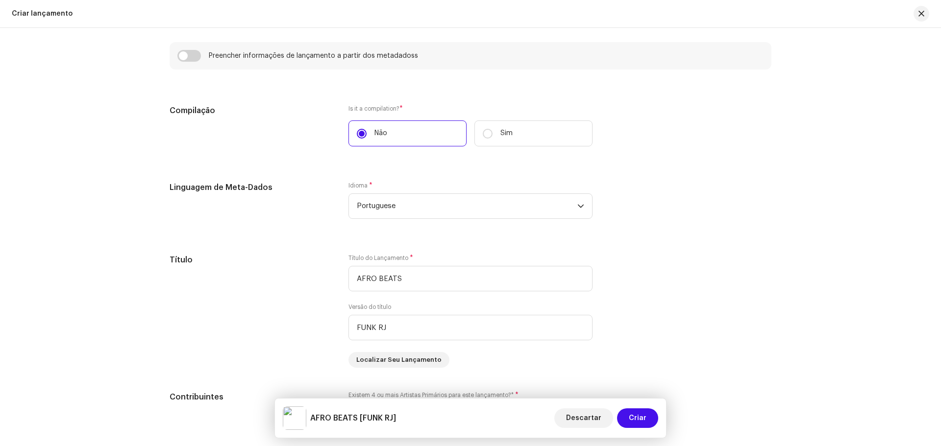
scroll to position [931, 0]
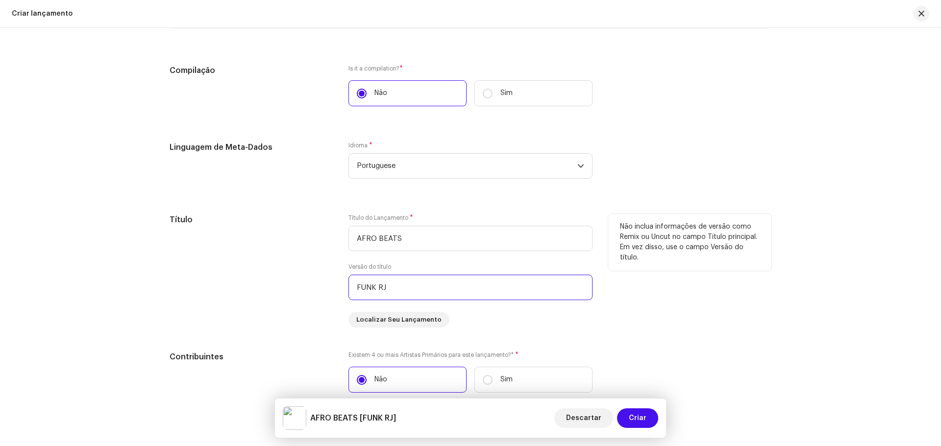
drag, startPoint x: 404, startPoint y: 289, endPoint x: 297, endPoint y: 281, distance: 107.1
click at [308, 283] on div "Título Título do Lançamento * AFRO BEATS Versão do título FUNK RJ Localizar Seu…" at bounding box center [471, 271] width 602 height 114
type input "Funk RJ"
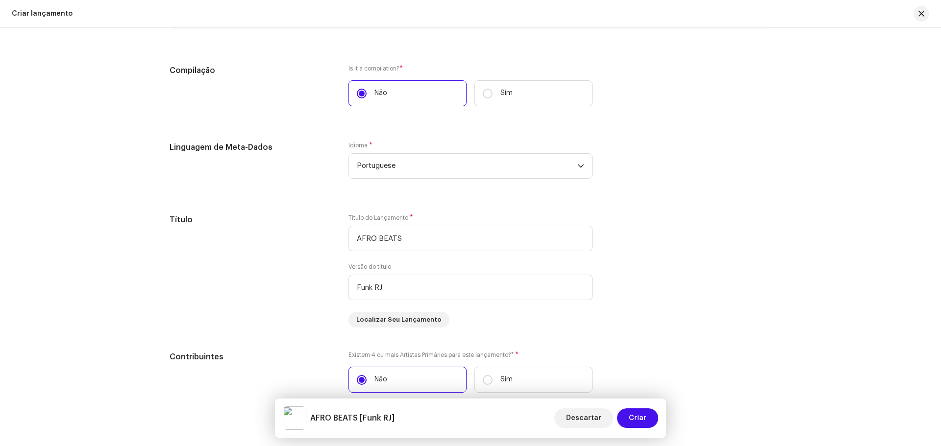
click at [779, 317] on div "Create a new release We’ll guide you through everything — from track selection …" at bounding box center [470, 79] width 633 height 1918
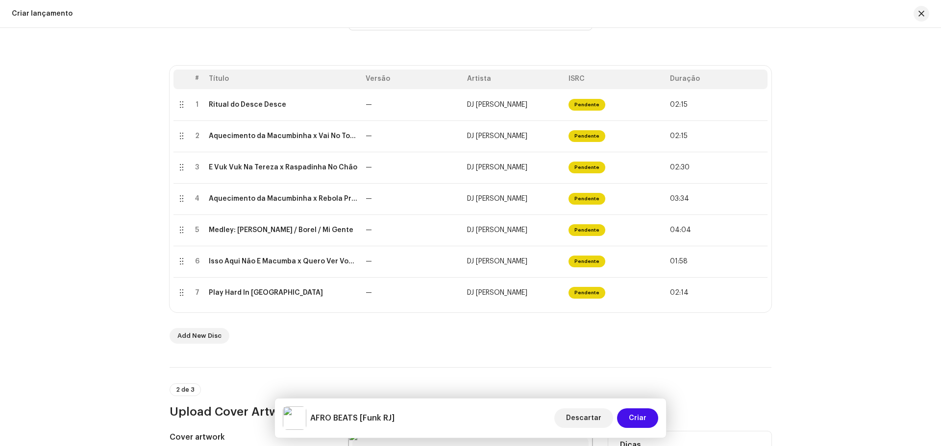
scroll to position [147, 0]
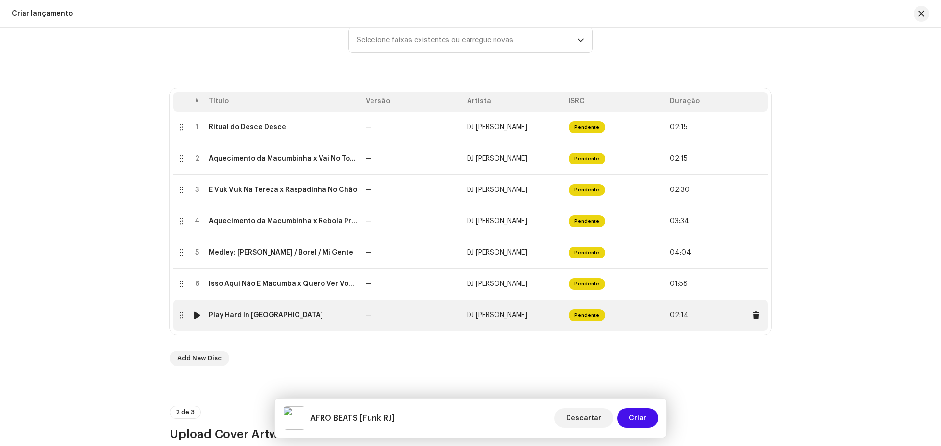
click at [194, 317] on div at bounding box center [197, 316] width 7 height 8
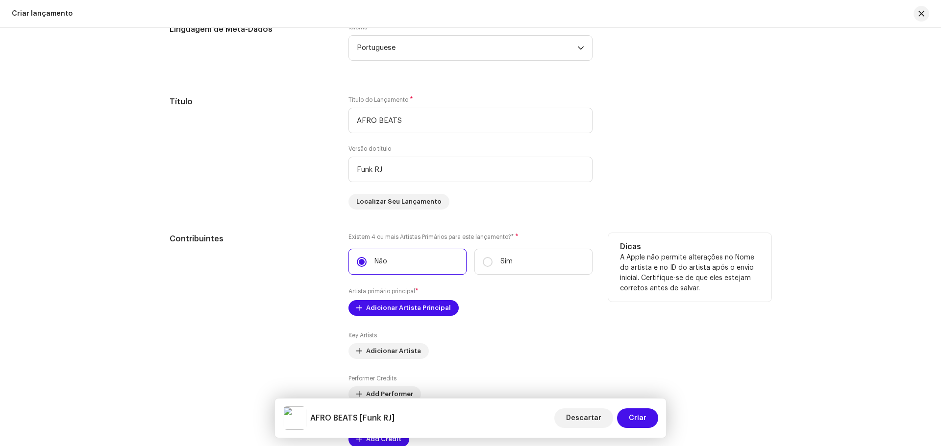
scroll to position [1078, 0]
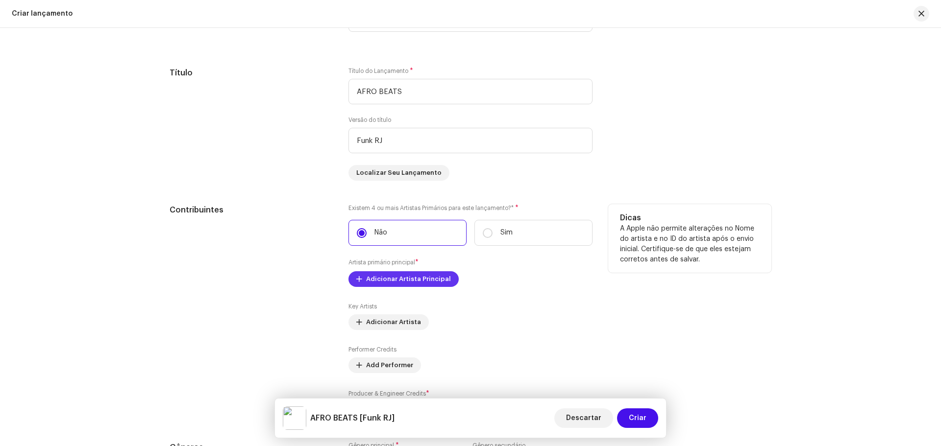
click at [412, 275] on span "Adicionar Artista Principal" at bounding box center [408, 280] width 85 height 20
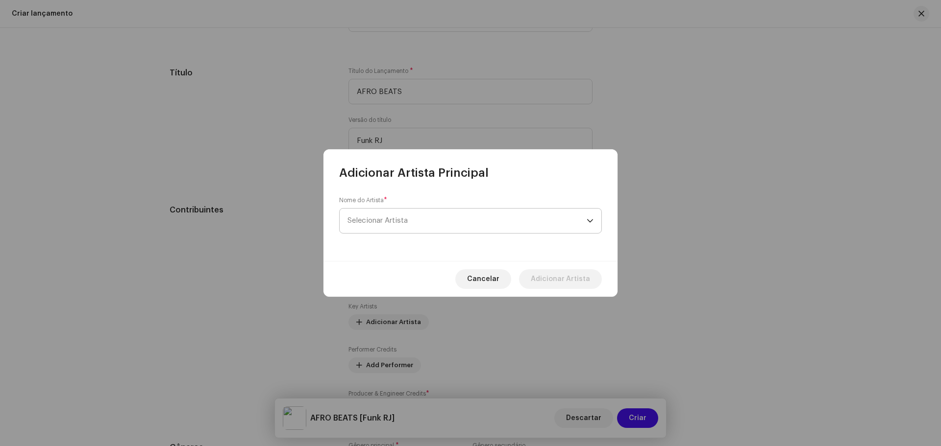
click at [439, 223] on span "Selecionar Artista" at bounding box center [466, 221] width 239 height 25
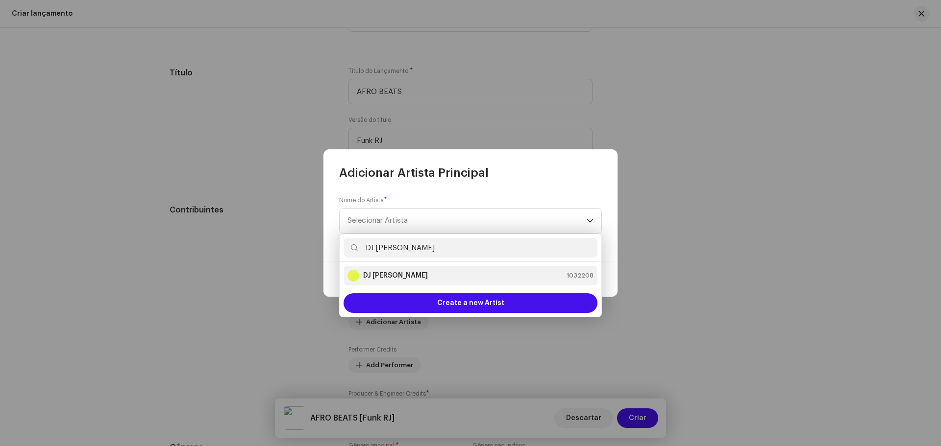
type input "DJ [PERSON_NAME]"
click at [433, 278] on div "DJ Kokadah 1032208" at bounding box center [470, 276] width 246 height 12
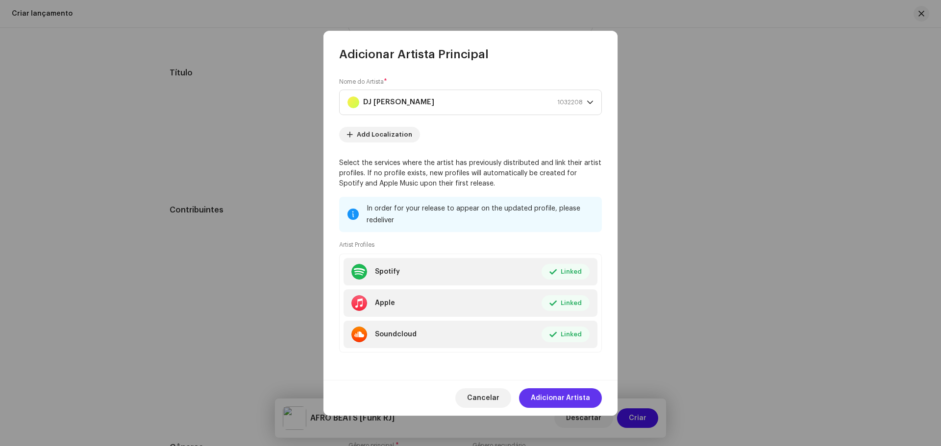
click at [575, 391] on span "Adicionar Artista" at bounding box center [560, 399] width 59 height 20
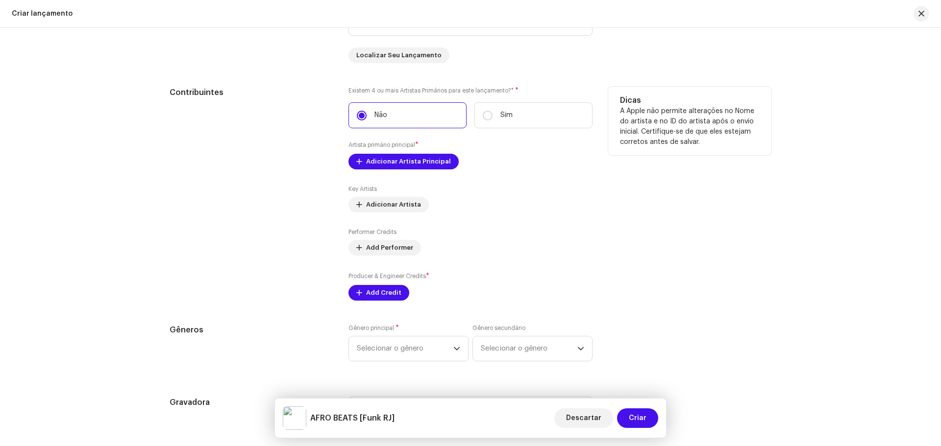
scroll to position [1225, 0]
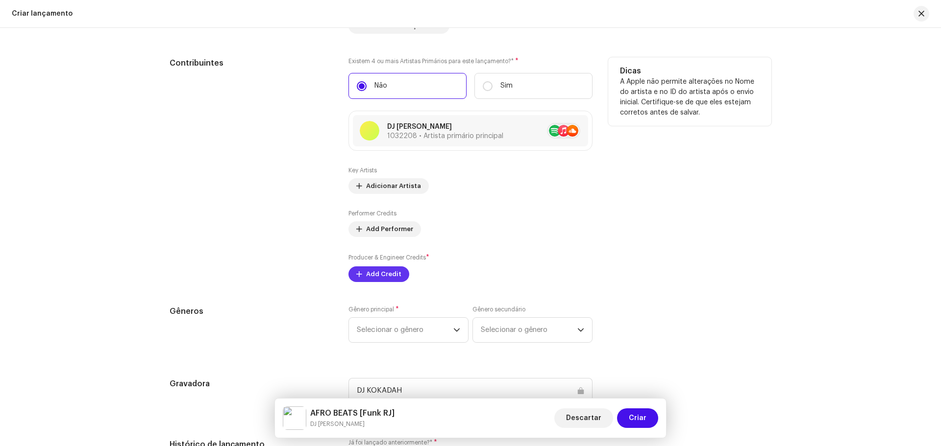
click at [390, 272] on span "Add Credit" at bounding box center [383, 275] width 35 height 20
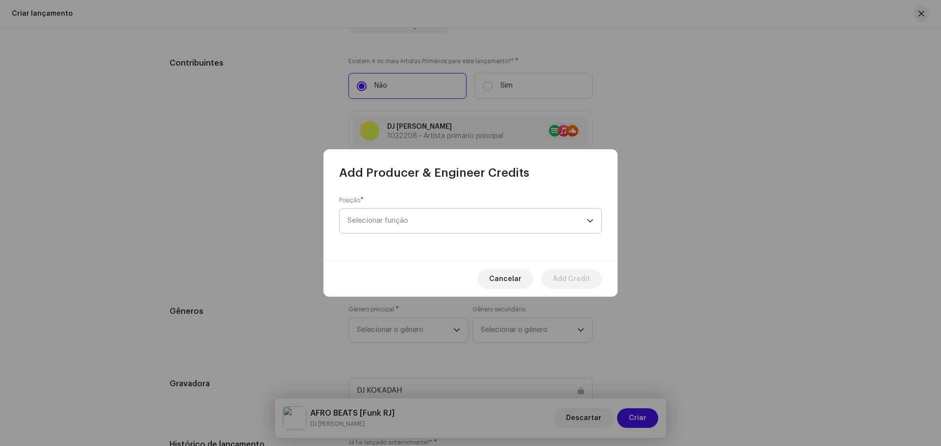
click at [429, 225] on span "Selecionar função" at bounding box center [466, 221] width 239 height 25
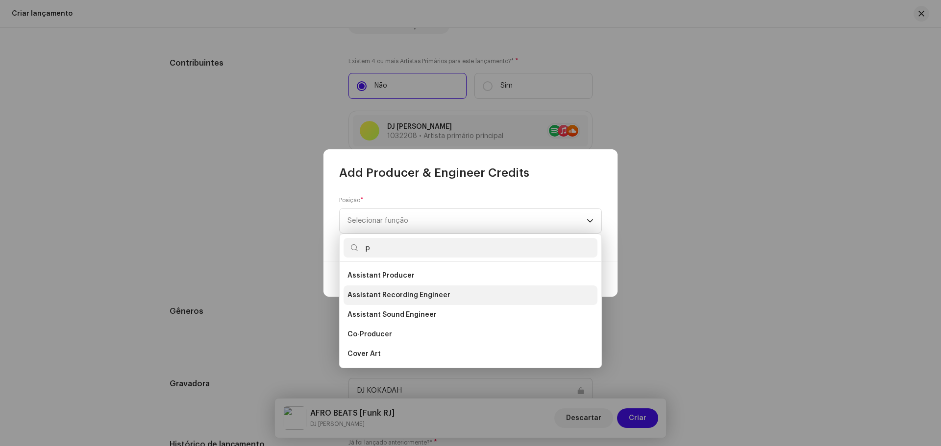
scroll to position [0, 0]
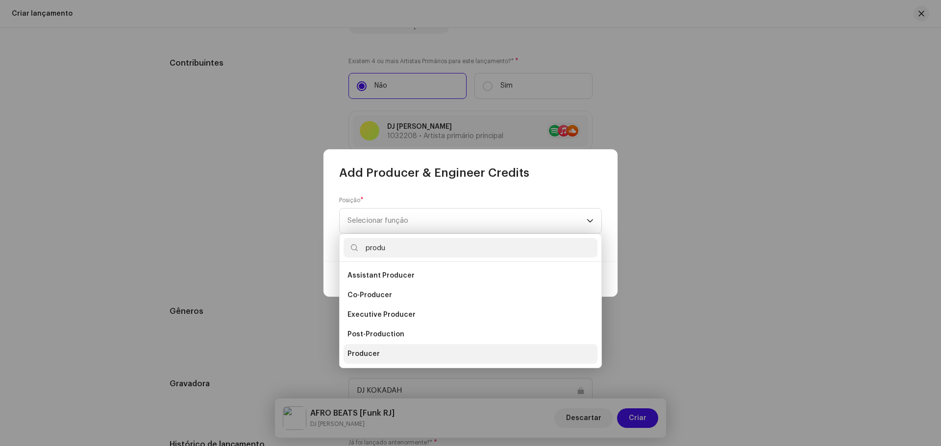
type input "produ"
click at [387, 356] on li "Producer" at bounding box center [471, 355] width 254 height 20
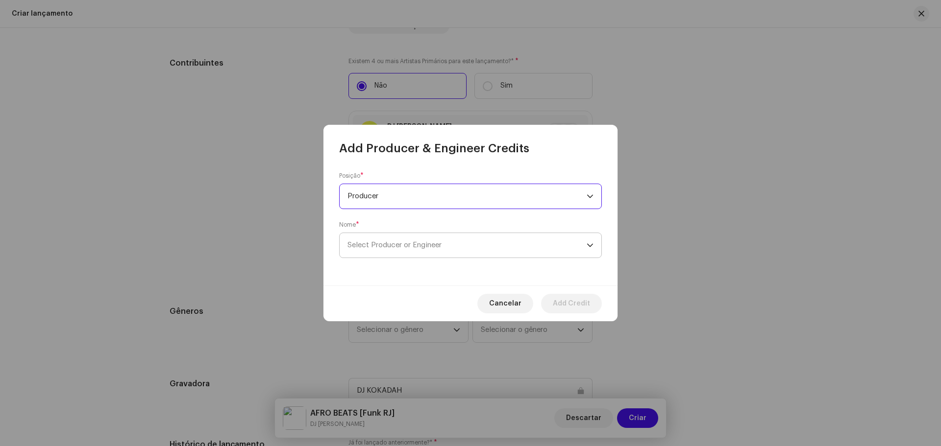
click at [455, 249] on span "Select Producer or Engineer" at bounding box center [466, 245] width 239 height 25
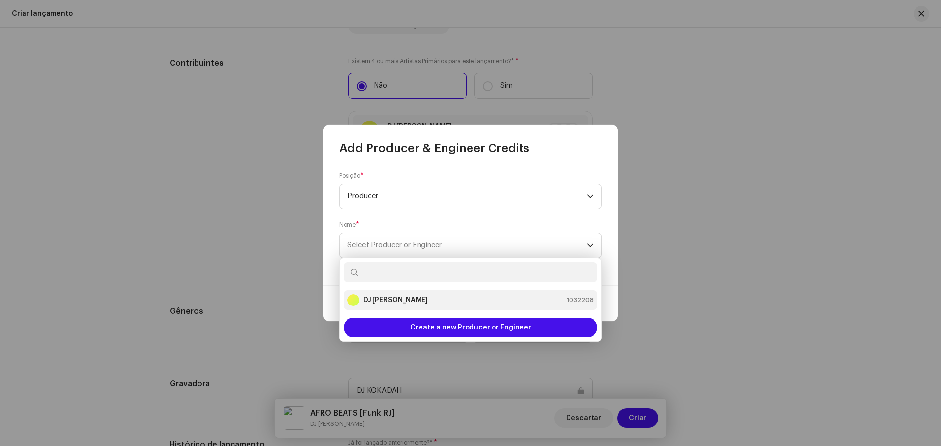
click at [432, 297] on div "DJ Kokadah 1032208" at bounding box center [470, 301] width 246 height 12
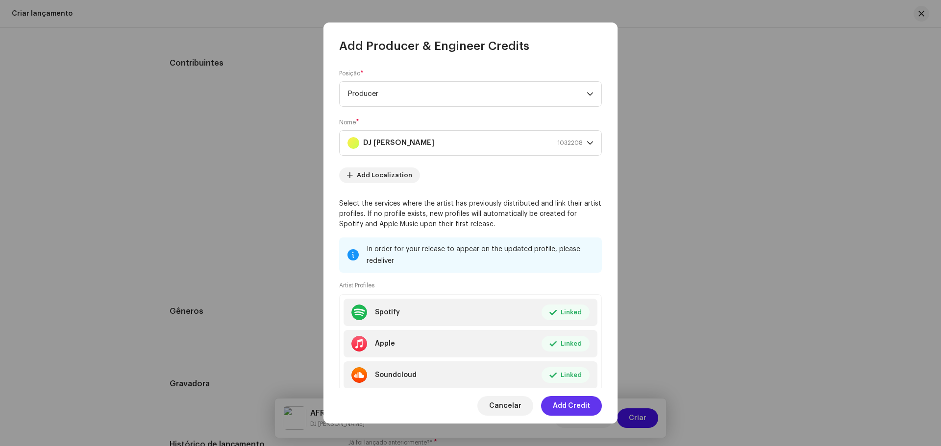
click at [578, 398] on span "Add Credit" at bounding box center [571, 406] width 37 height 20
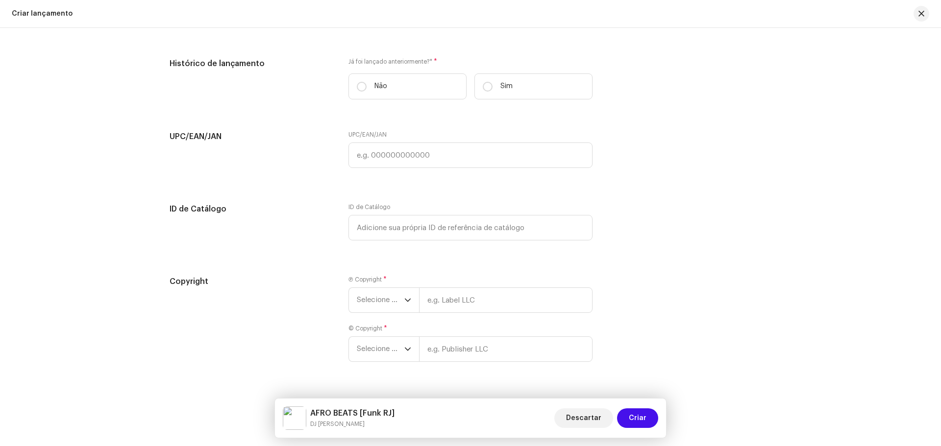
scroll to position [1669, 0]
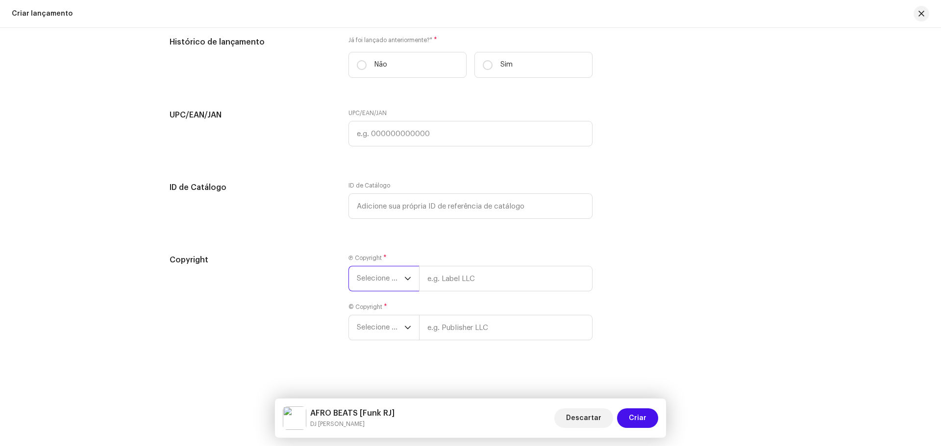
click at [401, 278] on span "Selecione o ano" at bounding box center [381, 279] width 48 height 25
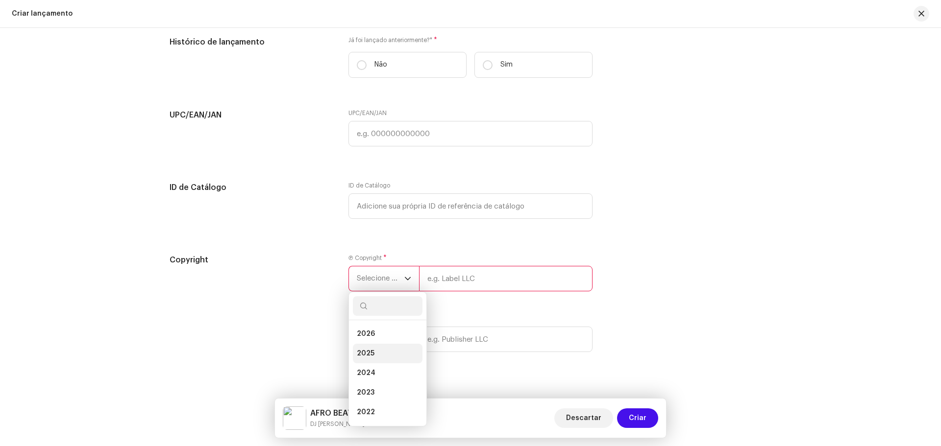
click at [385, 354] on li "2025" at bounding box center [388, 354] width 70 height 20
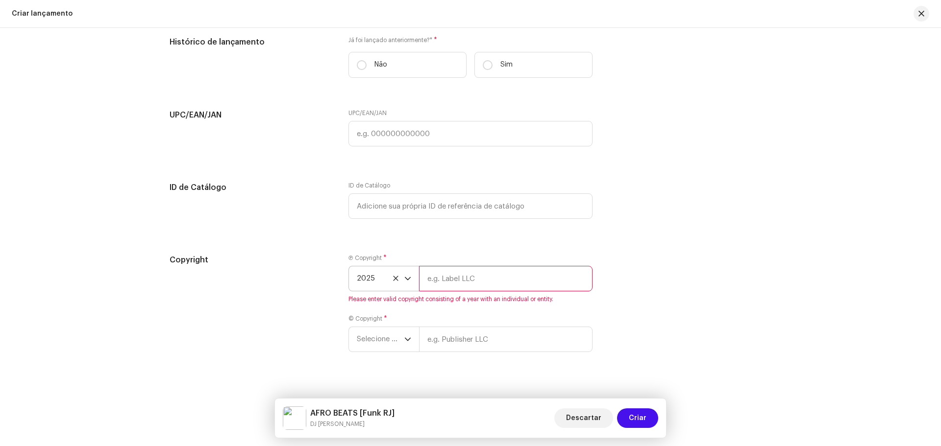
click at [449, 280] on input "text" at bounding box center [505, 278] width 173 height 25
type input "DJ [PERSON_NAME]"
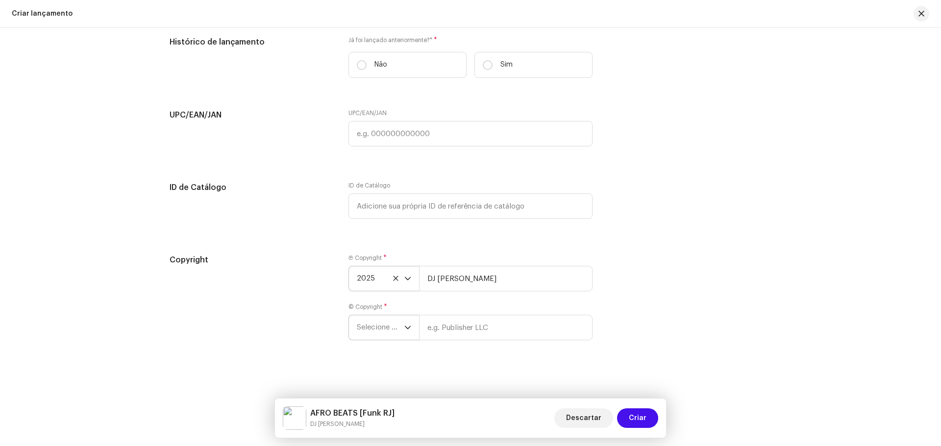
click at [373, 331] on span "Selecione o ano" at bounding box center [381, 328] width 48 height 25
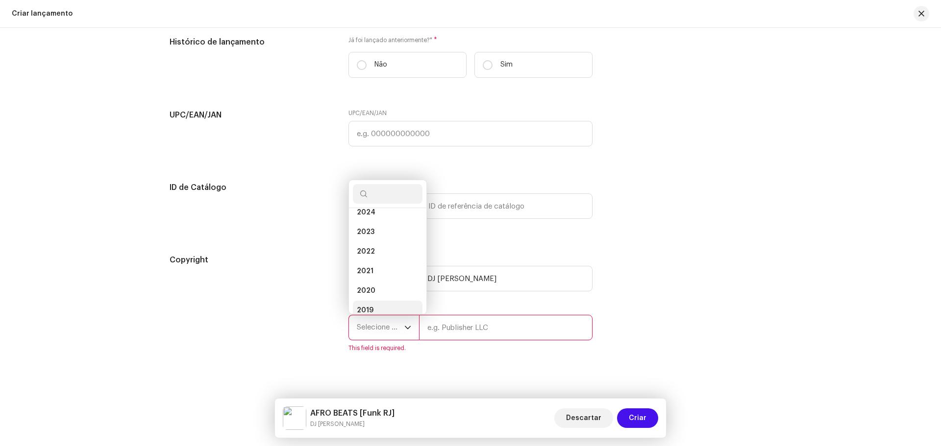
scroll to position [0, 0]
click at [373, 242] on li "2025" at bounding box center [388, 242] width 70 height 20
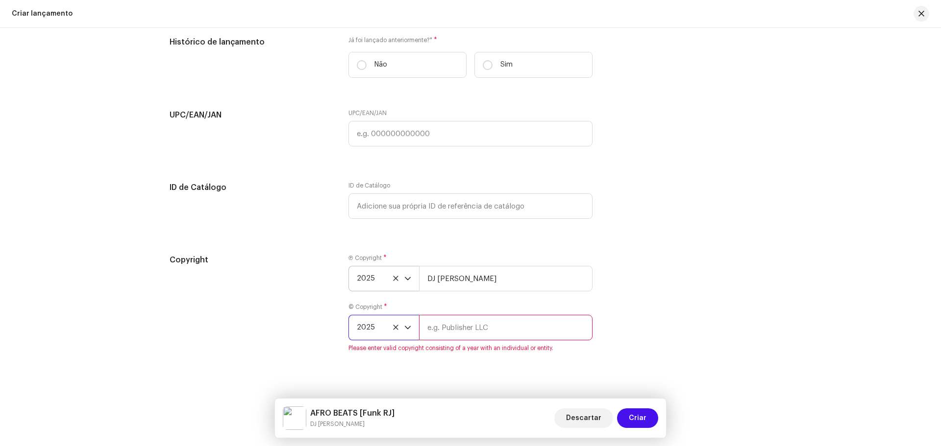
click at [452, 321] on input "text" at bounding box center [505, 327] width 173 height 25
type input "DJ [PERSON_NAME]"
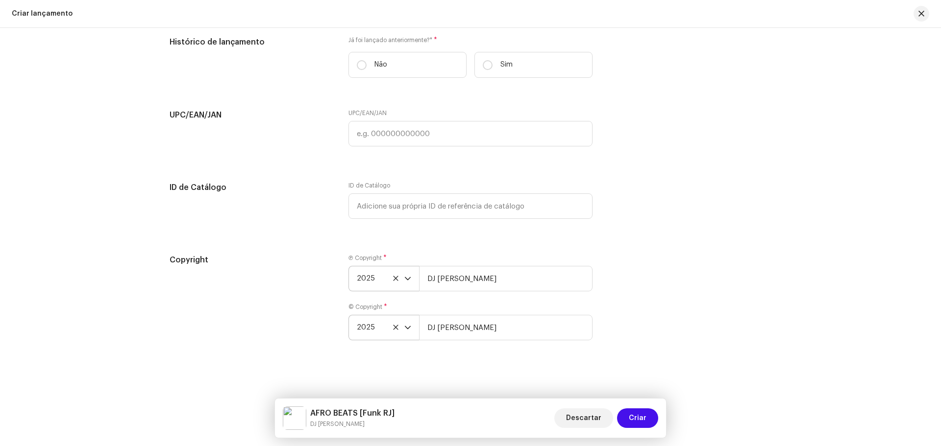
click at [644, 274] on div "Copyright Ⓟ Copyright * 2025 DJ Kokadah © Copyright * 2025 DJ Kokadah" at bounding box center [471, 303] width 602 height 98
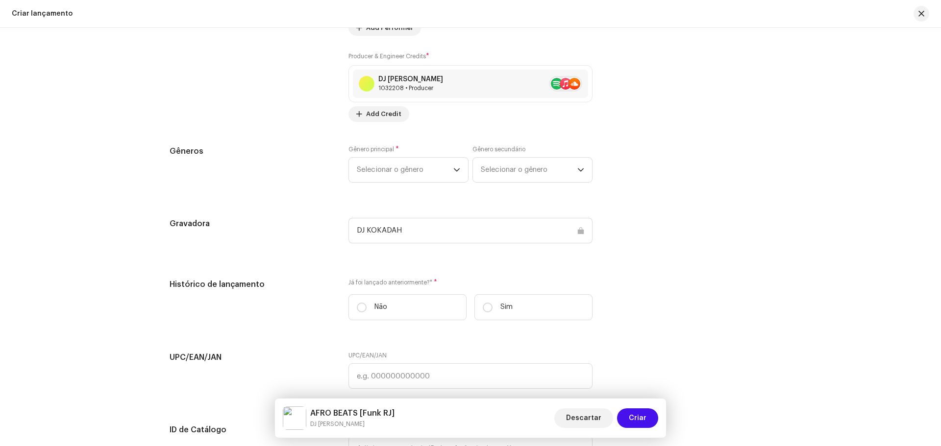
scroll to position [1424, 0]
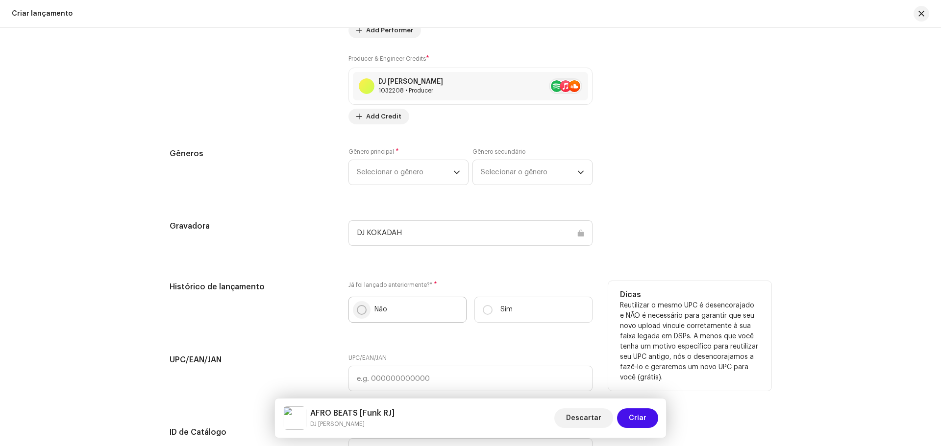
click at [357, 310] on input "Não" at bounding box center [362, 310] width 10 height 10
radio input "true"
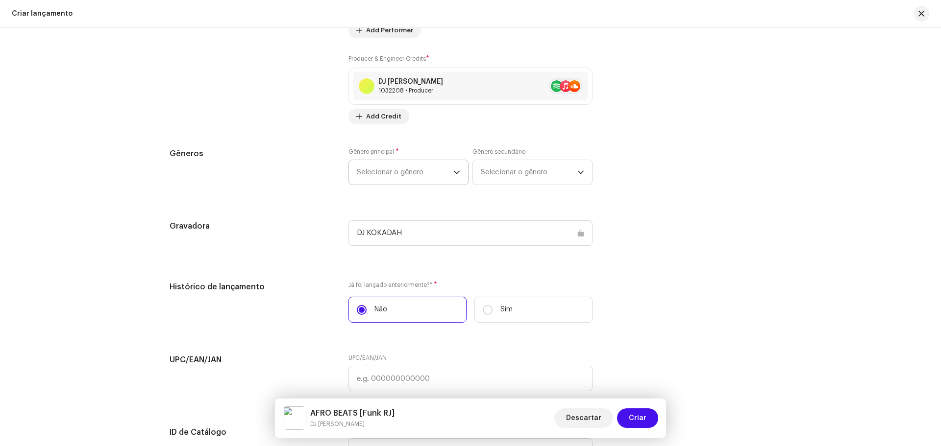
click at [384, 177] on span "Selecionar o gênero" at bounding box center [405, 172] width 97 height 25
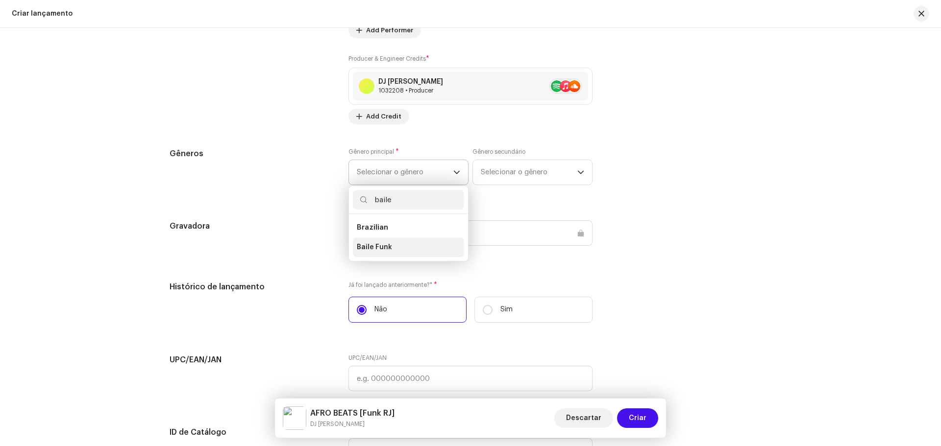
type input "baile"
click at [396, 250] on li "Baile Funk" at bounding box center [408, 248] width 111 height 20
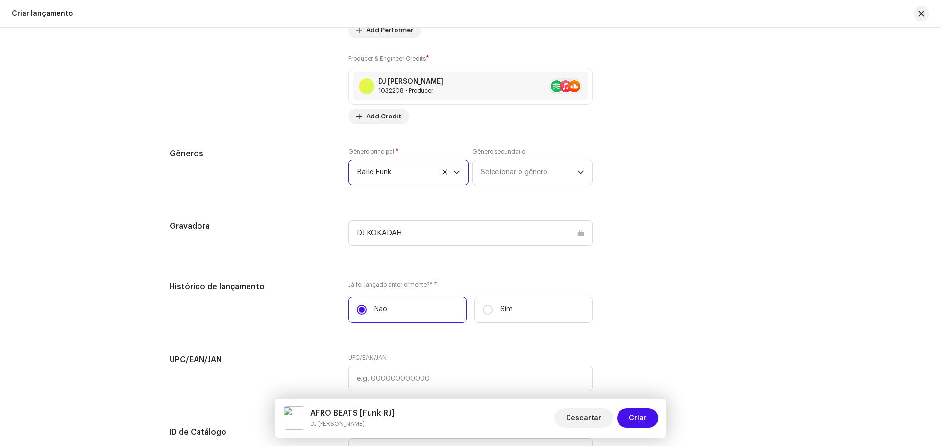
click at [487, 186] on div "Gênero principal * Baile Funk Gênero secundário Selecionar o gênero" at bounding box center [470, 172] width 244 height 49
click at [488, 175] on span "Selecionar o gênero" at bounding box center [529, 172] width 97 height 25
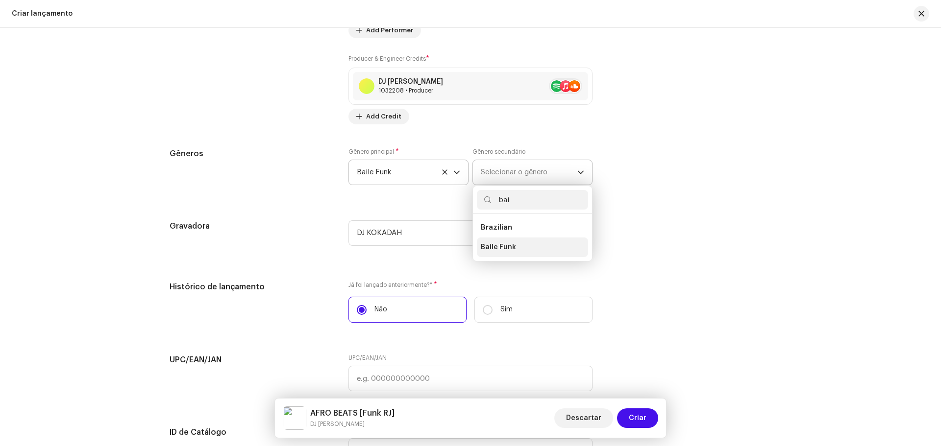
type input "bai"
click at [524, 249] on li "Baile Funk" at bounding box center [532, 248] width 111 height 20
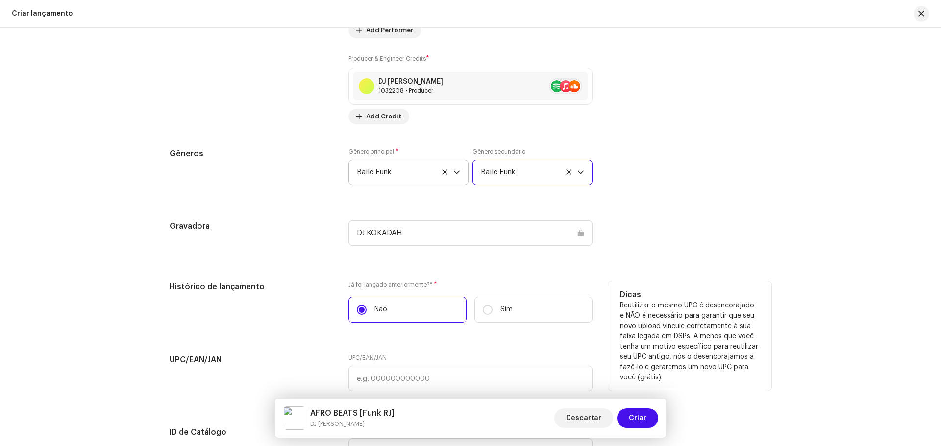
click at [657, 291] on h5 "Dicas" at bounding box center [690, 295] width 140 height 12
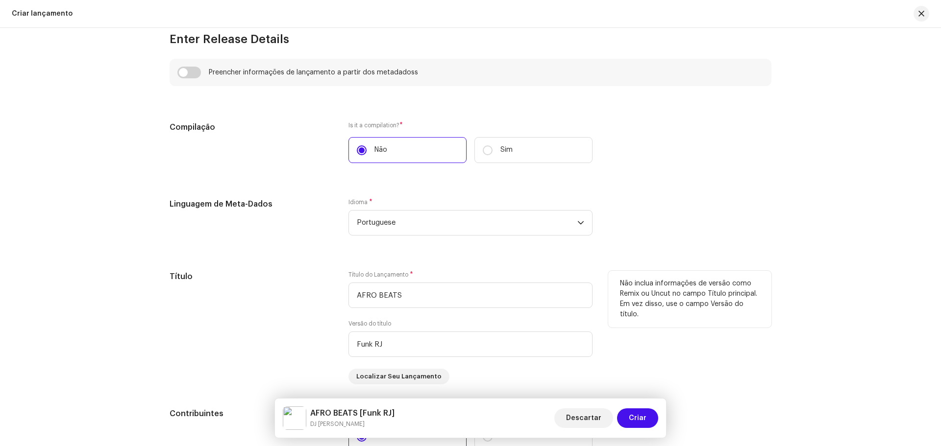
scroll to position [885, 0]
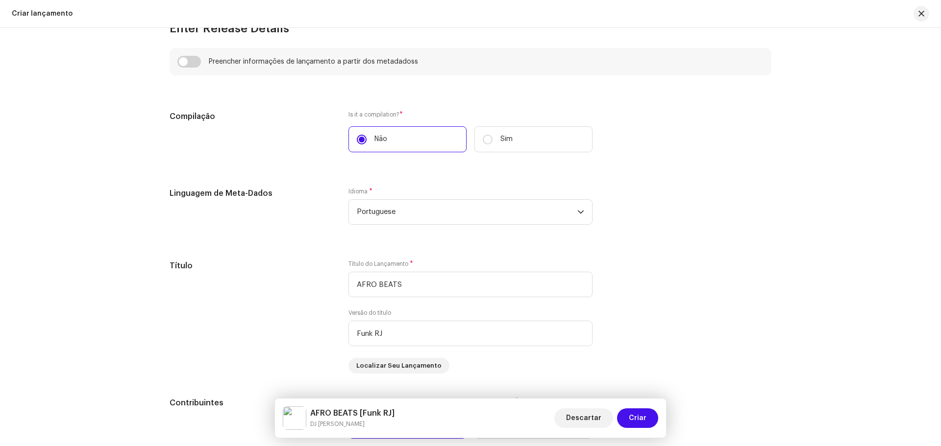
click at [741, 193] on div "Linguagem de Meta-Dados Idioma * Portuguese" at bounding box center [471, 212] width 602 height 49
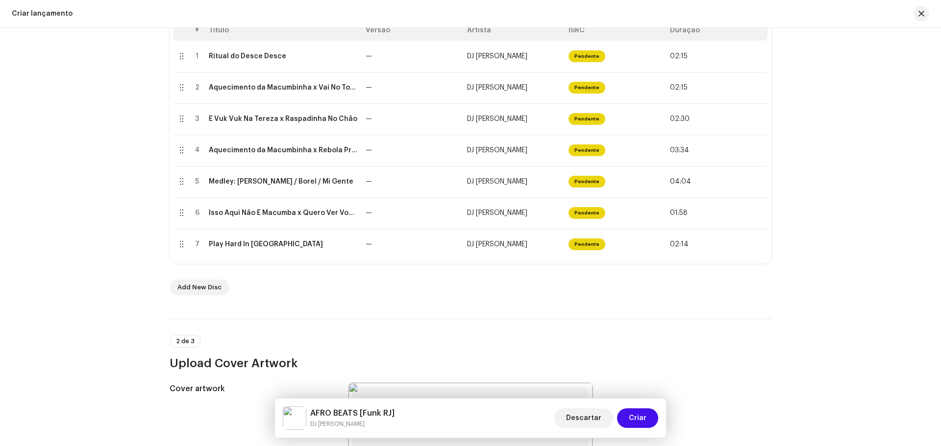
scroll to position [199, 0]
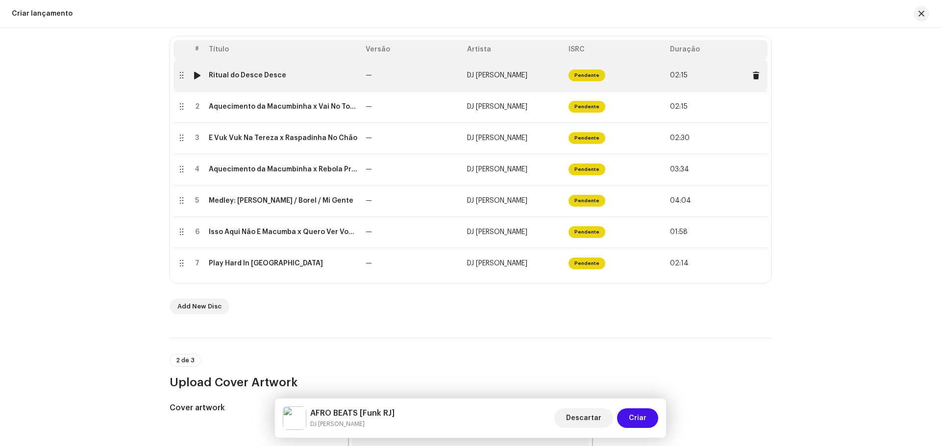
click at [194, 77] on div at bounding box center [197, 76] width 7 height 8
click at [281, 77] on div "Ritual do Desce Desce" at bounding box center [283, 76] width 149 height 8
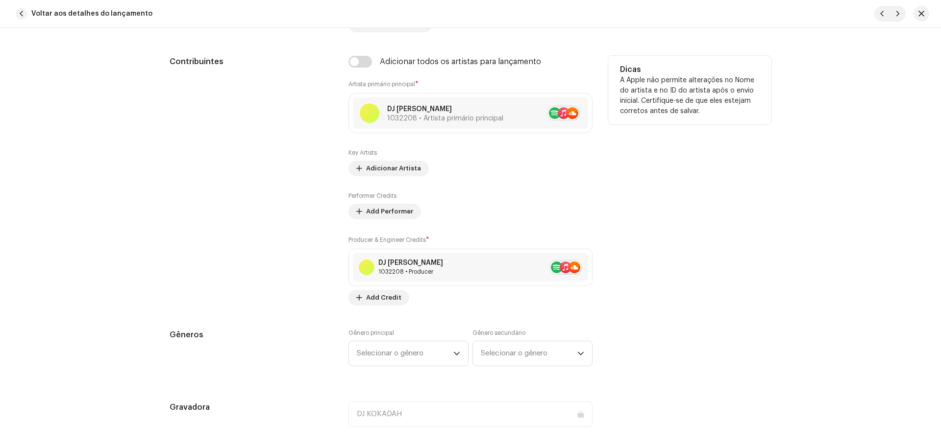
scroll to position [539, 0]
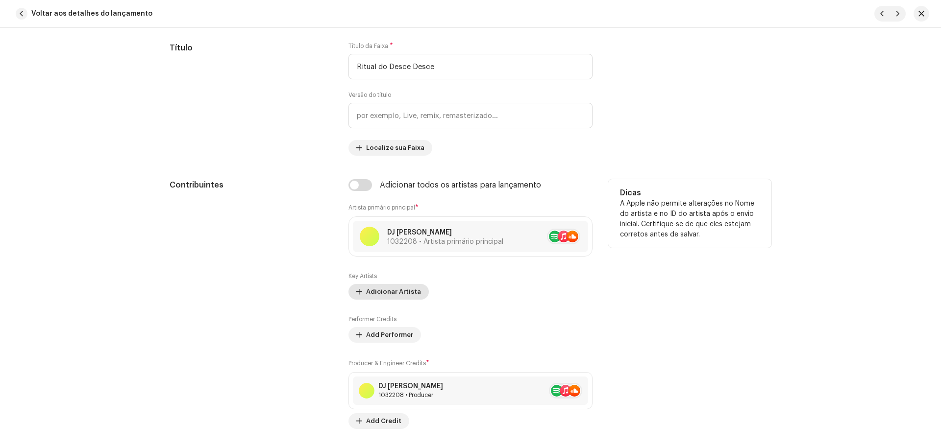
click at [409, 291] on span "Adicionar Artista" at bounding box center [393, 292] width 55 height 20
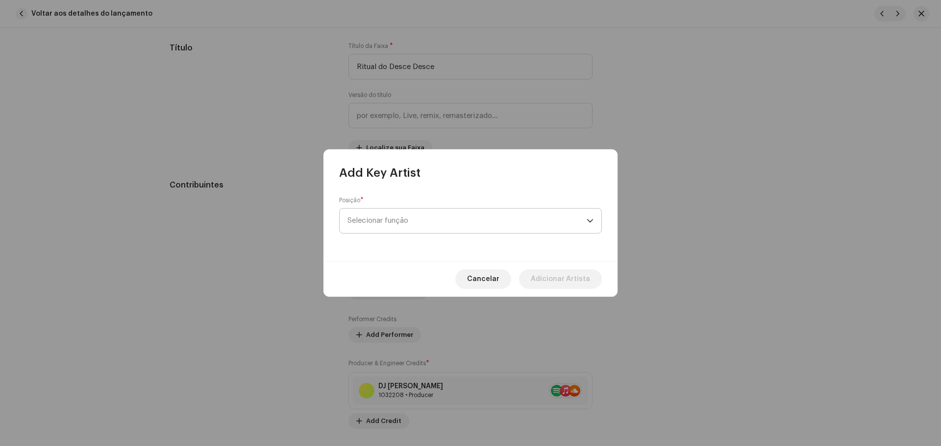
click at [394, 226] on span "Selecionar função" at bounding box center [466, 221] width 239 height 25
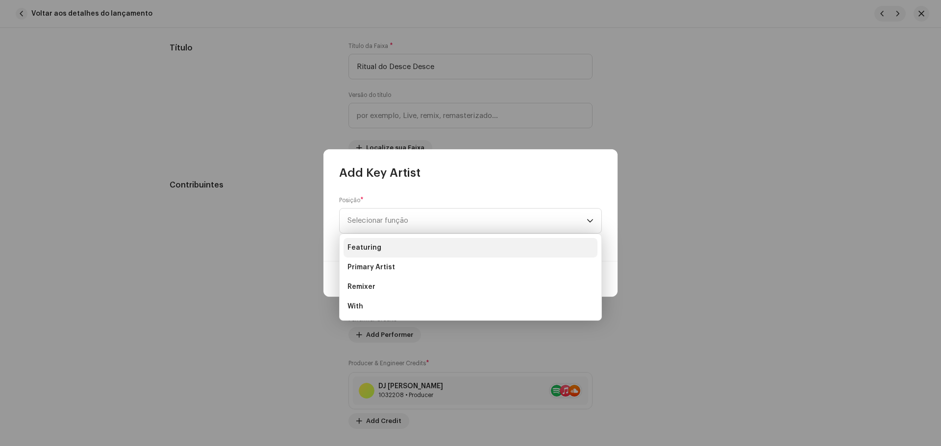
click at [377, 247] on span "Featuring" at bounding box center [364, 248] width 34 height 10
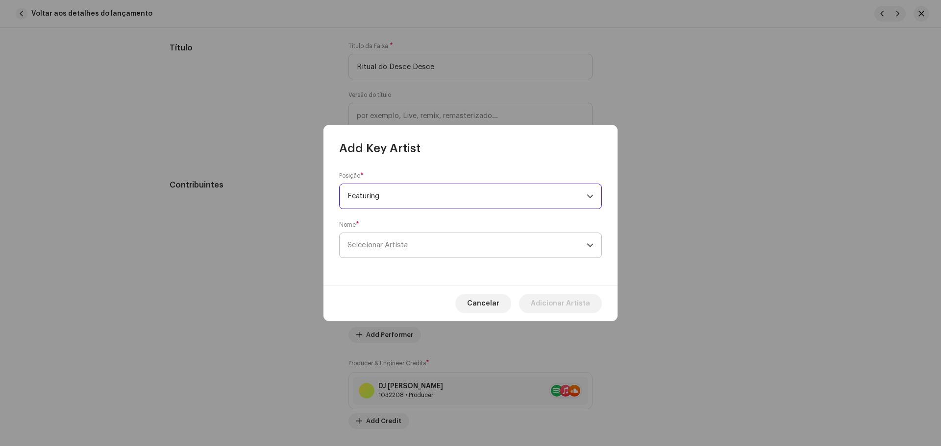
click at [410, 253] on span "Selecionar Artista" at bounding box center [466, 245] width 239 height 25
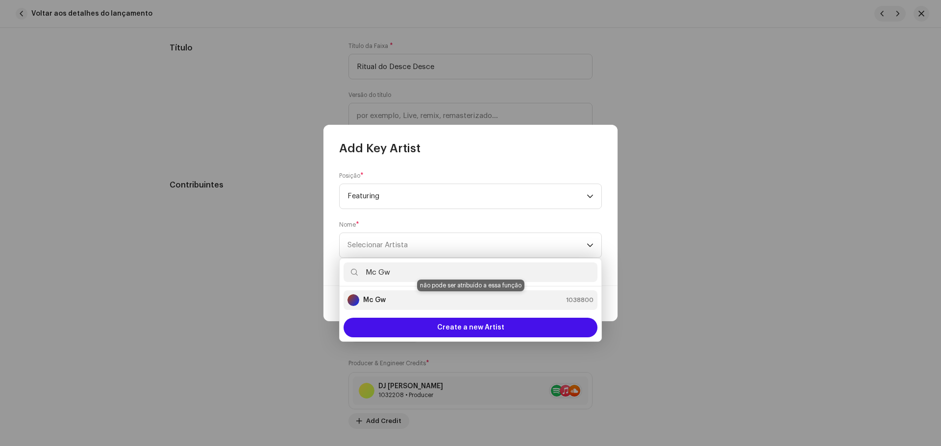
type input "Mc Gw"
click at [423, 298] on div "Mc Gw 1038800" at bounding box center [470, 301] width 246 height 12
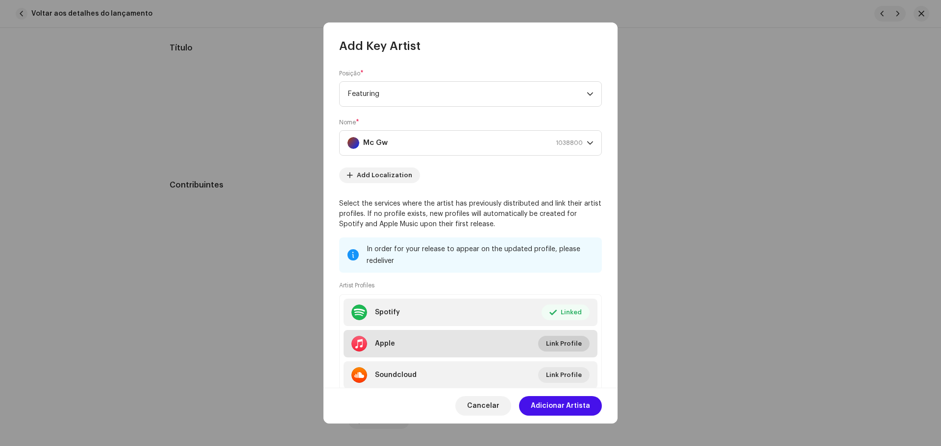
click at [550, 344] on span "Link Profile" at bounding box center [564, 344] width 36 height 20
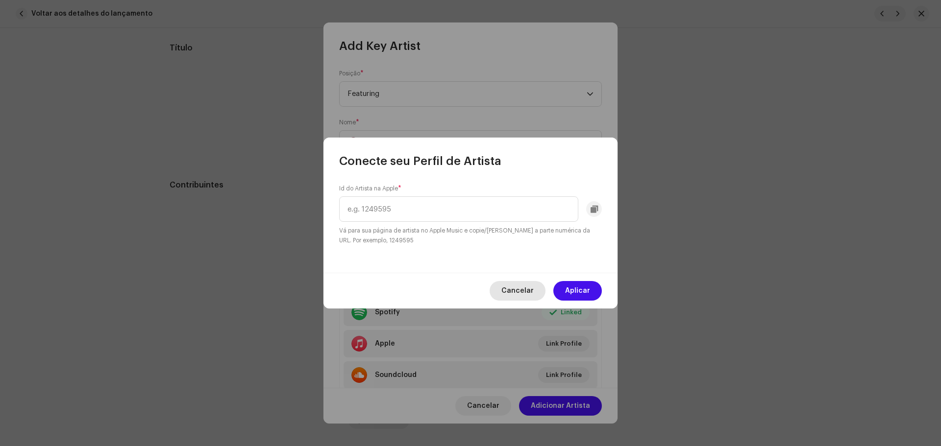
click at [523, 294] on span "Cancelar" at bounding box center [517, 291] width 32 height 20
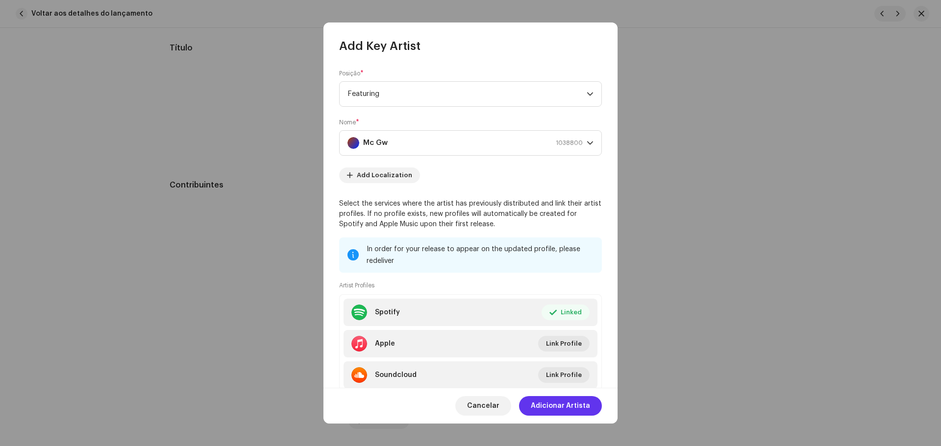
click at [571, 408] on span "Adicionar Artista" at bounding box center [560, 406] width 59 height 20
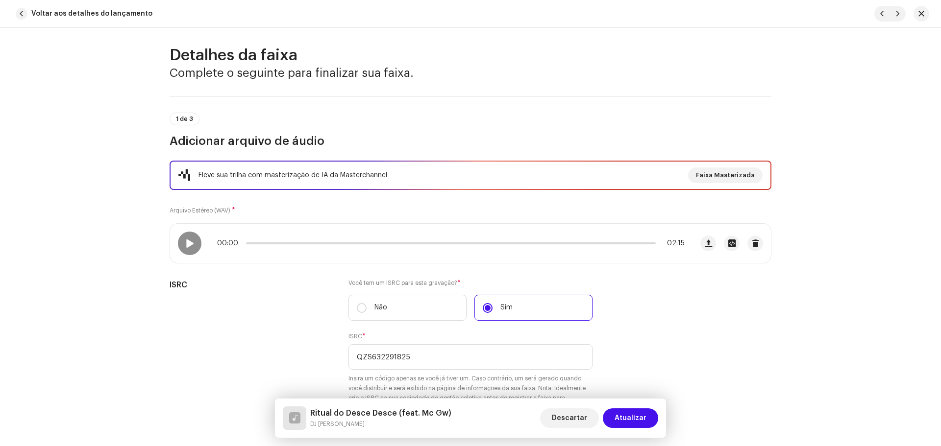
scroll to position [0, 0]
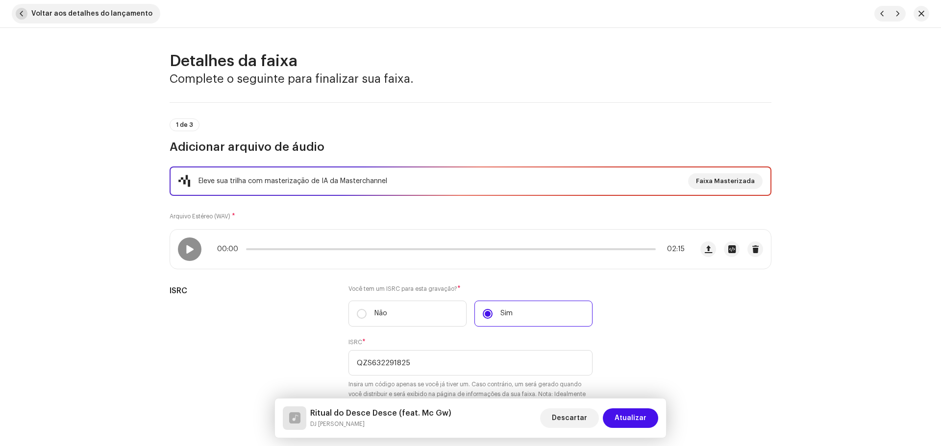
click at [28, 8] on button "Voltar aos detalhes do lançamento" at bounding box center [86, 14] width 148 height 20
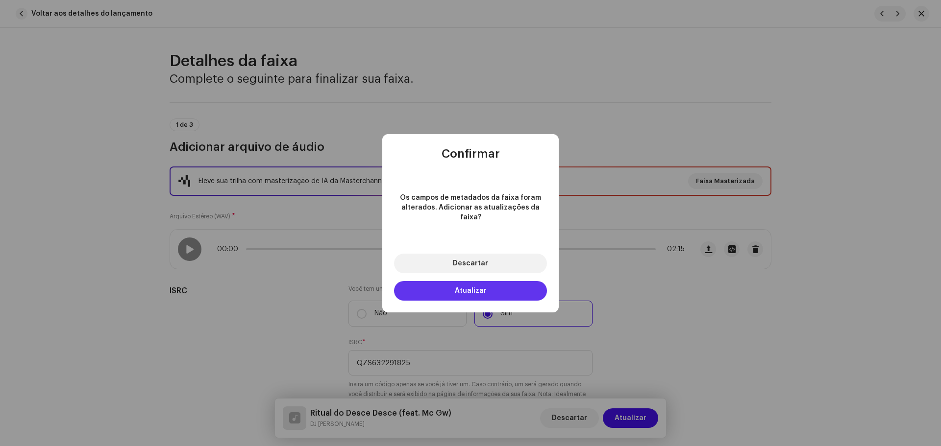
click at [518, 283] on button "Atualizar" at bounding box center [470, 291] width 153 height 20
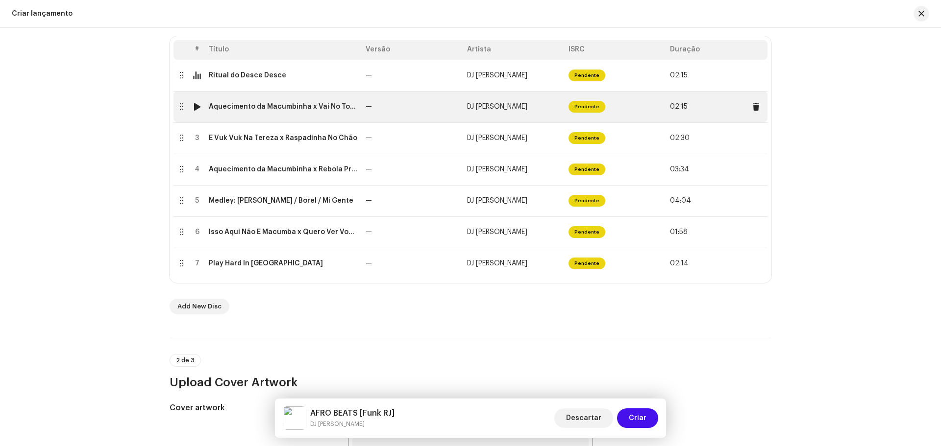
click at [294, 116] on td "Aquecimento da Macumbinha x Vai No Toma Toma" at bounding box center [283, 106] width 157 height 31
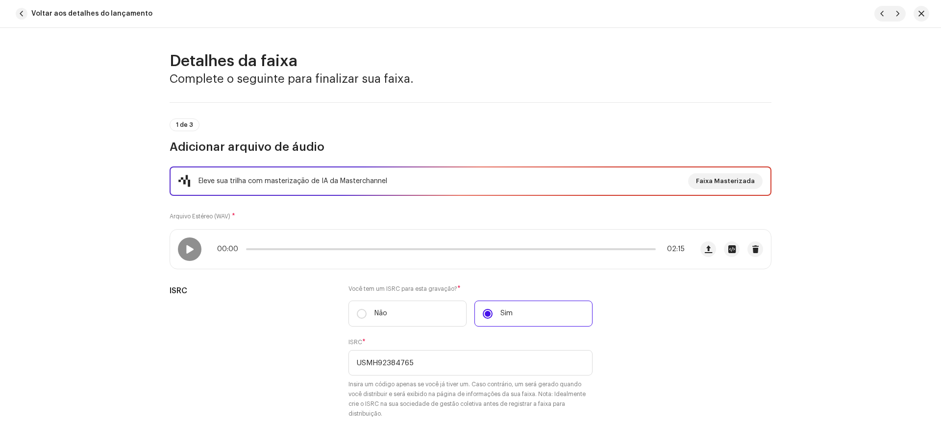
drag, startPoint x: 28, startPoint y: 13, endPoint x: 29, endPoint y: 18, distance: 5.5
click at [28, 13] on button "Voltar aos detalhes do lançamento" at bounding box center [86, 14] width 148 height 20
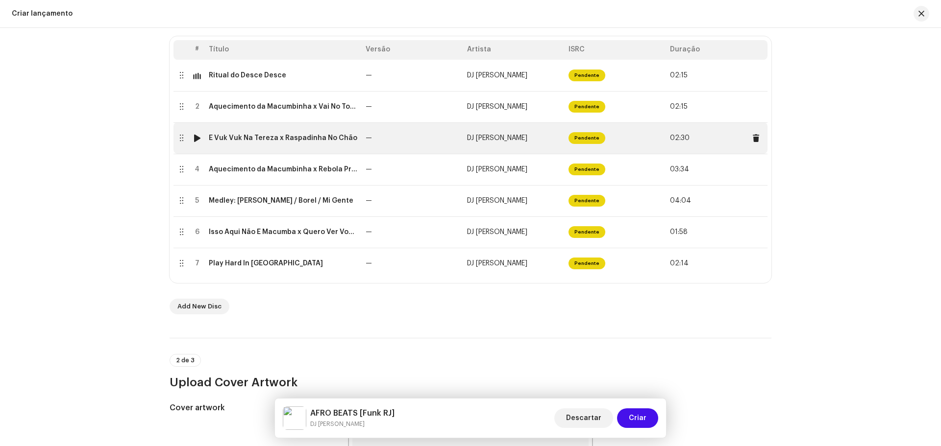
click at [321, 138] on div "É Vuk Vuk Na Tereza x Raspadinha No Chão" at bounding box center [283, 138] width 148 height 8
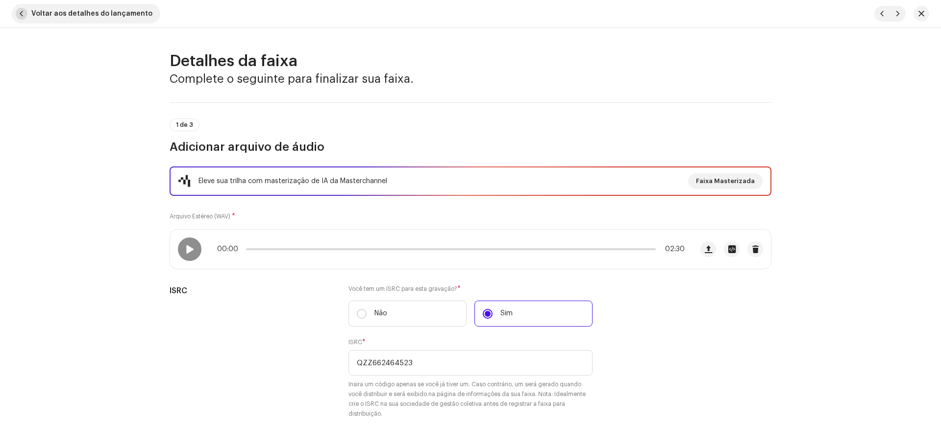
click at [23, 12] on span "button" at bounding box center [22, 14] width 12 height 12
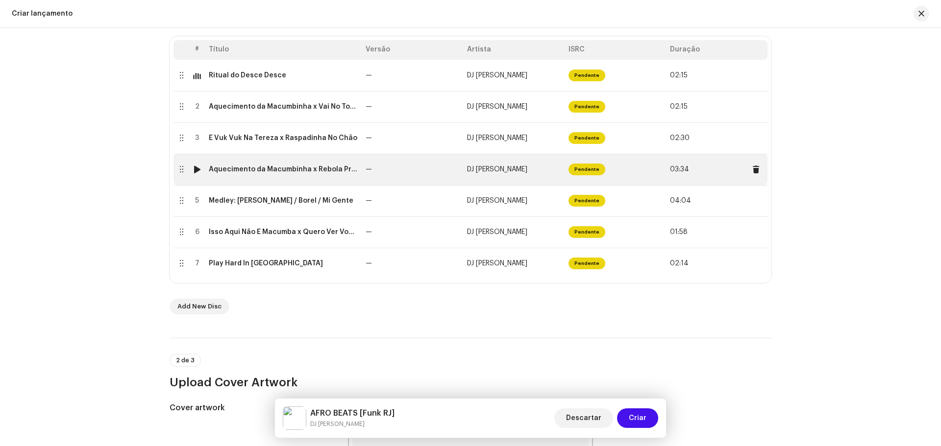
click at [328, 173] on td "Aquecimento da Macumbinha x Rebola Pro Macho Dela" at bounding box center [283, 169] width 157 height 31
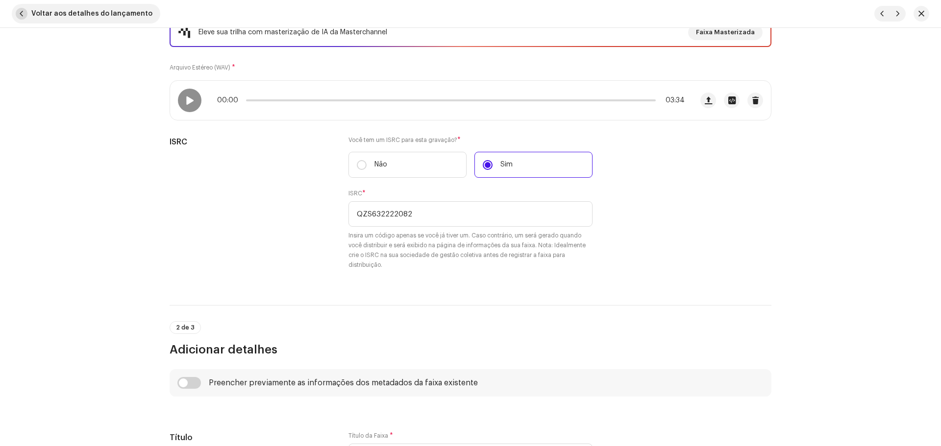
scroll to position [147, 0]
click at [22, 11] on span "button" at bounding box center [22, 14] width 12 height 12
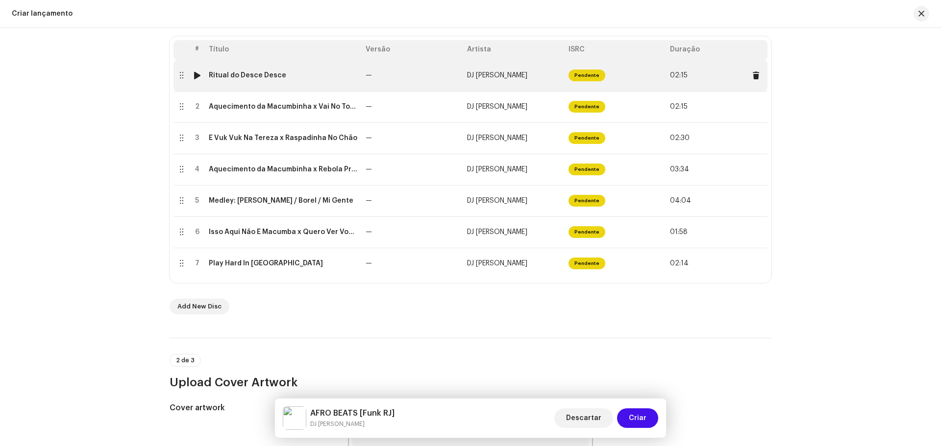
click at [274, 75] on div "Ritual do Desce Desce" at bounding box center [247, 76] width 77 height 8
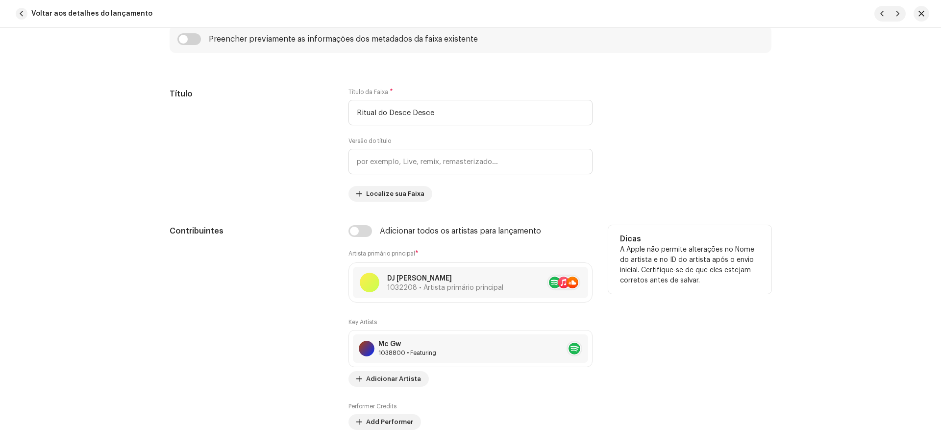
scroll to position [539, 0]
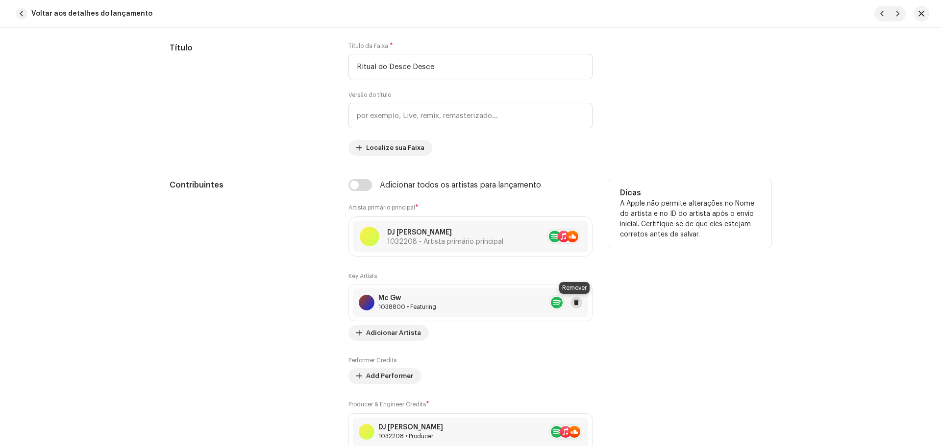
click at [574, 302] on span at bounding box center [576, 303] width 6 height 8
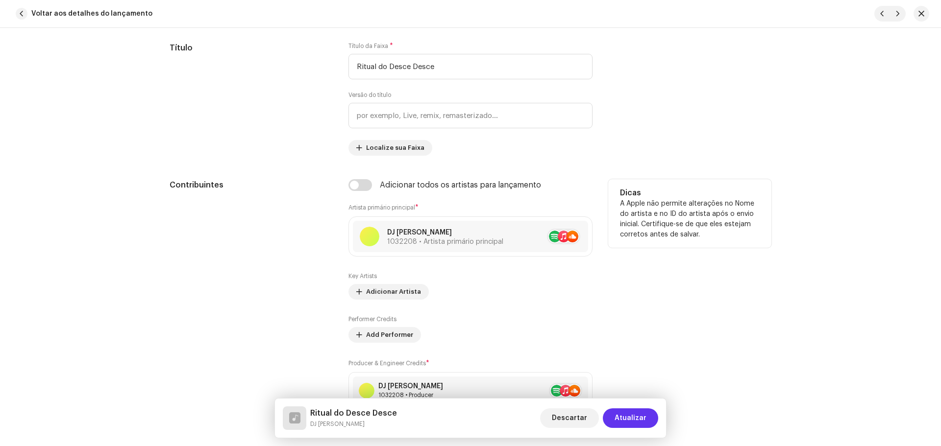
click at [645, 417] on span "Atualizar" at bounding box center [631, 419] width 32 height 20
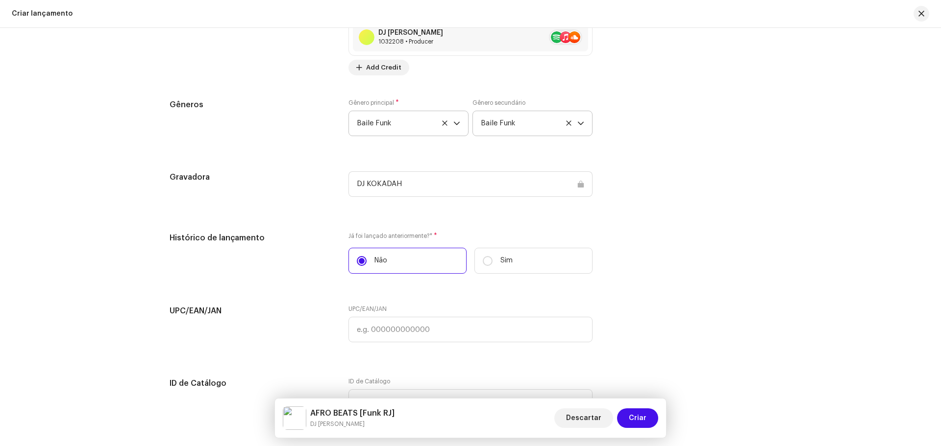
scroll to position [1669, 0]
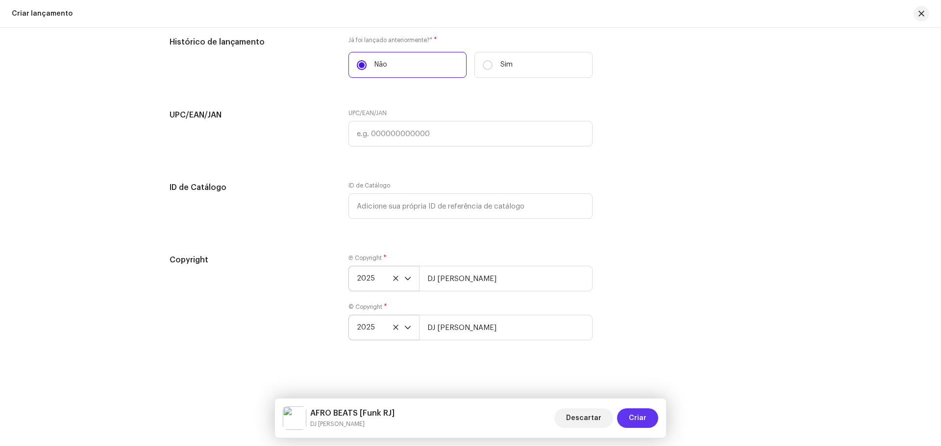
click at [636, 409] on span "Criar" at bounding box center [638, 419] width 18 height 20
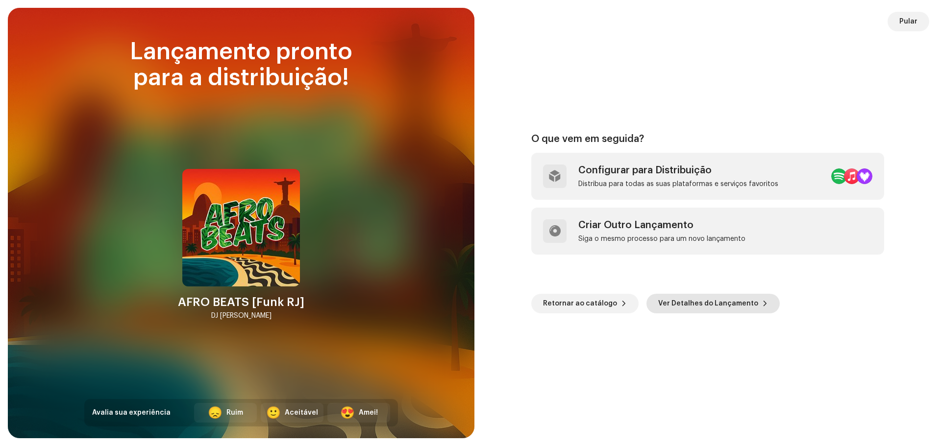
click at [691, 300] on span "Ver Detalhes do Lançamento" at bounding box center [708, 304] width 100 height 20
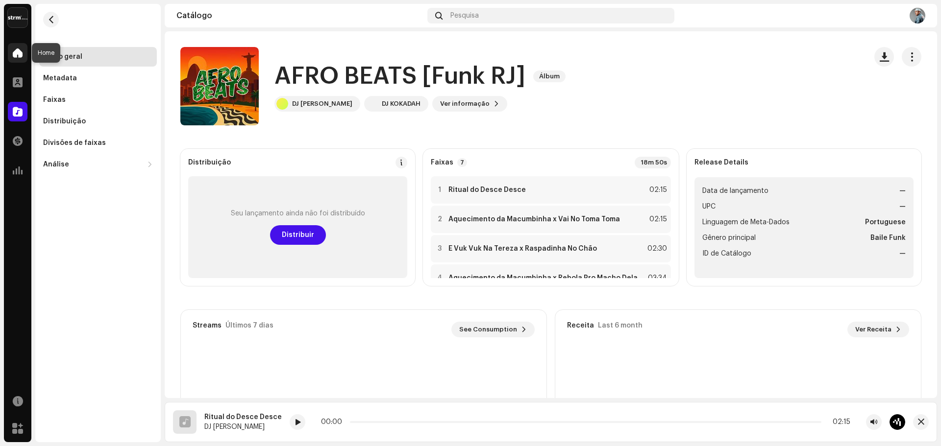
click at [23, 49] on div at bounding box center [18, 53] width 20 height 20
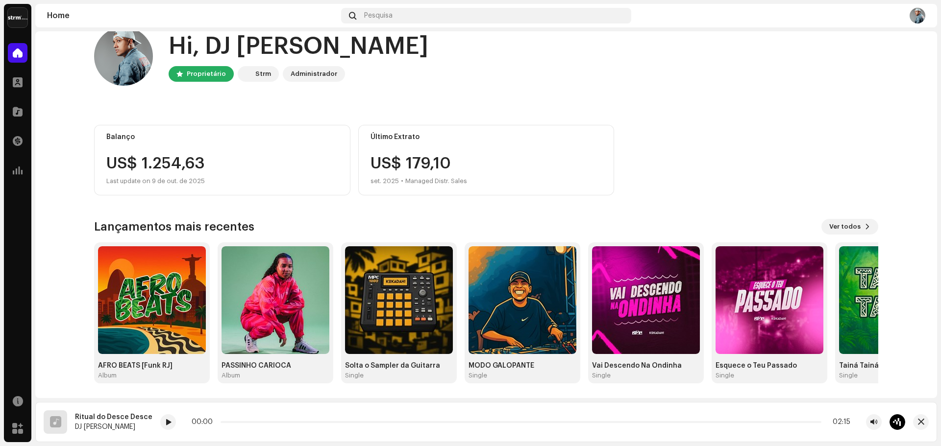
scroll to position [21, 0]
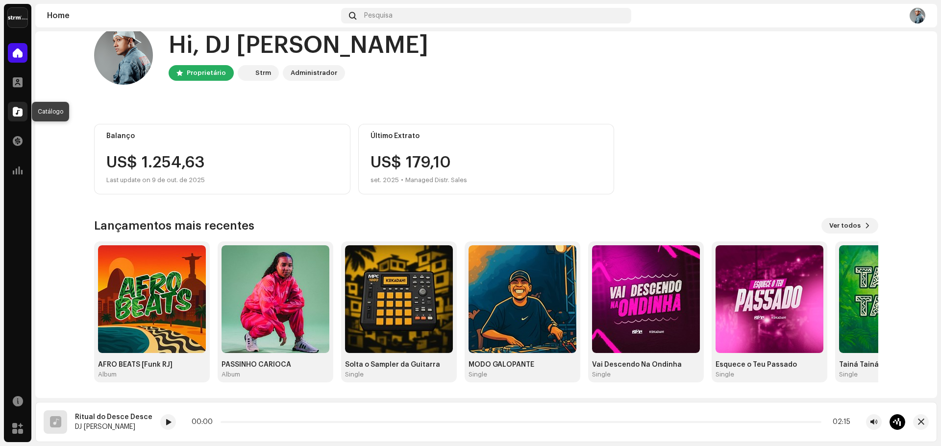
click at [14, 121] on div at bounding box center [18, 112] width 20 height 20
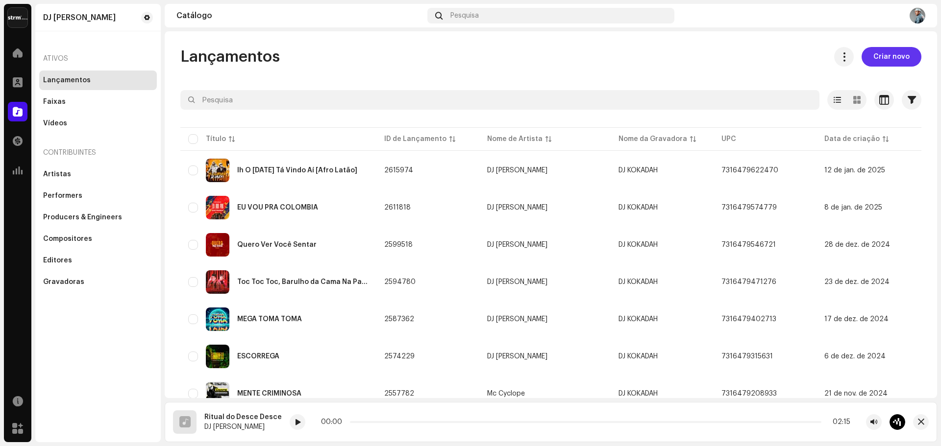
click at [881, 52] on span "Criar novo" at bounding box center [891, 57] width 36 height 20
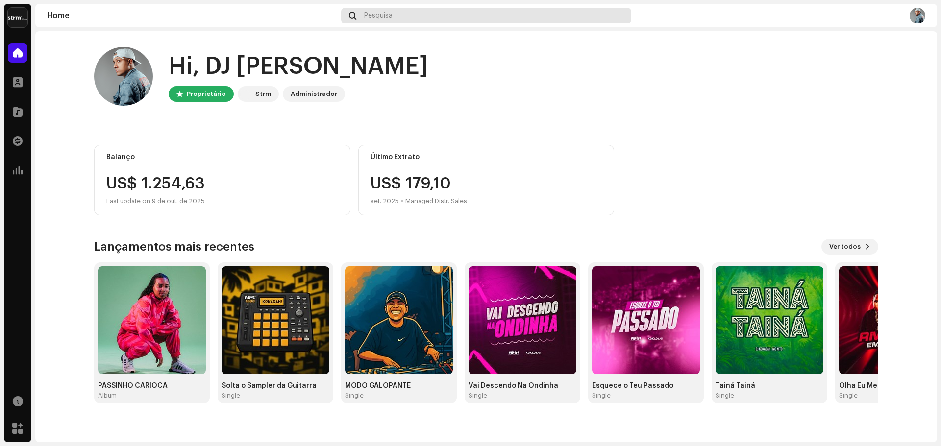
click at [434, 12] on div "Pesquisa" at bounding box center [486, 16] width 290 height 16
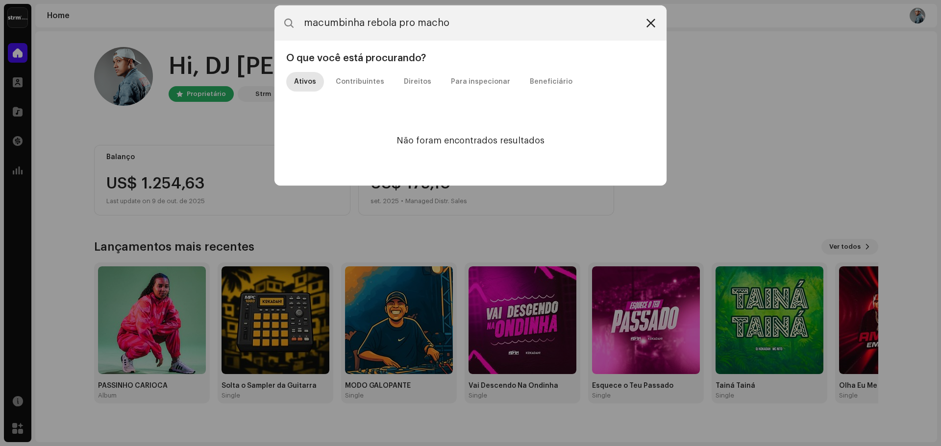
type input "macumbinha rebola pro macho"
click at [653, 22] on icon at bounding box center [650, 23] width 9 height 8
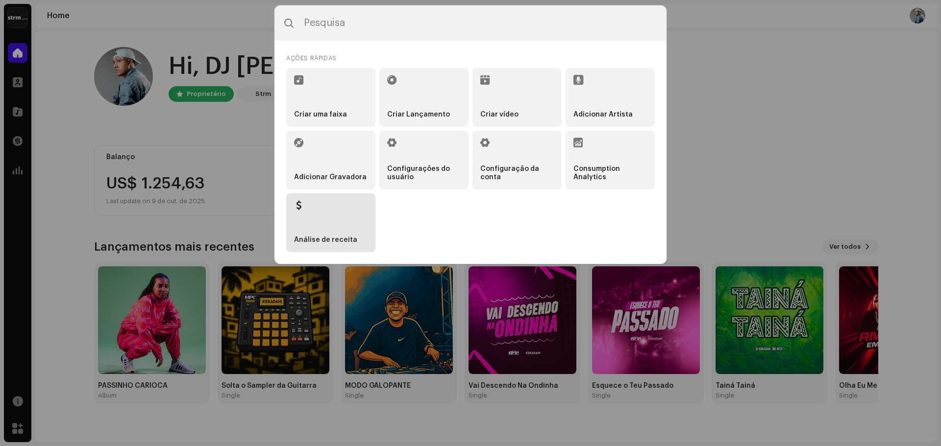
click at [343, 217] on li "Análise de receita" at bounding box center [330, 223] width 89 height 59
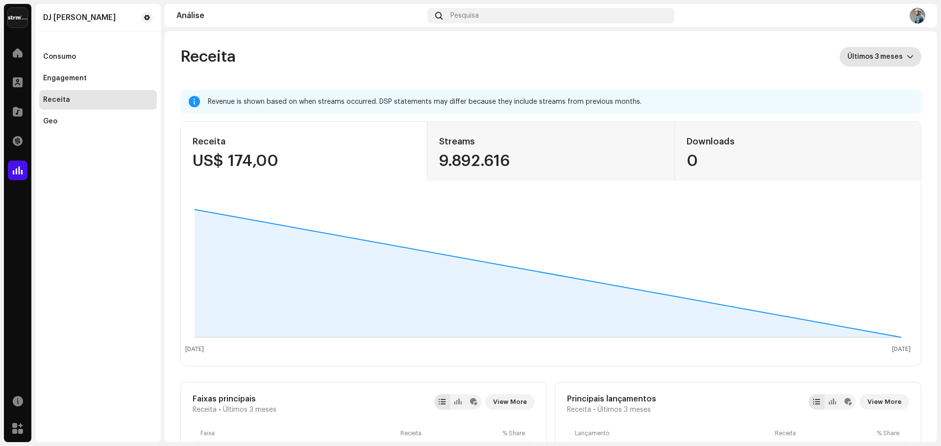
click at [879, 56] on span "Últimos 3 meses" at bounding box center [876, 57] width 59 height 20
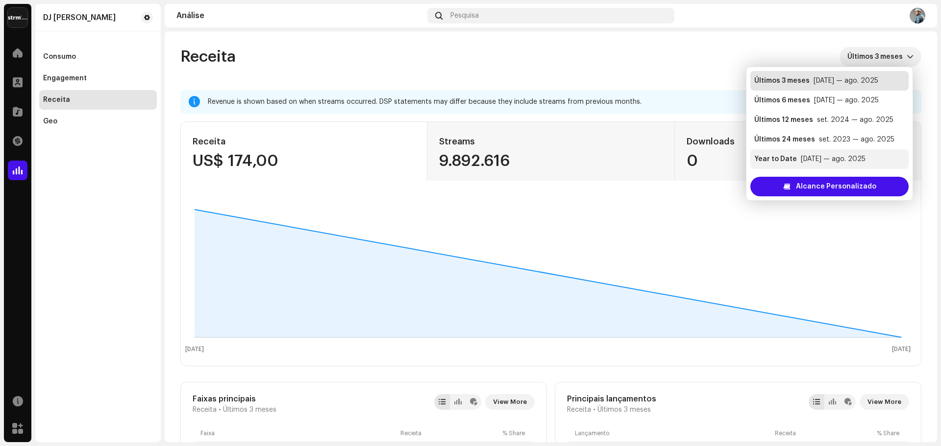
click at [845, 154] on div "[DATE] — [DATE]" at bounding box center [833, 159] width 65 height 10
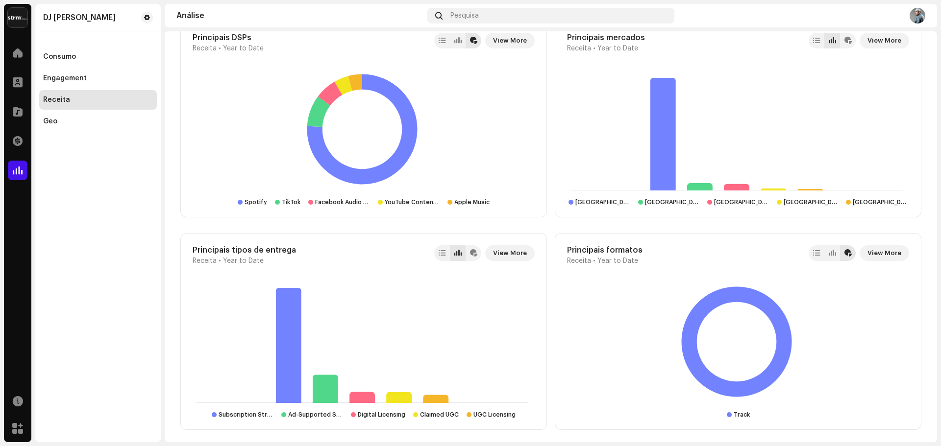
scroll to position [791, 0]
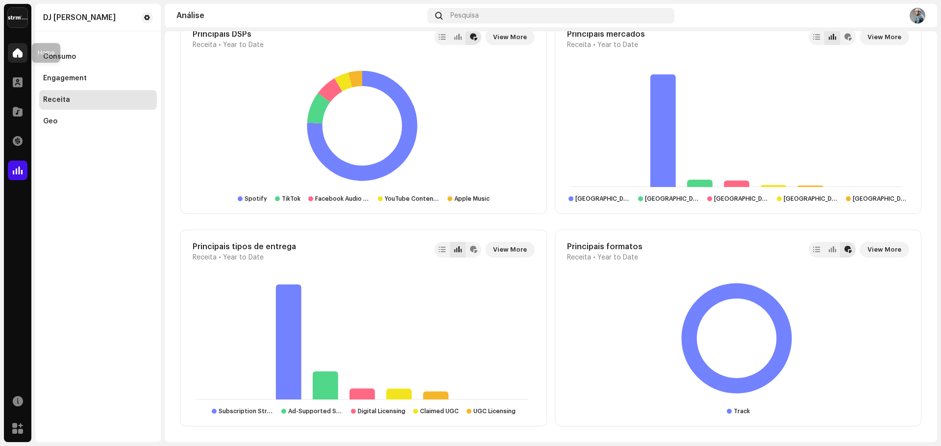
click at [16, 56] on span at bounding box center [18, 53] width 10 height 8
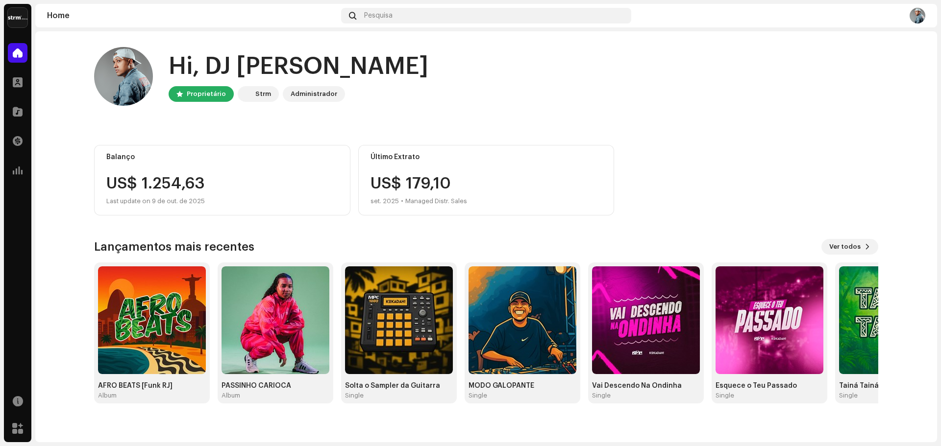
click at [25, 122] on div "Catálogo" at bounding box center [17, 111] width 27 height 27
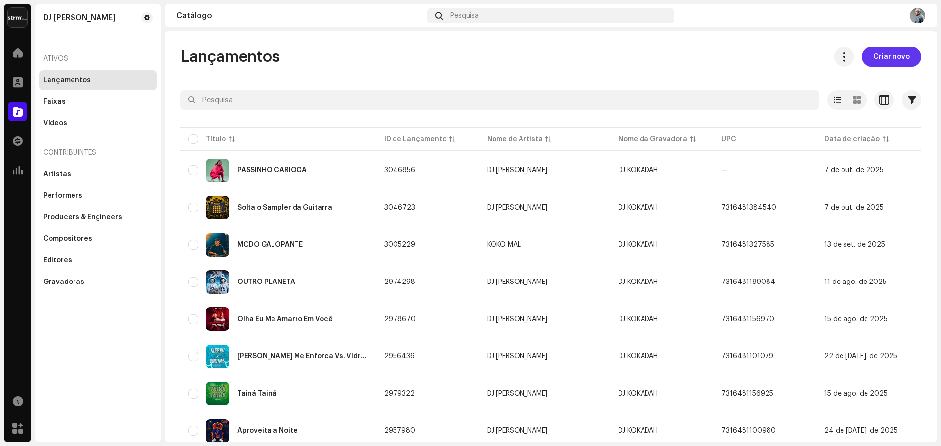
click at [882, 53] on span "Criar novo" at bounding box center [891, 57] width 36 height 20
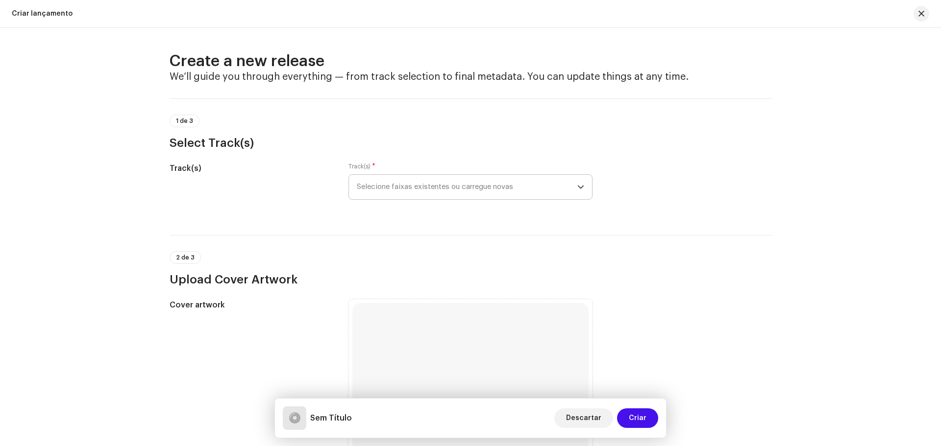
click at [422, 185] on span "Selecione faixas existentes ou carregue novas" at bounding box center [467, 187] width 221 height 25
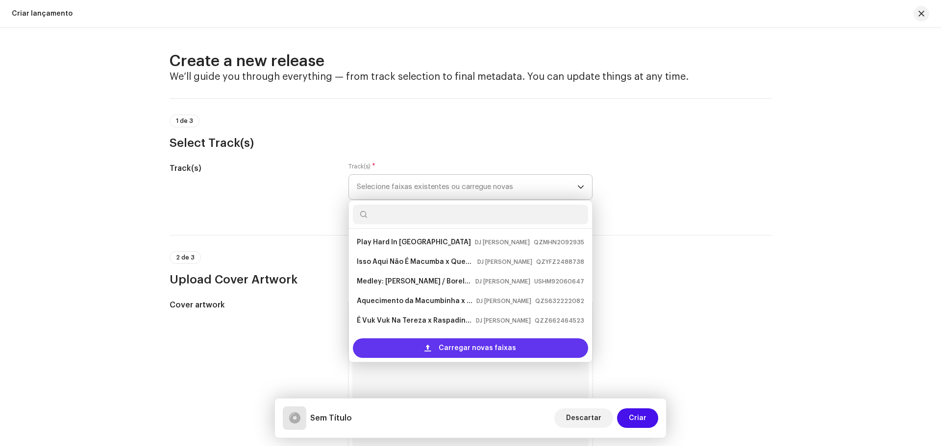
scroll to position [16, 0]
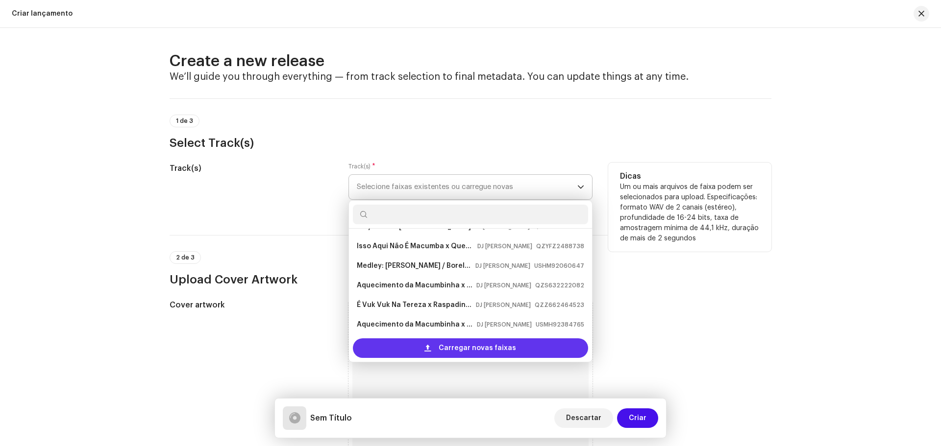
click at [465, 348] on span "Carregar novas faixas" at bounding box center [477, 349] width 77 height 20
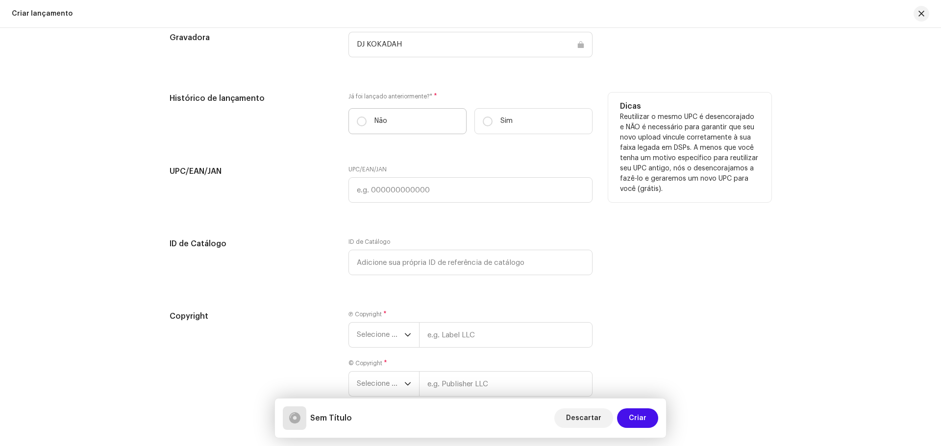
scroll to position [1666, 0]
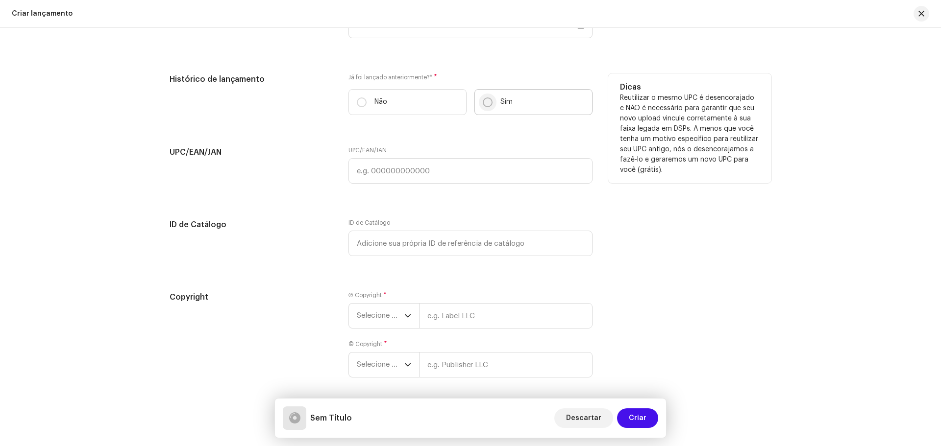
click at [483, 104] on p-radiobutton at bounding box center [488, 103] width 10 height 10
click at [483, 104] on input "Sim" at bounding box center [488, 103] width 10 height 10
radio input "true"
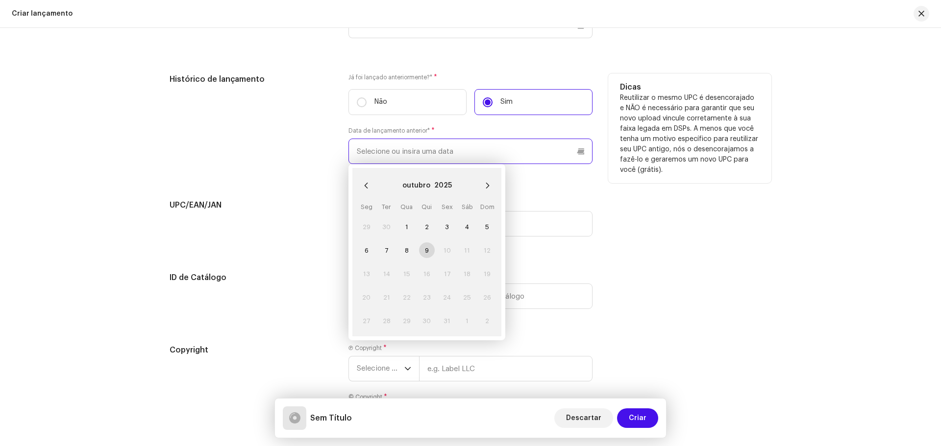
click at [439, 148] on input "text" at bounding box center [470, 151] width 244 height 25
click at [442, 184] on button "2025" at bounding box center [443, 186] width 18 height 16
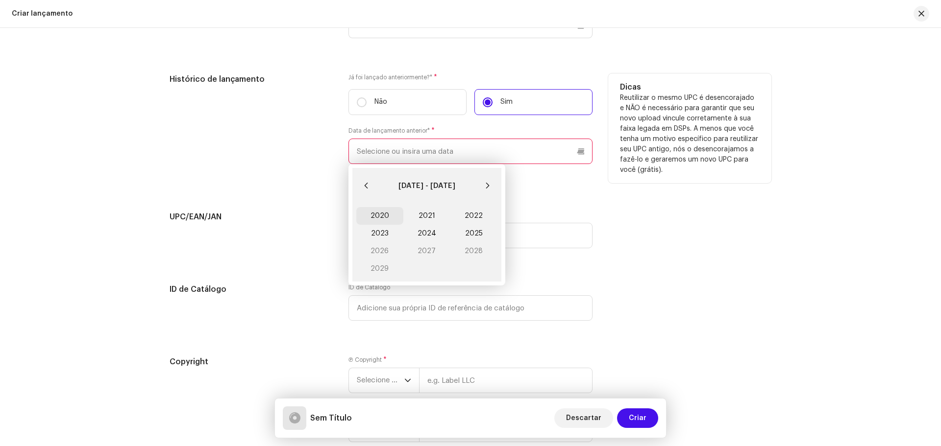
scroll to position [1737, 0]
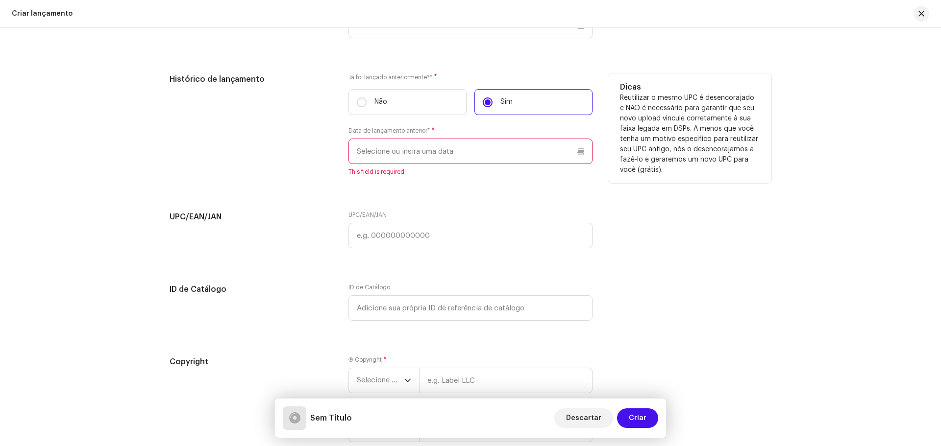
click at [569, 152] on input "text" at bounding box center [470, 151] width 244 height 25
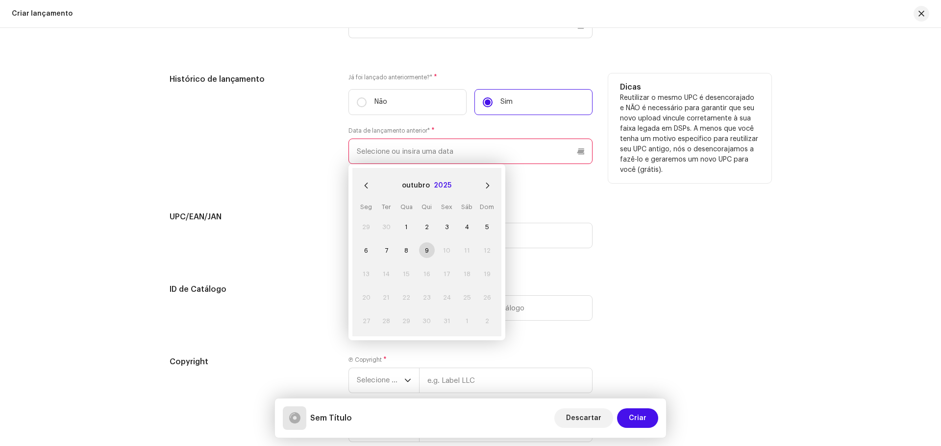
click at [440, 183] on button "2025" at bounding box center [443, 186] width 18 height 16
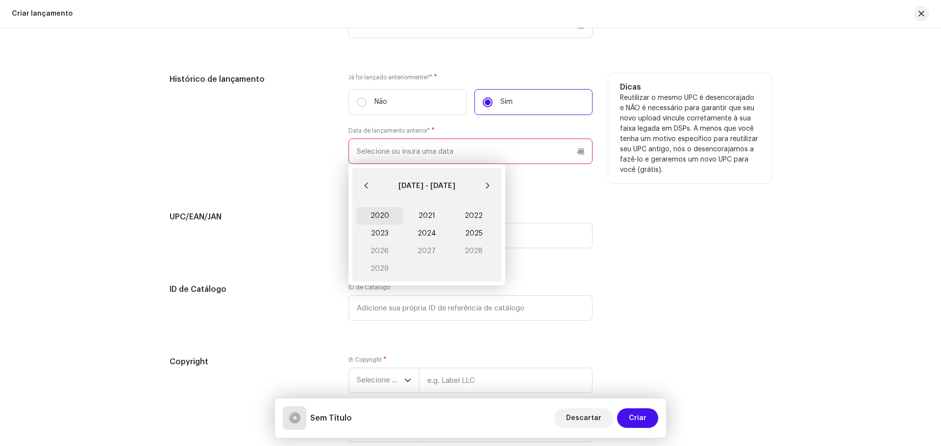
click at [381, 220] on span "2020" at bounding box center [379, 216] width 47 height 18
click at [471, 279] on span "Dez." at bounding box center [476, 274] width 42 height 16
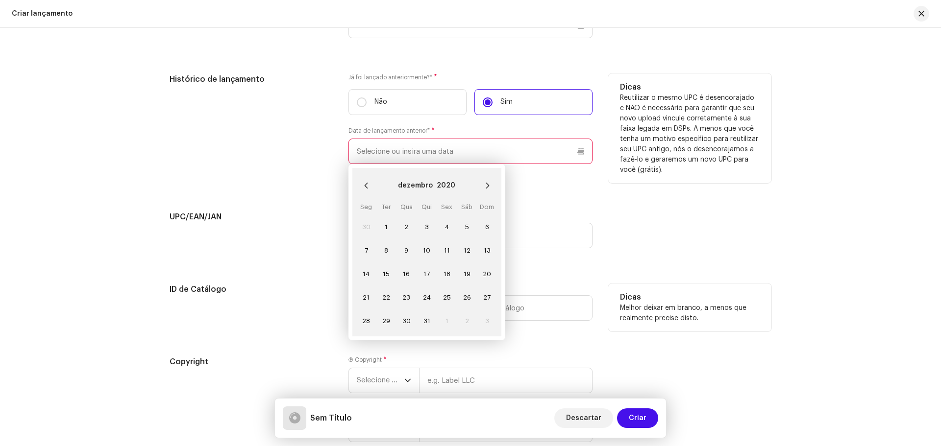
scroll to position [1705, 0]
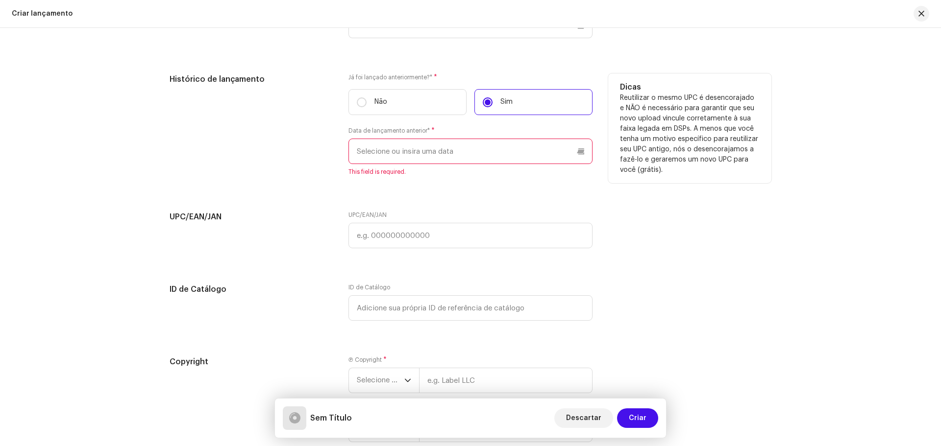
click at [436, 151] on input "text" at bounding box center [470, 151] width 244 height 25
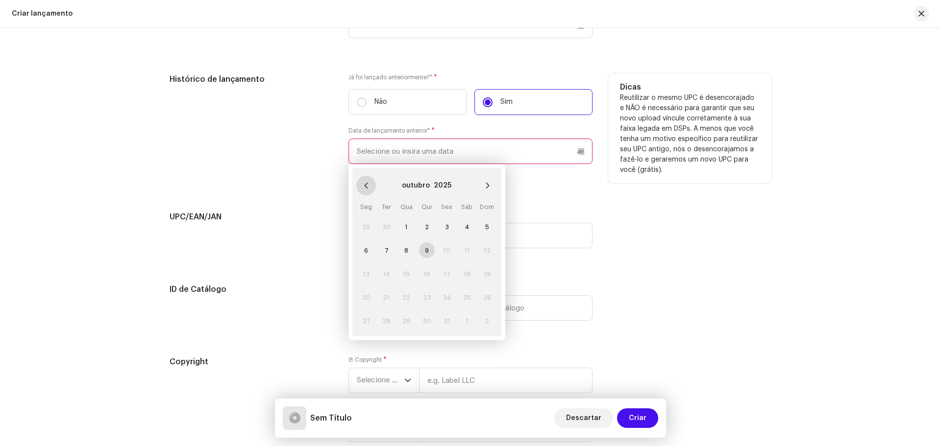
click at [363, 188] on icon "Previous Month" at bounding box center [366, 185] width 7 height 7
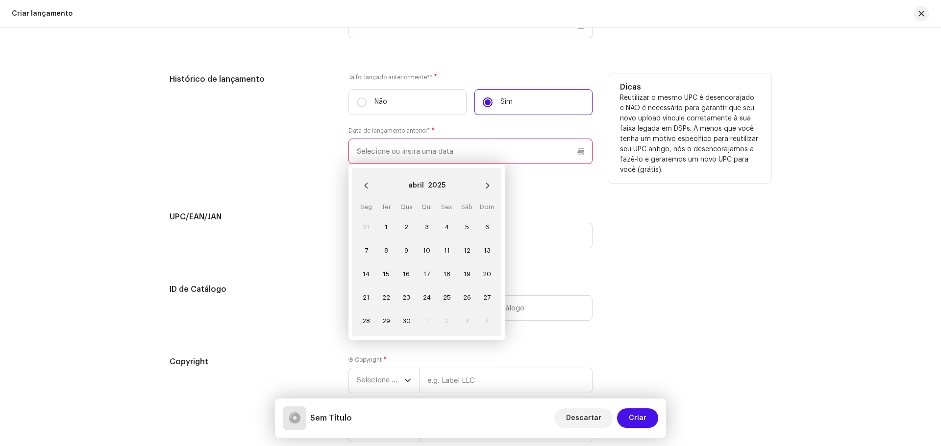
click at [363, 188] on icon "Previous Month" at bounding box center [366, 185] width 7 height 7
click at [436, 182] on button "2025" at bounding box center [441, 186] width 18 height 16
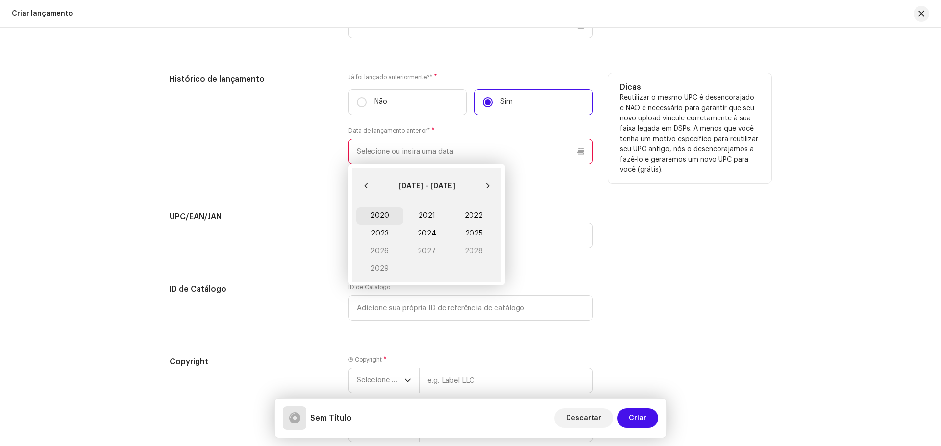
click at [382, 214] on span "2020" at bounding box center [379, 216] width 47 height 18
click at [463, 271] on span "Dez." at bounding box center [476, 274] width 42 height 16
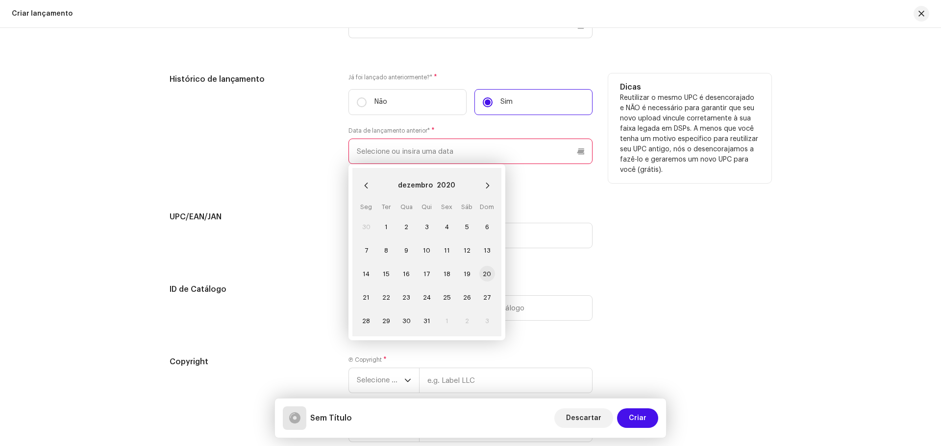
click at [487, 278] on span "20" at bounding box center [487, 274] width 16 height 16
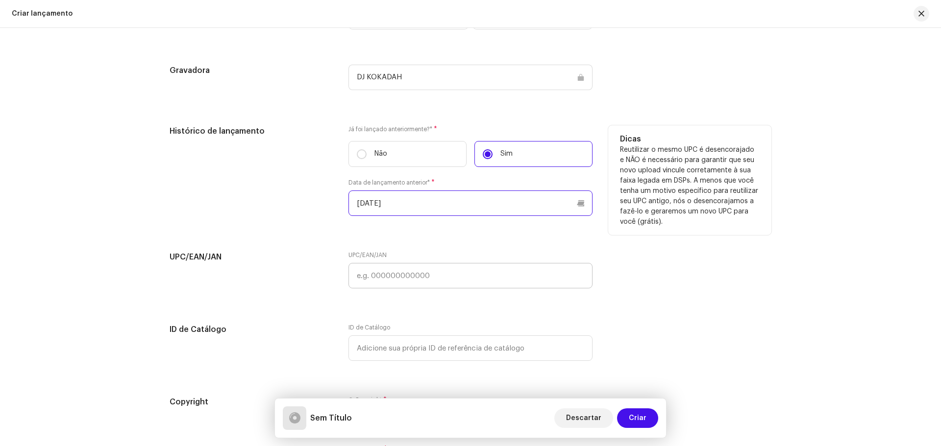
scroll to position [1656, 0]
click at [412, 201] on input "20/12/2020" at bounding box center [470, 200] width 244 height 25
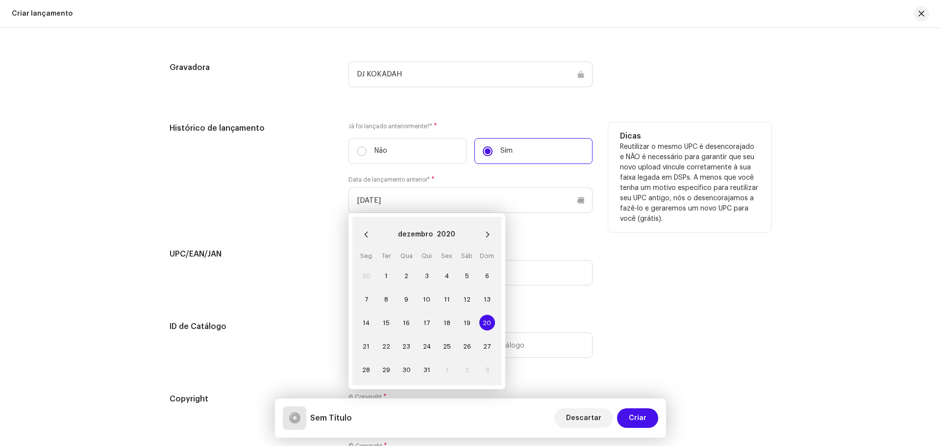
click at [453, 238] on div "dezembro 2020" at bounding box center [426, 234] width 141 height 27
click at [447, 235] on button "2020" at bounding box center [446, 235] width 19 height 16
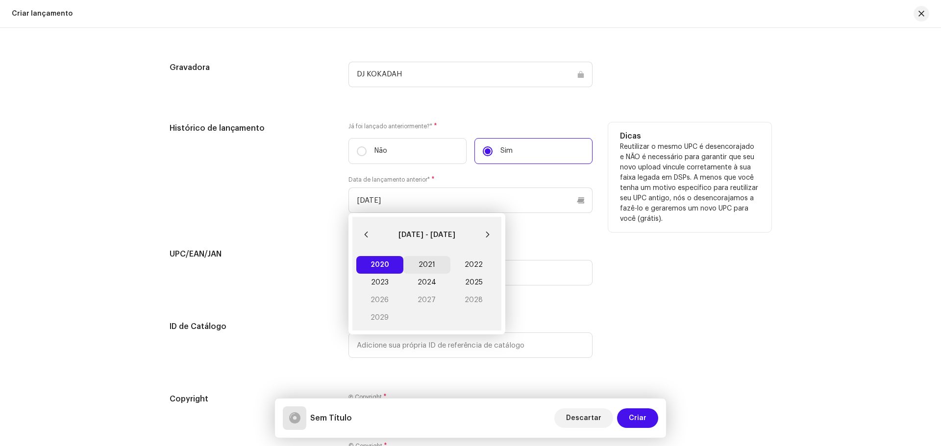
click at [418, 266] on span "2021" at bounding box center [426, 265] width 47 height 18
click at [482, 324] on span "Dez." at bounding box center [476, 323] width 42 height 16
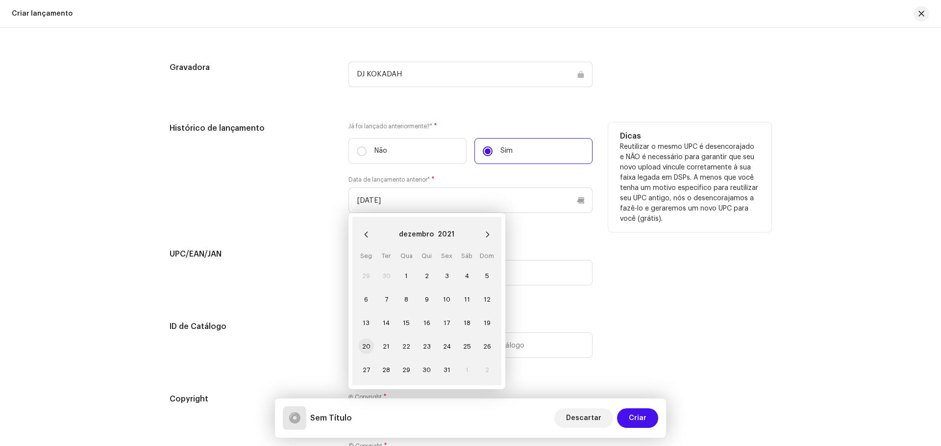
click at [360, 346] on span "20" at bounding box center [366, 347] width 16 height 16
type input "20/12/2021"
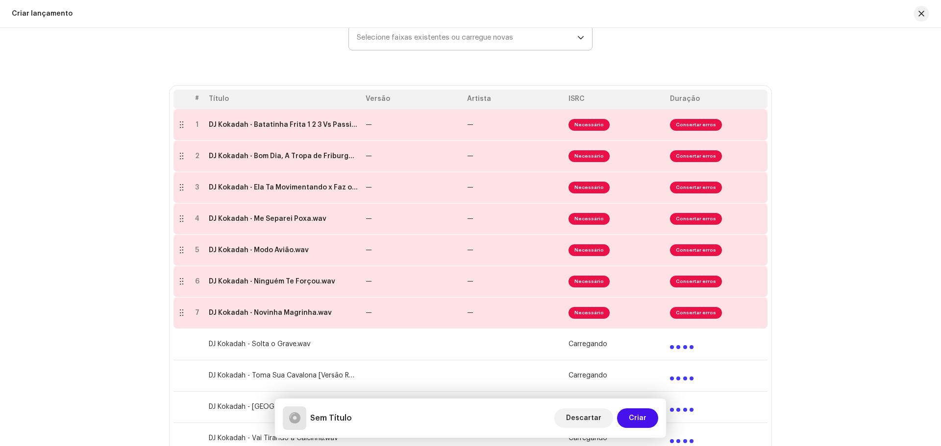
scroll to position [147, 0]
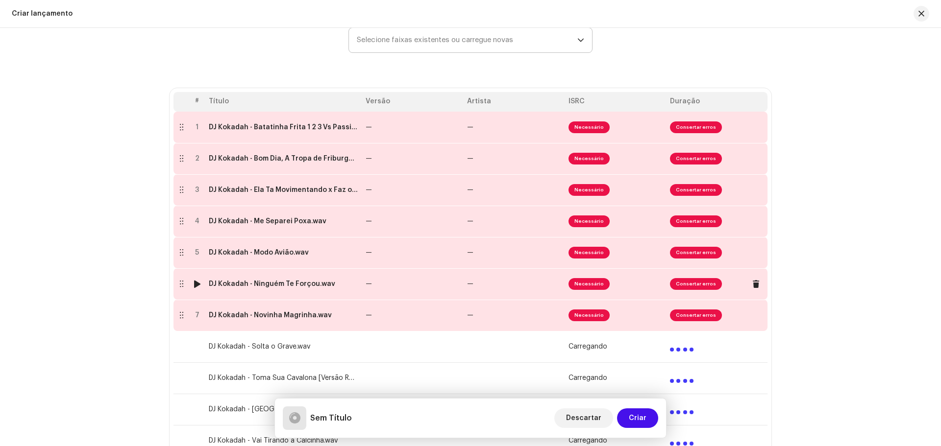
click at [196, 284] on div at bounding box center [197, 284] width 7 height 8
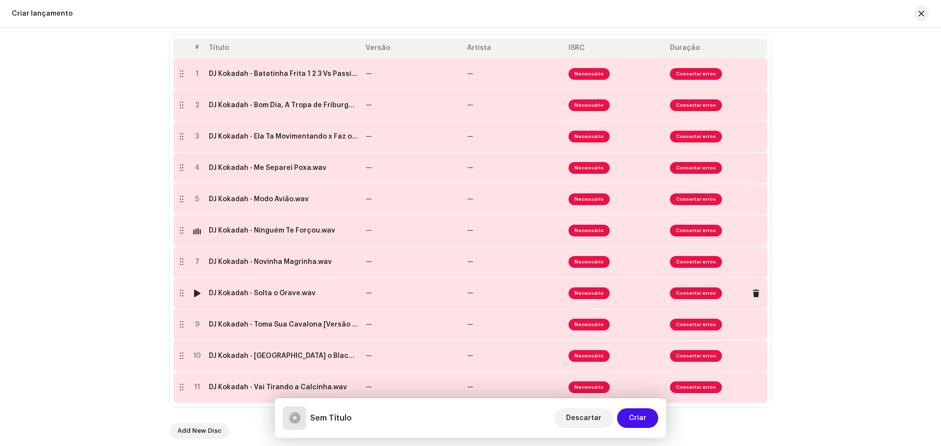
scroll to position [441, 0]
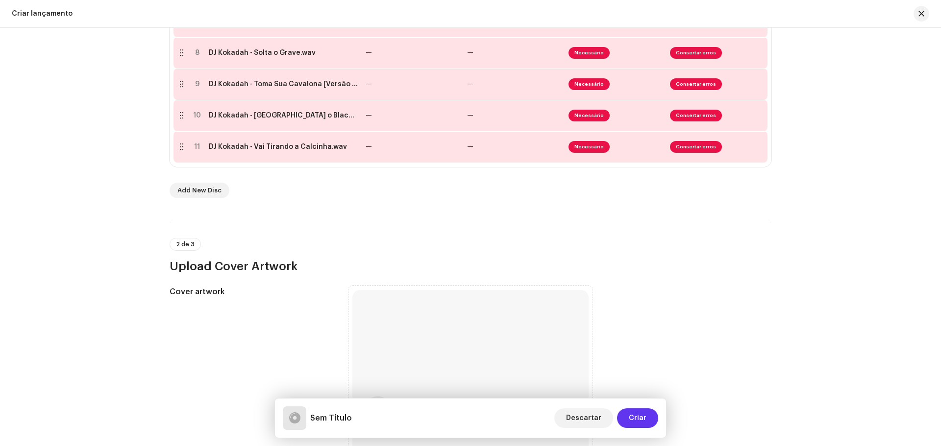
click at [649, 418] on button "Criar" at bounding box center [637, 419] width 41 height 20
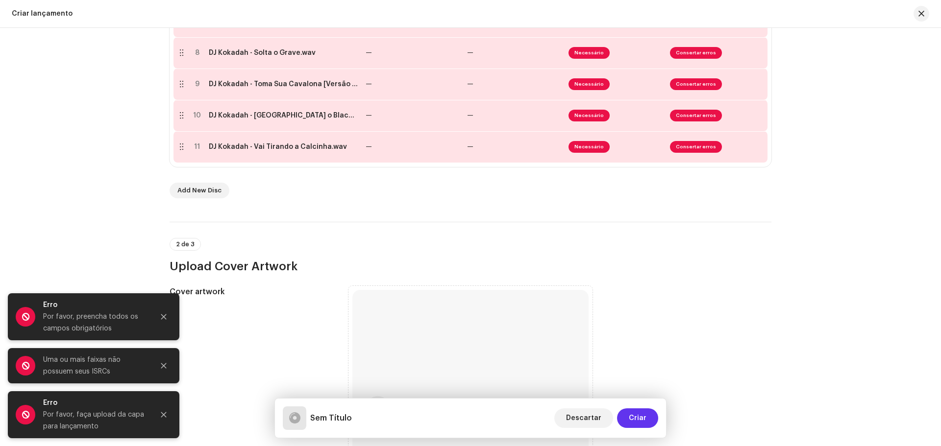
click at [636, 414] on span "Criar" at bounding box center [638, 419] width 18 height 20
click at [798, 244] on div "Create a new release We’ll guide you through everything — from track selection …" at bounding box center [470, 237] width 941 height 419
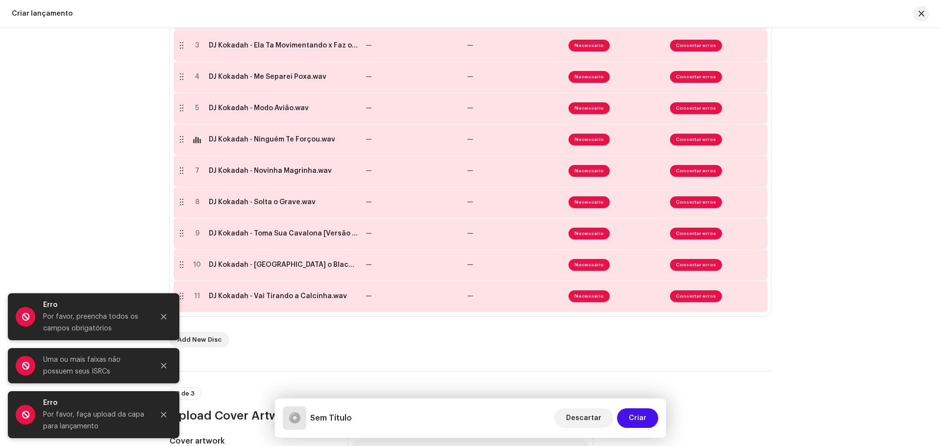
scroll to position [294, 0]
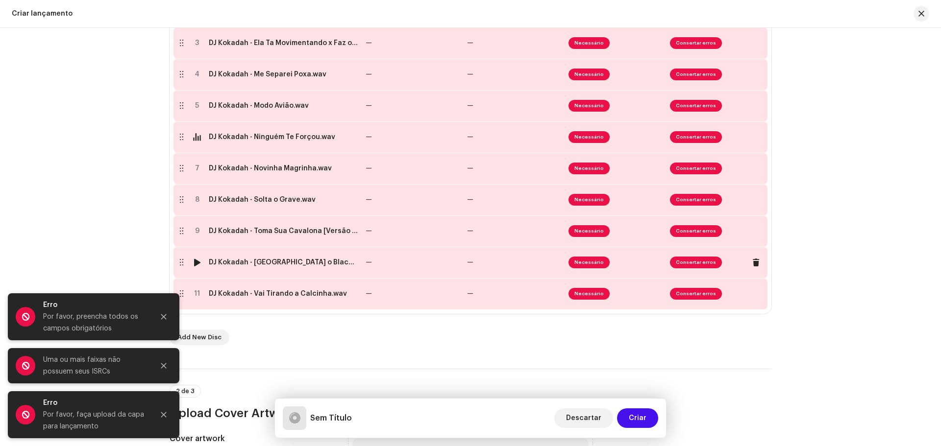
click at [194, 266] on div at bounding box center [197, 263] width 7 height 8
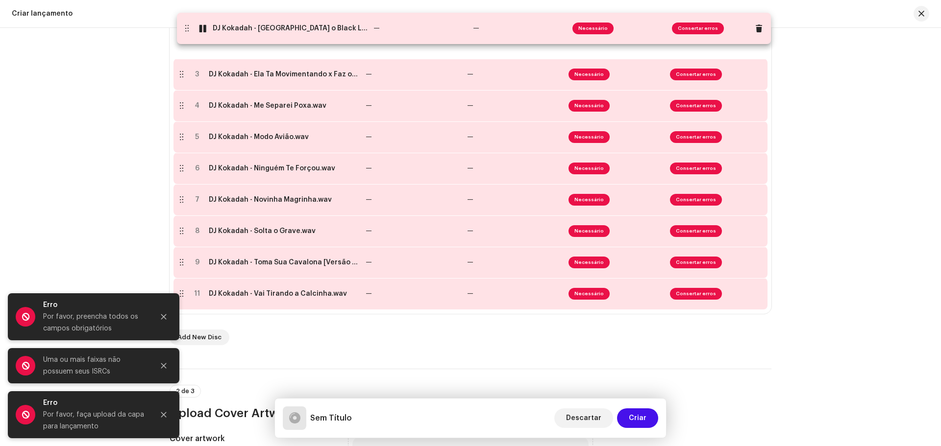
drag, startPoint x: 179, startPoint y: 264, endPoint x: 184, endPoint y: 32, distance: 231.9
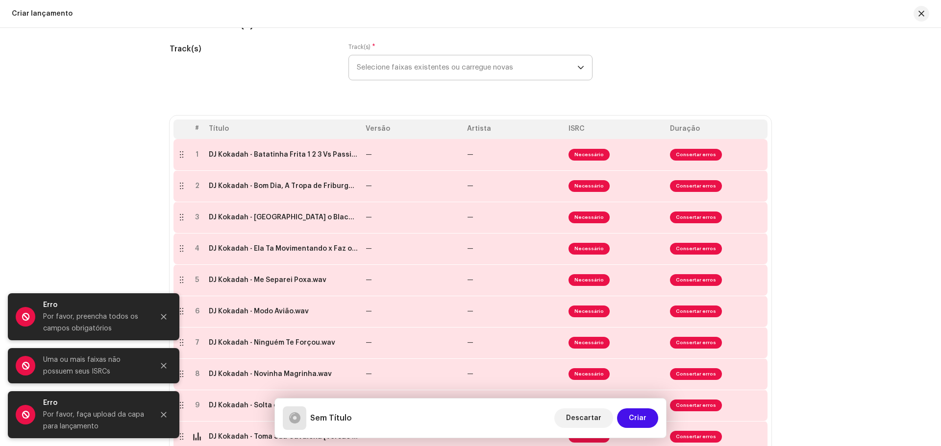
scroll to position [147, 0]
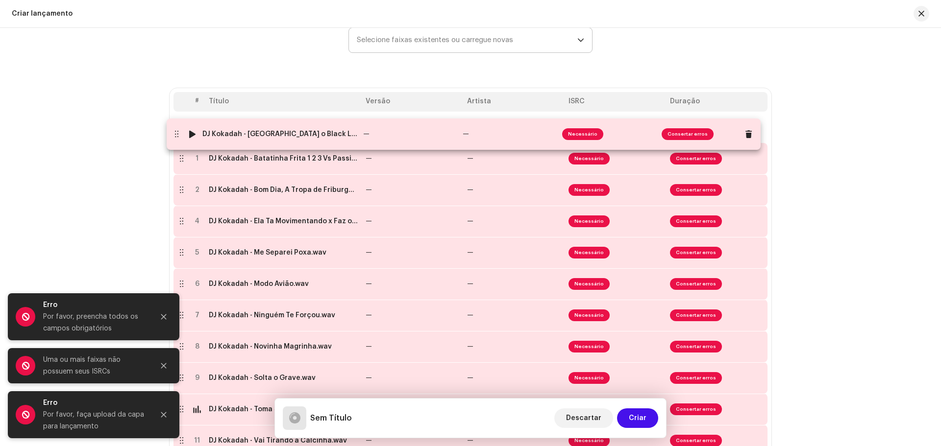
drag, startPoint x: 178, startPoint y: 193, endPoint x: 171, endPoint y: 127, distance: 65.5
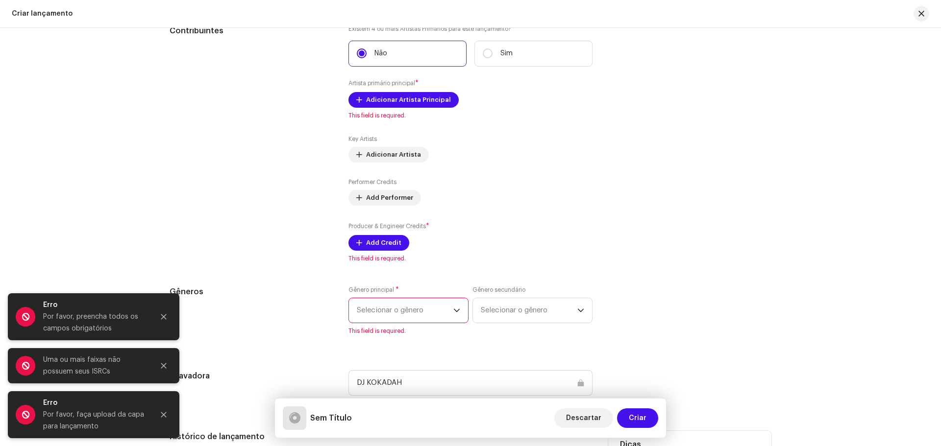
scroll to position [1421, 0]
